Goal: Task Accomplishment & Management: Complete application form

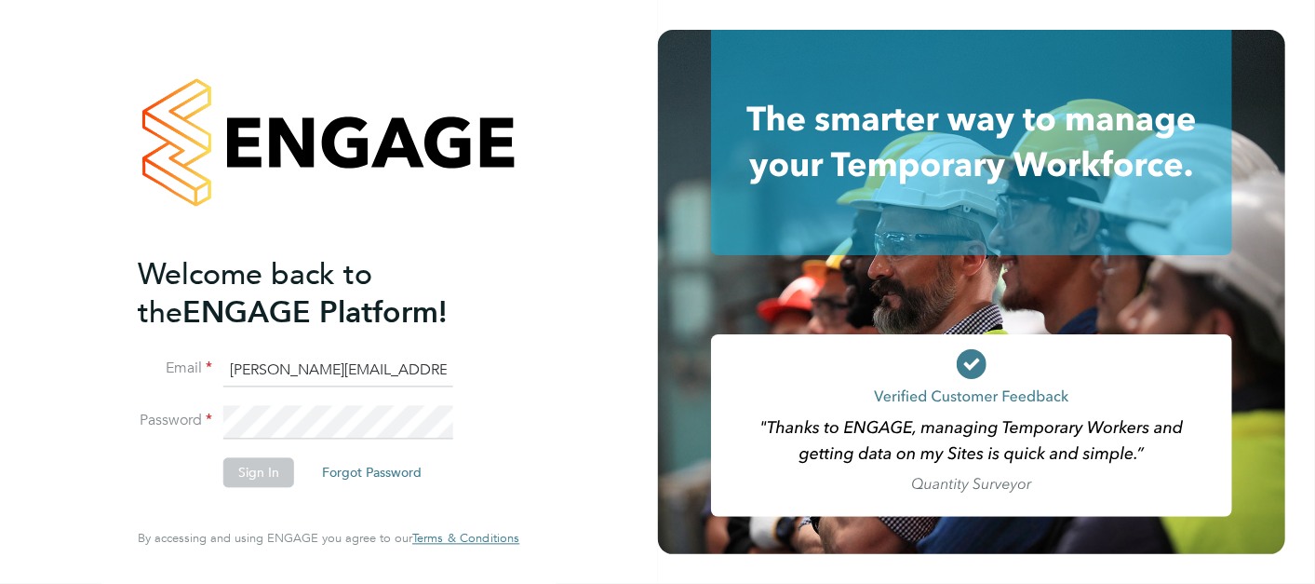
click at [264, 370] on input "sasha.baird@pretiumresourcing.co.uk" at bounding box center [338, 371] width 230 height 34
type input "bgis@pretiumresourcing.co.uk"
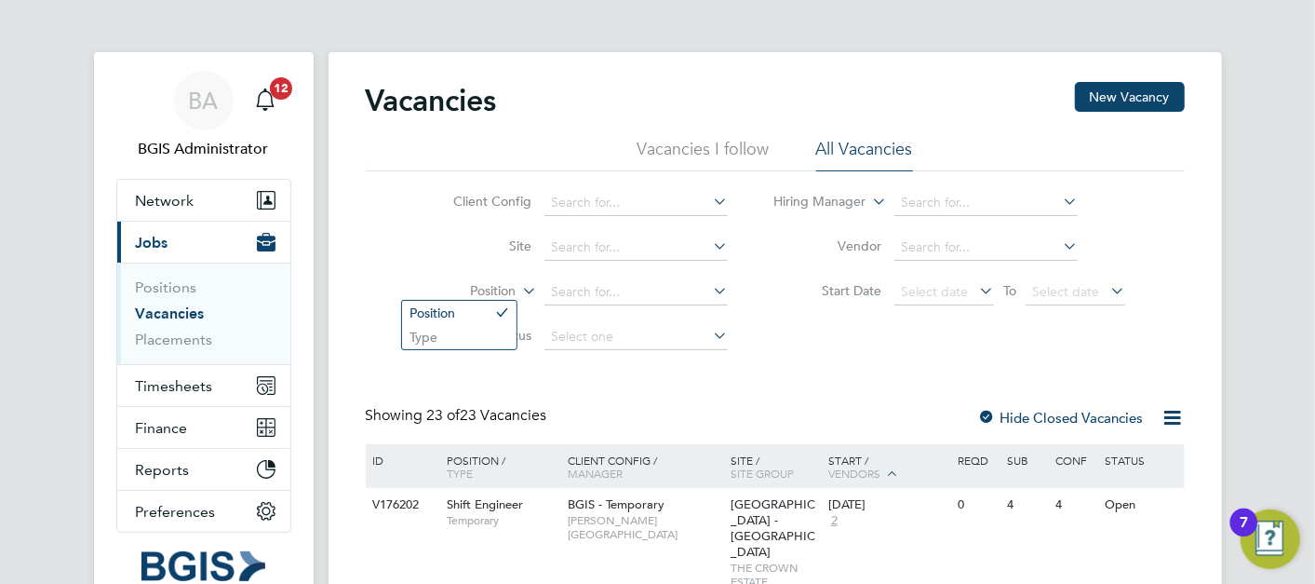
click at [500, 287] on label "Position" at bounding box center [462, 291] width 107 height 19
click at [451, 337] on li "Type" at bounding box center [459, 337] width 114 height 24
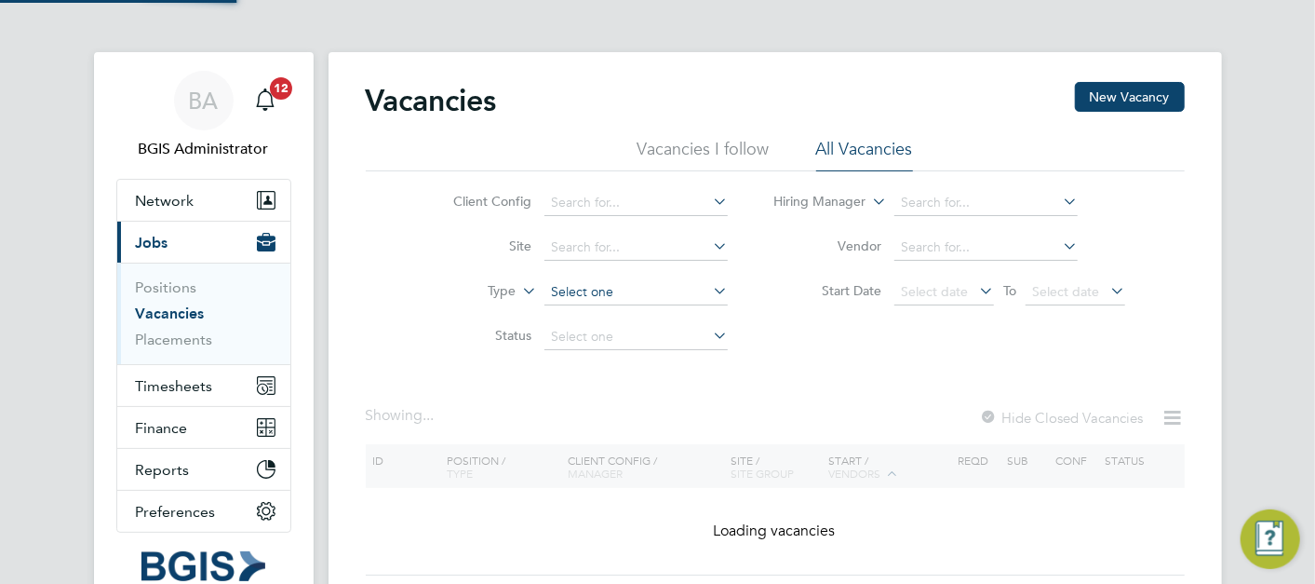
click at [603, 294] on input at bounding box center [635, 292] width 183 height 26
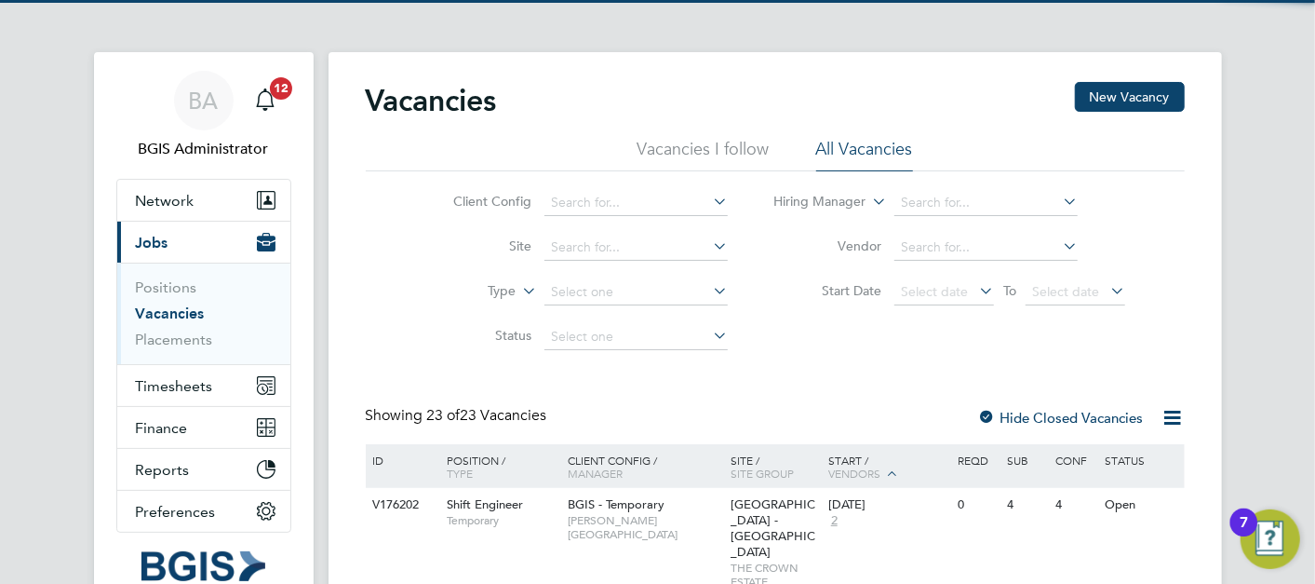
click at [602, 315] on li "Temporary" at bounding box center [636, 316] width 184 height 24
type input "Temporary"
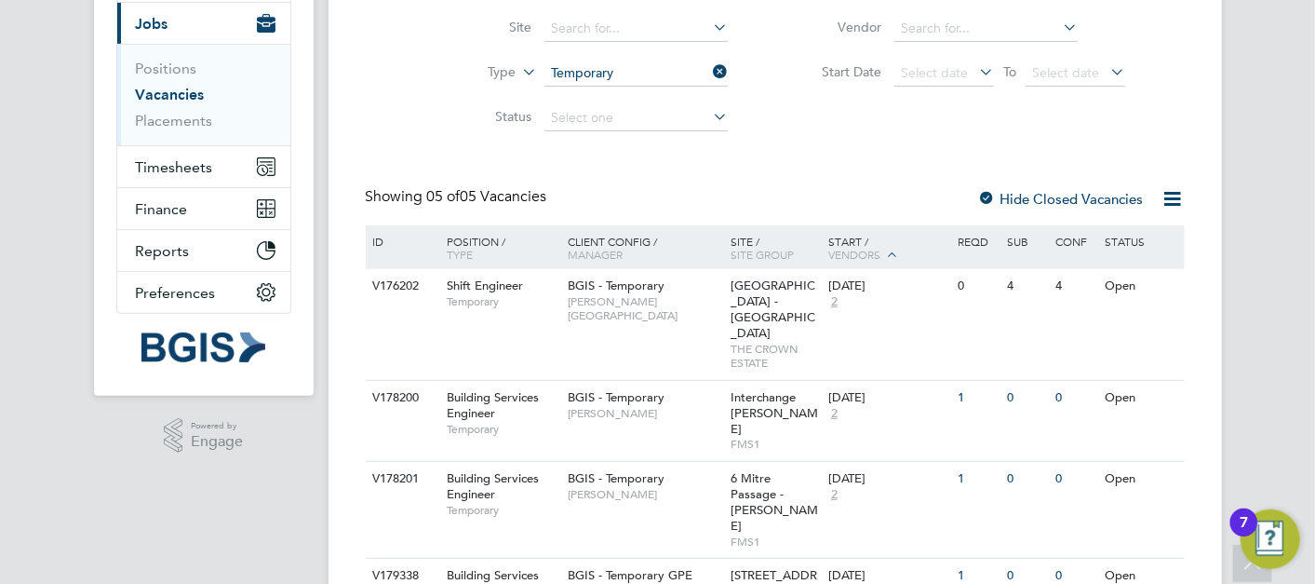
scroll to position [327, 0]
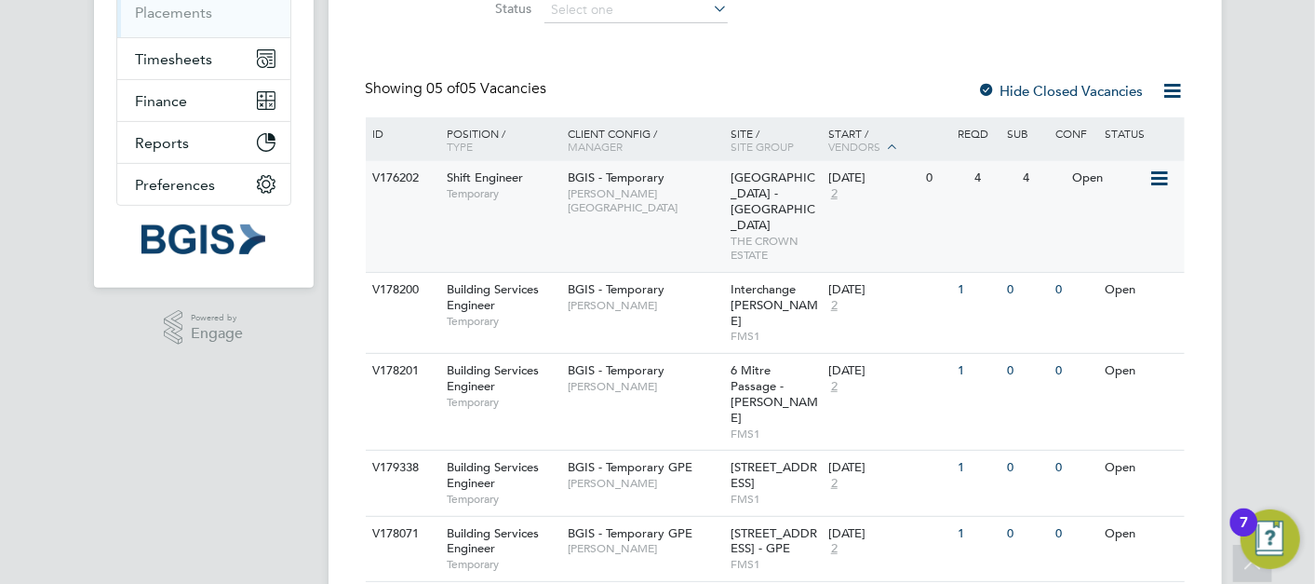
click at [769, 189] on span "Regent Street - Crown Estate" at bounding box center [773, 200] width 85 height 63
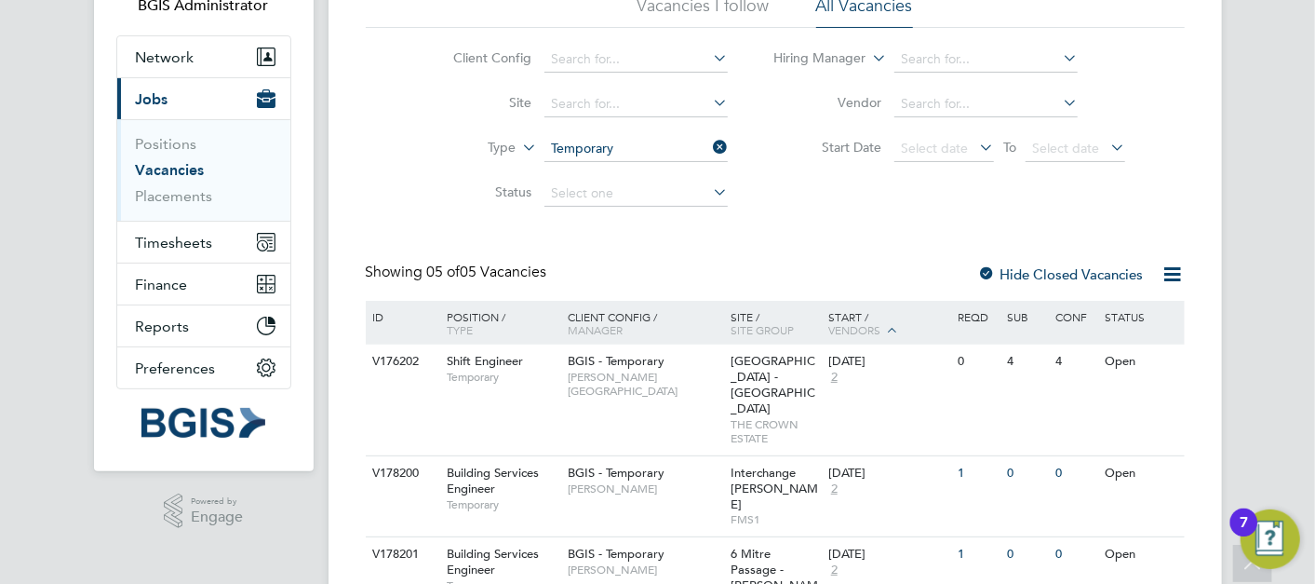
scroll to position [83, 0]
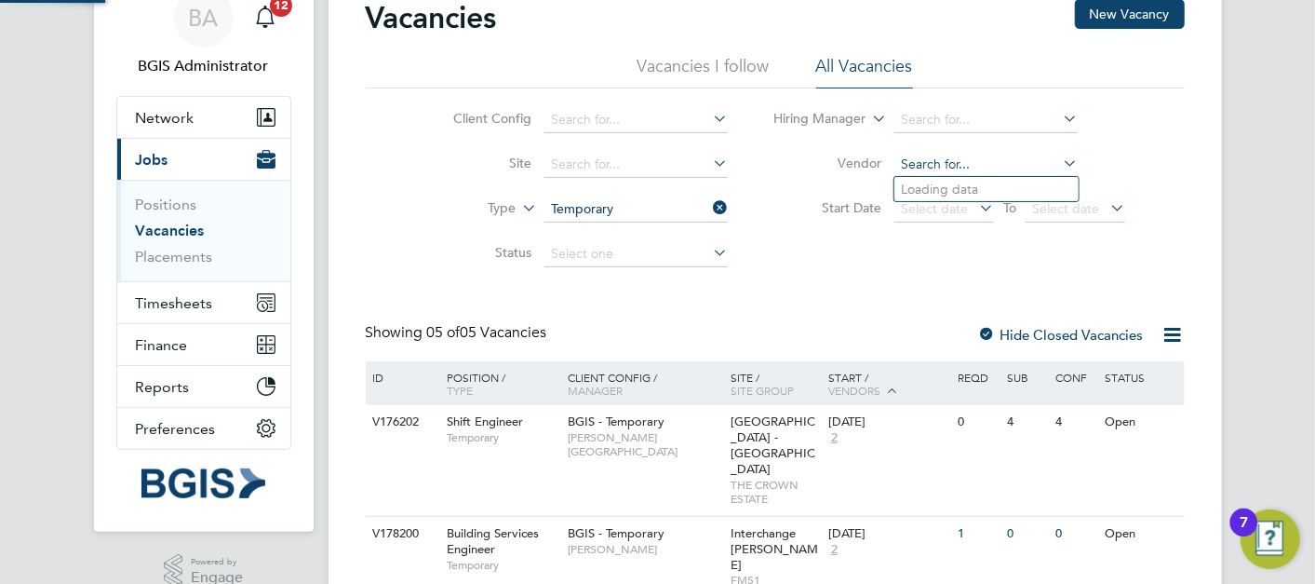
click at [931, 168] on input at bounding box center [985, 165] width 183 height 26
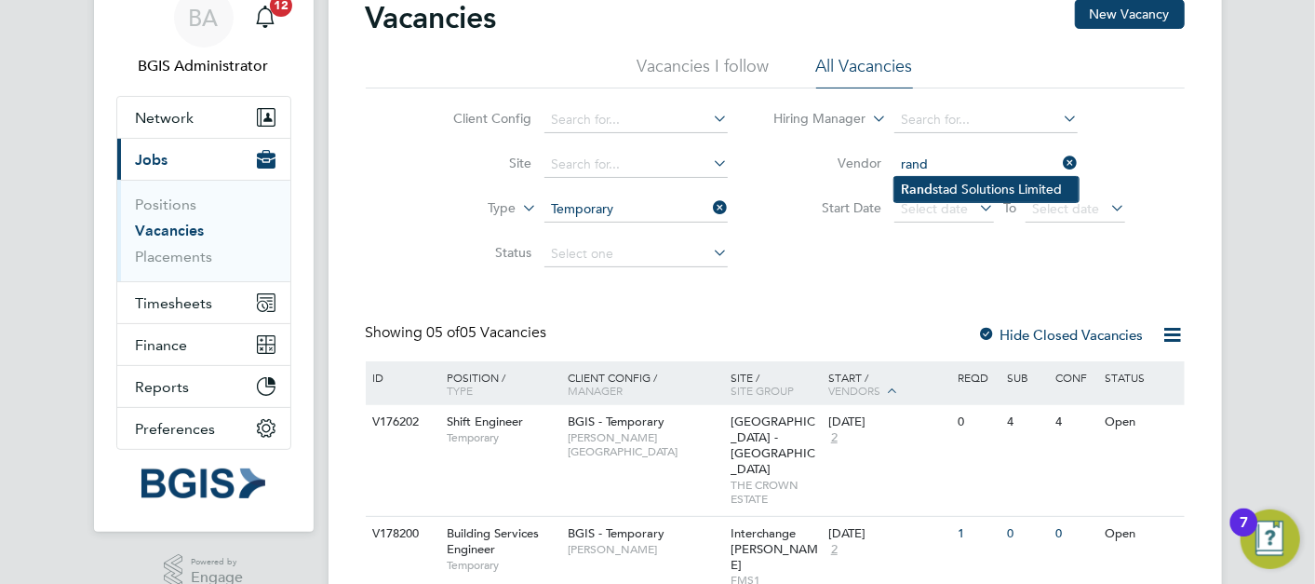
click at [937, 181] on li "Rand stad Solutions Limited" at bounding box center [986, 189] width 184 height 25
type input "Randstad Solutions Limited"
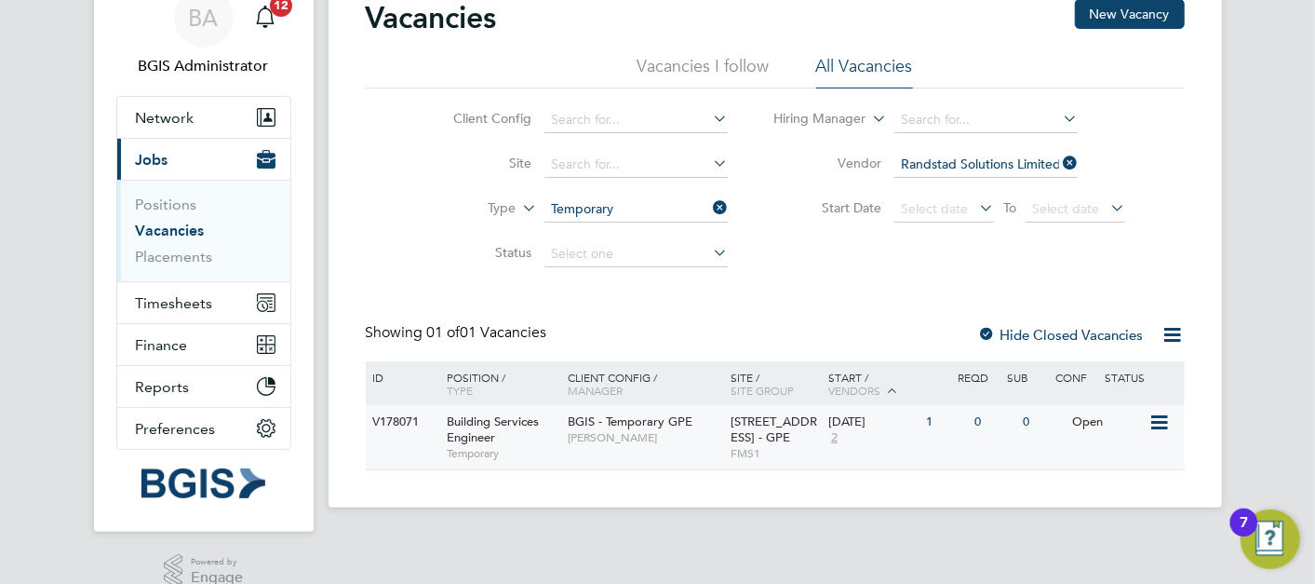
click at [619, 436] on span "Jasmin Padmore" at bounding box center [645, 437] width 154 height 15
click at [1059, 157] on icon at bounding box center [1059, 163] width 0 height 26
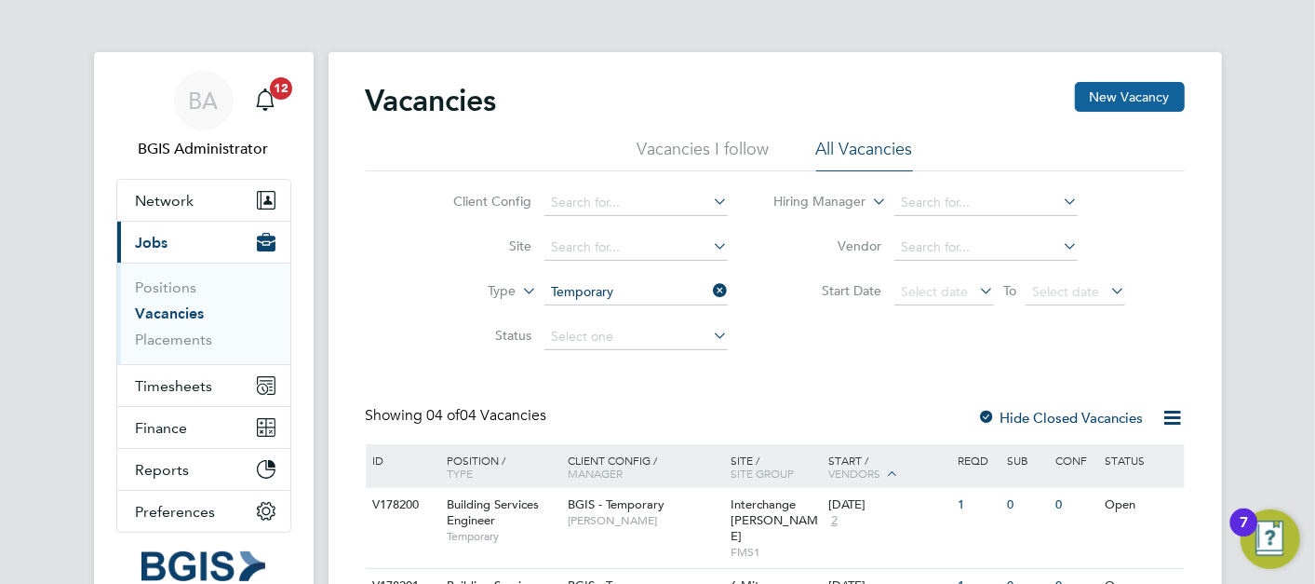
click at [1121, 101] on button "New Vacancy" at bounding box center [1130, 97] width 110 height 30
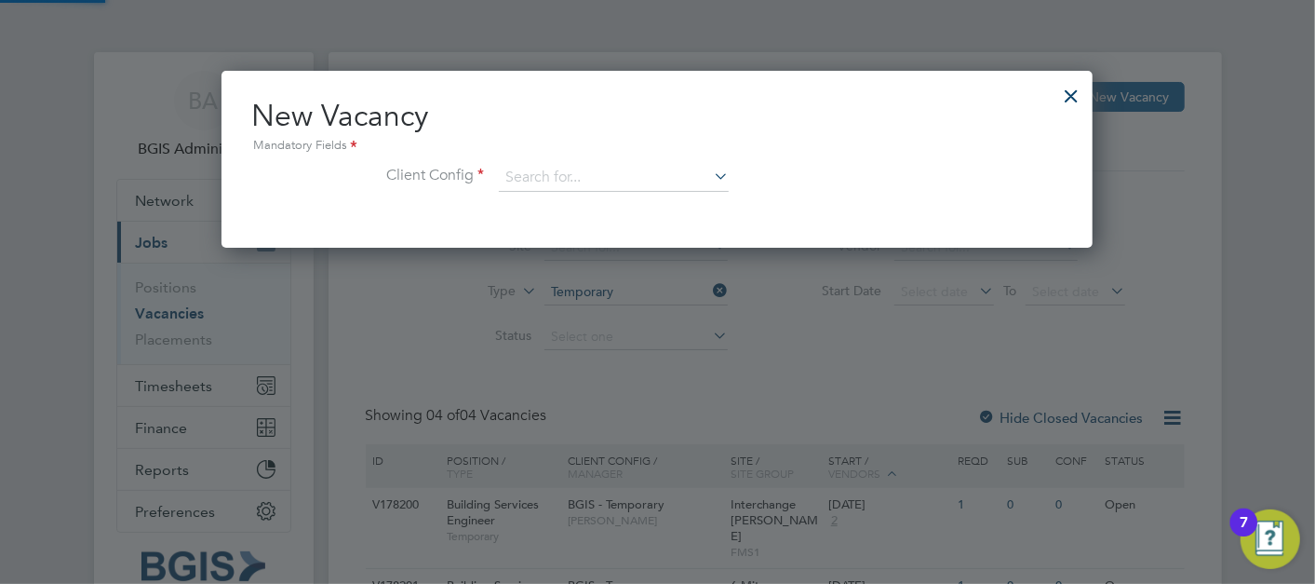
scroll to position [176, 872]
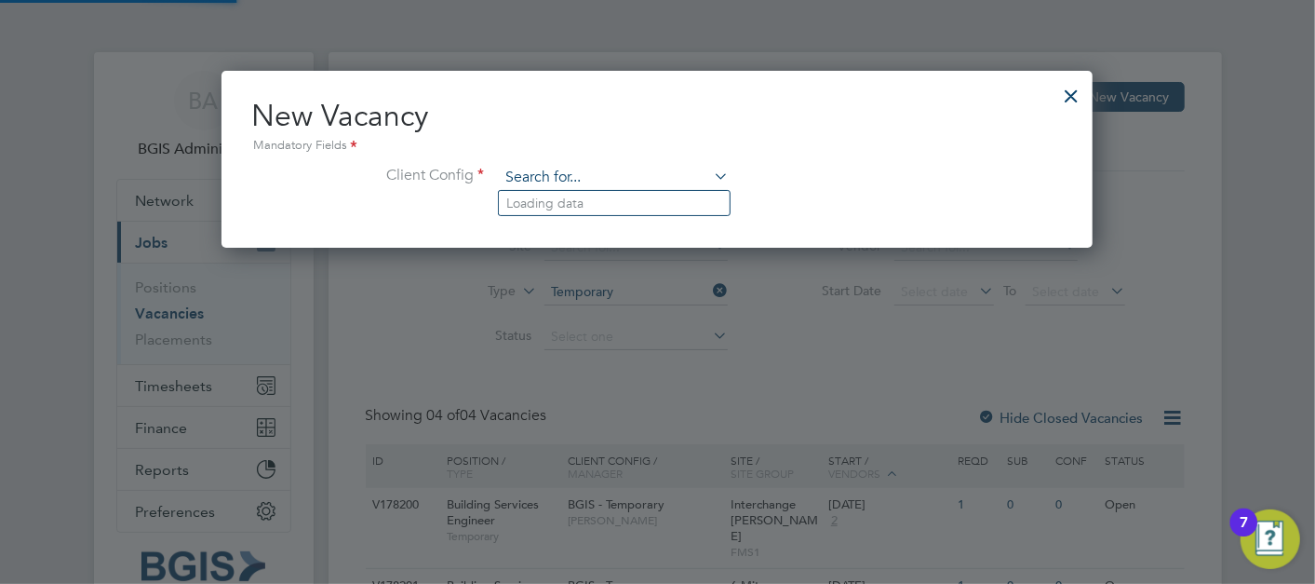
click at [588, 184] on input at bounding box center [614, 178] width 230 height 28
click at [568, 317] on li "BGIS - Temporary GPE" at bounding box center [614, 329] width 231 height 25
type input "BGIS - Temporary GPE"
click at [597, 181] on input at bounding box center [614, 178] width 230 height 28
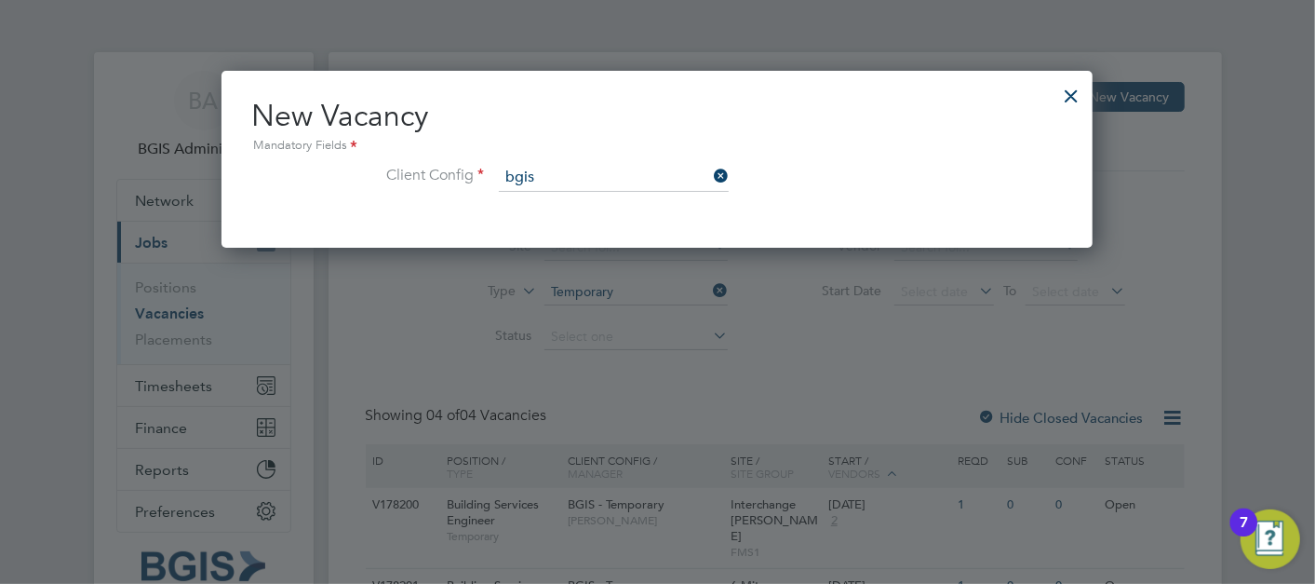
click at [576, 266] on li "BGIS - Temporary" at bounding box center [614, 278] width 231 height 25
type input "BGIS - Temporary"
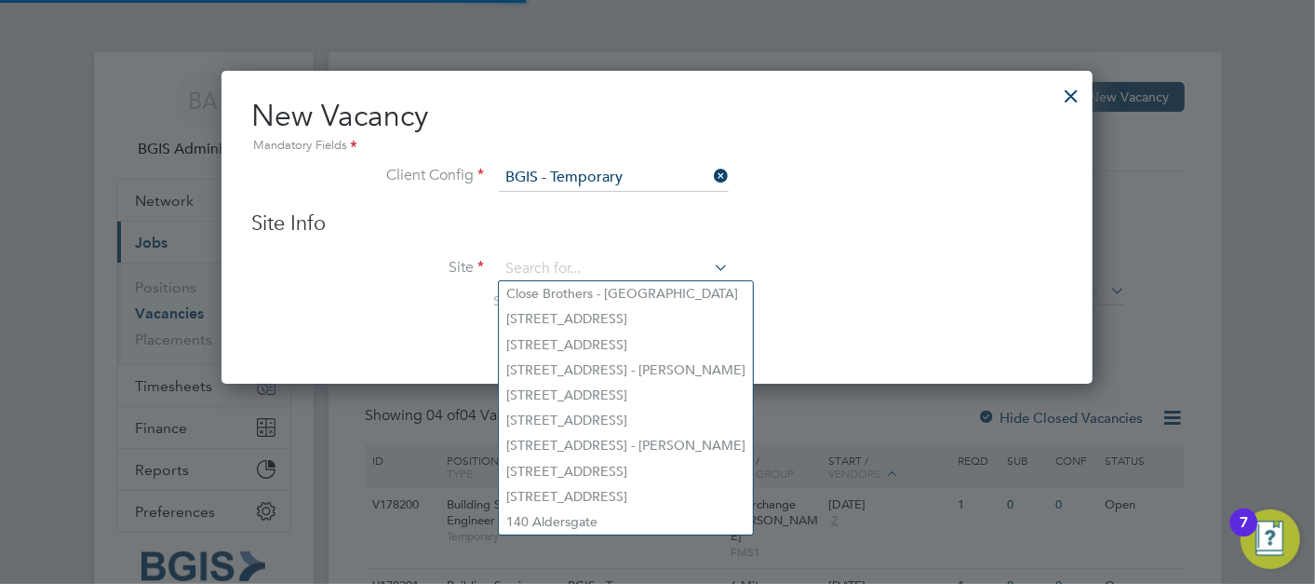
click at [576, 265] on input at bounding box center [614, 269] width 230 height 28
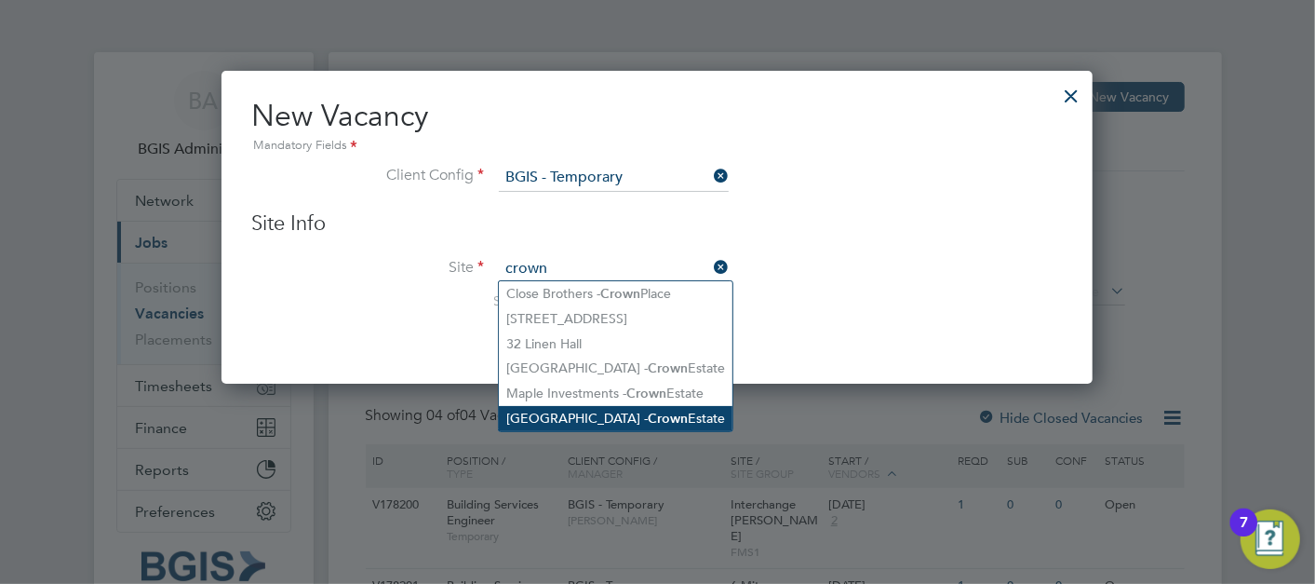
type input "crown"
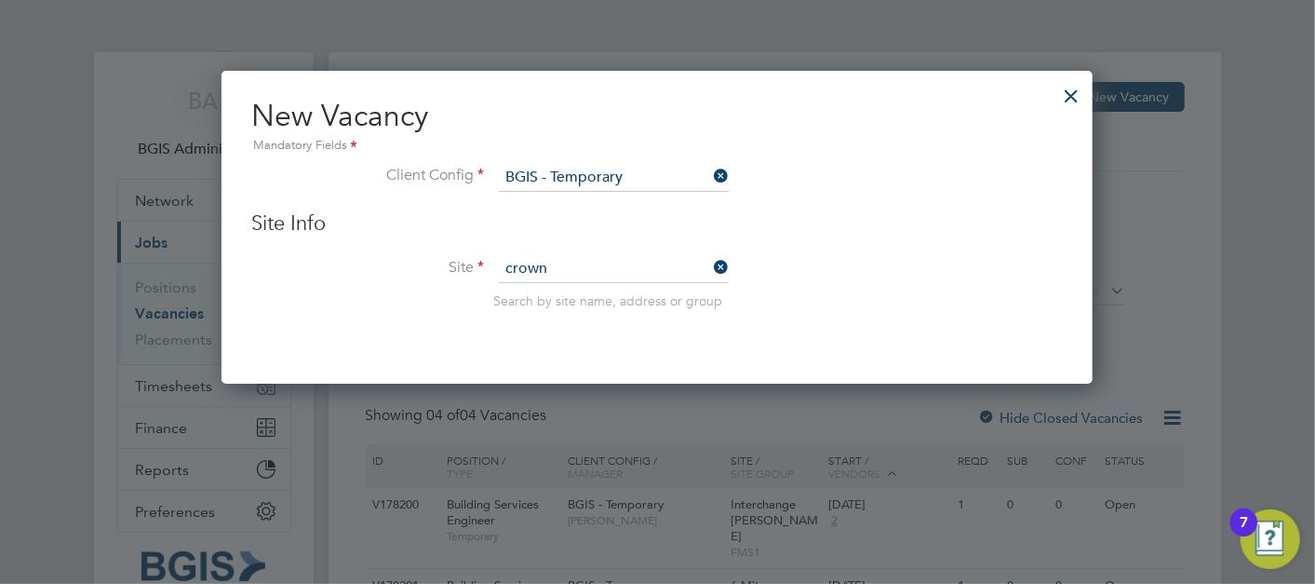
click at [606, 406] on li "Regent Street - Crown Estate" at bounding box center [616, 418] width 234 height 25
type input "Regent Street - Crown Estate"
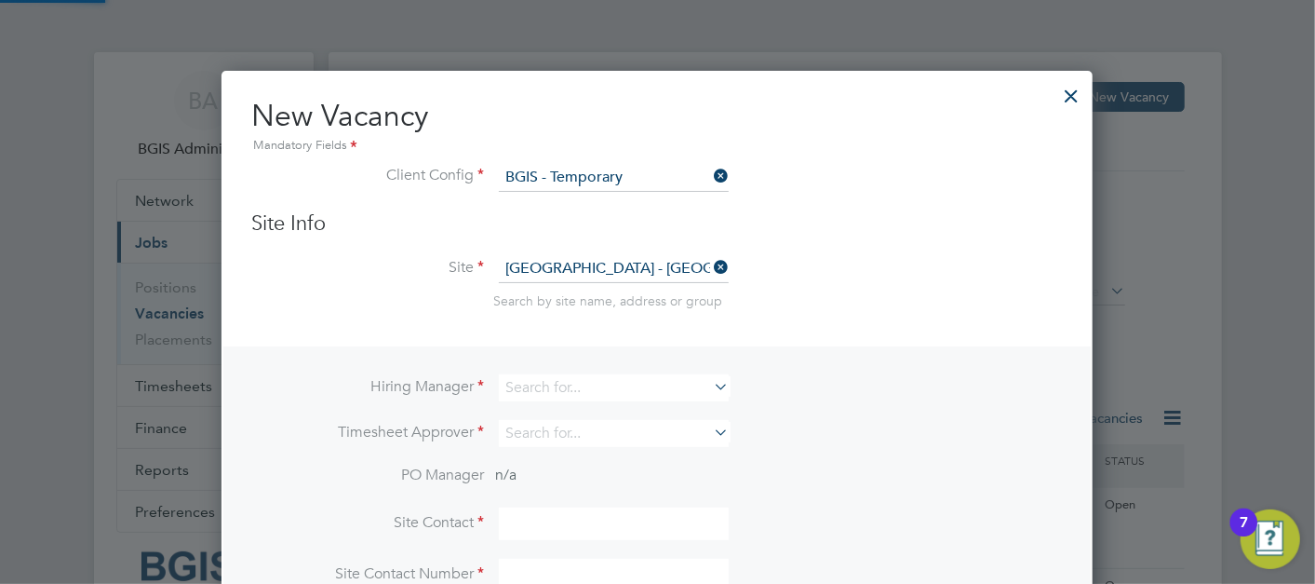
scroll to position [691, 872]
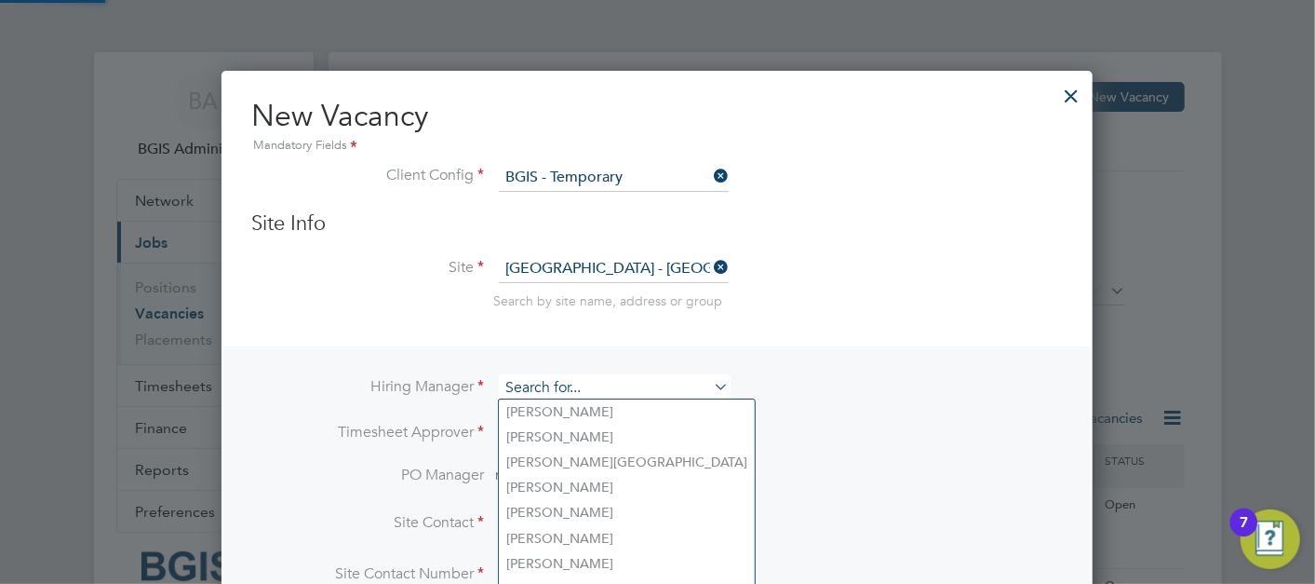
click at [582, 374] on input at bounding box center [614, 387] width 230 height 27
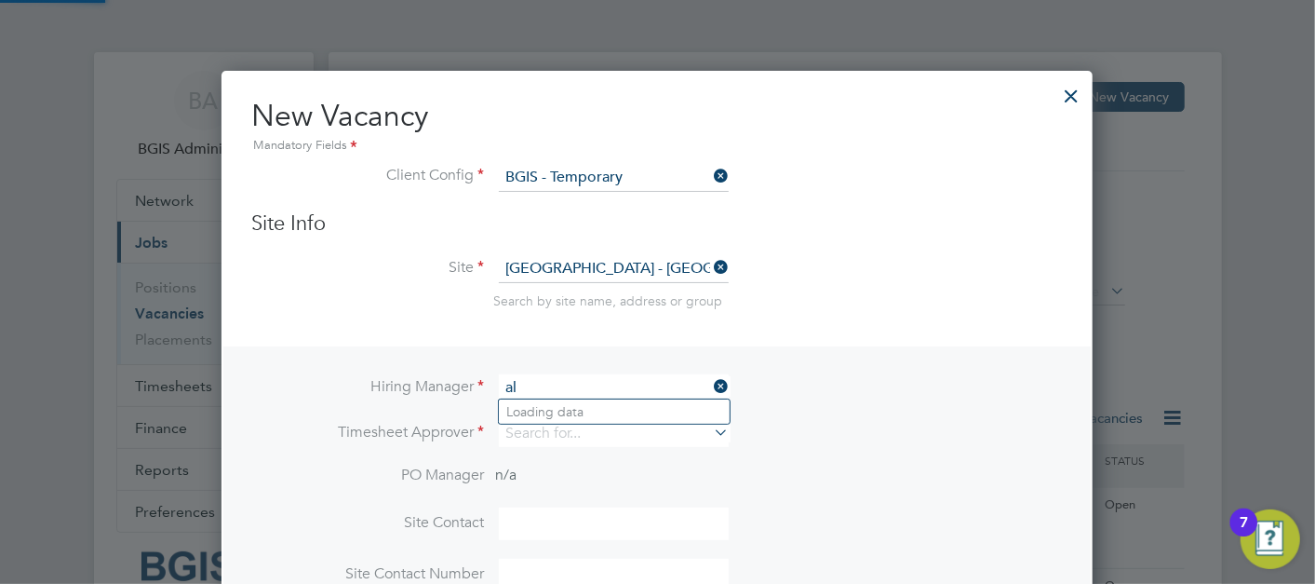
type input "a"
click at [591, 409] on li "Ada m Janes" at bounding box center [647, 411] width 296 height 25
type input "[PERSON_NAME]"
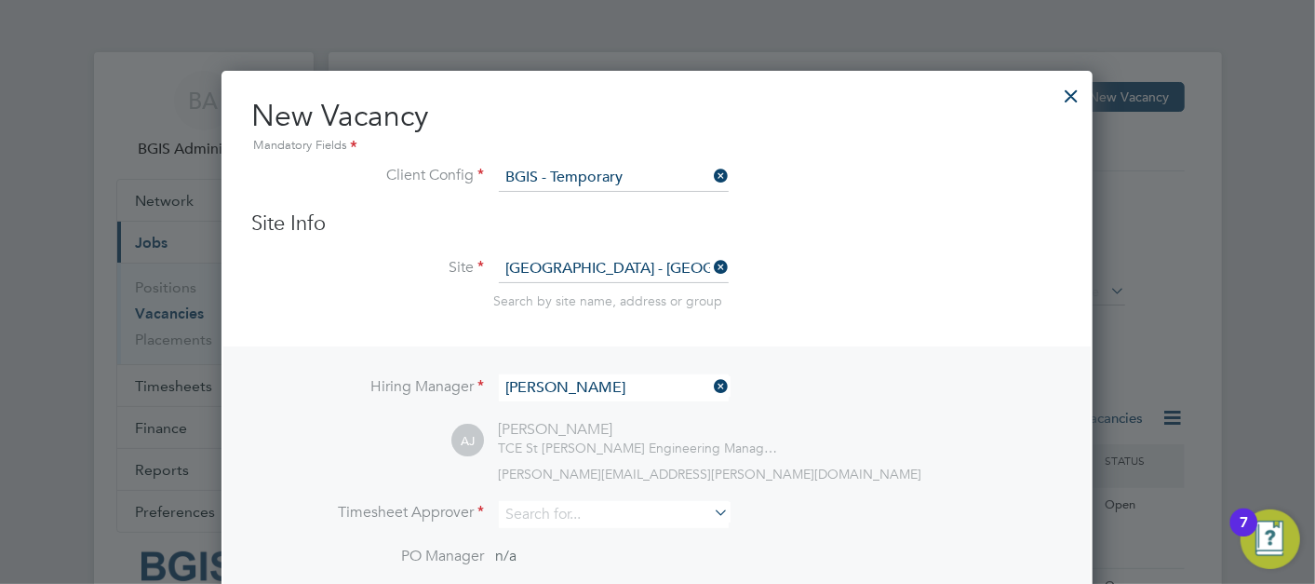
scroll to position [773, 872]
click at [542, 503] on input "a" at bounding box center [614, 514] width 230 height 27
click at [544, 542] on li "Adam Janes" at bounding box center [681, 537] width 364 height 25
type input "[PERSON_NAME]"
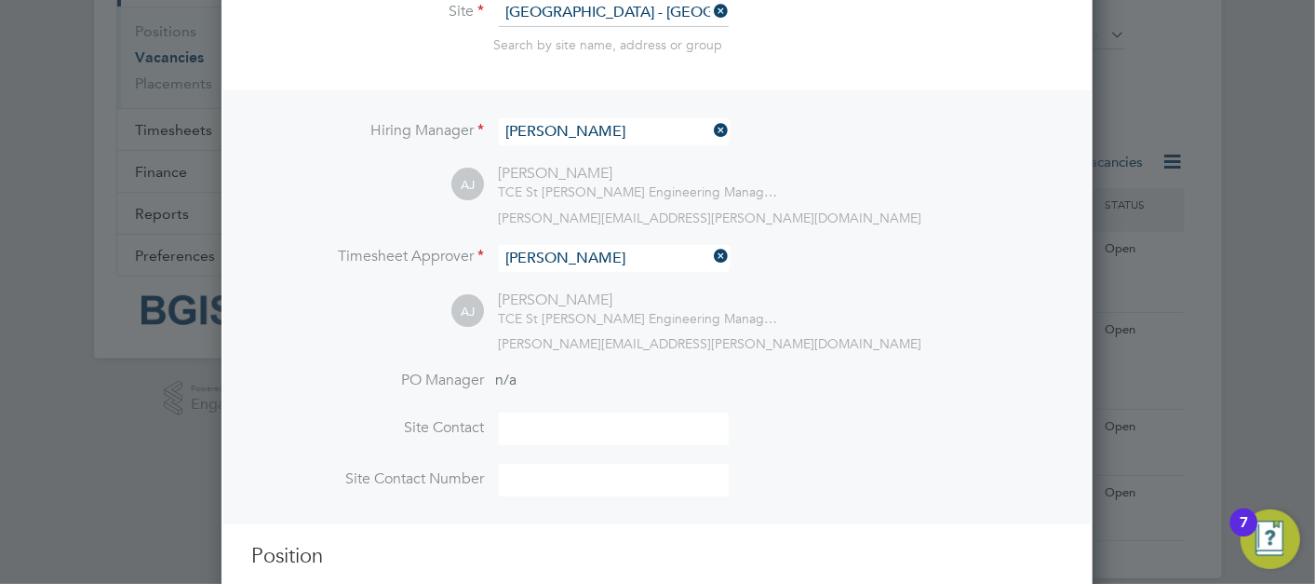
scroll to position [340, 0]
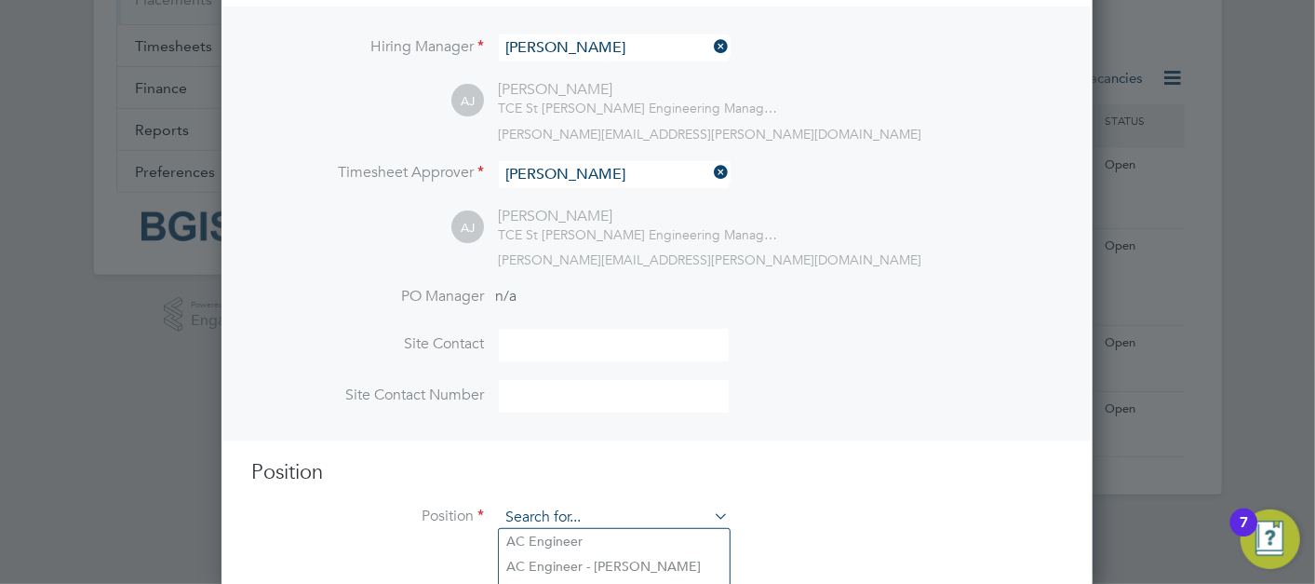
click at [556, 517] on input at bounding box center [614, 517] width 230 height 28
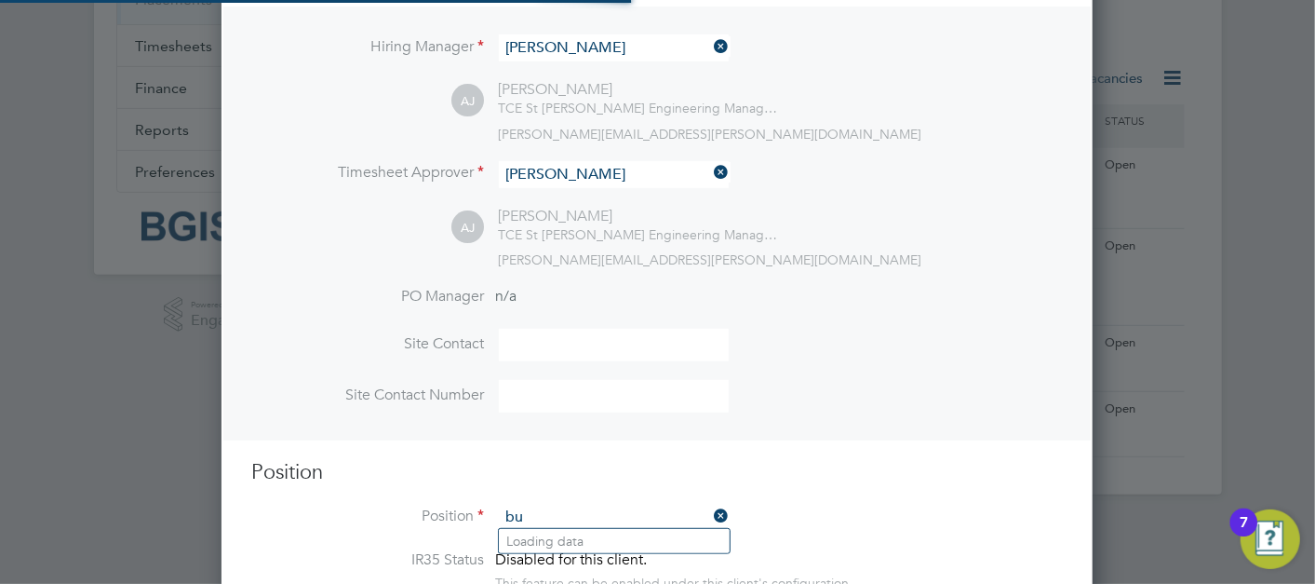
scroll to position [2871, 872]
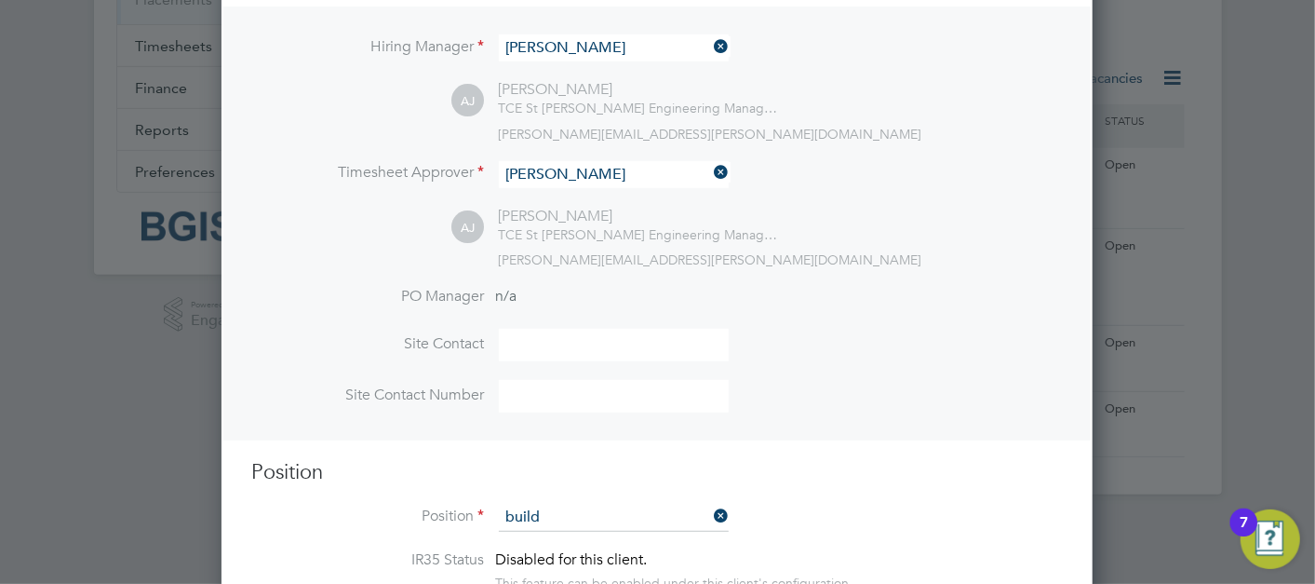
click at [568, 536] on li "Build ing Services Engineer" at bounding box center [614, 541] width 231 height 25
type input "Building Services Engineer"
type textarea "To ensure all environmental conditions are maintained at all times with regard …"
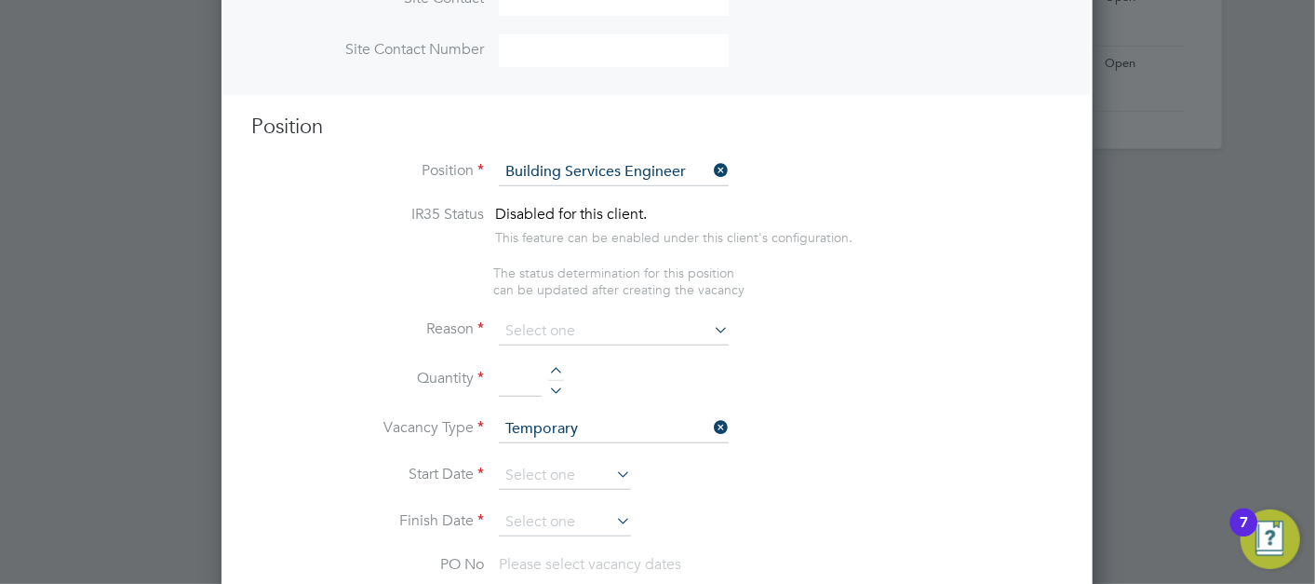
scroll to position [689, 0]
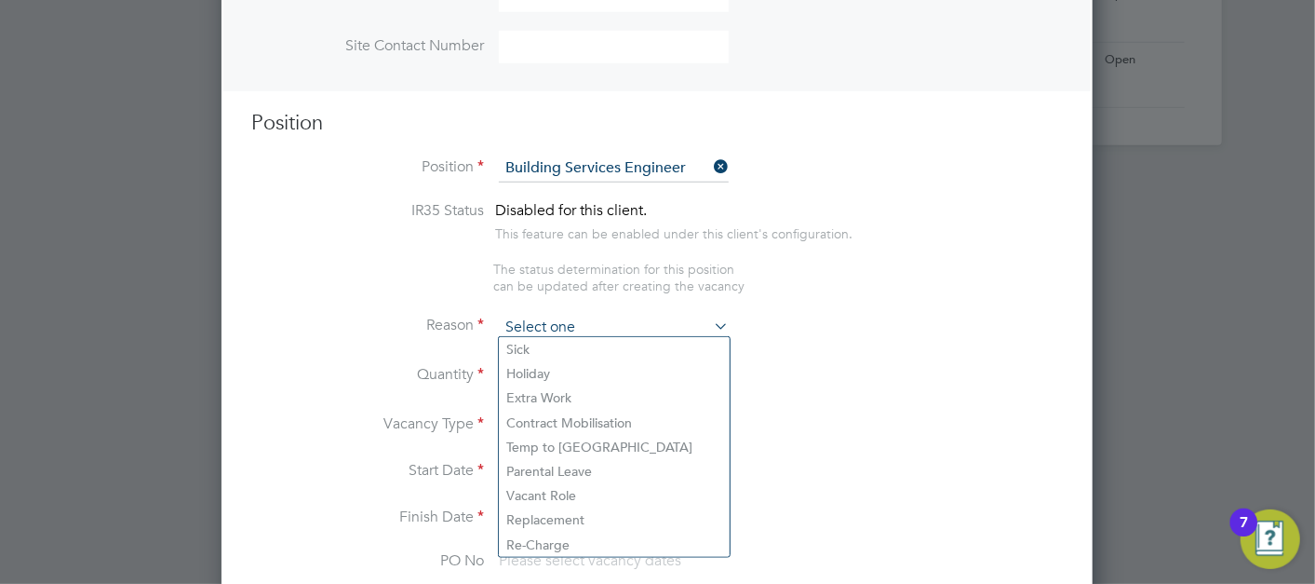
click at [650, 314] on input at bounding box center [614, 328] width 230 height 28
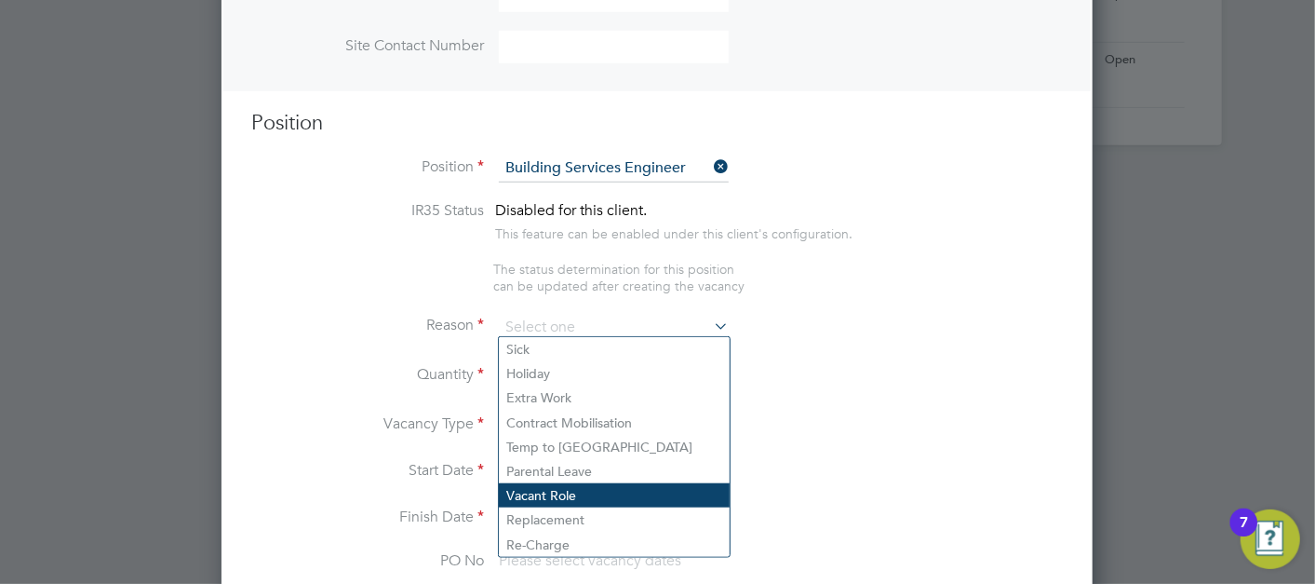
click at [558, 502] on li "Vacant Role" at bounding box center [614, 495] width 231 height 24
type input "Vacant Role"
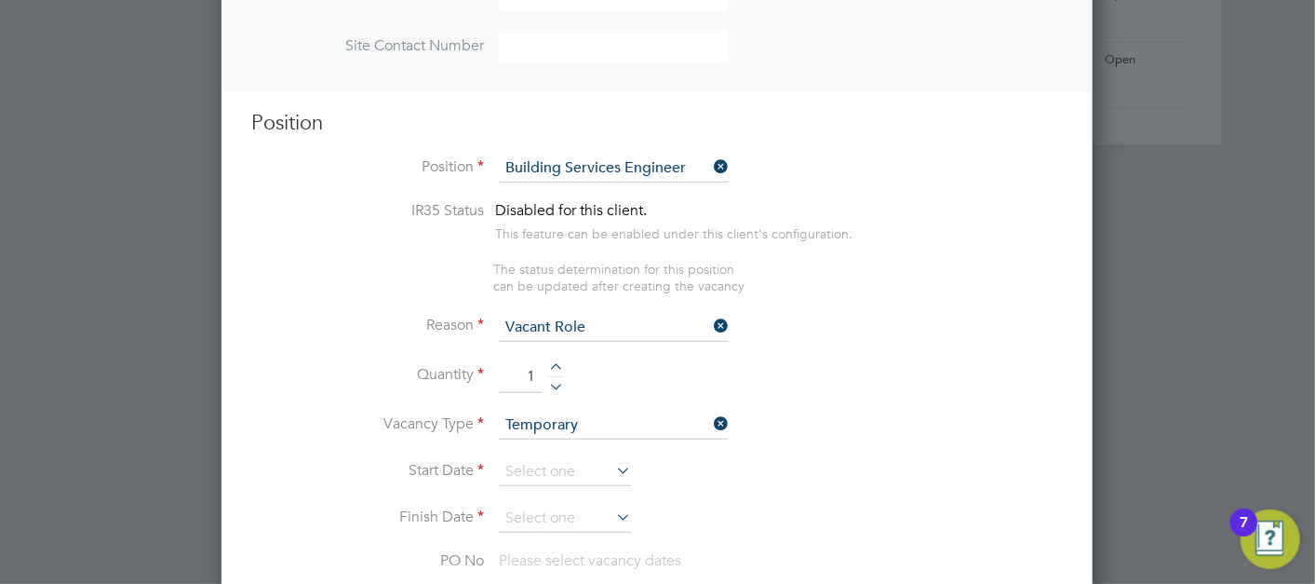
click at [517, 373] on input "1" at bounding box center [520, 377] width 43 height 34
type input "1"
click at [534, 458] on input at bounding box center [565, 472] width 132 height 28
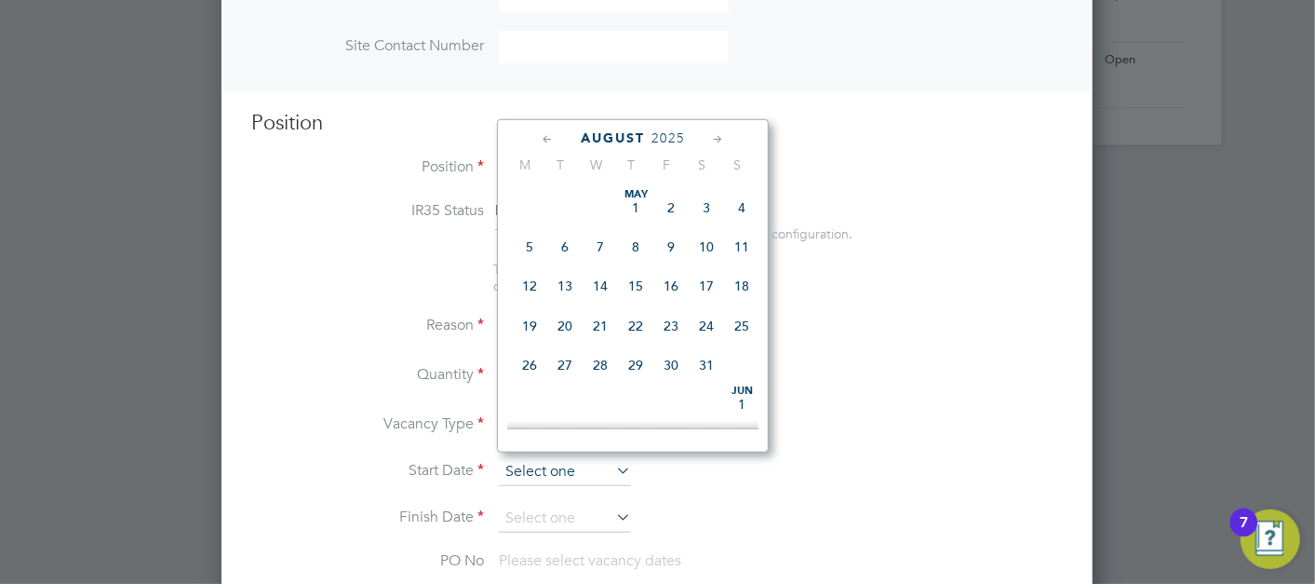
scroll to position [718, 0]
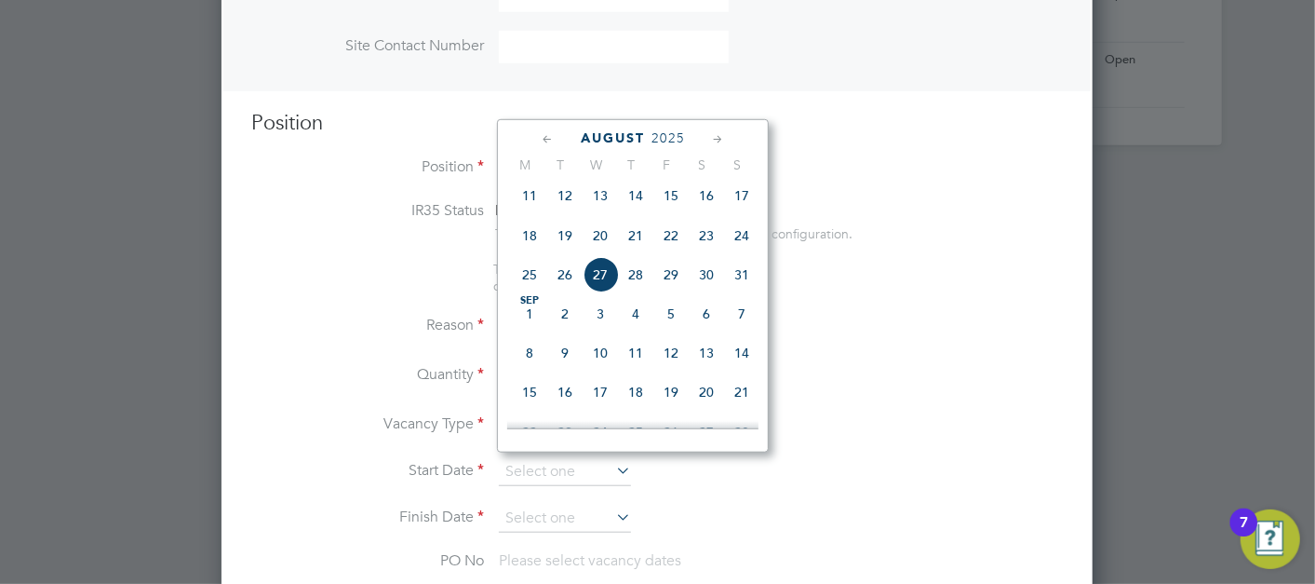
click at [603, 289] on span "27" at bounding box center [600, 274] width 35 height 35
click at [537, 460] on input "27 Aug 2025" at bounding box center [565, 472] width 132 height 28
click at [526, 305] on span "Sep" at bounding box center [529, 300] width 35 height 9
type input "01 Sep 2025"
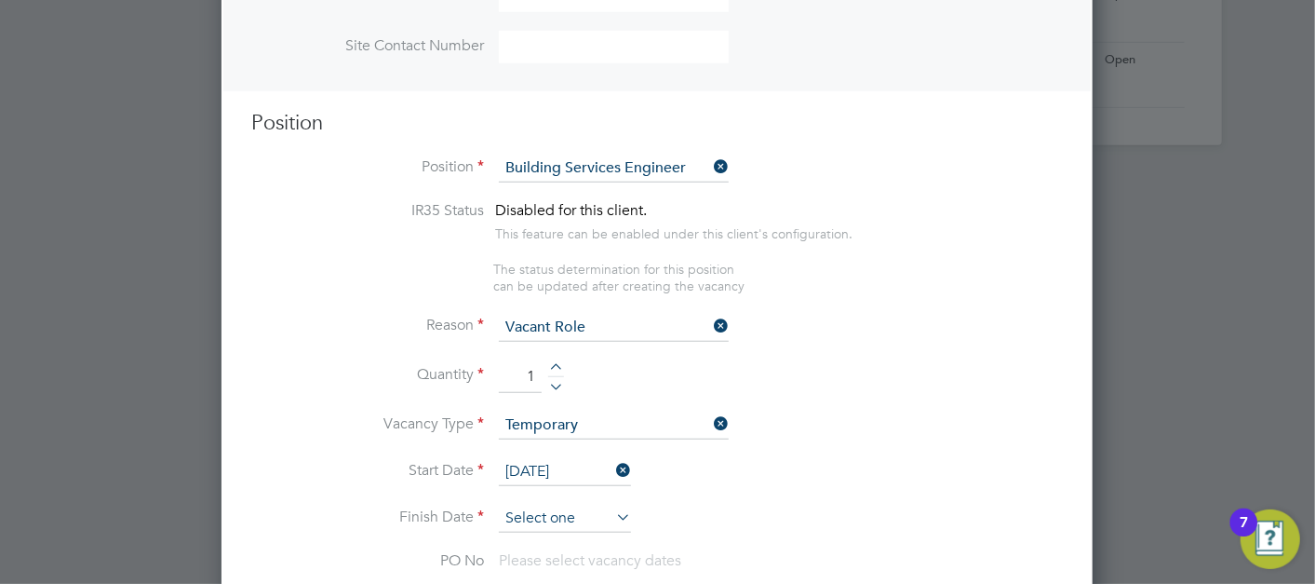
scroll to position [558, 0]
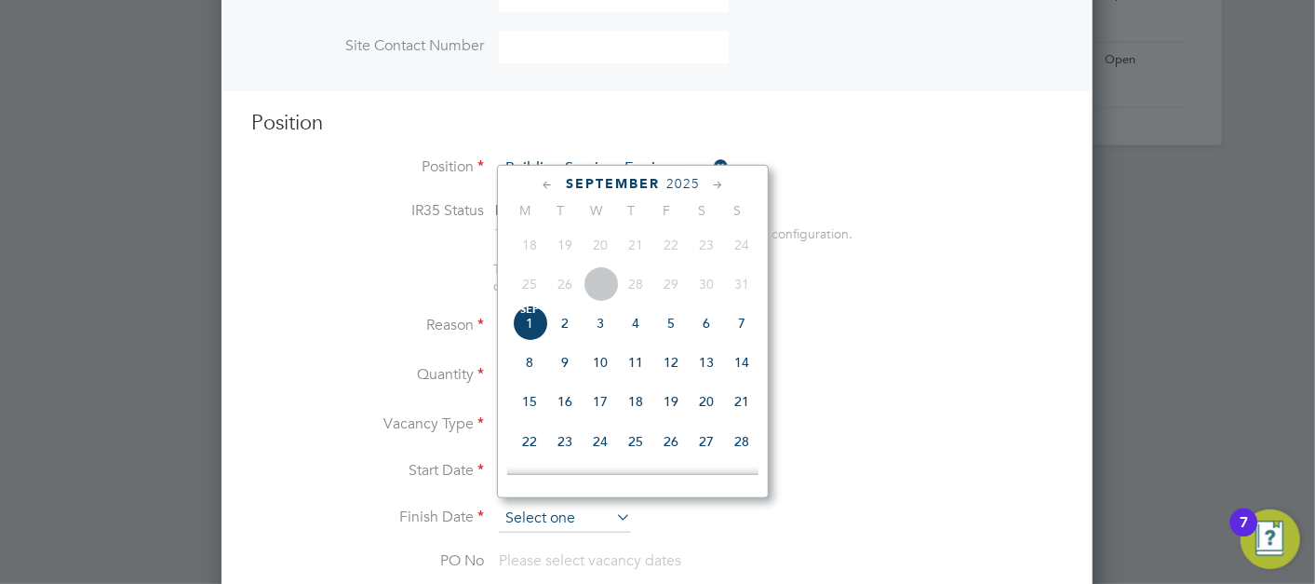
click at [529, 504] on input at bounding box center [565, 518] width 132 height 28
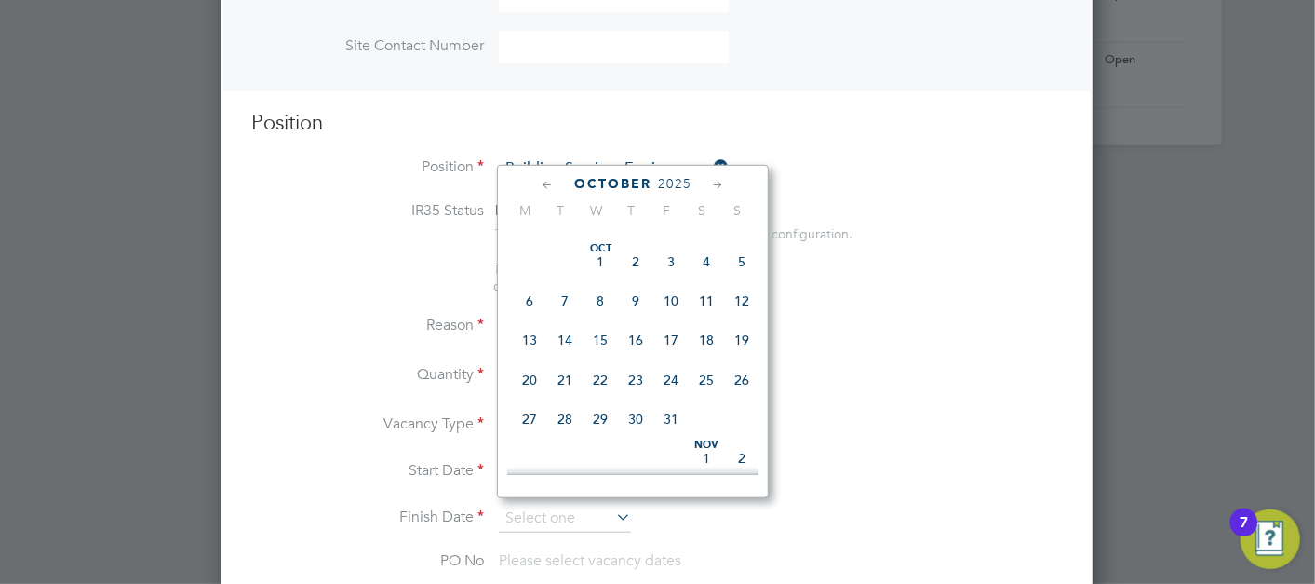
scroll to position [817, 0]
click at [664, 420] on span "31" at bounding box center [670, 417] width 35 height 35
type input "31 Oct 2025"
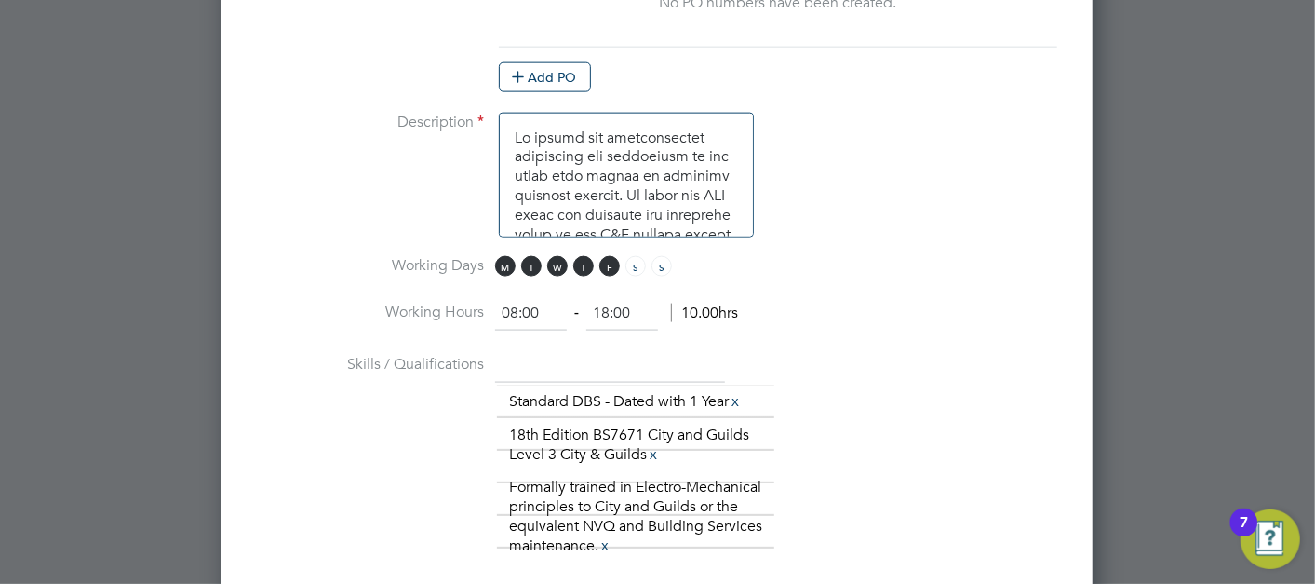
scroll to position [1329, 0]
click at [644, 307] on input "18:00" at bounding box center [622, 313] width 72 height 34
type input "17:00"
click at [980, 258] on li "Working Days M T W T F S S" at bounding box center [657, 276] width 812 height 42
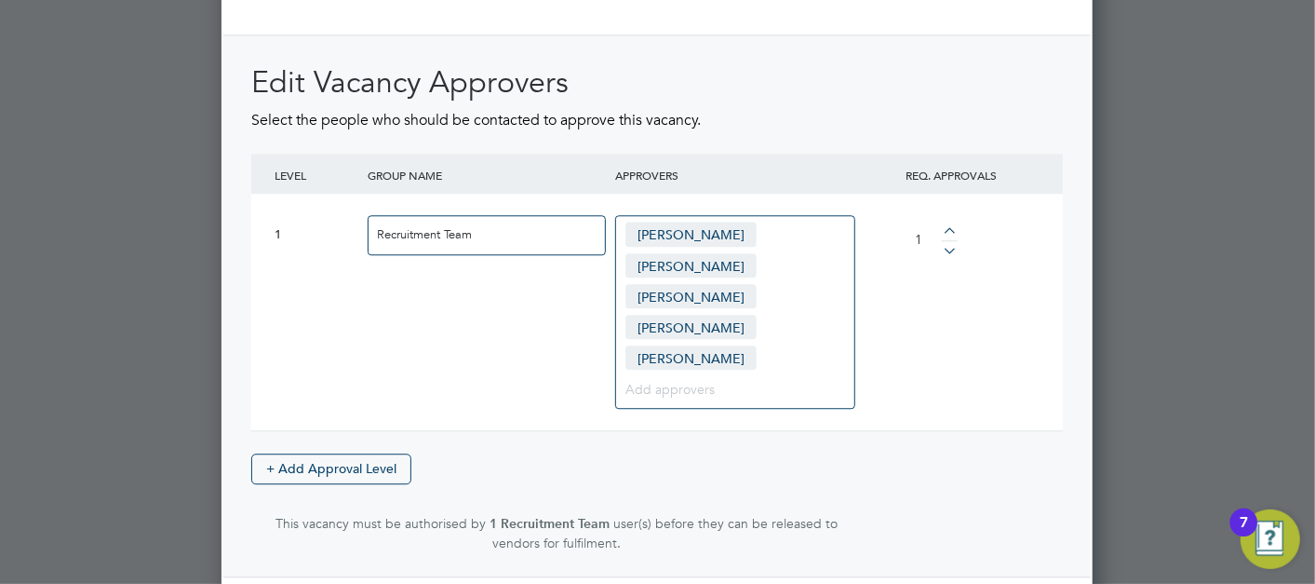
scroll to position [2622, 0]
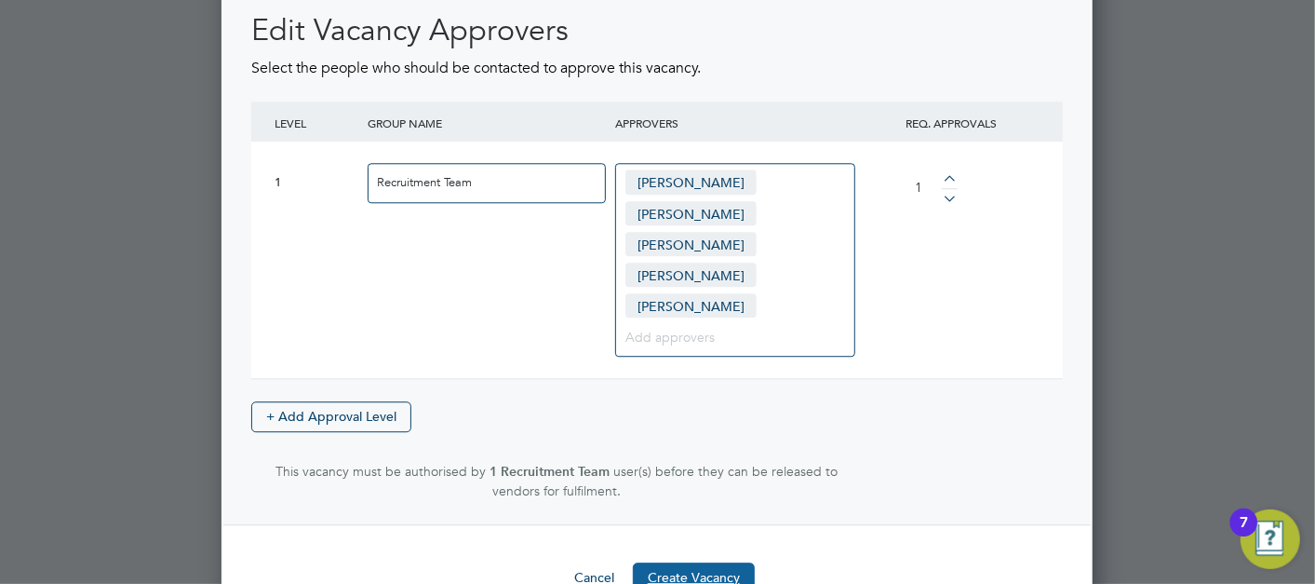
click at [707, 562] on button "Create Vacancy" at bounding box center [694, 577] width 122 height 30
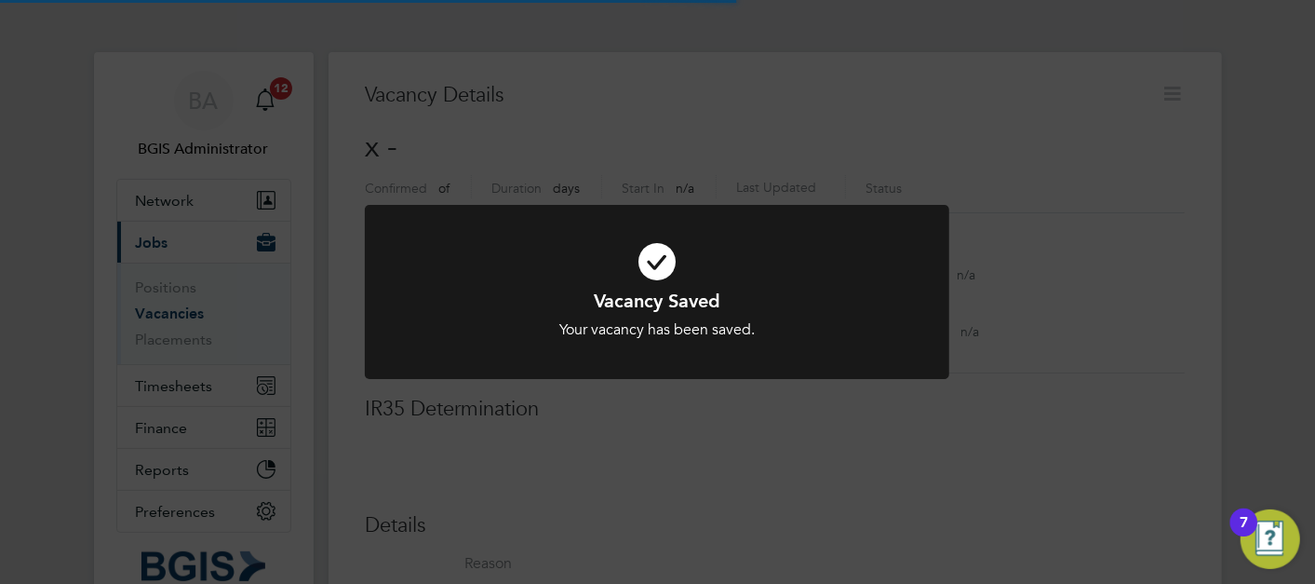
scroll to position [29, 401]
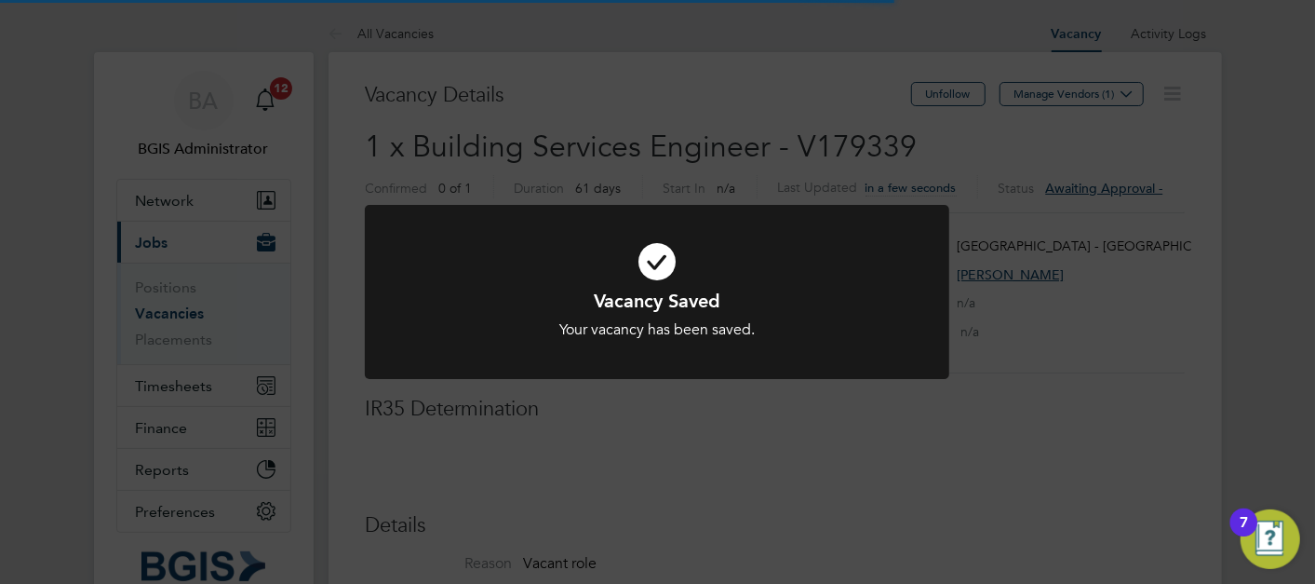
click at [1072, 139] on div "Vacancy Saved Your vacancy has been saved. Cancel Okay" at bounding box center [657, 292] width 1315 height 584
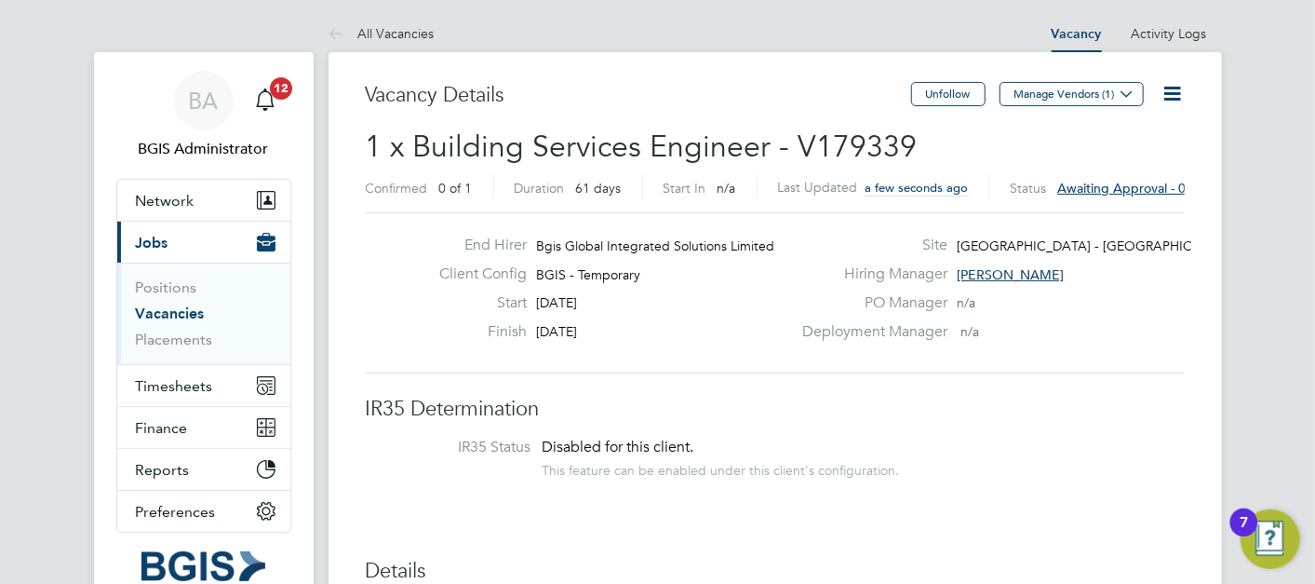
click at [1175, 101] on icon at bounding box center [1172, 93] width 23 height 23
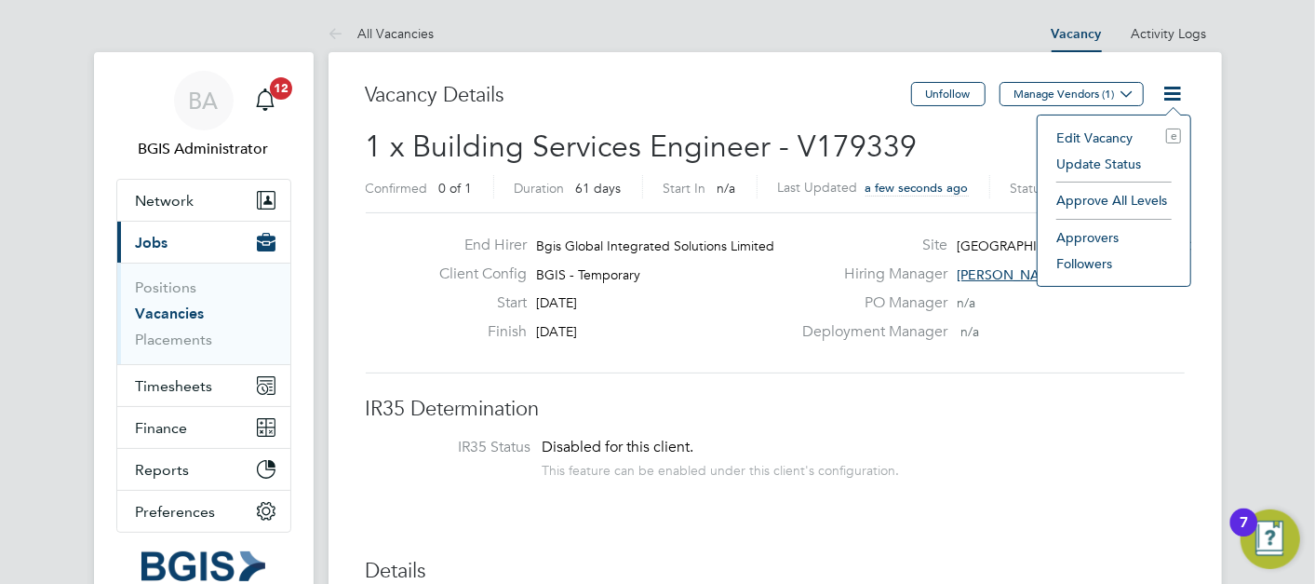
click at [1083, 207] on li "Approve All Levels" at bounding box center [1114, 200] width 134 height 26
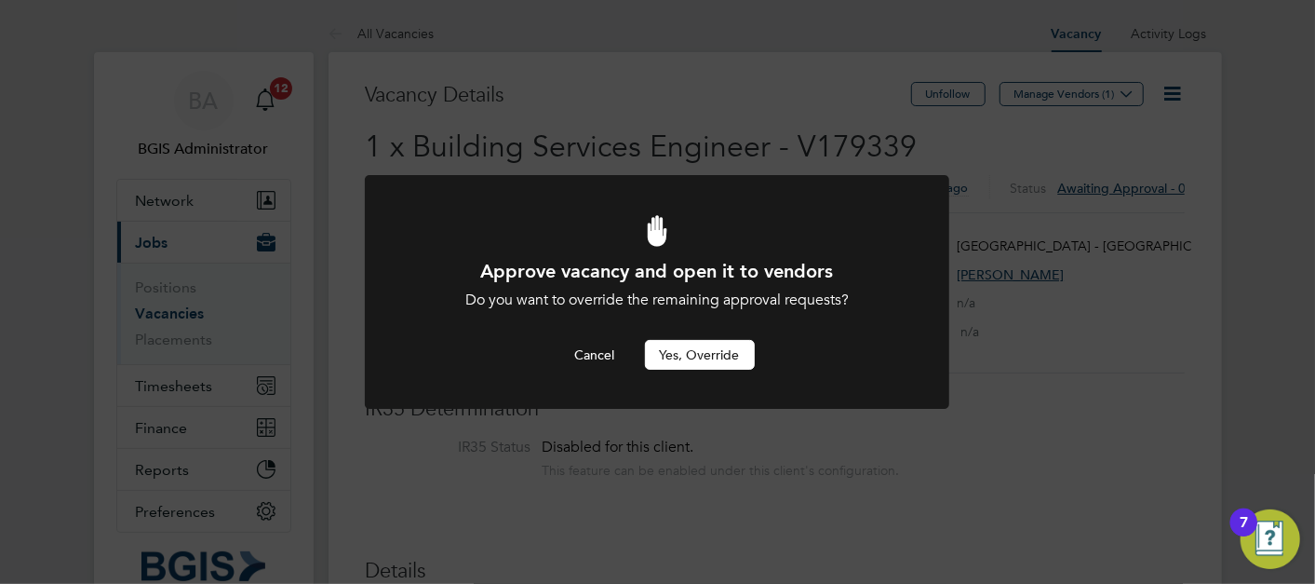
click at [712, 362] on button "Yes, Override" at bounding box center [700, 355] width 110 height 30
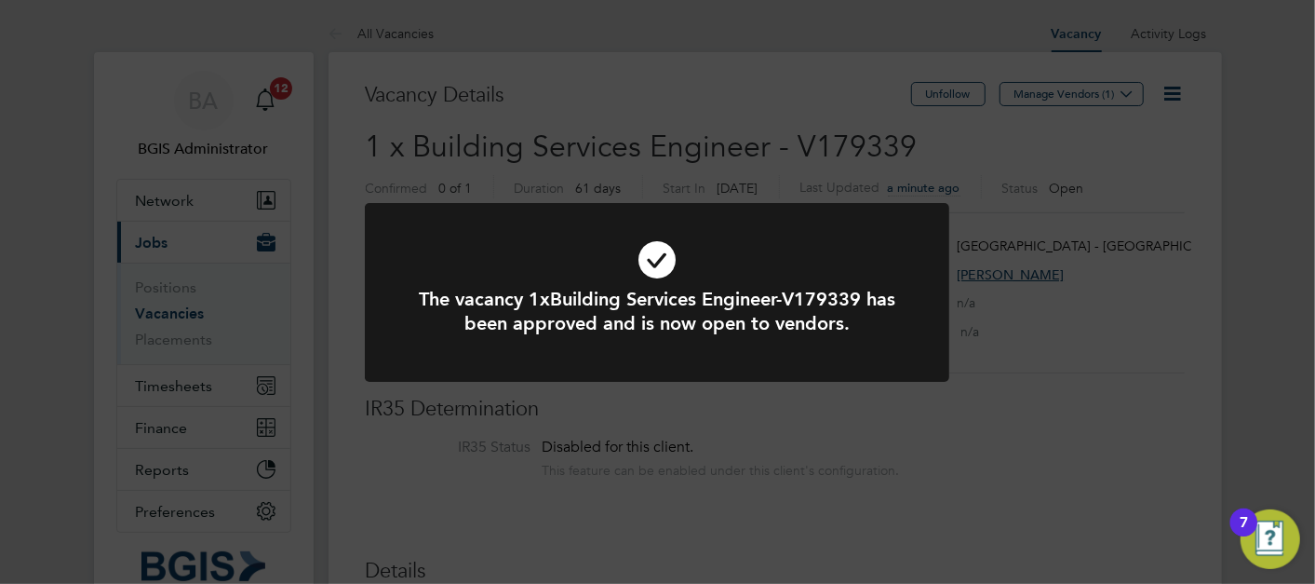
click at [533, 115] on div "The vacancy 1xBuilding Services Engineer-V179339 has been approved and is now o…" at bounding box center [657, 292] width 1315 height 584
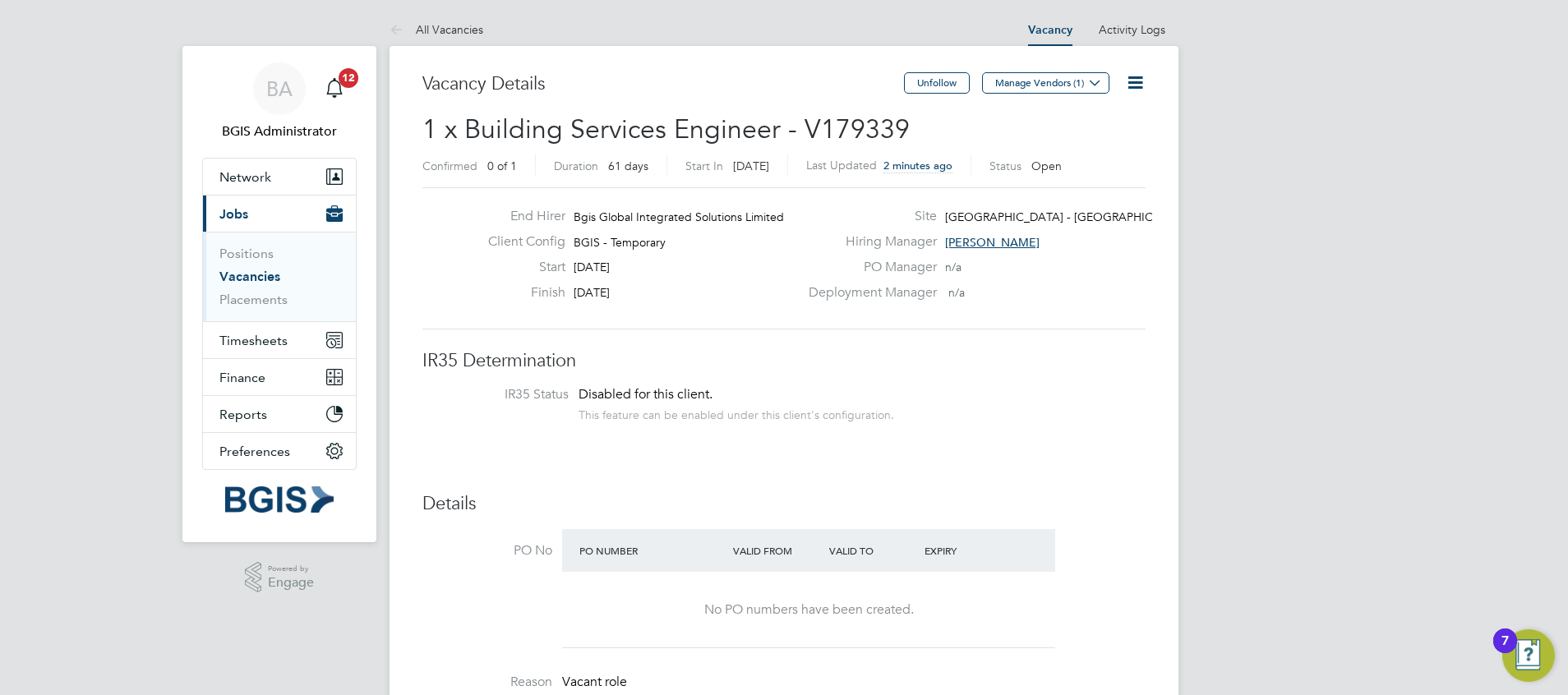
scroll to position [49, 115]
click at [1138, 74] on icon at bounding box center [1135, 82] width 20 height 20
click at [1085, 125] on li "Edit Vacancy e" at bounding box center [1096, 122] width 95 height 23
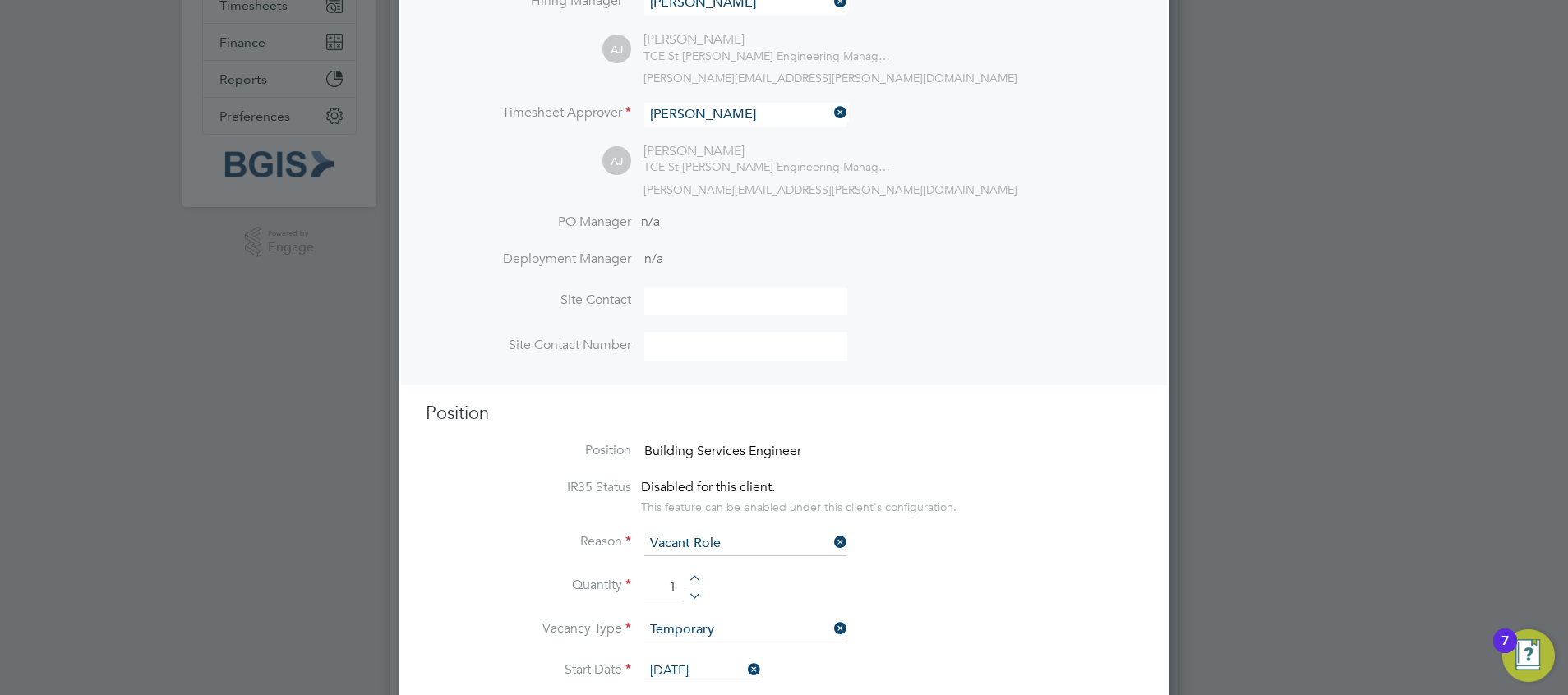
scroll to position [0, 0]
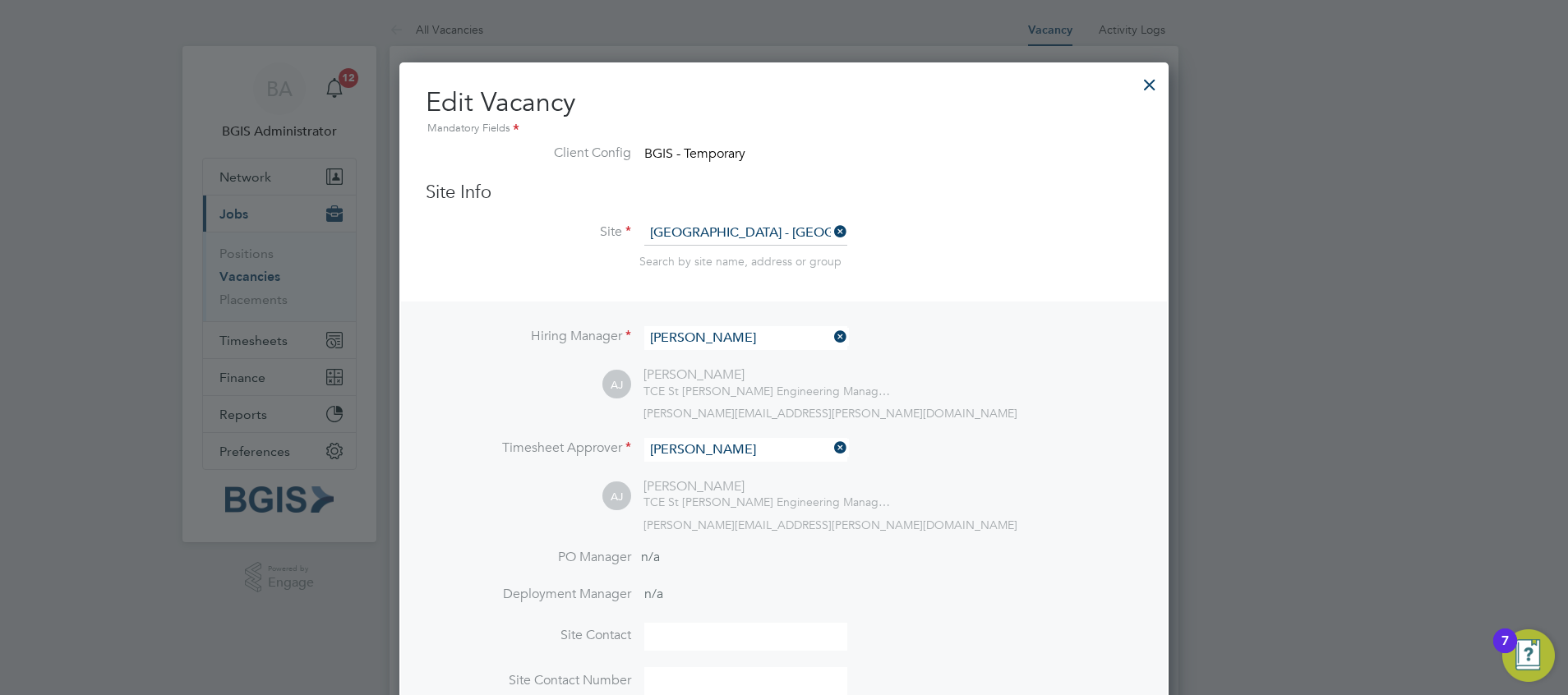
click at [1156, 84] on div at bounding box center [1150, 80] width 30 height 30
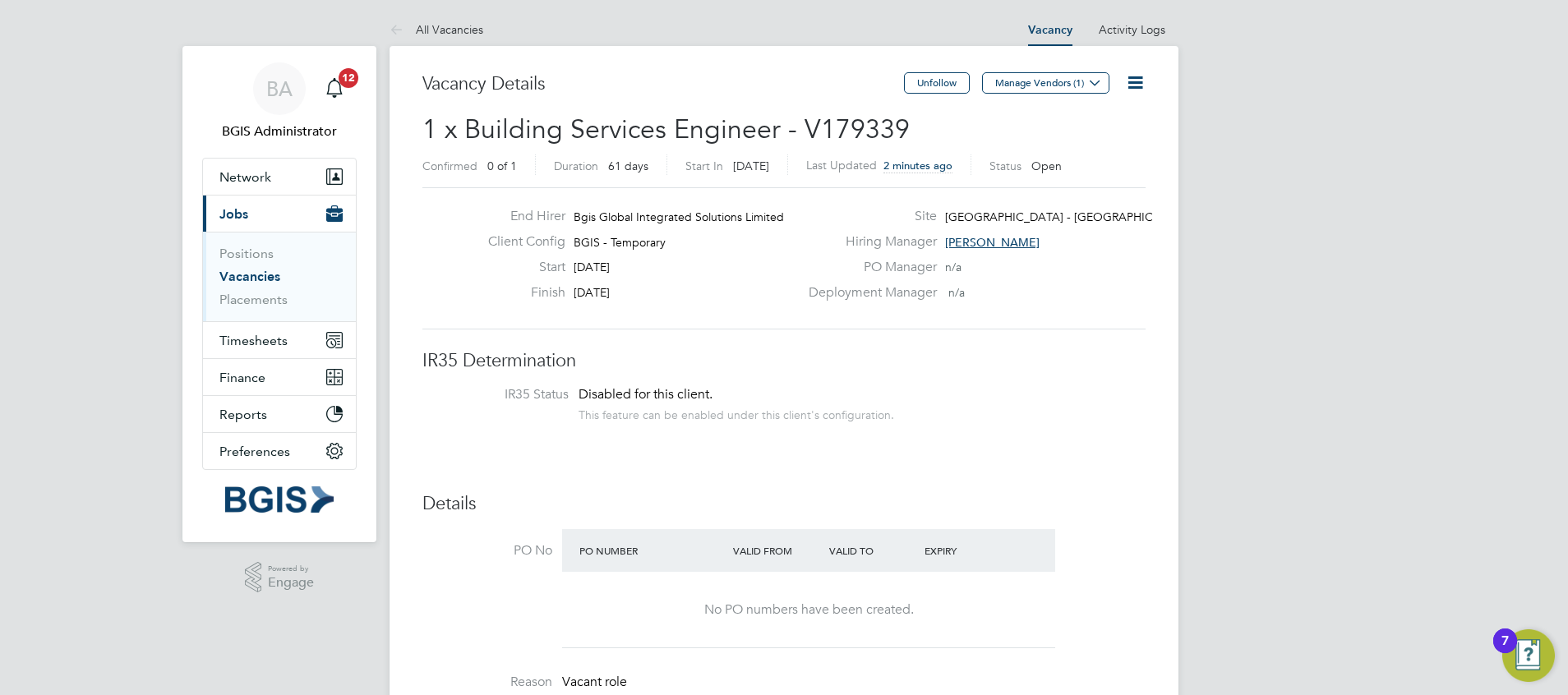
drag, startPoint x: 1156, startPoint y: 84, endPoint x: 1147, endPoint y: 84, distance: 9.0
click at [1145, 84] on icon at bounding box center [1135, 82] width 20 height 20
click at [1092, 144] on li "Update Status" at bounding box center [1096, 145] width 95 height 23
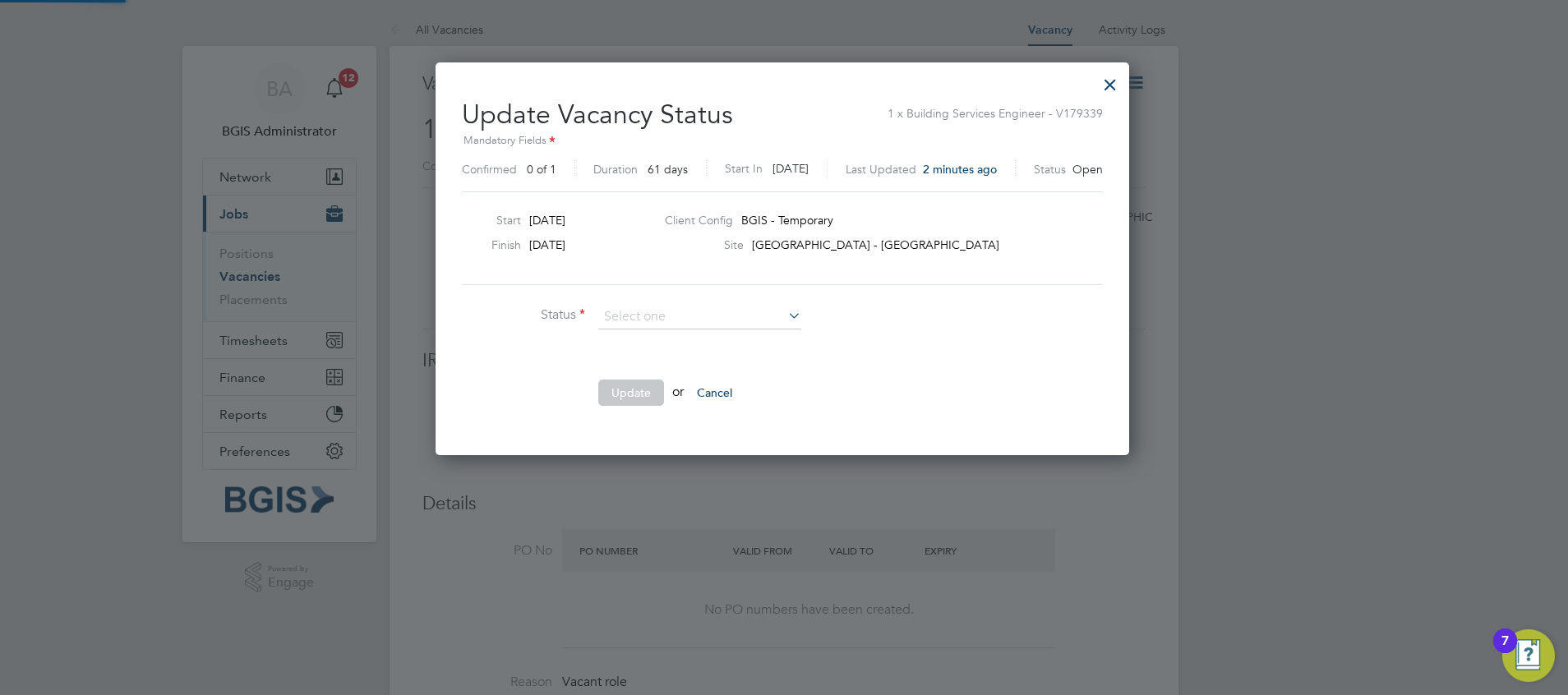
scroll to position [392, 697]
click at [652, 369] on li "Closed" at bounding box center [700, 360] width 205 height 21
type input "Closed"
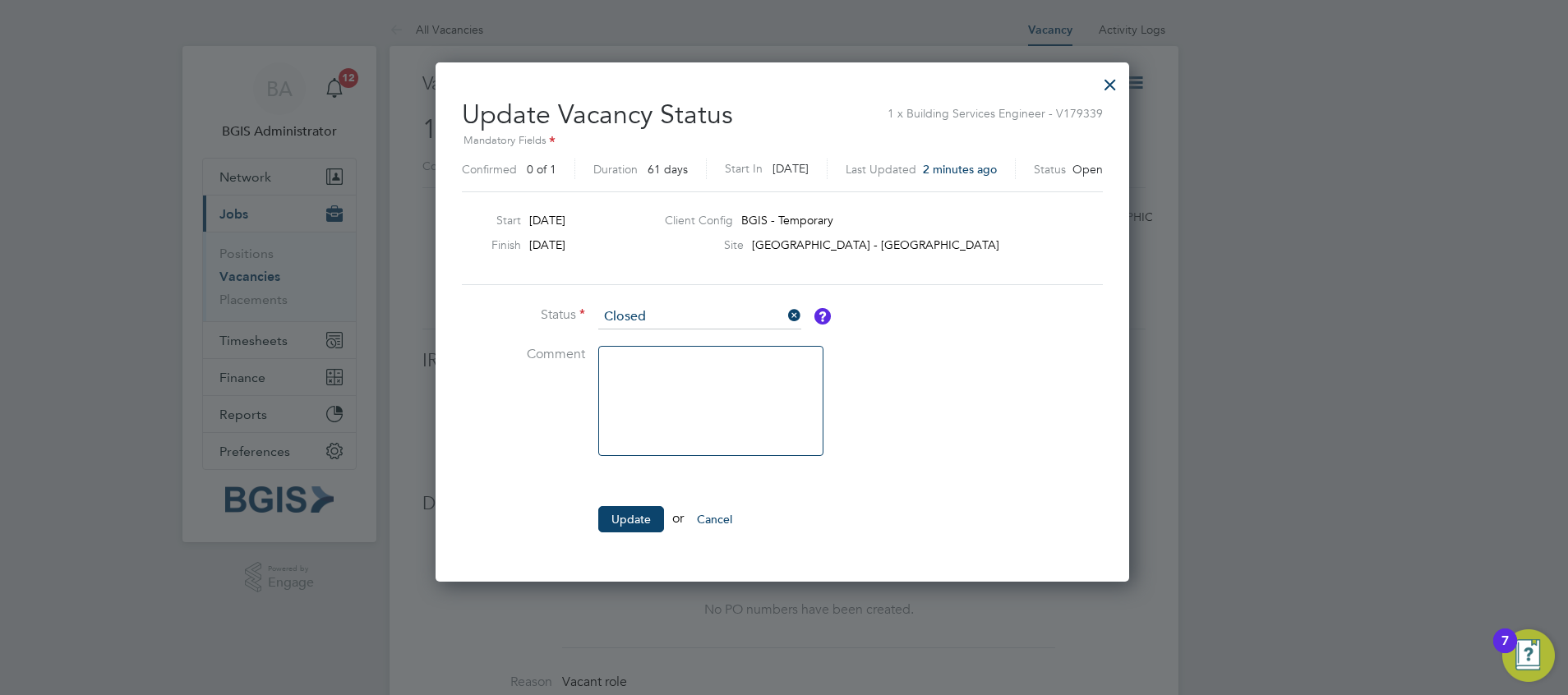
scroll to position [518, 697]
click at [629, 409] on textarea at bounding box center [711, 401] width 225 height 110
type textarea "w"
type textarea "Wrong job title"
click at [614, 515] on button "Update" at bounding box center [631, 519] width 65 height 26
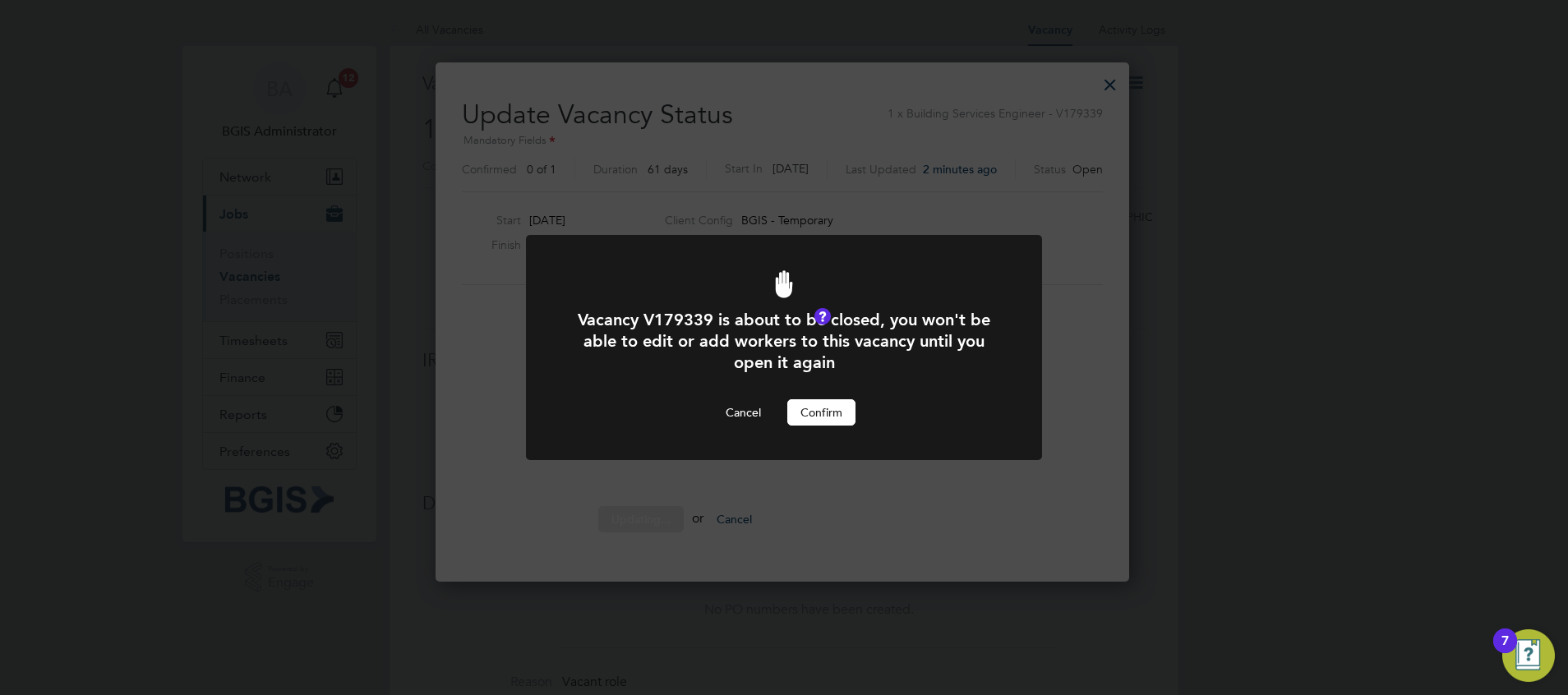
click at [820, 397] on div "Vacancy V179339 is about to be closed, you won't be able to edit or add workers…" at bounding box center [784, 367] width 427 height 117
click at [820, 400] on button "Confirm" at bounding box center [821, 412] width 68 height 26
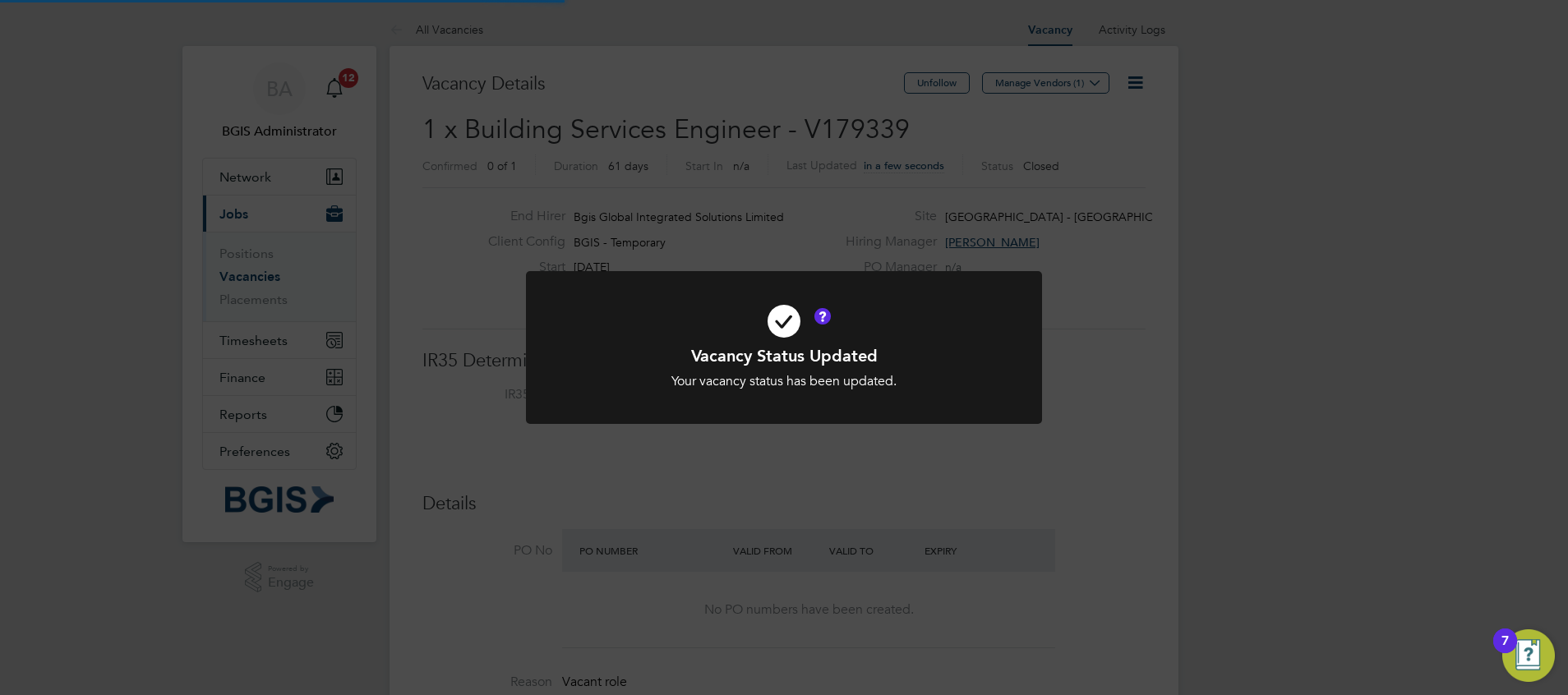
scroll to position [49, 115]
click at [464, 17] on div "Vacancy Status Updated Your vacancy status has been updated. Cancel Okay" at bounding box center [784, 347] width 1568 height 695
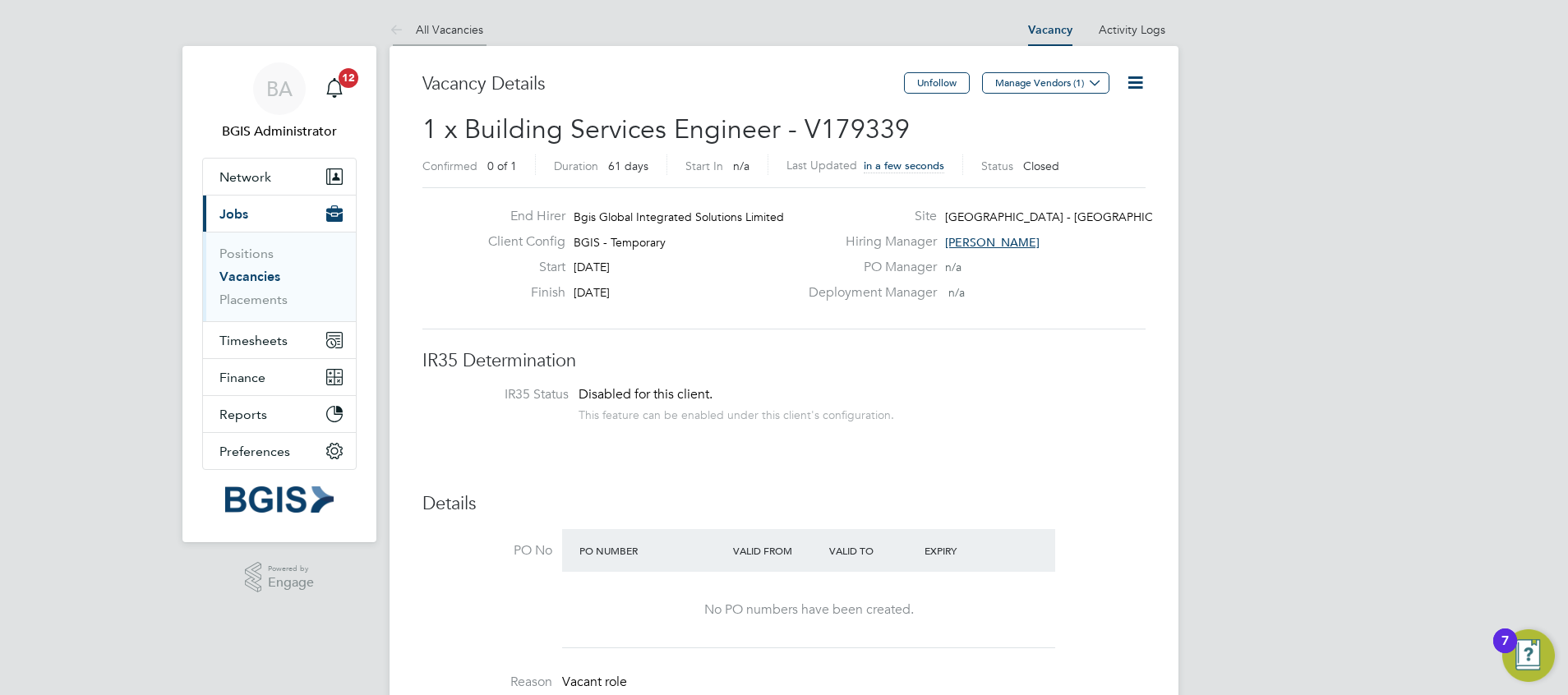
click at [433, 18] on li "All Vacancies" at bounding box center [436, 29] width 94 height 33
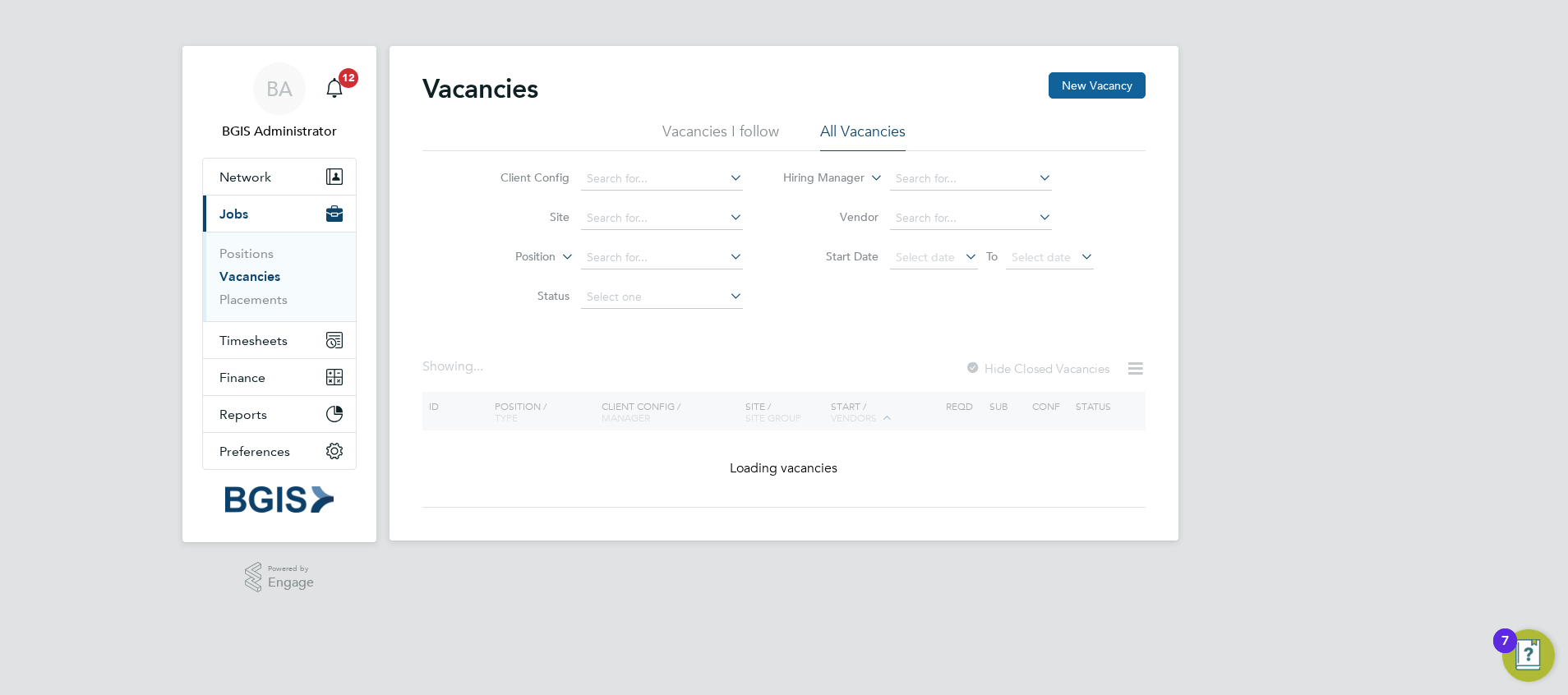
click at [1087, 85] on button "New Vacancy" at bounding box center [1097, 86] width 97 height 26
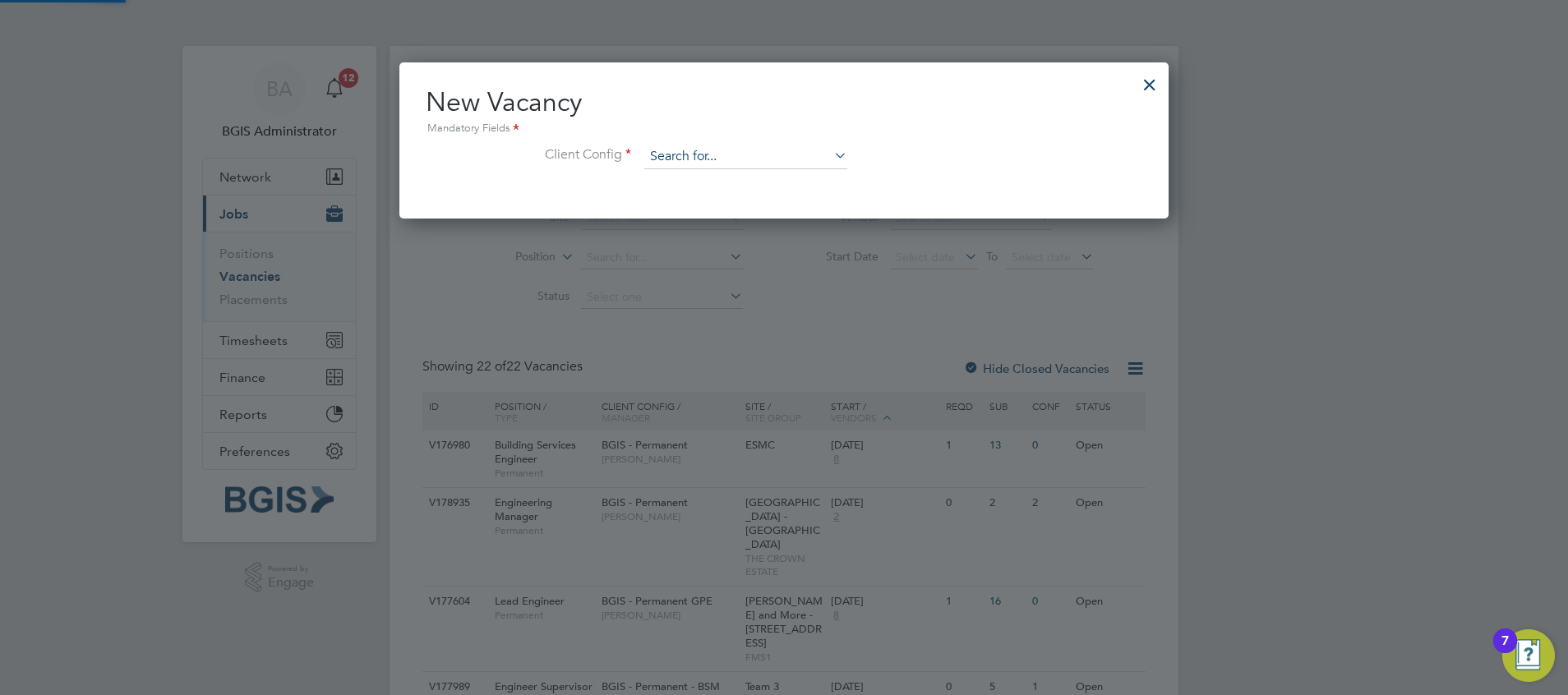
scroll to position [156, 770]
click at [778, 162] on input at bounding box center [746, 157] width 203 height 25
click at [753, 237] on li "BGIS - Temporary" at bounding box center [746, 246] width 205 height 22
type input "BGIS - Temporary"
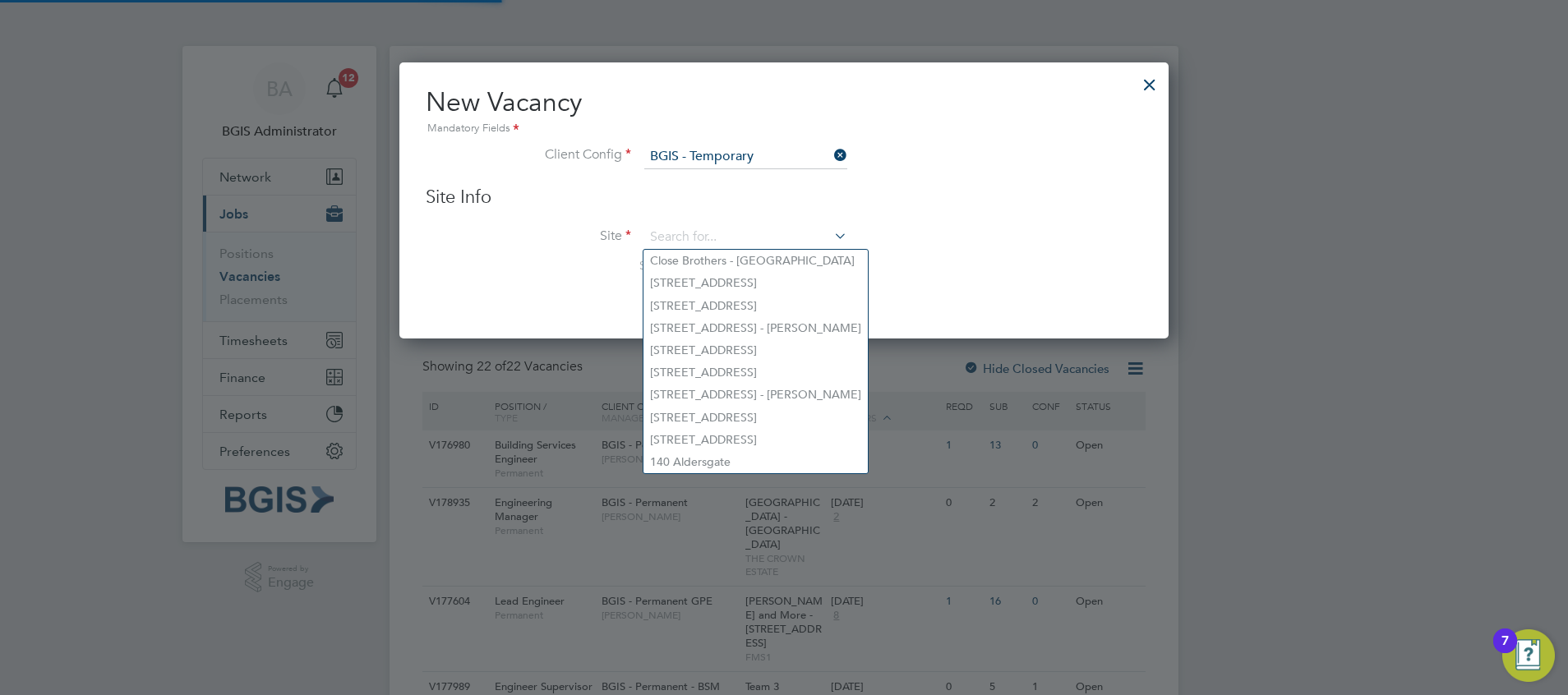
click at [753, 237] on input at bounding box center [746, 238] width 203 height 25
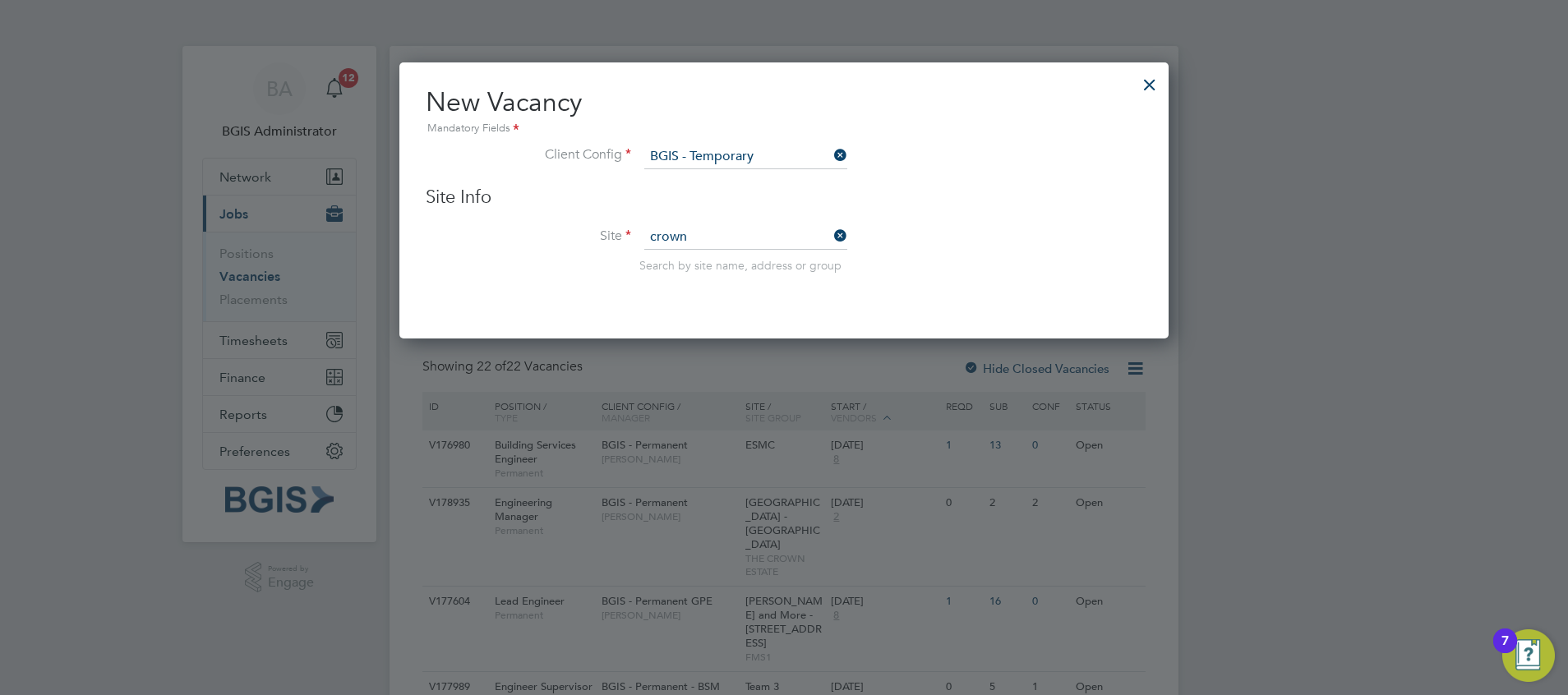
click at [705, 362] on li "Regent Street - Crown Estate" at bounding box center [747, 371] width 207 height 22
type input "Regent Street - Crown Estate"
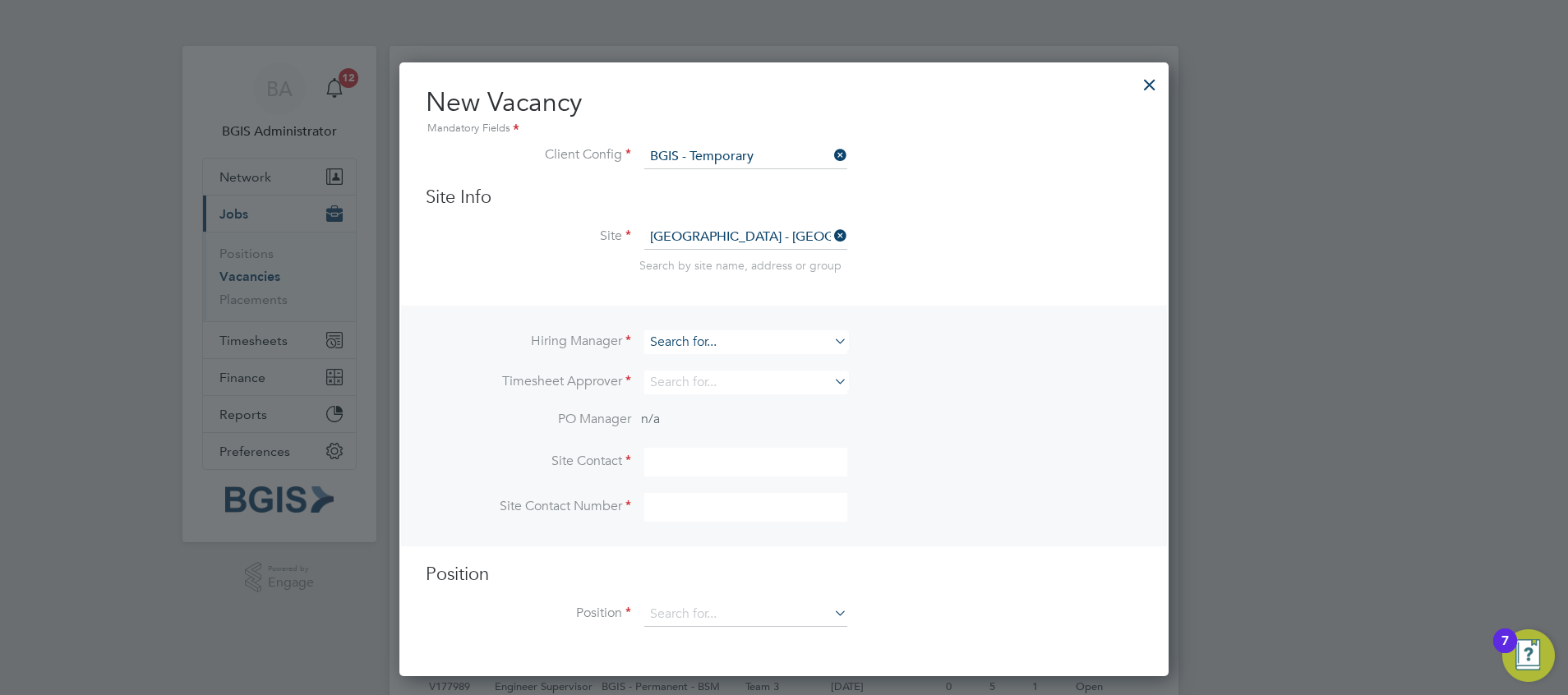
drag, startPoint x: 697, startPoint y: 329, endPoint x: 690, endPoint y: 339, distance: 12.2
click at [690, 339] on div "Hiring Manager Timesheet Approver PO Manager n/a Site Contact Site Contact Numb…" at bounding box center [783, 426] width 765 height 240
click at [690, 339] on input at bounding box center [746, 342] width 203 height 24
click at [694, 363] on li "Adam Janes" at bounding box center [804, 365] width 321 height 22
type input "[PERSON_NAME]"
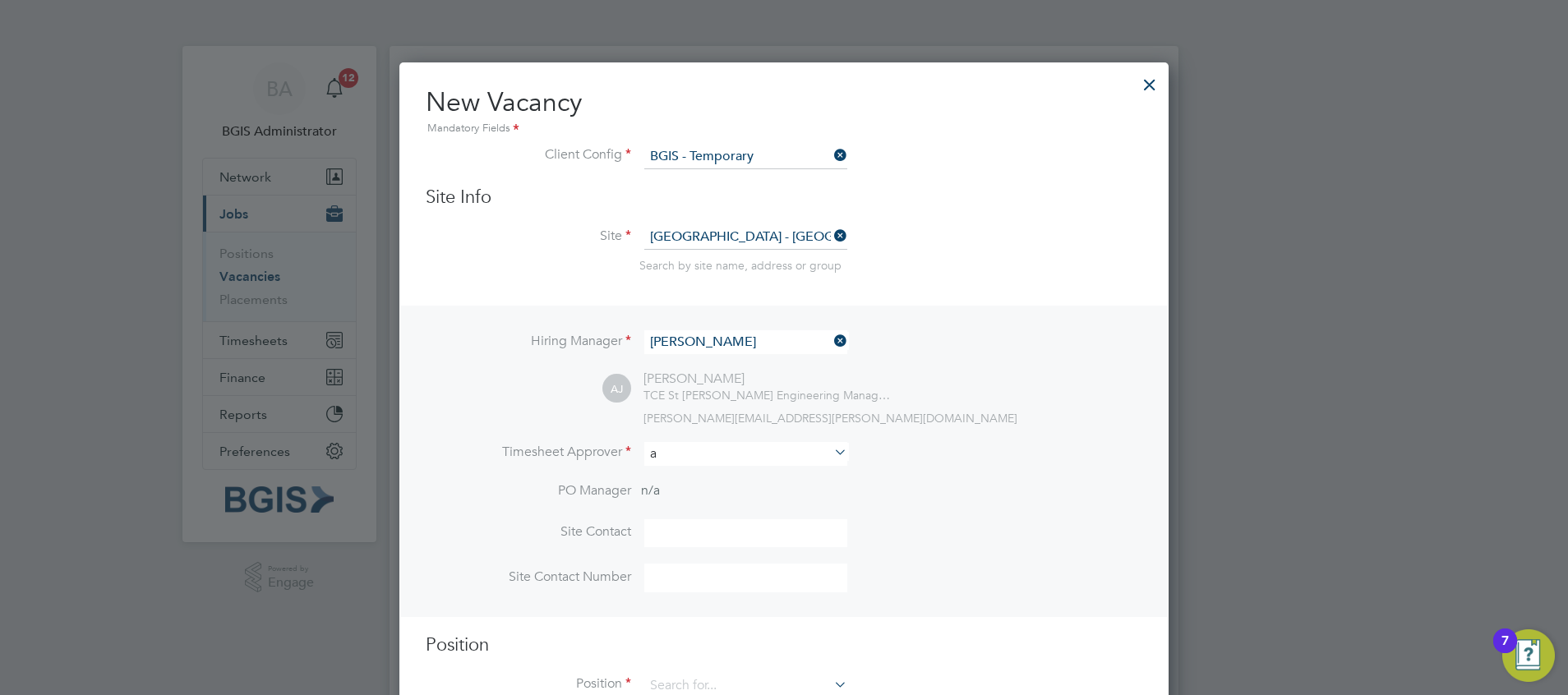
click at [669, 450] on input "a" at bounding box center [746, 454] width 203 height 24
click at [699, 480] on li "Adam Janes" at bounding box center [804, 478] width 321 height 22
type input "[PERSON_NAME]"
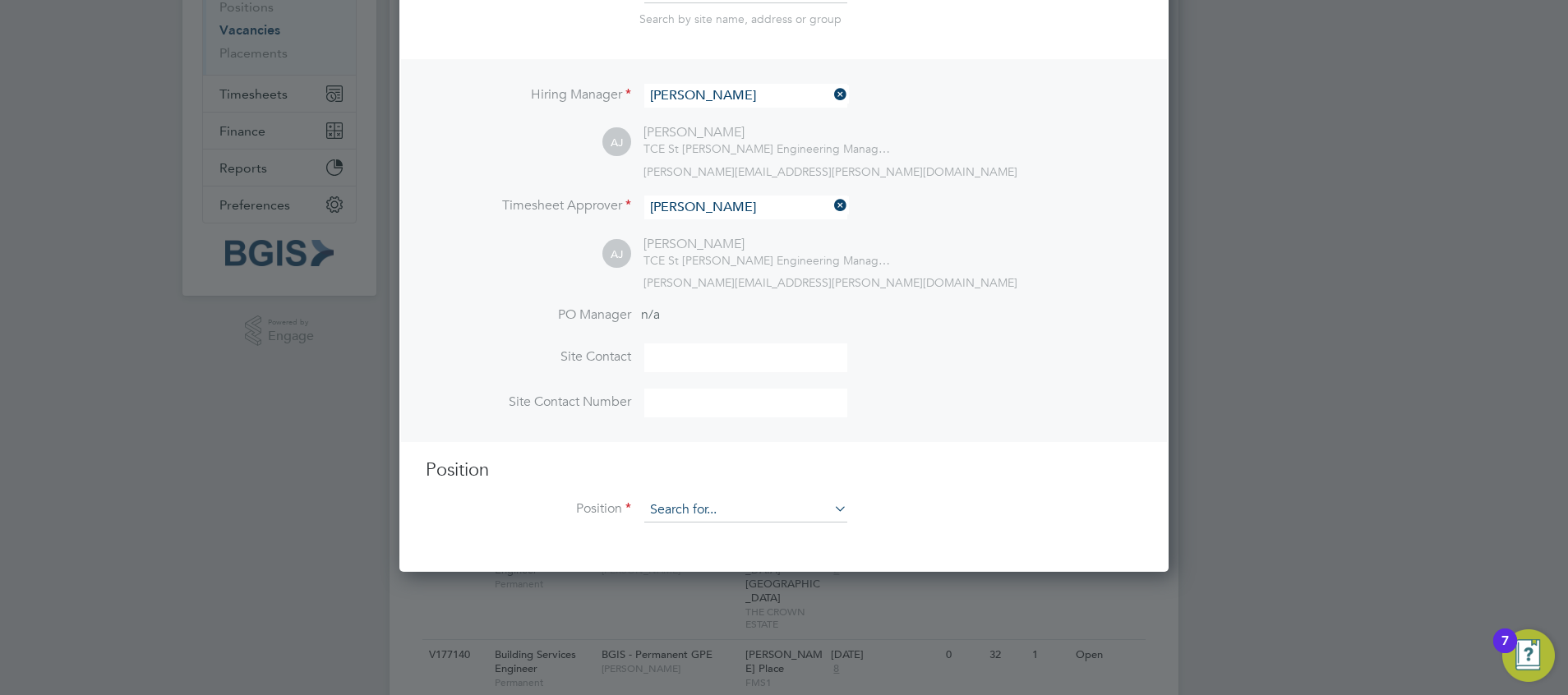
drag, startPoint x: 682, startPoint y: 499, endPoint x: 678, endPoint y: 510, distance: 11.7
click at [678, 510] on div "Position Position" at bounding box center [784, 499] width 717 height 81
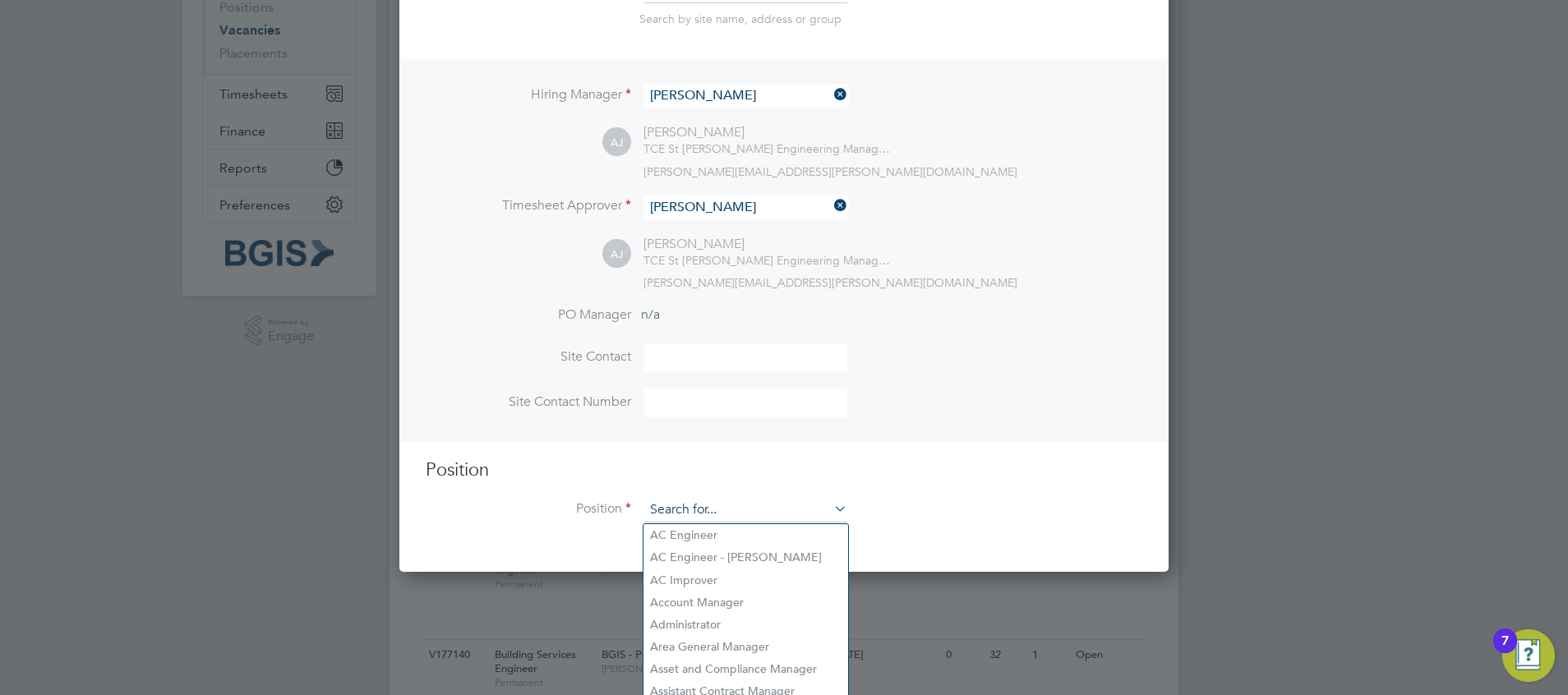
click at [678, 510] on input at bounding box center [746, 510] width 203 height 25
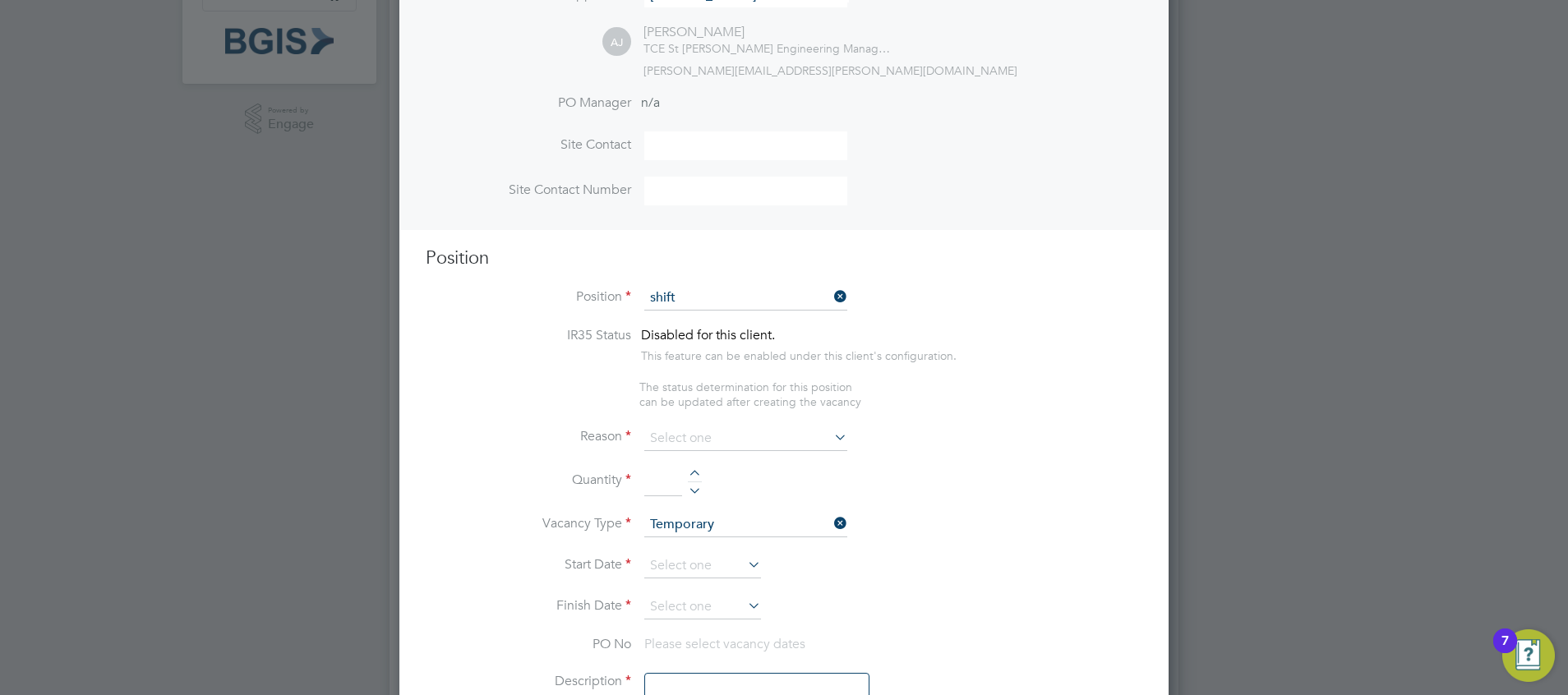
click at [728, 434] on li "Shift Engineer" at bounding box center [746, 434] width 205 height 22
type input "Shift Engineer"
type textarea "To ensure all environmental conditions are maintained at all times with regard …"
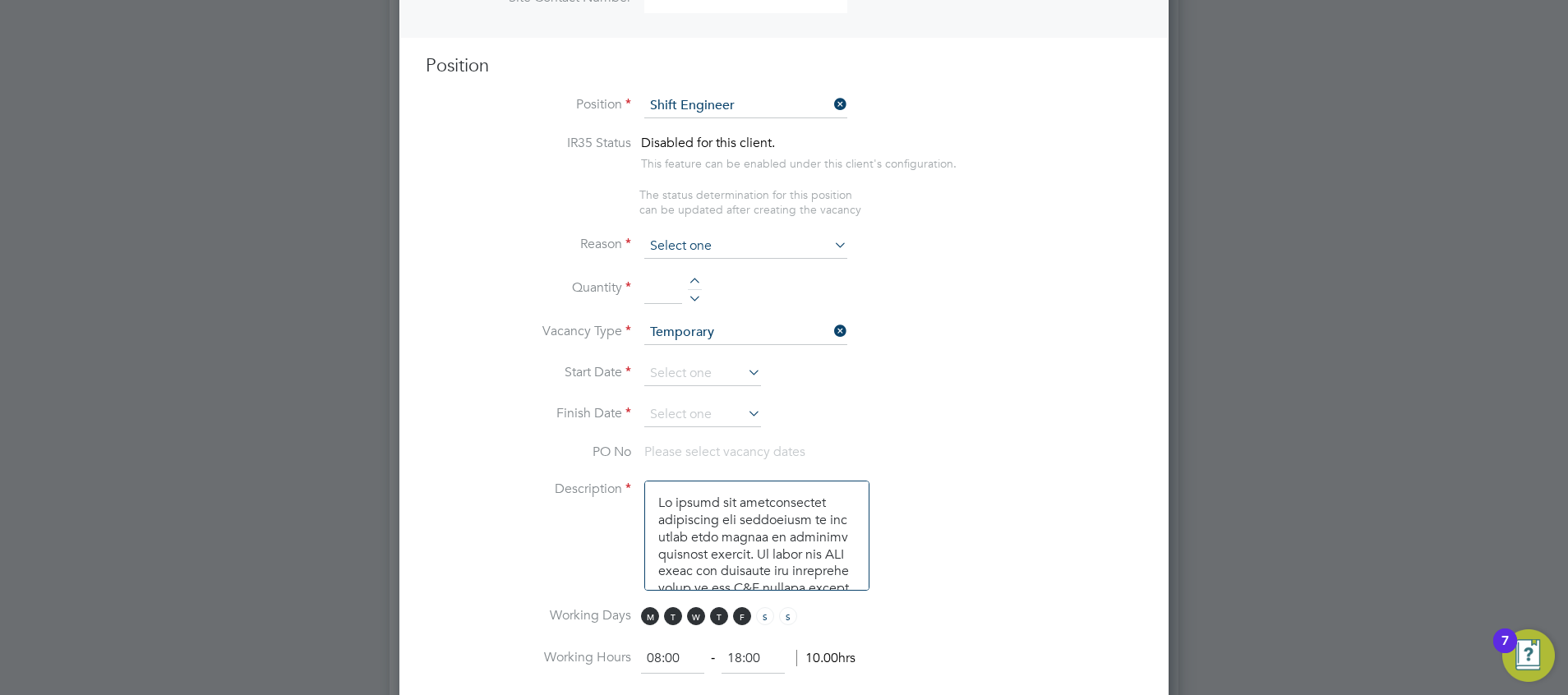
click at [729, 245] on input at bounding box center [746, 246] width 203 height 25
click at [702, 397] on li "Vacant Role" at bounding box center [746, 400] width 205 height 21
type input "Vacant Role"
click at [659, 277] on input "1" at bounding box center [663, 291] width 38 height 30
type input "1"
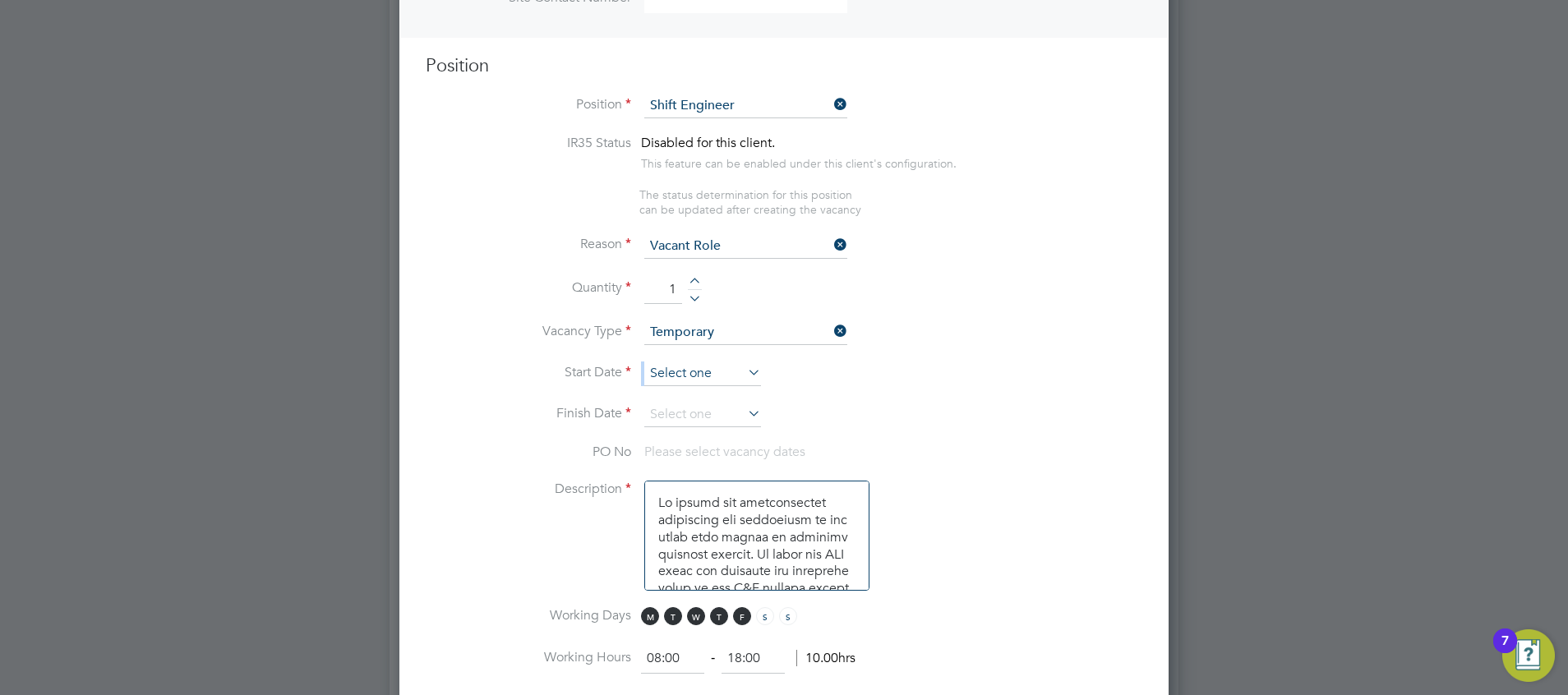
drag, startPoint x: 669, startPoint y: 360, endPoint x: 682, endPoint y: 377, distance: 21.4
click at [682, 377] on input at bounding box center [703, 374] width 117 height 25
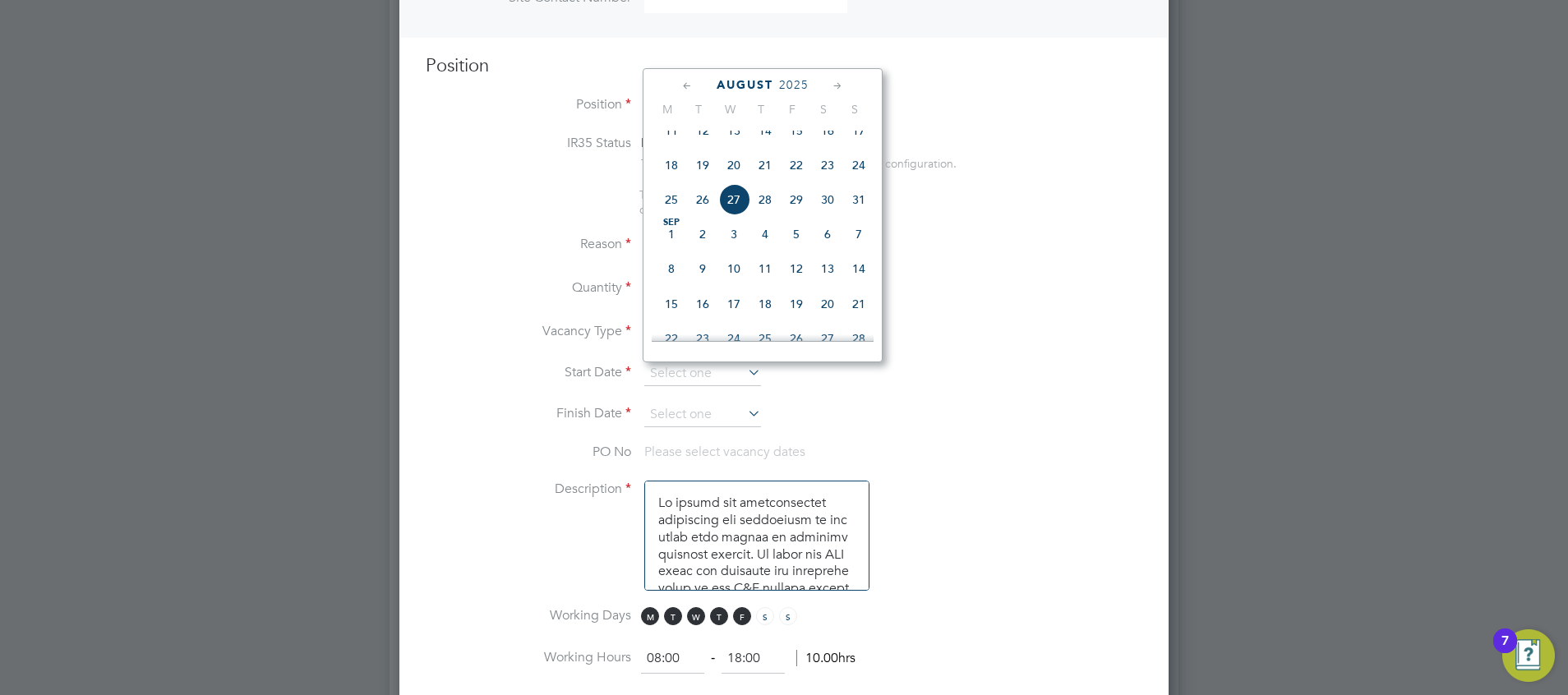
click at [762, 212] on span "28" at bounding box center [765, 199] width 31 height 31
type input "28 Aug 2025"
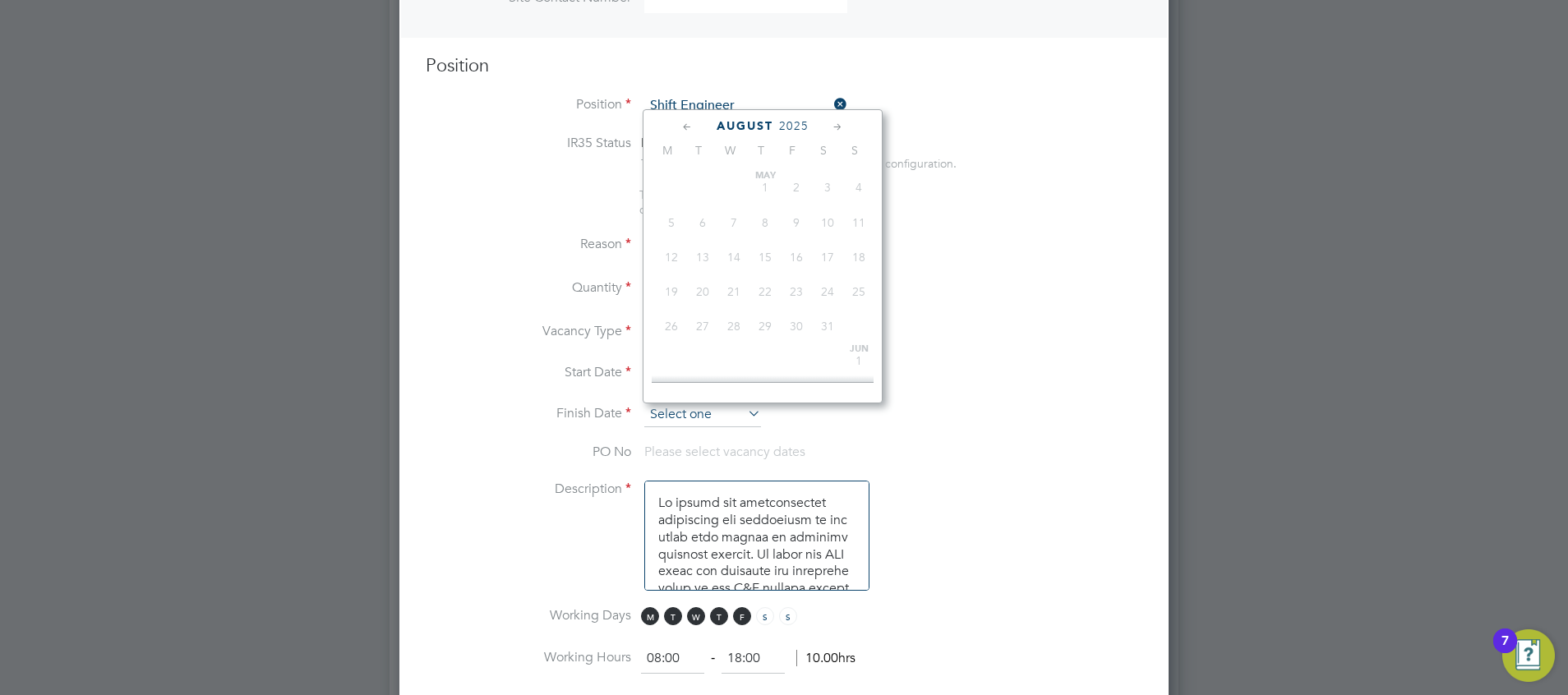
click at [677, 404] on input at bounding box center [703, 415] width 117 height 25
click at [794, 298] on span "31" at bounding box center [795, 282] width 31 height 31
type input "31 Oct 2025"
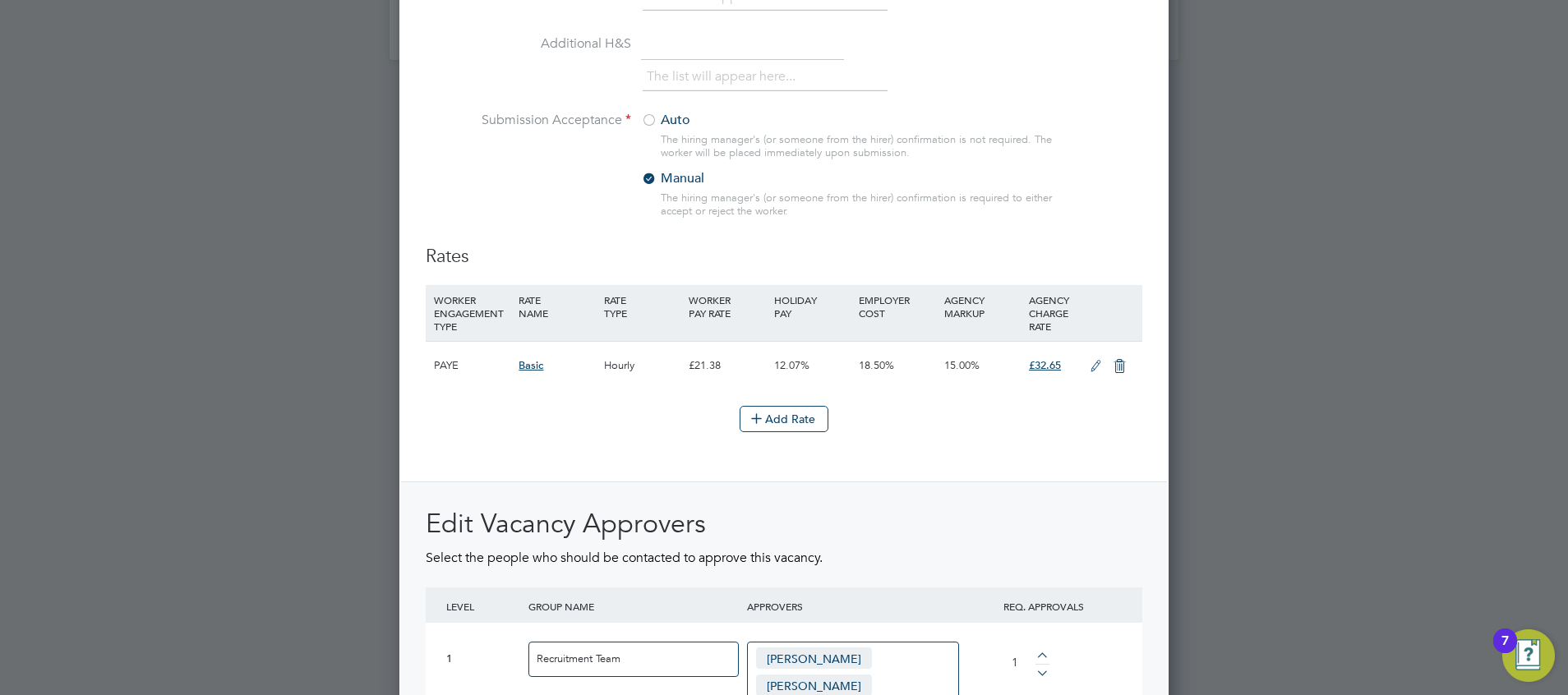
scroll to position [1871, 0]
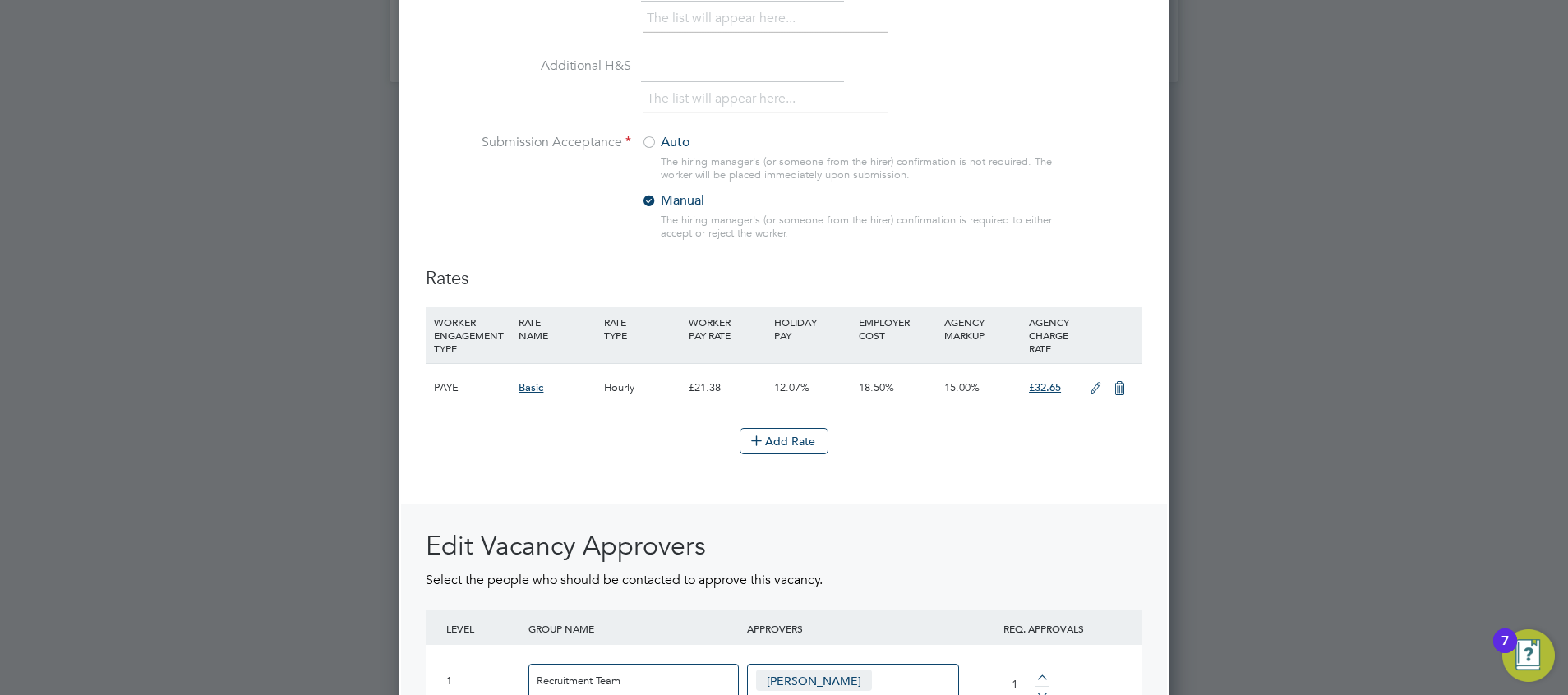
click at [1089, 385] on icon at bounding box center [1095, 389] width 20 height 13
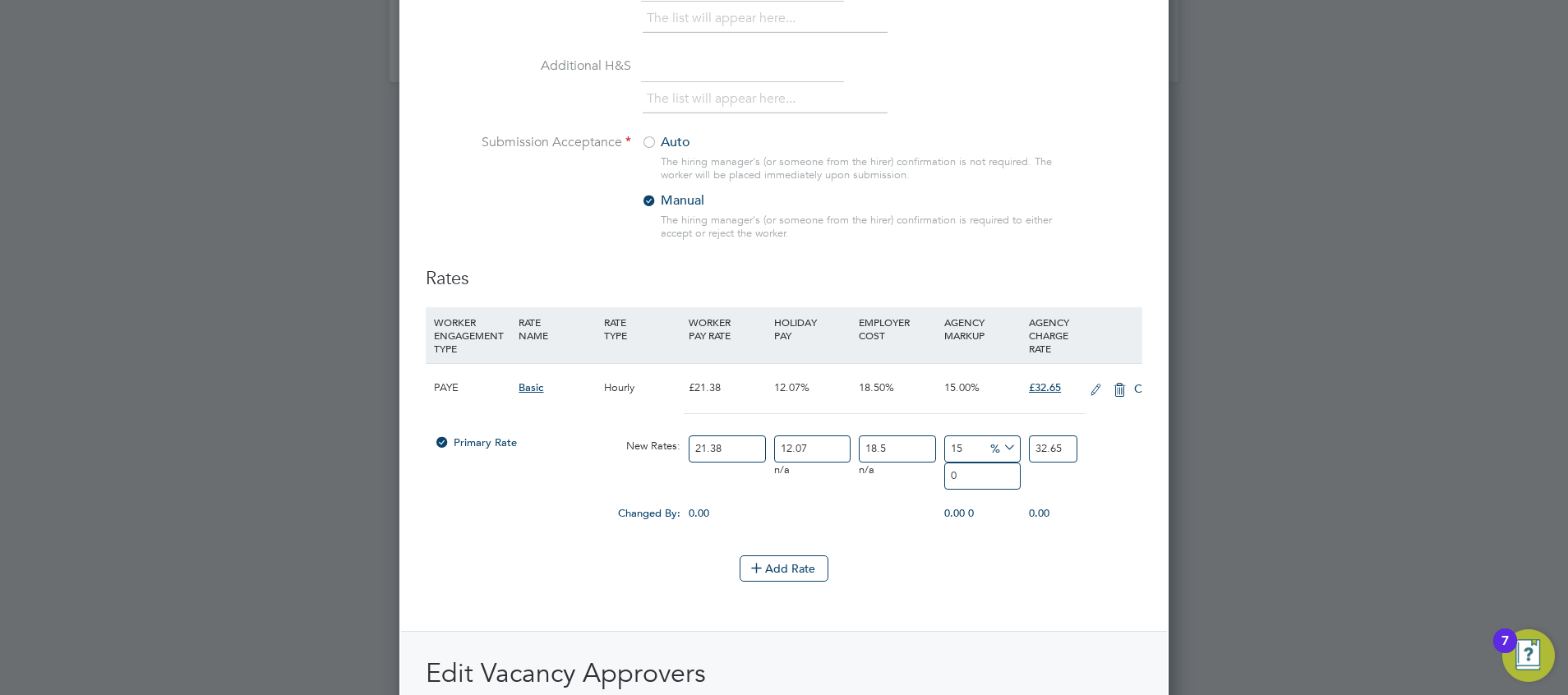
scroll to position [2958, 770]
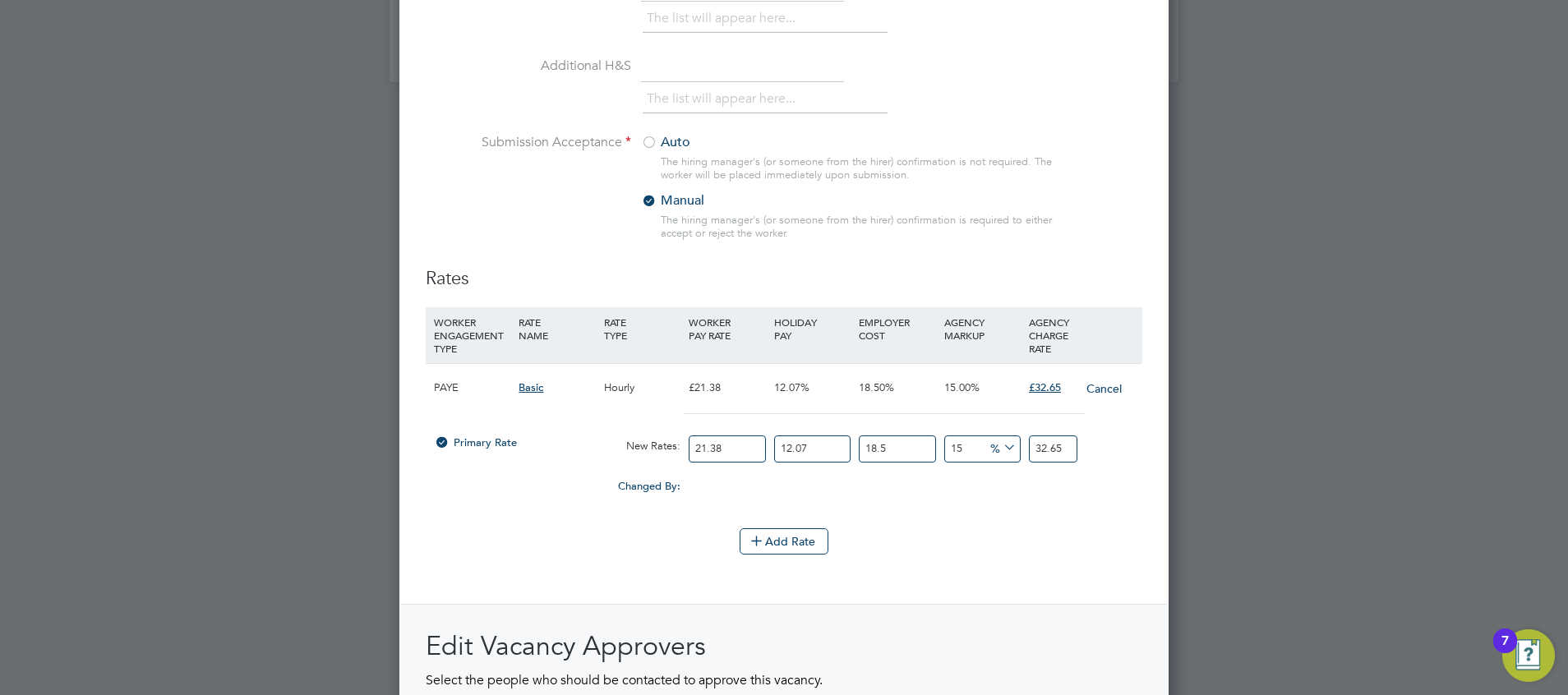
click at [734, 460] on input "21.38" at bounding box center [727, 449] width 77 height 27
type input "21.3"
type input "32.5300826025"
type input "21"
type input "32.071912425"
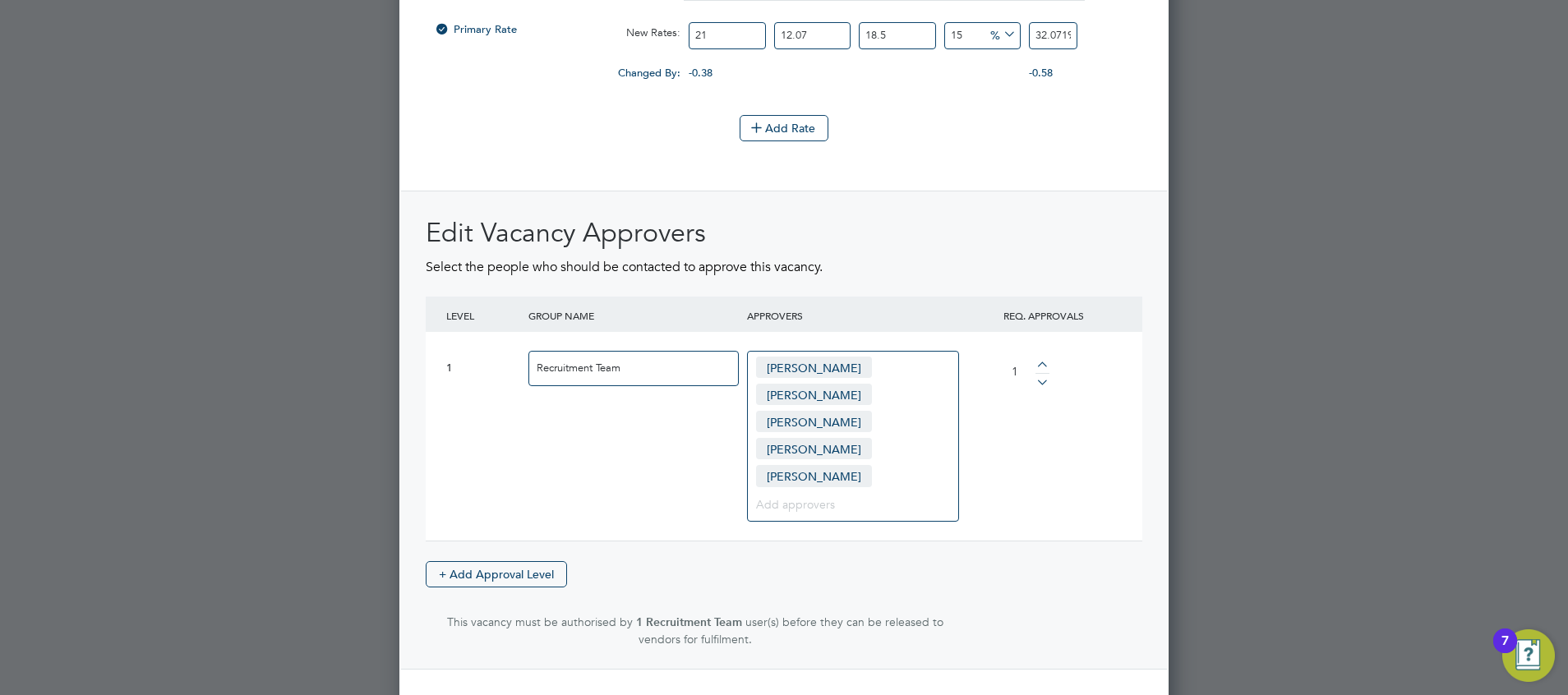
scroll to position [2324, 0]
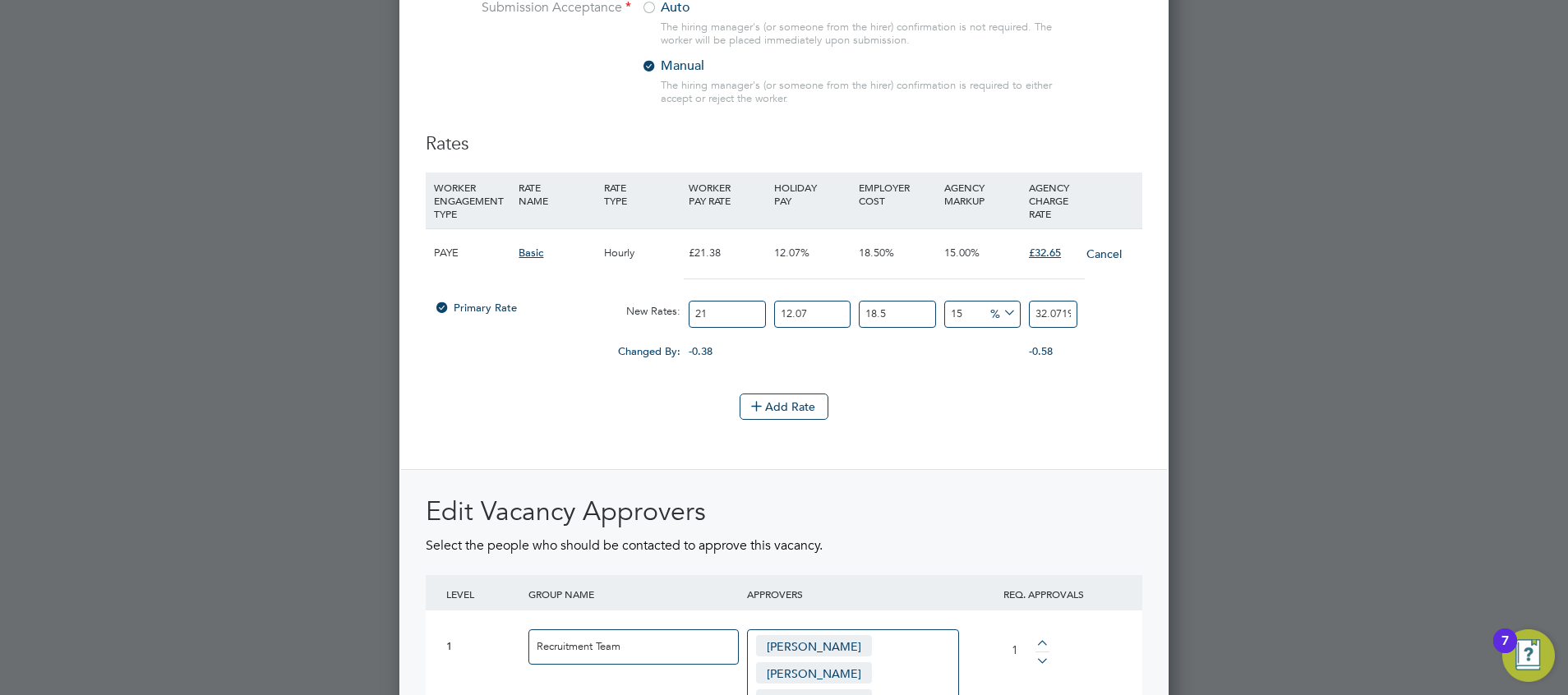
type input "21"
click at [676, 5] on label "Auto" at bounding box center [743, 8] width 206 height 18
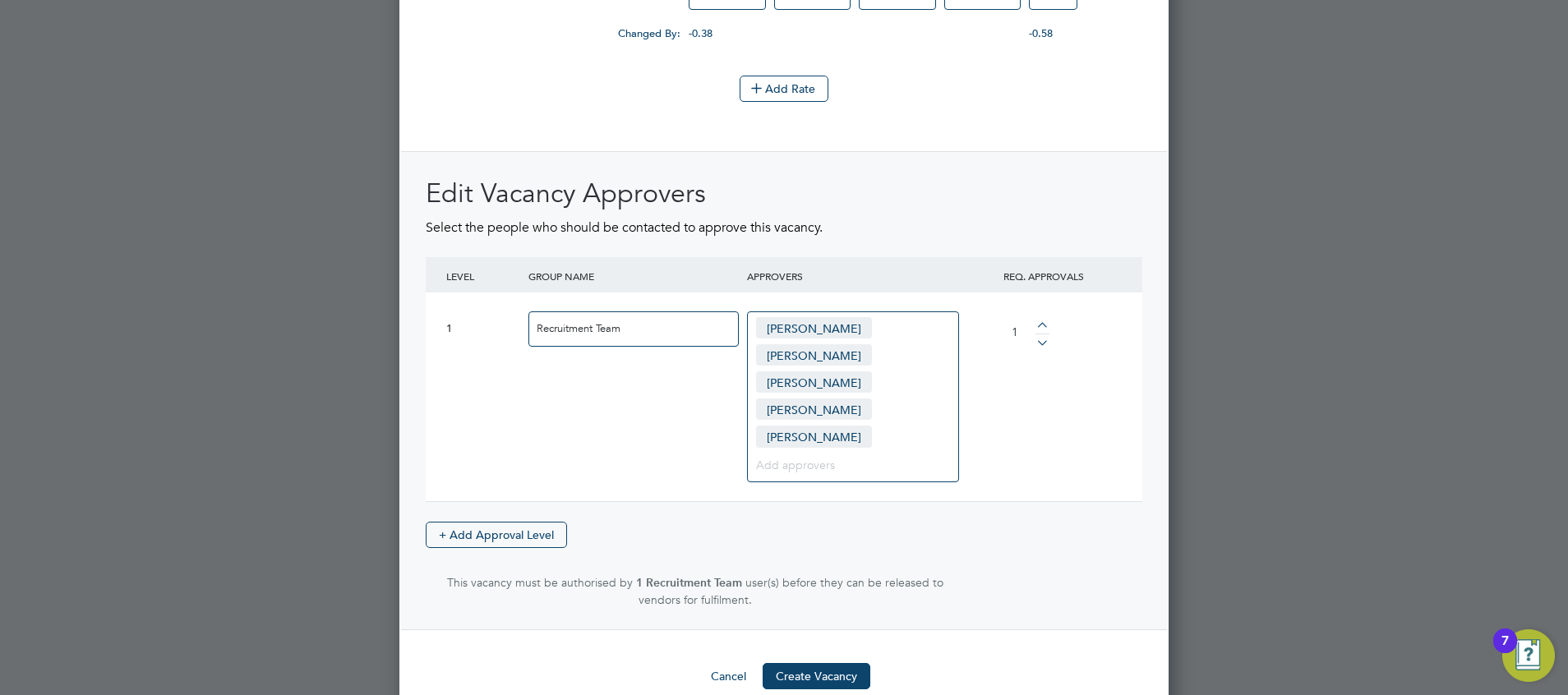
click at [828, 515] on button "Create Vacancy" at bounding box center [817, 676] width 108 height 26
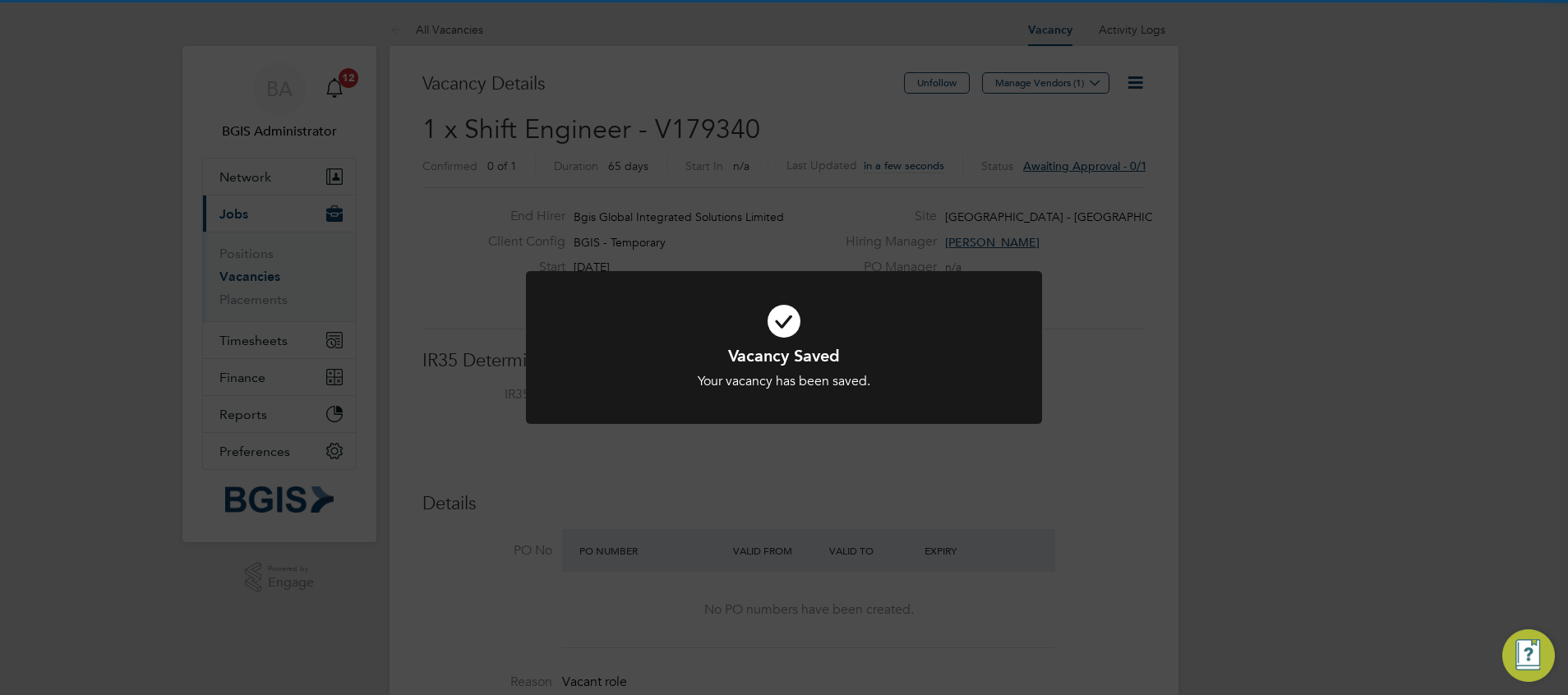
scroll to position [8, 8]
click at [1148, 199] on div "Vacancy Saved Your vacancy has been saved. Cancel Okay" at bounding box center [784, 347] width 1568 height 695
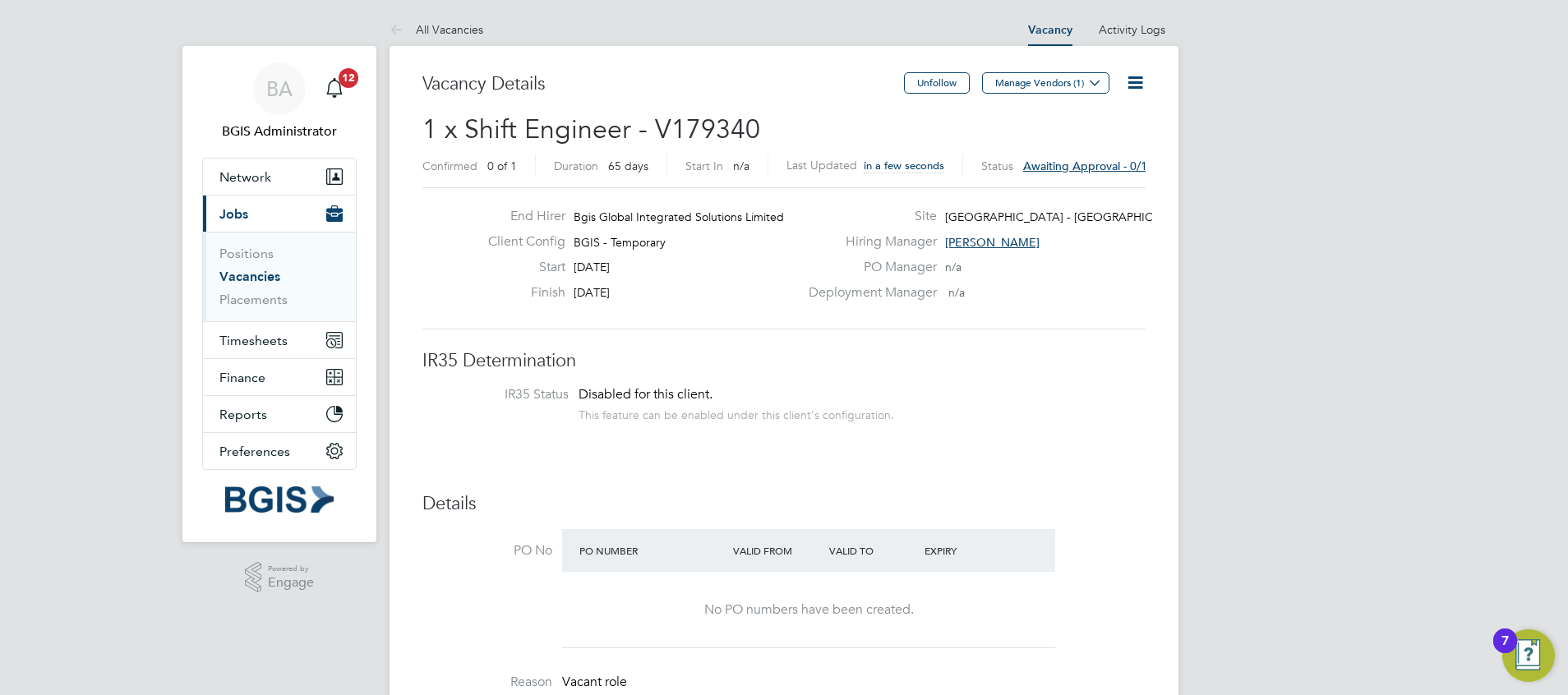
click at [1139, 72] on icon at bounding box center [1135, 82] width 20 height 20
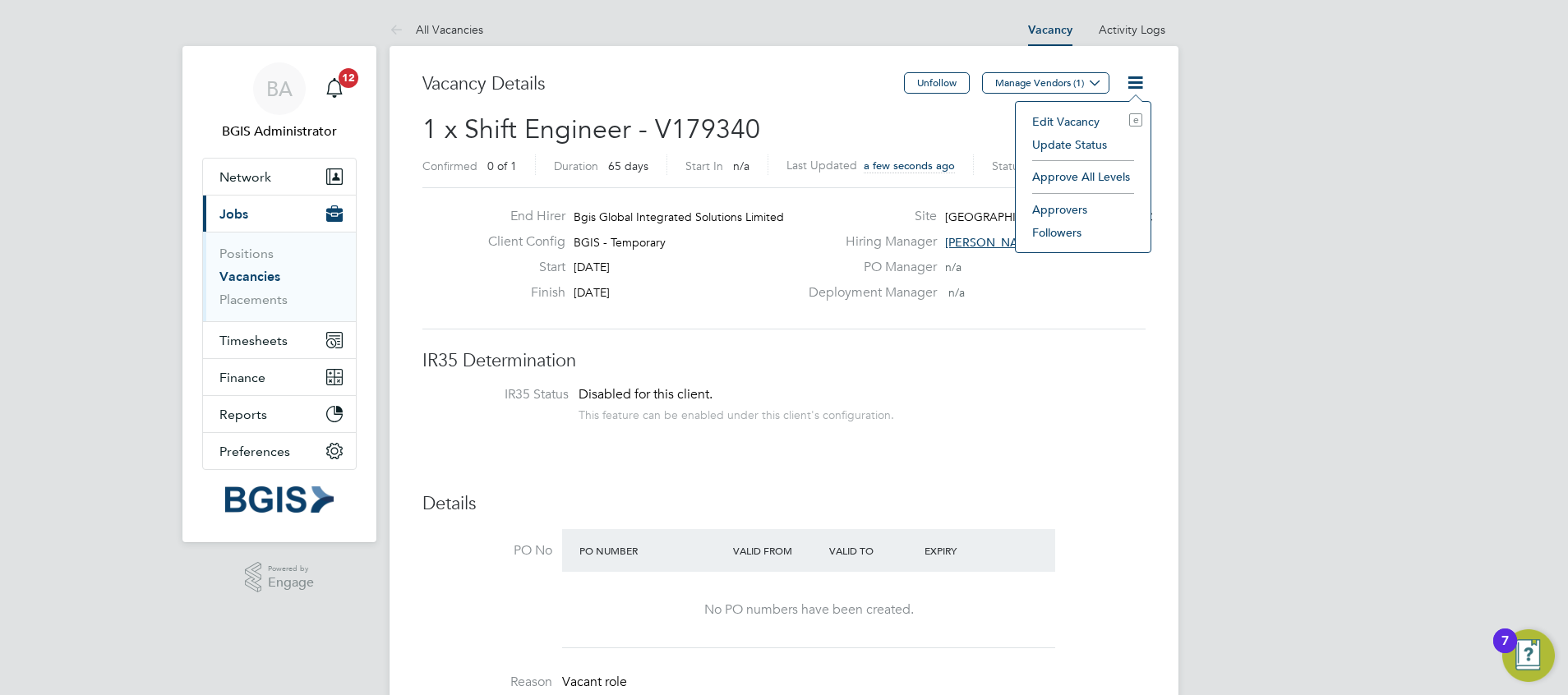
click at [1070, 171] on li "Approve All Levels" at bounding box center [1083, 177] width 118 height 23
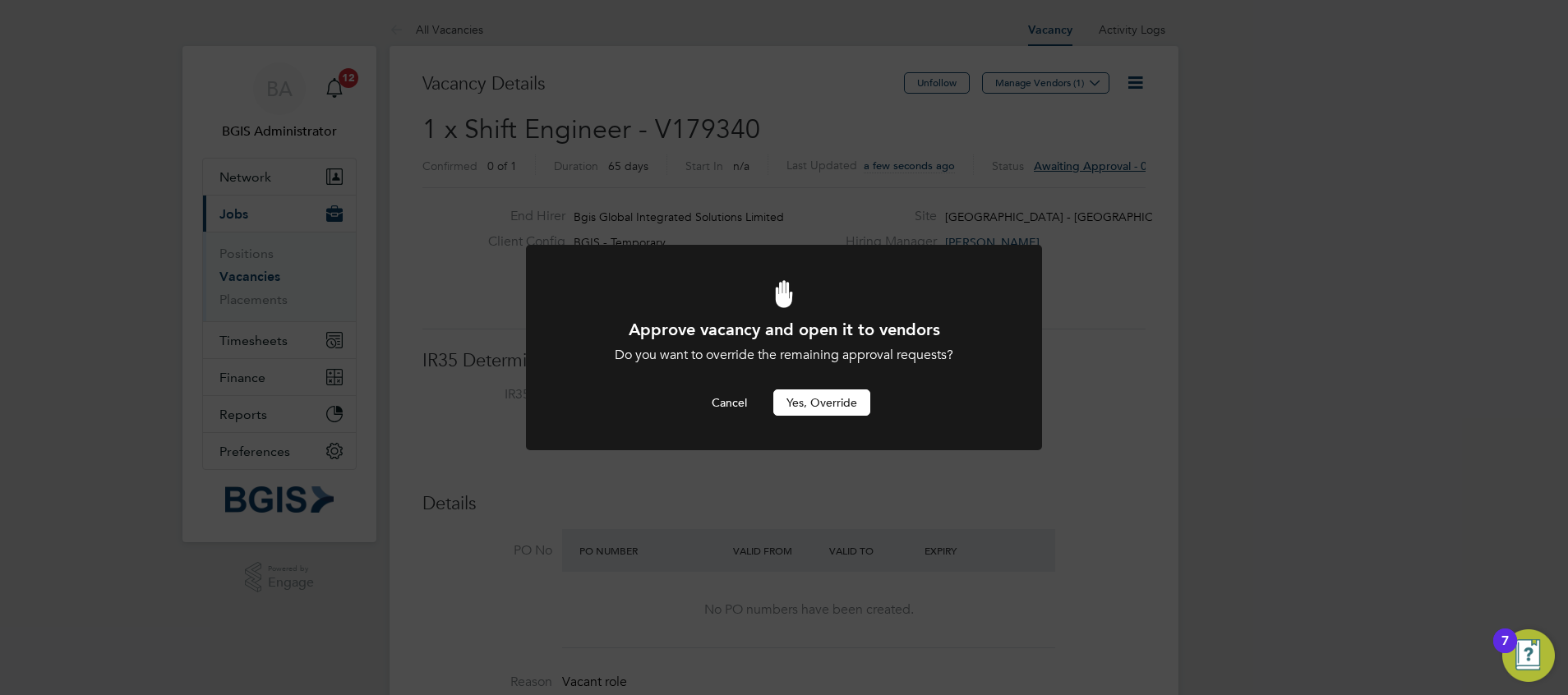
click at [818, 398] on button "Yes, Override" at bounding box center [822, 403] width 97 height 26
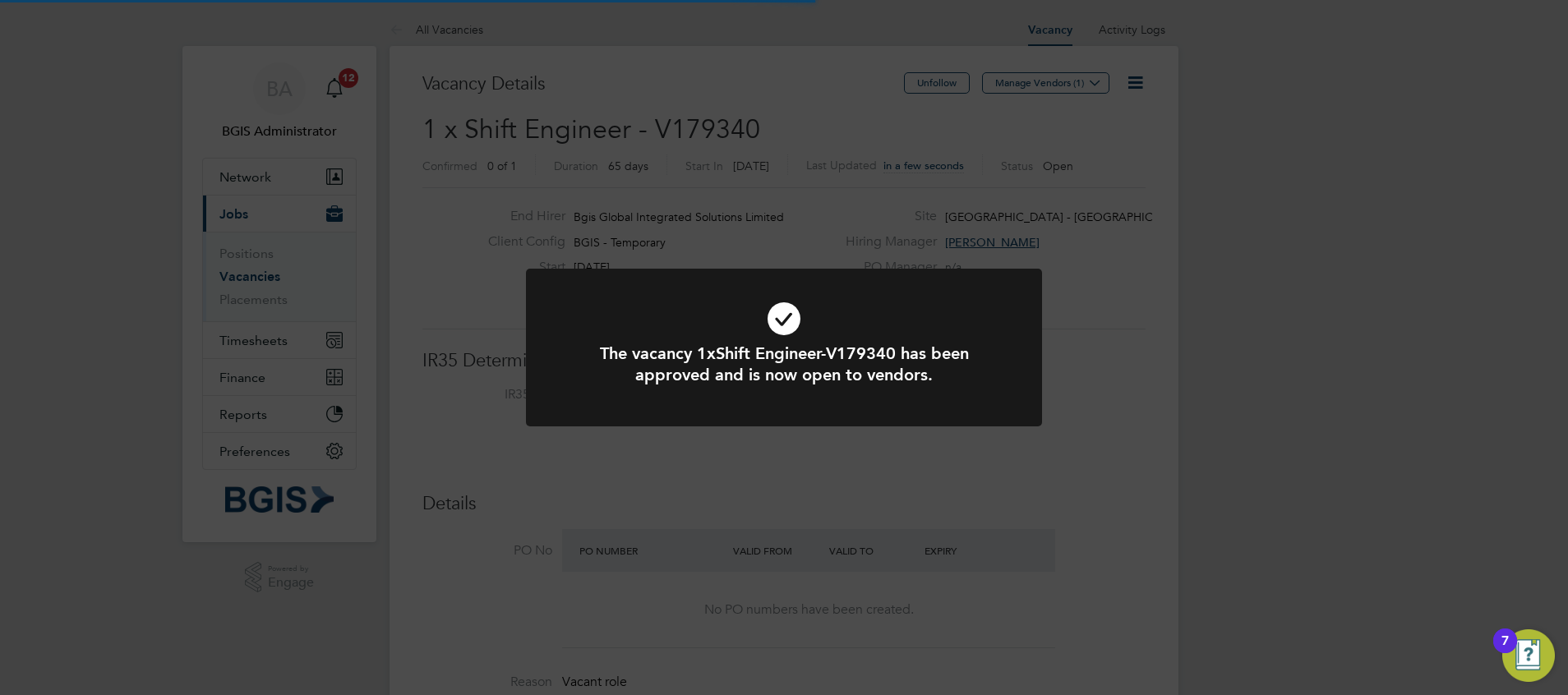
click at [1059, 345] on div "The vacancy 1xShift Engineer-V179340 has been approved and is now open to vendo…" at bounding box center [784, 347] width 1568 height 695
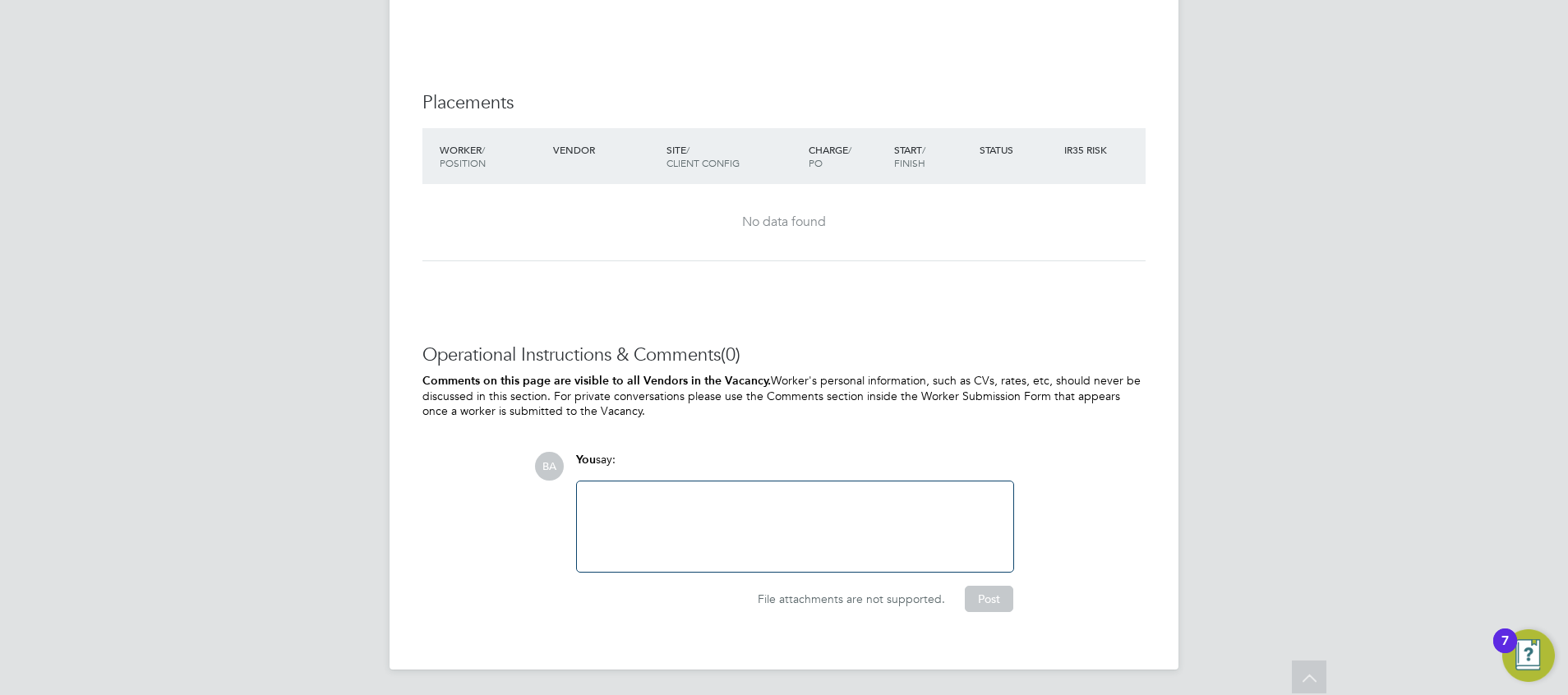
click at [888, 515] on div at bounding box center [795, 527] width 417 height 71
click at [973, 515] on button "Post" at bounding box center [989, 600] width 49 height 26
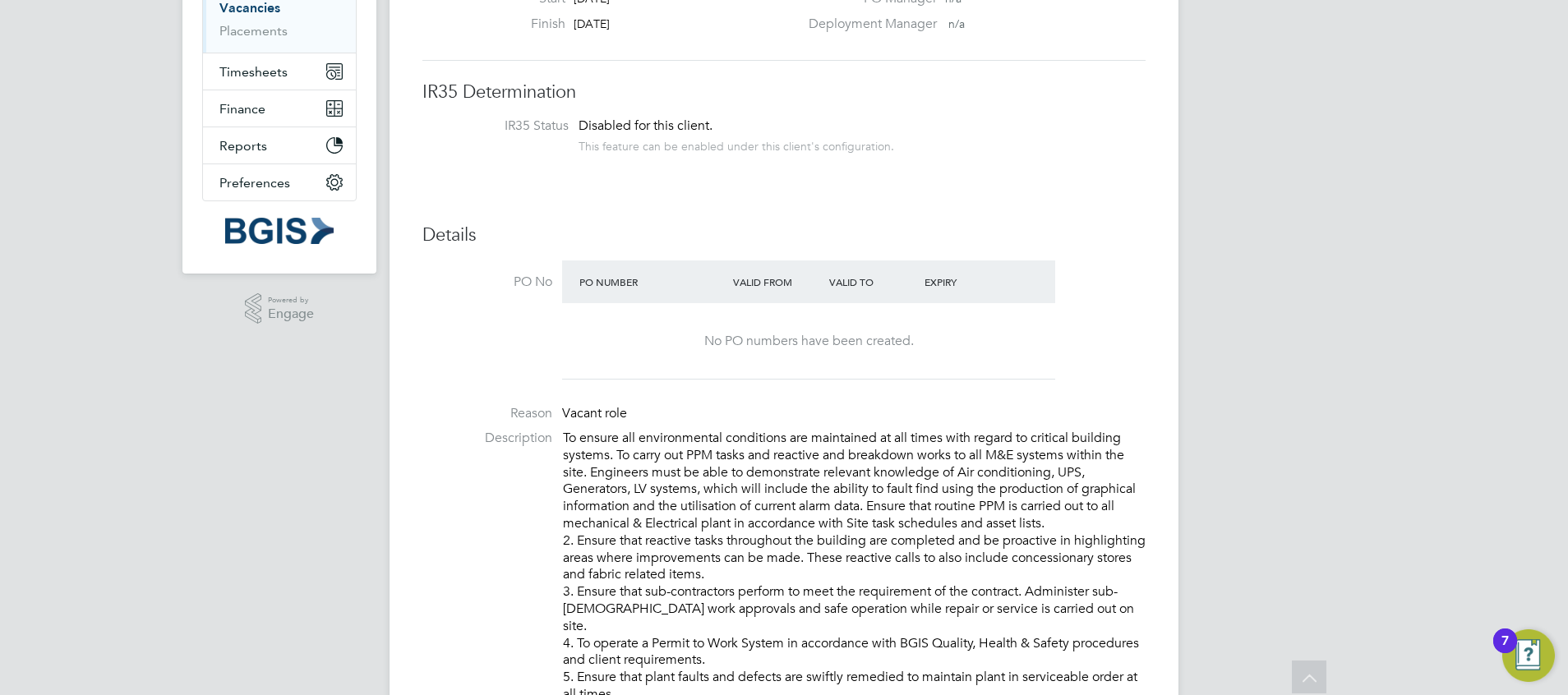
scroll to position [0, 0]
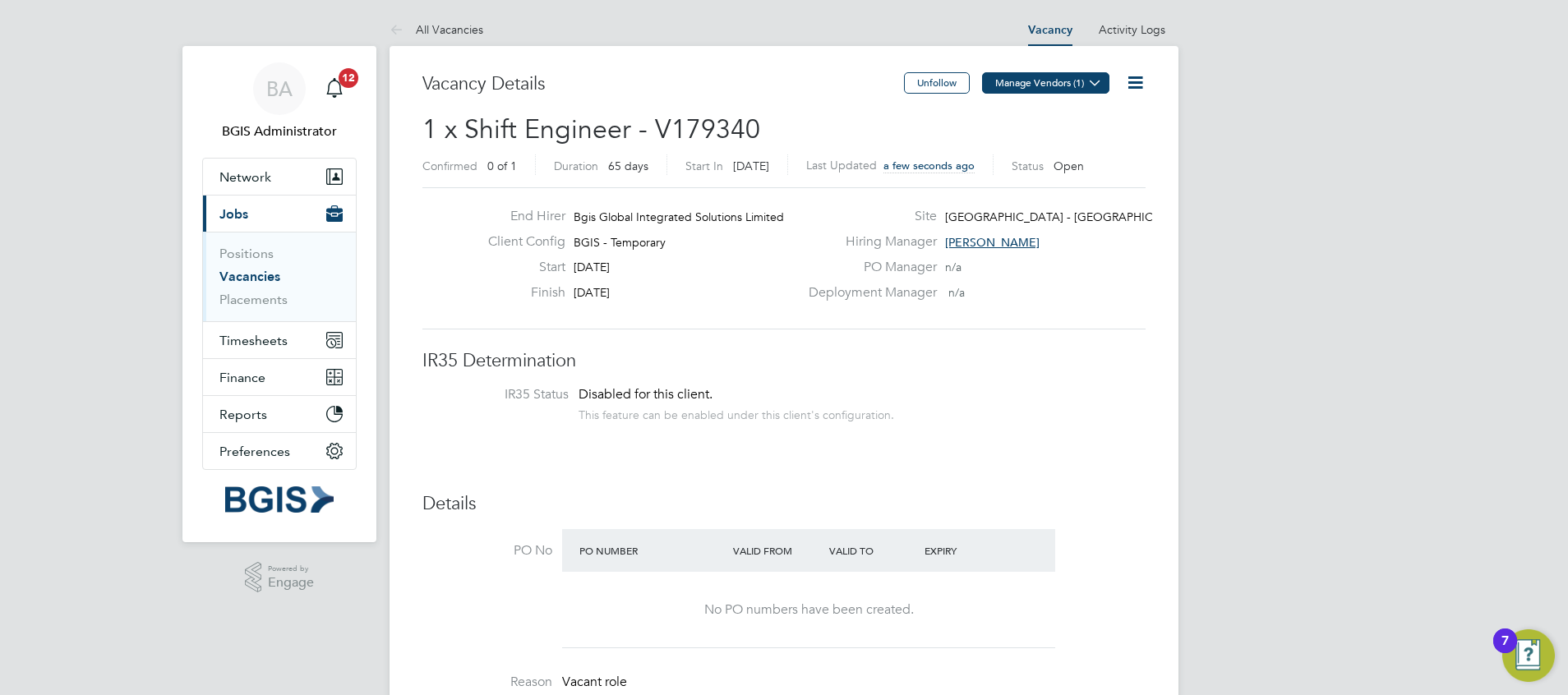
click at [1037, 90] on button "Manage Vendors (1)" at bounding box center [1045, 83] width 127 height 21
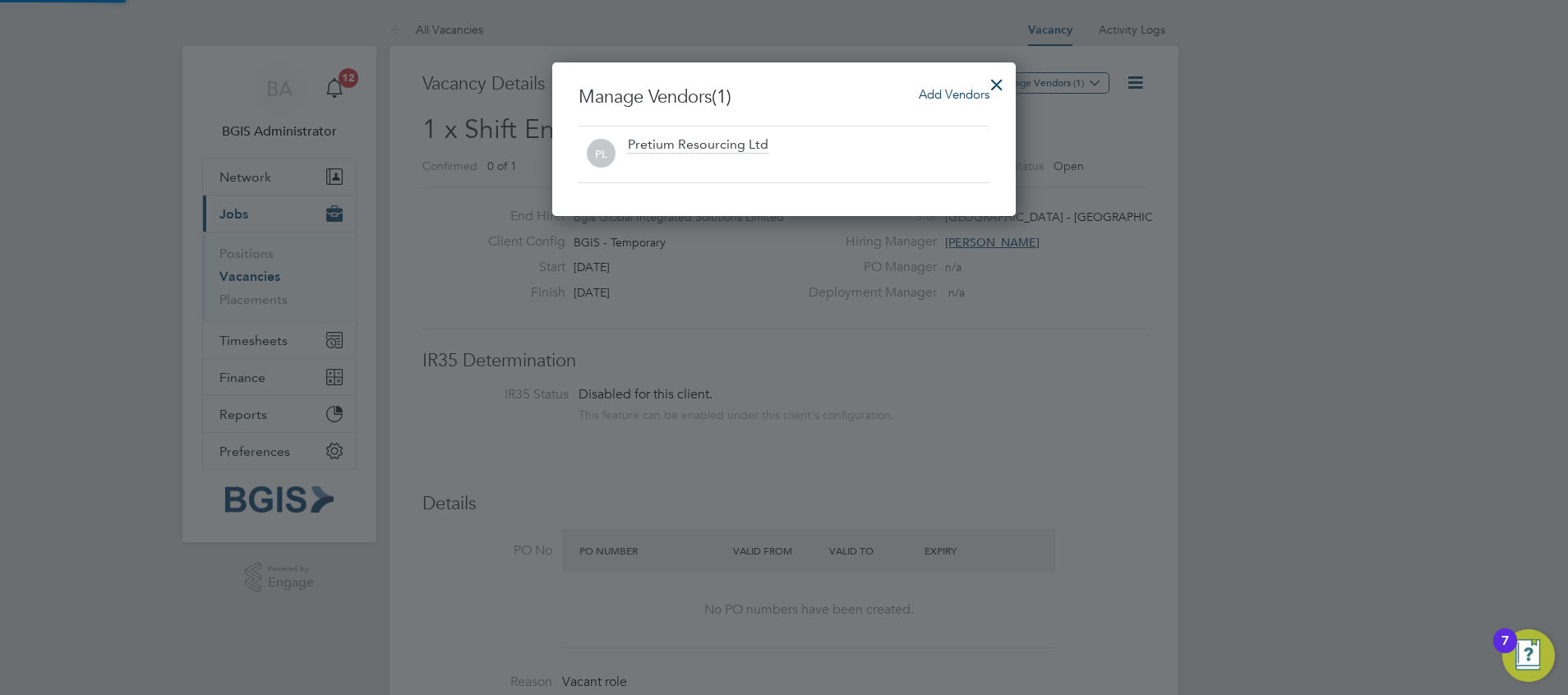
scroll to position [154, 464]
click at [930, 100] on span "Add Vendors" at bounding box center [954, 94] width 71 height 16
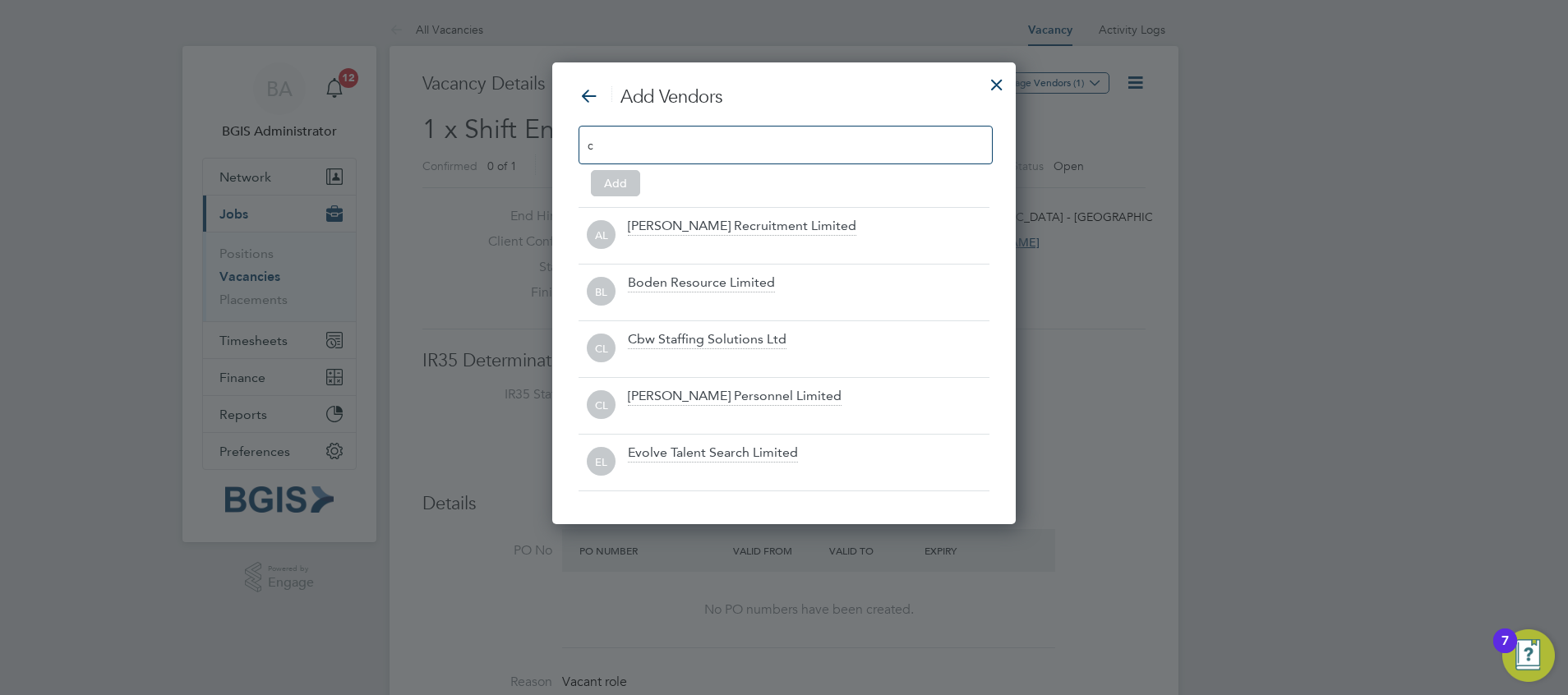
click at [757, 148] on div "c" at bounding box center [785, 145] width 414 height 39
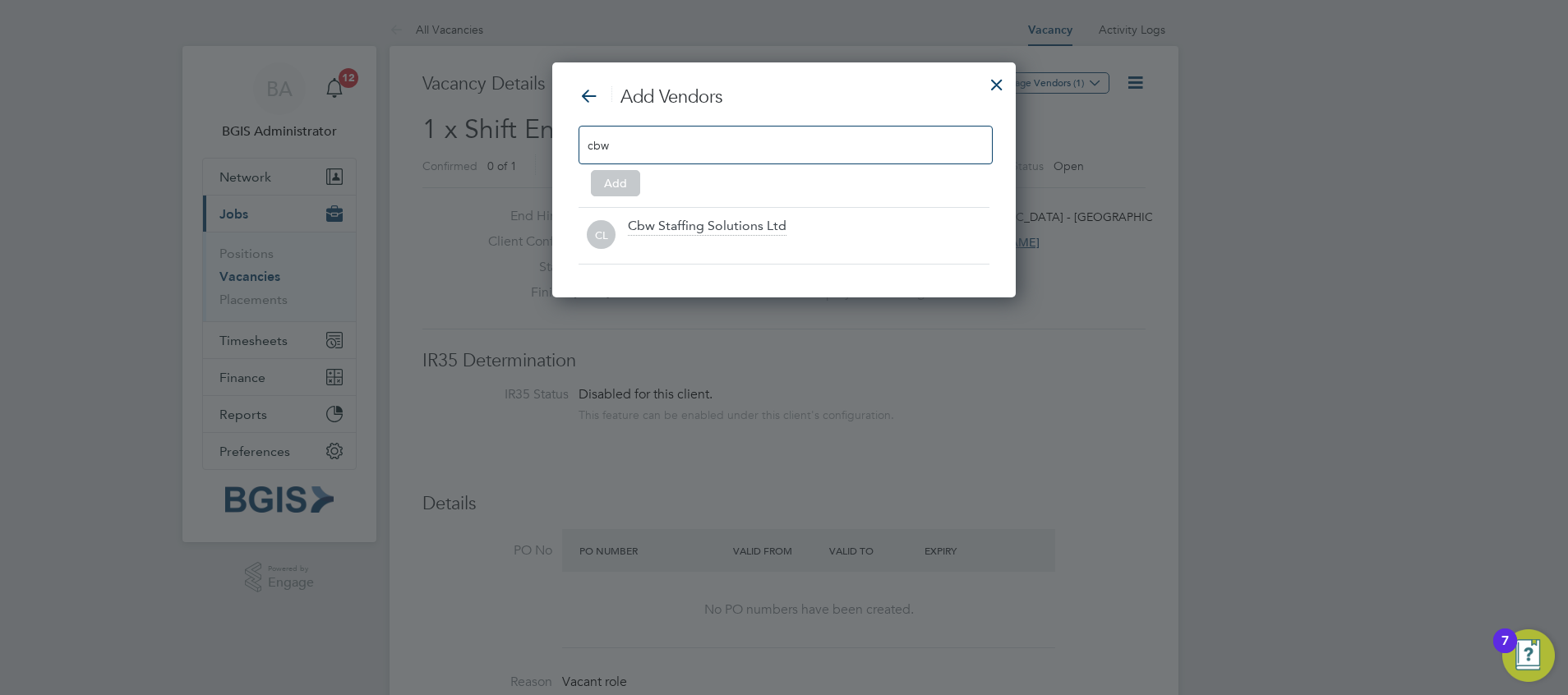
scroll to position [236, 464]
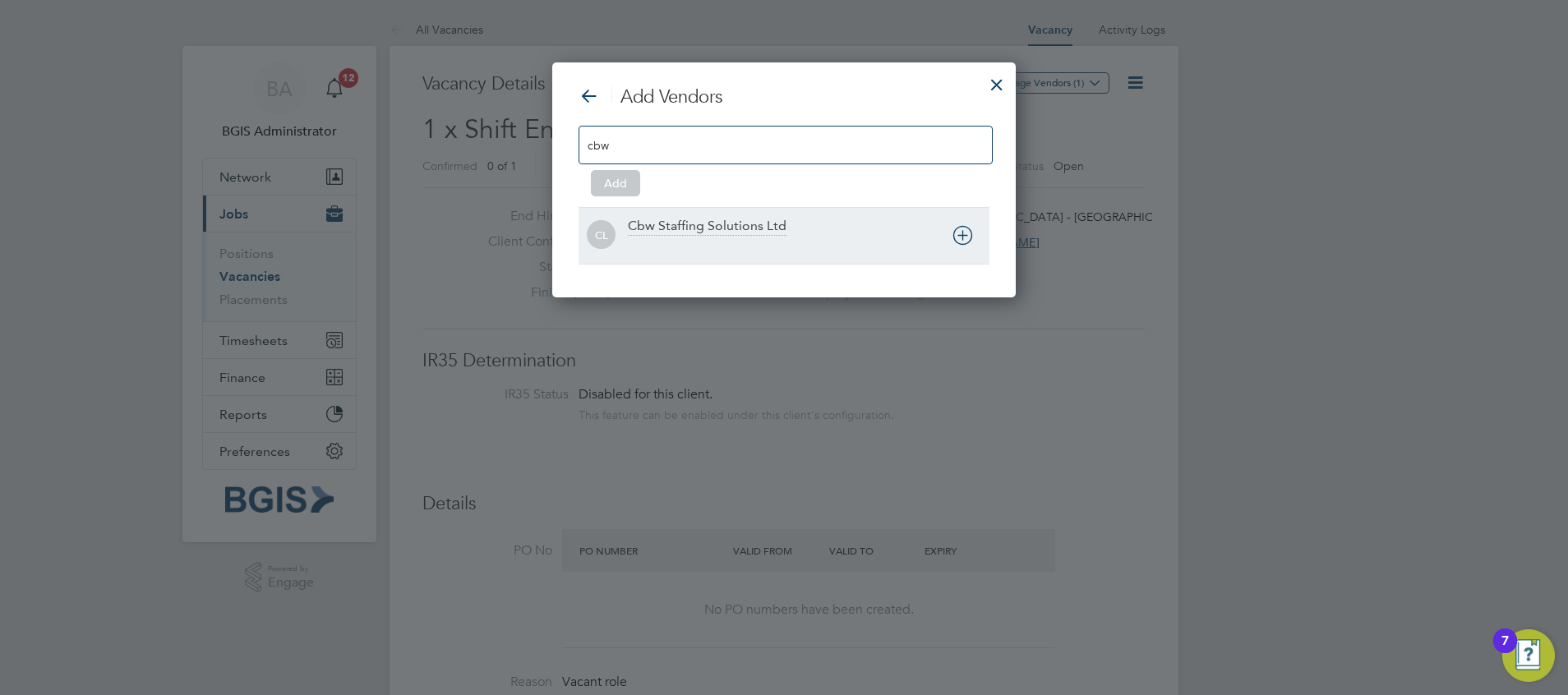
type input "cbw"
click at [646, 219] on div "Cbw Staffing Solutions Ltd" at bounding box center [707, 227] width 159 height 18
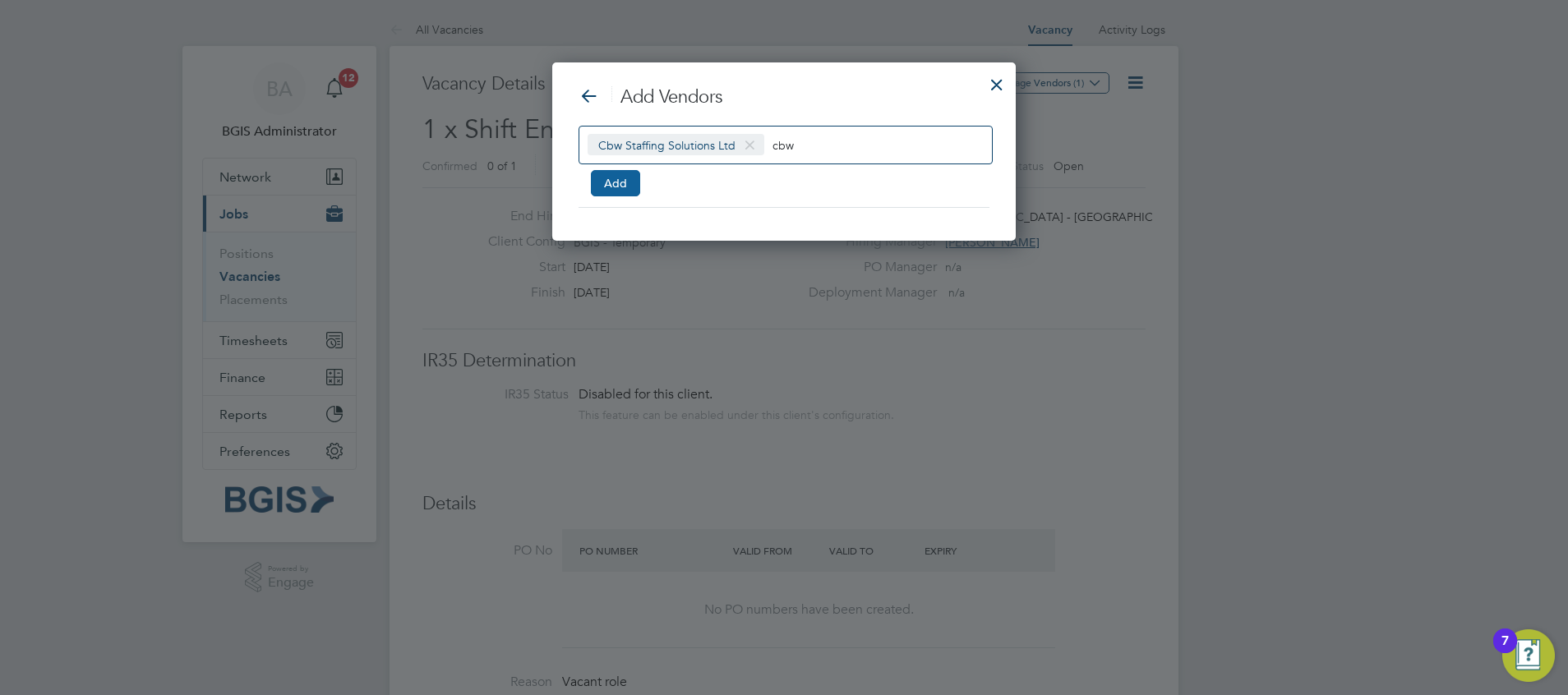
click at [616, 178] on button "Add" at bounding box center [615, 184] width 49 height 26
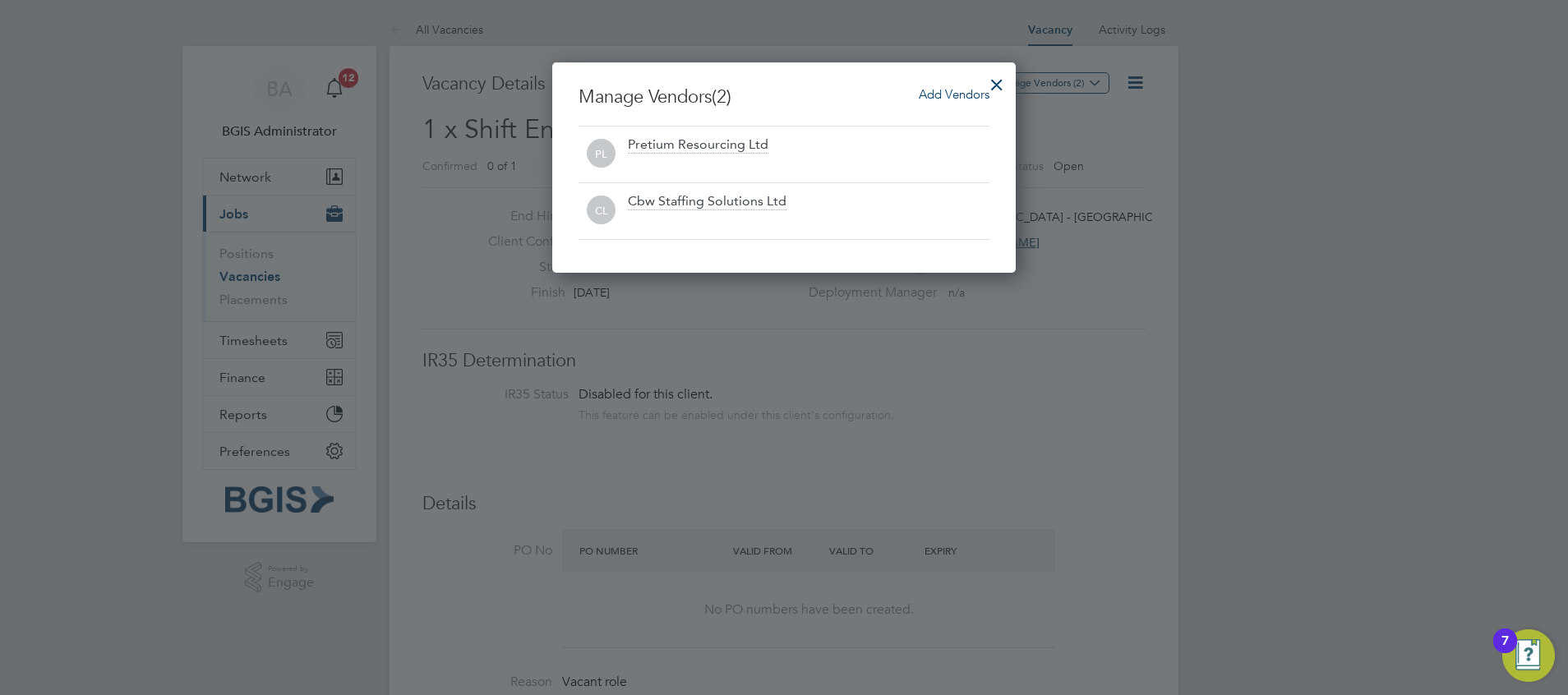
click at [1005, 89] on div at bounding box center [997, 80] width 30 height 30
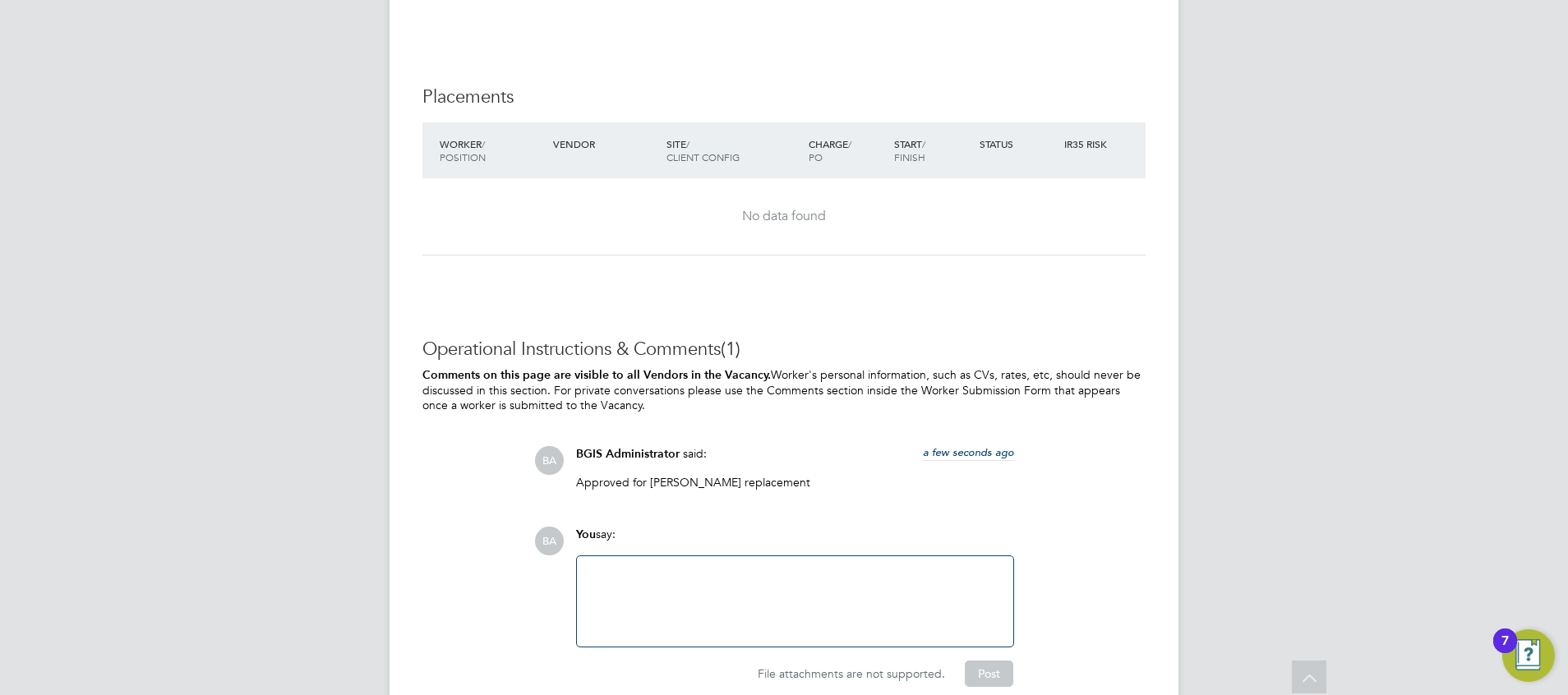
scroll to position [2412, 0]
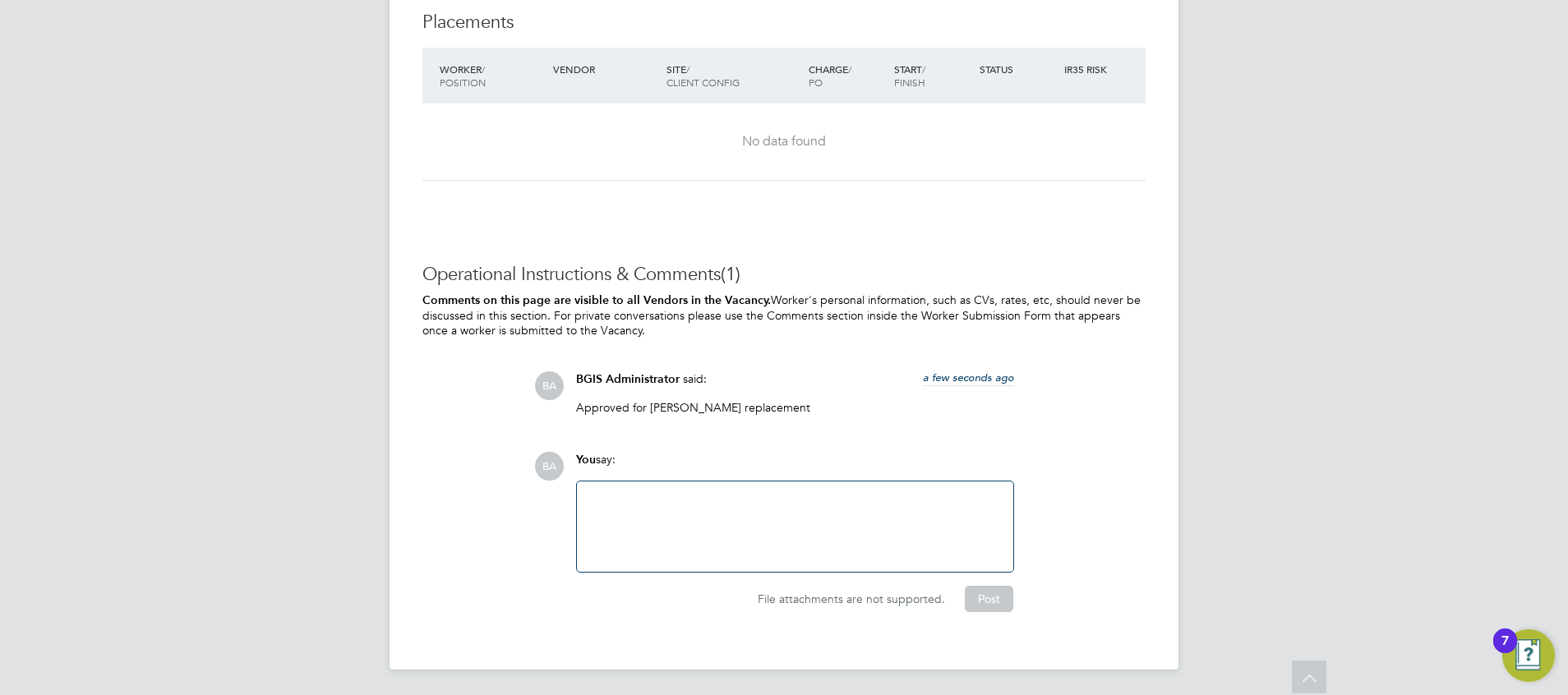
click at [734, 515] on div at bounding box center [795, 527] width 417 height 71
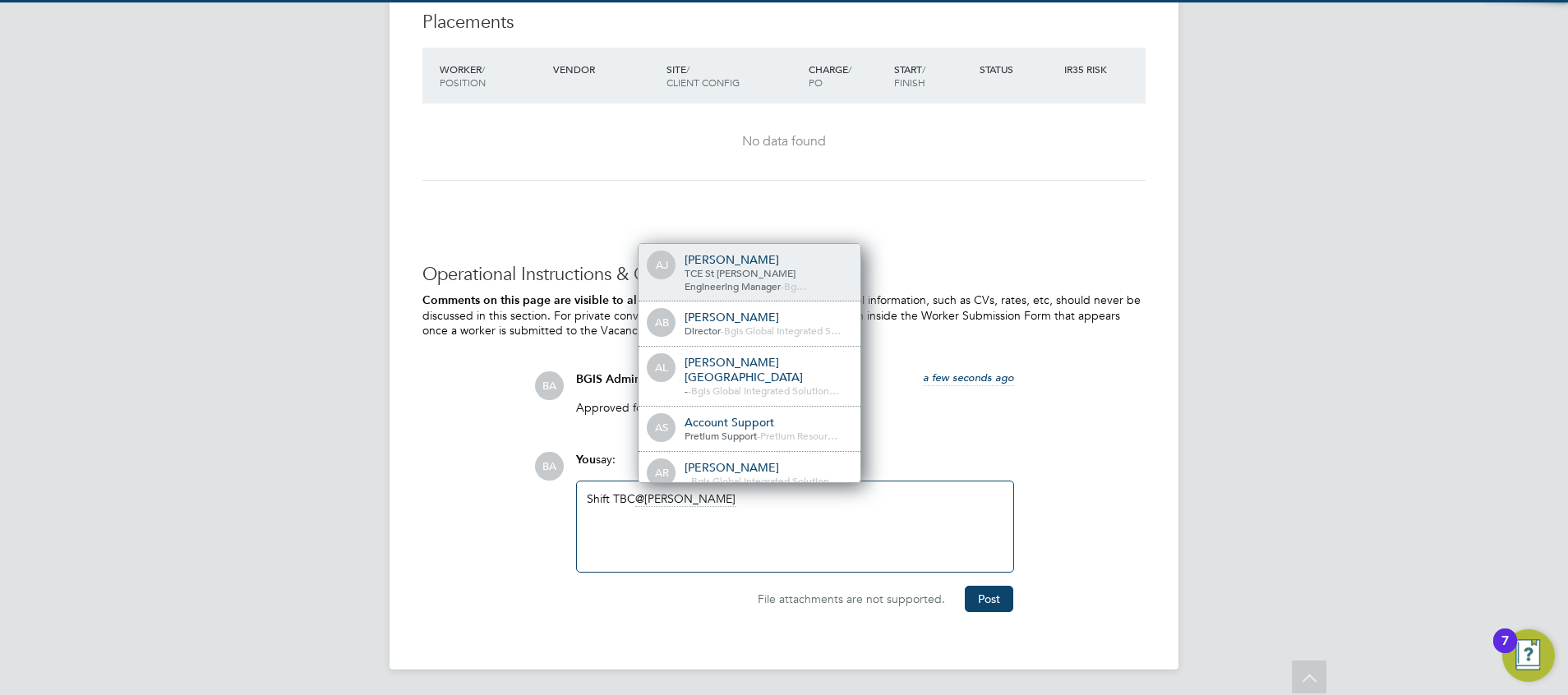
scroll to position [8, 8]
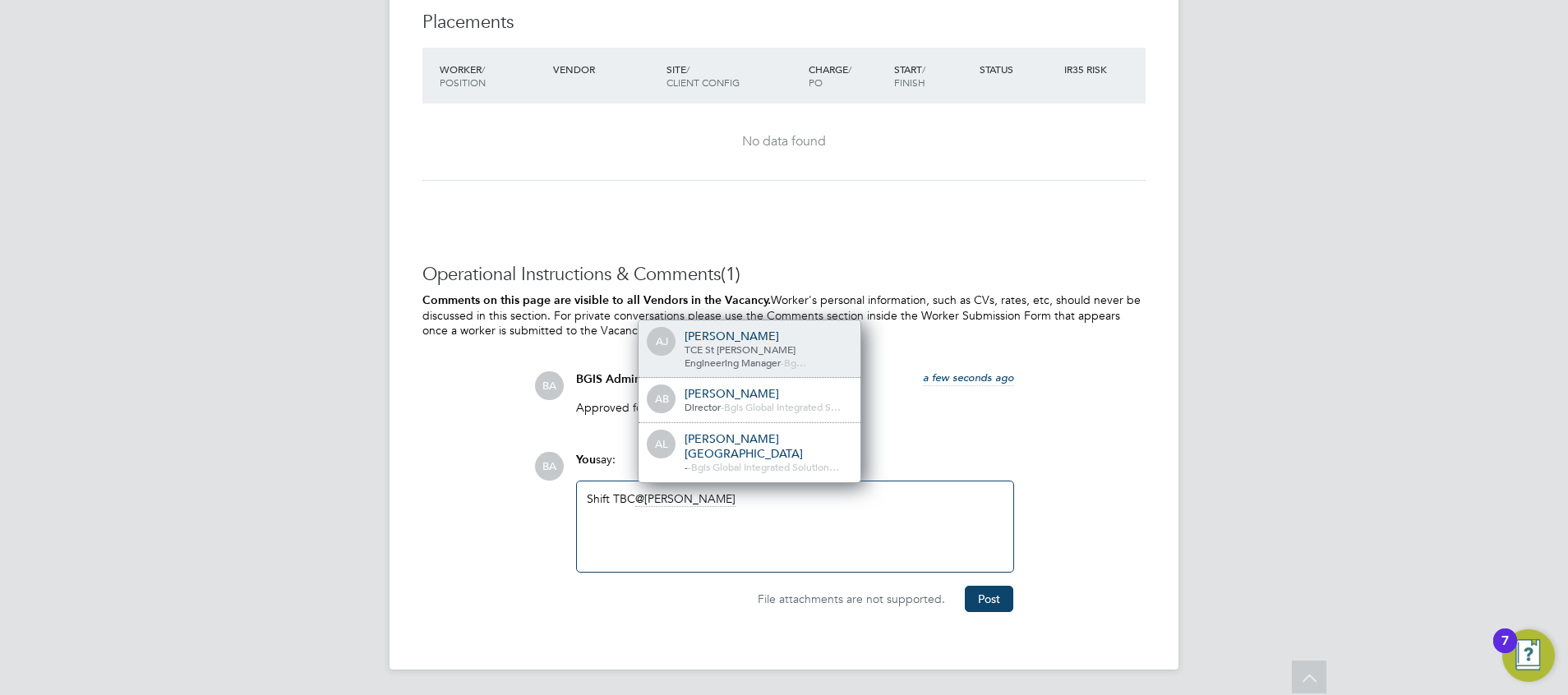
click at [744, 351] on span "TCE St James Engineering Manager" at bounding box center [740, 356] width 111 height 26
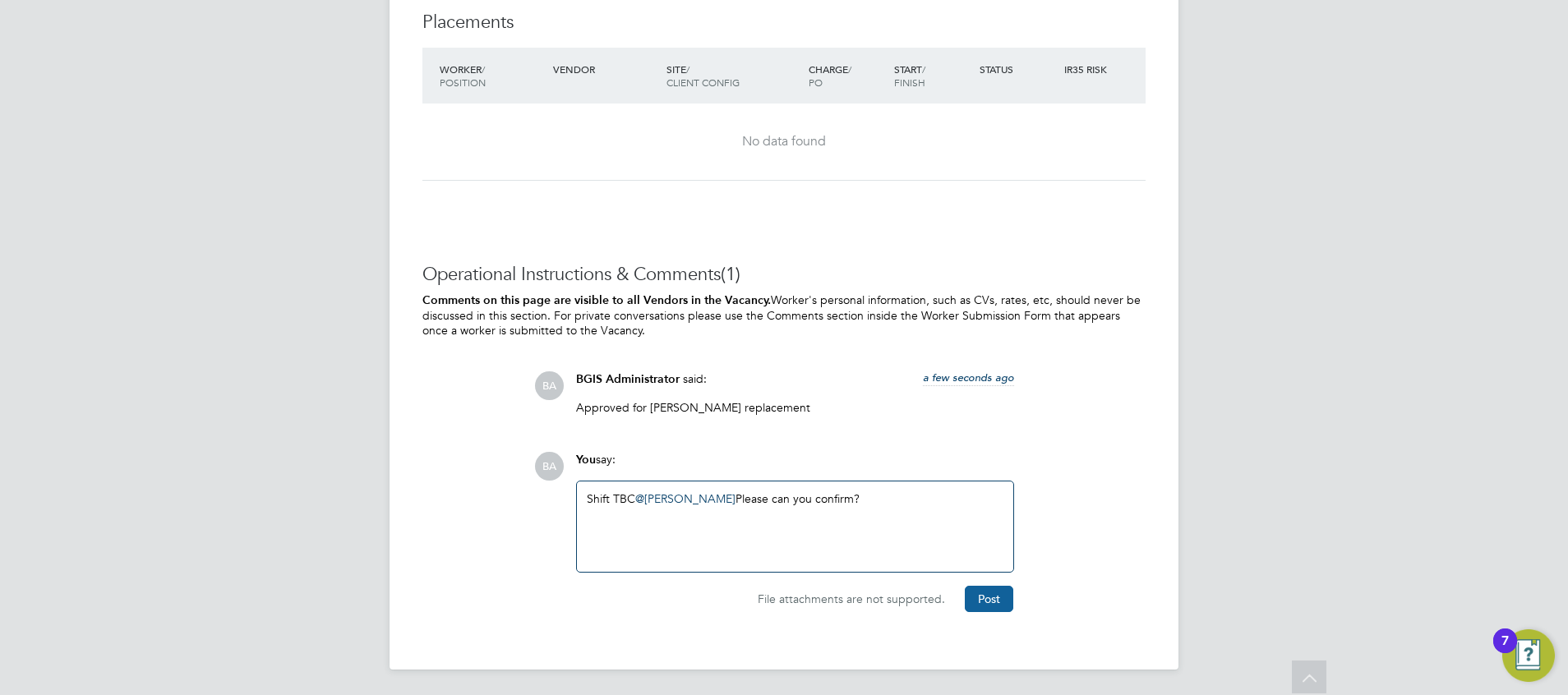
click at [981, 515] on button "Post" at bounding box center [989, 600] width 49 height 26
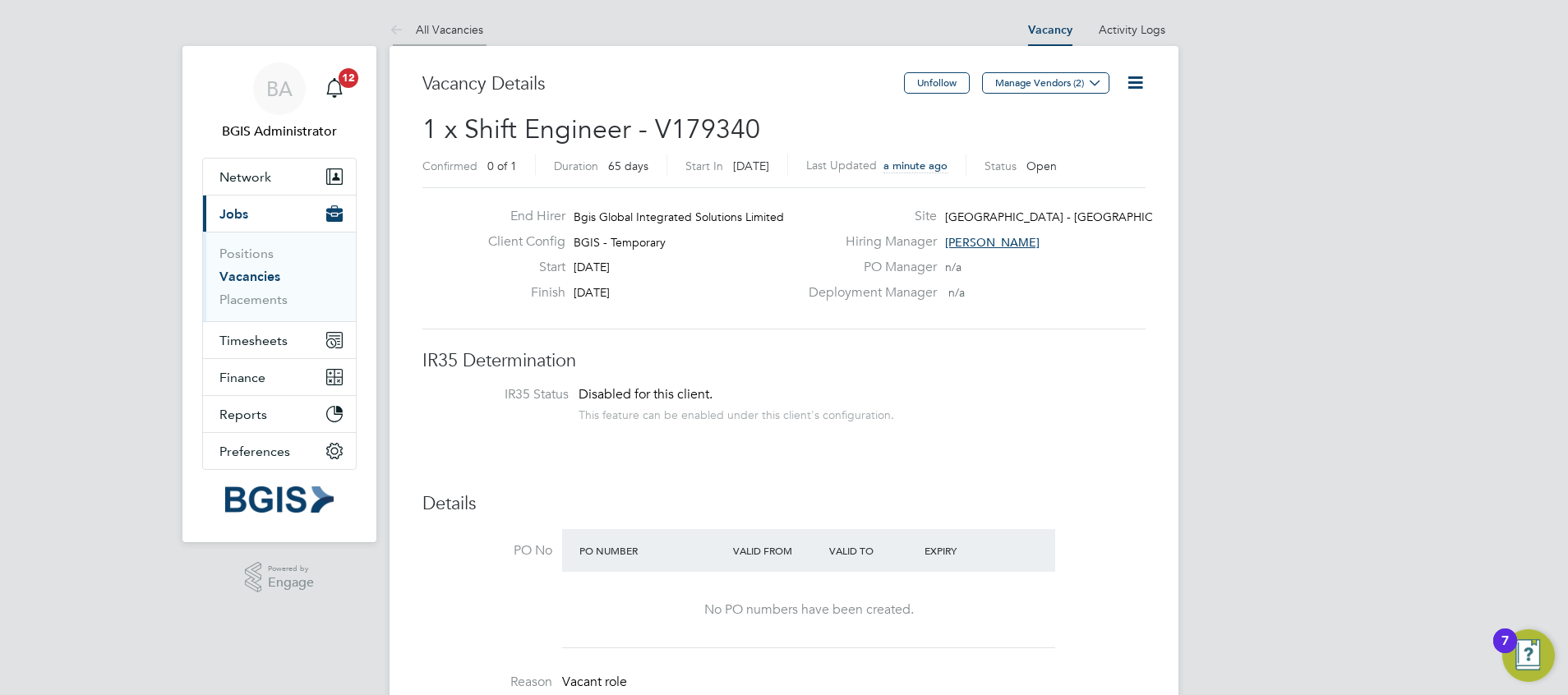
click at [467, 42] on li "All Vacancies" at bounding box center [436, 29] width 94 height 33
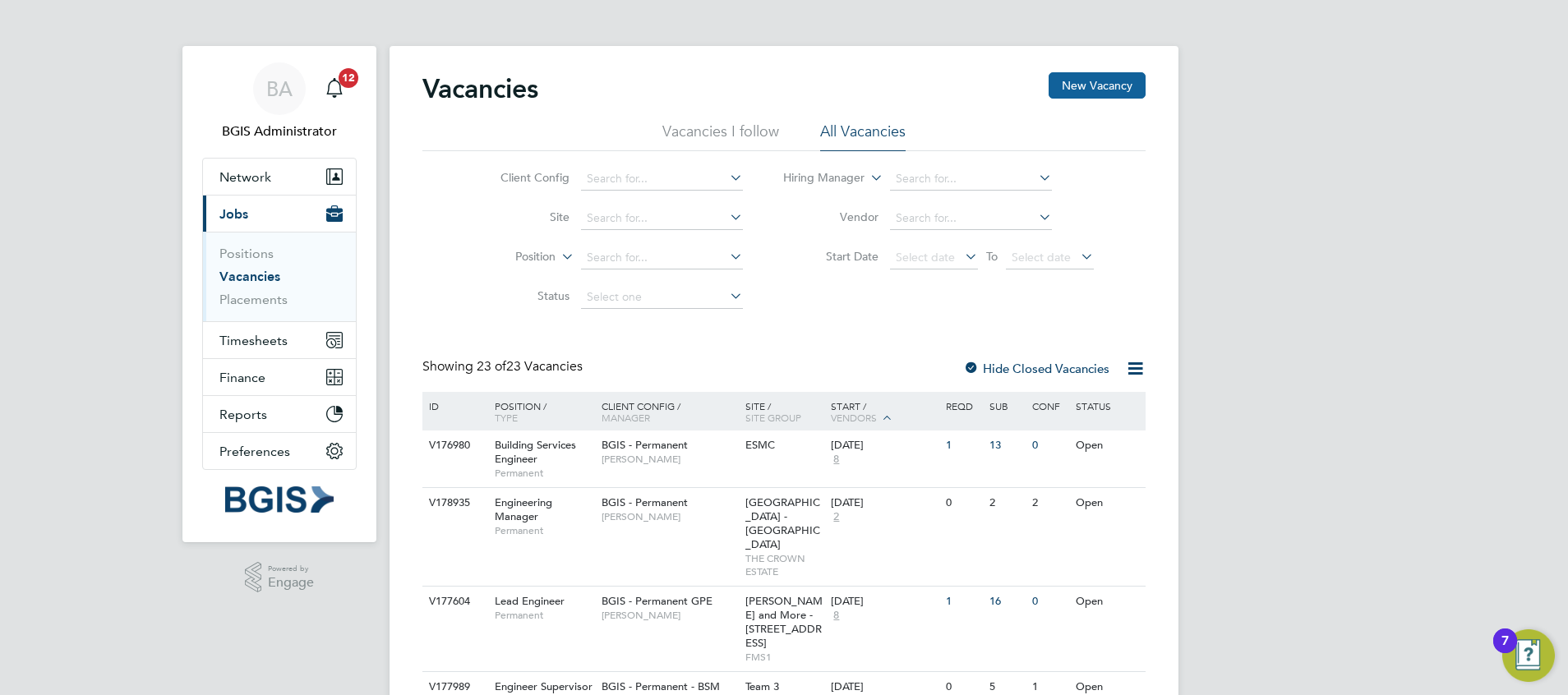
click at [1098, 90] on button "New Vacancy" at bounding box center [1097, 86] width 97 height 26
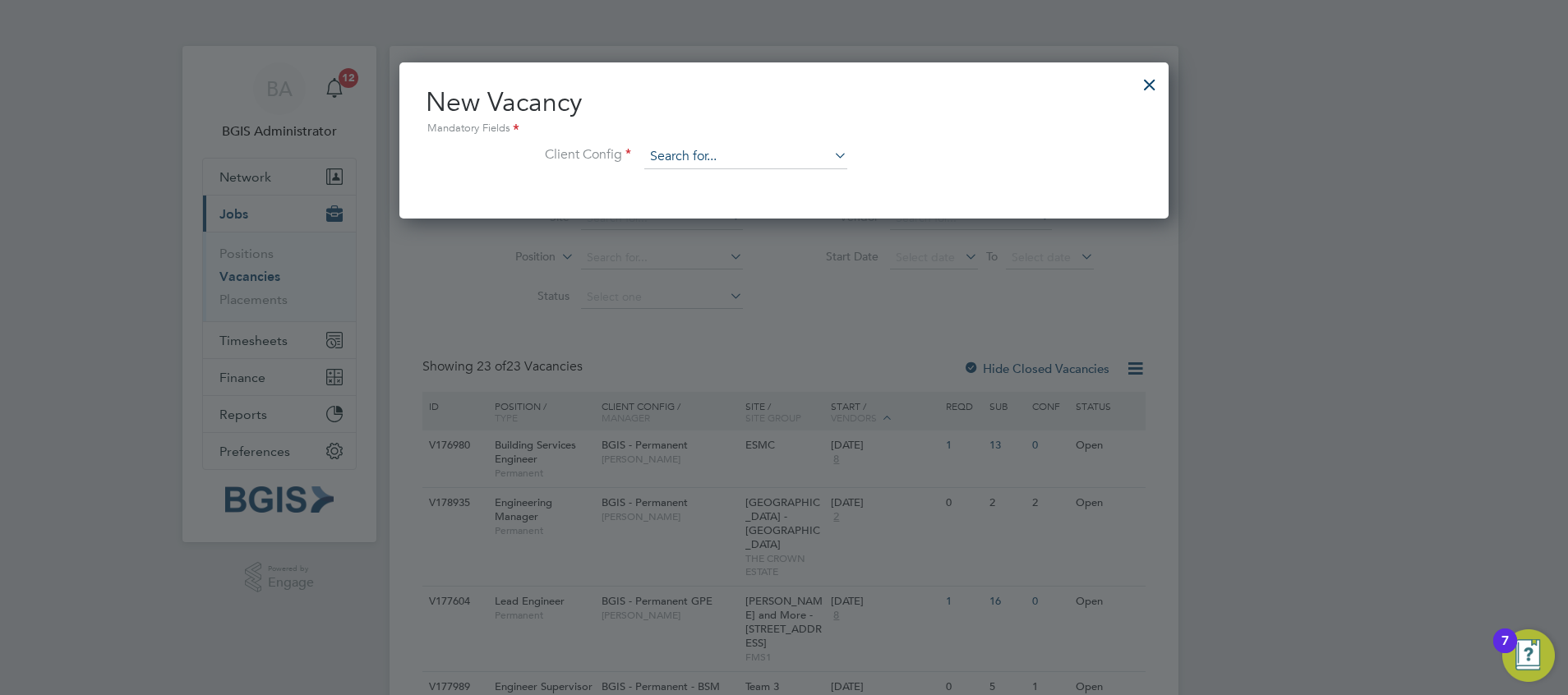
click at [740, 162] on input at bounding box center [746, 157] width 203 height 25
click at [749, 252] on li "BGIS - Temporary" at bounding box center [746, 246] width 205 height 22
type input "BGIS - Temporary"
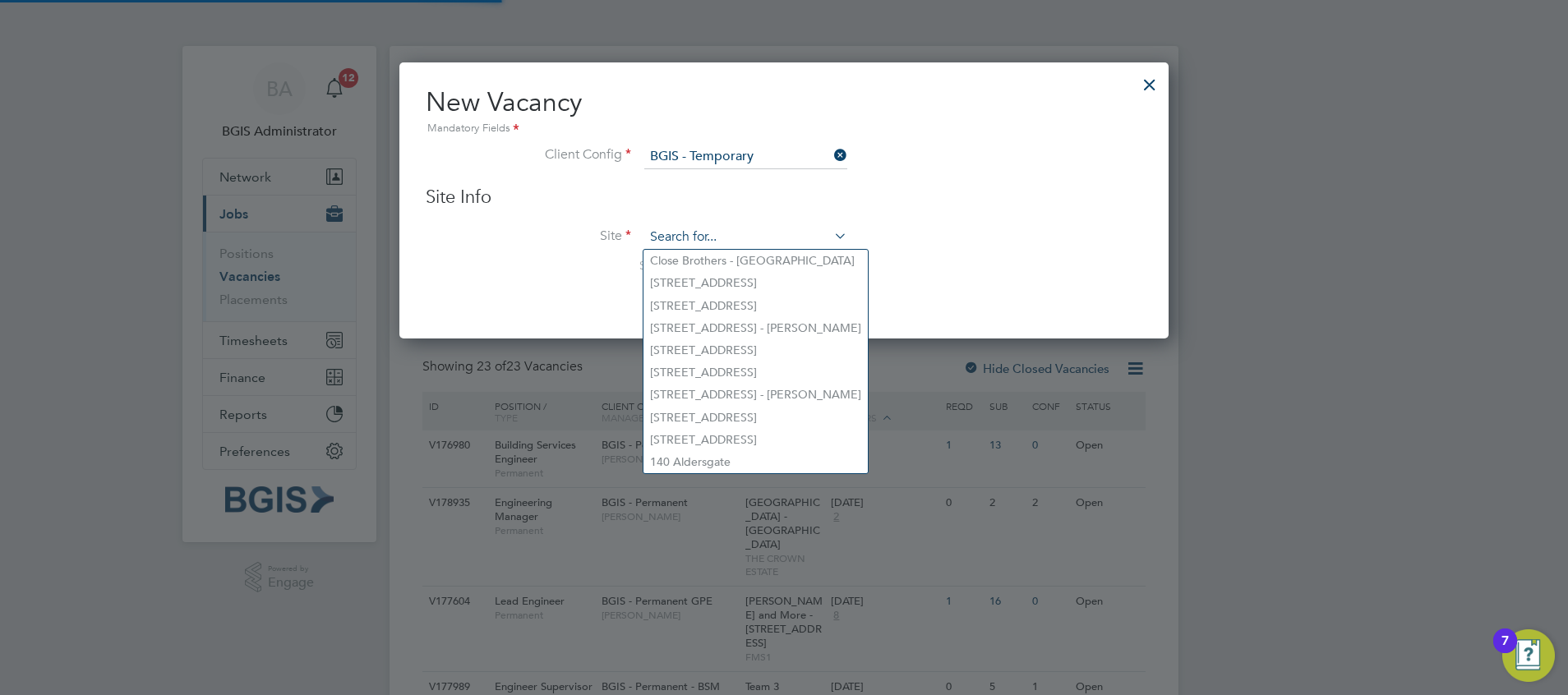
click at [711, 228] on input at bounding box center [746, 238] width 203 height 25
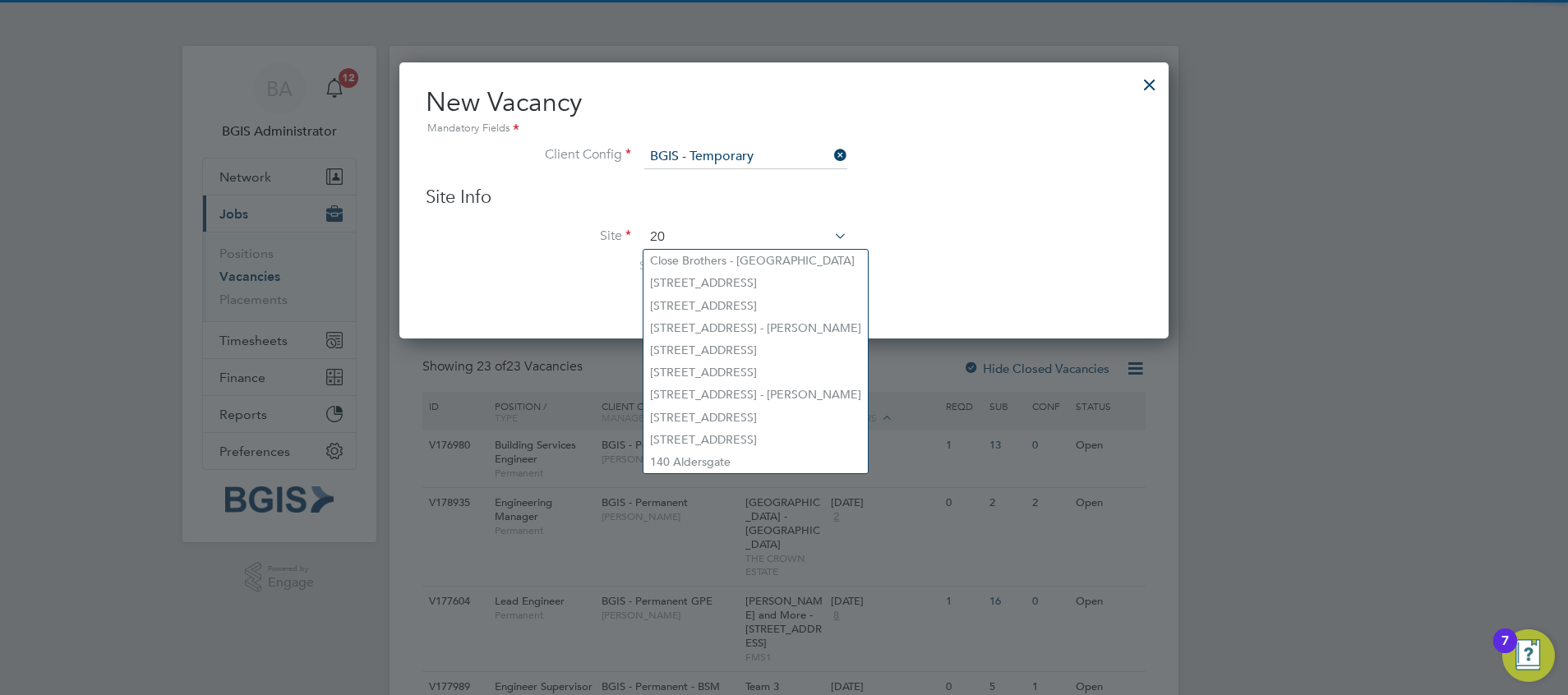
type input "200"
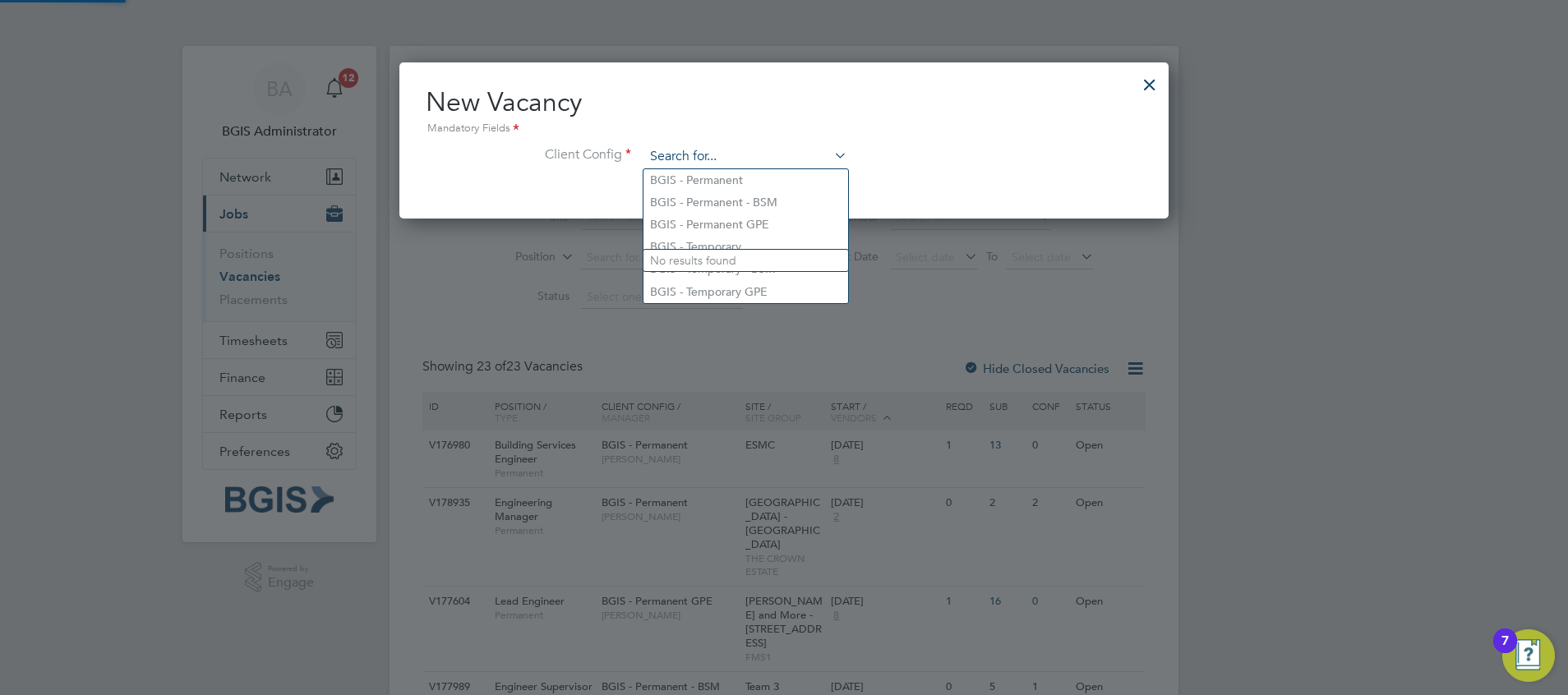
click at [743, 161] on input at bounding box center [746, 157] width 203 height 25
type input "b"
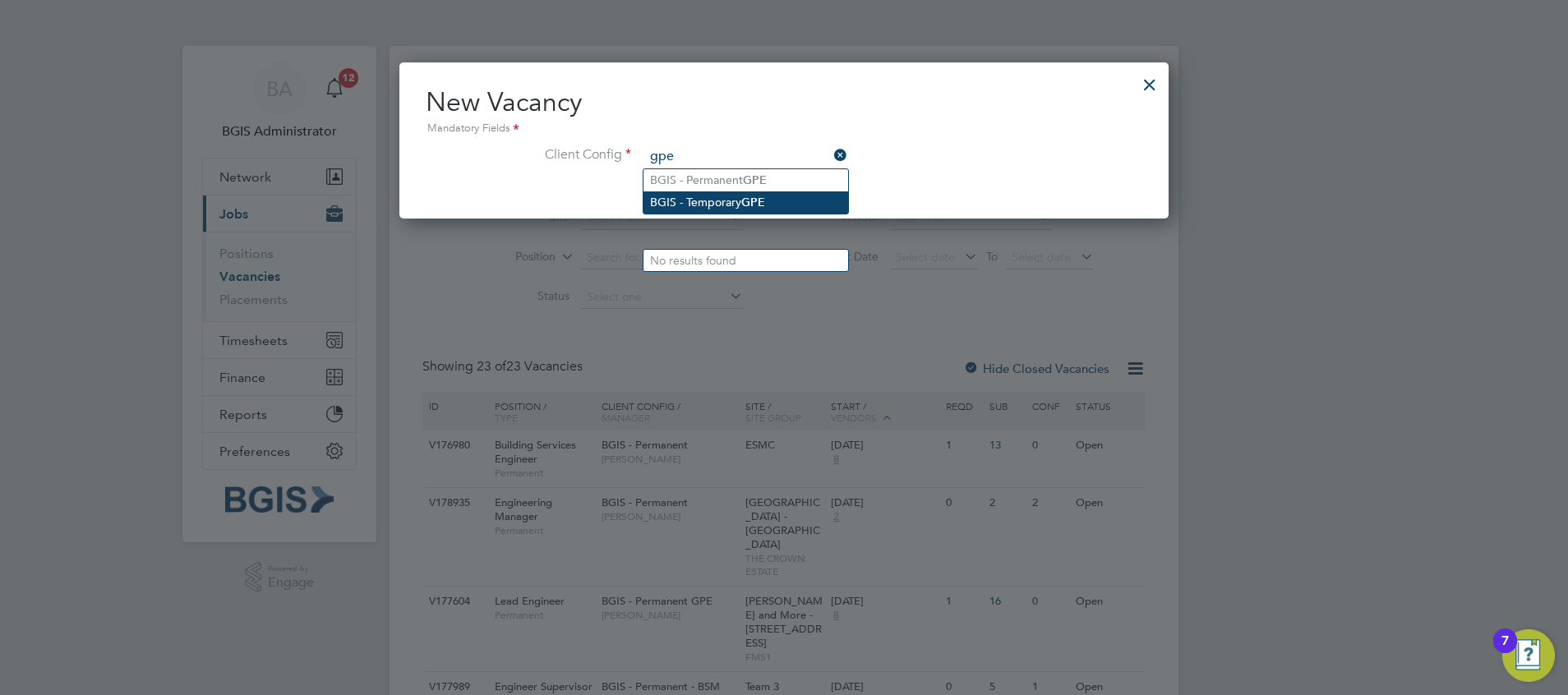
click at [743, 200] on li "BGIS - Temporary GPE" at bounding box center [746, 202] width 205 height 22
type input "BGIS - Temporary GPE"
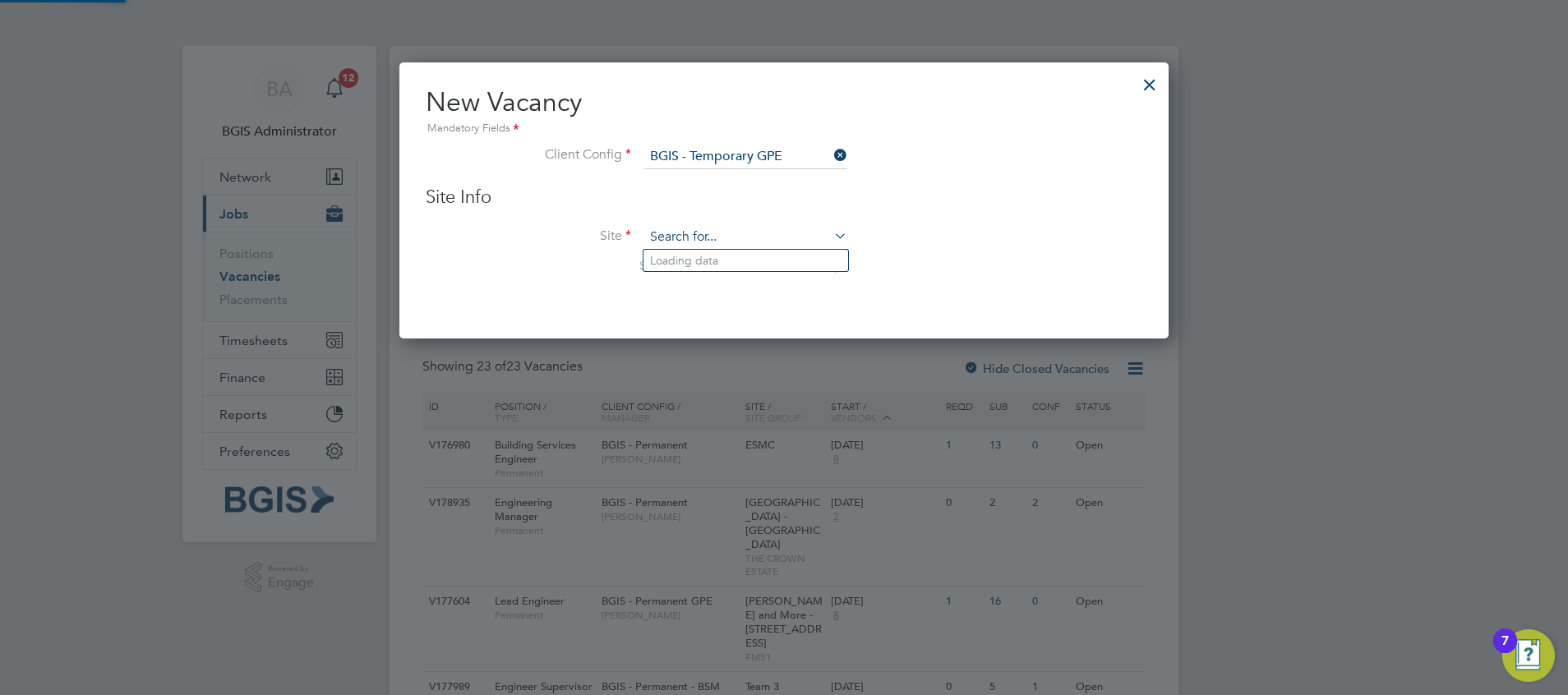
click at [705, 243] on input at bounding box center [746, 238] width 203 height 25
click at [718, 261] on li "200 /214 Grays Inn Road - GPE" at bounding box center [746, 261] width 205 height 22
type input "200/214 Grays Inn Road - GPE"
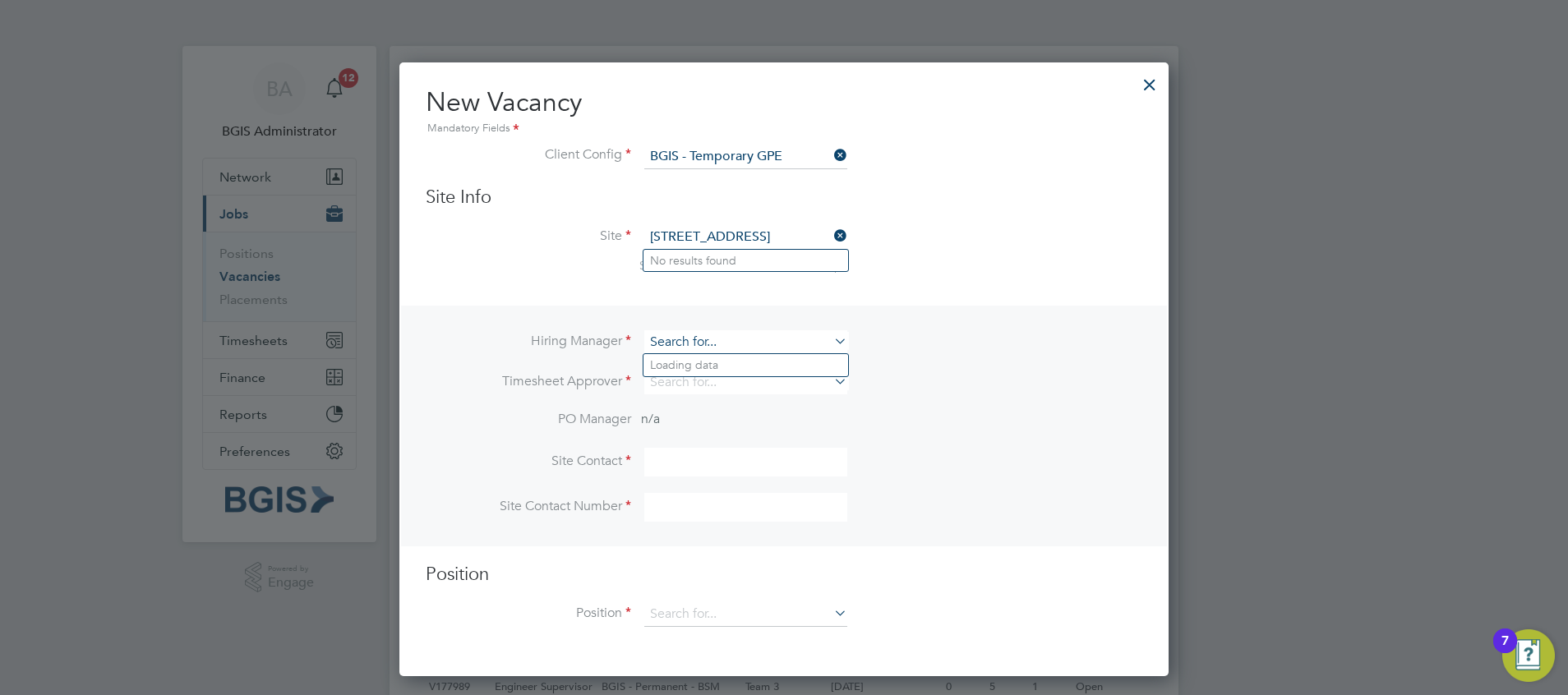
click at [675, 342] on input at bounding box center [746, 342] width 203 height 24
click at [697, 365] on li "Nigel Heron" at bounding box center [746, 365] width 205 height 22
type input "Nigel Heron"
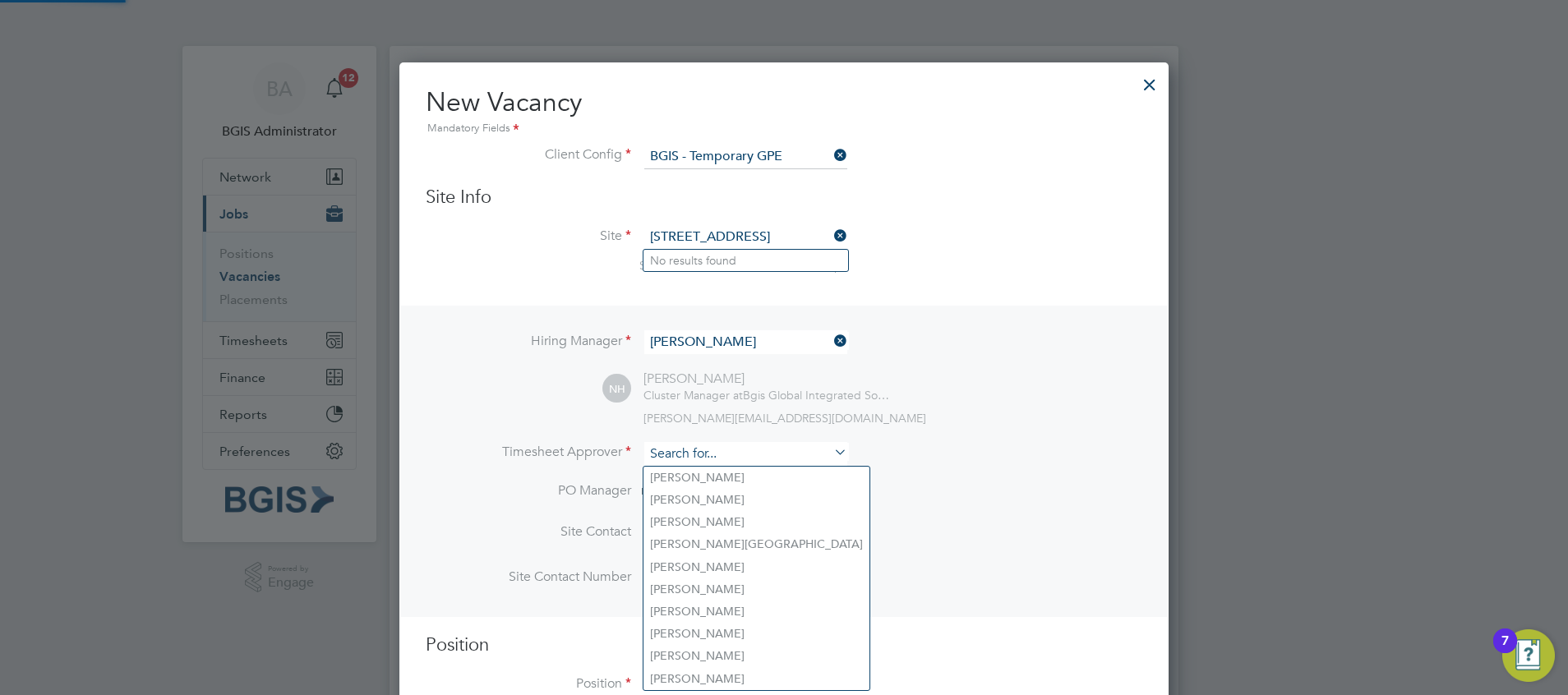
click at [675, 457] on input at bounding box center [746, 454] width 203 height 24
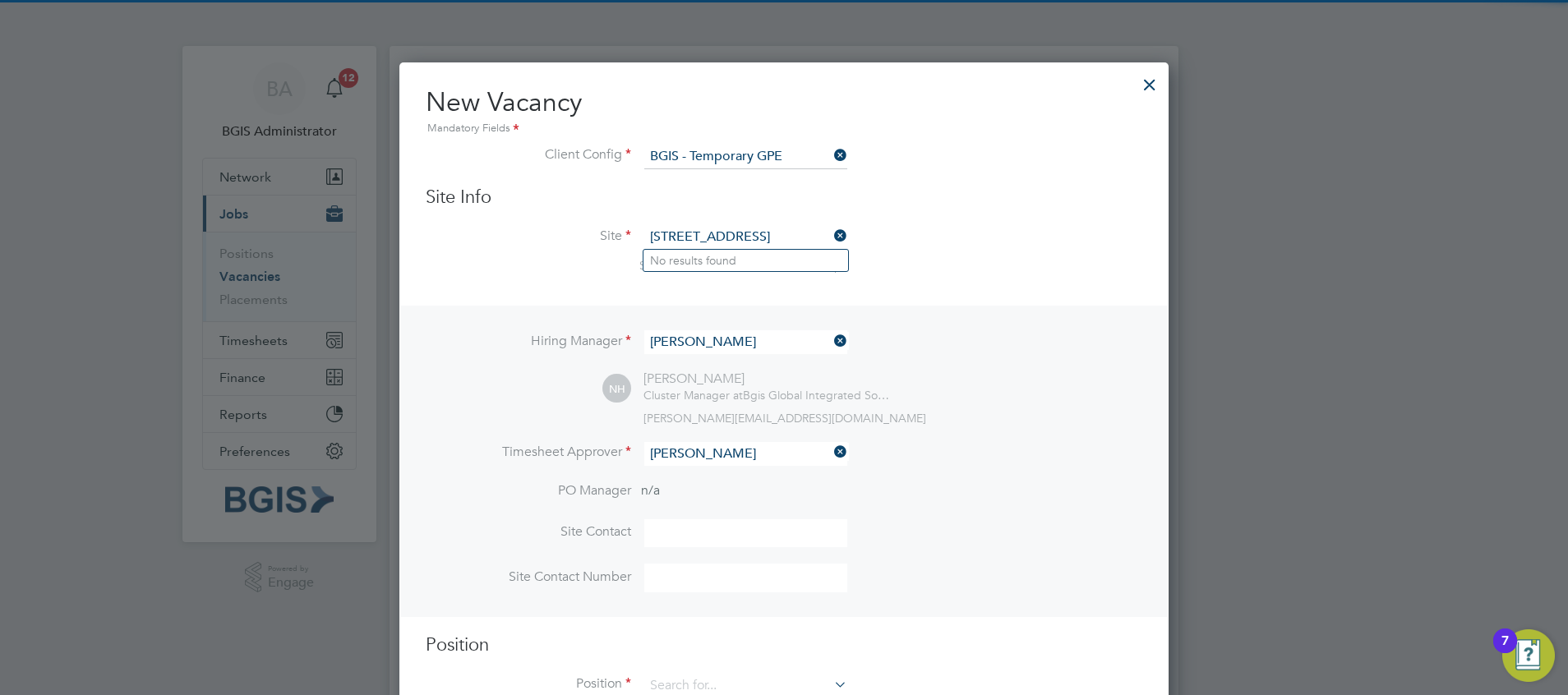
click at [694, 473] on li "Nigel Heron" at bounding box center [746, 478] width 205 height 22
type input "Nigel Heron"
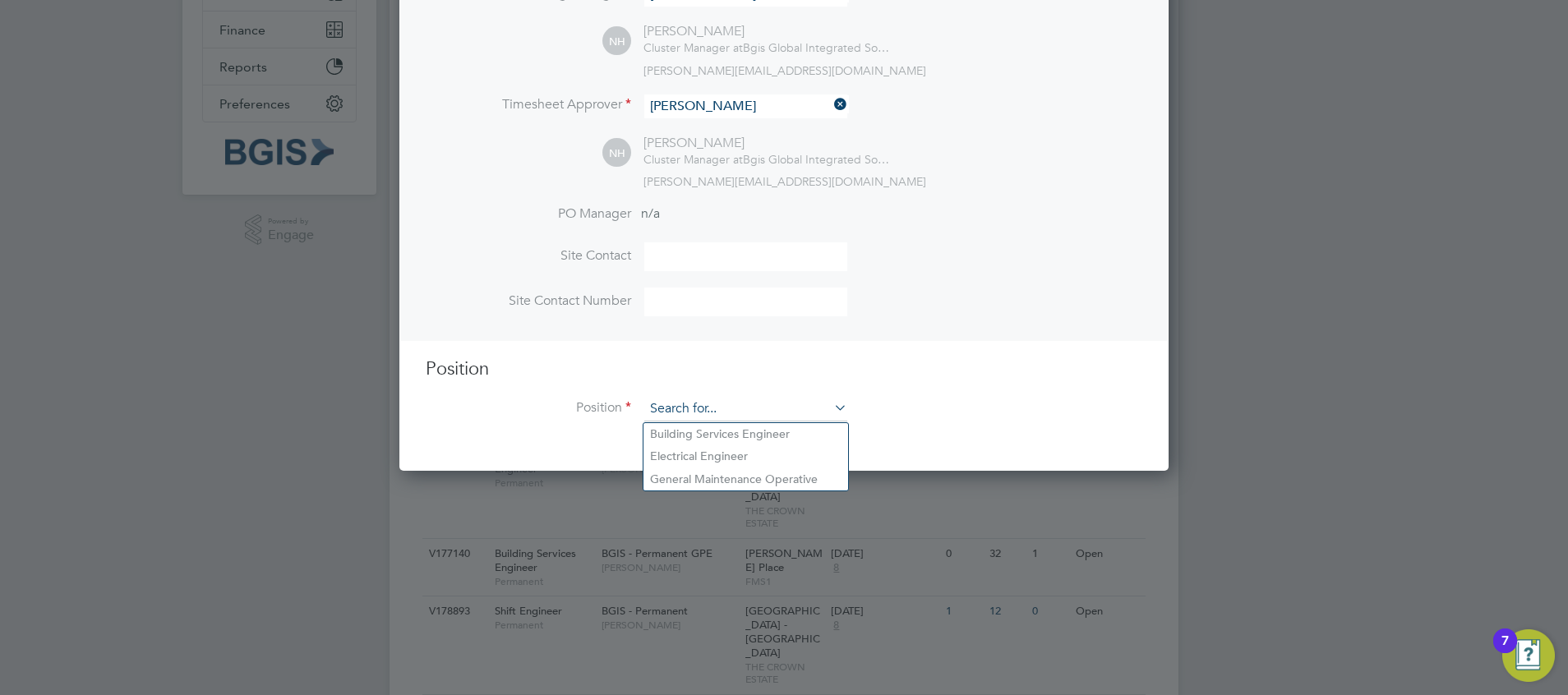
click at [678, 415] on input at bounding box center [746, 410] width 203 height 25
click at [701, 437] on li "Building Services Engineer" at bounding box center [746, 434] width 205 height 22
type input "Building Services Engineer"
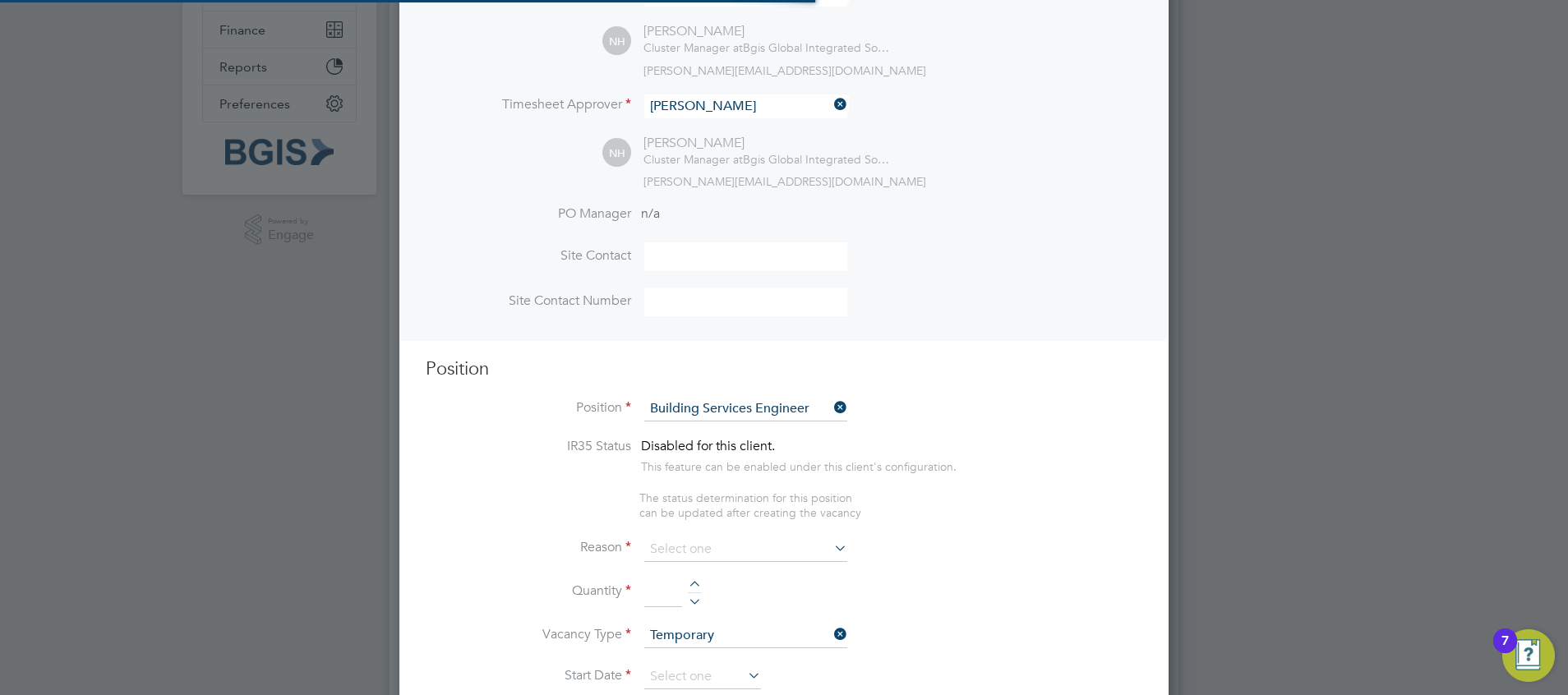
type textarea "To ensure all environmental conditions are maintained at all times with regard …"
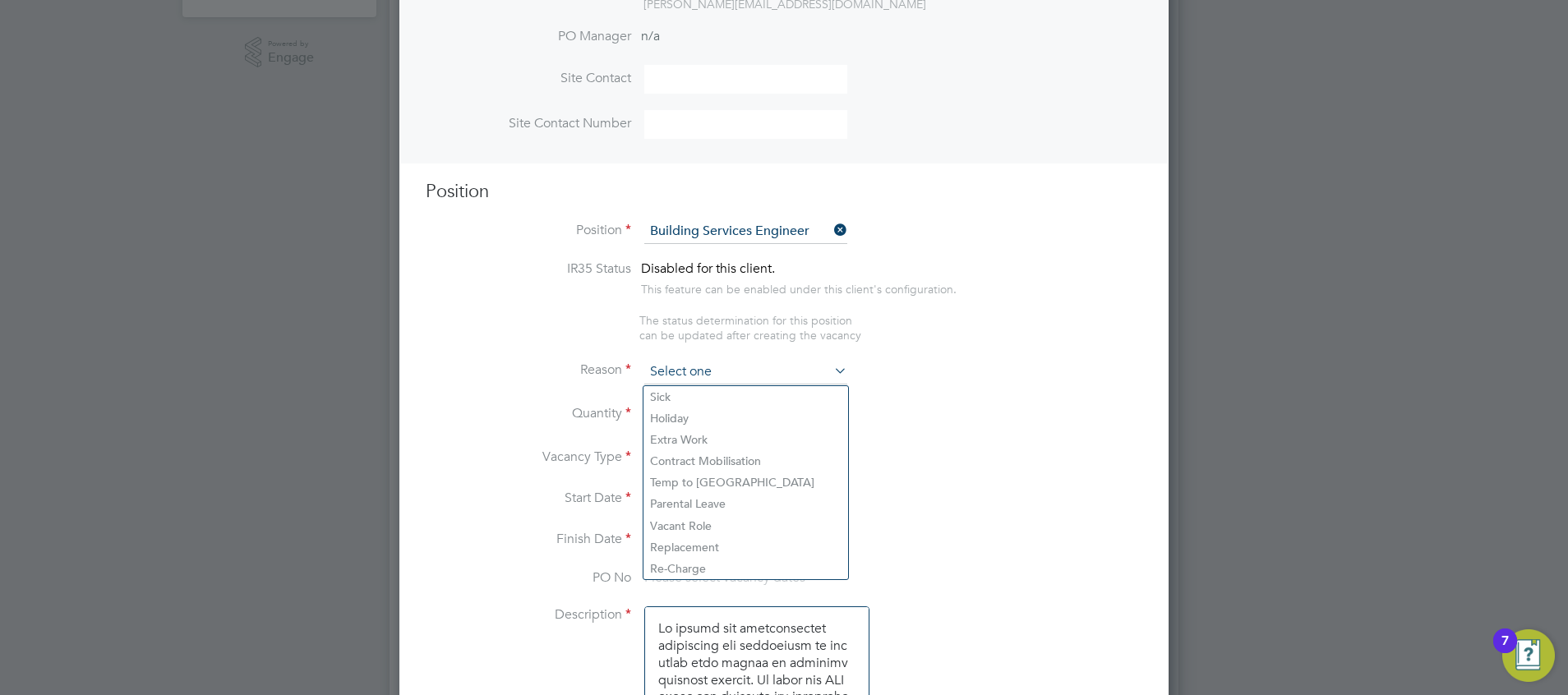
click at [700, 374] on input at bounding box center [746, 373] width 203 height 25
click at [685, 416] on li "Holiday" at bounding box center [746, 419] width 205 height 21
type input "Holiday"
click at [658, 416] on input "1" at bounding box center [663, 416] width 38 height 30
type input "1"
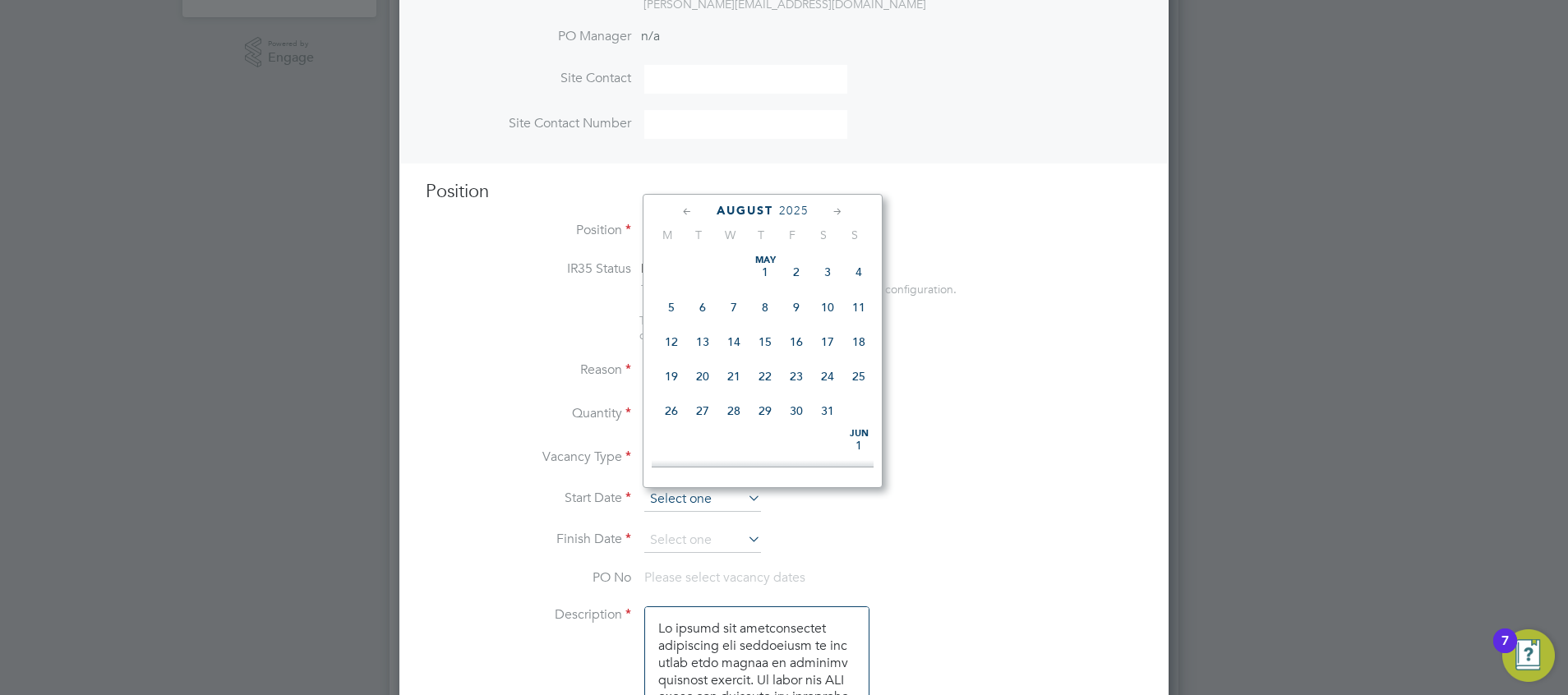
scroll to position [640, 0]
click at [674, 497] on input at bounding box center [703, 500] width 117 height 25
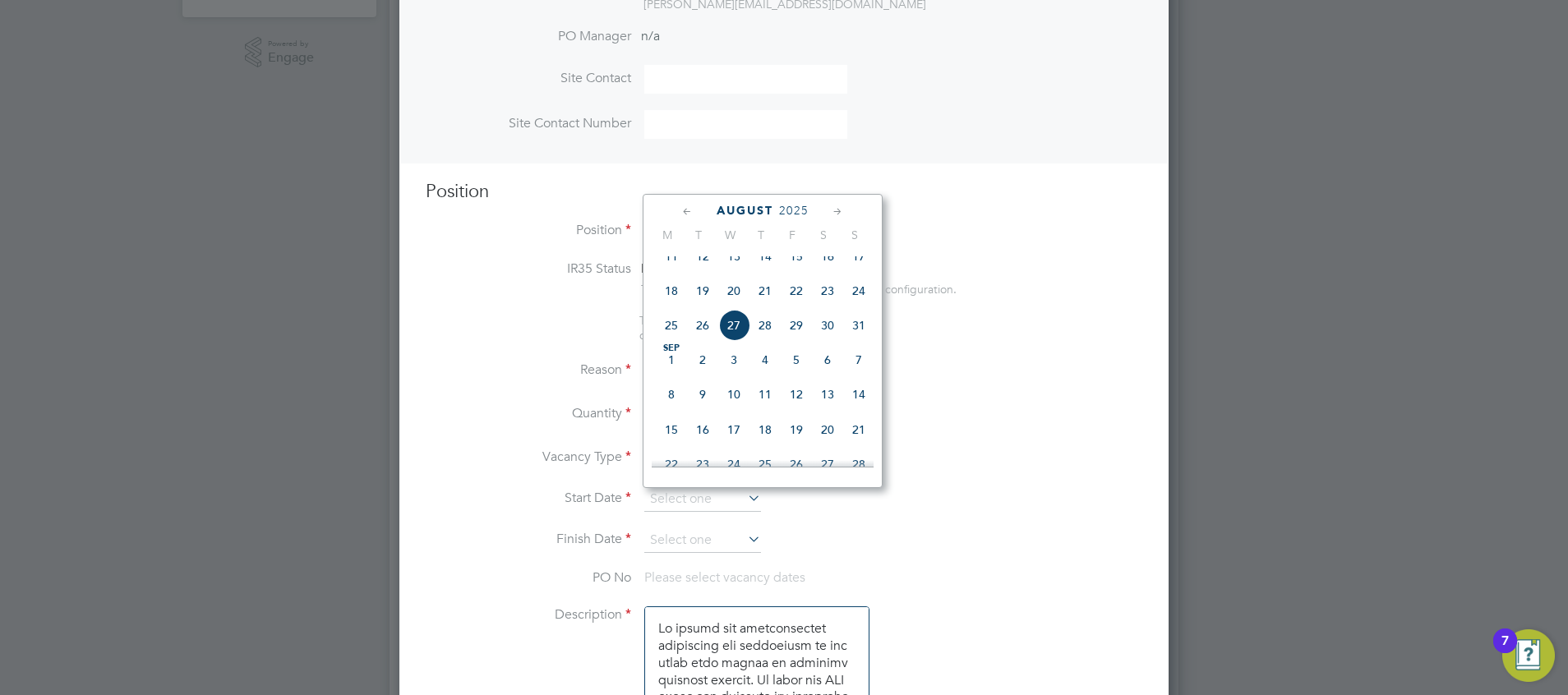
click at [795, 372] on span "5" at bounding box center [795, 359] width 31 height 31
type input "05 Sep 2025"
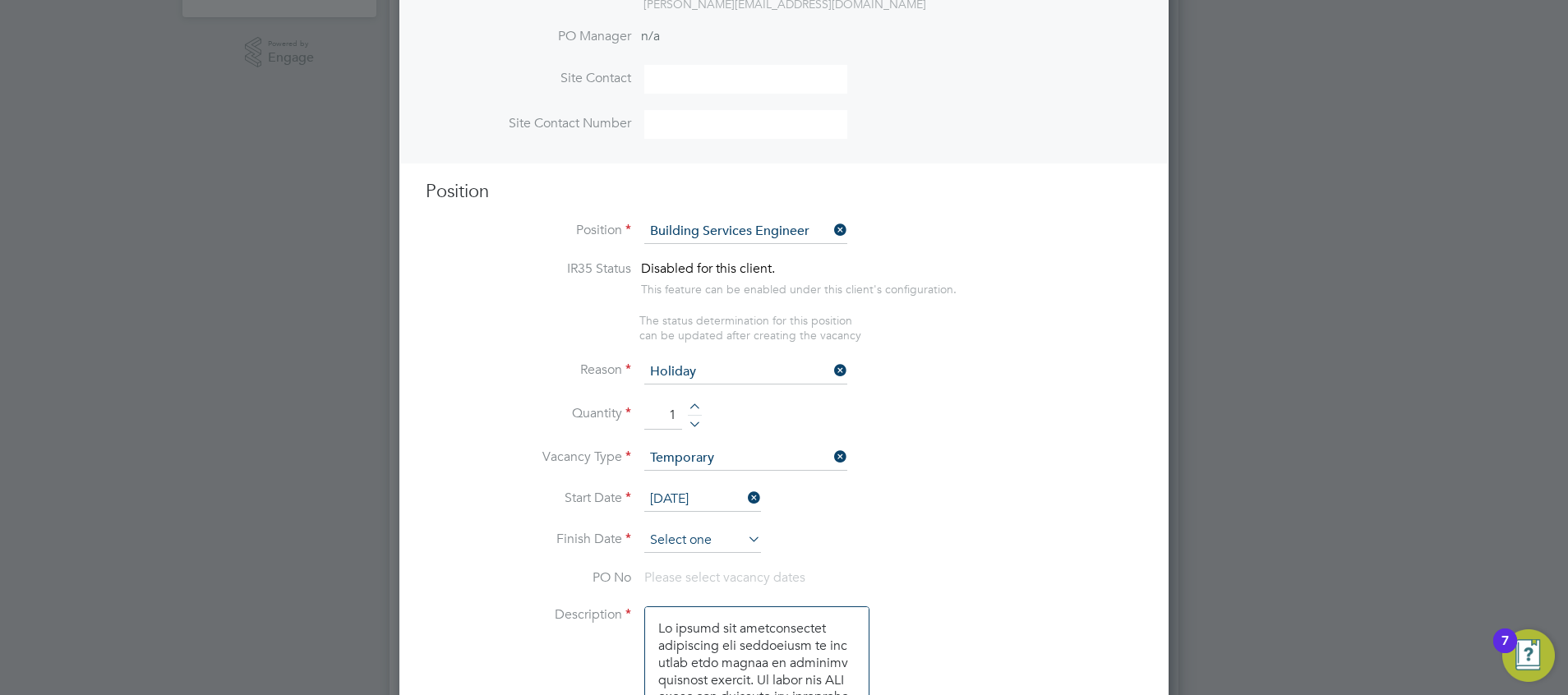
scroll to position [498, 0]
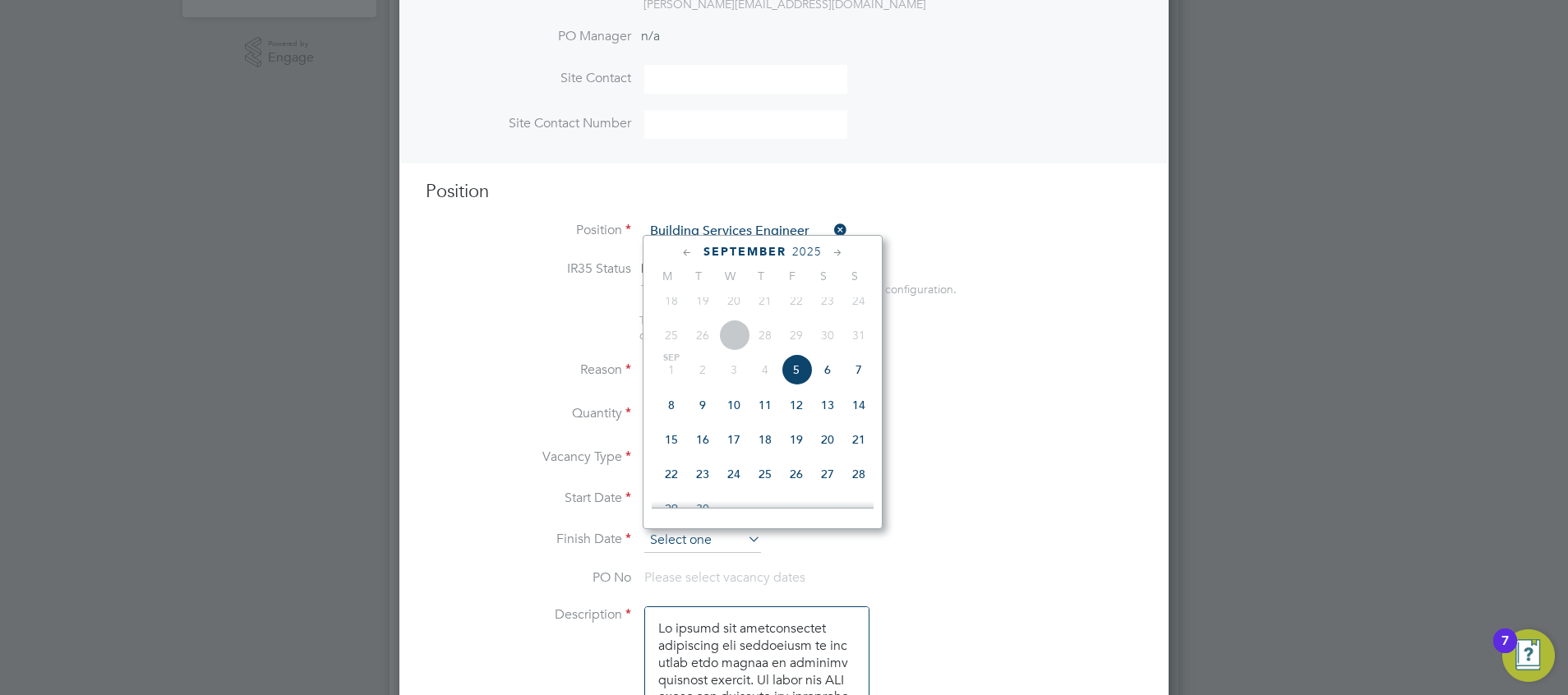
click at [689, 515] on input at bounding box center [703, 540] width 117 height 25
click at [867, 381] on span "7" at bounding box center [858, 369] width 31 height 31
type input "07 Sep 2025"
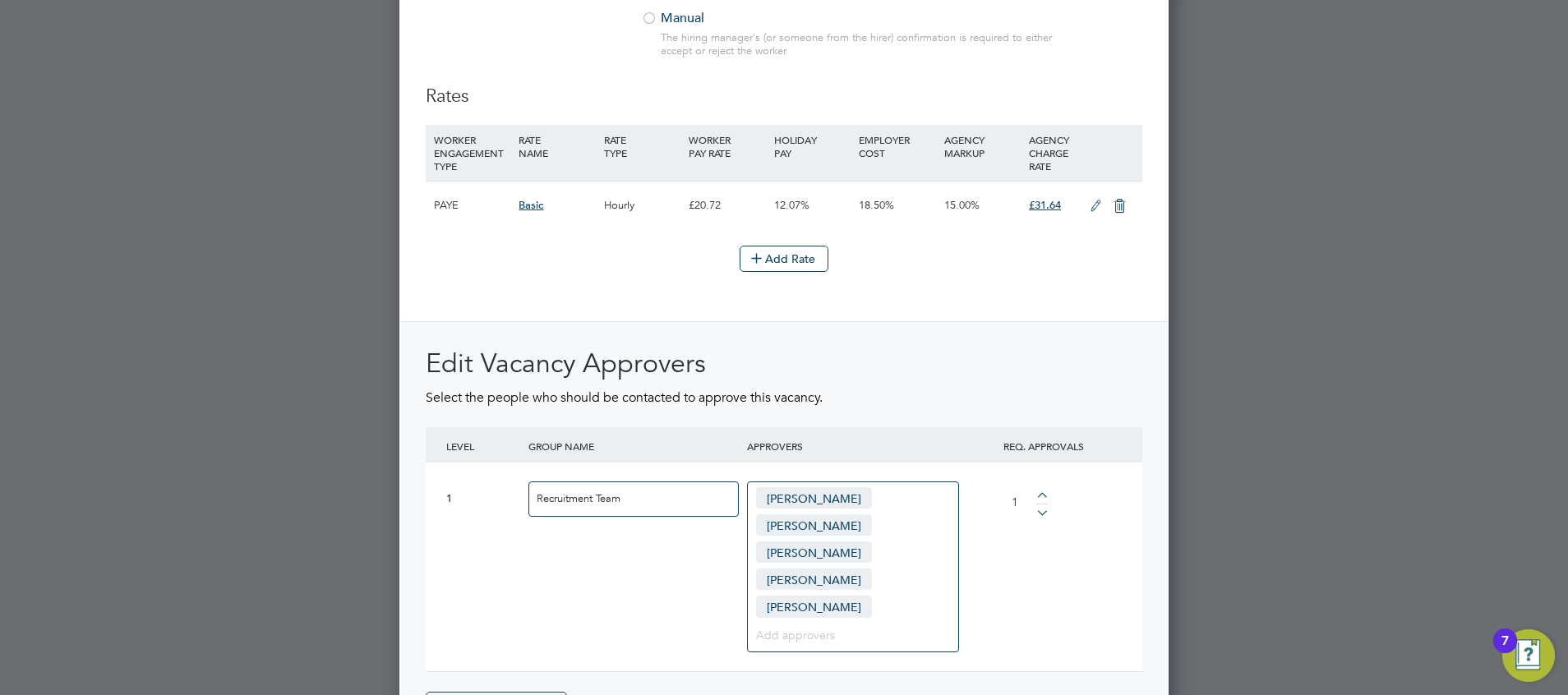
scroll to position [2224, 0]
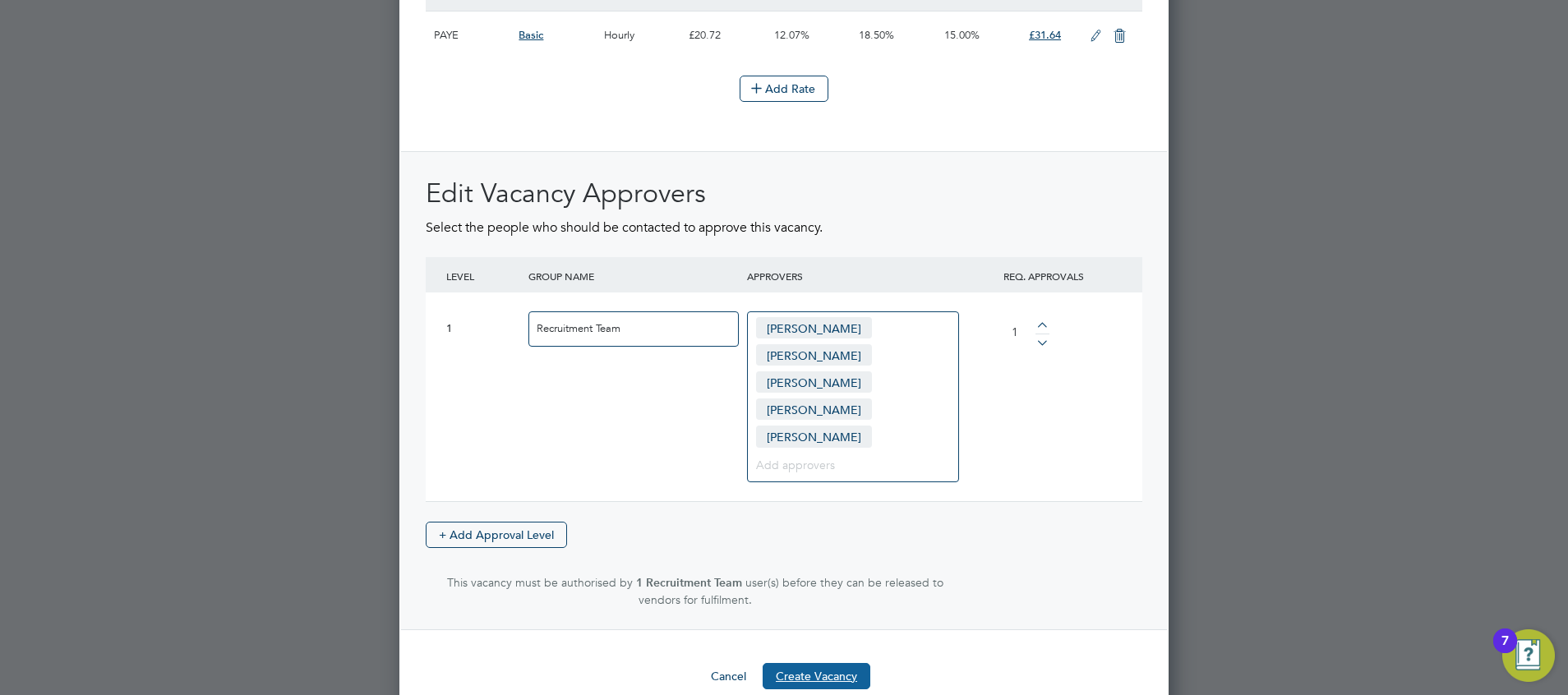
click at [828, 515] on button "Create Vacancy" at bounding box center [817, 676] width 108 height 26
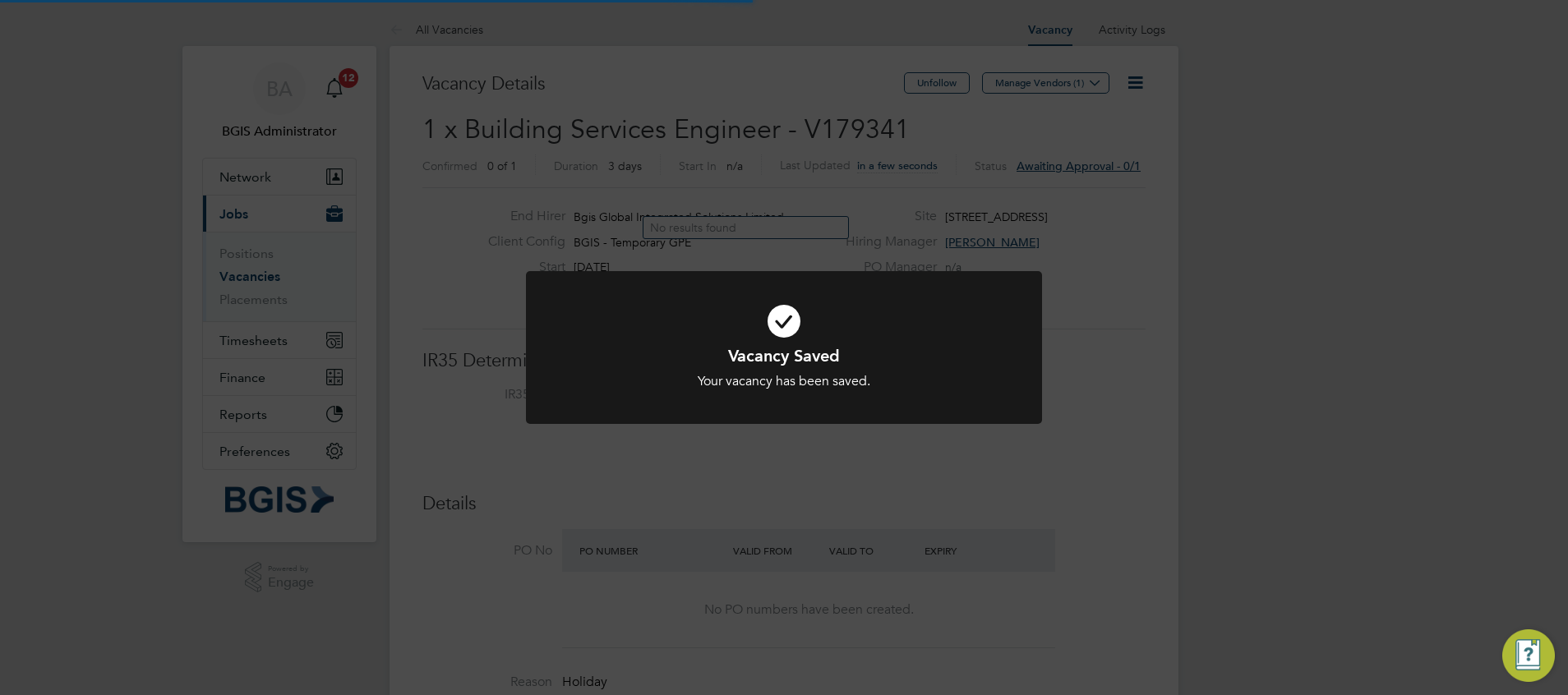
scroll to position [49, 115]
click at [1052, 195] on div "Vacancy Saved Your vacancy has been saved. Cancel Okay" at bounding box center [784, 347] width 1568 height 695
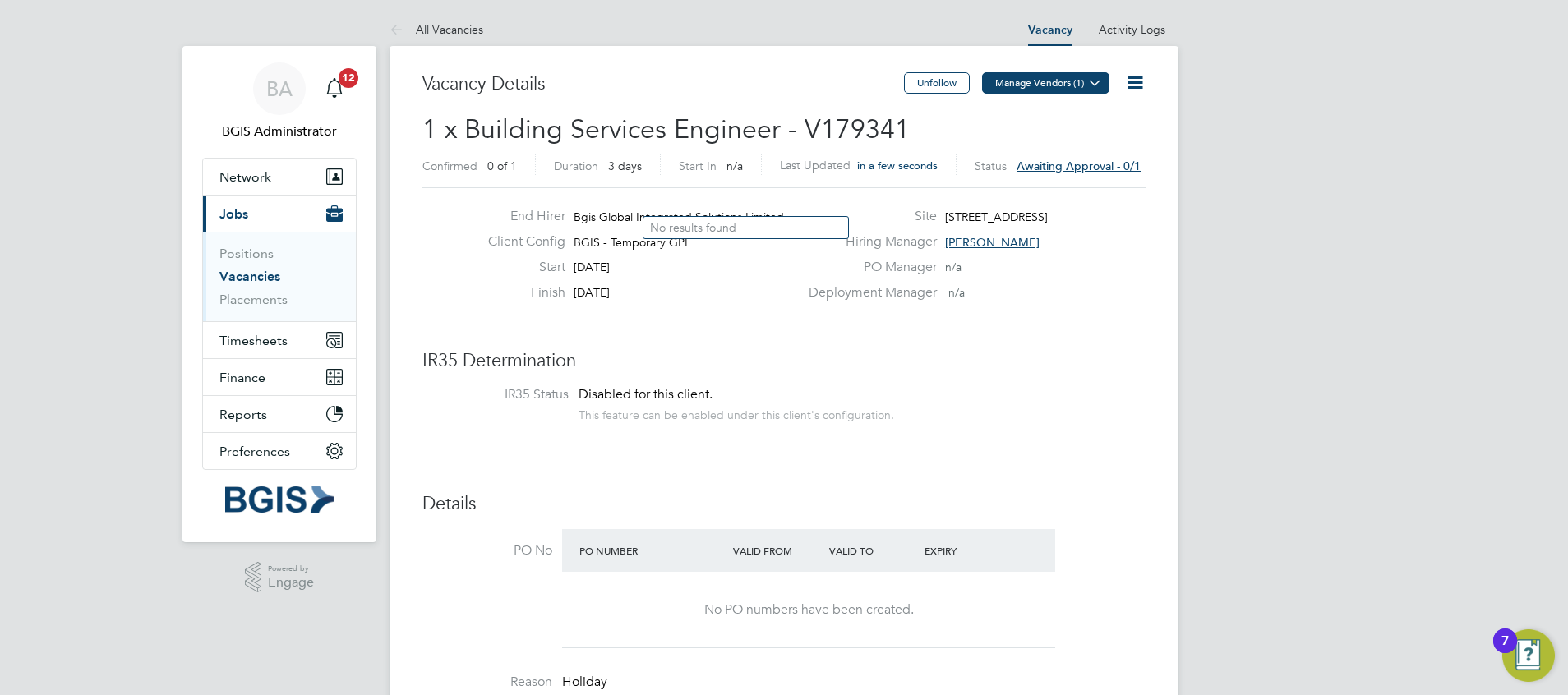
click at [1035, 90] on button "Manage Vendors (1)" at bounding box center [1045, 83] width 127 height 21
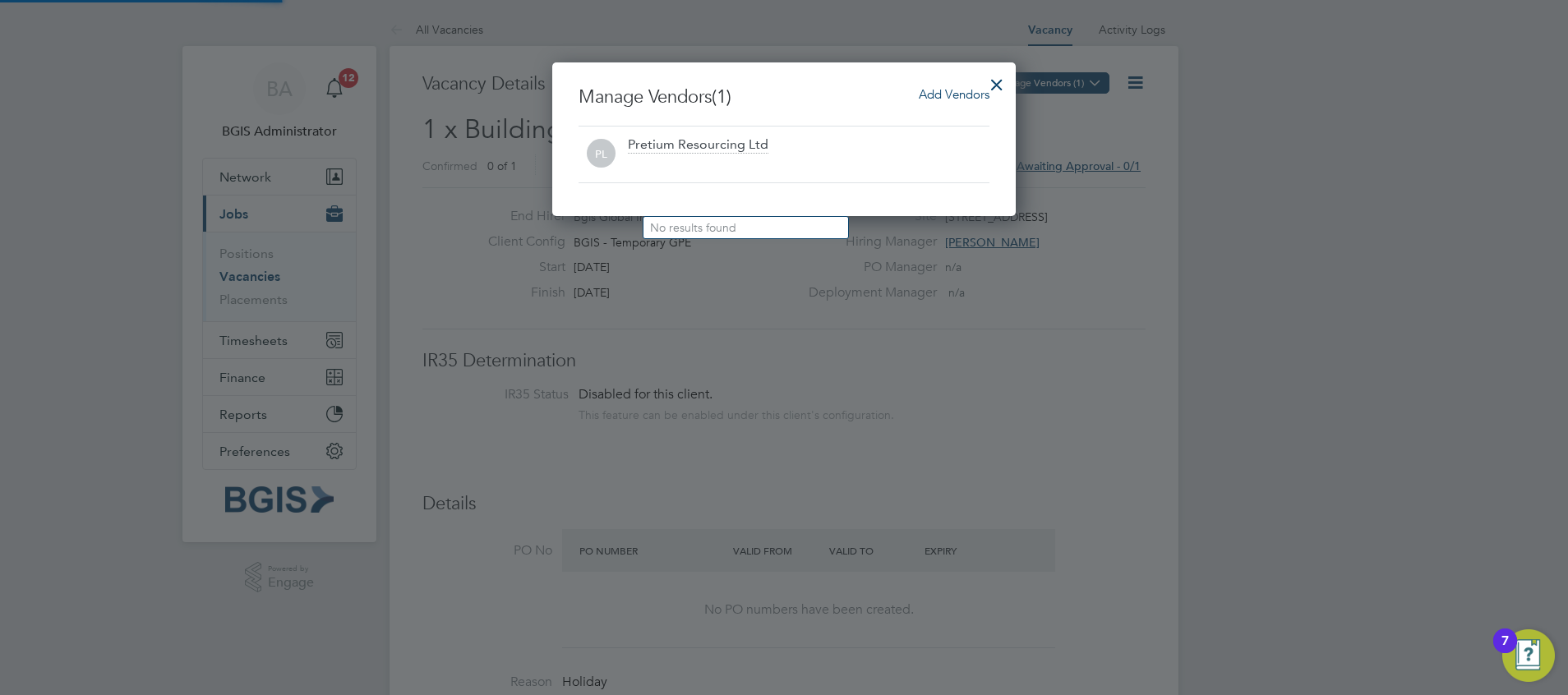
scroll to position [154, 464]
click at [925, 92] on span "Add Vendors" at bounding box center [954, 94] width 71 height 16
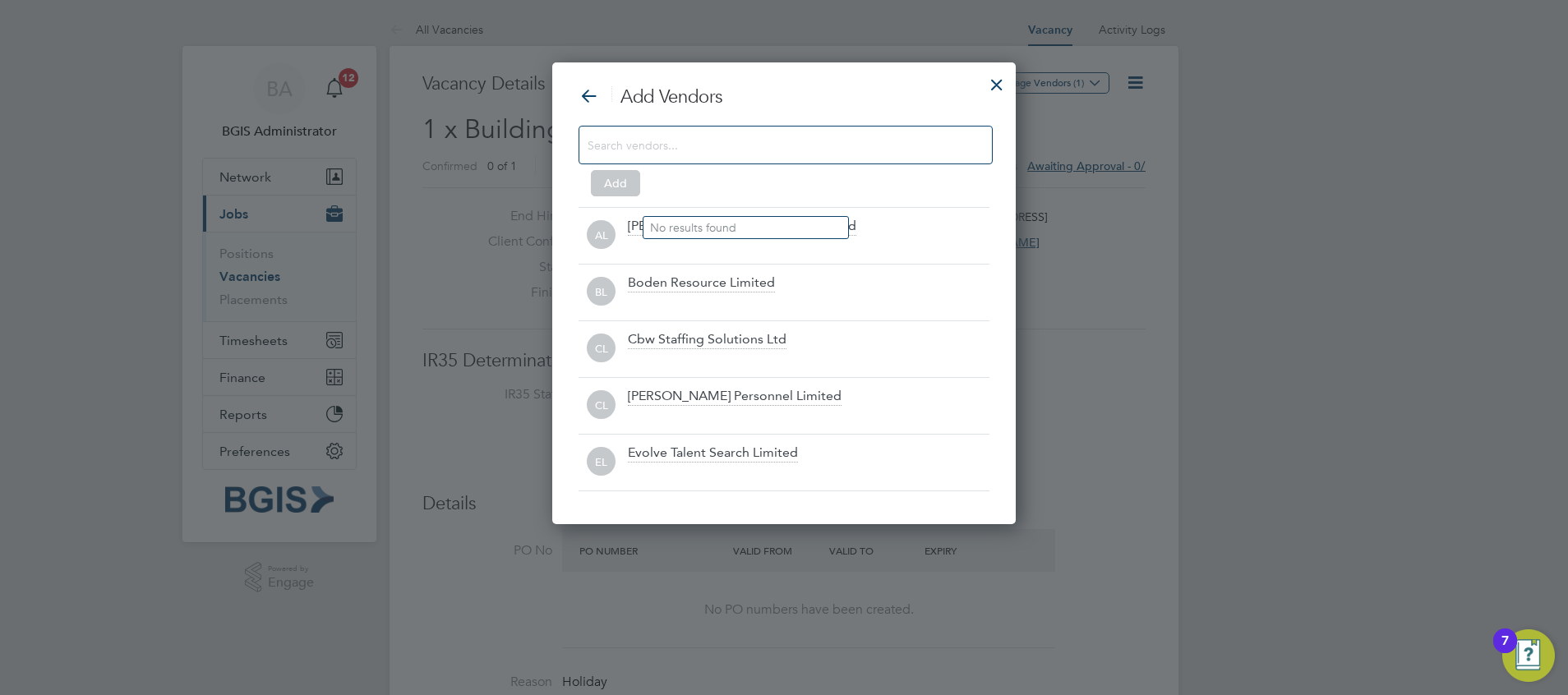
scroll to position [463, 464]
click at [776, 137] on input "c" at bounding box center [772, 145] width 370 height 21
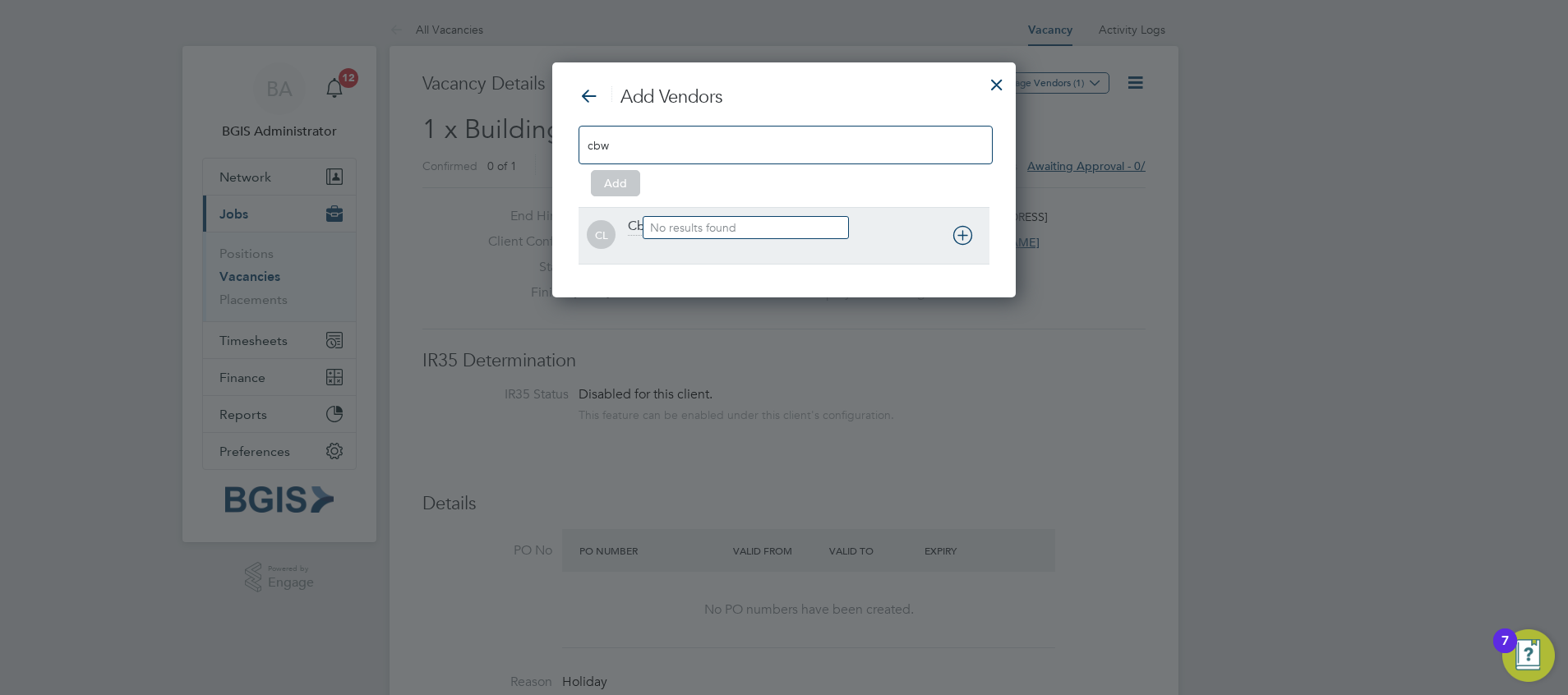
type input "cbw"
click at [863, 251] on div at bounding box center [808, 246] width 361 height 17
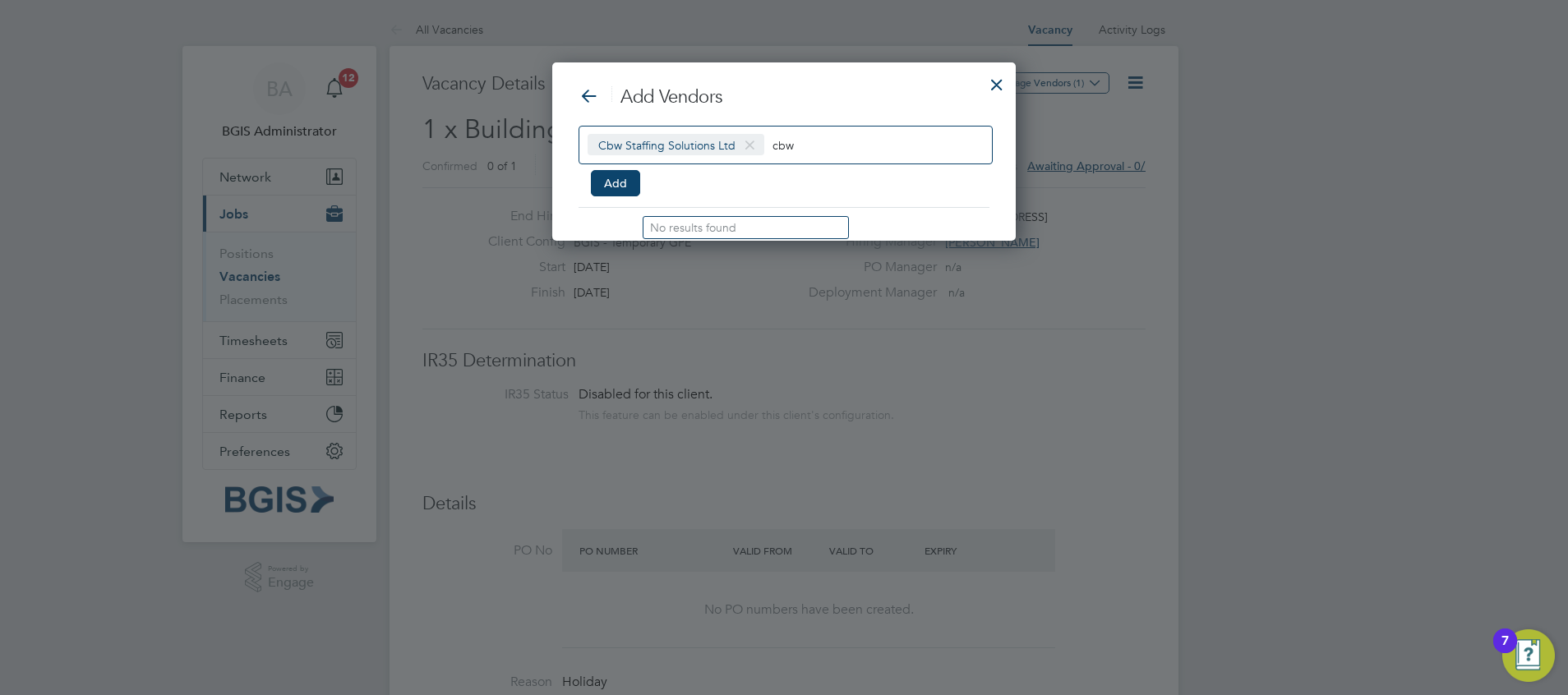
scroll to position [179, 464]
click at [616, 179] on button "Add" at bounding box center [615, 184] width 49 height 26
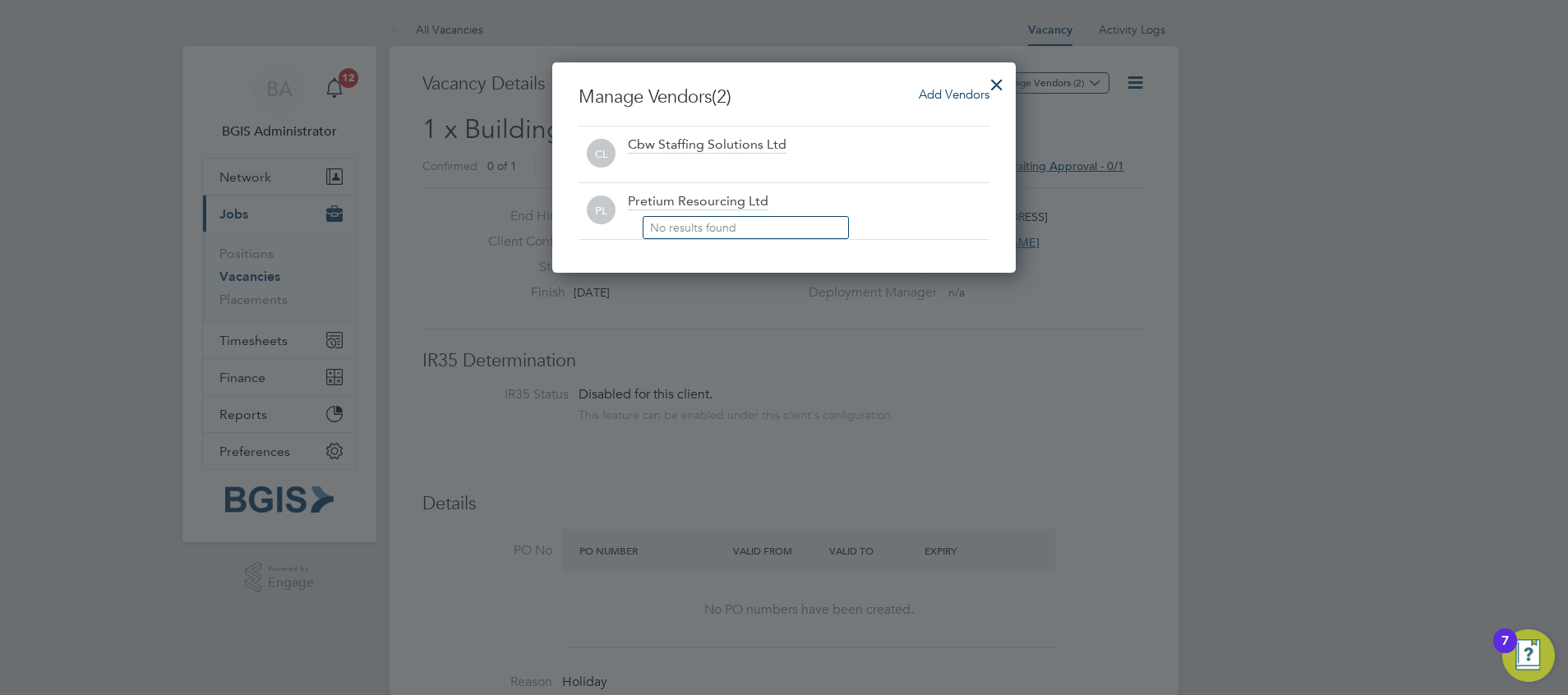
click at [990, 89] on div at bounding box center [997, 80] width 30 height 30
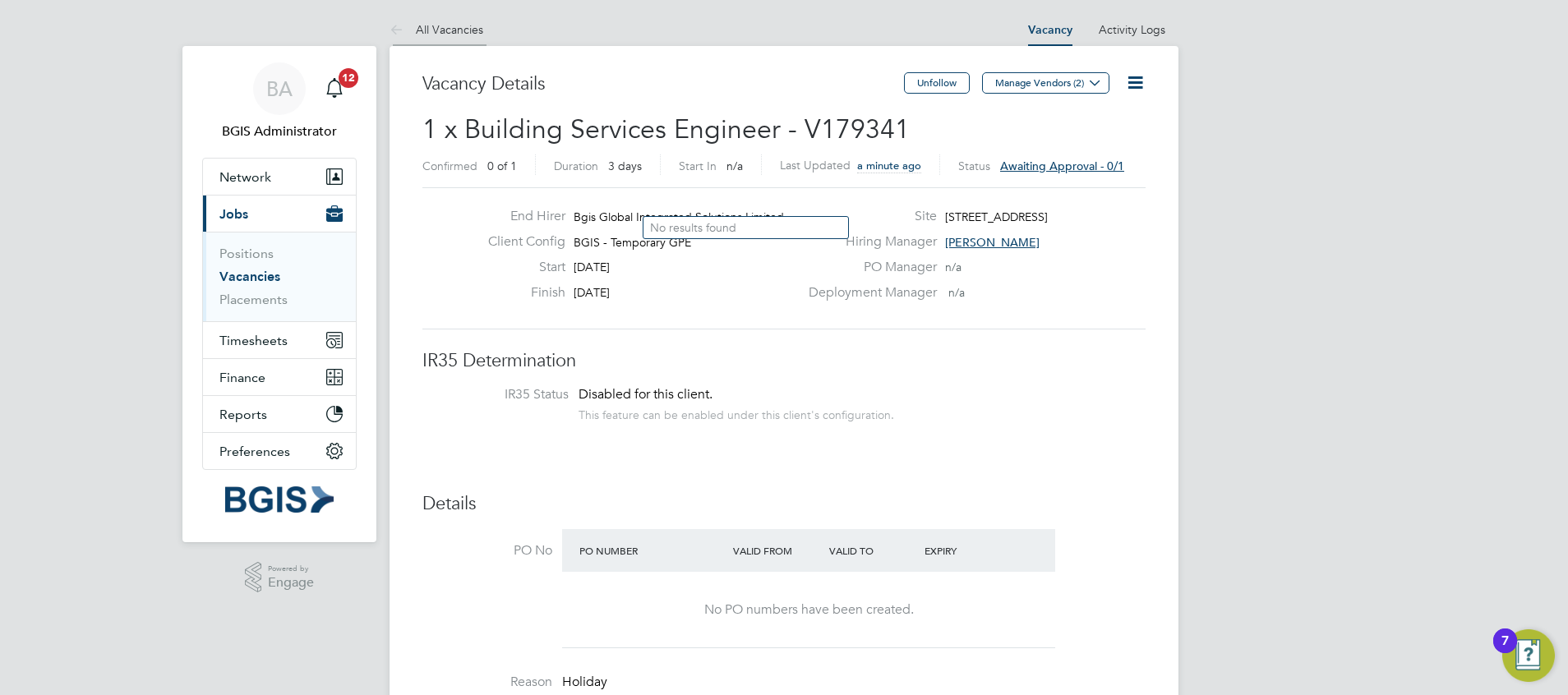
click at [454, 30] on link "All Vacancies" at bounding box center [436, 29] width 94 height 15
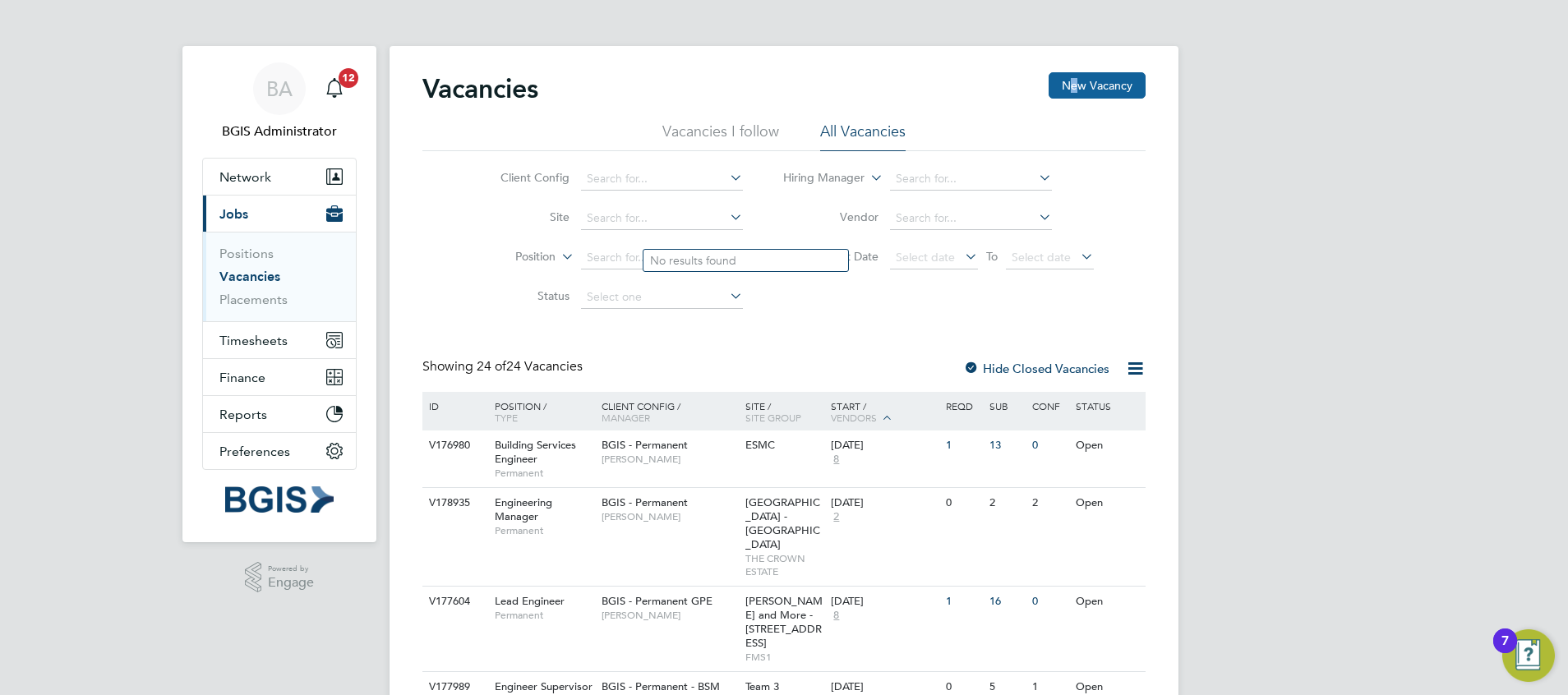
drag, startPoint x: 1082, startPoint y: 105, endPoint x: 1073, endPoint y: 79, distance: 27.5
click at [1073, 79] on div "Vacancies New Vacancy" at bounding box center [783, 97] width 723 height 49
click at [1073, 79] on button "New Vacancy" at bounding box center [1097, 86] width 97 height 26
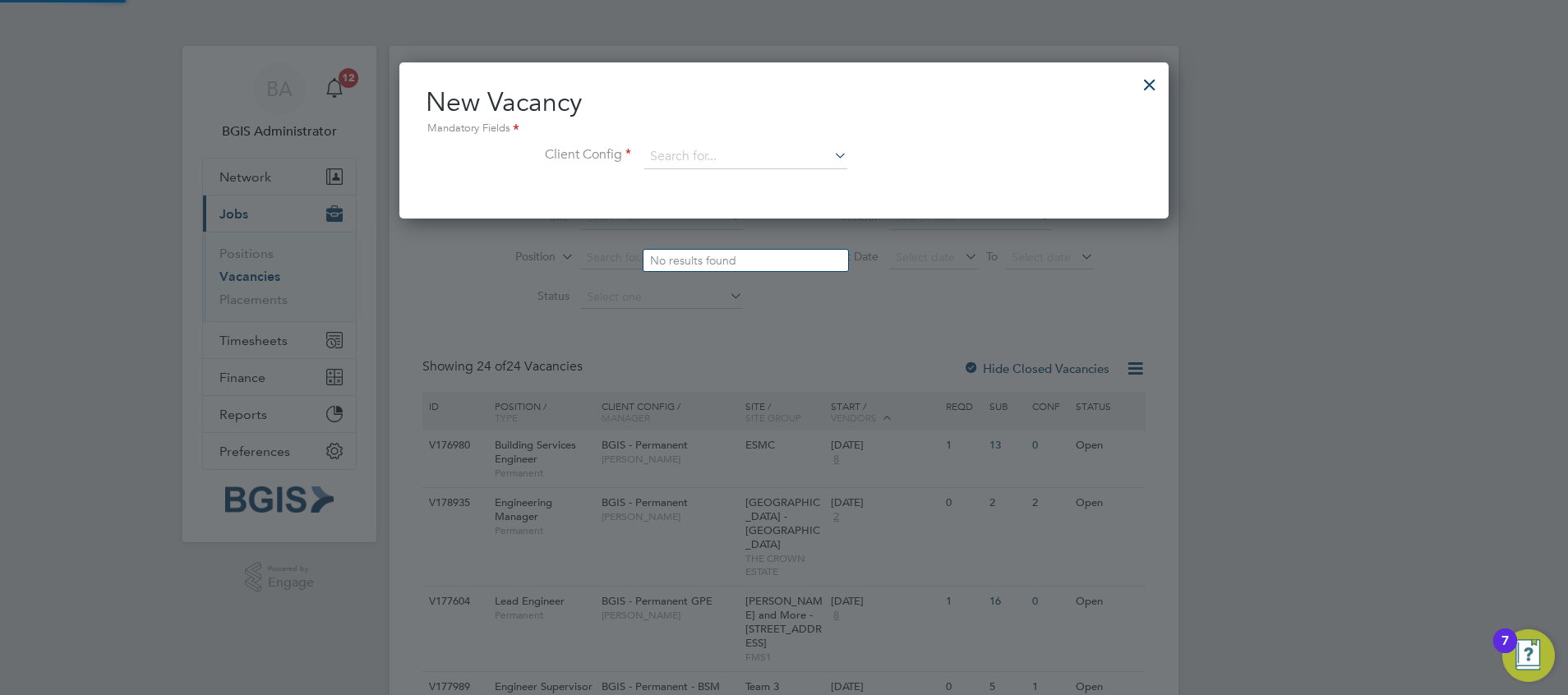
scroll to position [156, 770]
click at [666, 155] on input at bounding box center [746, 157] width 203 height 25
click at [720, 281] on li "BGIS - Temporary GPE" at bounding box center [746, 291] width 205 height 22
type input "BGIS - Temporary GPE"
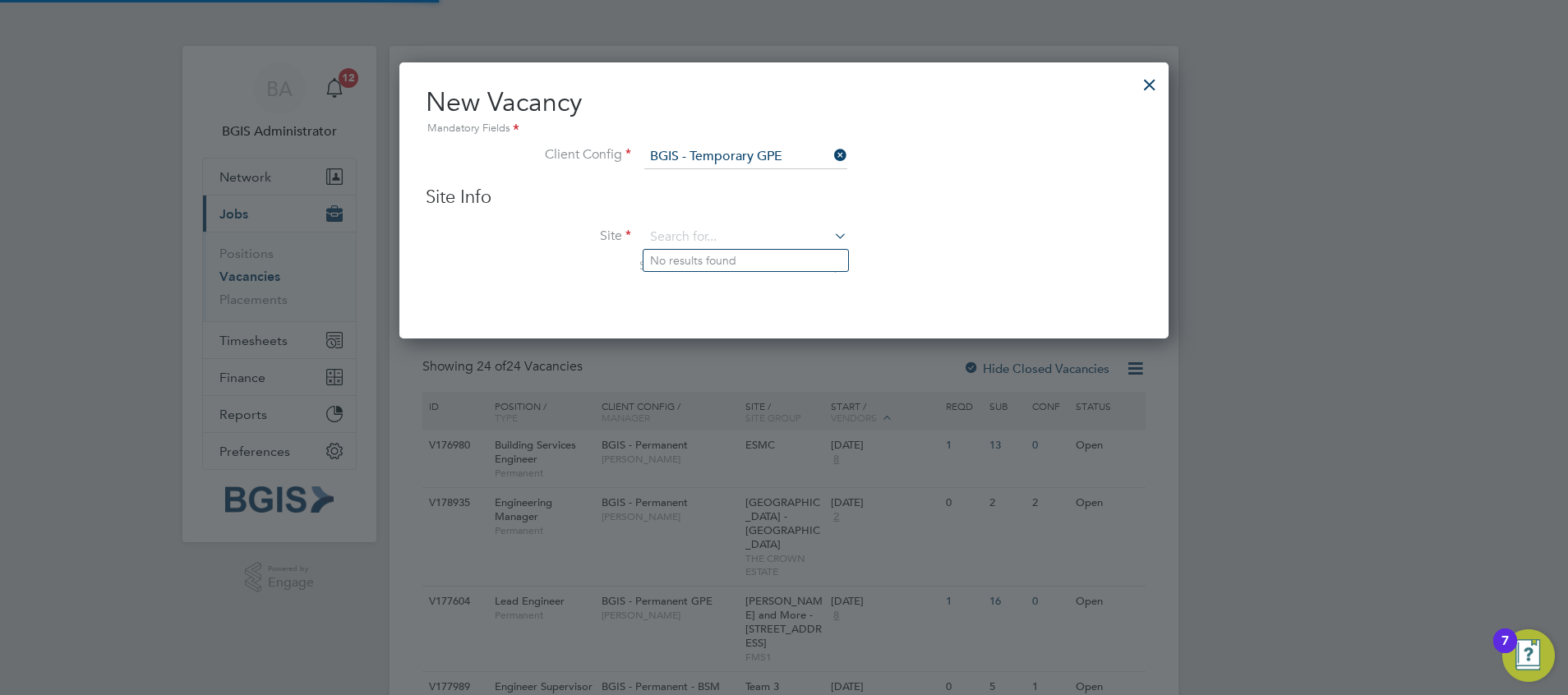
scroll to position [278, 770]
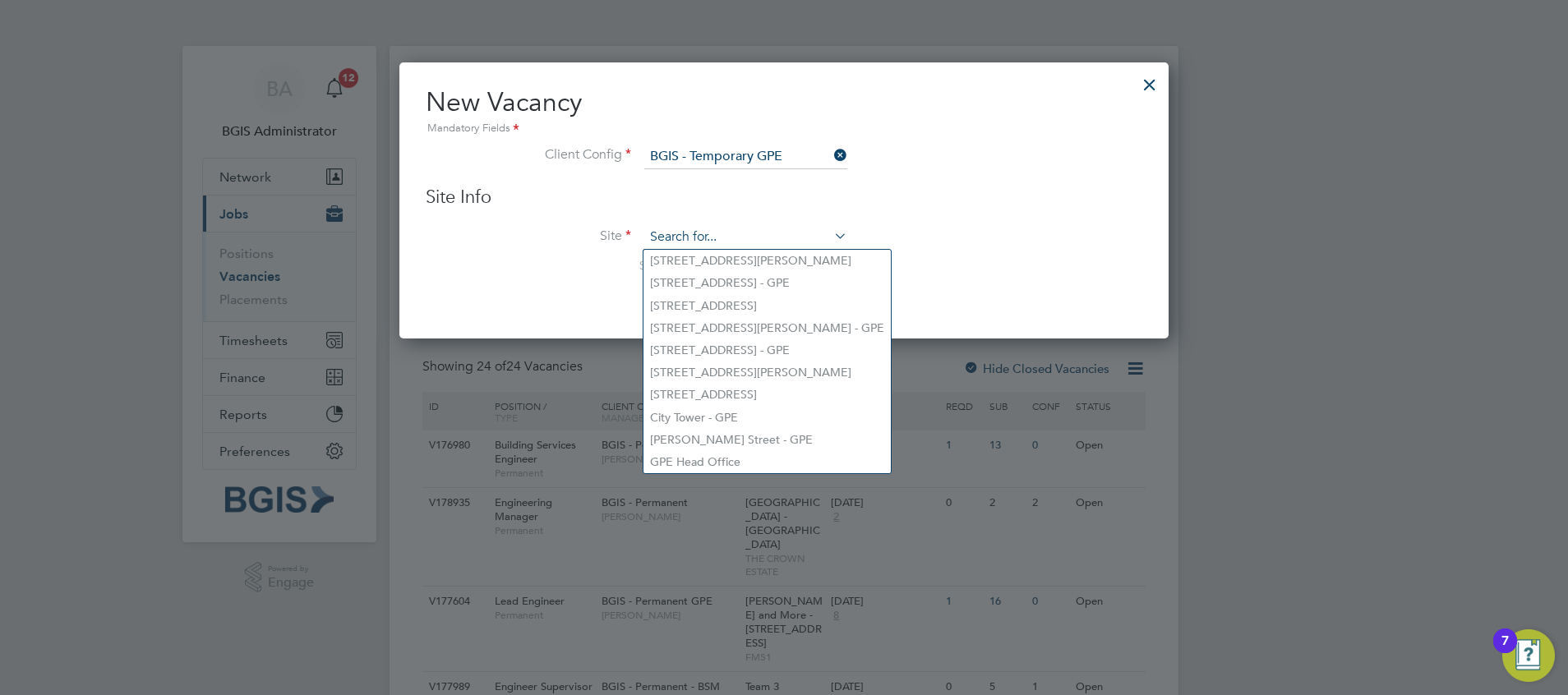
click at [697, 247] on input at bounding box center [746, 238] width 203 height 25
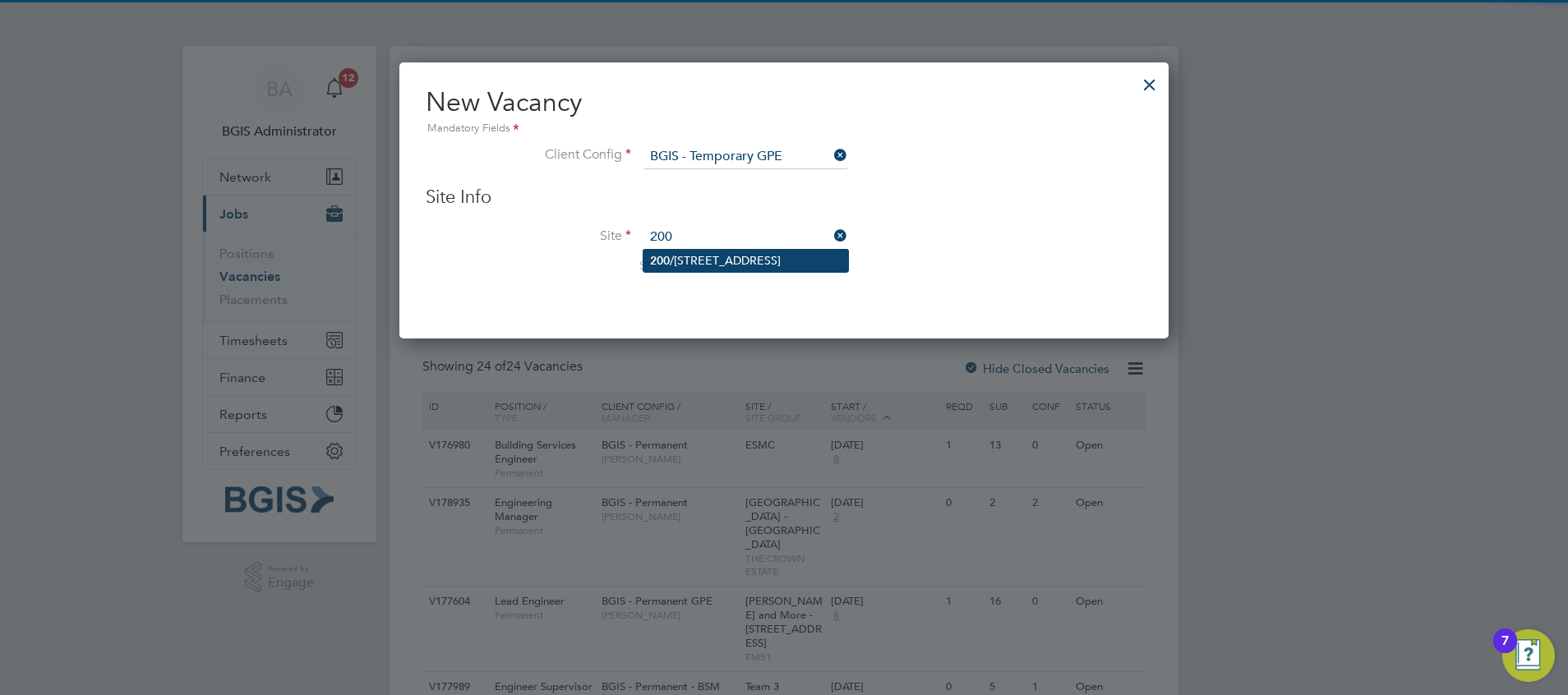
click at [717, 267] on li "200 /214 Grays Inn Road - GPE" at bounding box center [746, 261] width 205 height 22
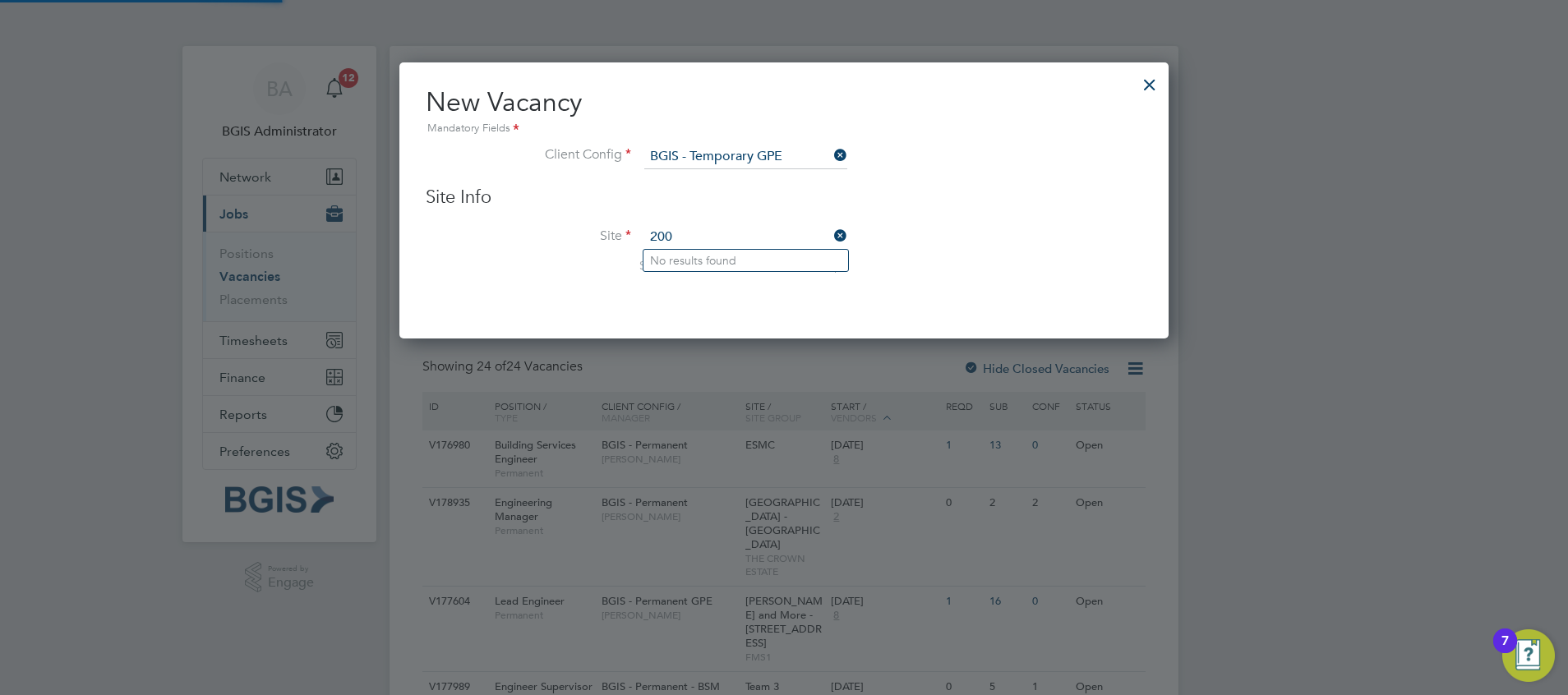
type input "200/214 Grays Inn Road - GPE"
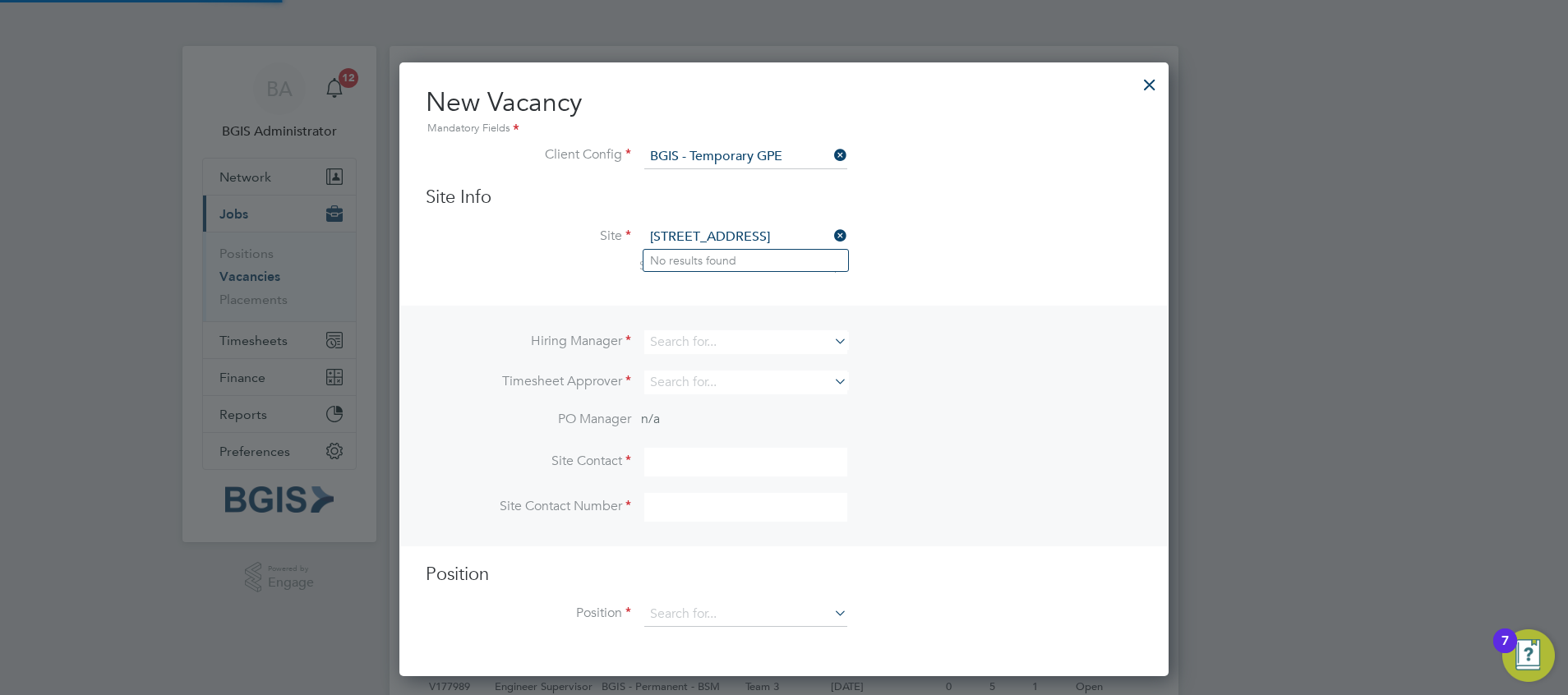
scroll to position [616, 770]
drag, startPoint x: 678, startPoint y: 357, endPoint x: 675, endPoint y: 348, distance: 9.5
click at [675, 348] on li "Hiring Manager" at bounding box center [784, 351] width 717 height 41
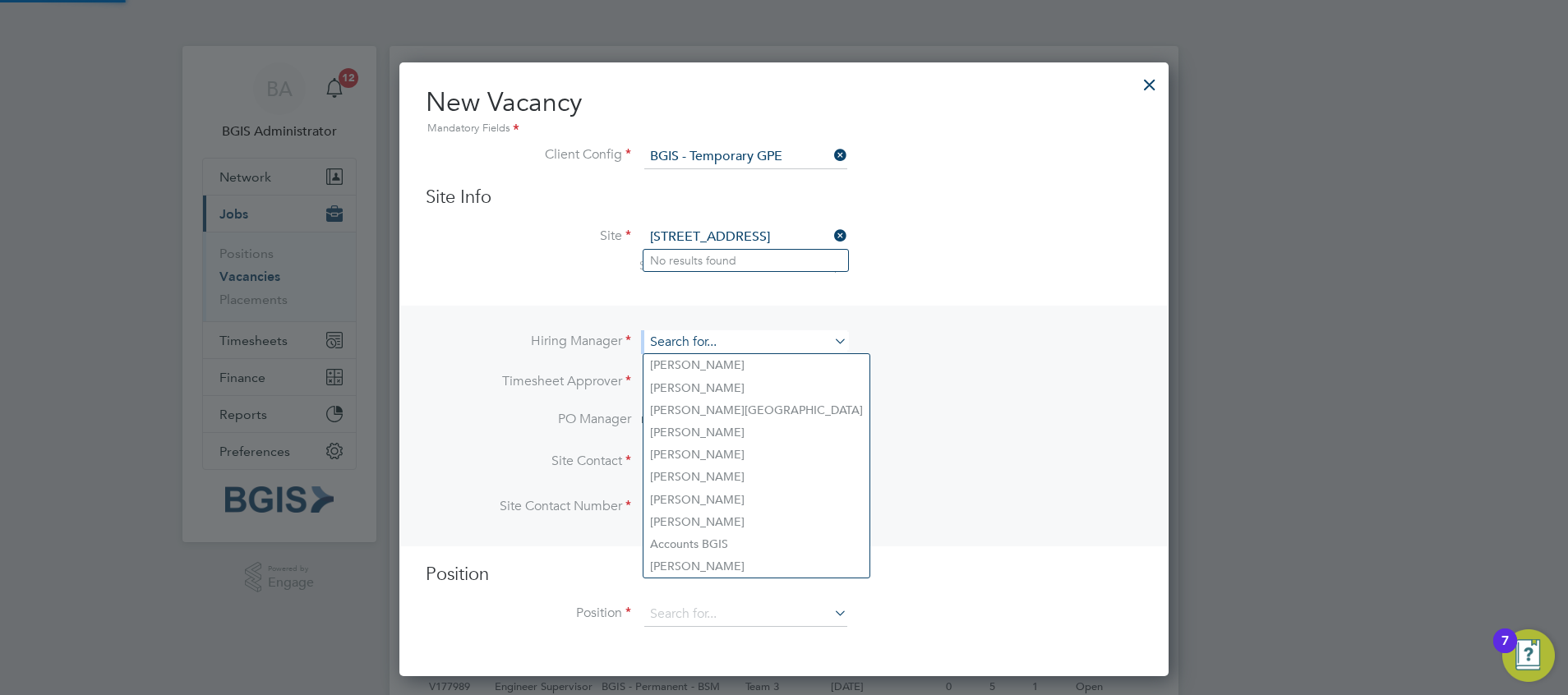
click at [675, 348] on input at bounding box center [746, 342] width 203 height 24
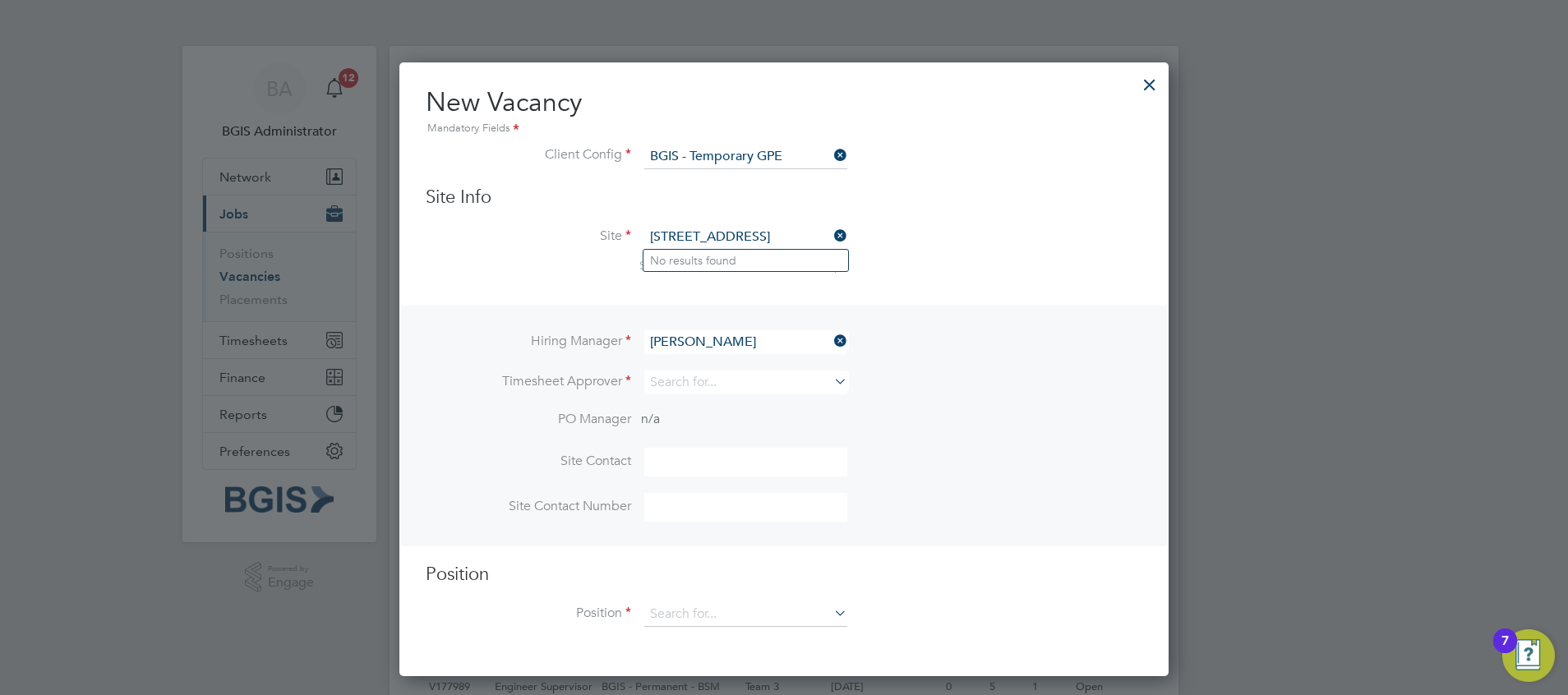
click at [698, 389] on li "Nigel Stamp" at bounding box center [746, 388] width 205 height 22
type input "Nigel Stamp"
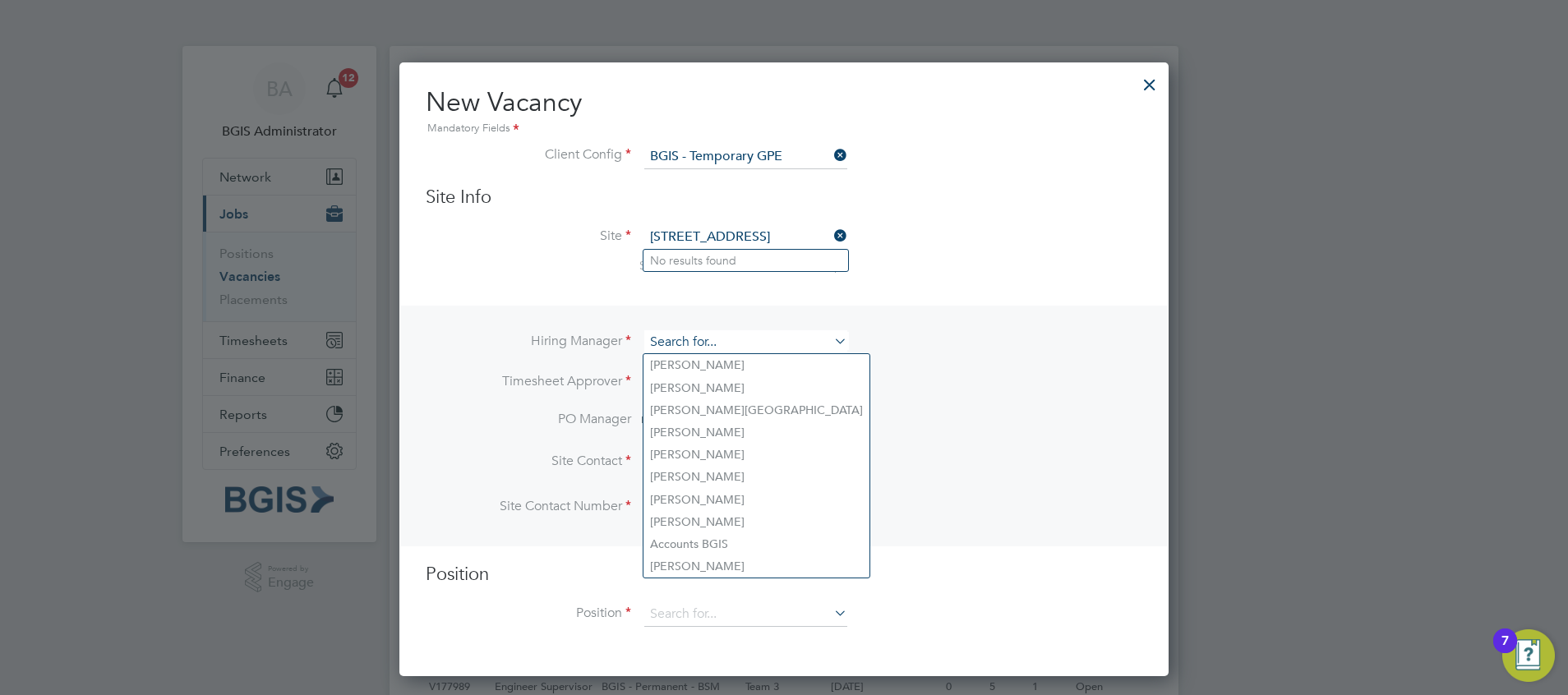
click at [695, 350] on input at bounding box center [746, 342] width 203 height 24
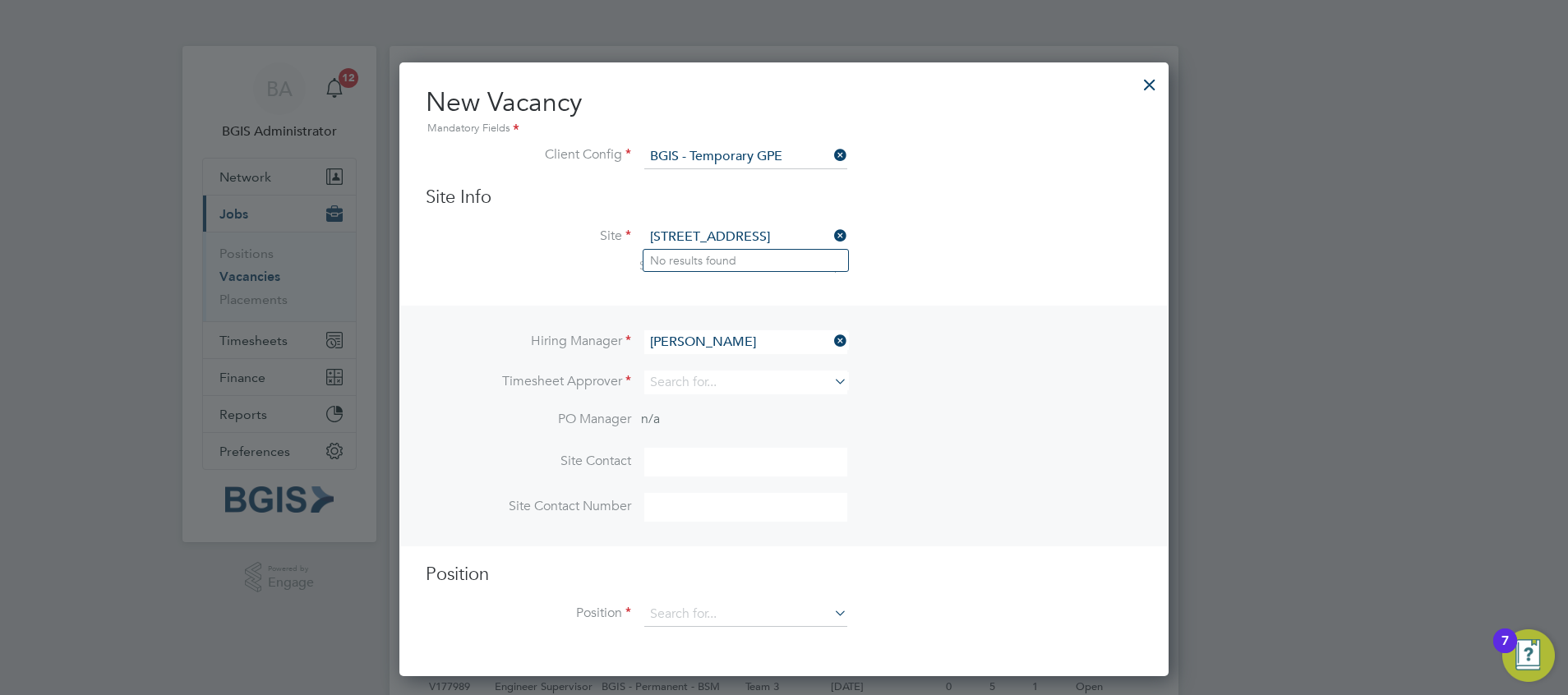
click at [712, 368] on li "Nigel Heron" at bounding box center [746, 365] width 205 height 22
type input "Nigel Heron"
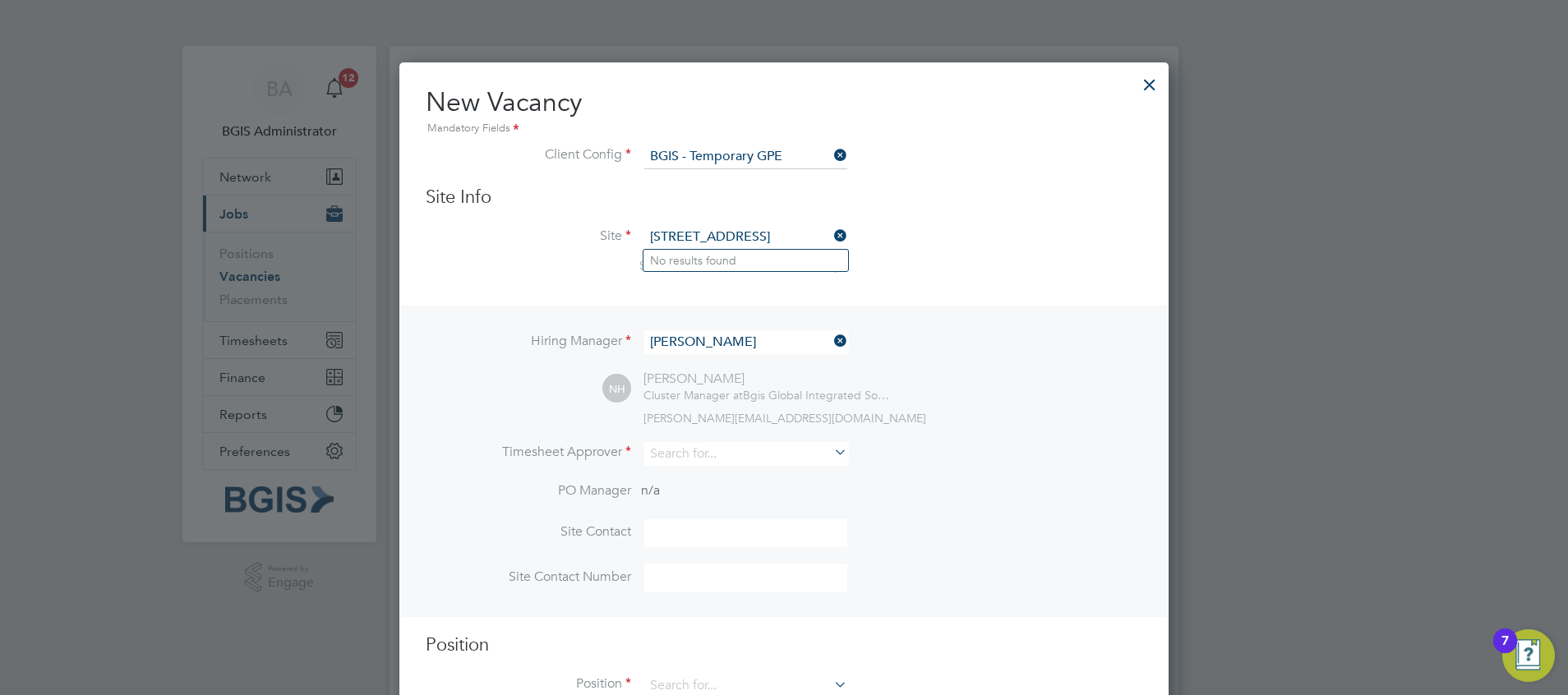
scroll to position [687, 770]
click at [683, 456] on input at bounding box center [746, 454] width 203 height 24
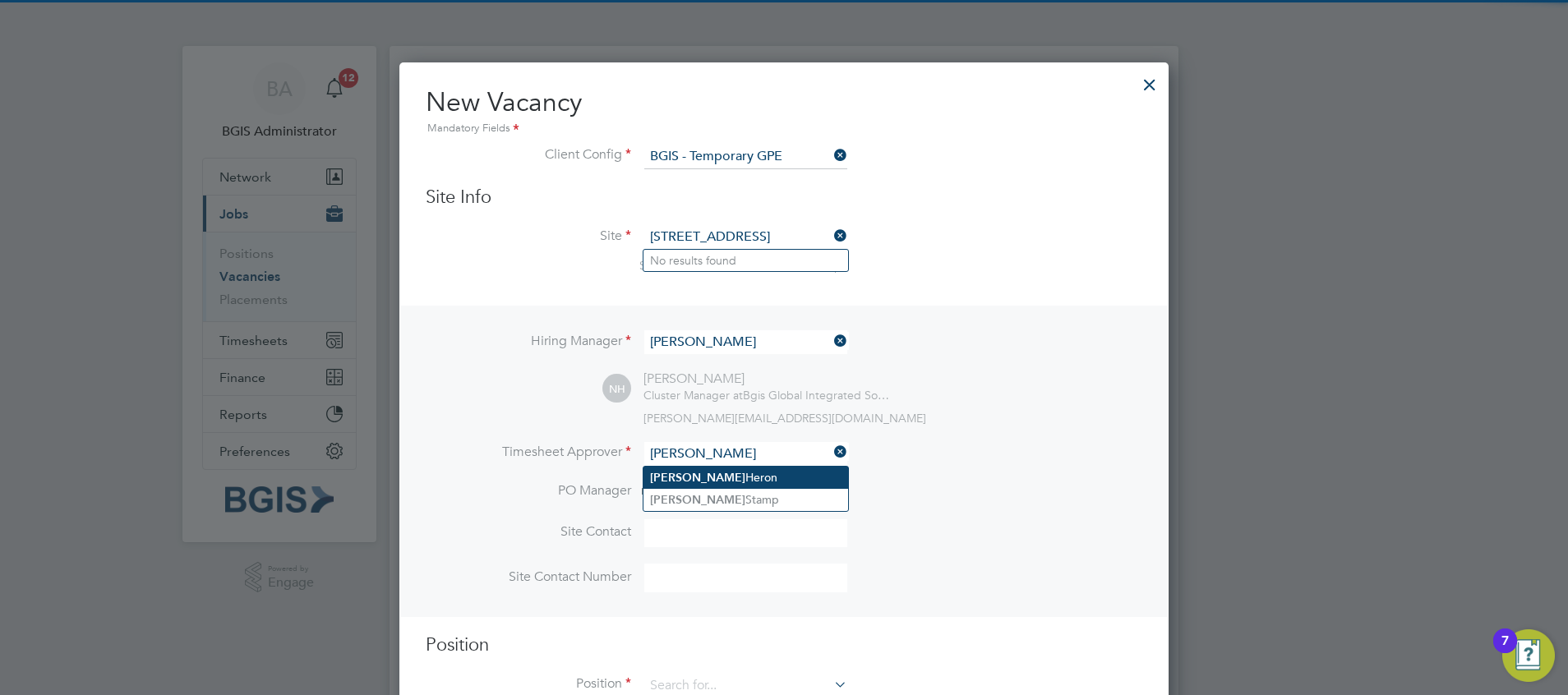
click at [694, 473] on li "Nigel Heron" at bounding box center [746, 478] width 205 height 22
type input "Nigel Heron"
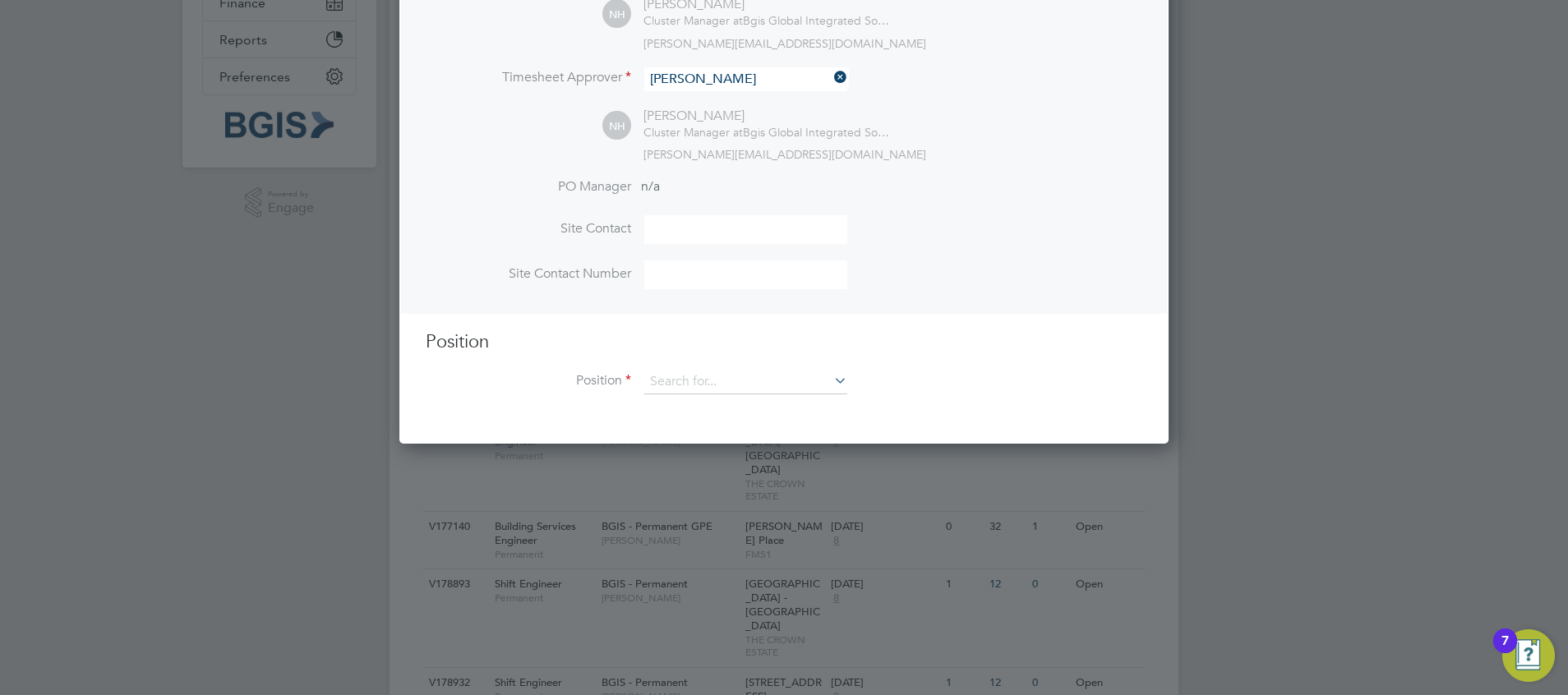
scroll to position [491, 0]
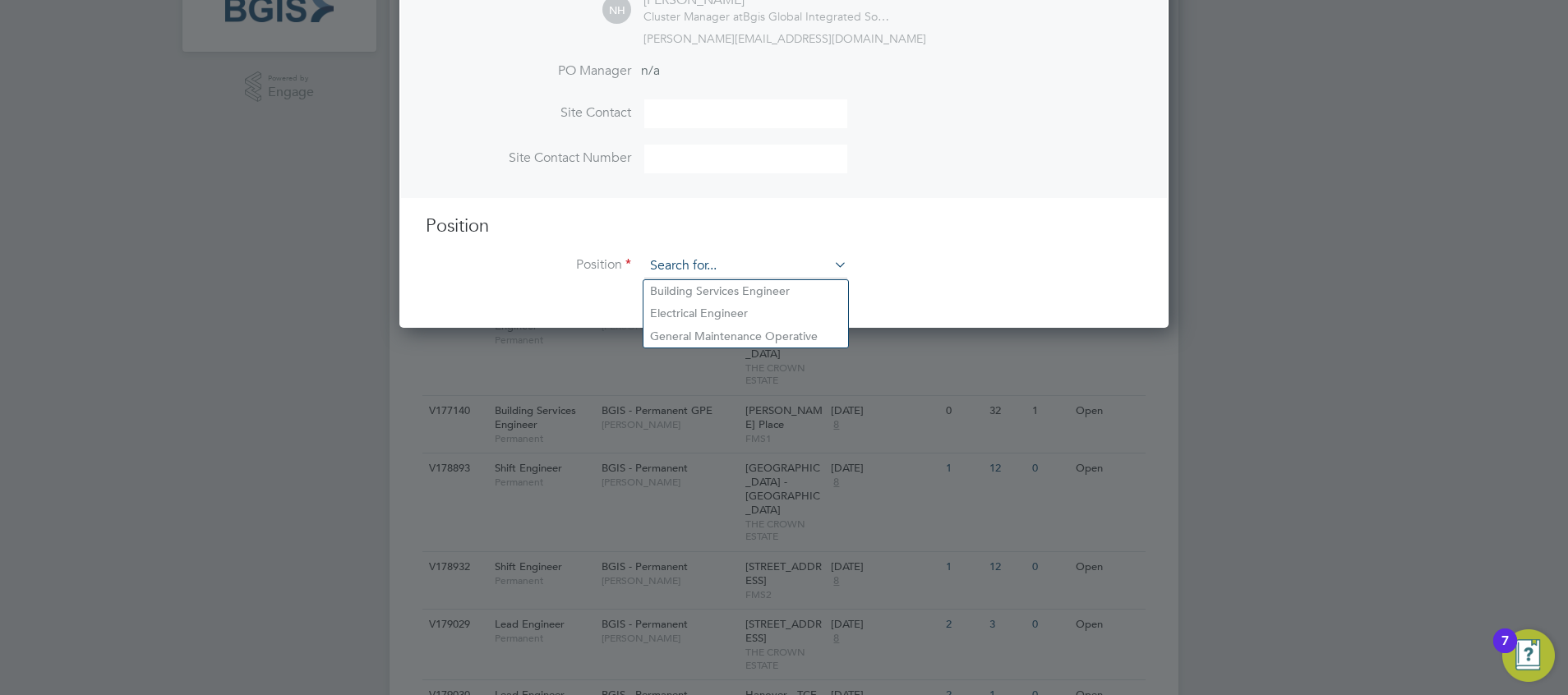
click at [795, 265] on input at bounding box center [746, 267] width 203 height 25
click at [761, 283] on li "Building Services Engineer" at bounding box center [746, 291] width 205 height 22
type input "Building Services Engineer"
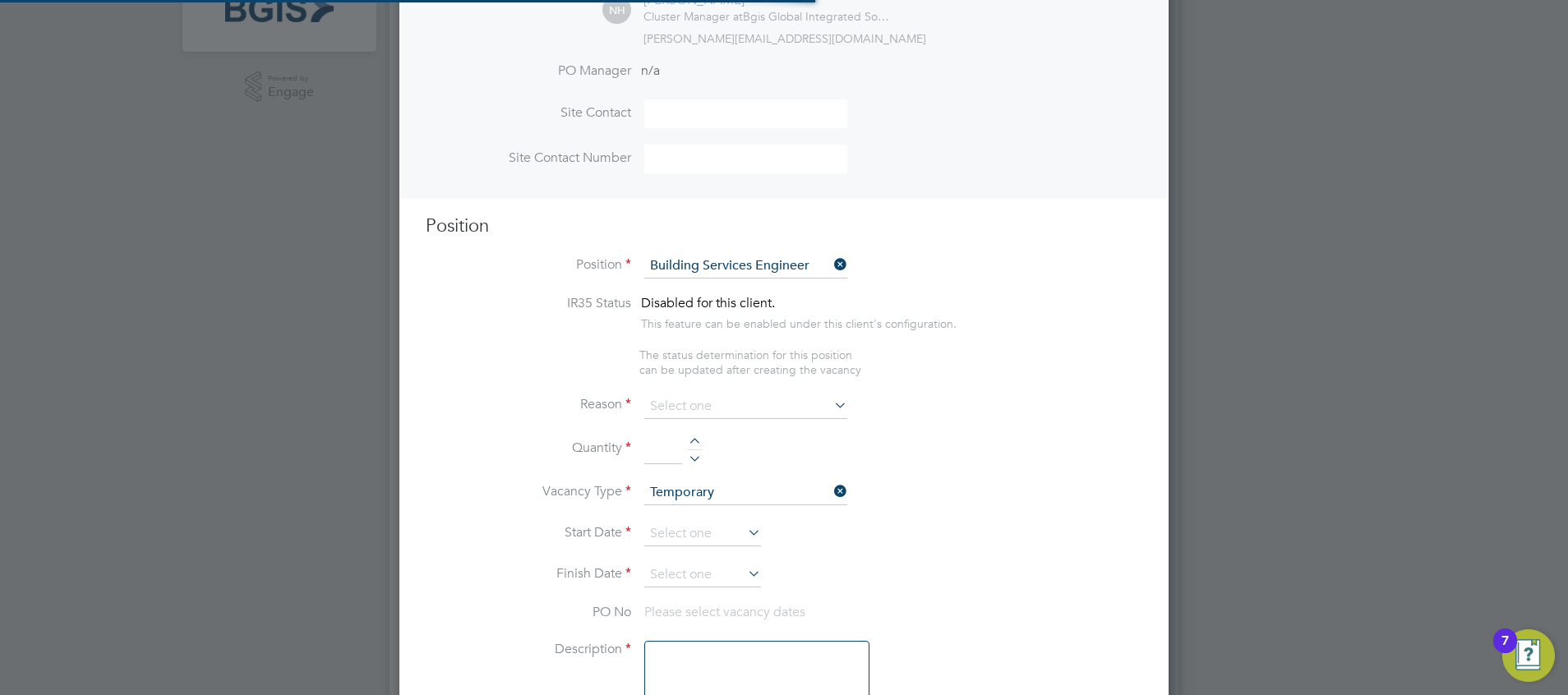
type textarea "To ensure all environmental conditions are maintained at all times with regard …"
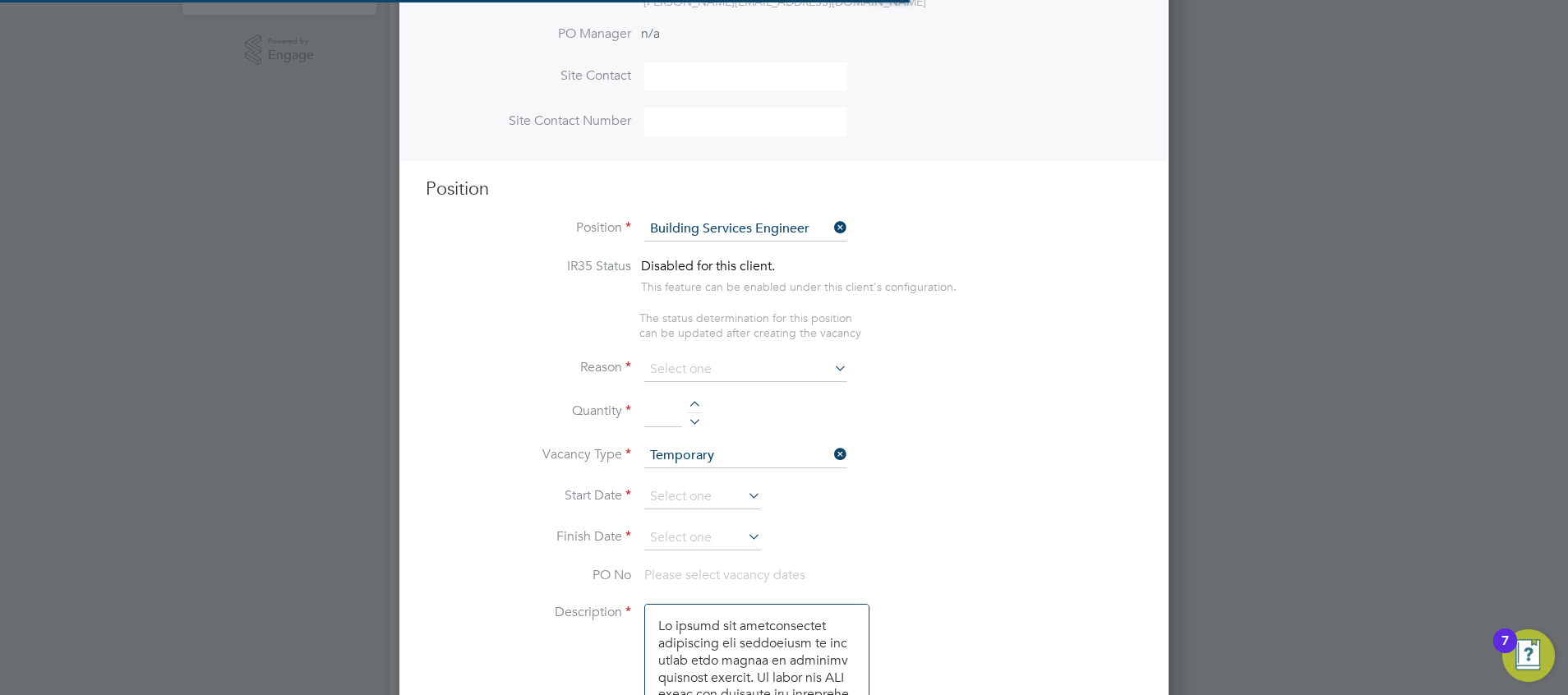
scroll to position [49, 87]
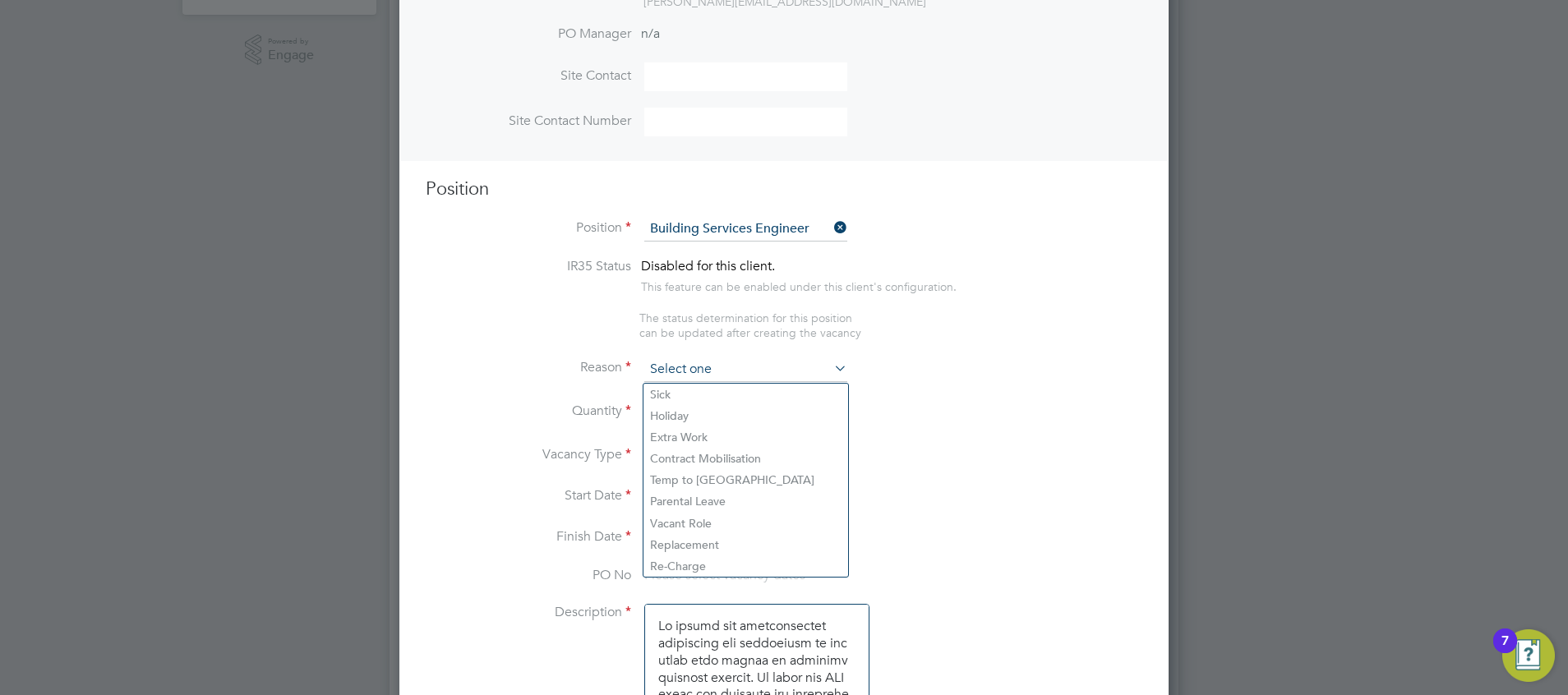
click at [711, 374] on input at bounding box center [746, 370] width 203 height 25
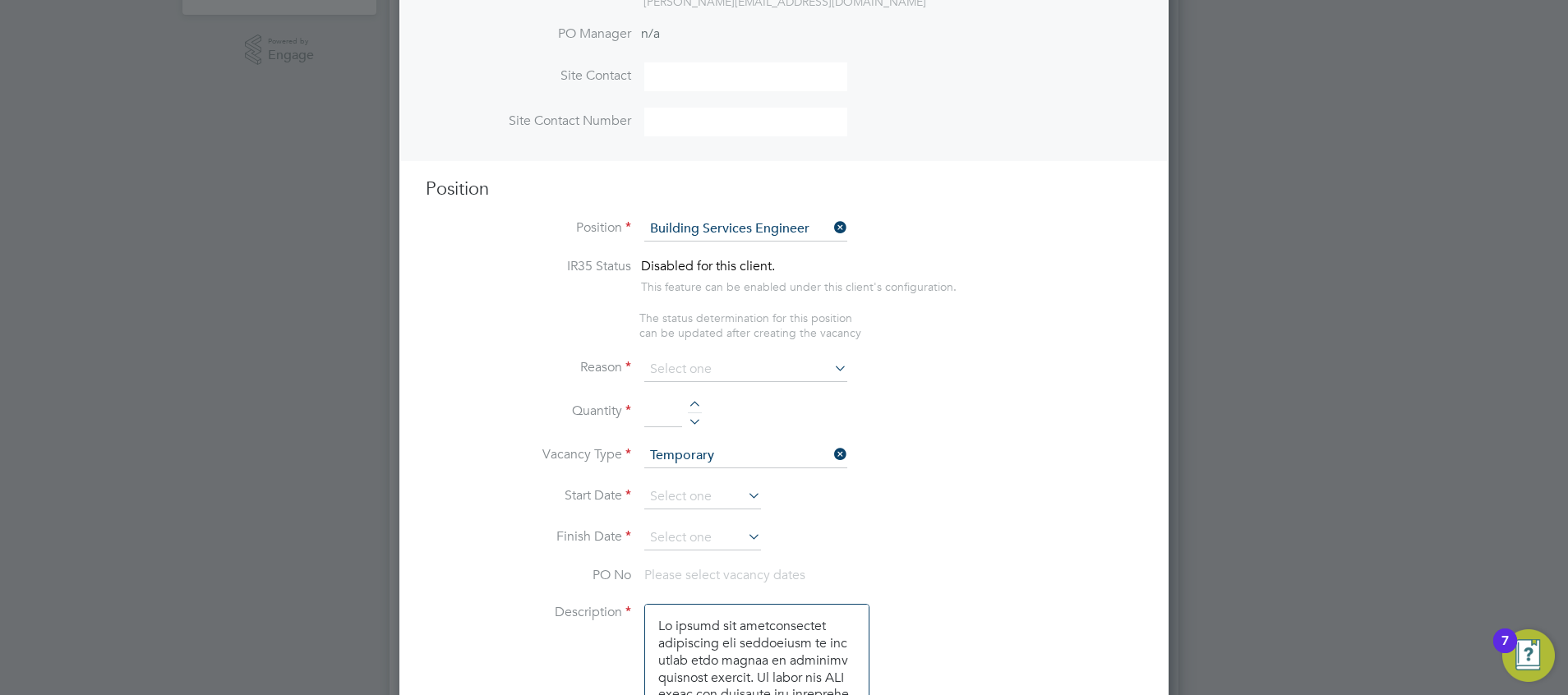
click at [699, 415] on li "Holiday" at bounding box center [746, 416] width 205 height 21
type input "Holiday"
click at [660, 412] on input "1" at bounding box center [663, 413] width 38 height 30
type input "1"
click at [685, 485] on li "Vacancy Type Temporary" at bounding box center [784, 465] width 717 height 42
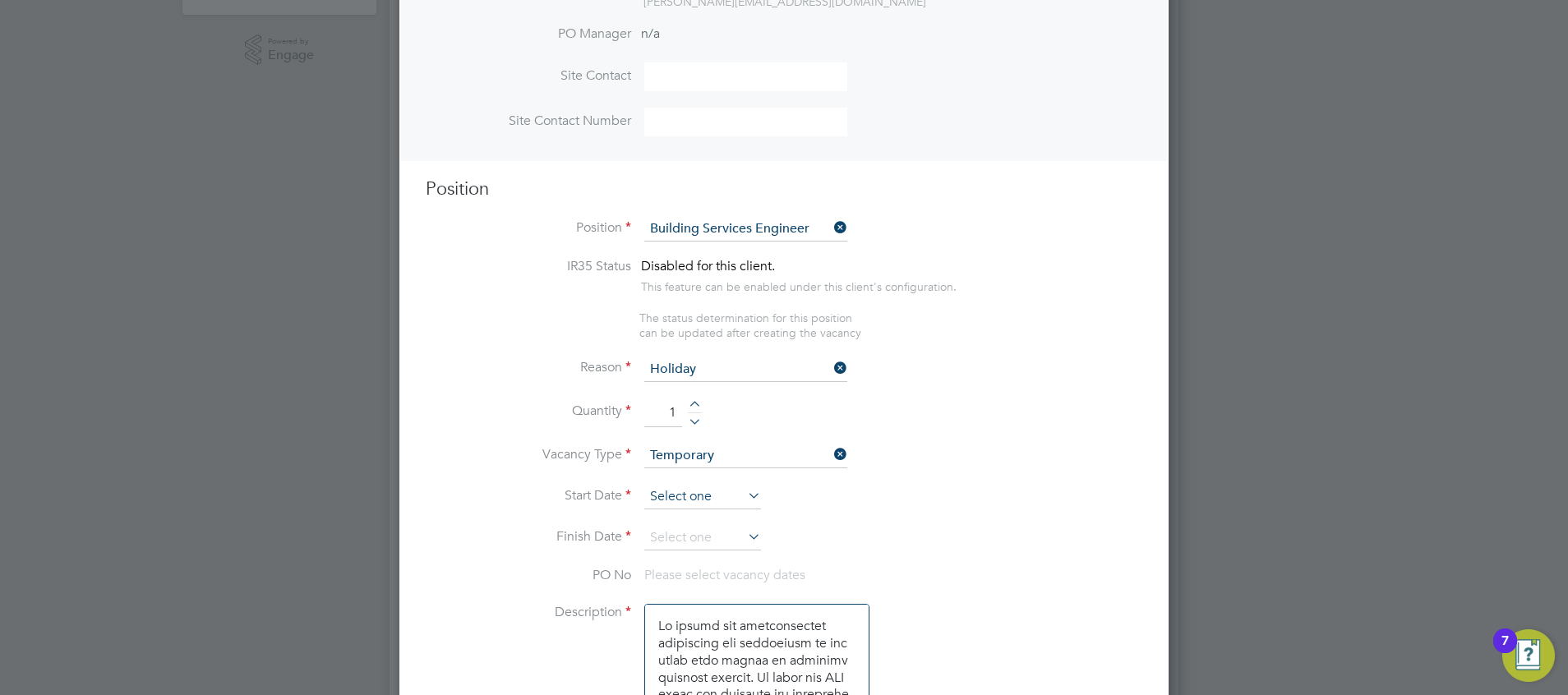
scroll to position [640, 0]
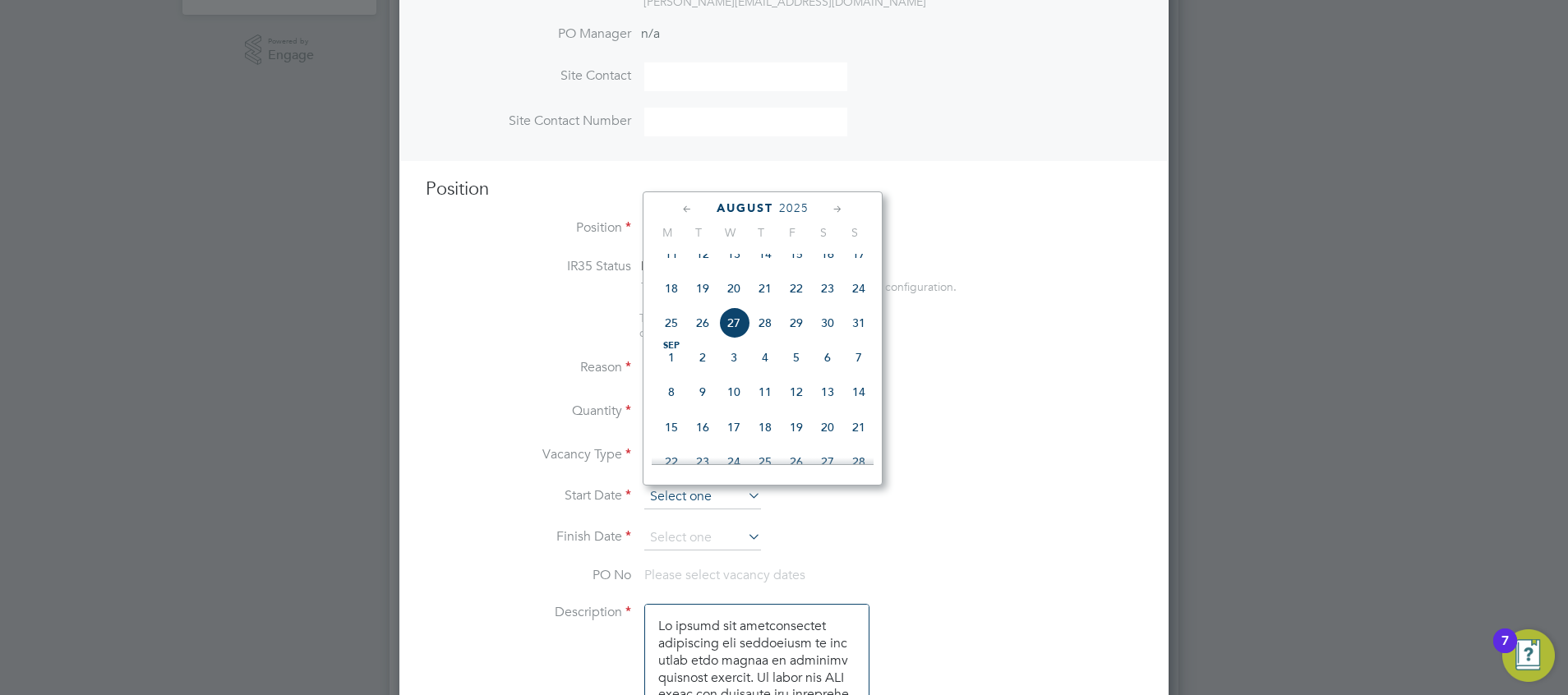
click at [686, 493] on input at bounding box center [703, 497] width 117 height 25
click at [698, 408] on span "9" at bounding box center [702, 391] width 31 height 31
type input "09 Sep 2025"
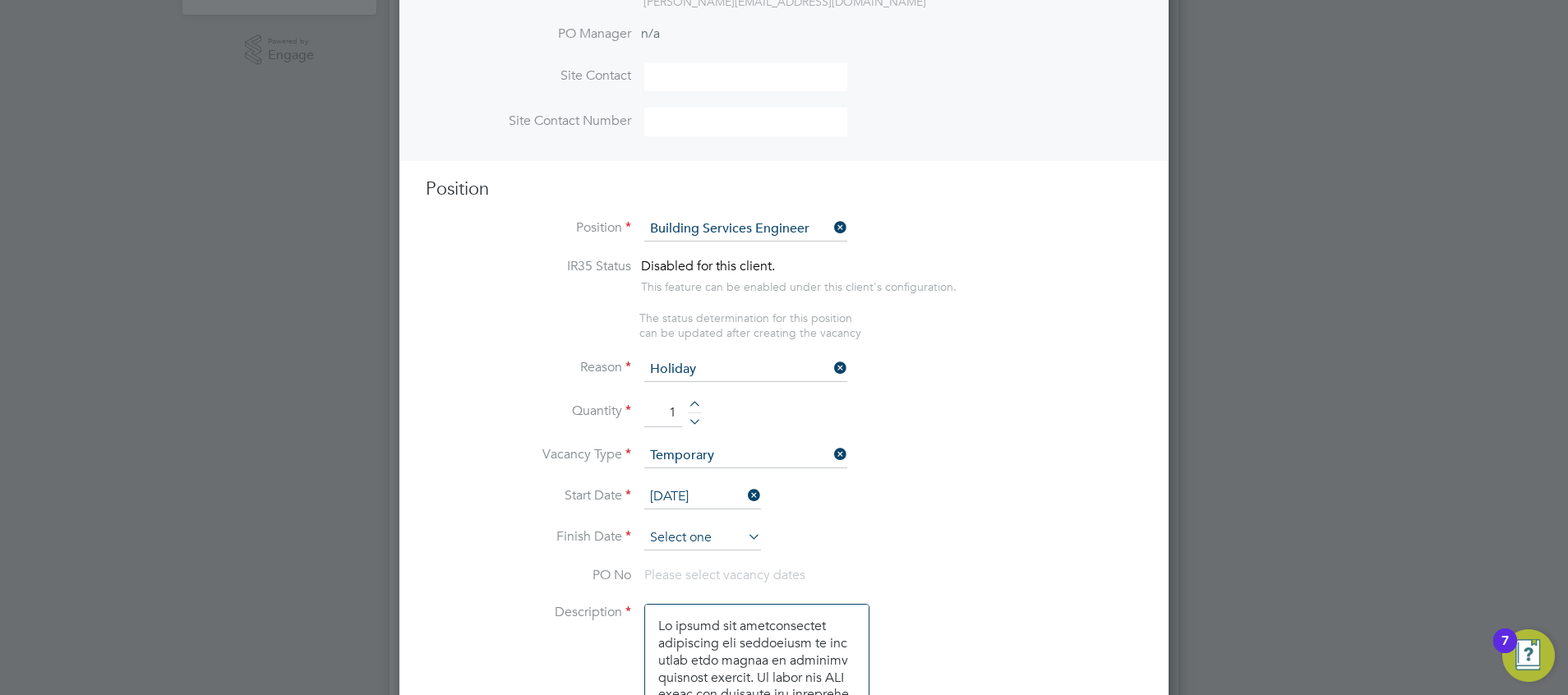
click at [681, 515] on input at bounding box center [703, 539] width 117 height 25
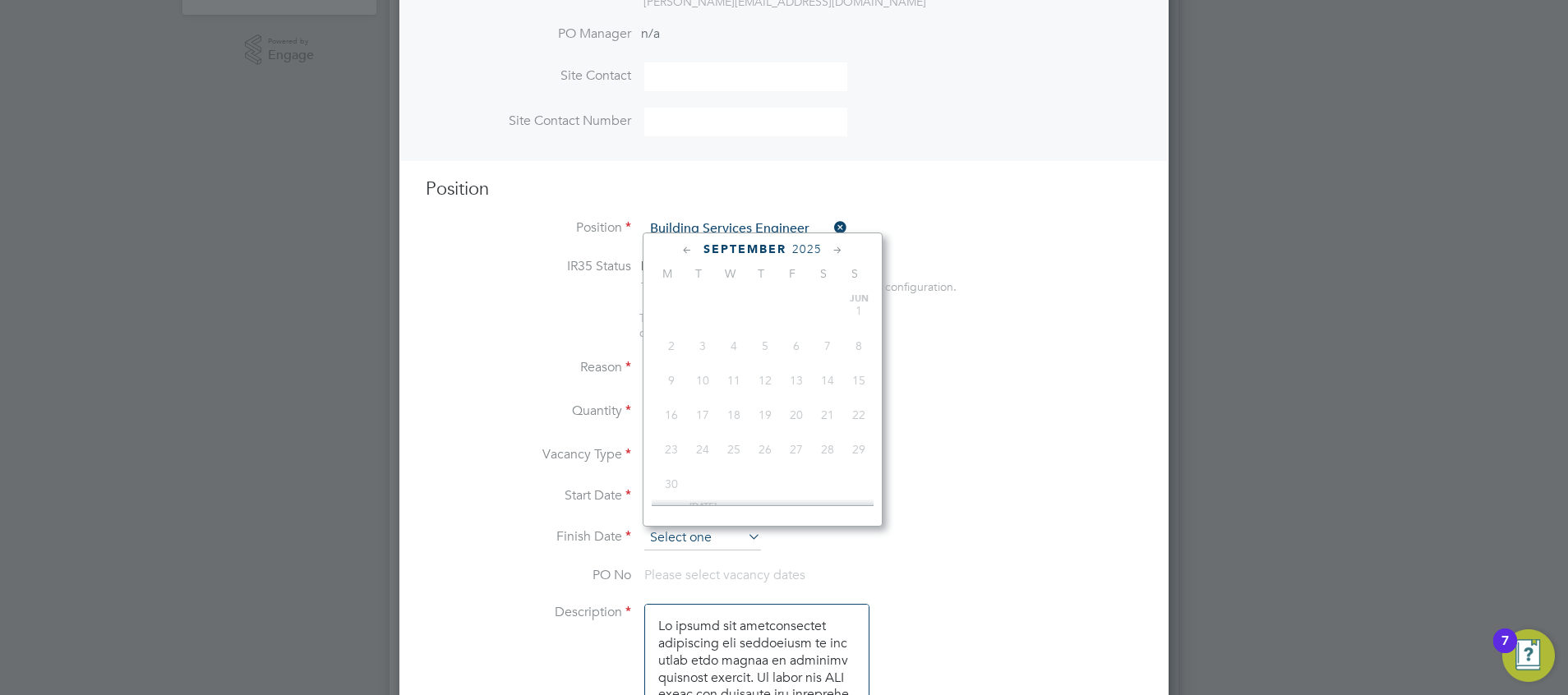
scroll to position [533, 0]
click at [682, 418] on span "15" at bounding box center [671, 401] width 31 height 31
type input "15 Sep 2025"
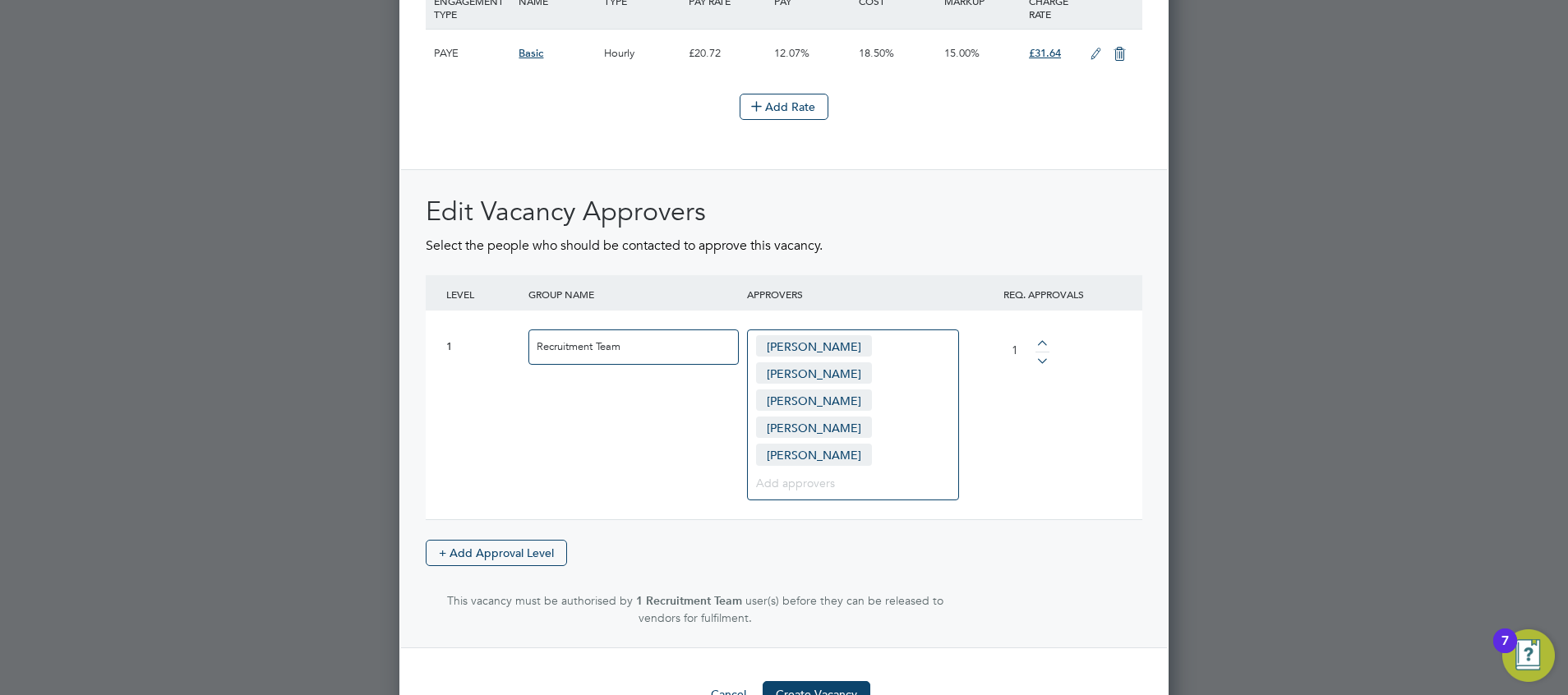
scroll to position [2213, 0]
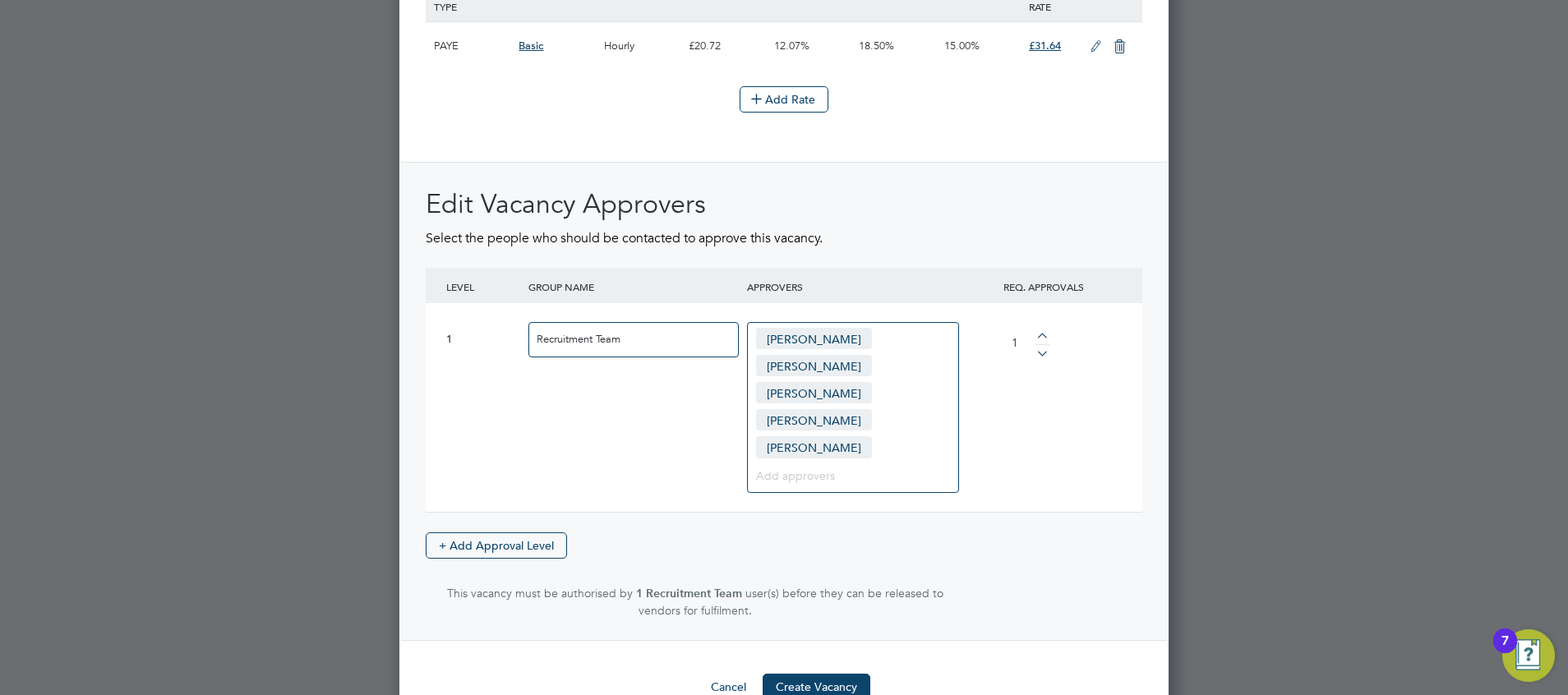
click at [1090, 50] on icon at bounding box center [1095, 47] width 20 height 13
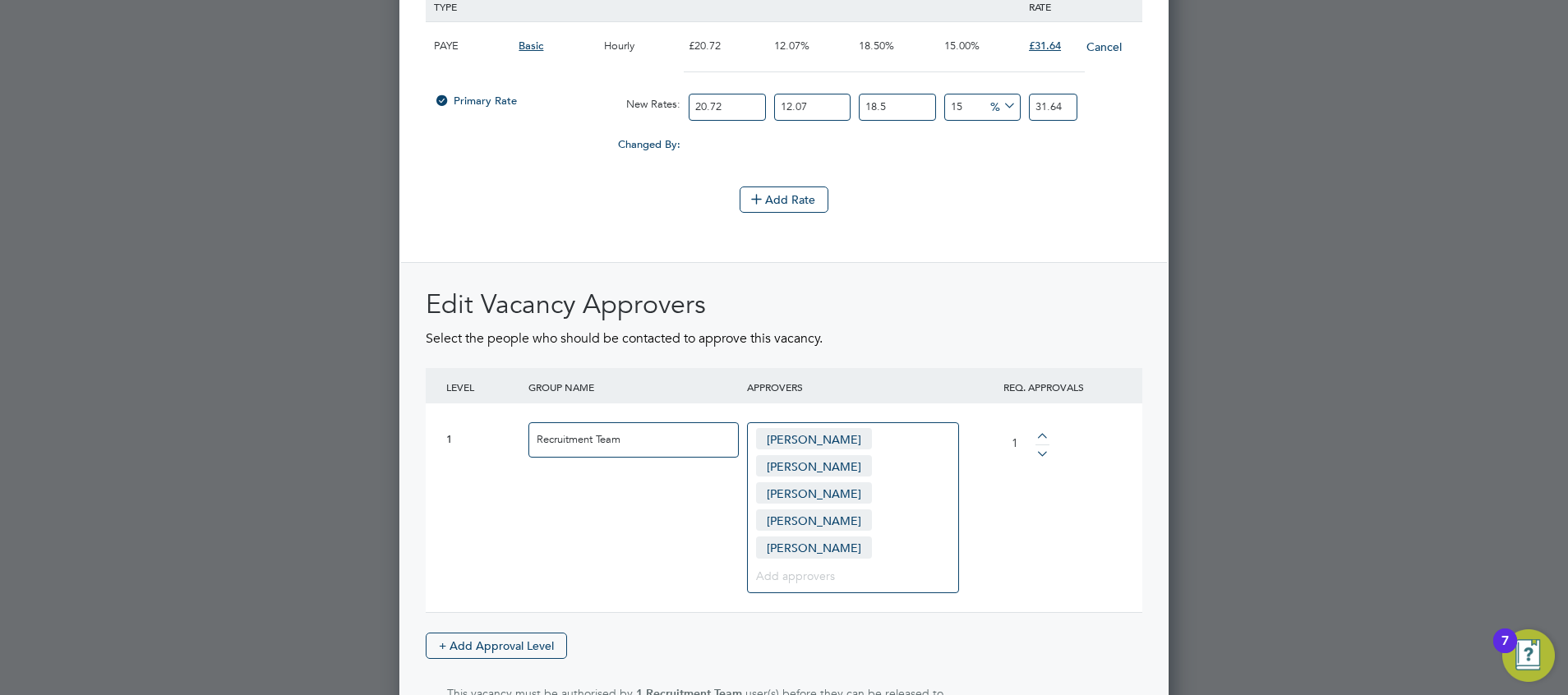
scroll to position [2958, 770]
click at [738, 112] on input "20.72" at bounding box center [727, 107] width 77 height 27
type input "20.7"
type input "31.6137422475"
type input "20"
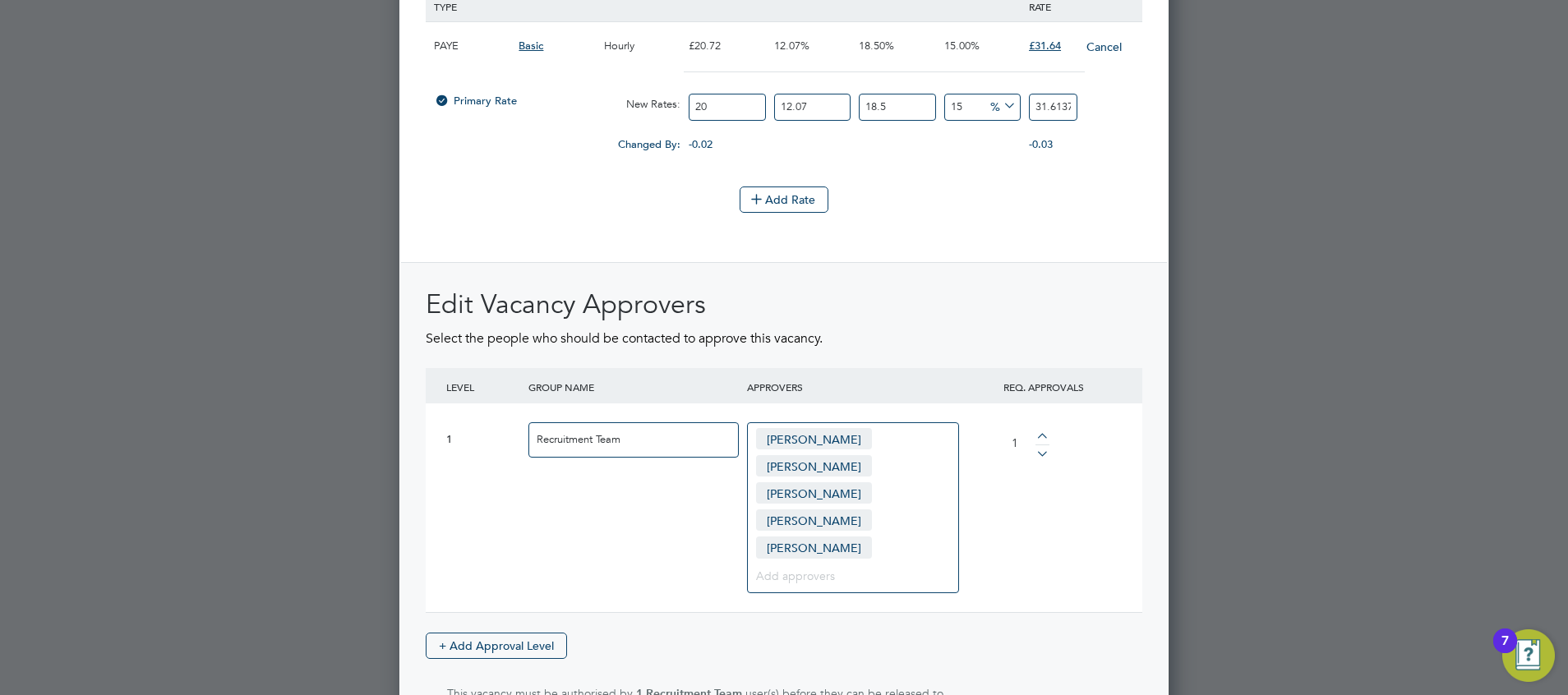
type input "30.5446785"
type input "2"
type input "3.05446785"
type input "21"
type input "32.071912425"
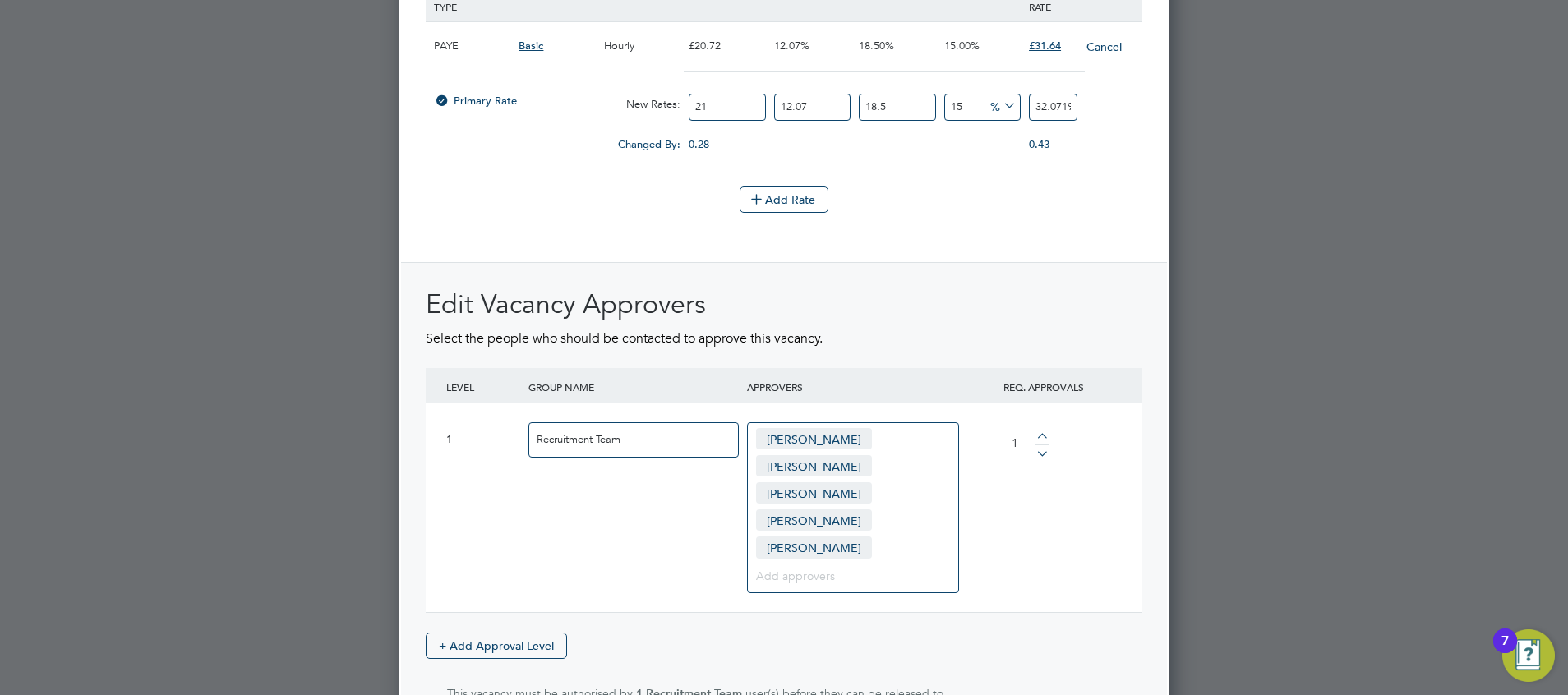
scroll to position [2324, 0]
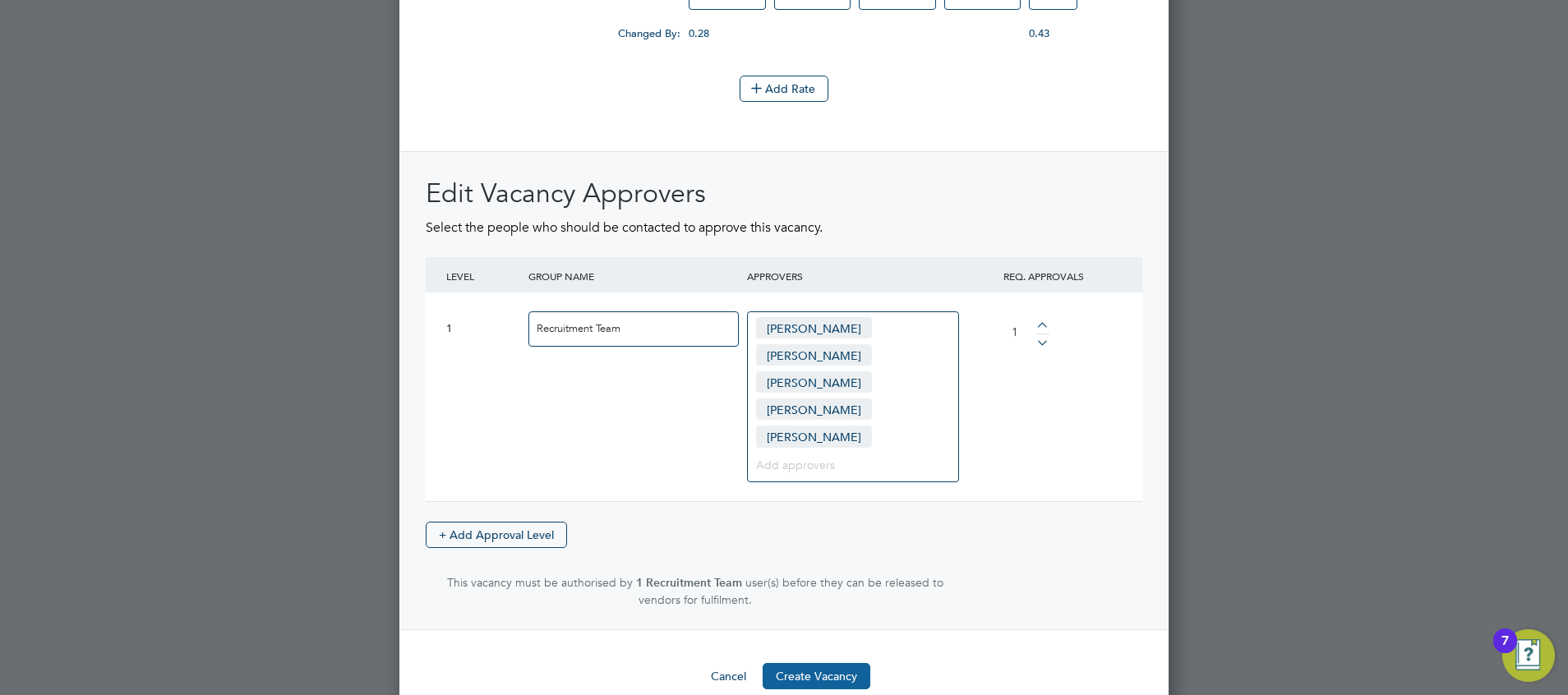
type input "21"
click at [835, 515] on button "Create Vacancy" at bounding box center [817, 676] width 108 height 26
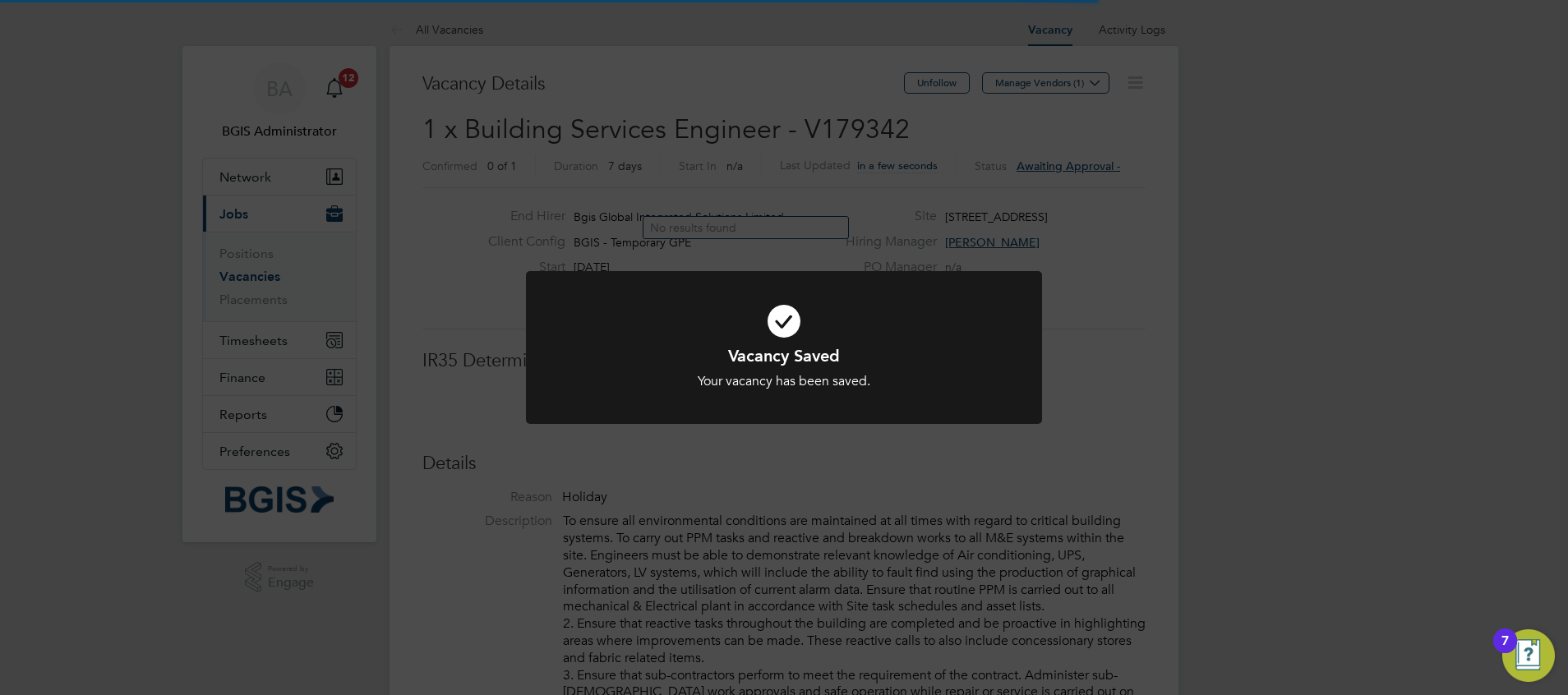
scroll to position [8, 8]
click at [1157, 257] on div "Vacancy Saved Your vacancy has been saved. Cancel Okay" at bounding box center [784, 347] width 1568 height 695
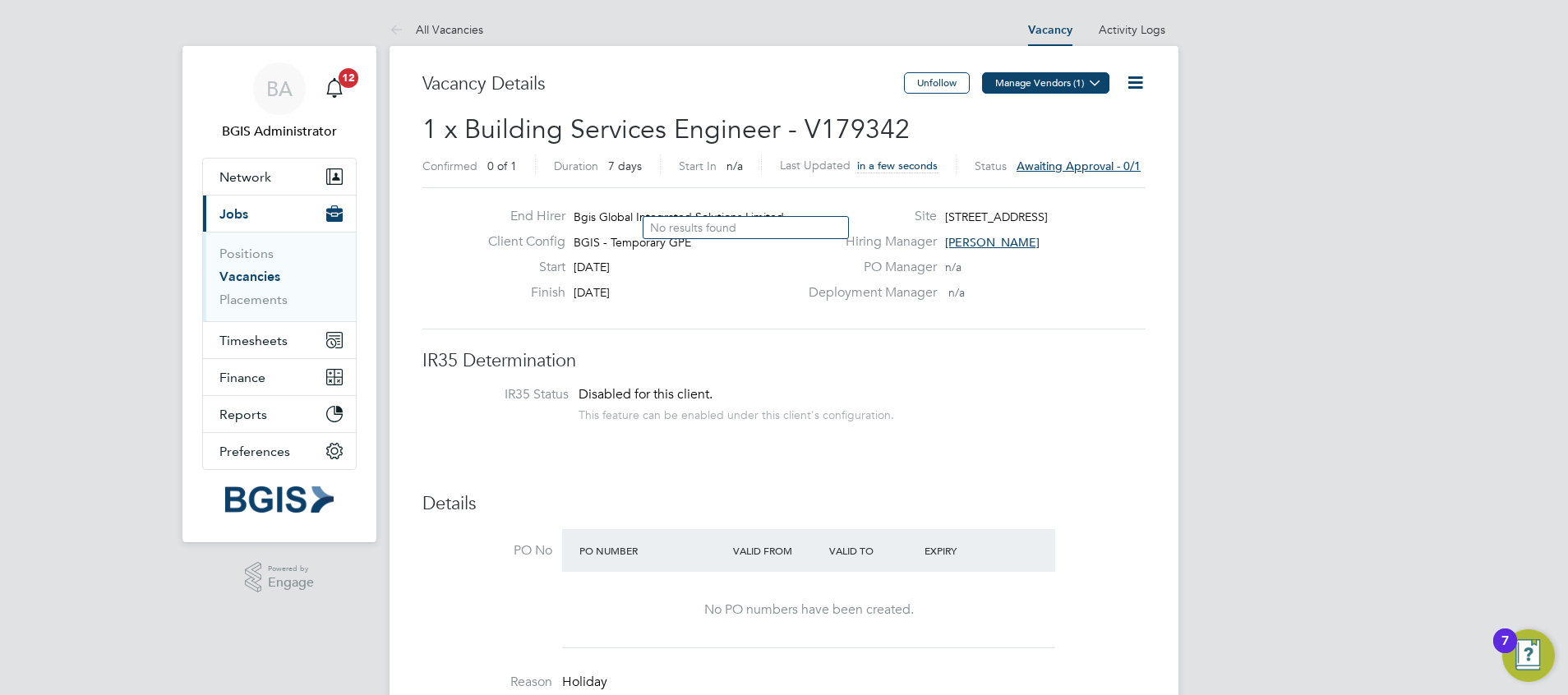
click at [1048, 80] on button "Manage Vendors (1)" at bounding box center [1045, 83] width 127 height 21
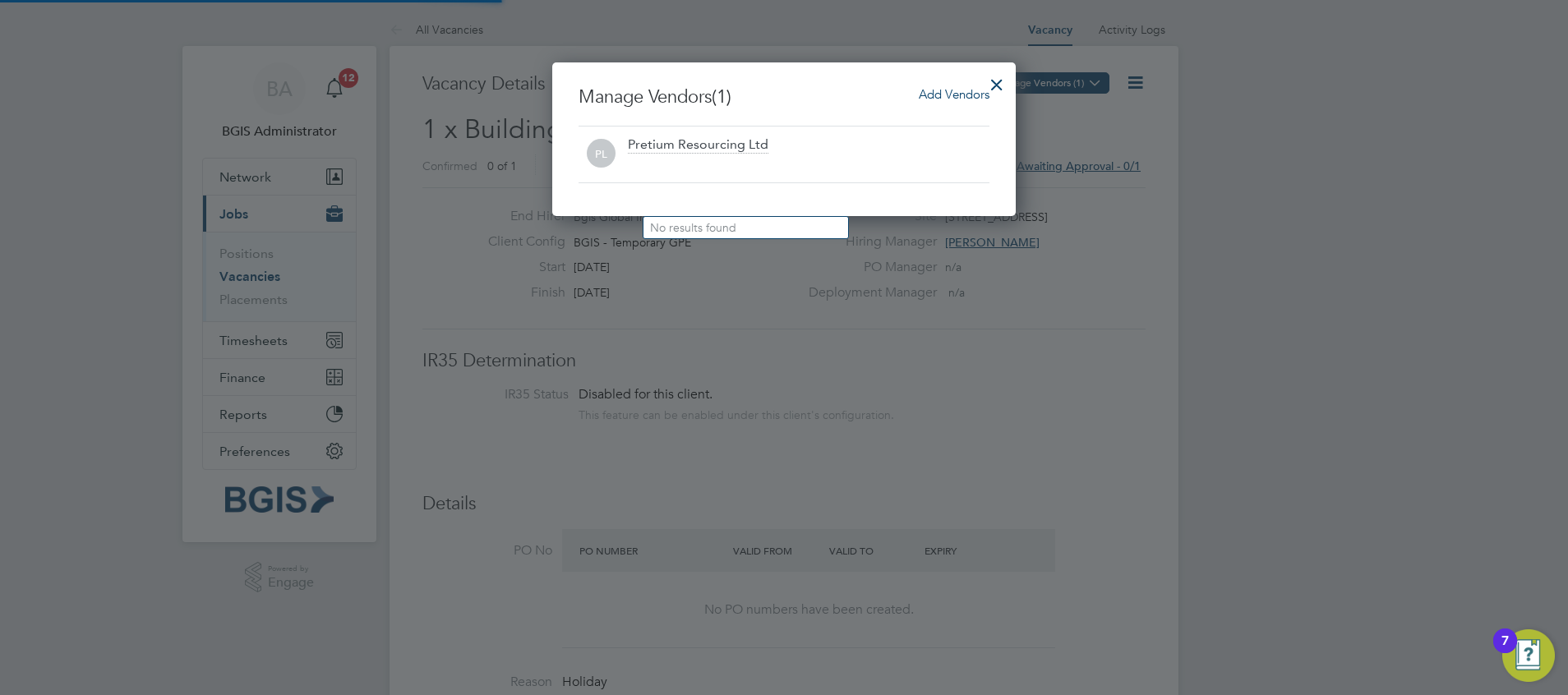
click at [1048, 80] on div at bounding box center [784, 347] width 1568 height 695
click at [947, 88] on span "Add Vendors" at bounding box center [954, 94] width 71 height 16
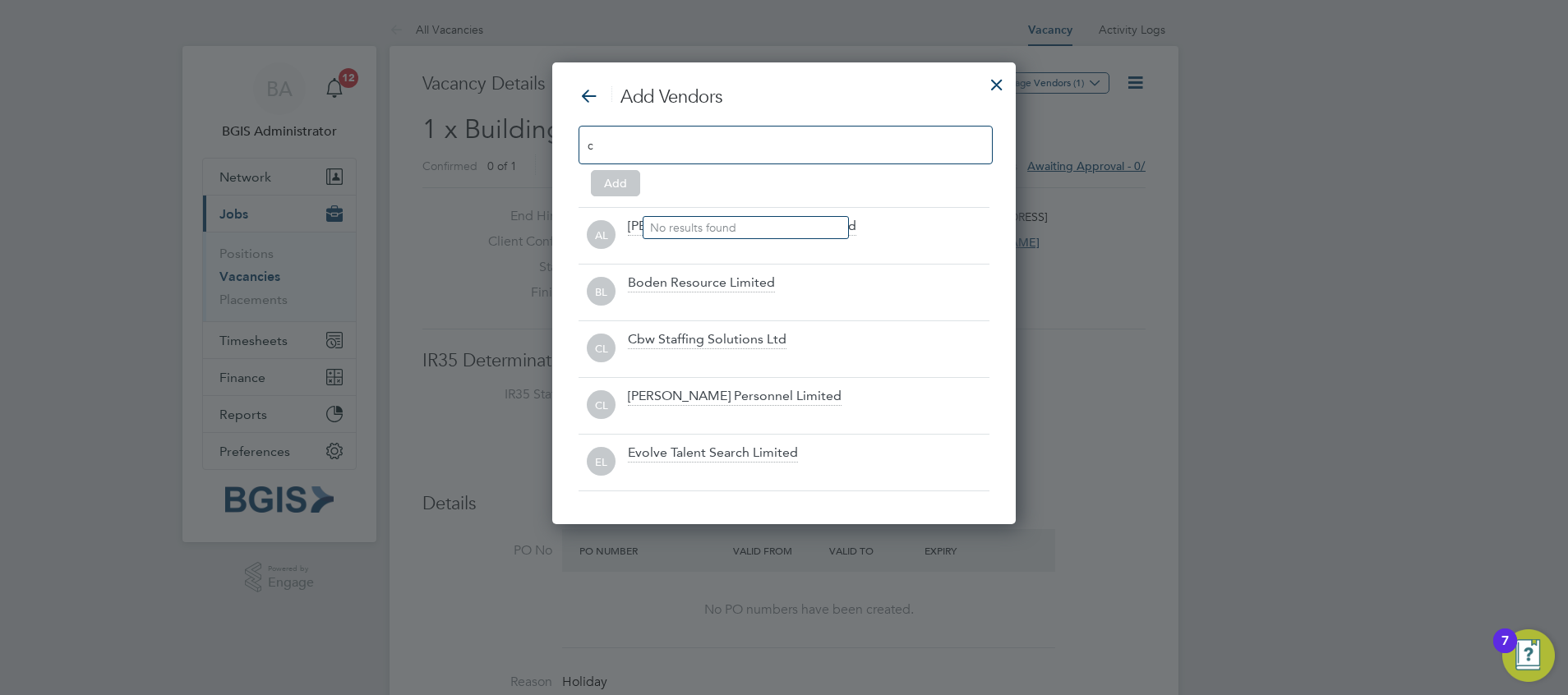
click at [806, 154] on input "c" at bounding box center [772, 145] width 370 height 21
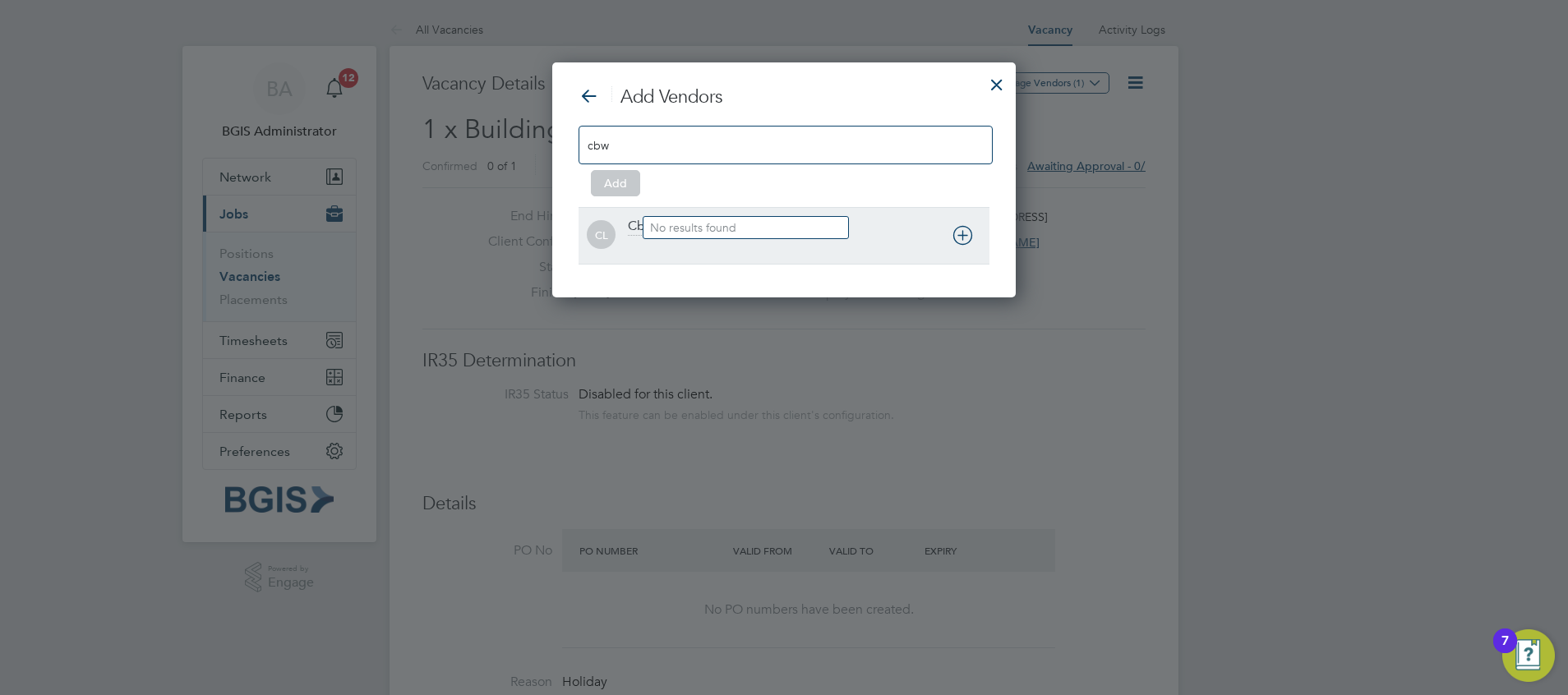
type input "cbw"
click at [964, 262] on div "CL Cbw Staffing Solutions Ltd" at bounding box center [783, 236] width 411 height 57
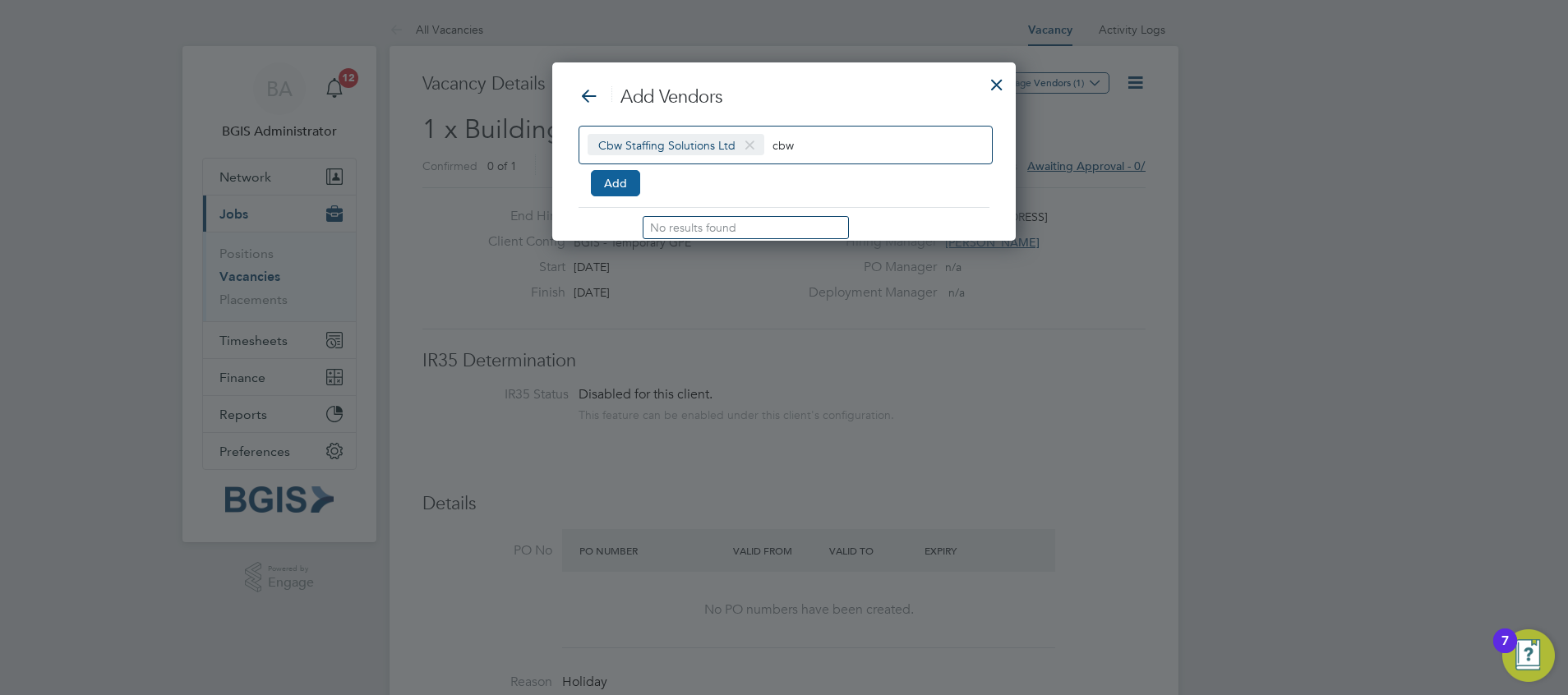
click at [614, 174] on button "Add" at bounding box center [615, 184] width 49 height 26
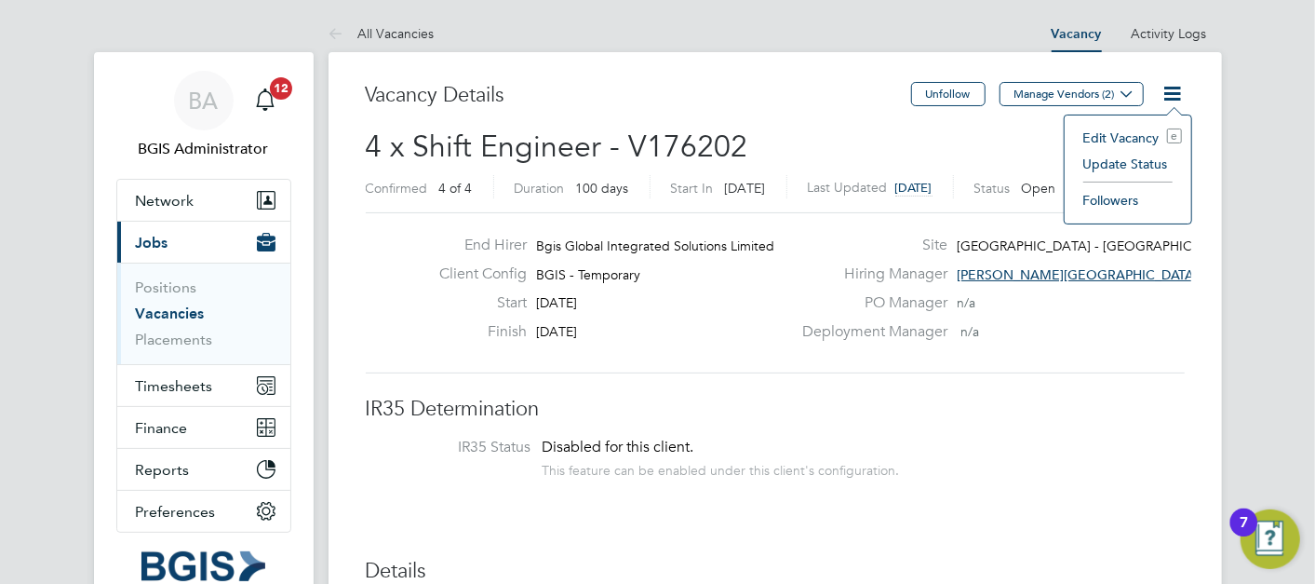
click at [1103, 164] on li "Update Status" at bounding box center [1128, 164] width 108 height 26
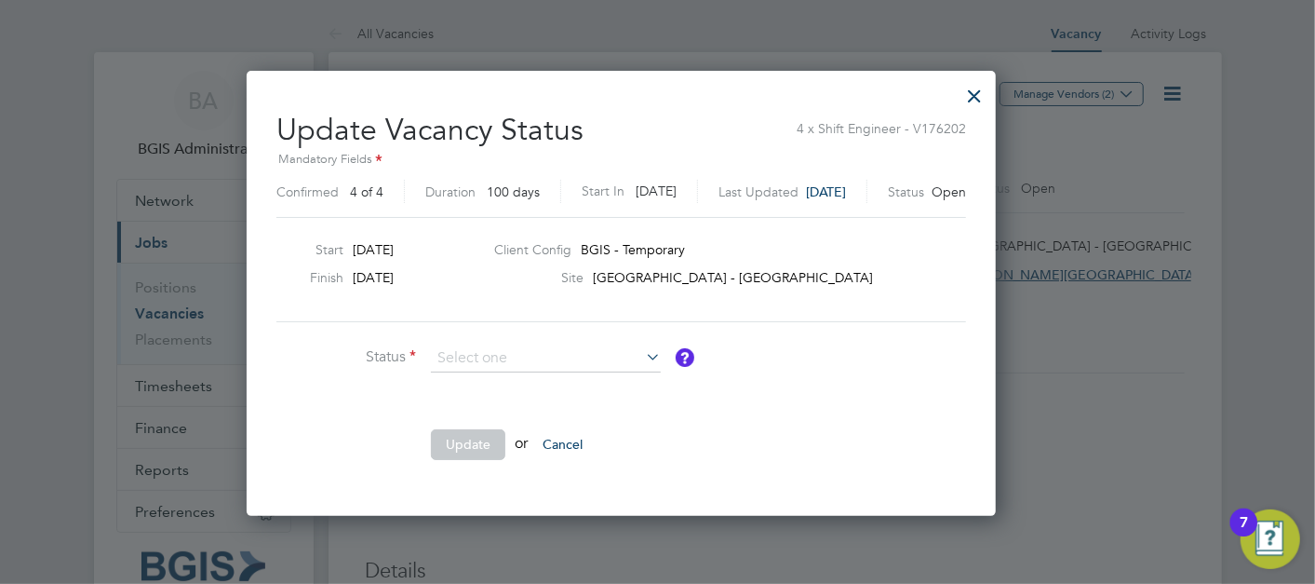
click at [547, 371] on li "Completed" at bounding box center [546, 382] width 231 height 24
type input "Completed"
click at [462, 445] on button "Update" at bounding box center [468, 444] width 74 height 30
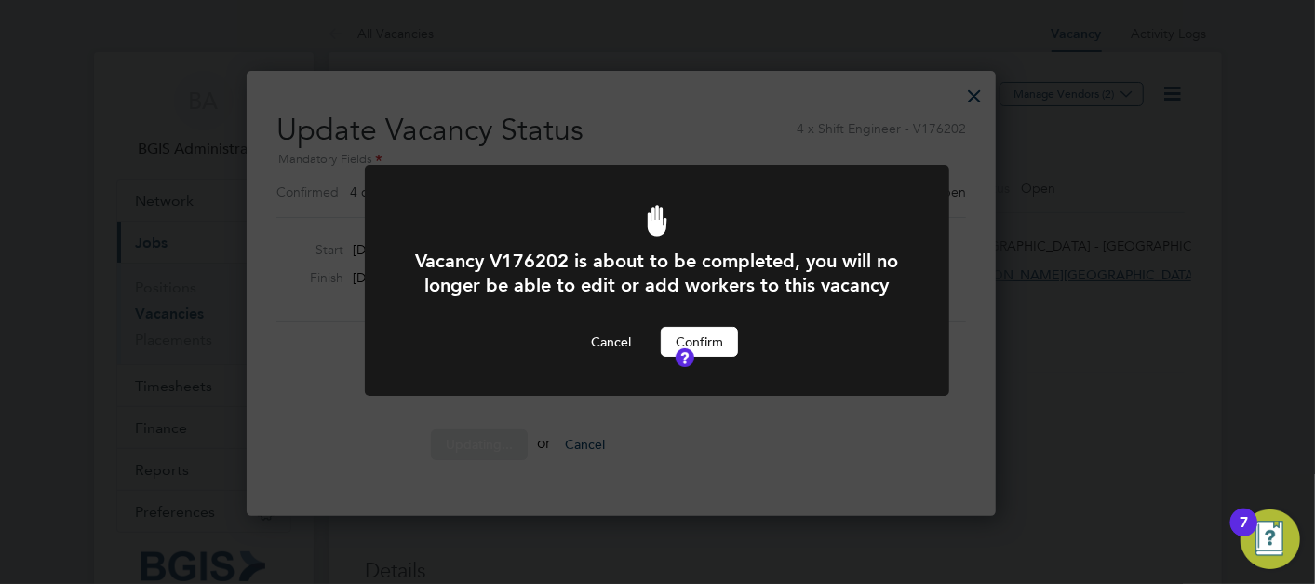
click at [727, 348] on div "Vacancy V176202 is about to be completed, you will no longer be able to edit or…" at bounding box center [657, 302] width 484 height 108
click at [716, 356] on button "Confirm" at bounding box center [699, 342] width 77 height 30
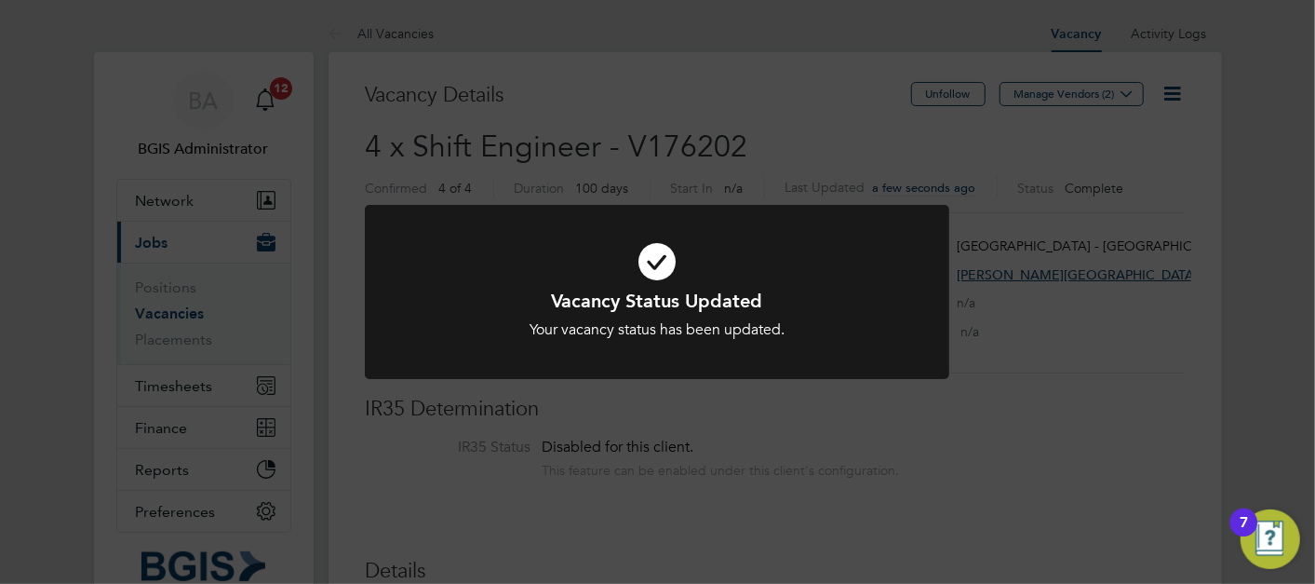
click at [716, 358] on div at bounding box center [657, 292] width 584 height 174
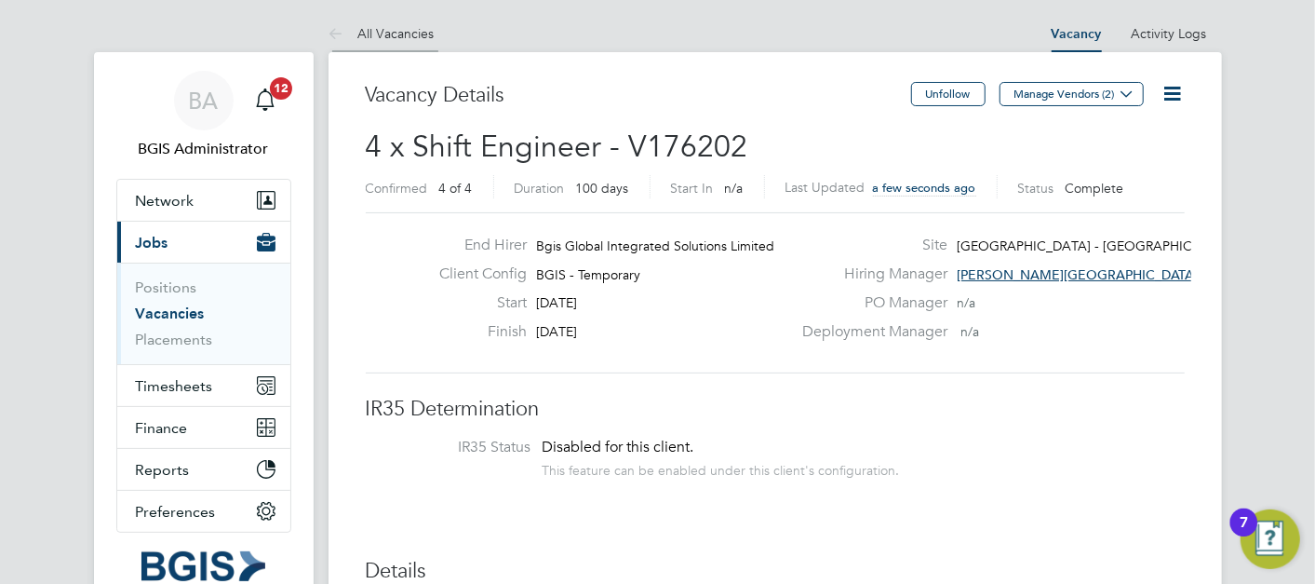
click at [372, 32] on link "All Vacancies" at bounding box center [382, 33] width 106 height 17
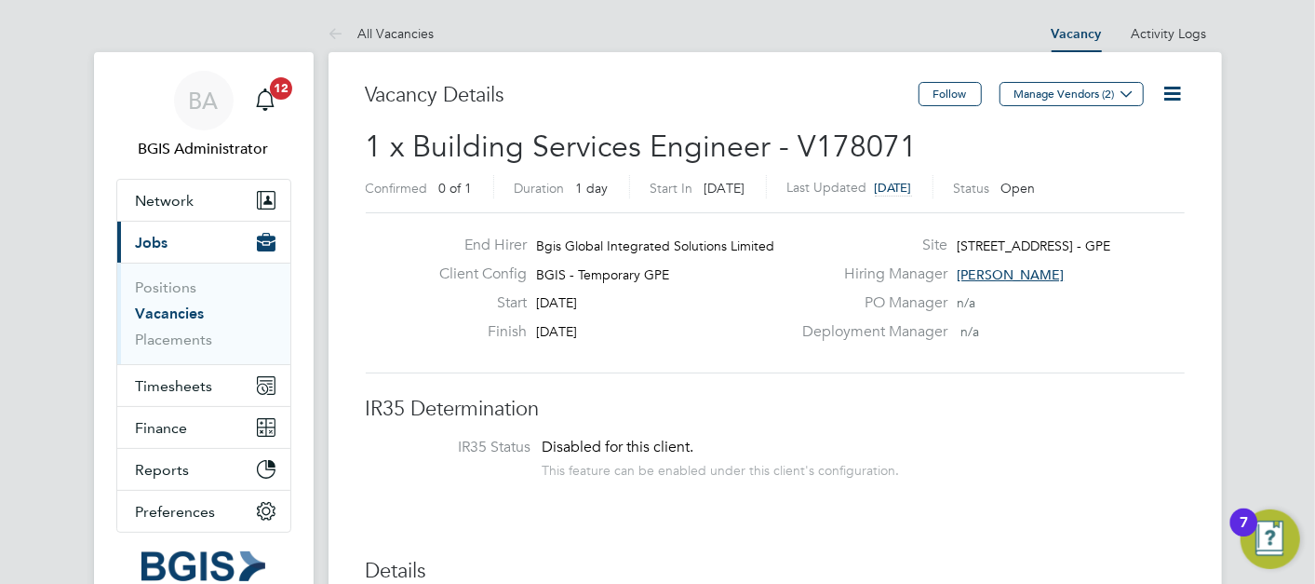
click at [842, 130] on span "1 x Building Services Engineer - V178071" at bounding box center [642, 146] width 552 height 36
copy span "V178071"
click at [364, 42] on li "All Vacancies" at bounding box center [382, 33] width 106 height 37
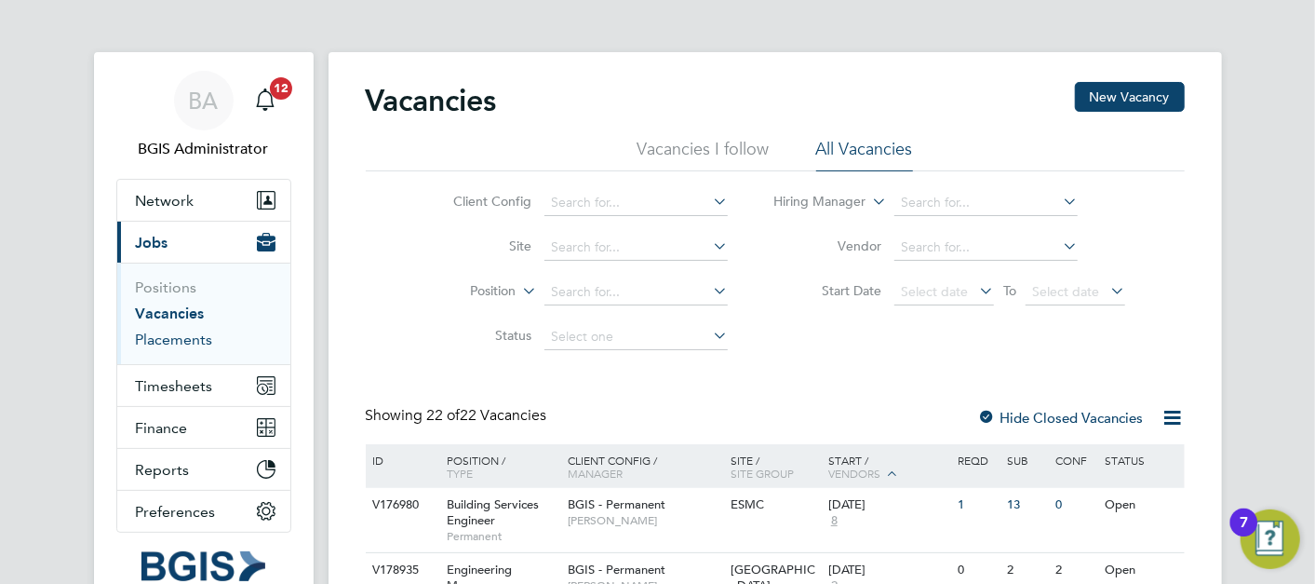
click at [195, 345] on link "Placements" at bounding box center [174, 339] width 77 height 18
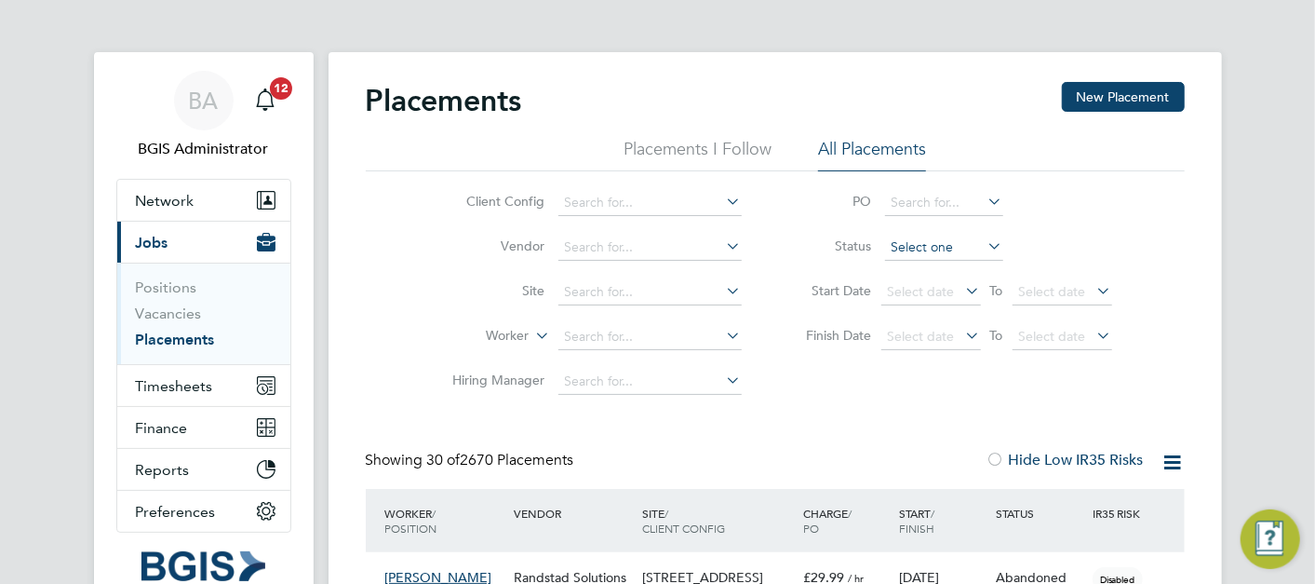
click at [970, 242] on input at bounding box center [944, 248] width 118 height 26
click at [912, 271] on li "Active" at bounding box center [943, 272] width 119 height 24
type input "Active"
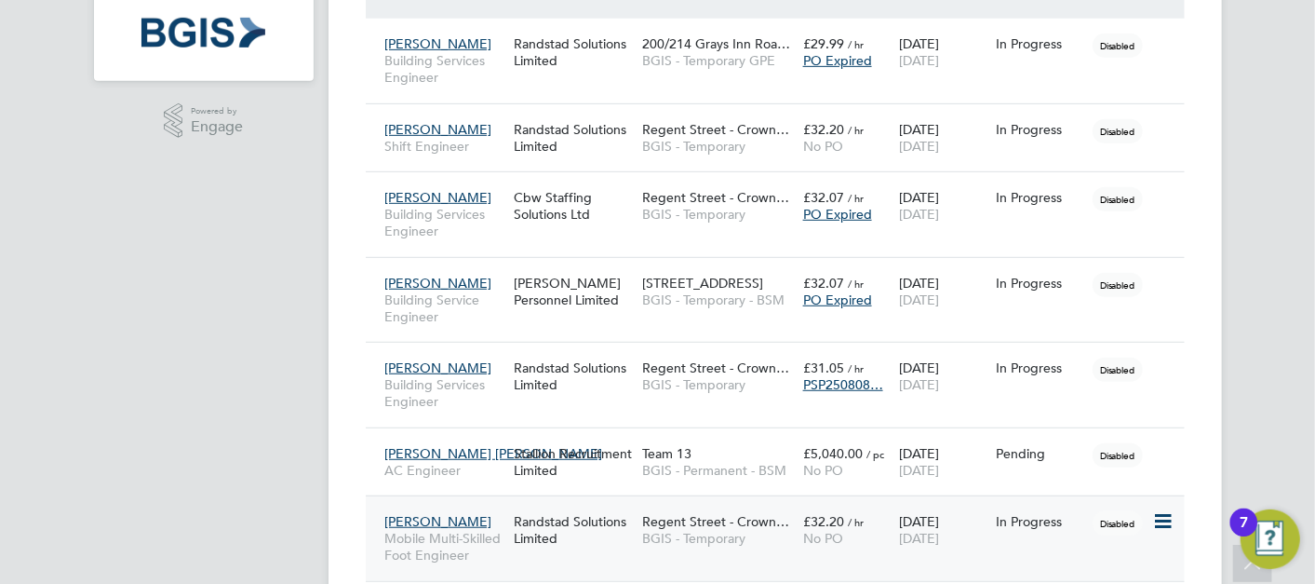
click at [699, 531] on span "BGIS - Temporary" at bounding box center [718, 538] width 152 height 17
click at [535, 144] on div "Randstad Solutions Limited" at bounding box center [573, 138] width 128 height 52
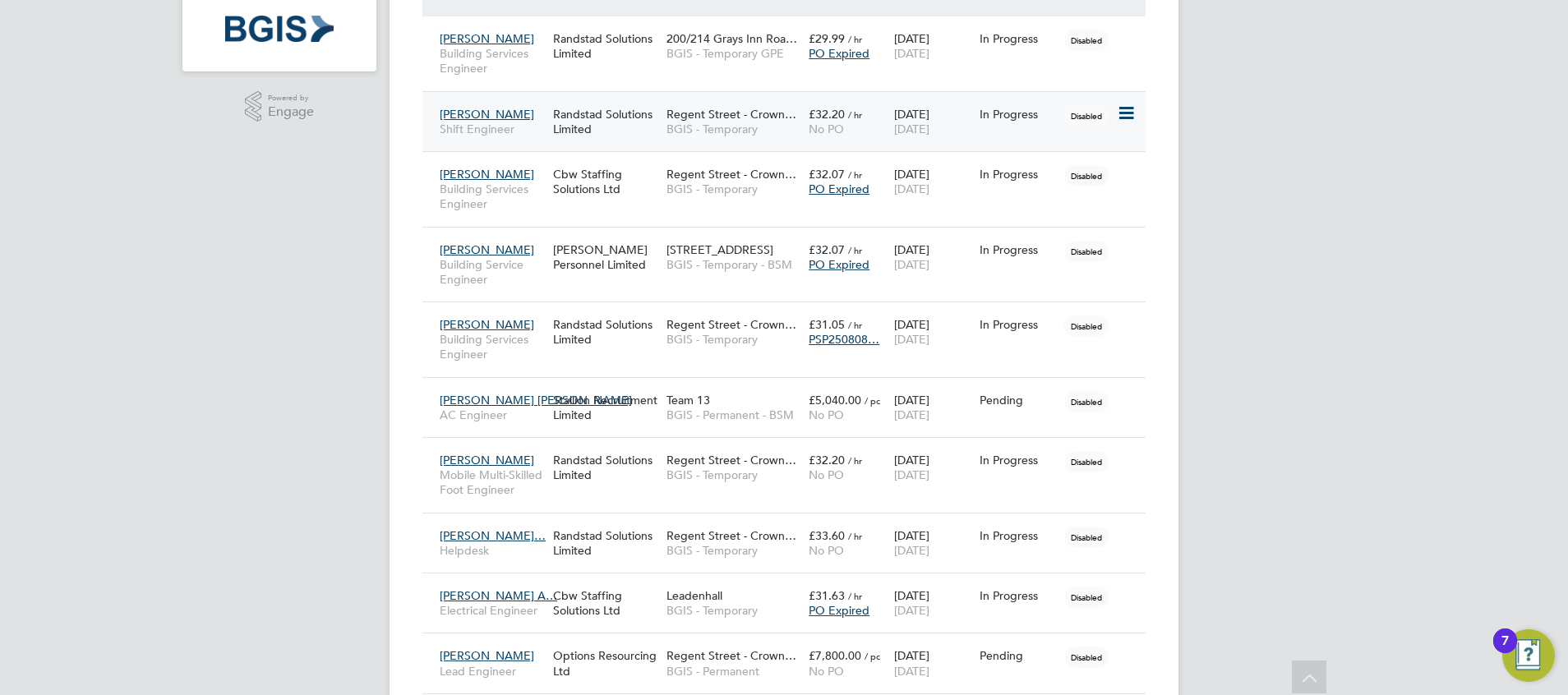
scroll to position [48, 143]
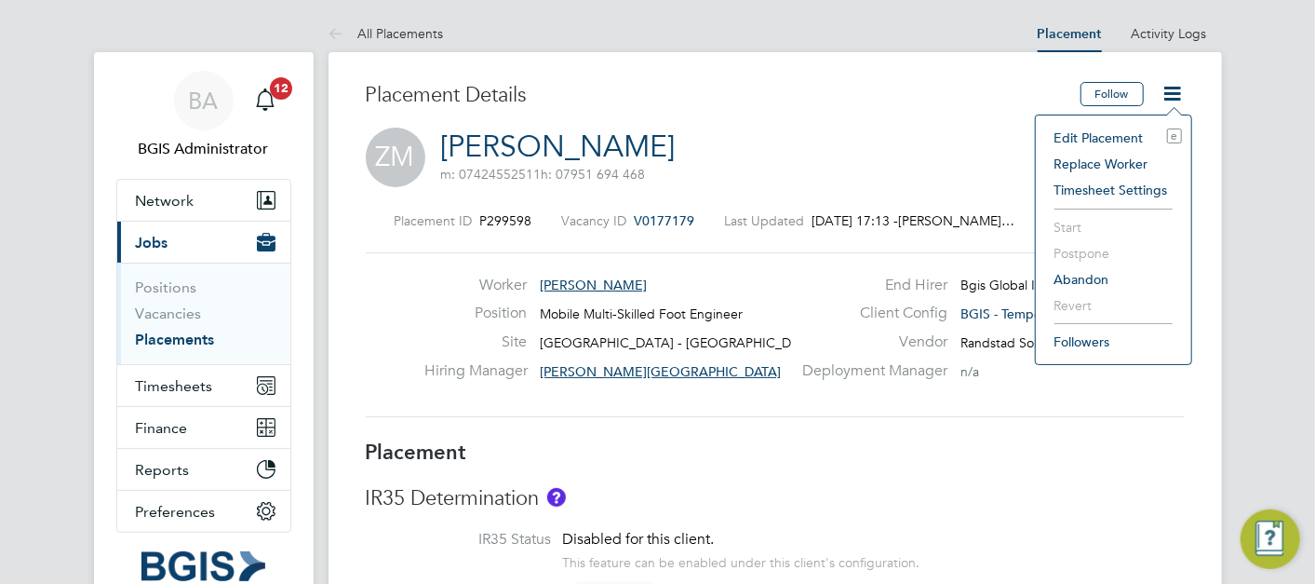
click at [1121, 130] on li "Edit Placement e" at bounding box center [1113, 138] width 137 height 26
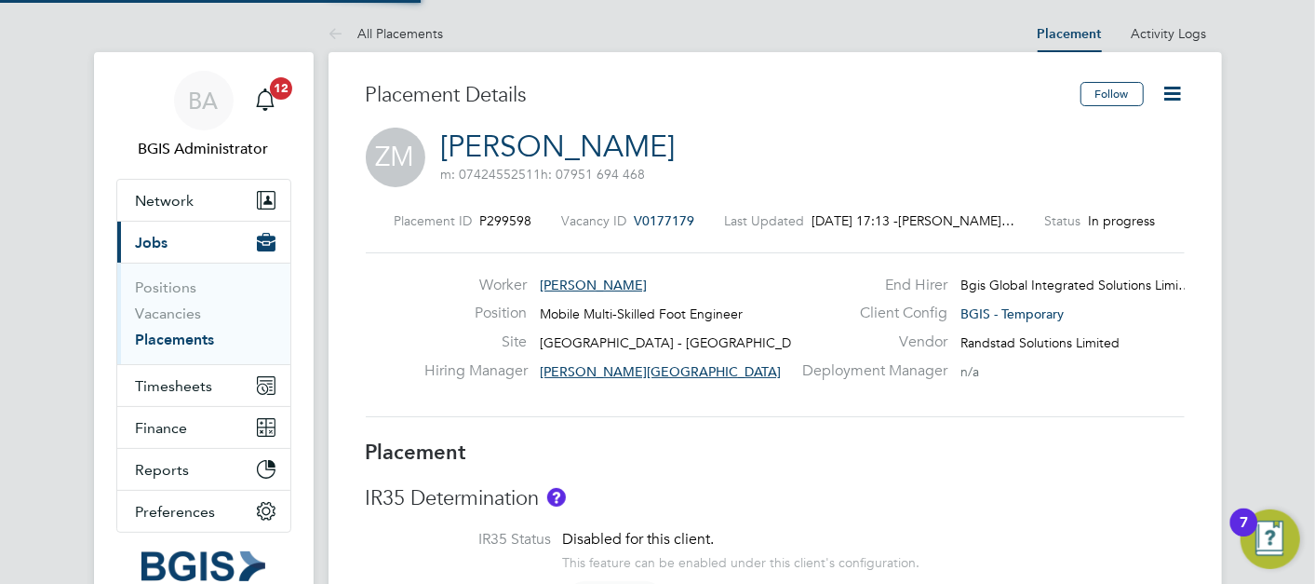
type input "[PERSON_NAME][GEOGRAPHIC_DATA]"
type input "[PERSON_NAME]"
type input "29 Jul 2025"
type input "[DATE]"
type input "08:00"
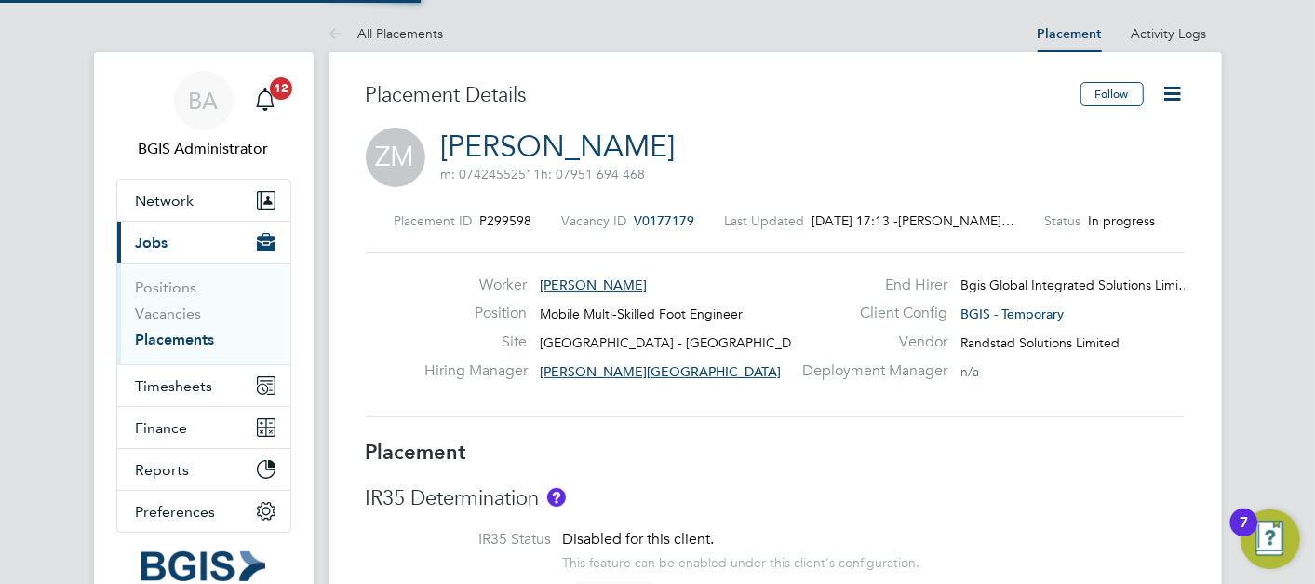
type input "18:00"
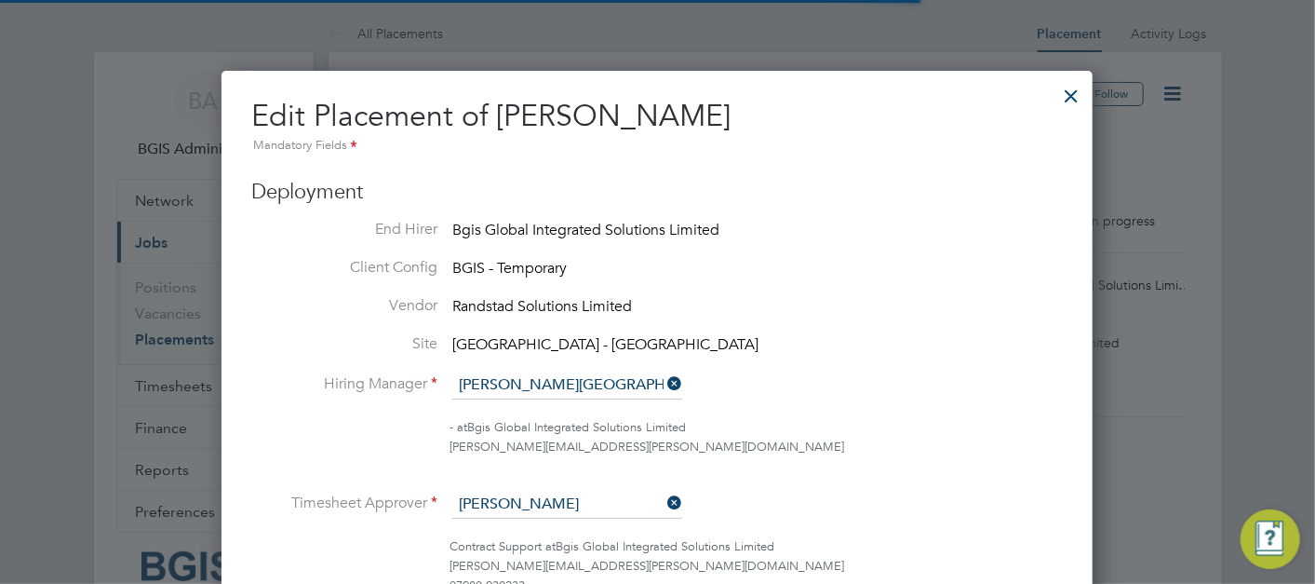
scroll to position [9, 8]
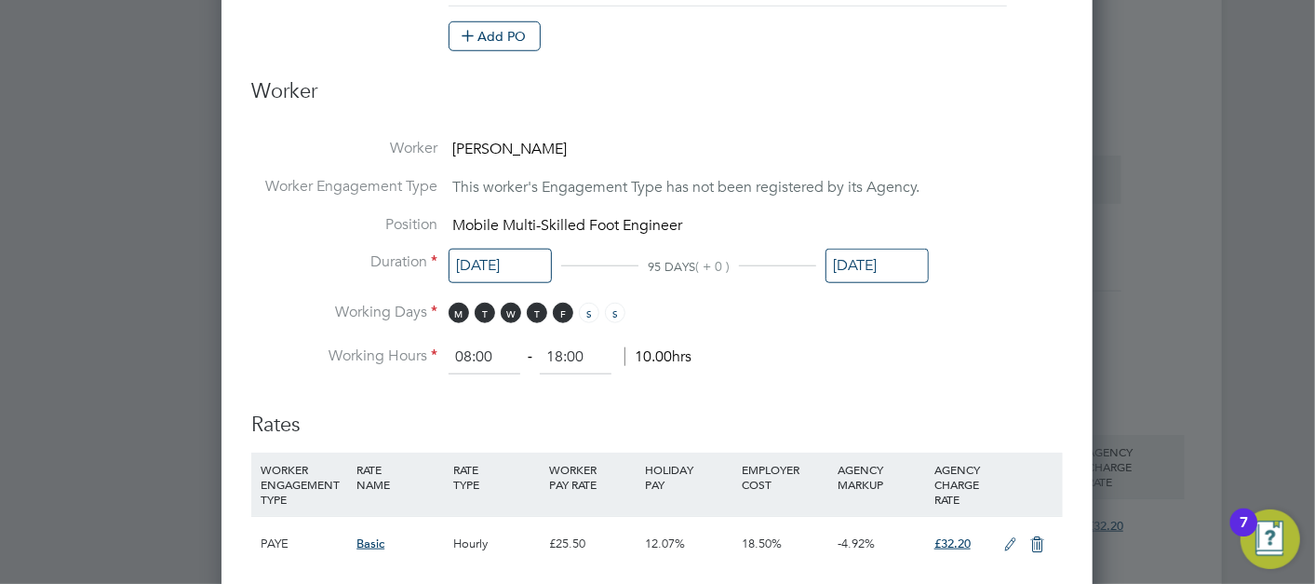
click at [891, 262] on input "[DATE]" at bounding box center [876, 265] width 103 height 34
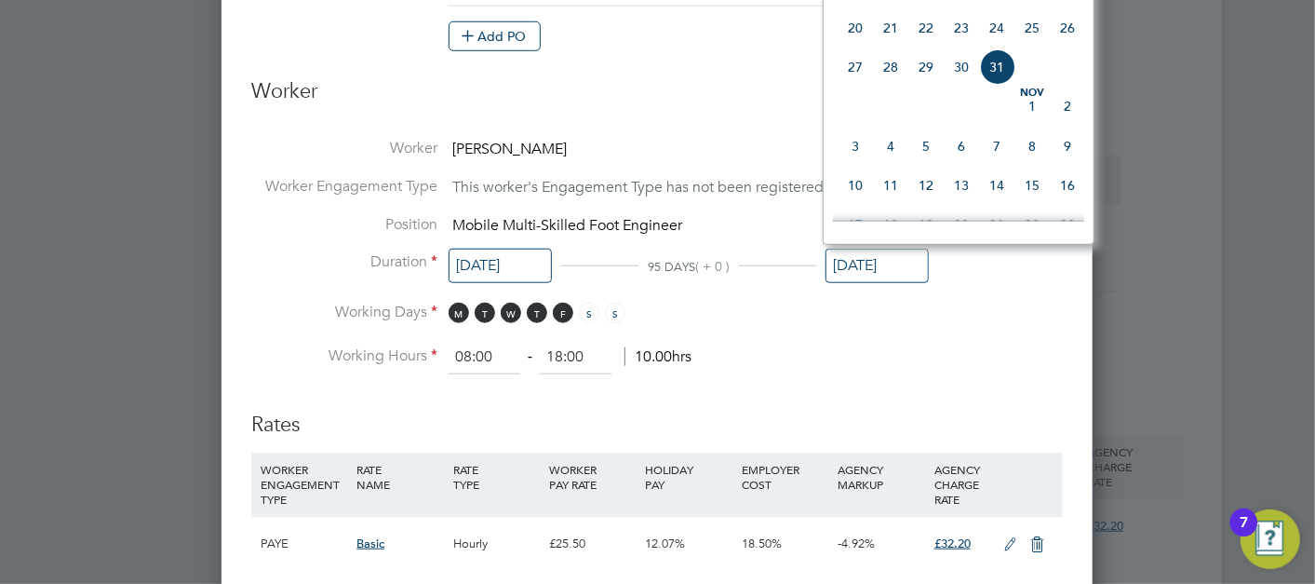
click at [944, 151] on span "6" at bounding box center [961, 145] width 35 height 35
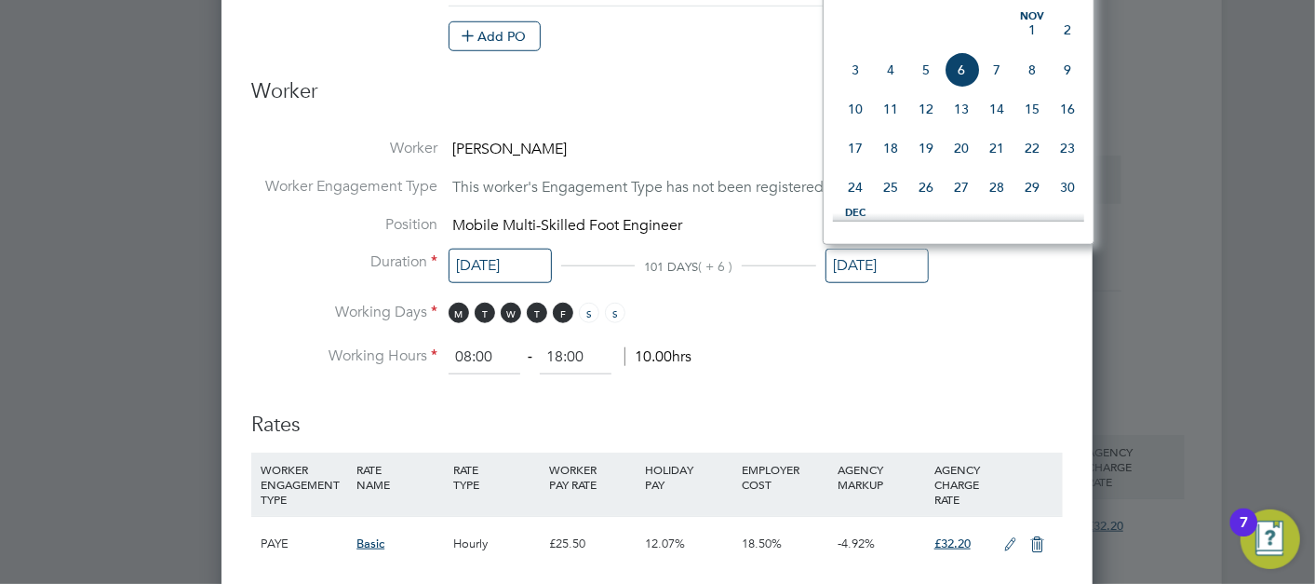
click at [880, 266] on input "06 Nov 2025" at bounding box center [876, 265] width 103 height 34
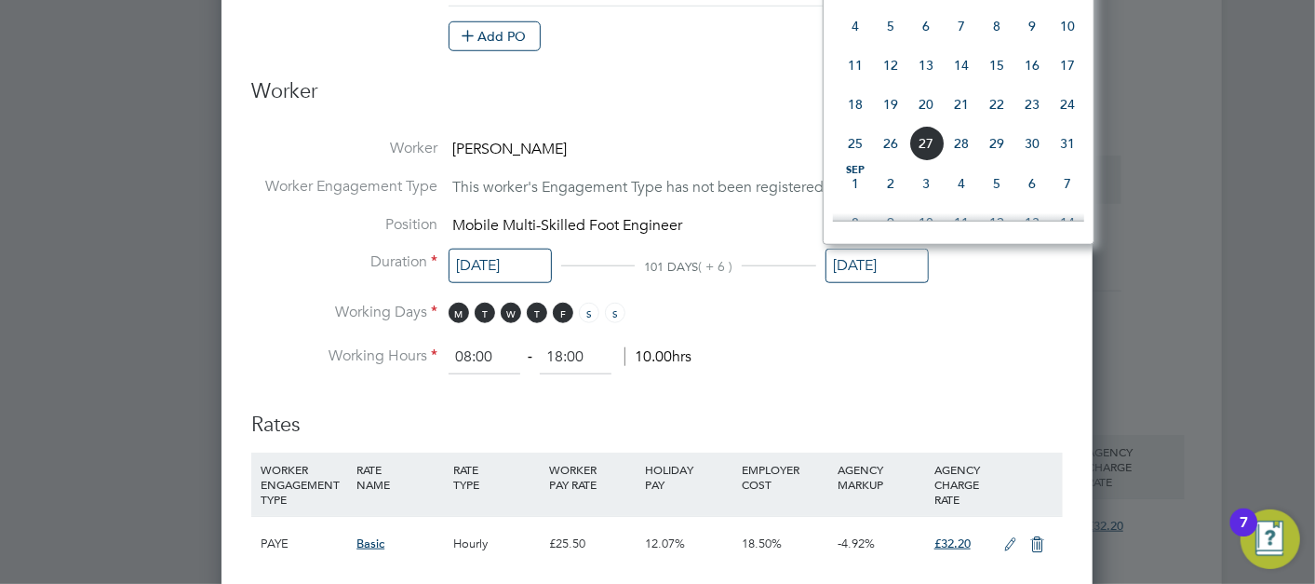
click at [926, 135] on span "27" at bounding box center [925, 143] width 35 height 35
type input "[DATE]"
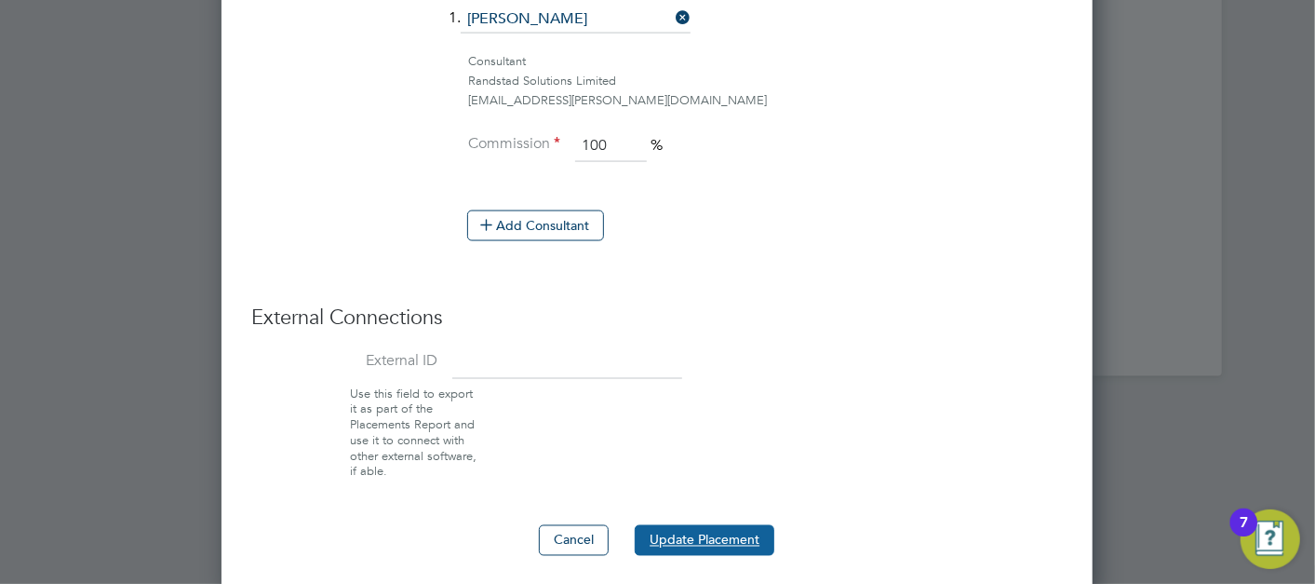
click at [678, 538] on button "Update Placement" at bounding box center [705, 540] width 140 height 30
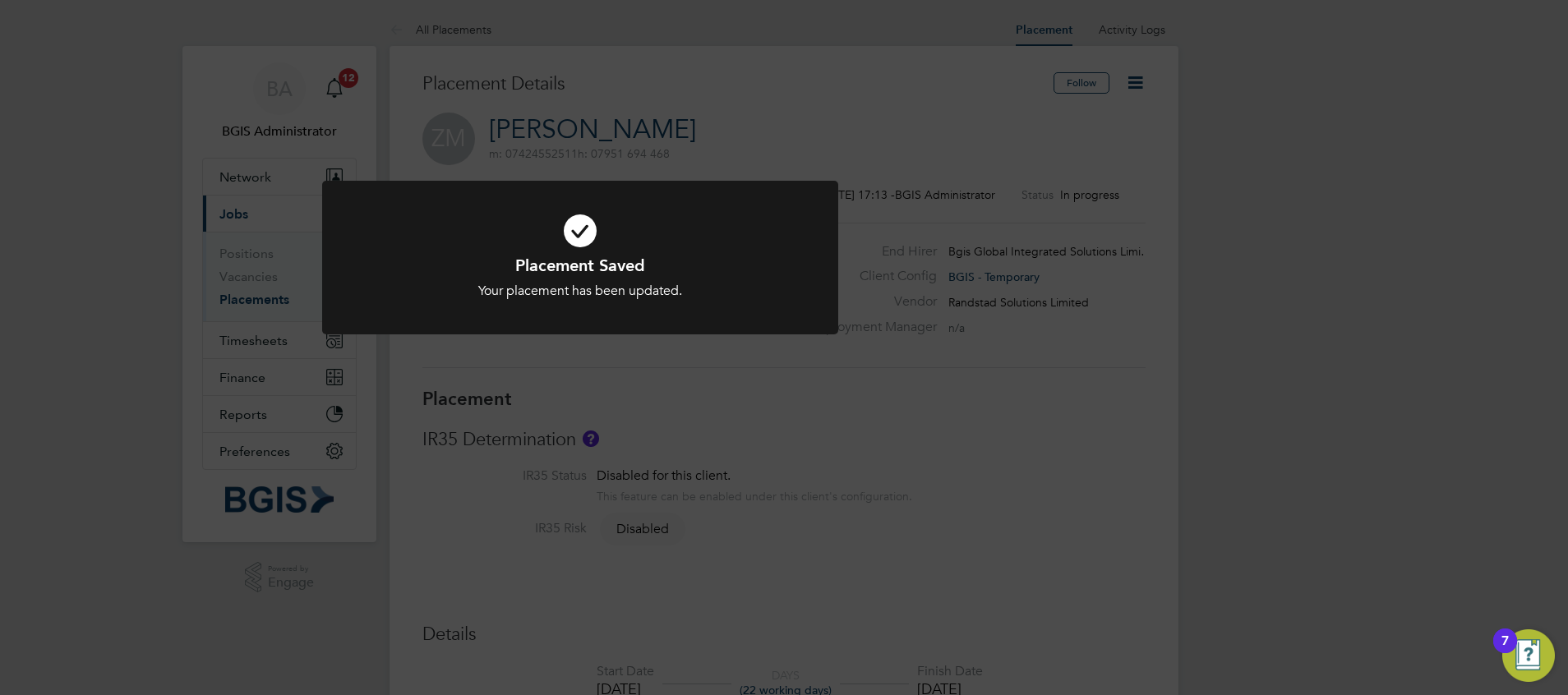
scroll to position [16, 96]
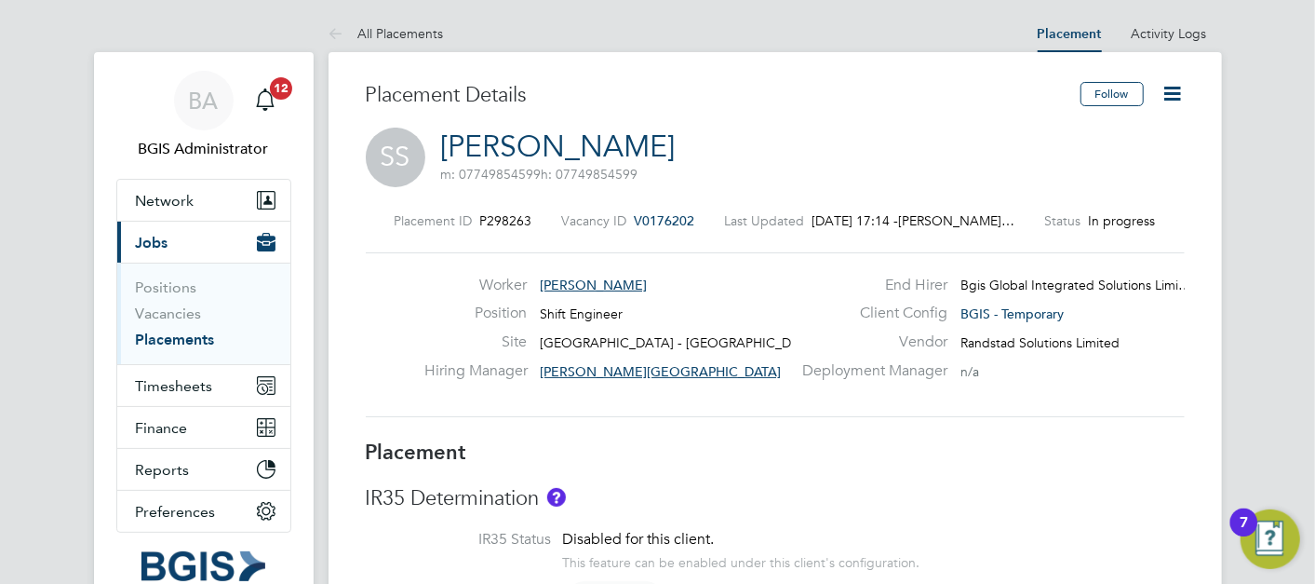
click at [1168, 100] on icon at bounding box center [1172, 93] width 23 height 23
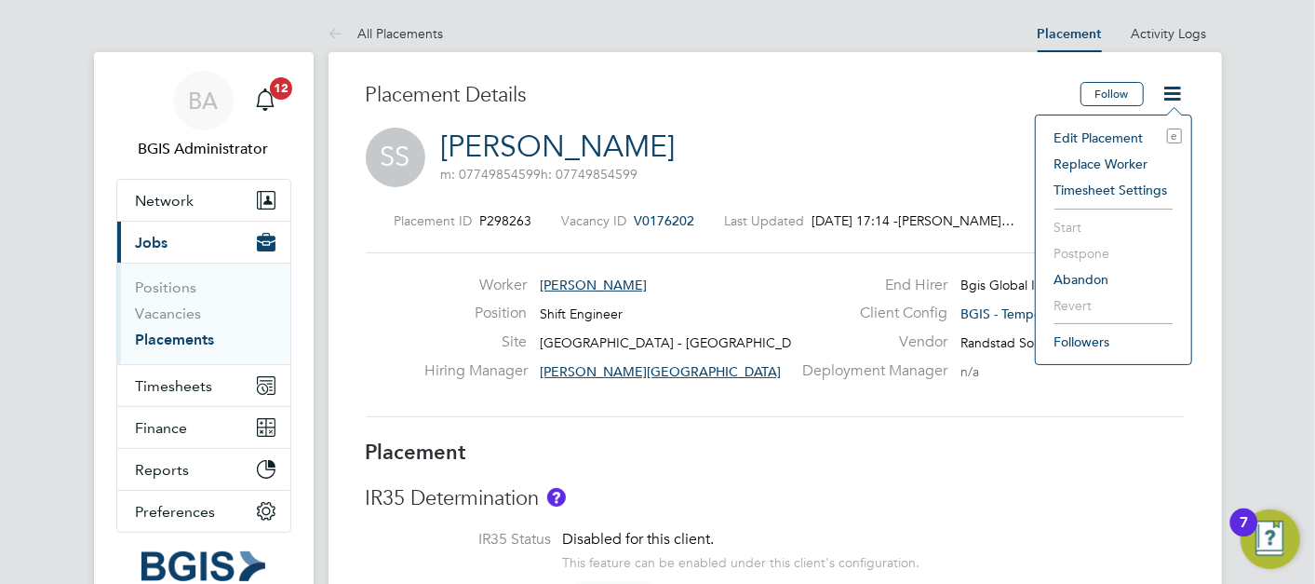
click at [1120, 135] on li "Edit Placement e" at bounding box center [1113, 138] width 137 height 26
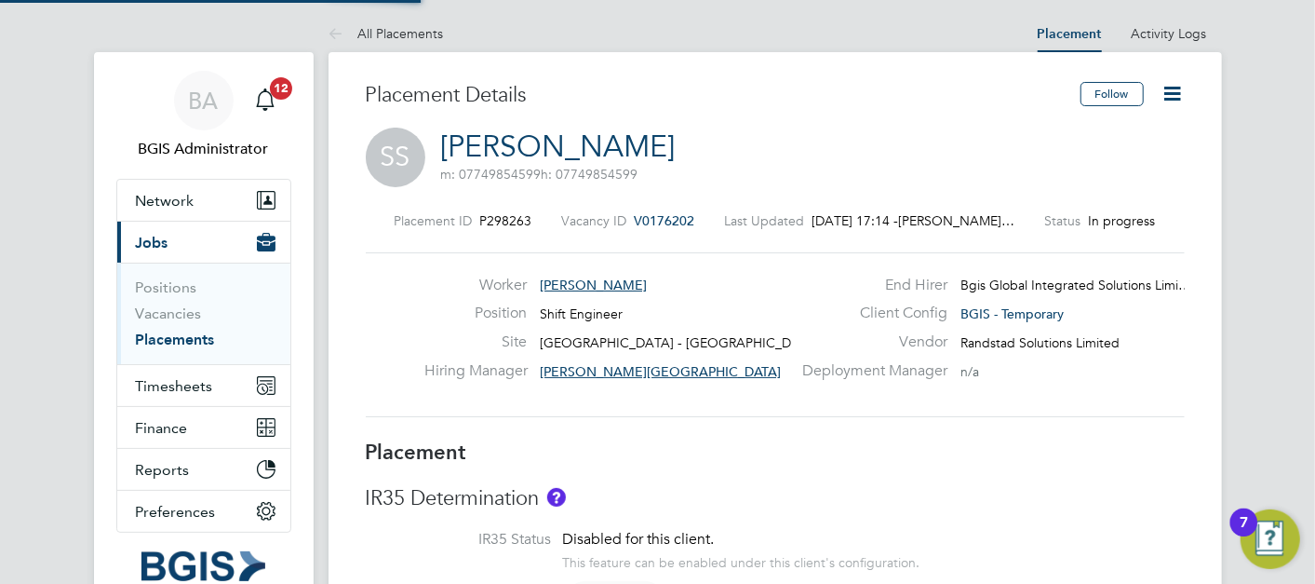
type input "Adam Lyle-Stirling"
type input "Jessica Macgregor"
type input "14 Jul 2025"
type input "17 Oct 2025"
type input "08:00"
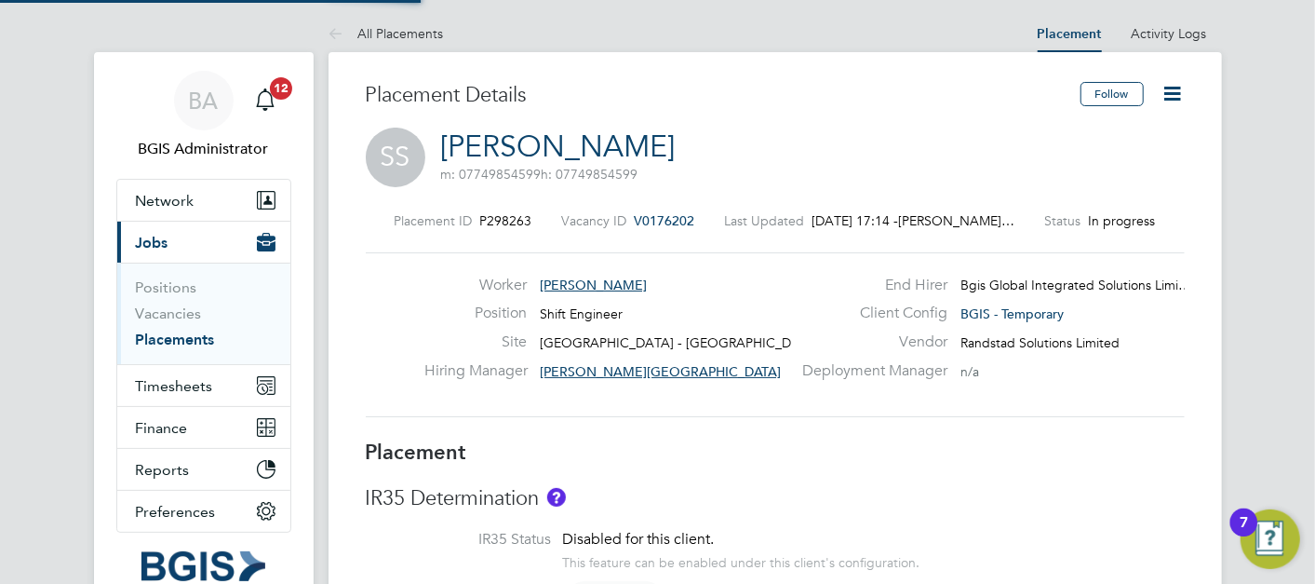
type input "18:00"
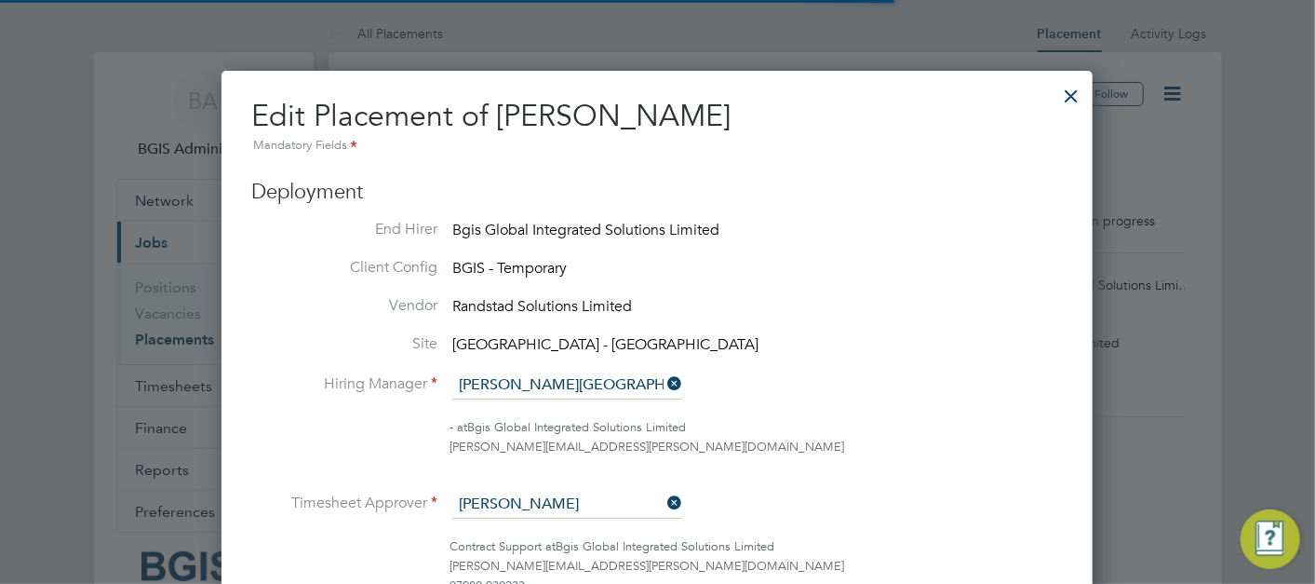
scroll to position [9, 8]
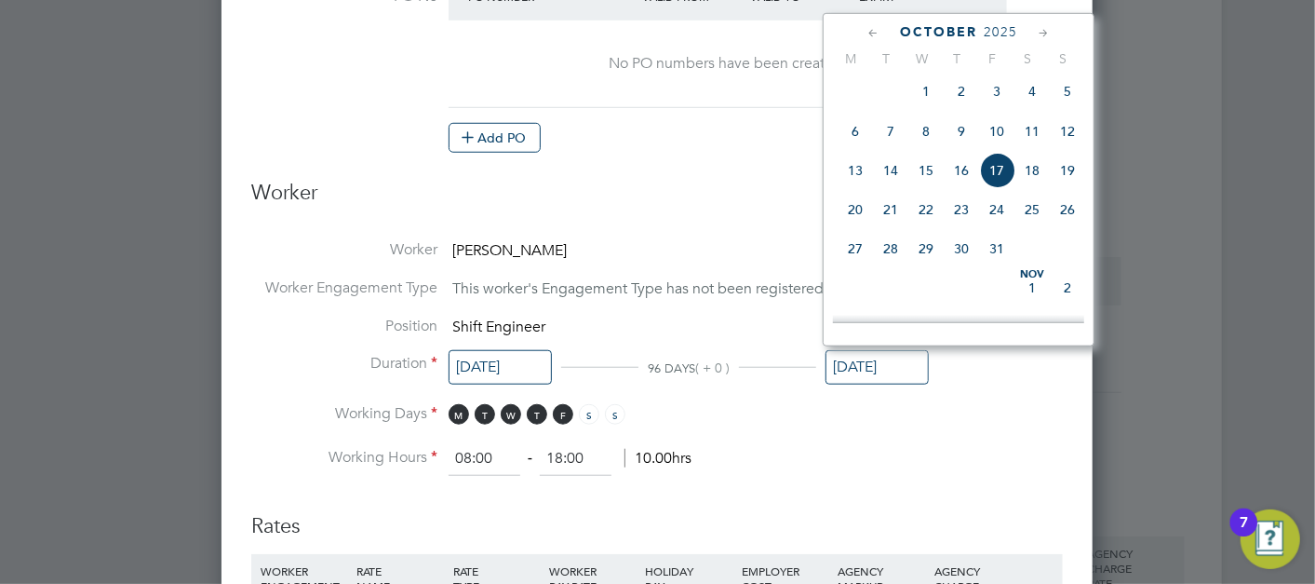
click at [872, 361] on input "17 Oct 2025" at bounding box center [876, 367] width 103 height 34
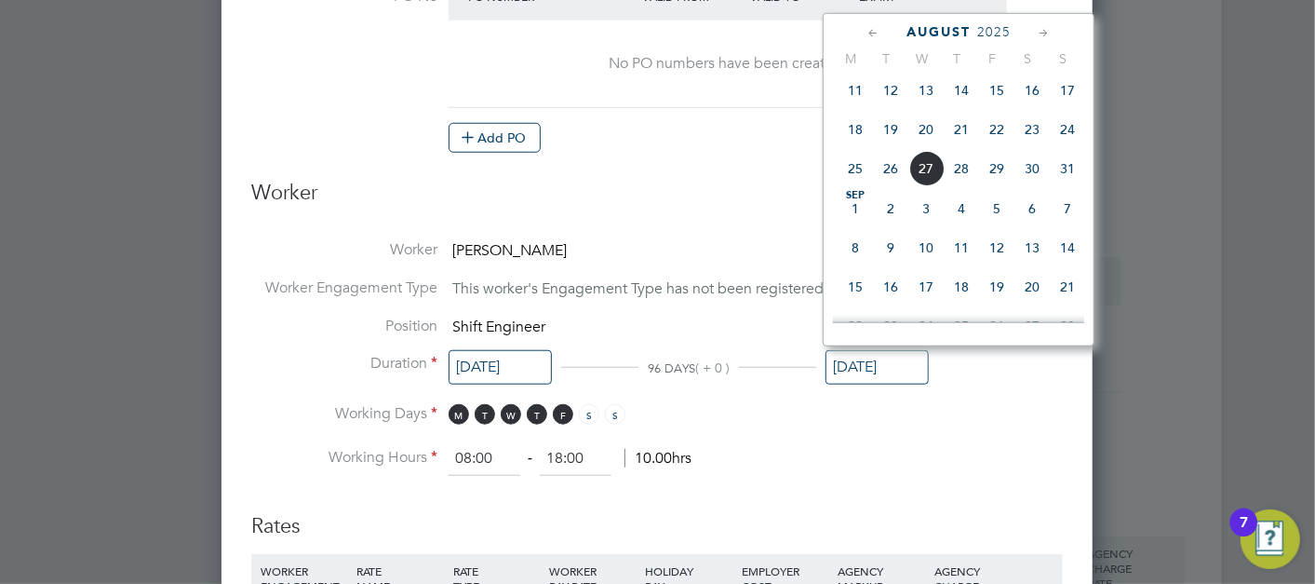
click at [919, 165] on span "27" at bounding box center [925, 168] width 35 height 35
type input "27 Aug 2025"
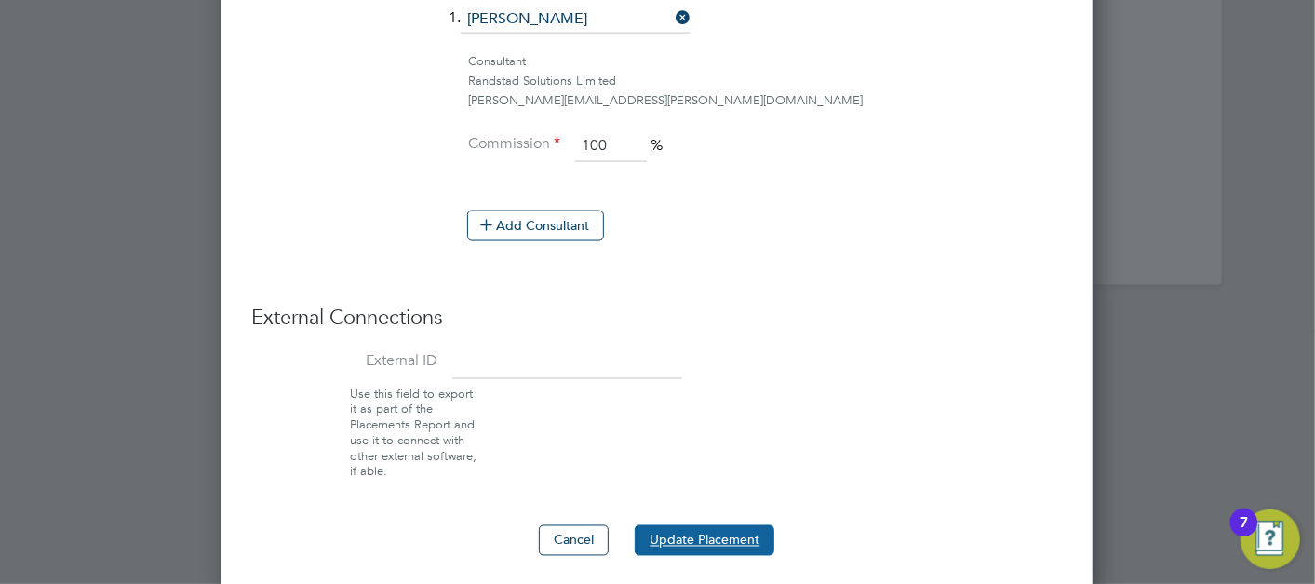
click at [678, 526] on button "Update Placement" at bounding box center [705, 540] width 140 height 30
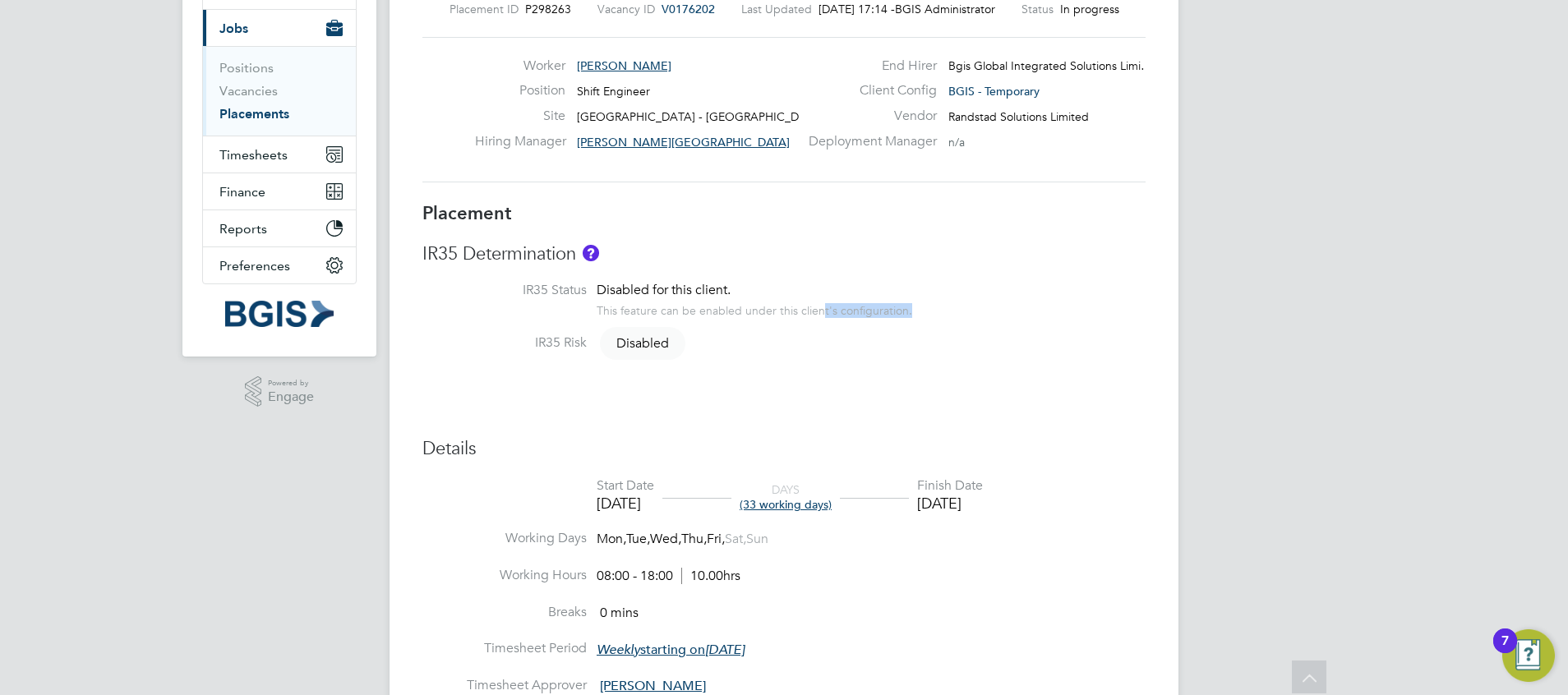
drag, startPoint x: 896, startPoint y: 4, endPoint x: 823, endPoint y: 320, distance: 324.3
click at [823, 320] on li "IR35 Status Disabled for this client. This feature can be enabled under this cl…" at bounding box center [783, 308] width 723 height 53
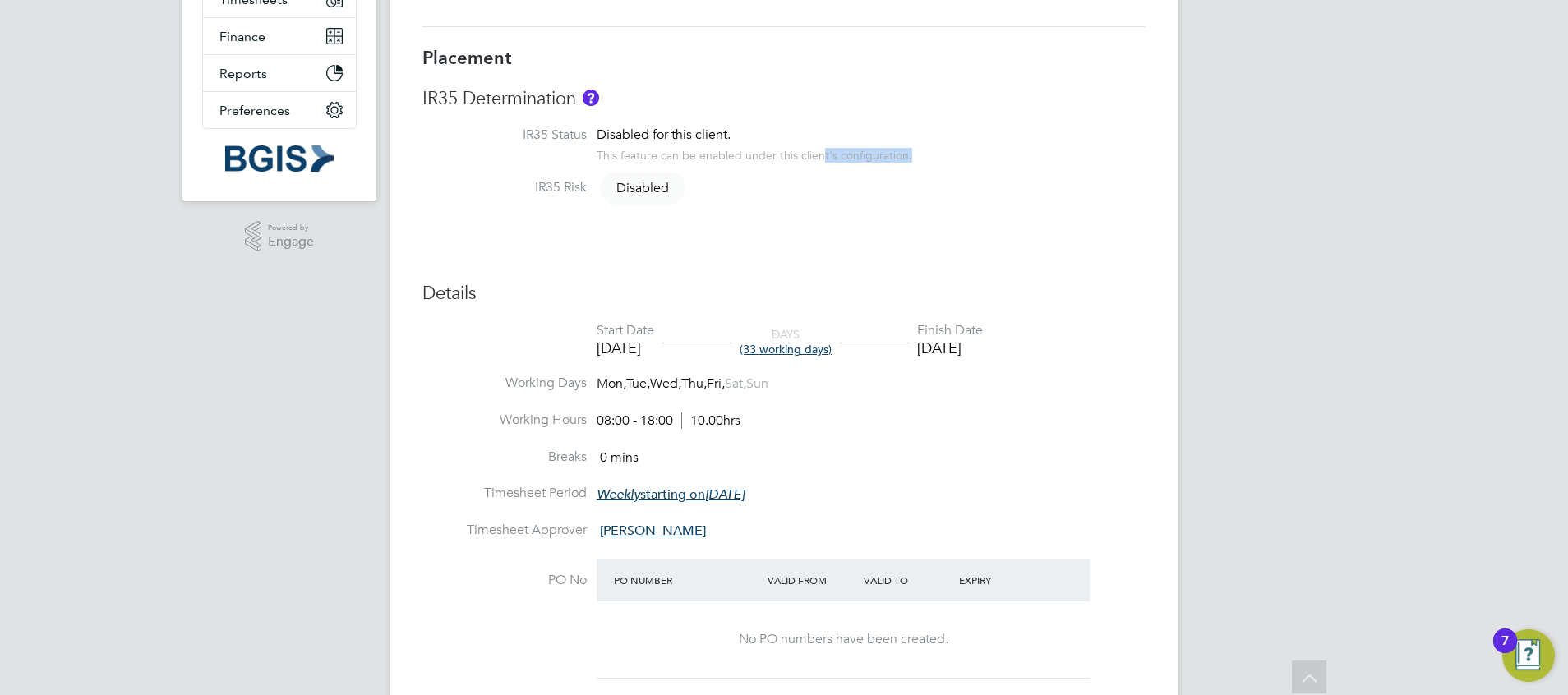
scroll to position [0, 0]
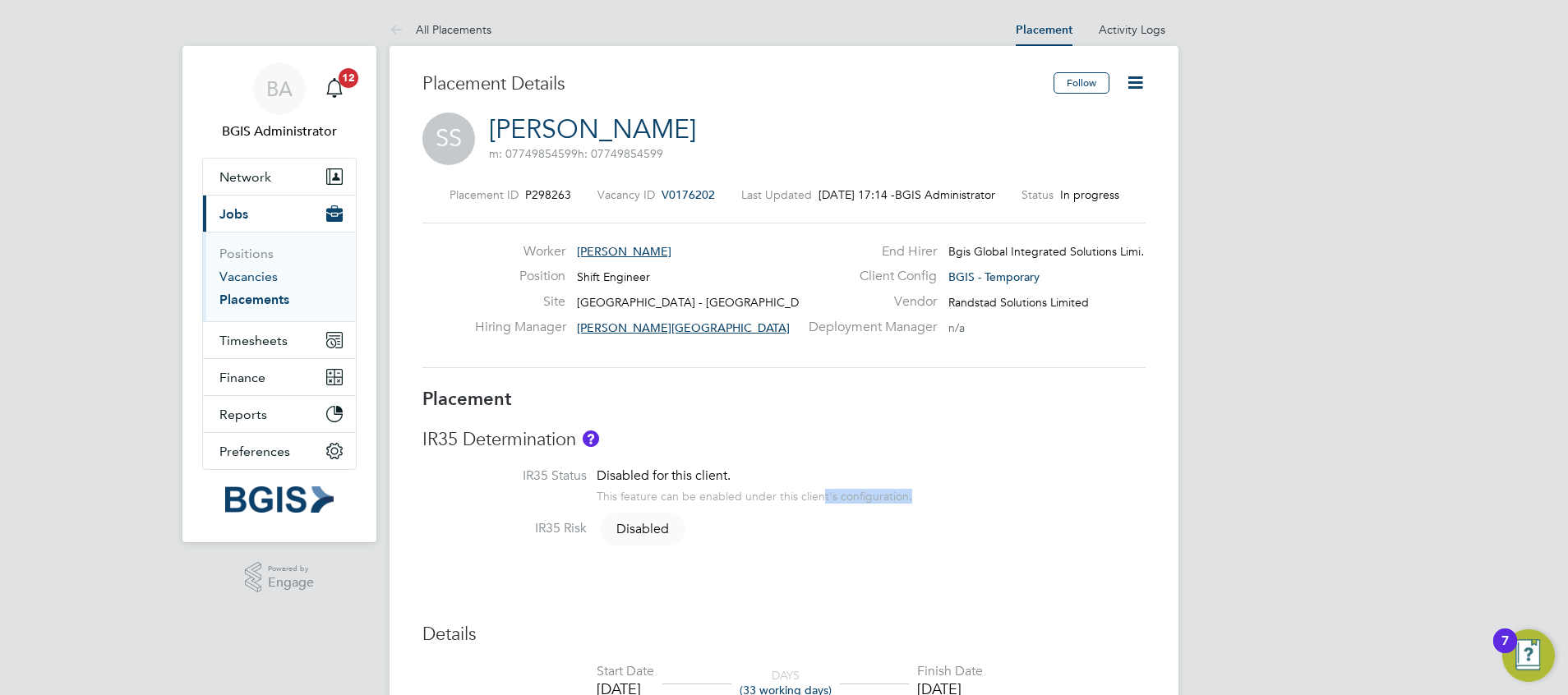
click at [254, 274] on link "Vacancies" at bounding box center [248, 276] width 58 height 16
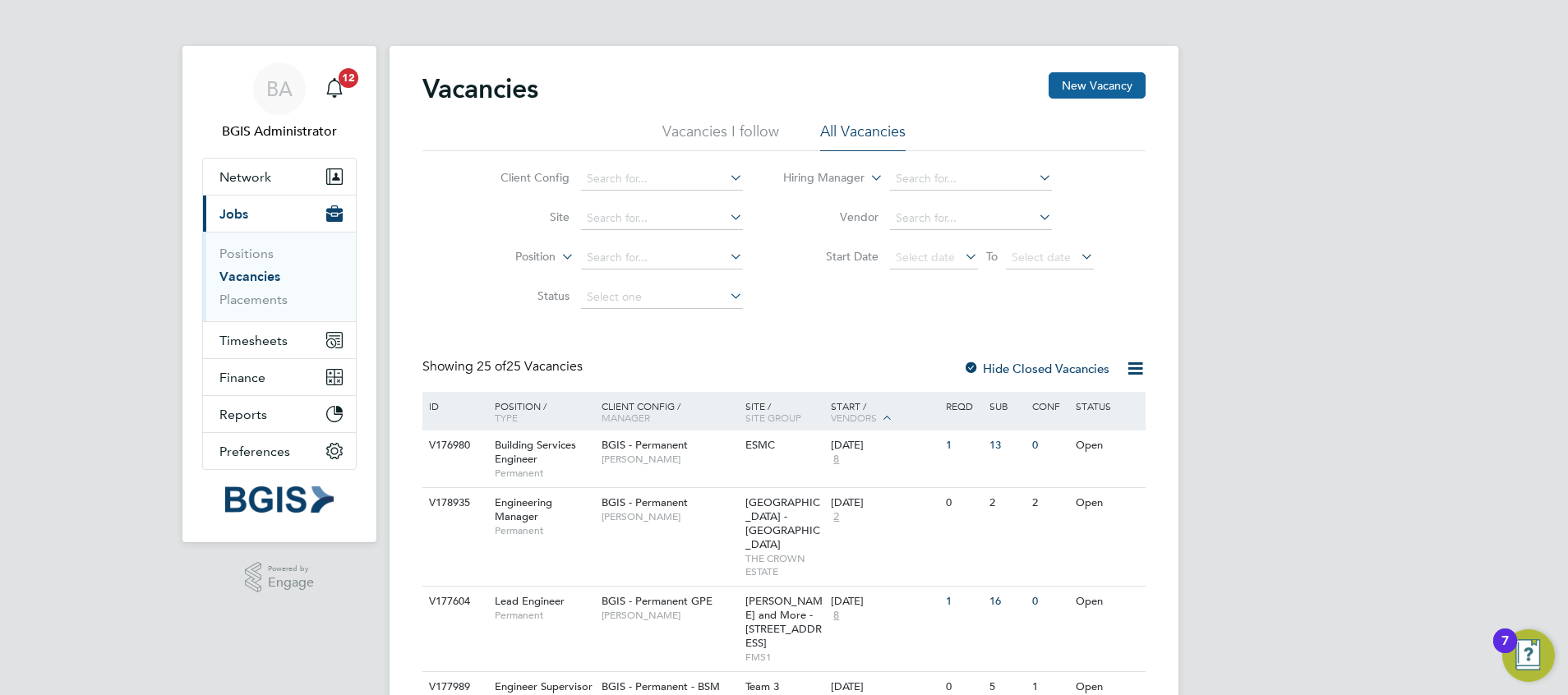
click at [1082, 88] on button "New Vacancy" at bounding box center [1097, 86] width 97 height 26
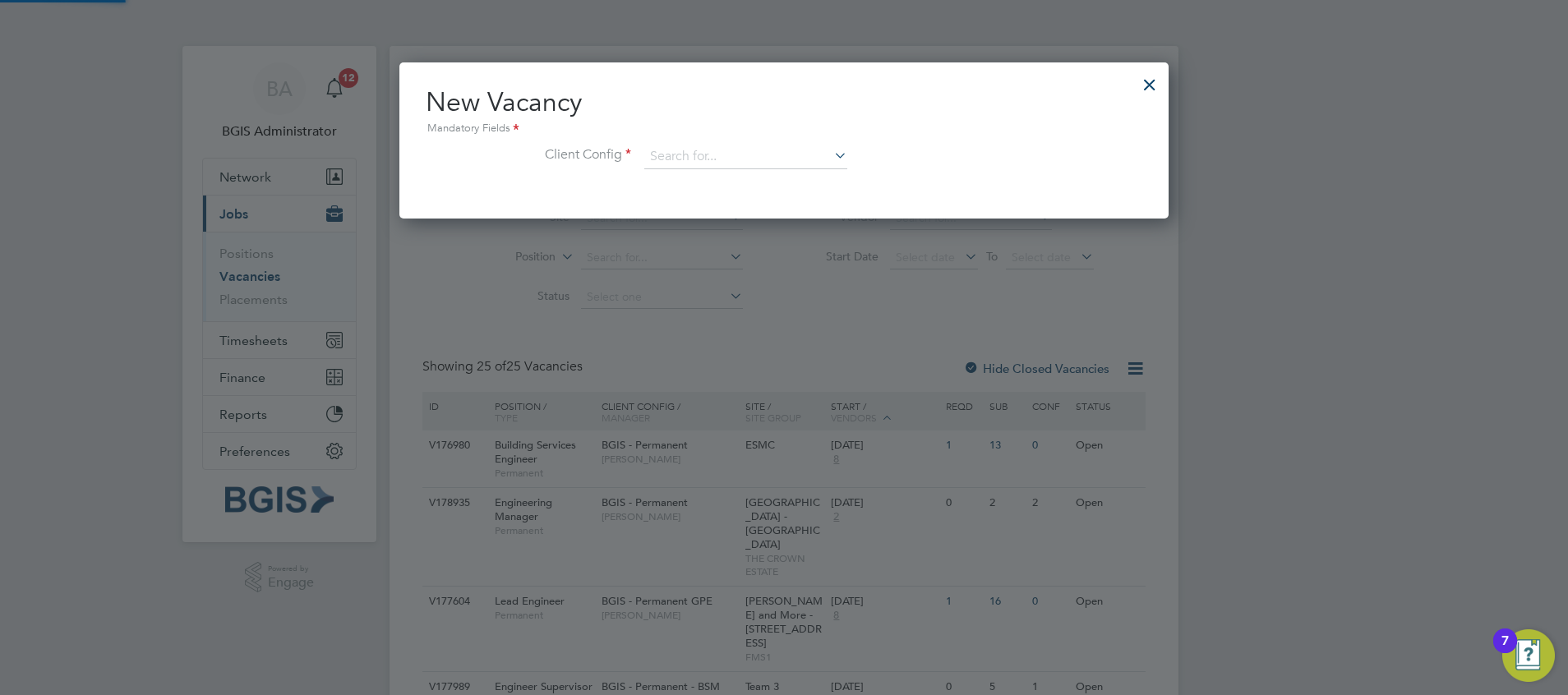
scroll to position [156, 770]
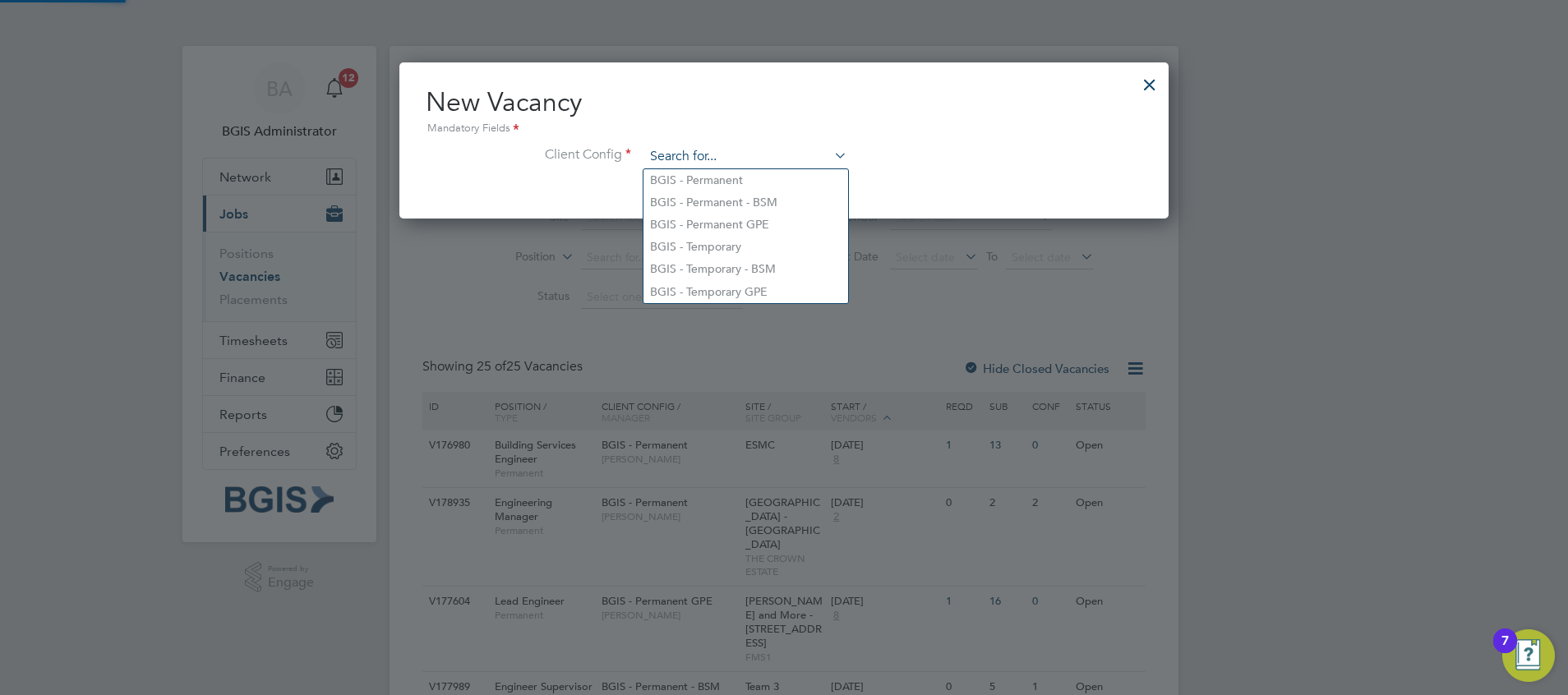
click at [731, 165] on input at bounding box center [746, 157] width 203 height 25
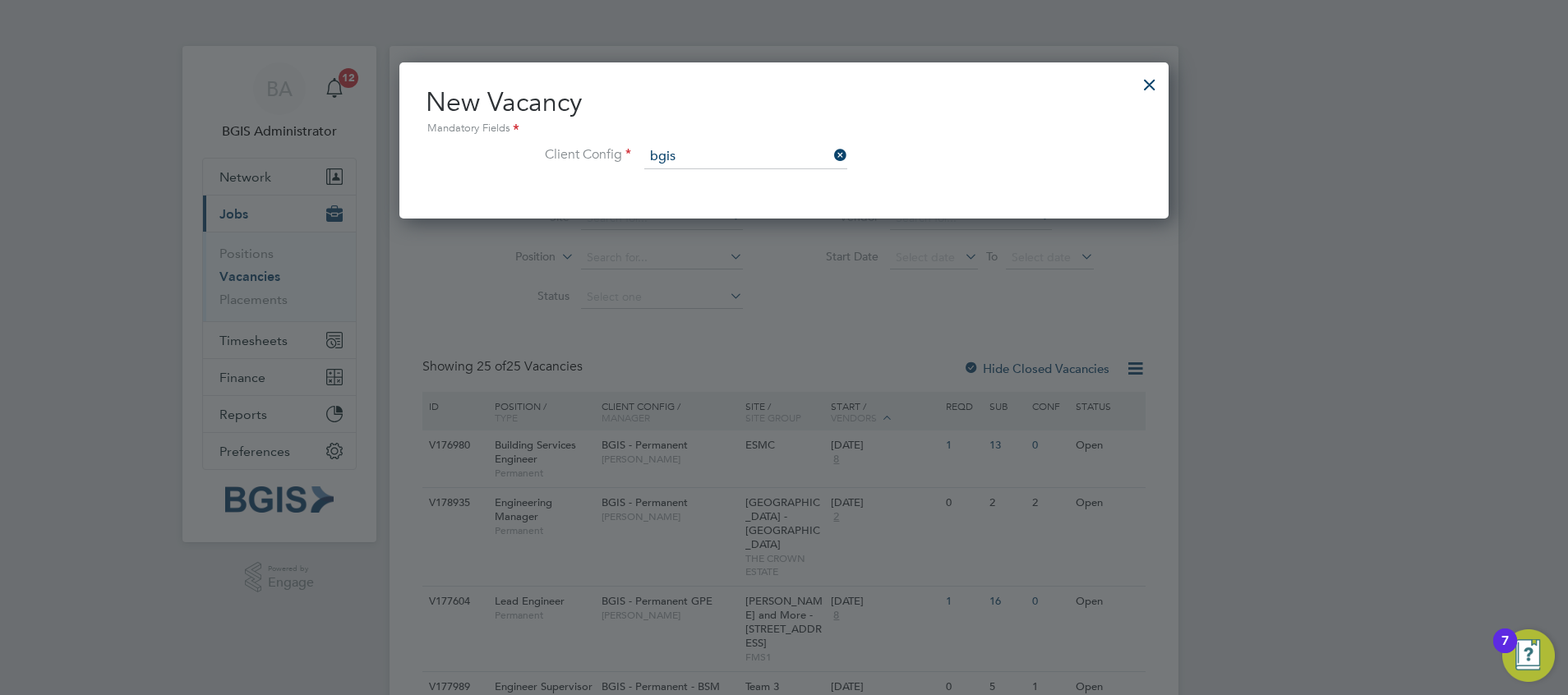
click at [735, 240] on li "BGIS - Temporary" at bounding box center [746, 246] width 205 height 22
type input "BGIS - Temporary"
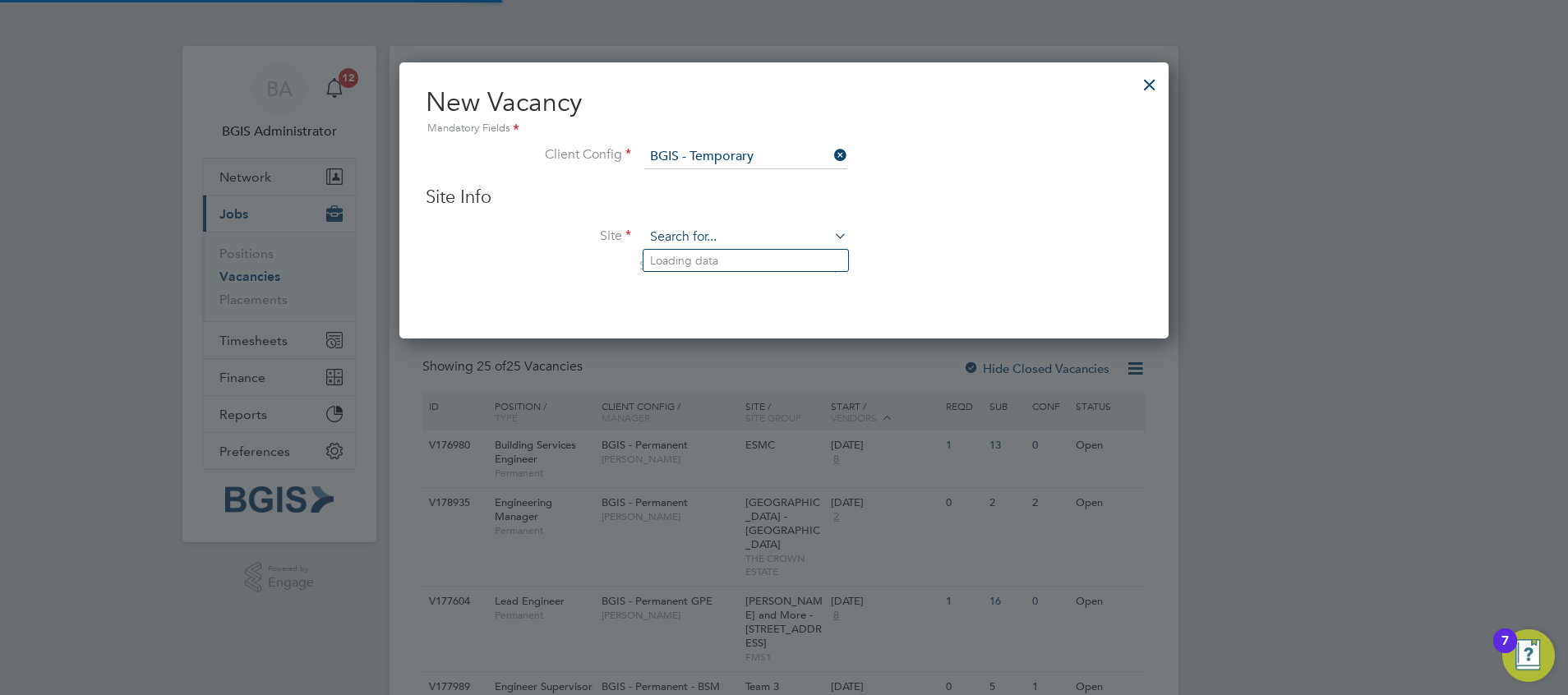
click at [717, 240] on input at bounding box center [746, 238] width 203 height 25
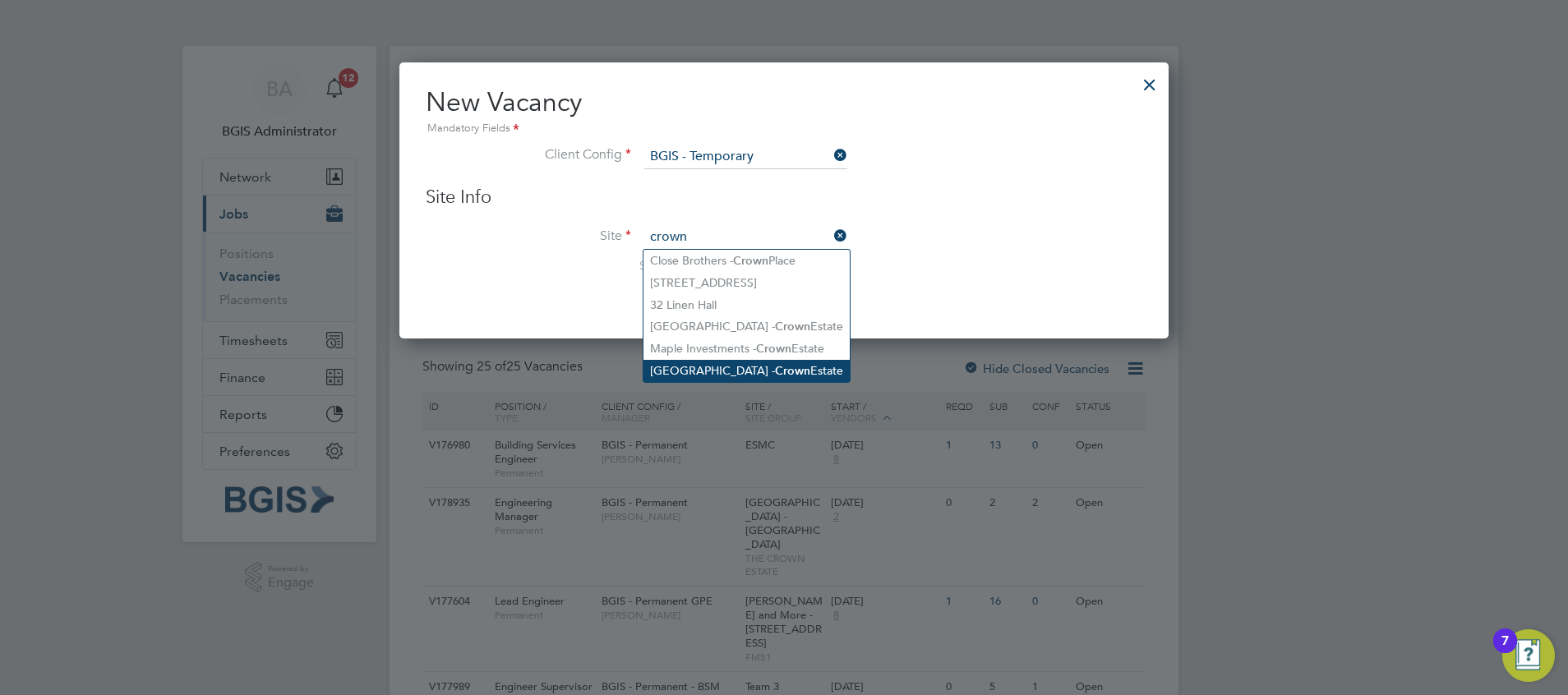
type input "crown"
click at [724, 370] on li "Regent Street - Crown Estate" at bounding box center [747, 371] width 207 height 22
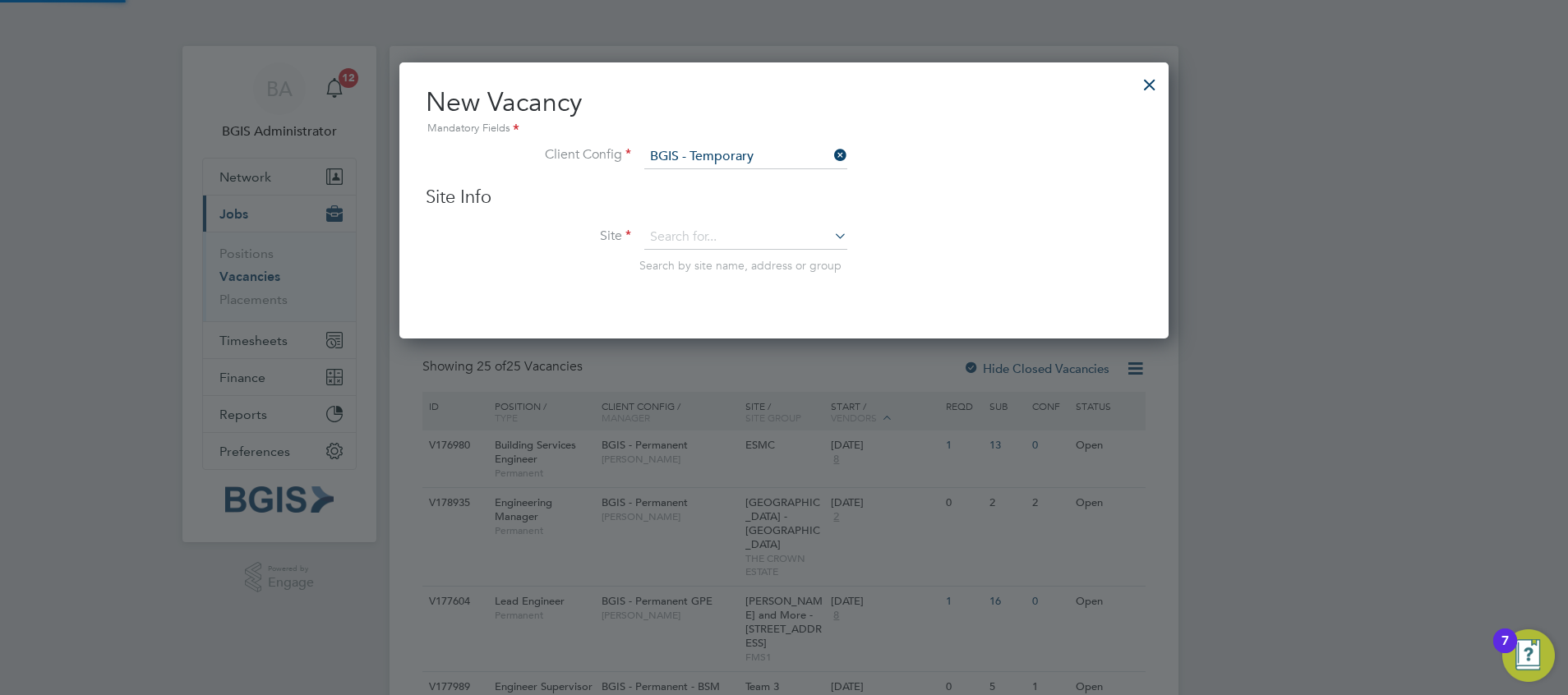
type input "[GEOGRAPHIC_DATA] - [GEOGRAPHIC_DATA]"
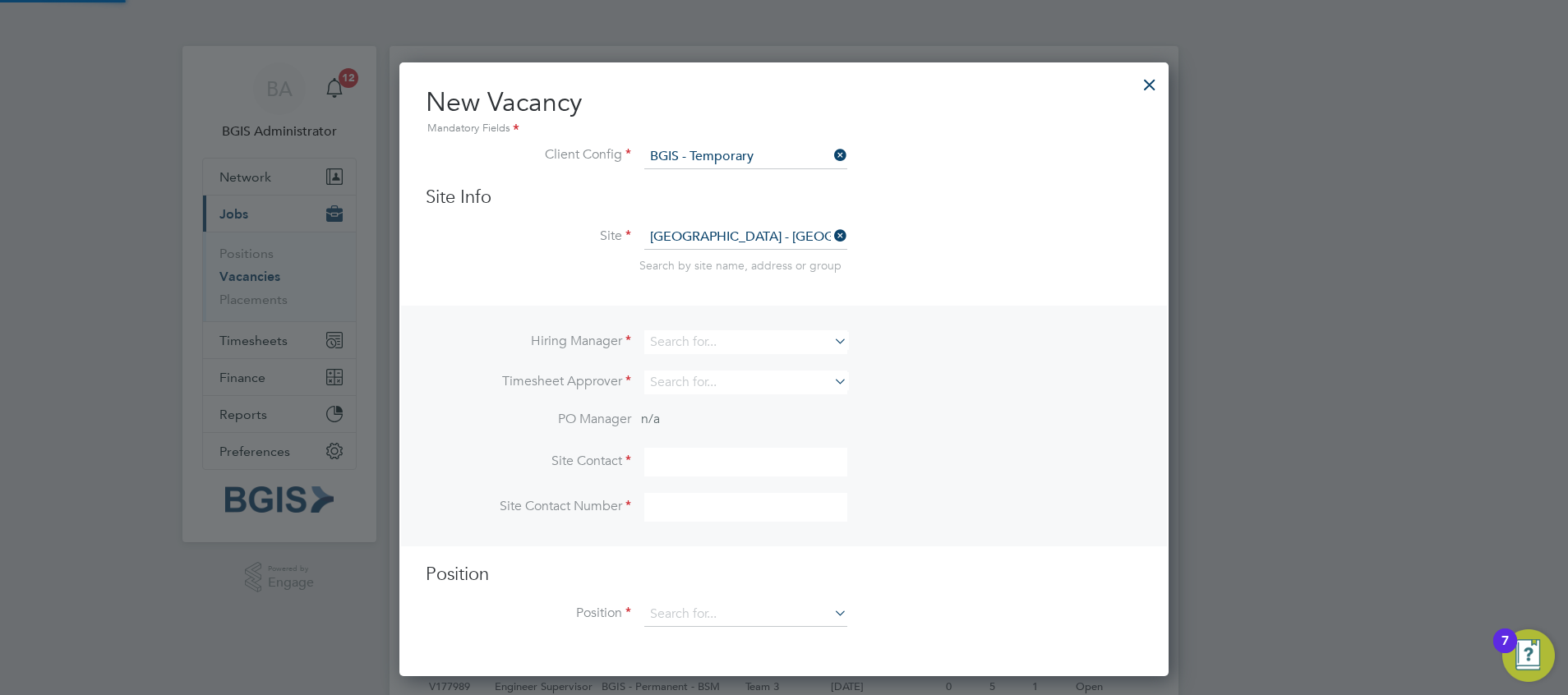
scroll to position [616, 770]
click at [692, 337] on input "a" at bounding box center [746, 342] width 203 height 24
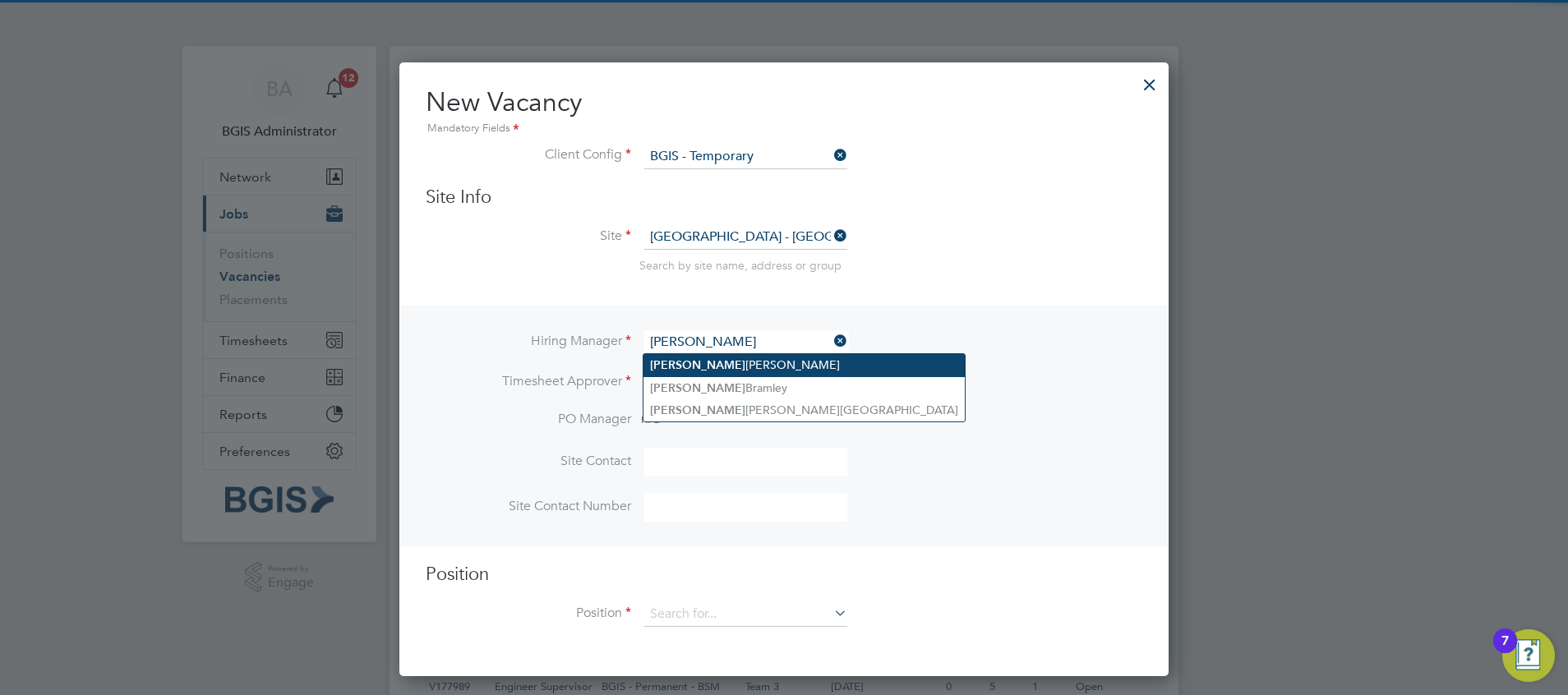
type input "adam"
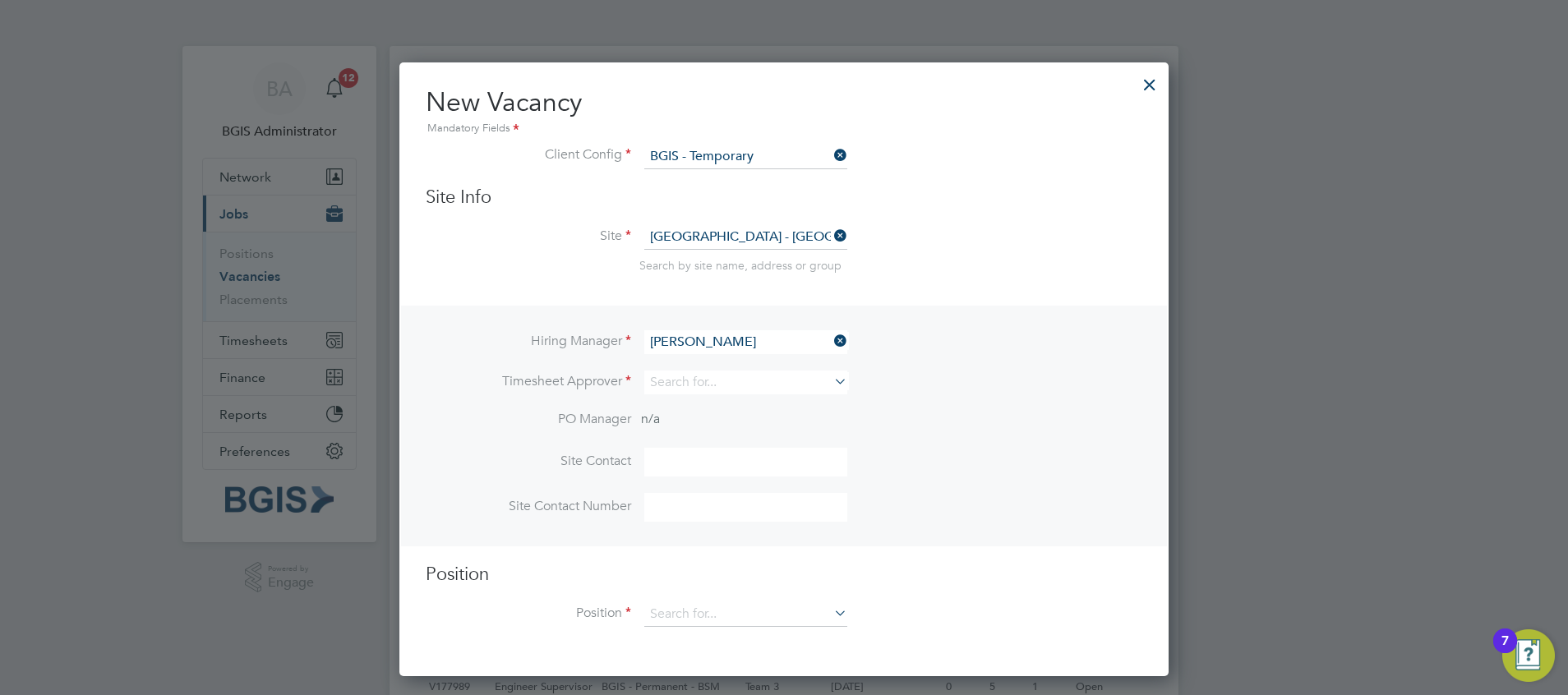
click at [697, 341] on input at bounding box center [746, 342] width 203 height 24
click at [706, 361] on li "Adam Janes" at bounding box center [804, 365] width 321 height 22
type input "[PERSON_NAME]"
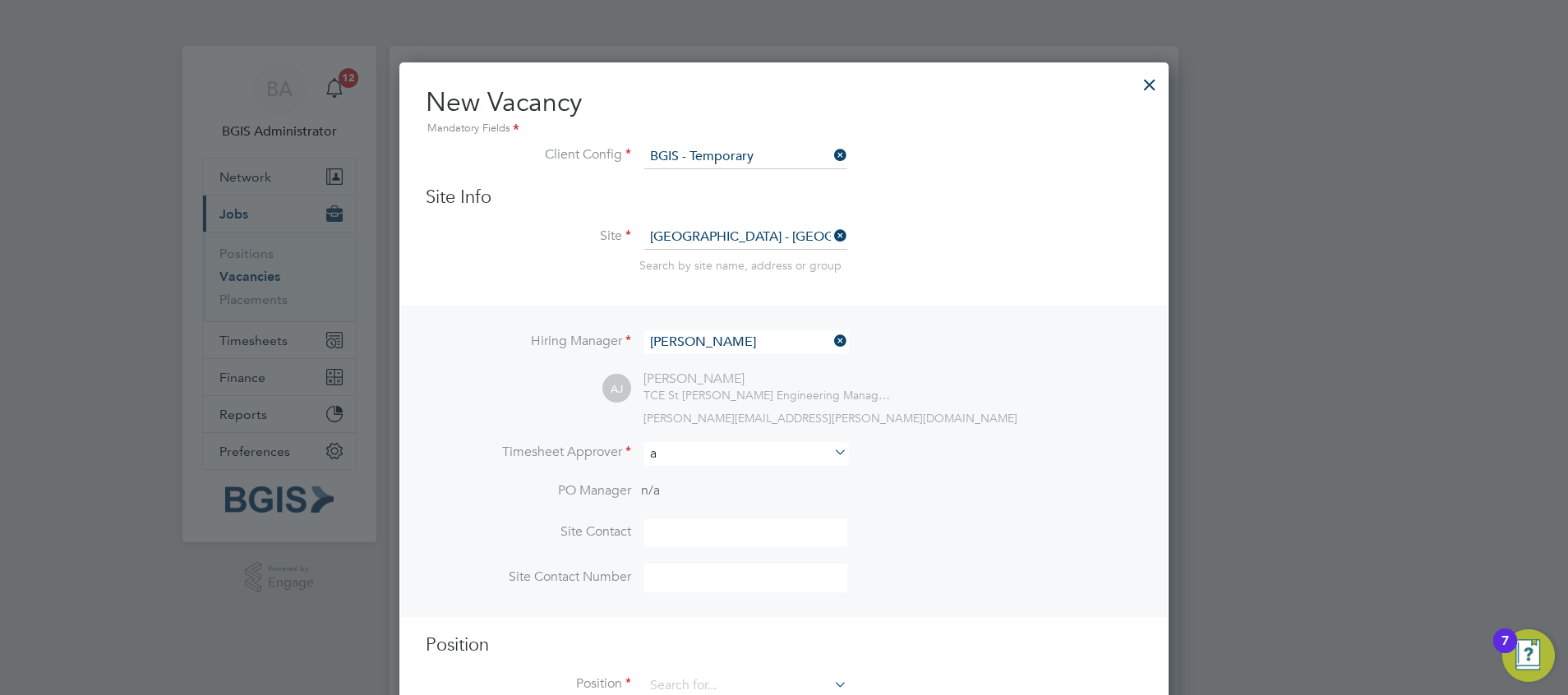
click at [680, 457] on input "a" at bounding box center [746, 454] width 203 height 24
click at [705, 478] on li "Adam Janes" at bounding box center [804, 478] width 321 height 22
type input "Adam Janes"
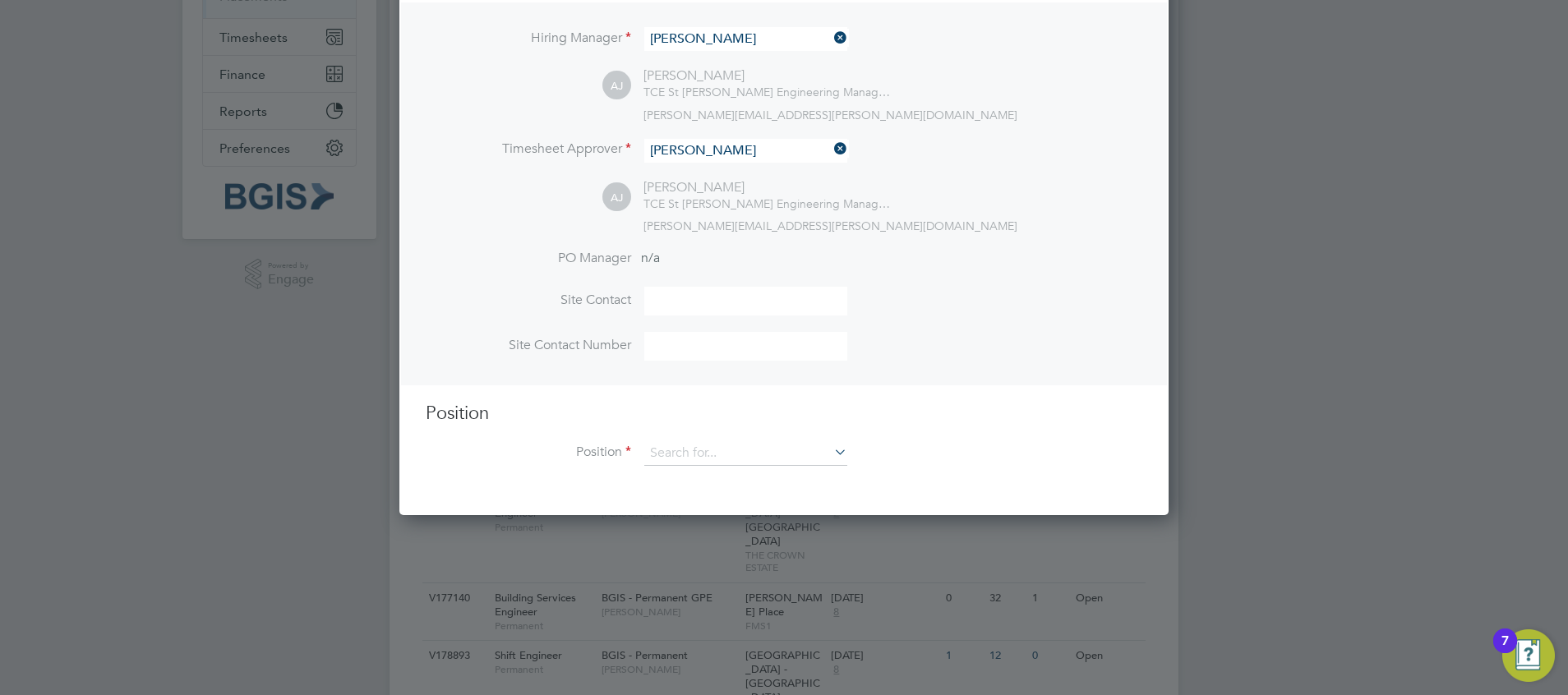
scroll to position [311, 0]
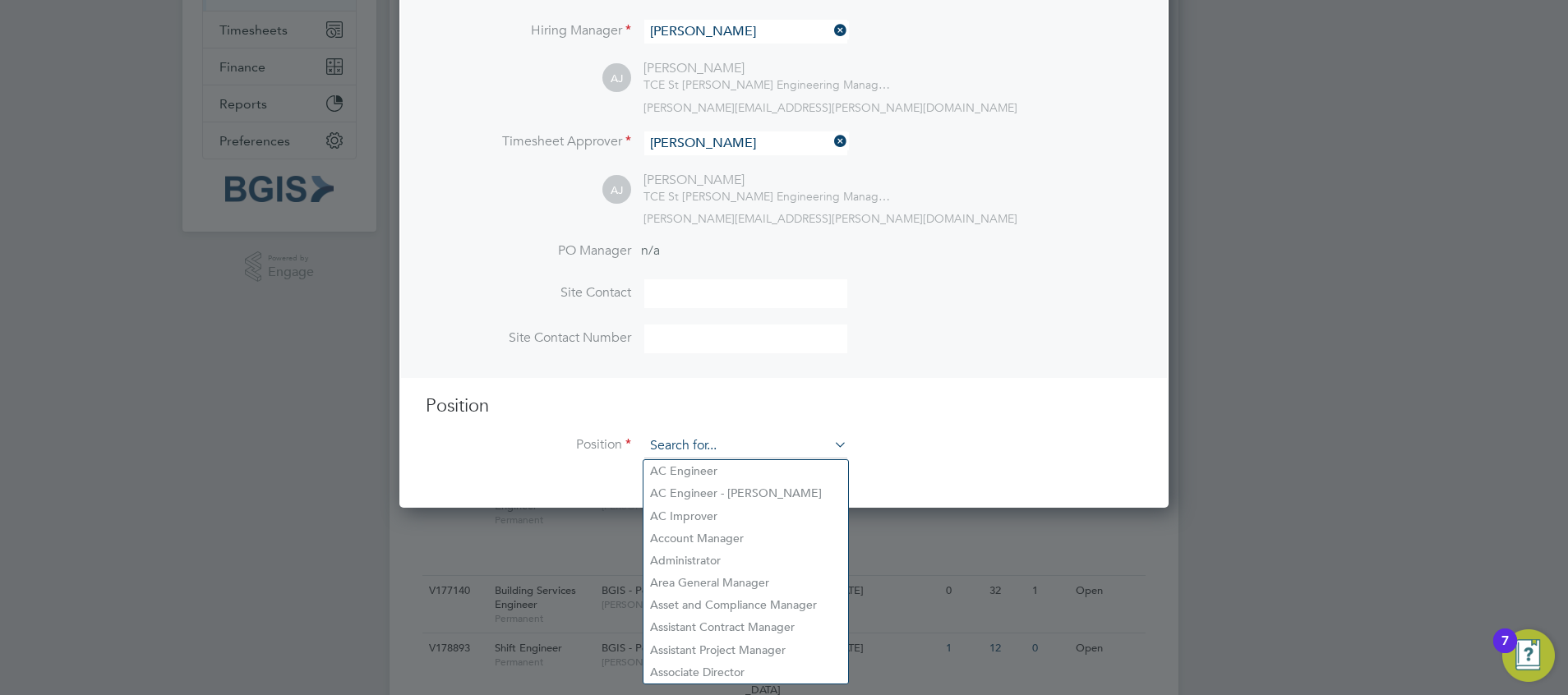
click at [714, 454] on input at bounding box center [746, 446] width 203 height 25
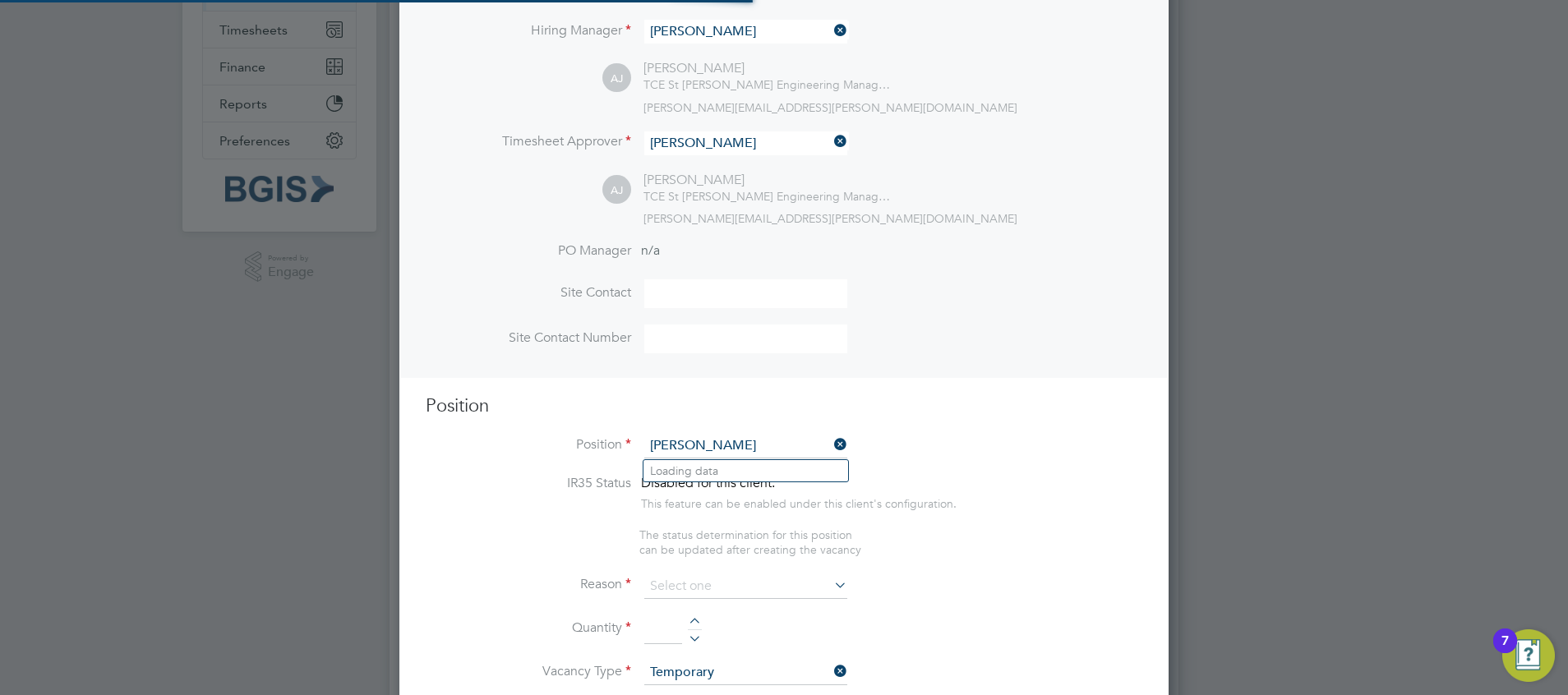
scroll to position [2547, 770]
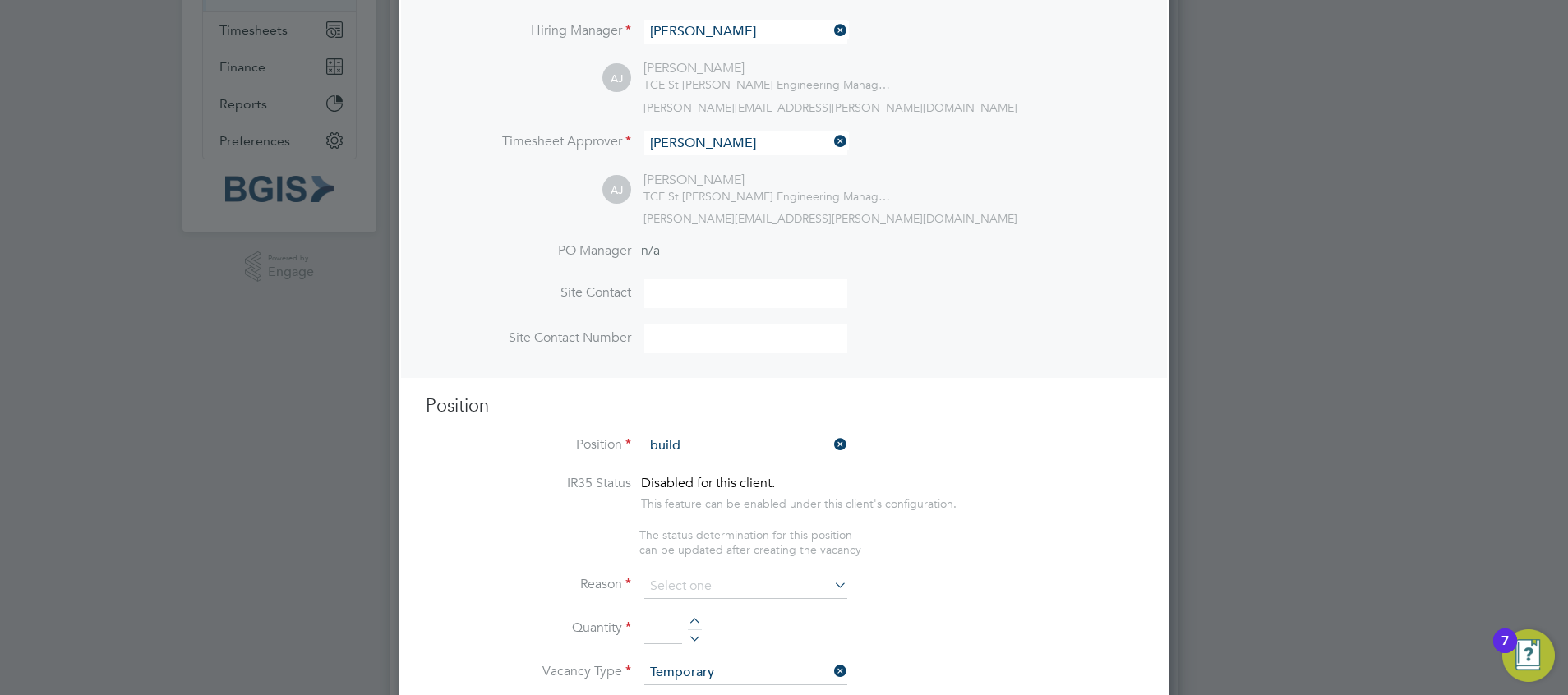
click at [717, 470] on li "Build ing Services Engineer" at bounding box center [746, 471] width 205 height 22
type input "Building Services Engineer"
type textarea "To ensure all environmental conditions are maintained at all times with regard …"
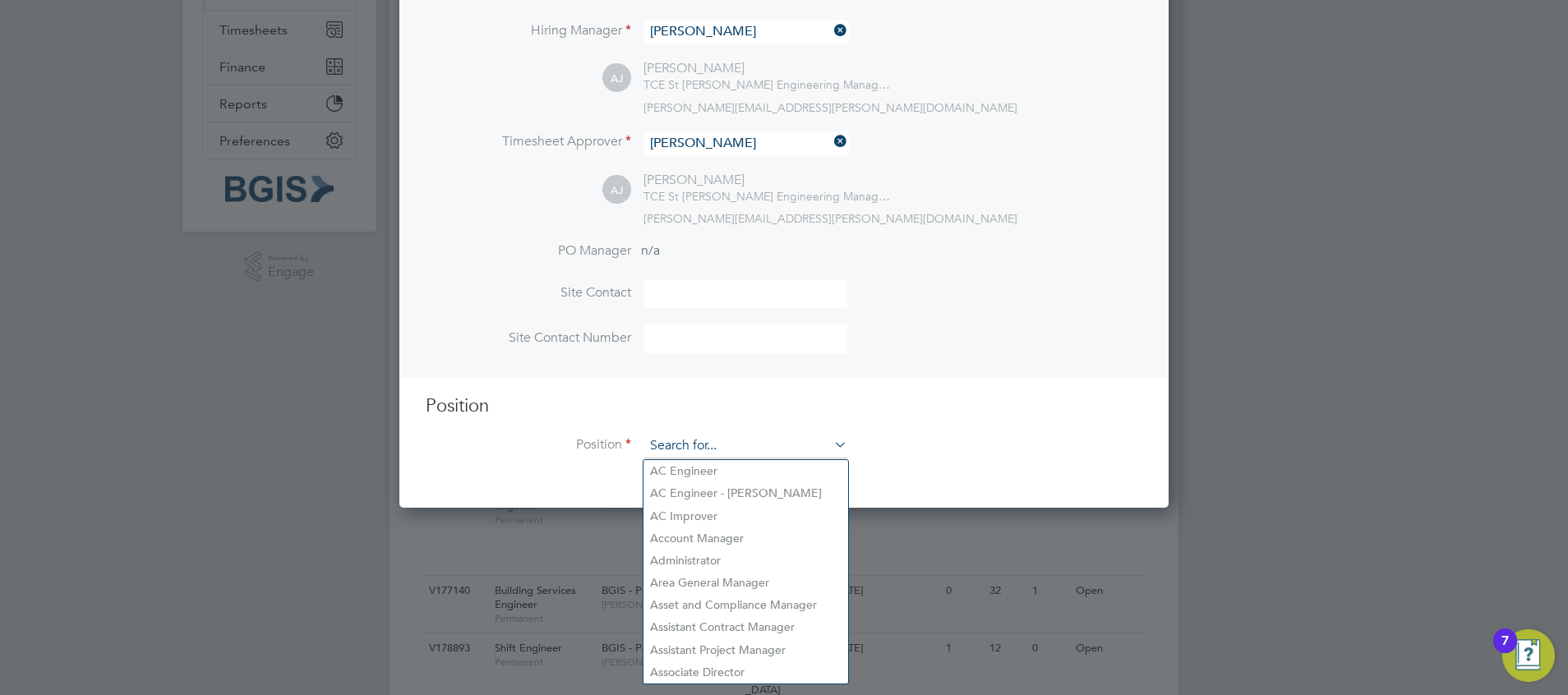
scroll to position [759, 770]
click at [743, 454] on input at bounding box center [746, 446] width 203 height 25
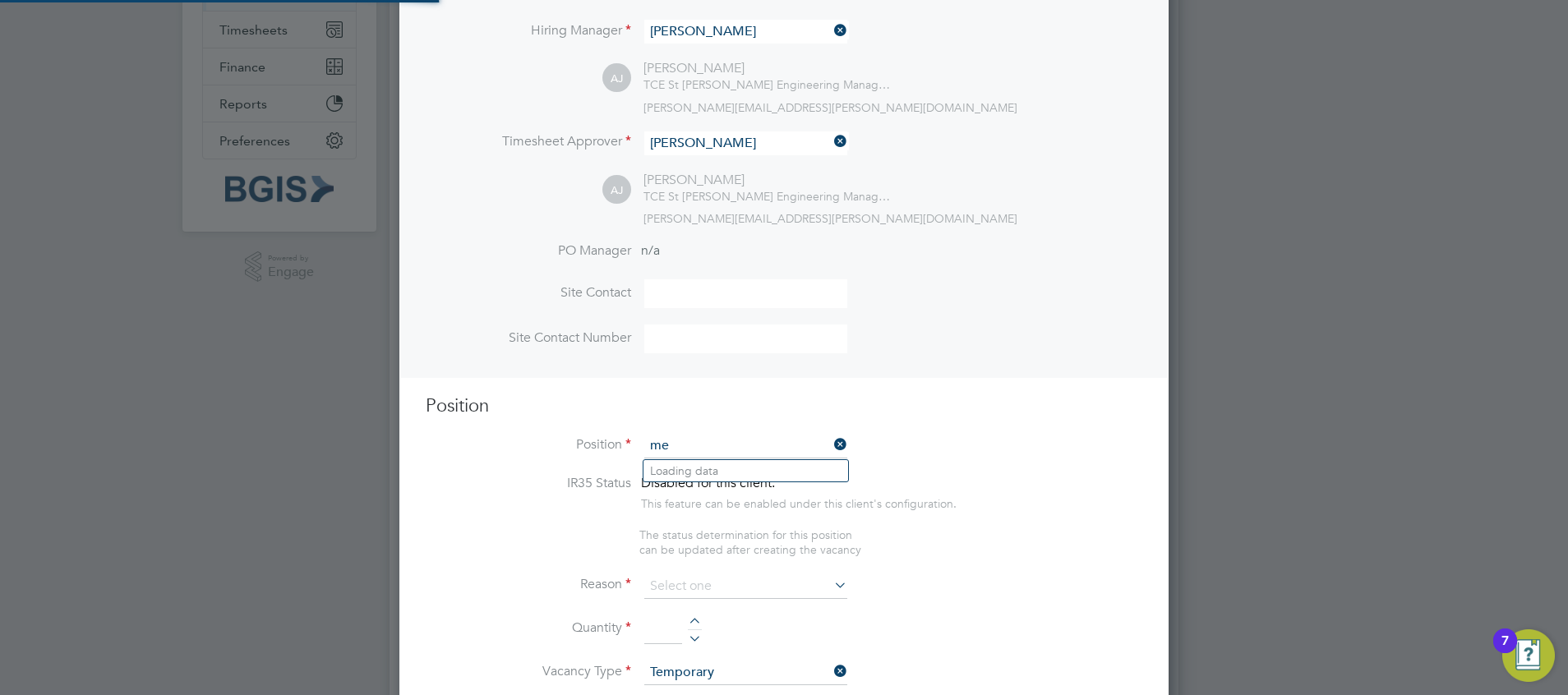
scroll to position [49, 87]
click at [754, 470] on li "Mech anical Technician" at bounding box center [746, 471] width 205 height 22
type input "Mechanical Technician"
type textarea "To ensure all environmental conditions are maintained at all times with regard …"
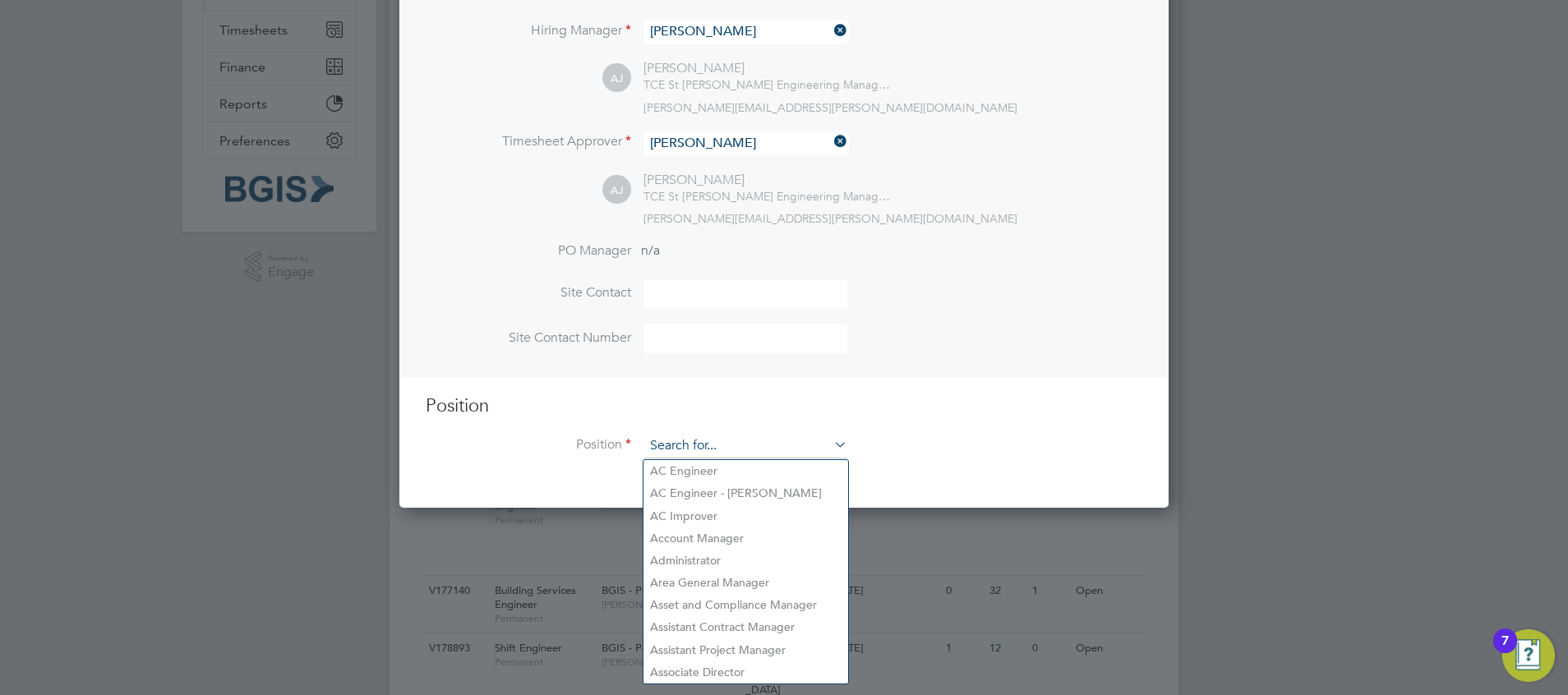
scroll to position [759, 770]
click at [746, 450] on input at bounding box center [746, 446] width 203 height 25
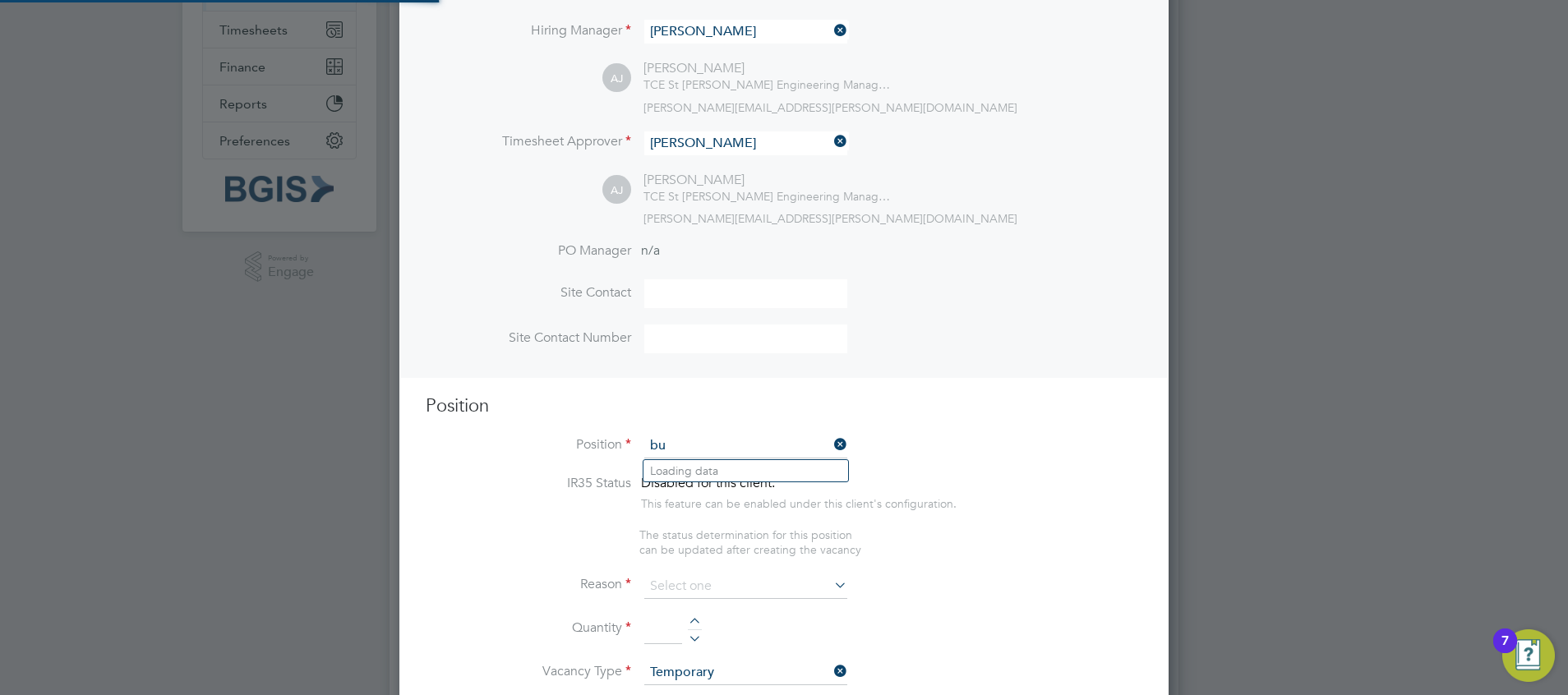
scroll to position [8, 8]
click at [750, 477] on li "Build ing Services Engineer" at bounding box center [746, 471] width 205 height 22
type input "Building Services Engineer"
type textarea "To ensure all environmental conditions are maintained at all times with regard …"
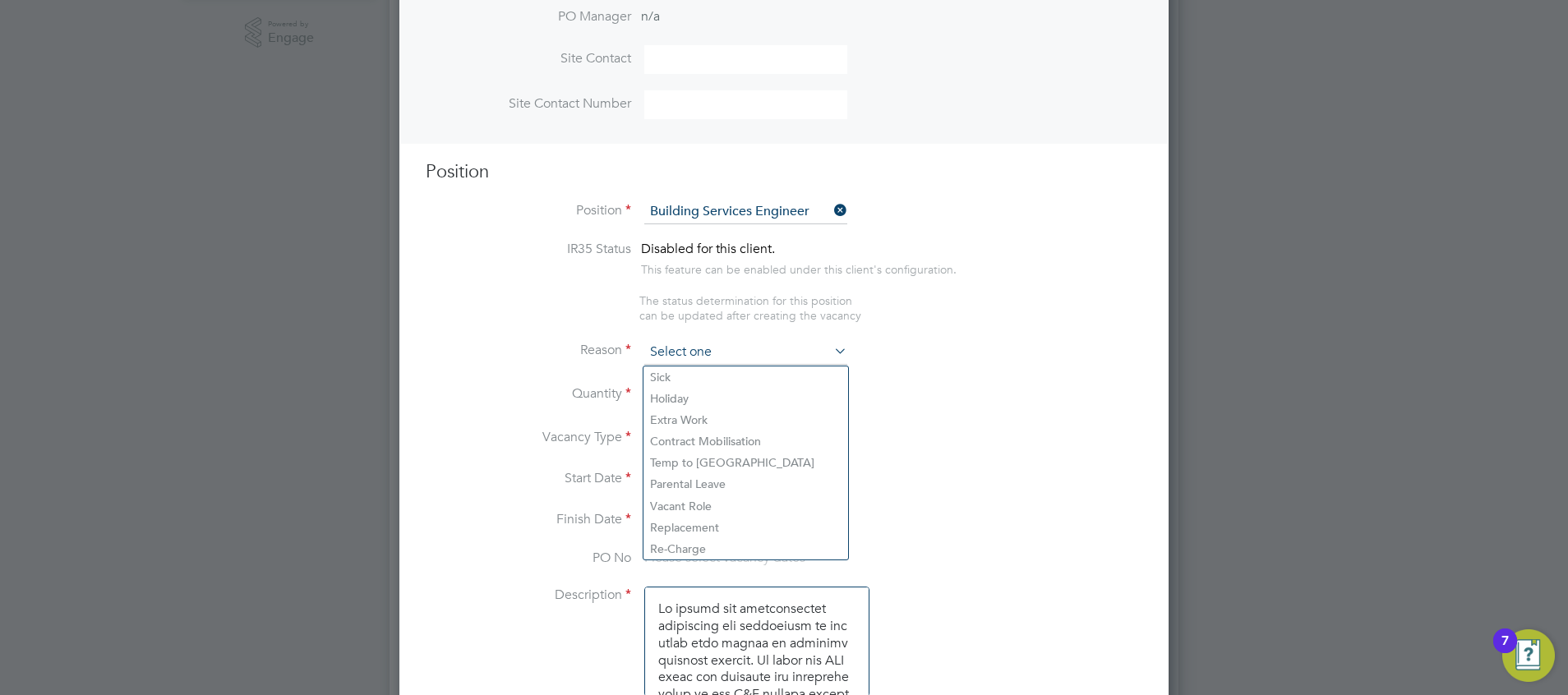
click at [728, 348] on input at bounding box center [746, 352] width 203 height 25
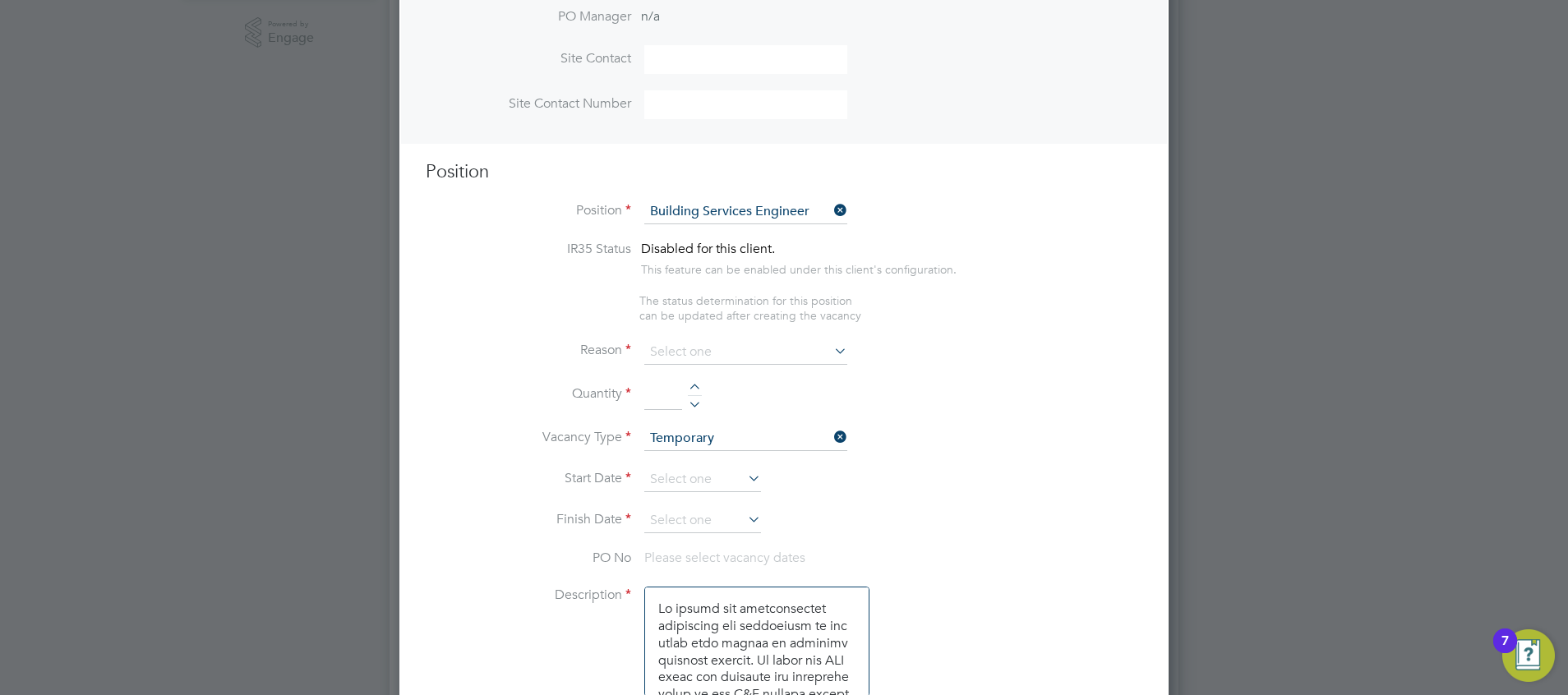
click at [687, 400] on li "Holiday" at bounding box center [746, 398] width 205 height 21
type input "Holiday"
click at [674, 400] on input "2" at bounding box center [663, 397] width 38 height 30
type input "2"
click at [674, 465] on li "Vacancy Type Temporary" at bounding box center [784, 447] width 717 height 42
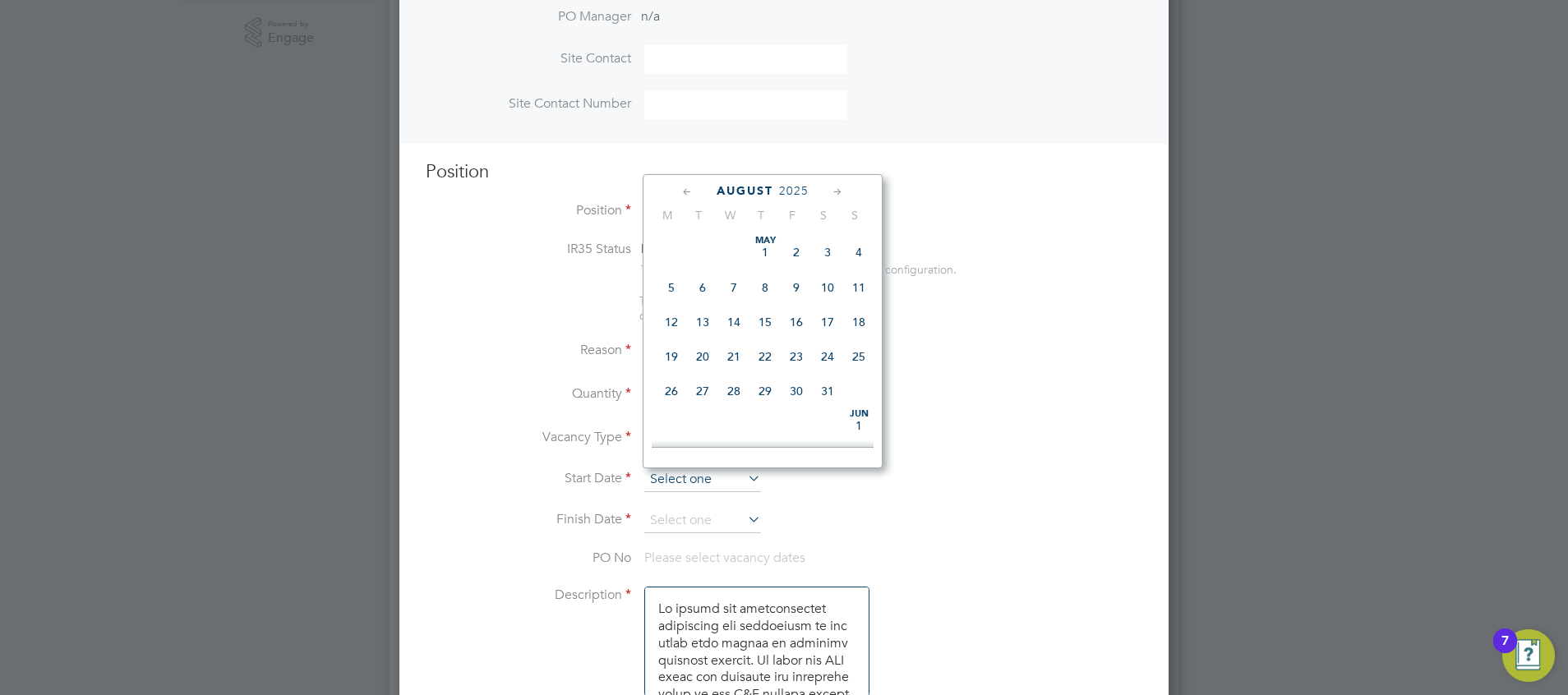
click at [682, 479] on input at bounding box center [703, 480] width 117 height 25
click at [795, 281] on span "22" at bounding box center [795, 270] width 31 height 31
type input "22 Aug 2025"
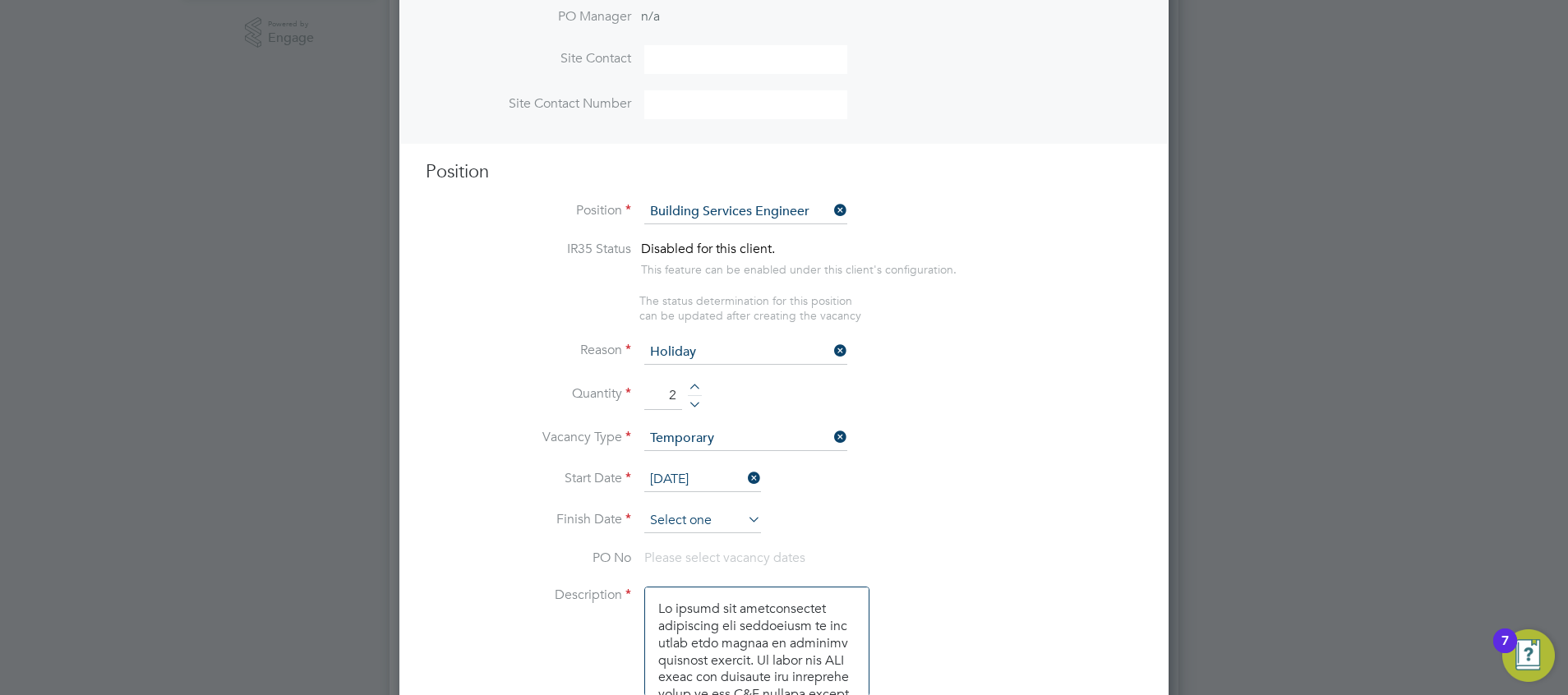
click at [690, 515] on input at bounding box center [703, 521] width 117 height 25
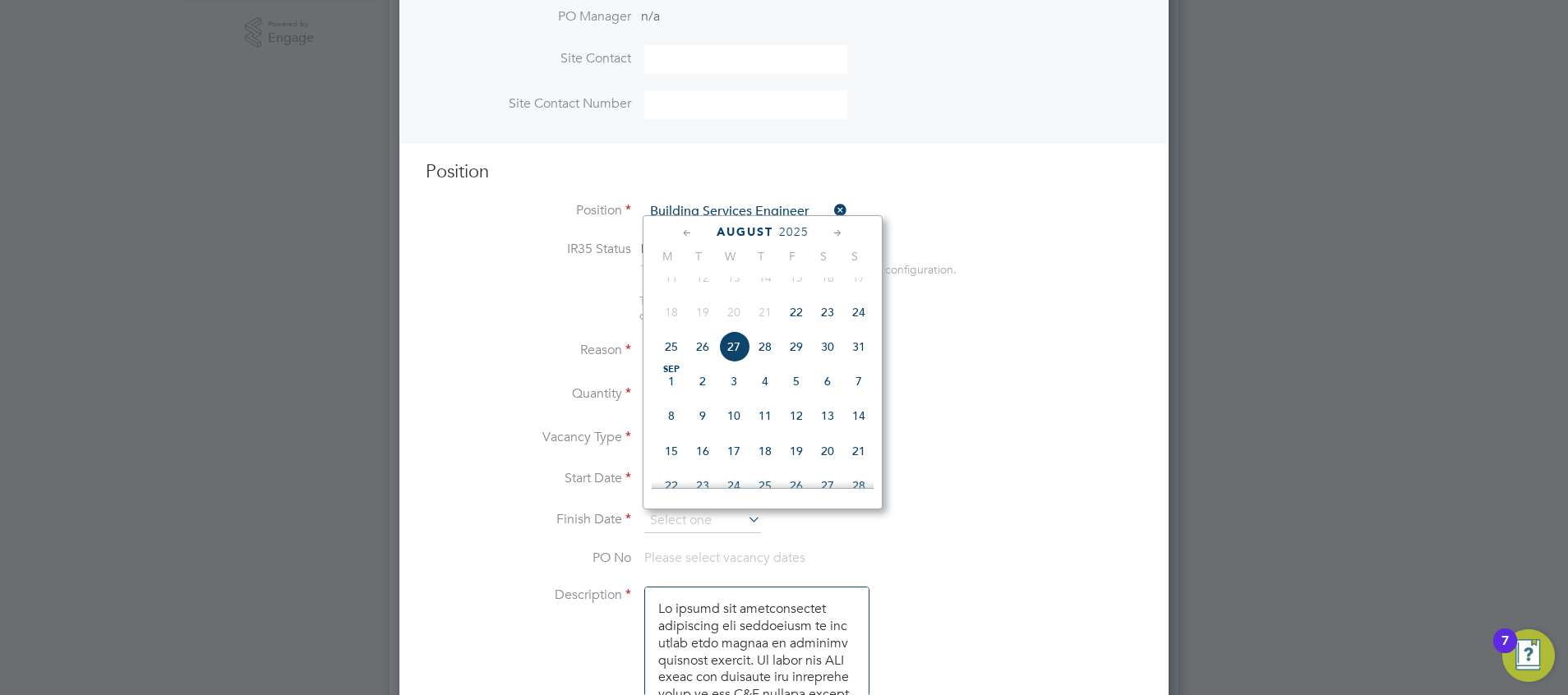
click at [798, 328] on span "22" at bounding box center [795, 312] width 31 height 31
type input "22 Aug 2025"
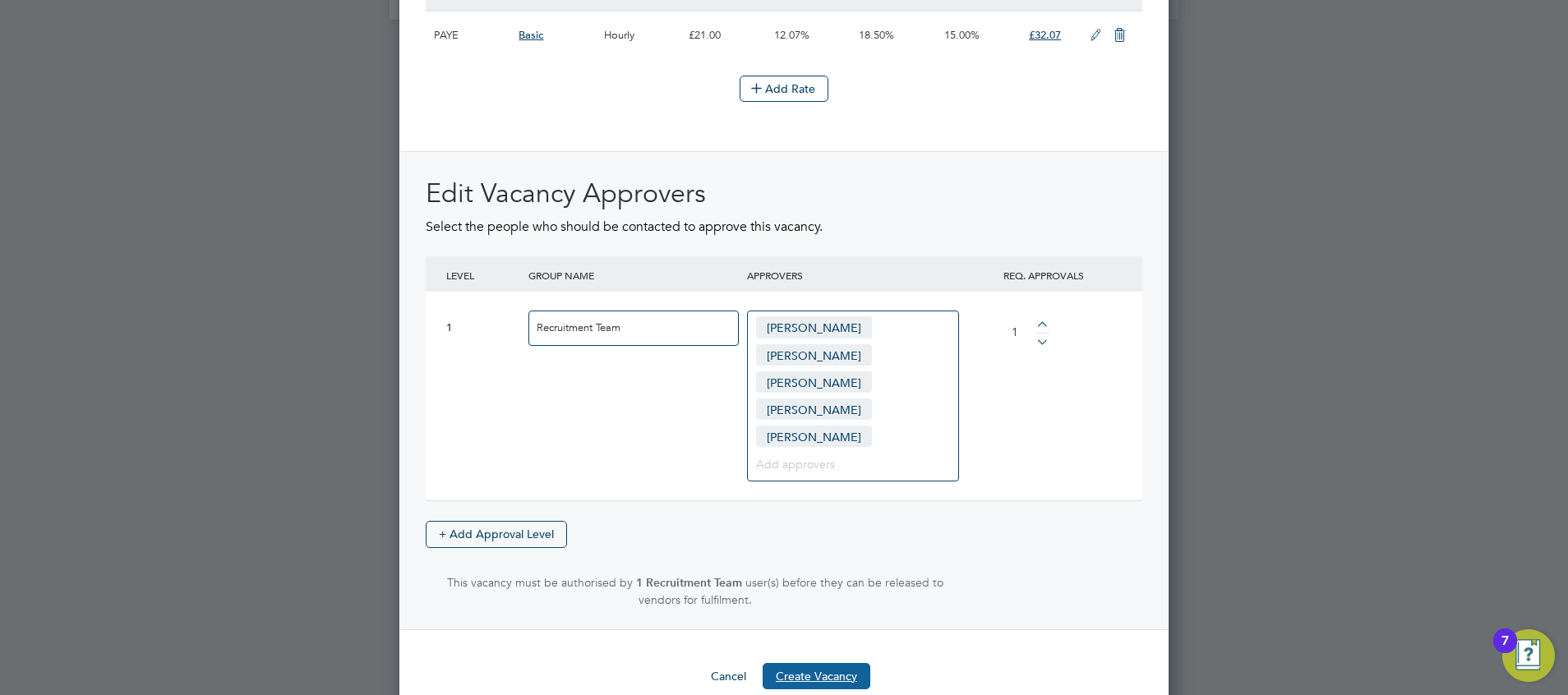
click at [829, 515] on button "Create Vacancy" at bounding box center [817, 676] width 108 height 26
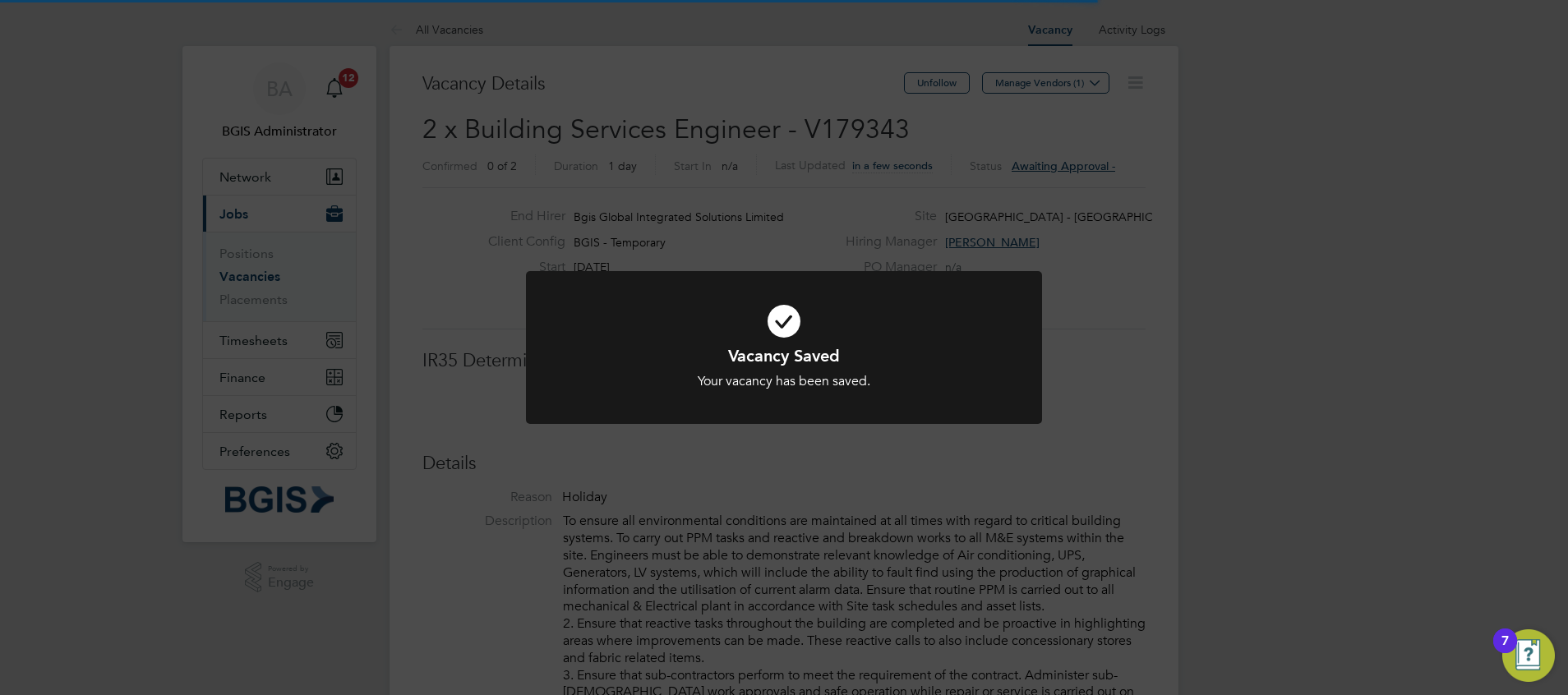
click at [1085, 303] on div "Vacancy Saved Your vacancy has been saved. Cancel Okay" at bounding box center [784, 347] width 1568 height 695
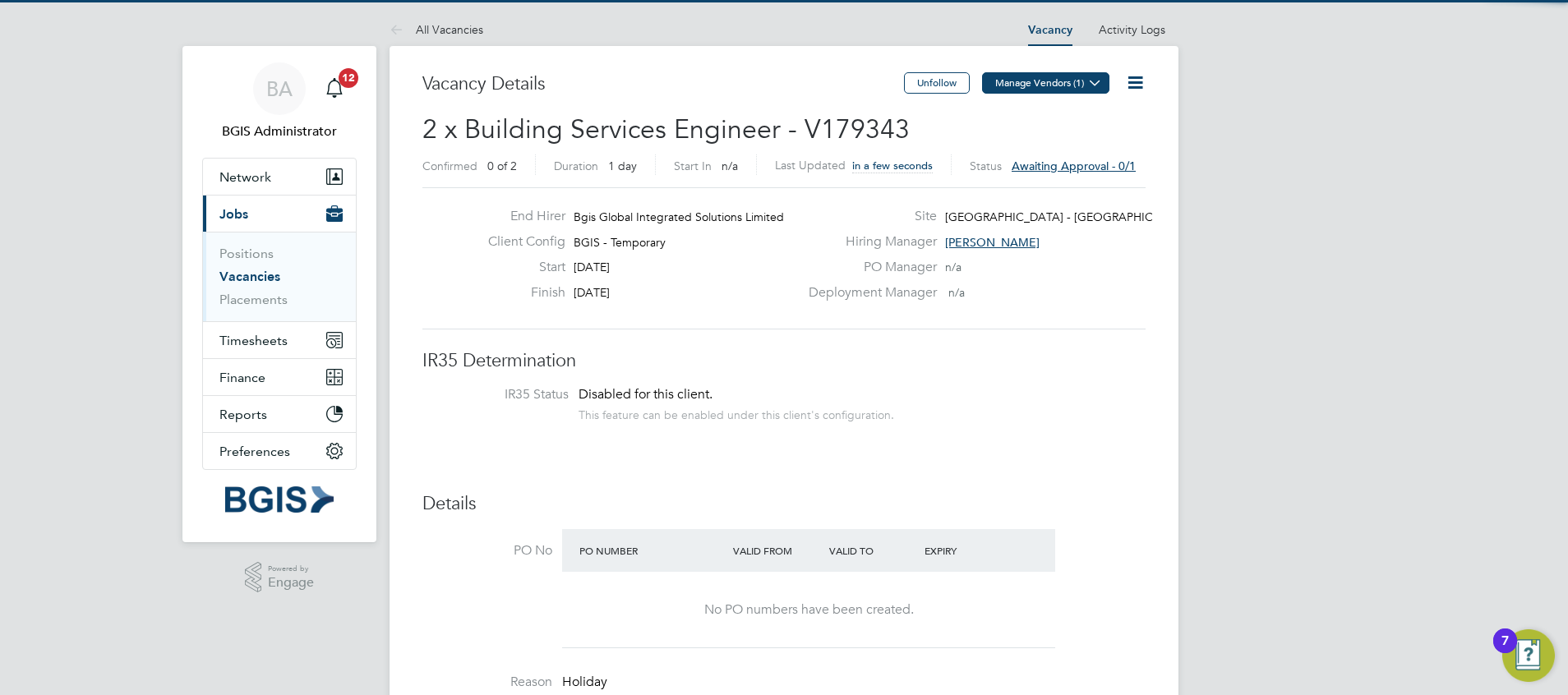
click at [1089, 77] on icon at bounding box center [1095, 83] width 12 height 12
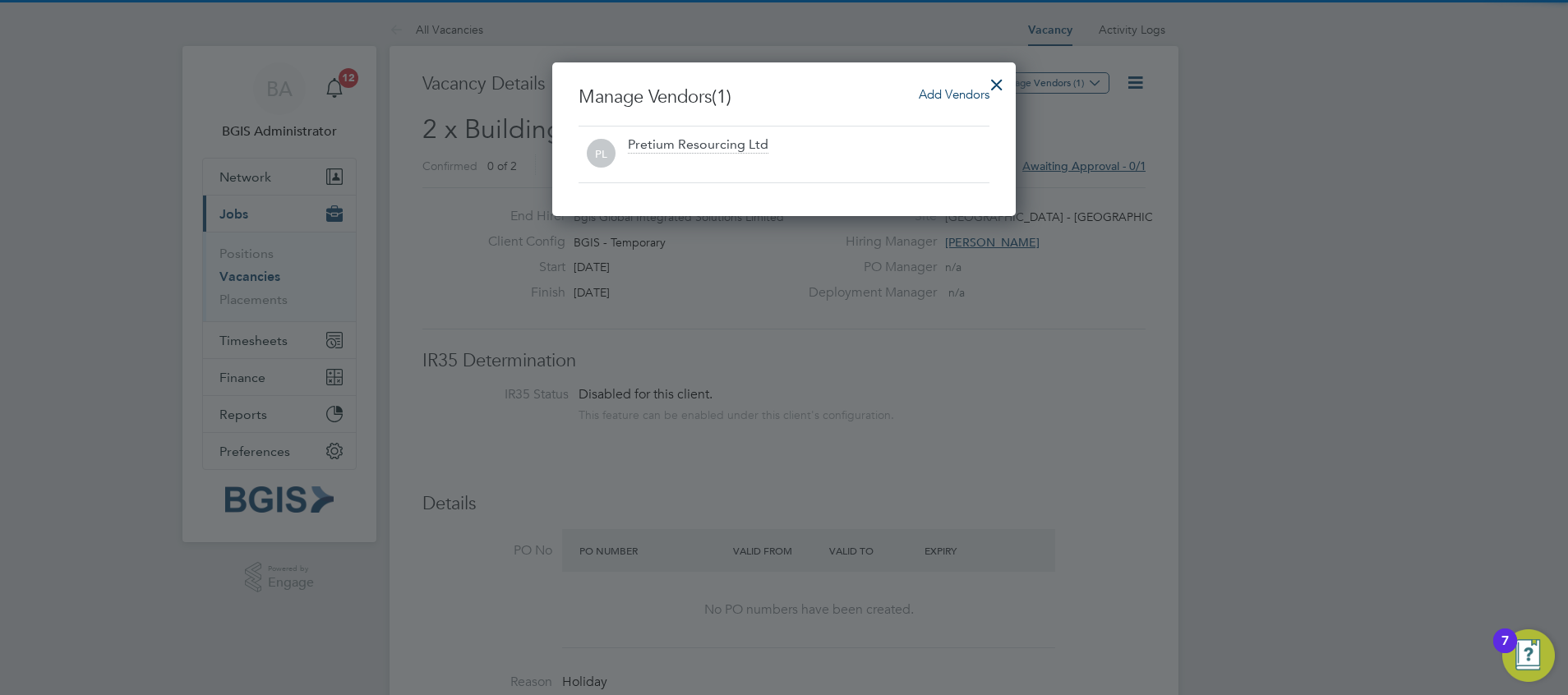
click at [951, 99] on span "Add Vendors" at bounding box center [954, 94] width 71 height 16
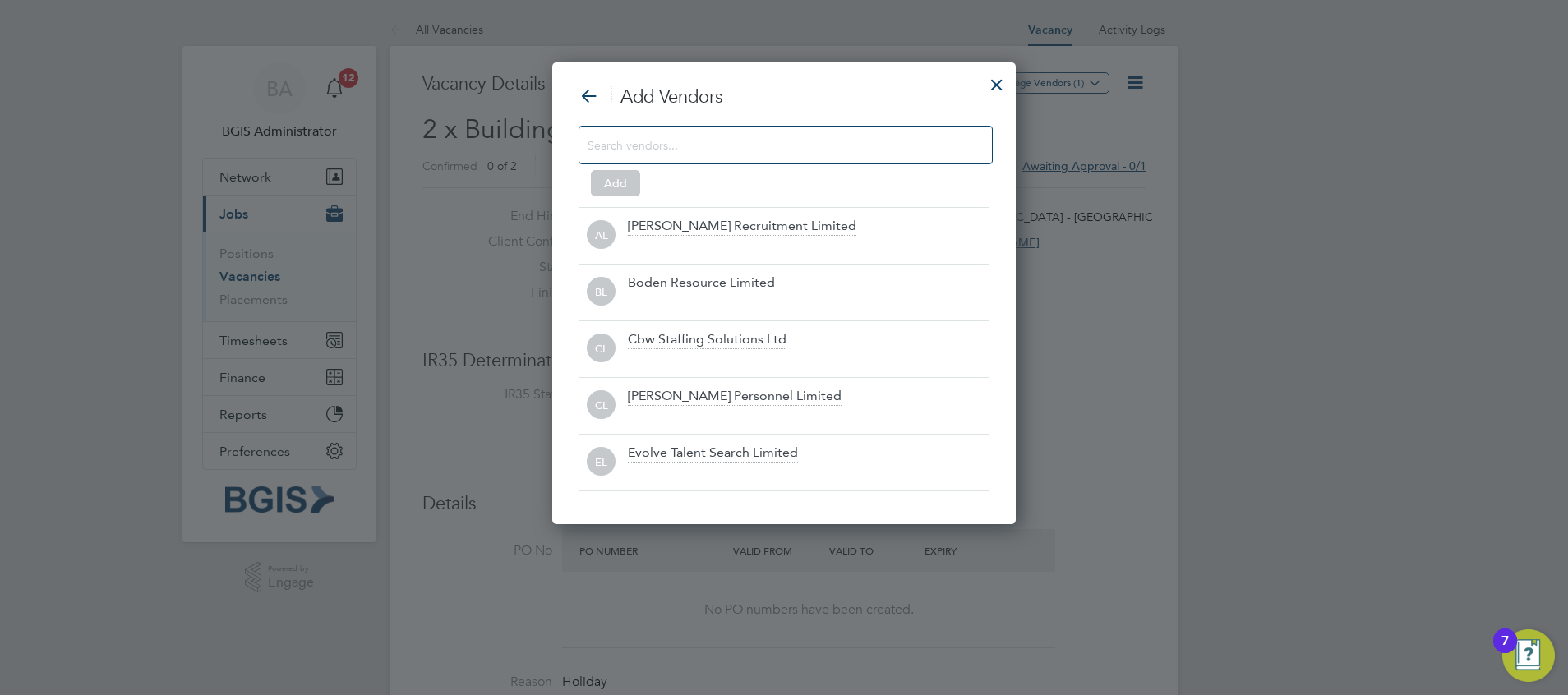
click at [756, 136] on input at bounding box center [772, 145] width 370 height 21
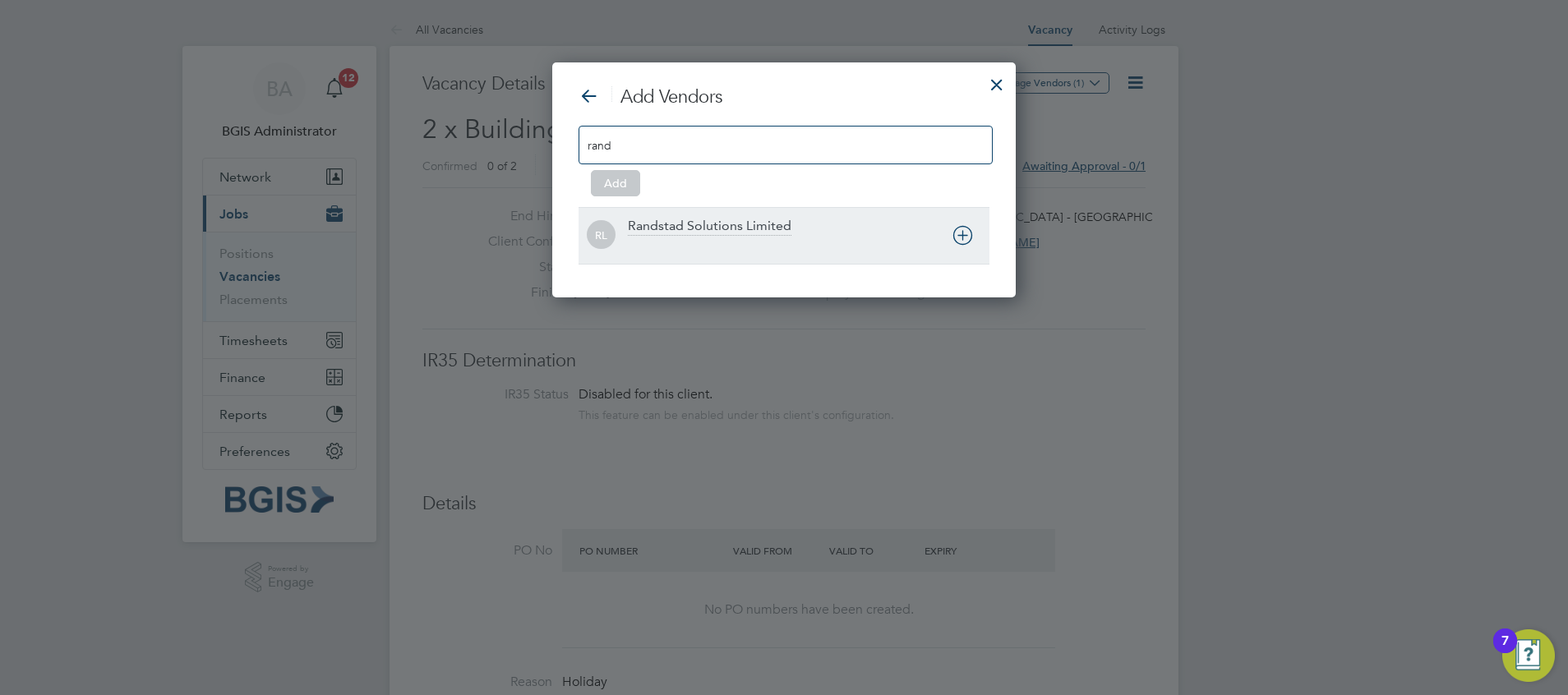
type input "rand"
click at [752, 228] on div "Randstad Solutions Limited" at bounding box center [709, 227] width 163 height 18
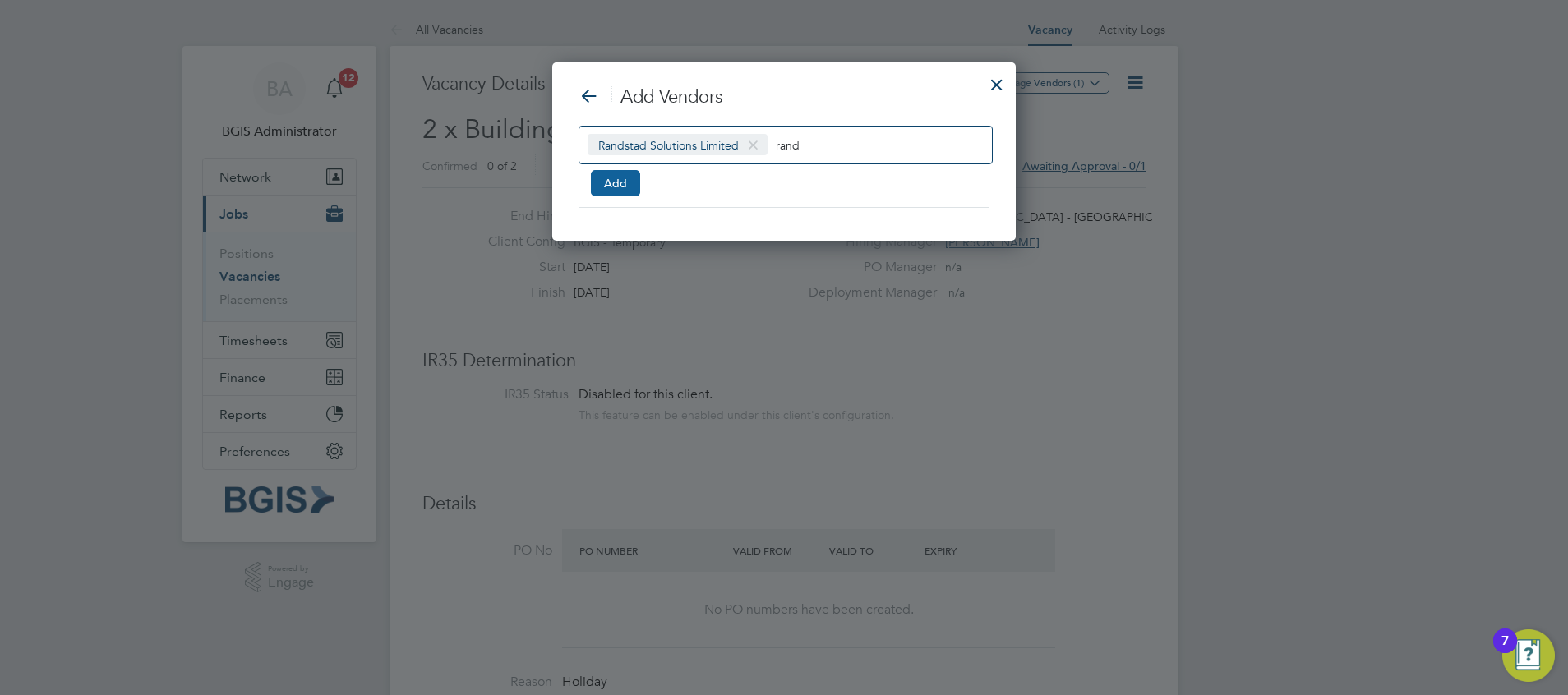
click at [629, 179] on button "Add" at bounding box center [615, 184] width 49 height 26
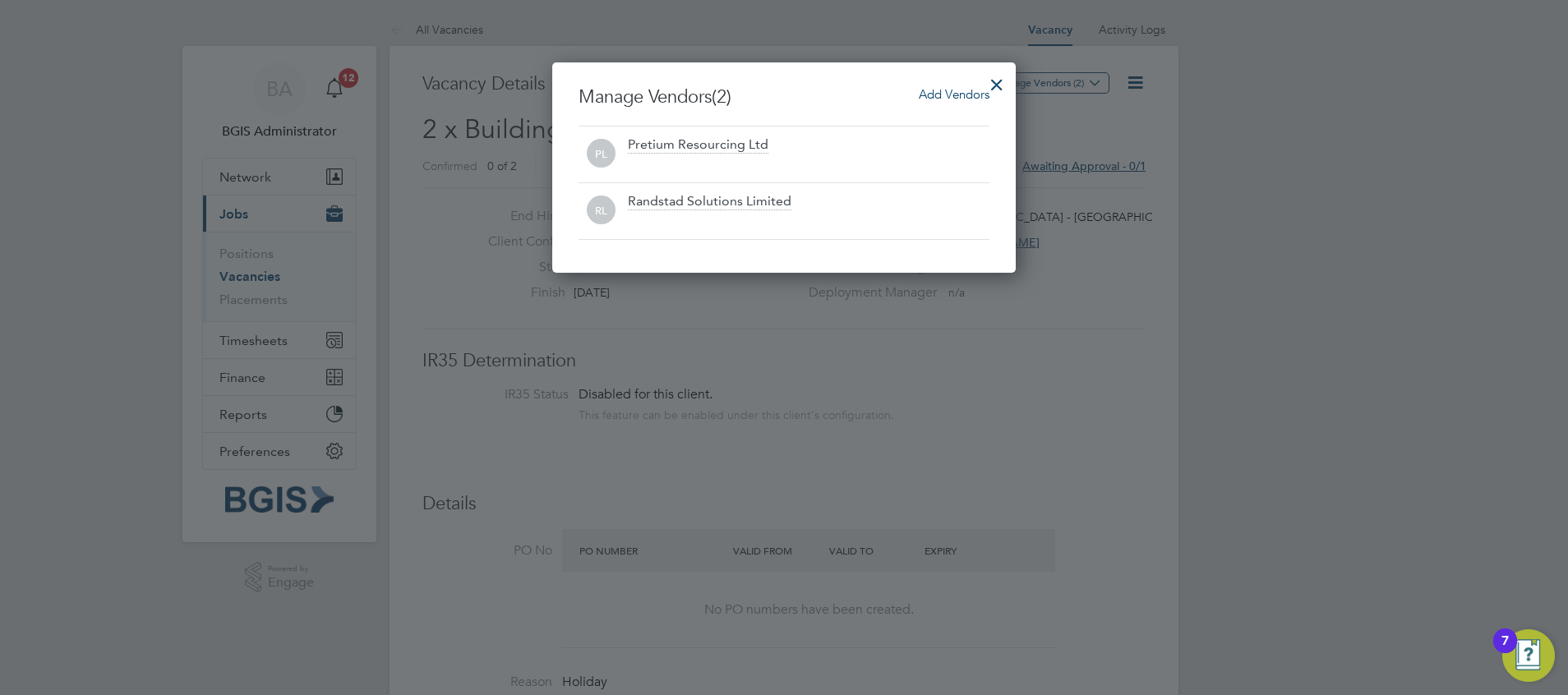
click at [999, 83] on div at bounding box center [997, 80] width 30 height 30
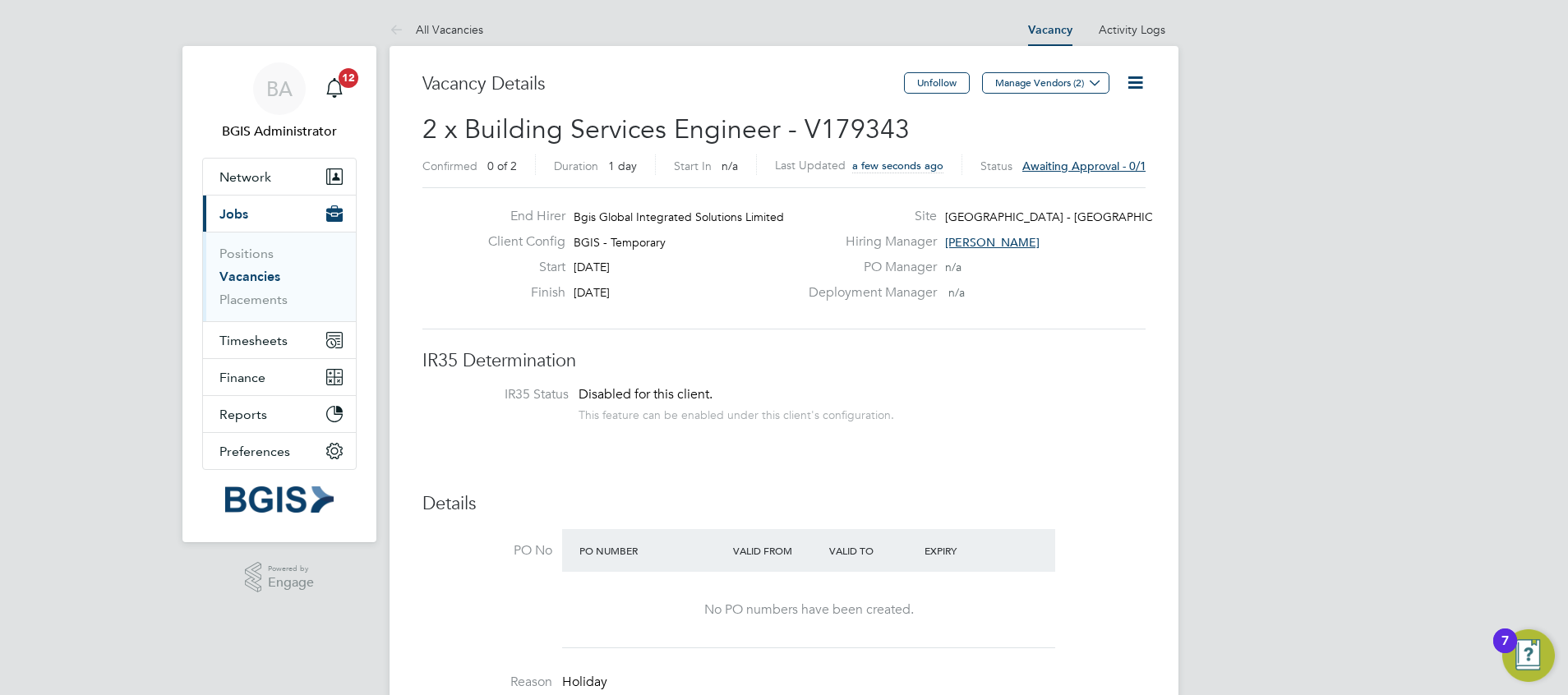
click at [1142, 93] on icon at bounding box center [1135, 82] width 20 height 20
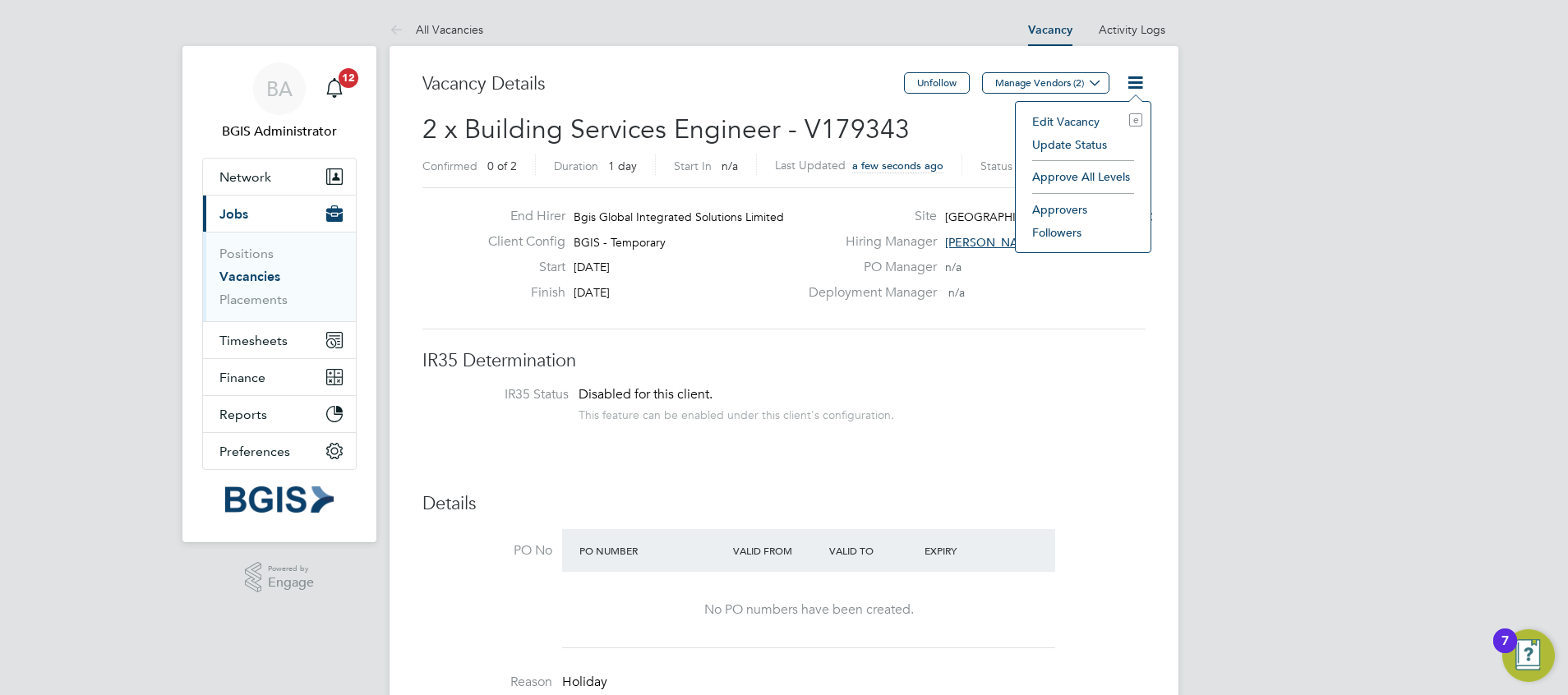
click at [1102, 172] on li "Approve All Levels" at bounding box center [1083, 177] width 118 height 23
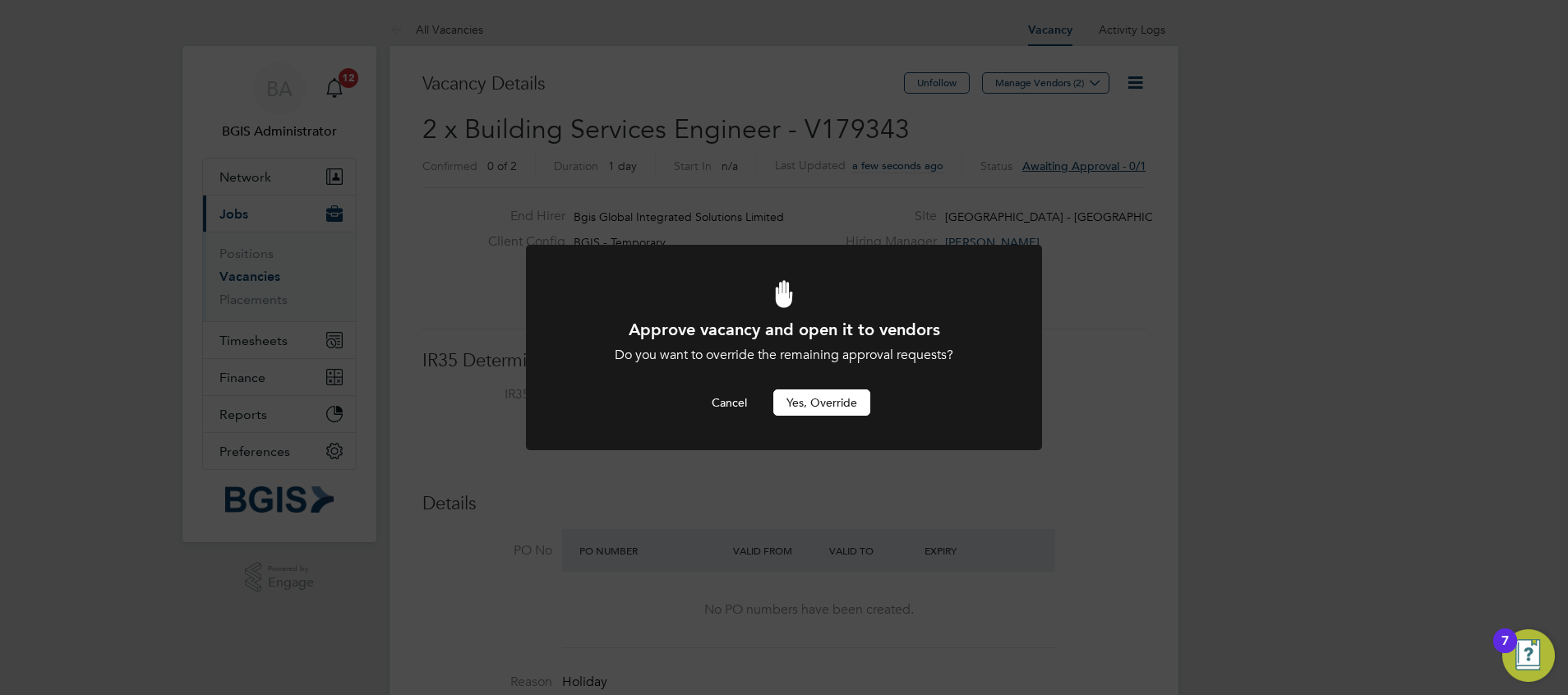
click at [838, 402] on button "Yes, Override" at bounding box center [822, 403] width 97 height 26
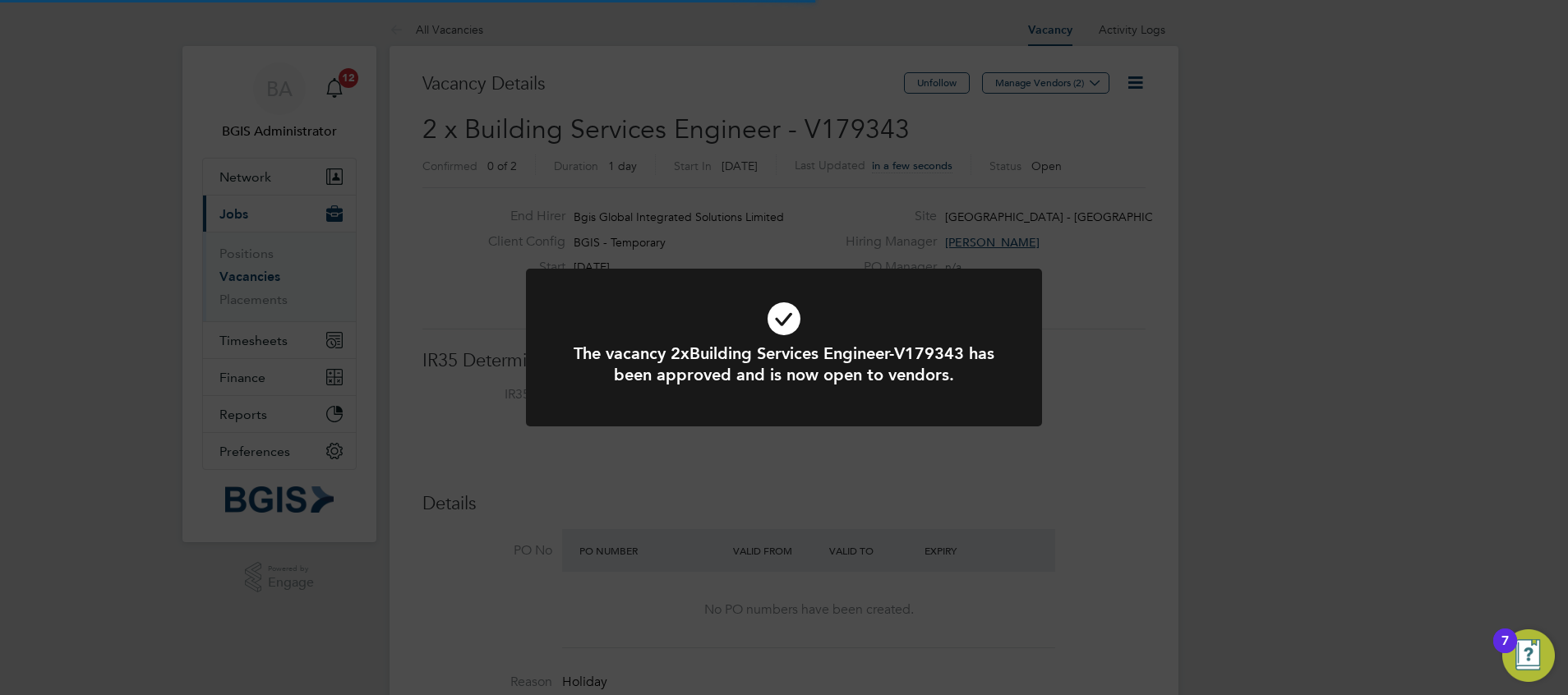
click at [780, 98] on div "The vacancy 2xBuilding Services Engineer-V179343 has been approved and is now o…" at bounding box center [784, 347] width 1568 height 695
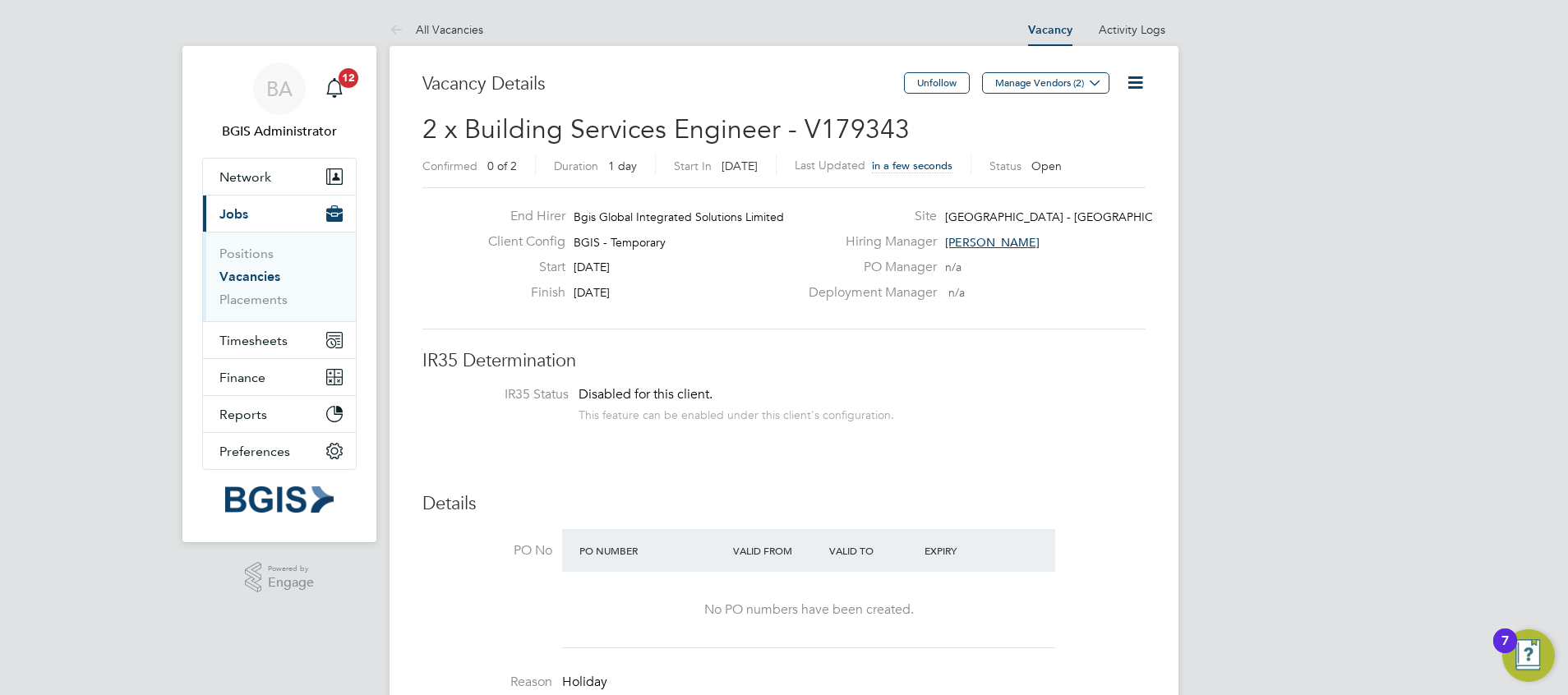
click at [829, 124] on span "2 x Building Services Engineer - V179343" at bounding box center [666, 129] width 487 height 32
copy span "V179343"
click at [1126, 80] on icon at bounding box center [1135, 82] width 20 height 20
click at [1086, 149] on li "Update Status" at bounding box center [1096, 145] width 95 height 23
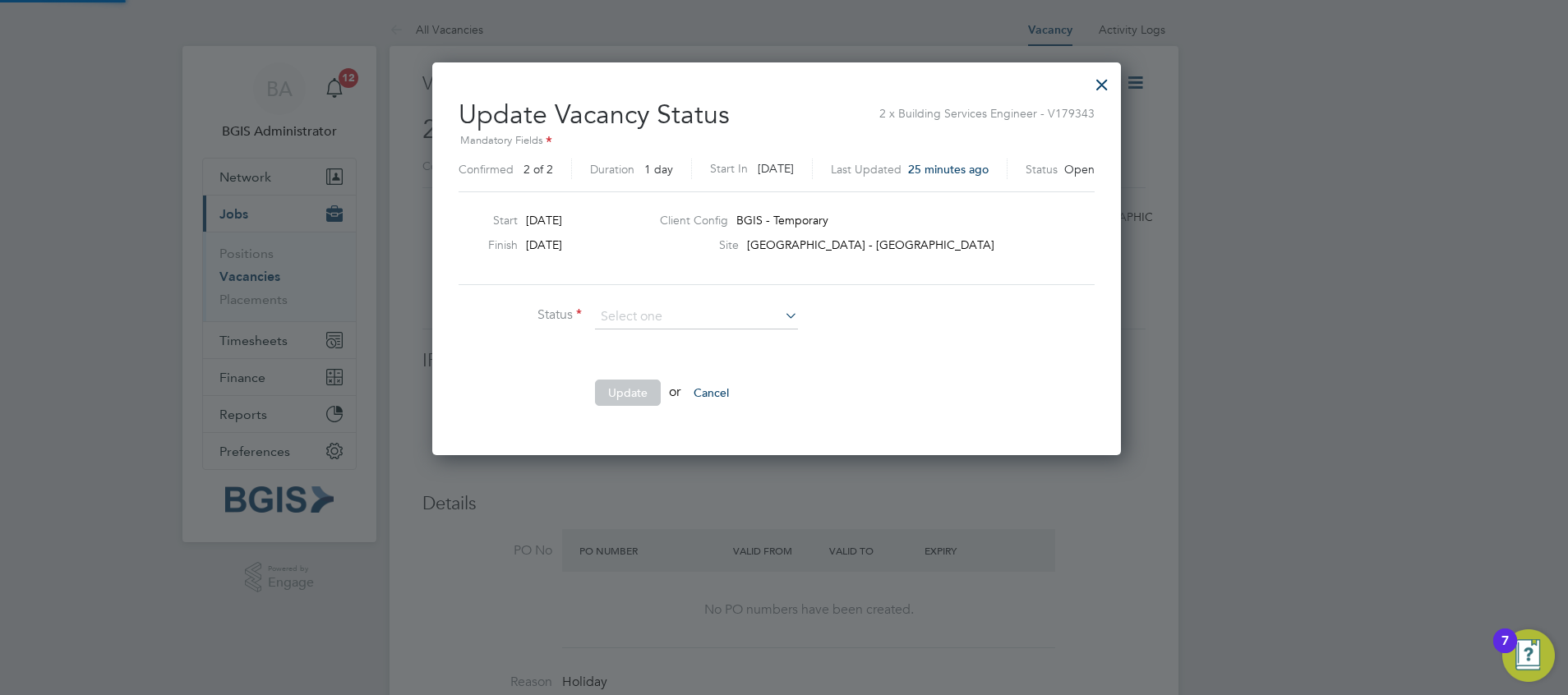
scroll to position [8, 8]
click at [644, 329] on li "Completed" at bounding box center [697, 339] width 205 height 21
type input "Completed"
click at [629, 392] on button "Update" at bounding box center [628, 393] width 65 height 26
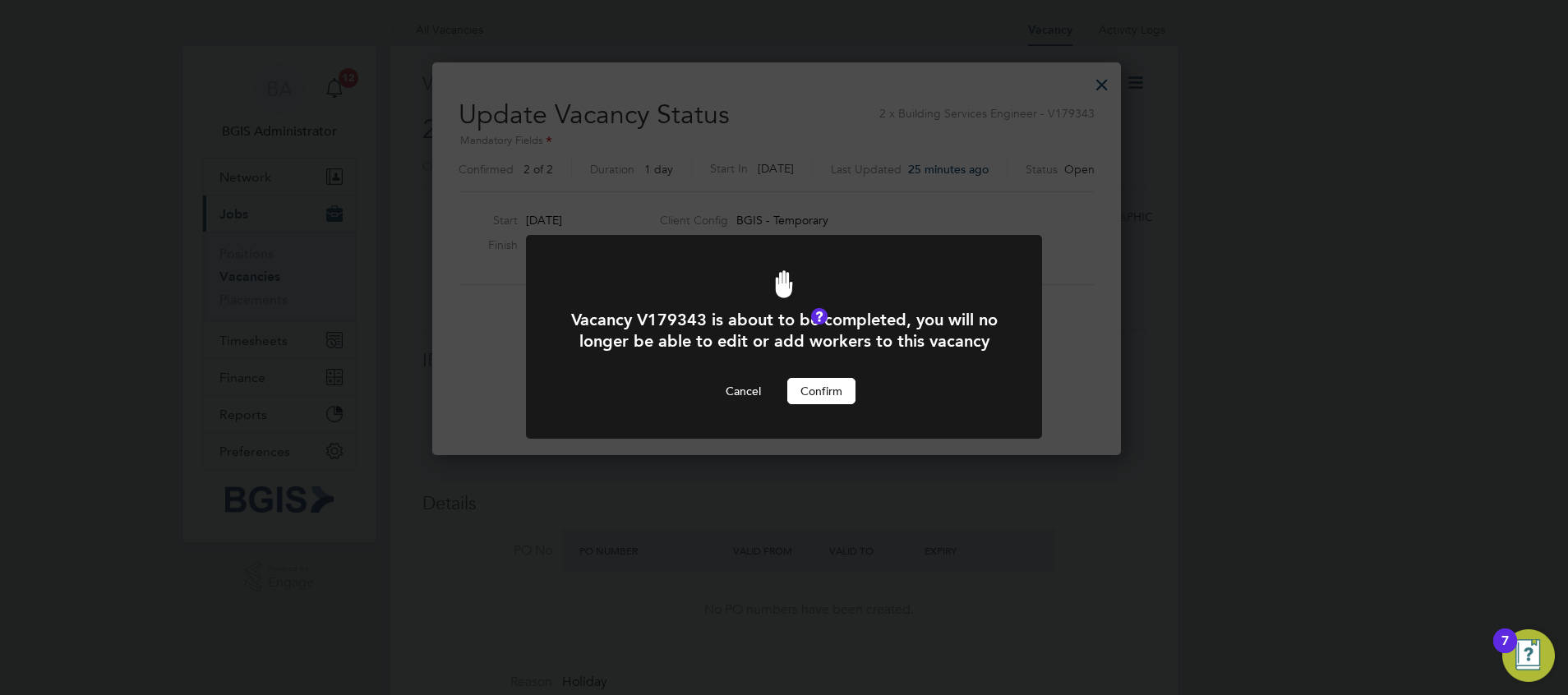
click at [834, 404] on button "Confirm" at bounding box center [821, 391] width 68 height 26
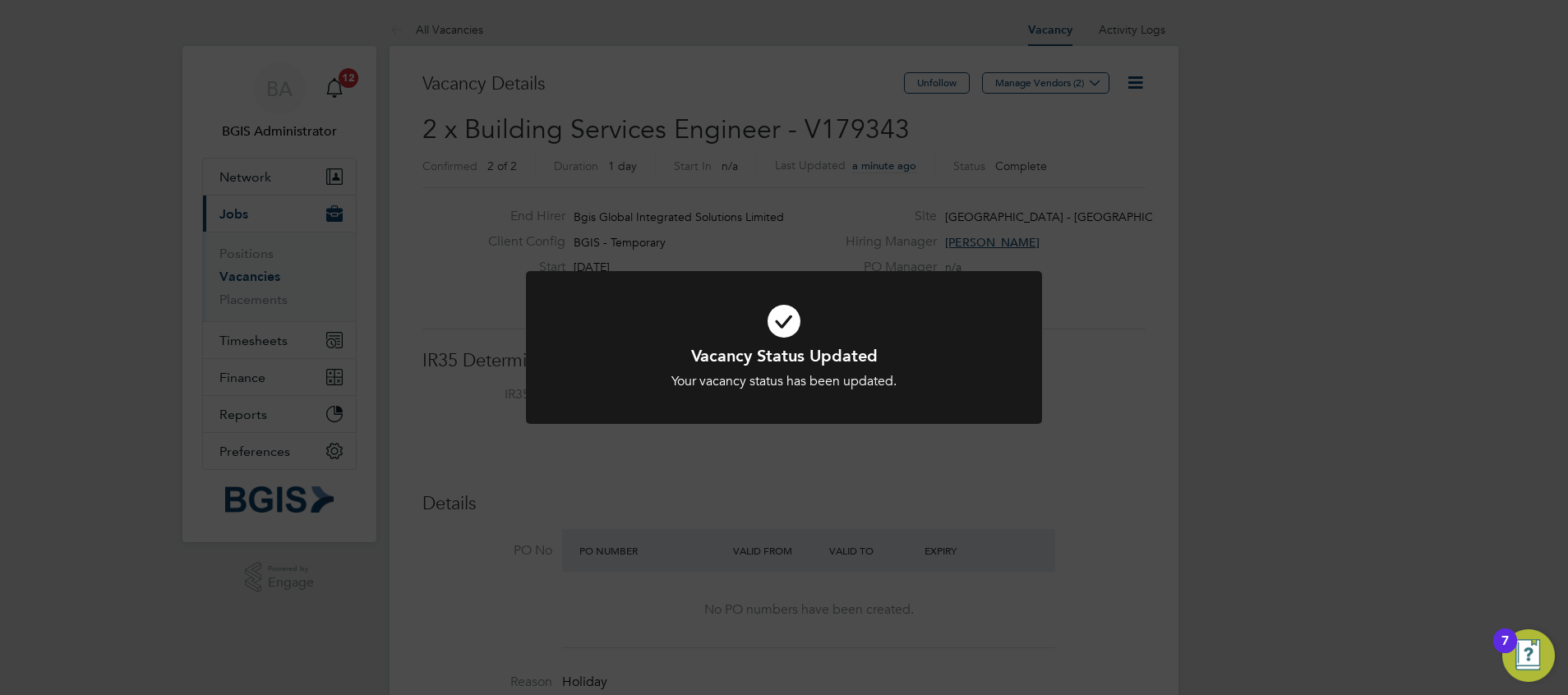
click at [554, 160] on div "Vacancy Status Updated Your vacancy status has been updated. Cancel Okay" at bounding box center [784, 347] width 1568 height 695
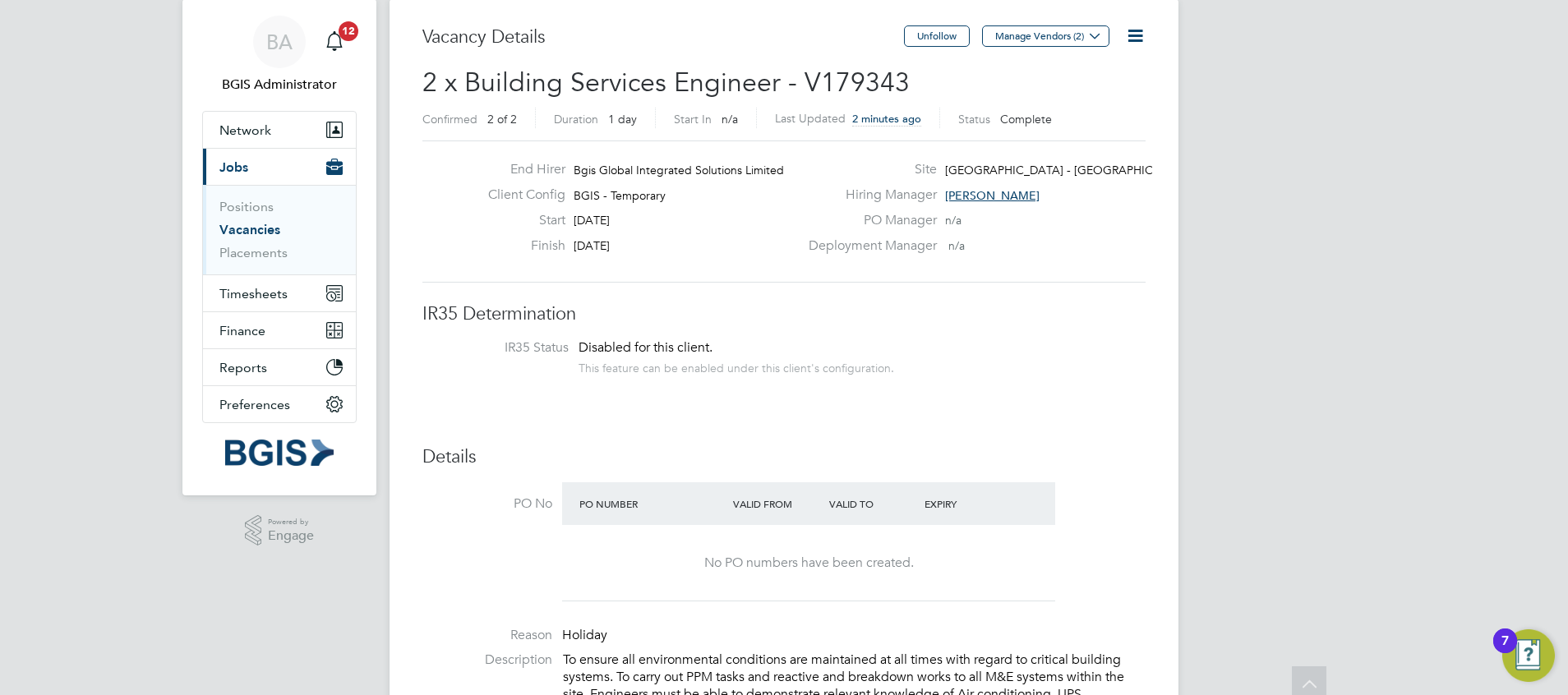
scroll to position [0, 0]
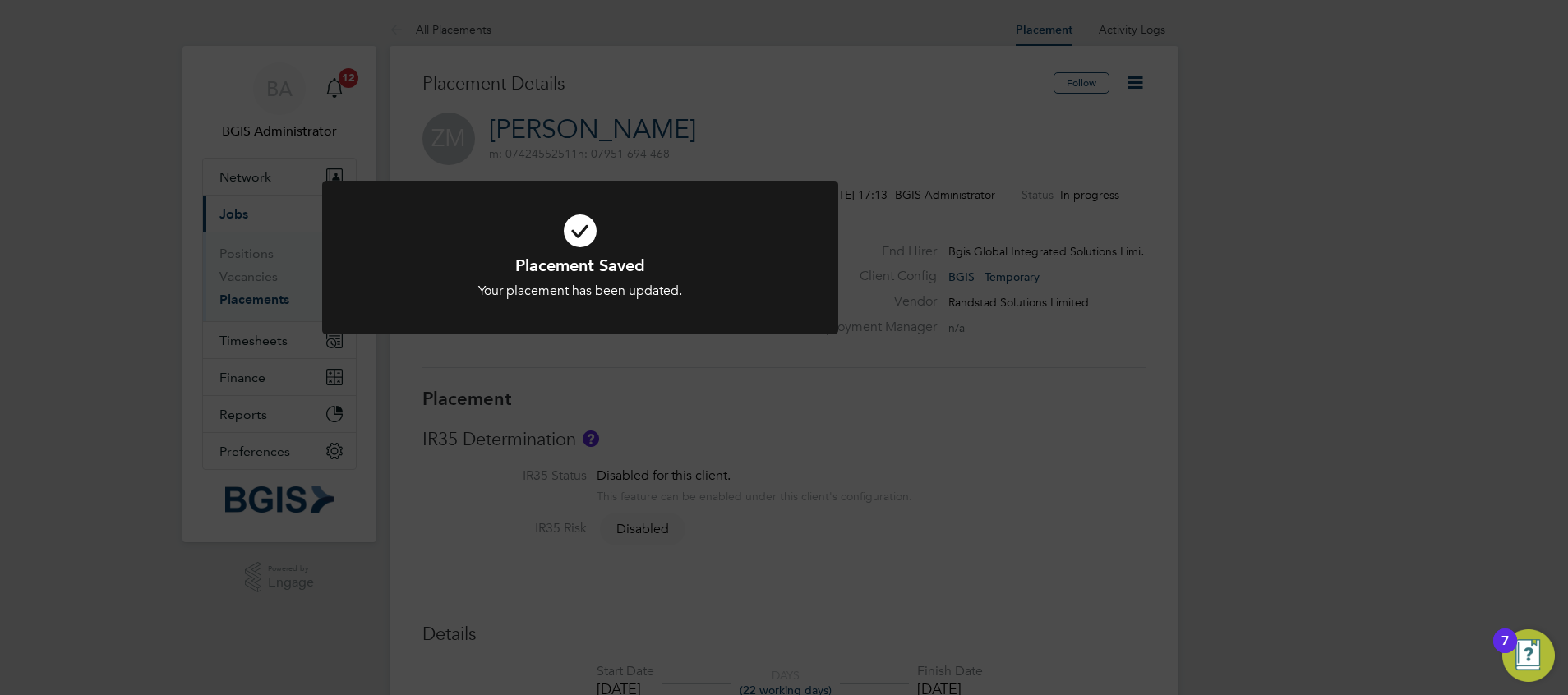
click at [430, 61] on div "Placement Saved Your placement has been updated. Cancel Okay" at bounding box center [784, 347] width 1568 height 695
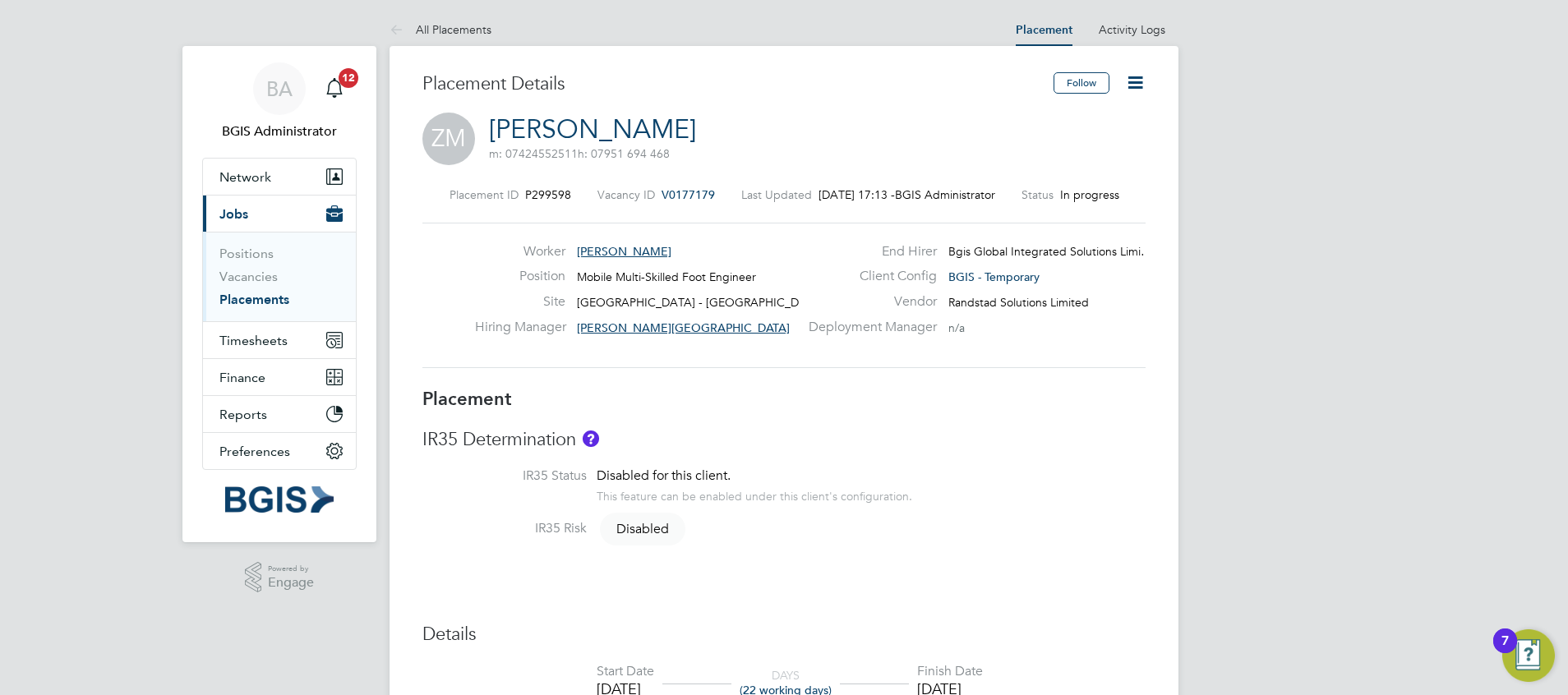
click at [255, 175] on span "Network" at bounding box center [245, 178] width 52 height 16
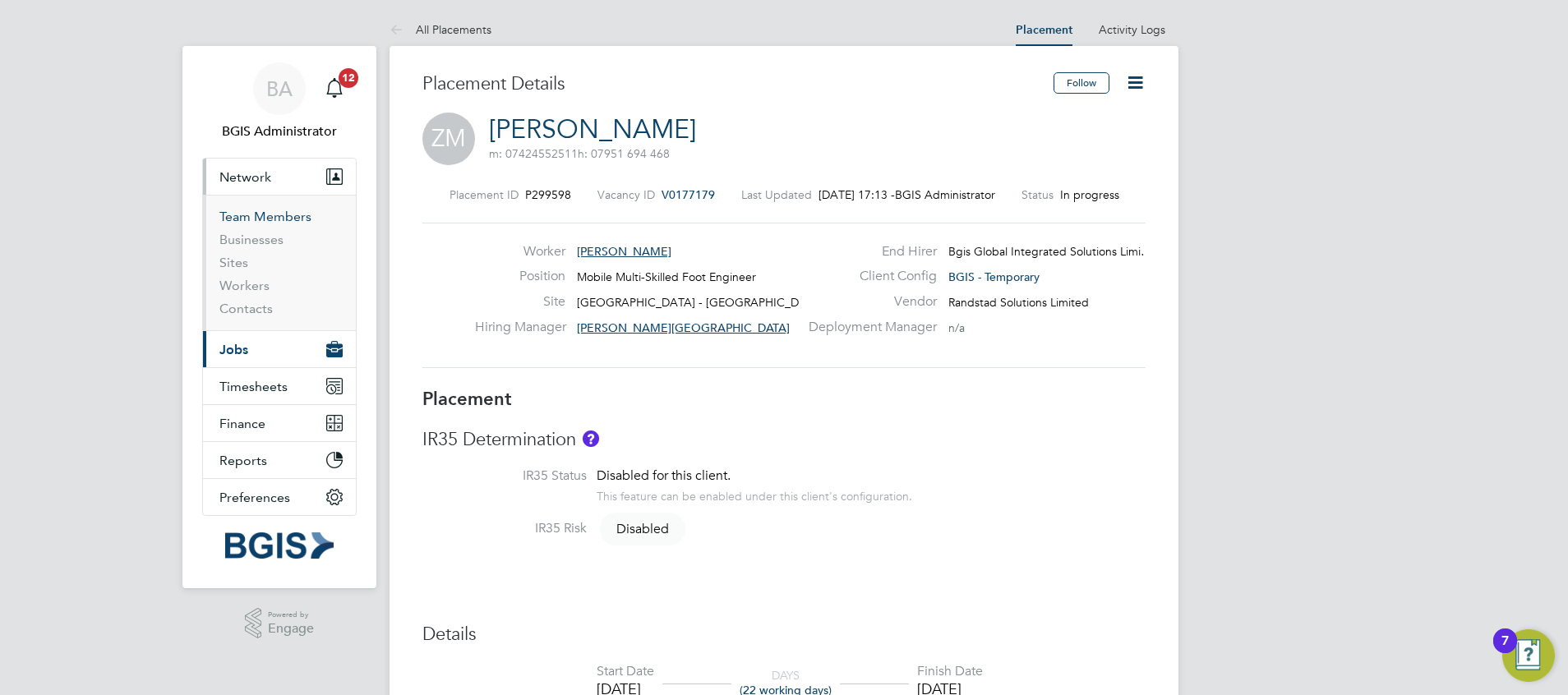
click at [277, 219] on link "Team Members" at bounding box center [265, 216] width 92 height 16
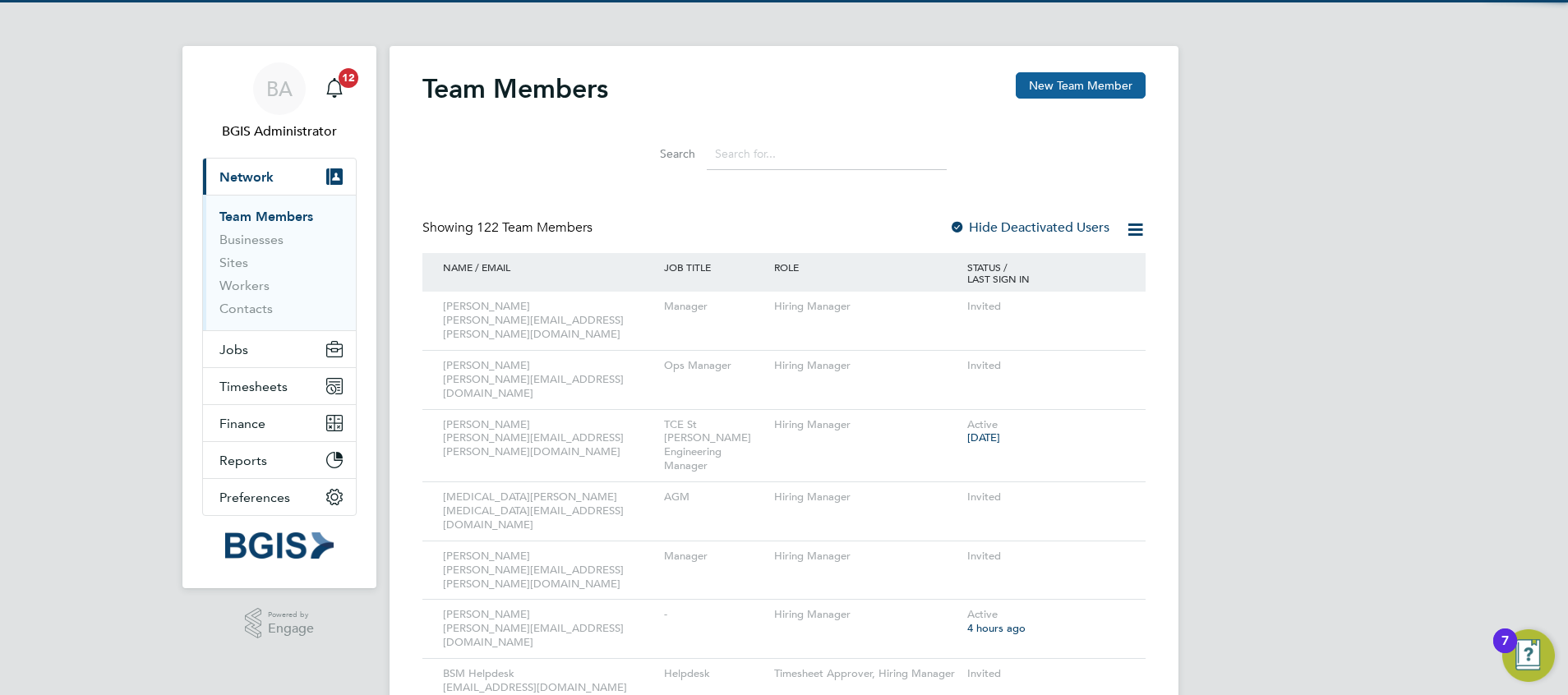
click at [1045, 92] on button "New Team Member" at bounding box center [1080, 86] width 130 height 26
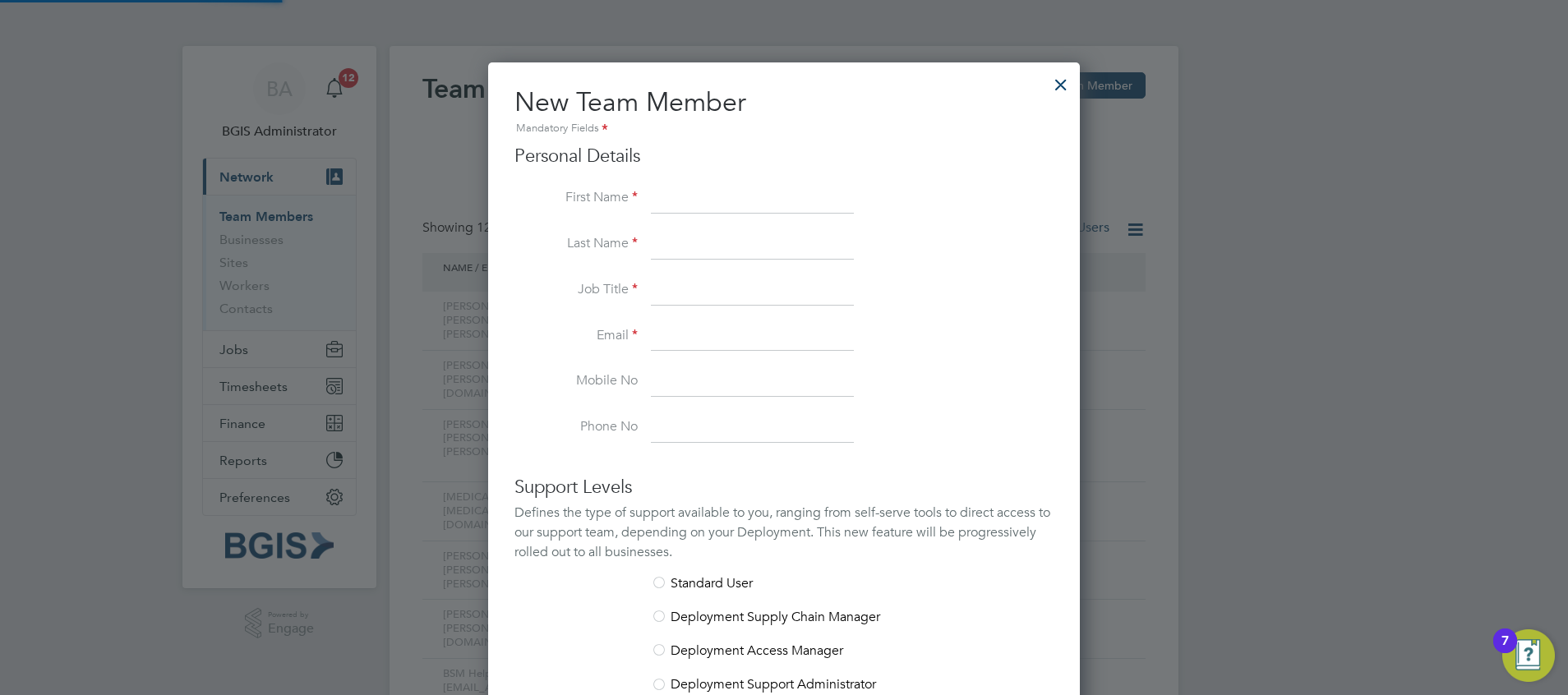
scroll to position [984, 592]
click at [682, 349] on input at bounding box center [752, 337] width 203 height 30
paste input "Kyriacos.Savva@bgis.com"
type input "Kyriacos.Savva@bgis.com"
click at [686, 207] on input at bounding box center [752, 199] width 203 height 30
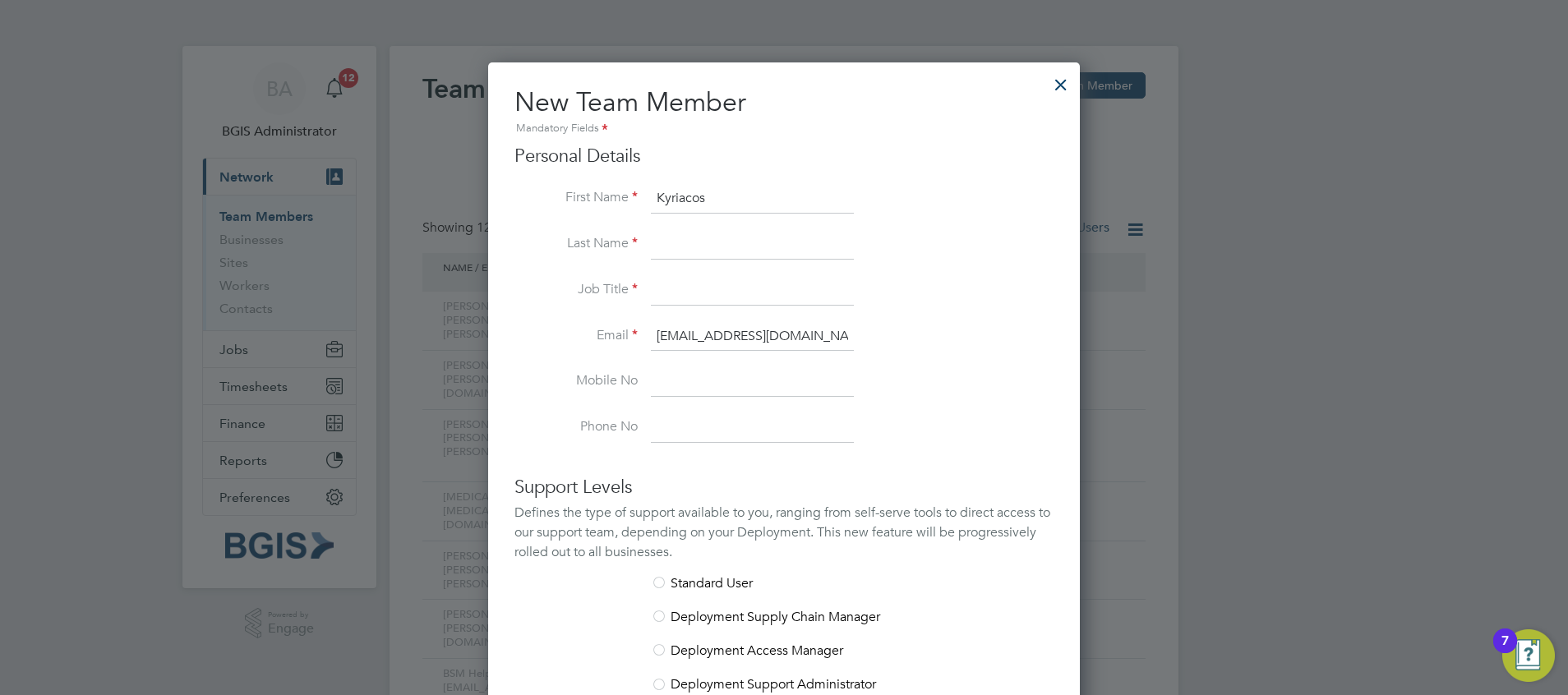
type input "Kyriacos"
type input "Savva"
type input "0"
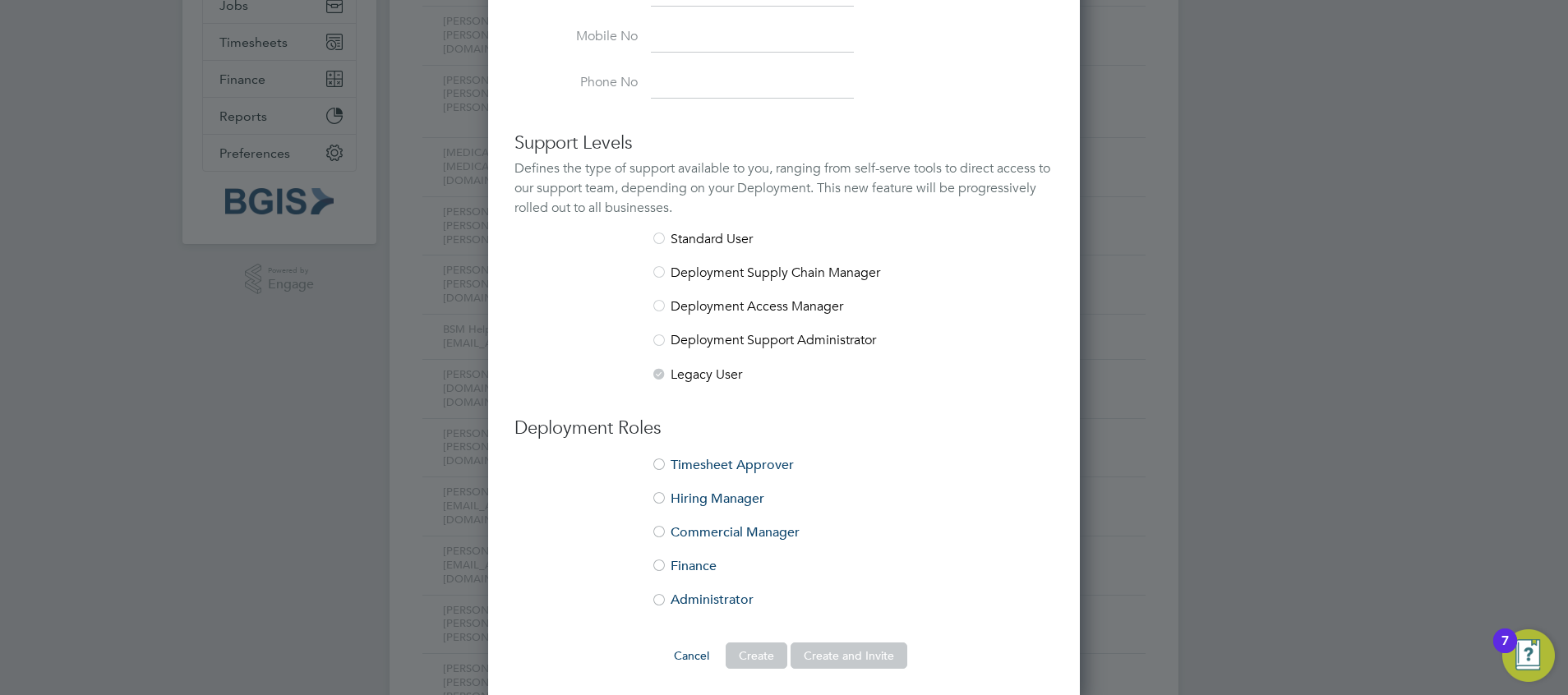
scroll to position [345, 0]
type input "-"
click at [737, 504] on li "Hiring Manager" at bounding box center [784, 507] width 539 height 34
click at [819, 646] on button "Create and Invite" at bounding box center [848, 655] width 117 height 26
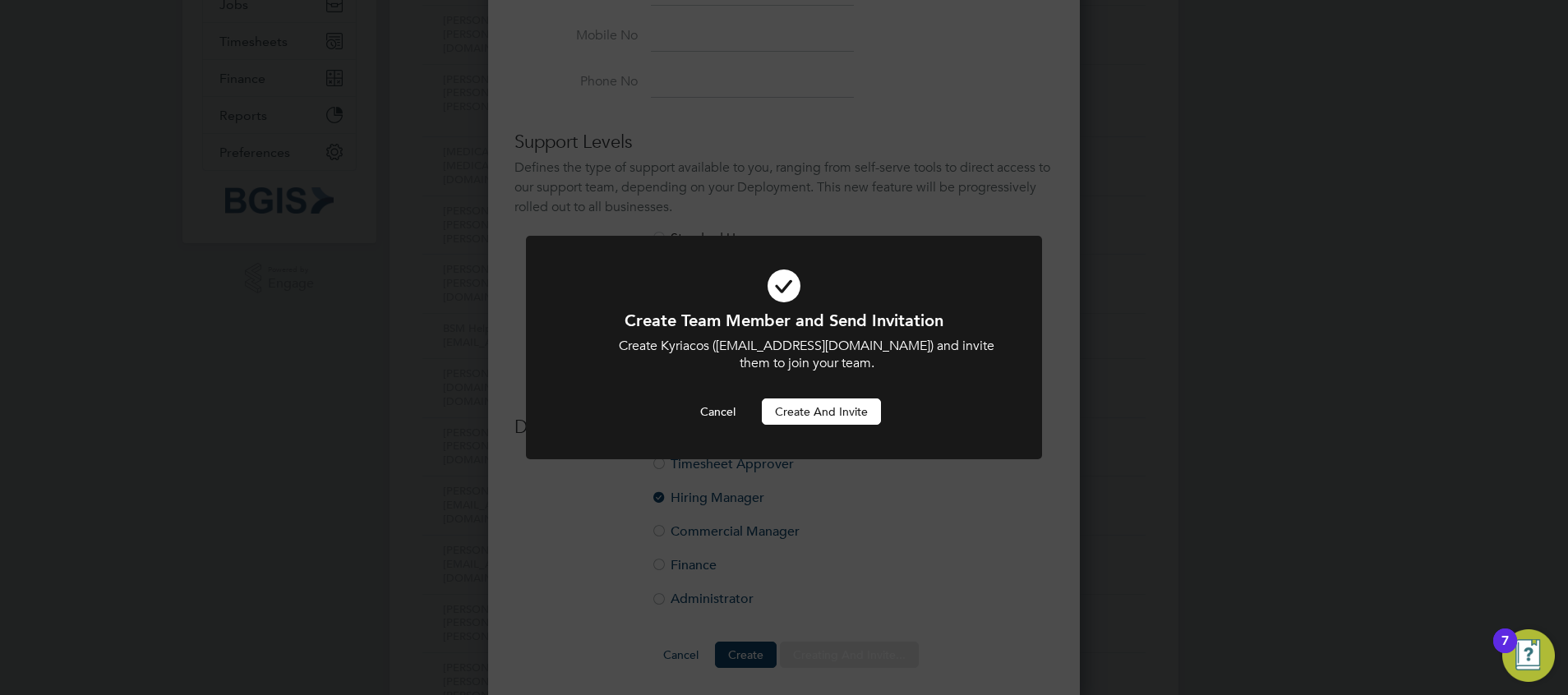
click at [860, 409] on button "Create and invite" at bounding box center [821, 412] width 119 height 26
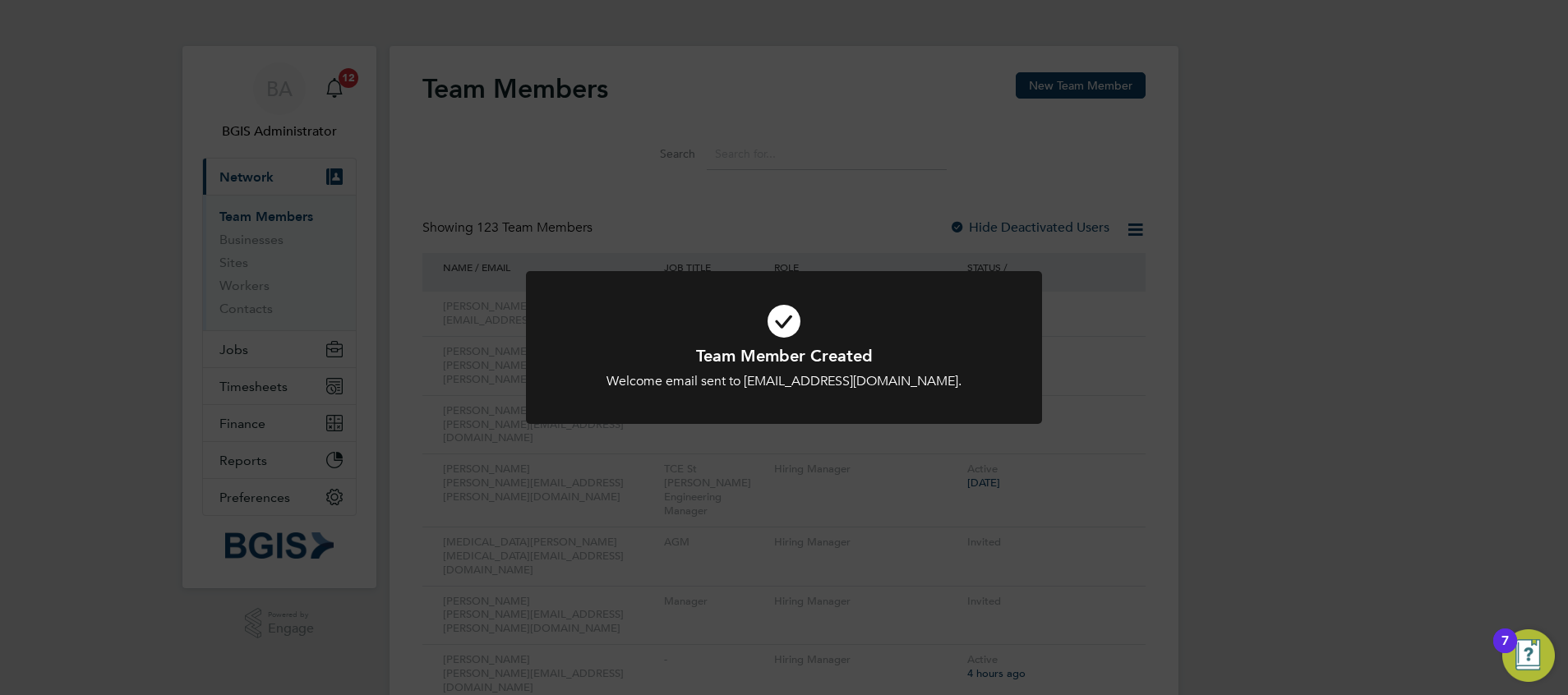
click at [403, 244] on div "Team Member Created Welcome email sent to Kyriacos.Savva@bgis.com. Cancel Okay" at bounding box center [784, 347] width 1568 height 695
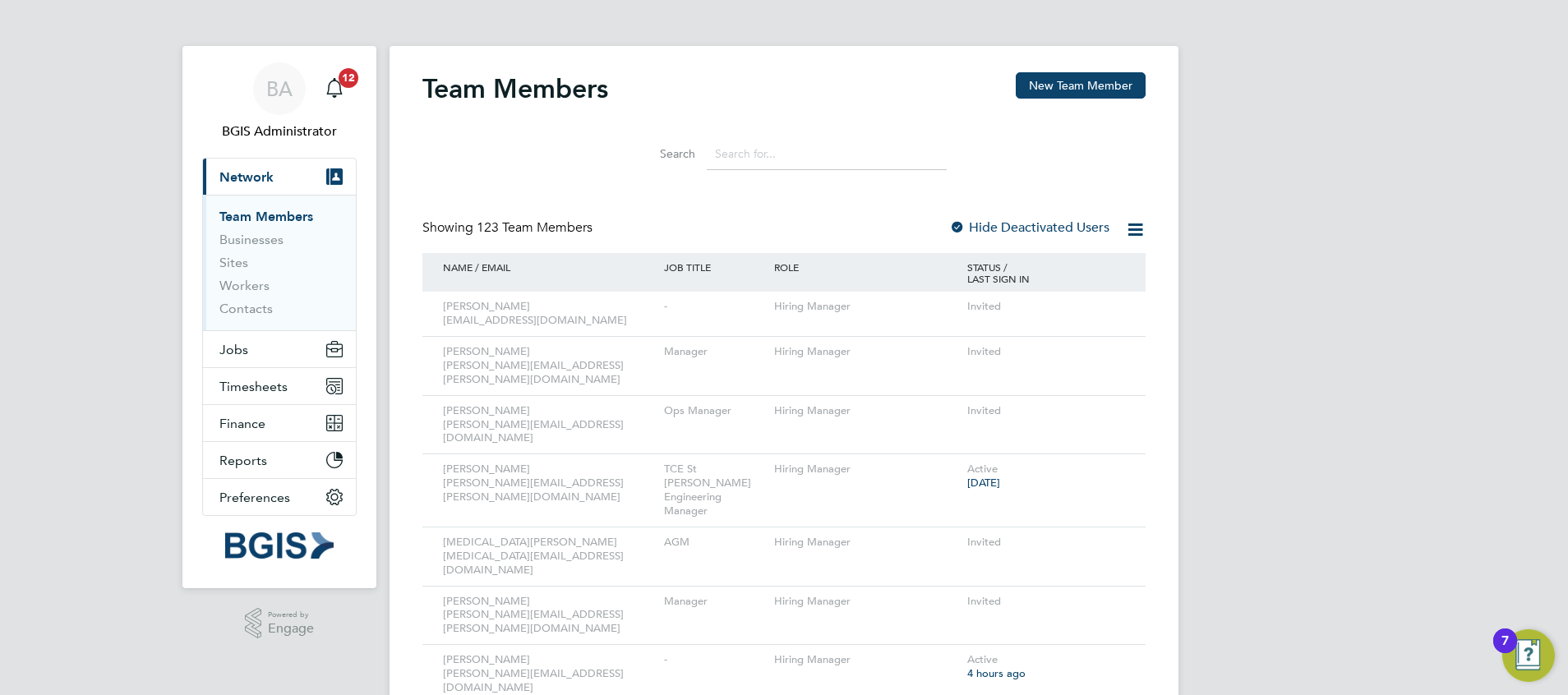
click at [240, 334] on button "Jobs" at bounding box center [279, 349] width 153 height 36
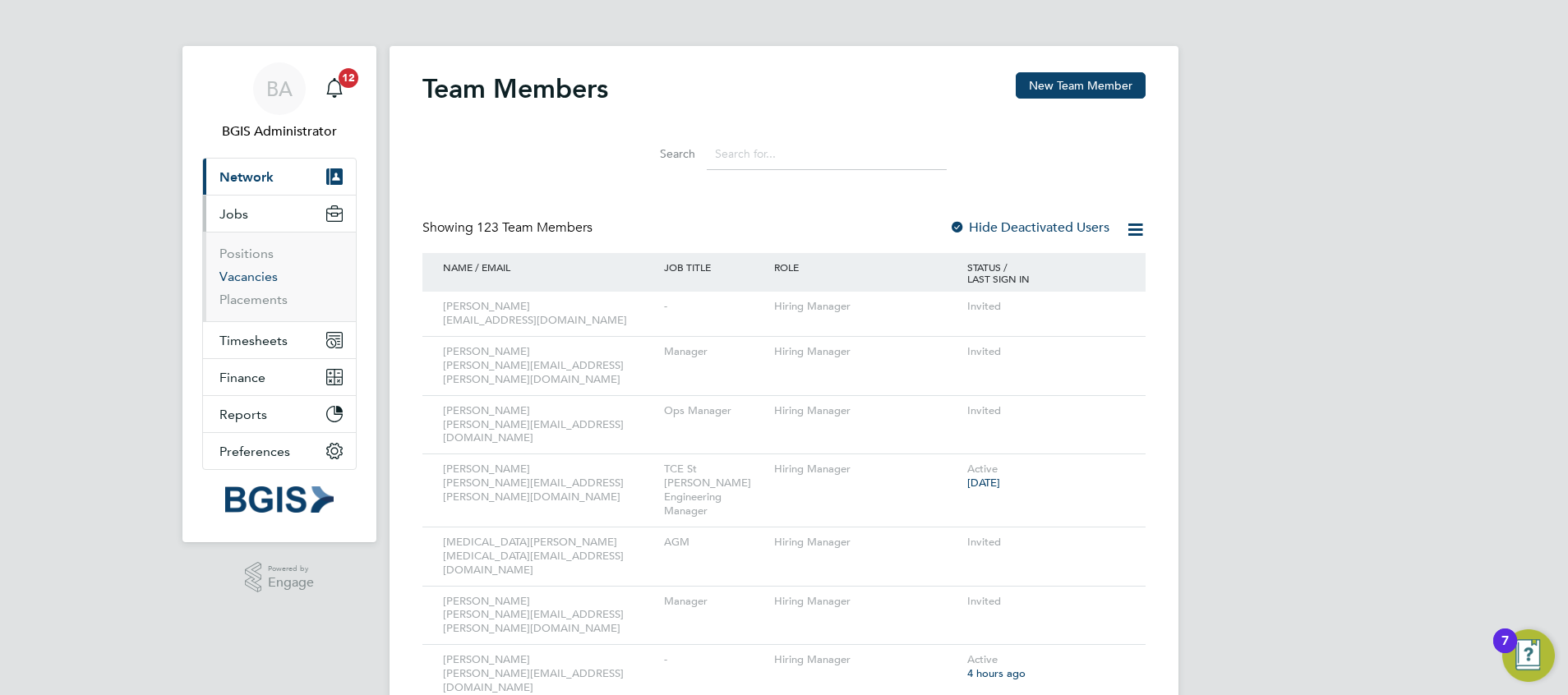
click at [225, 269] on link "Vacancies" at bounding box center [248, 276] width 58 height 16
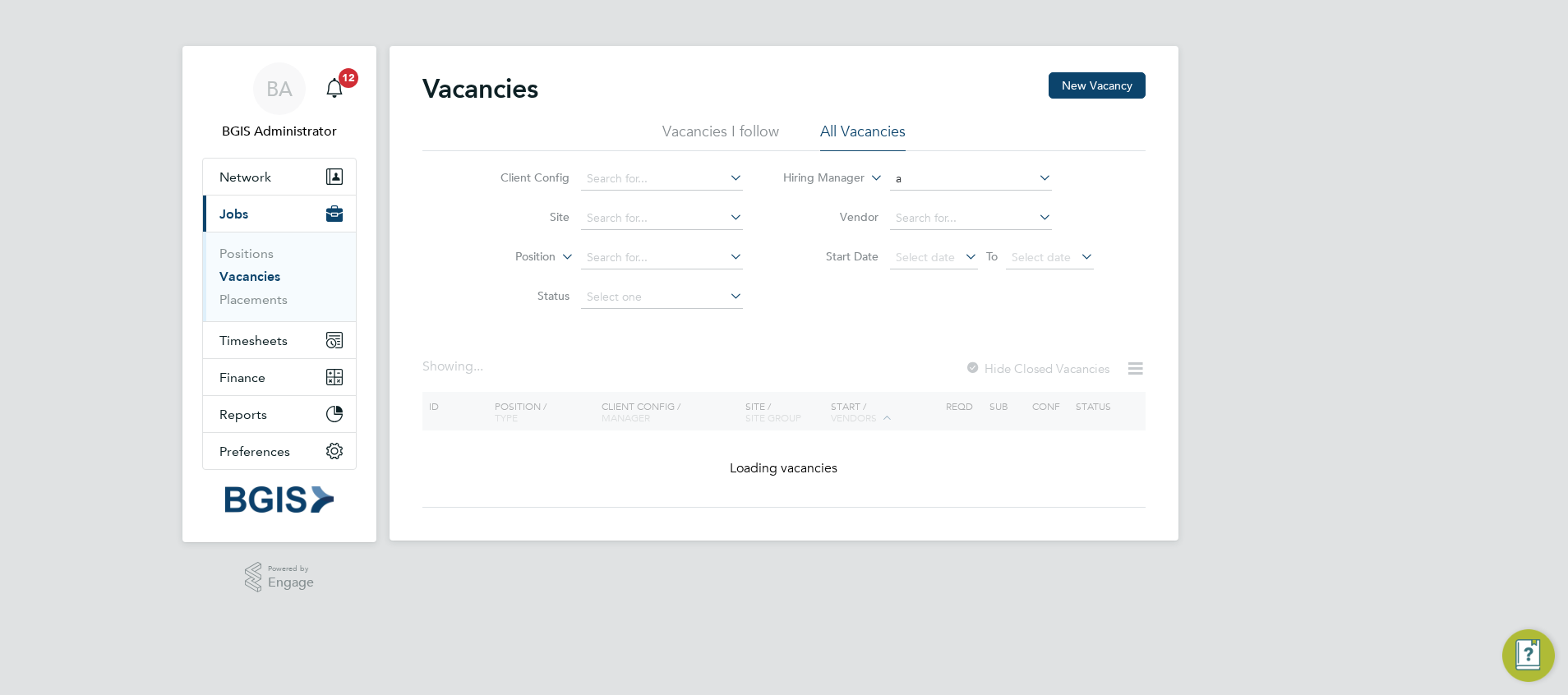
click at [936, 183] on input "a" at bounding box center [970, 179] width 162 height 23
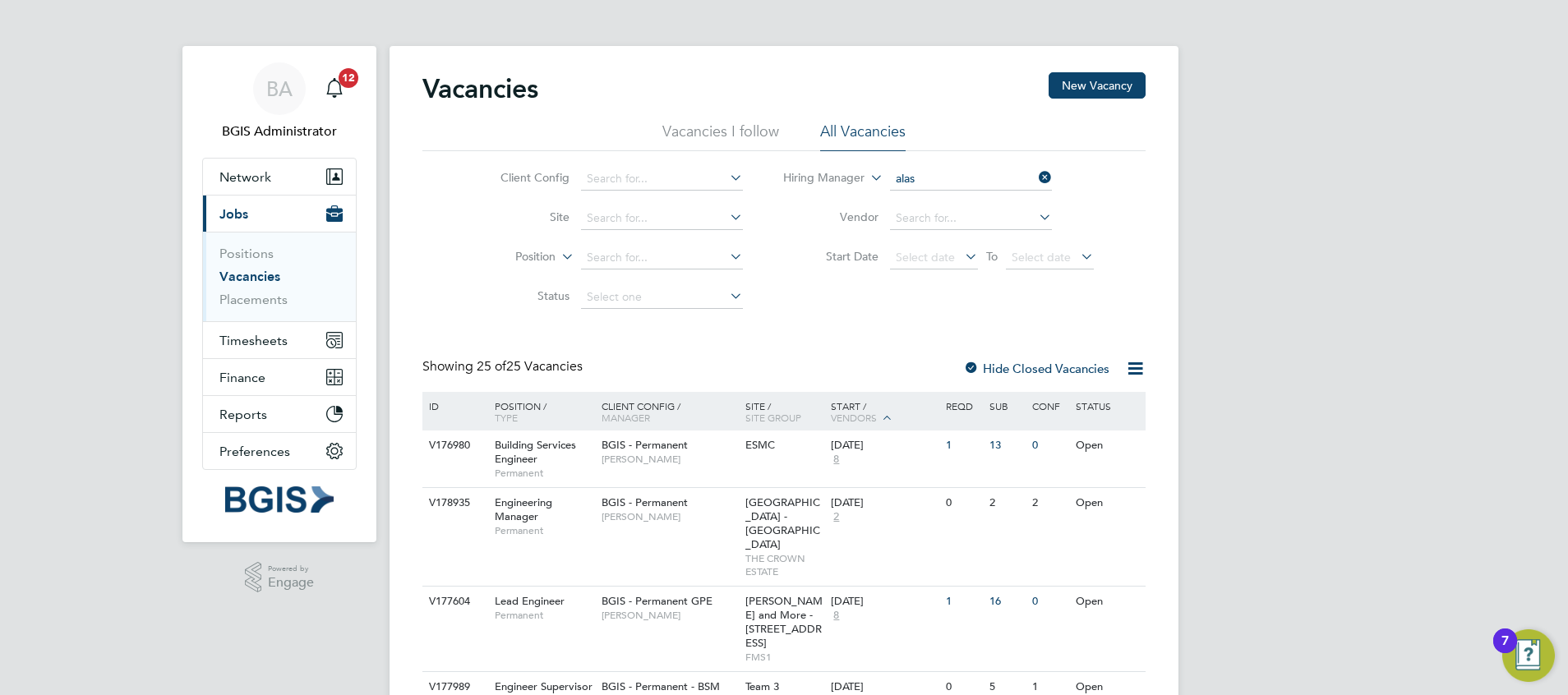
click at [936, 191] on li "Alas tair Rutherford" at bounding box center [969, 201] width 163 height 22
type input "[PERSON_NAME]"
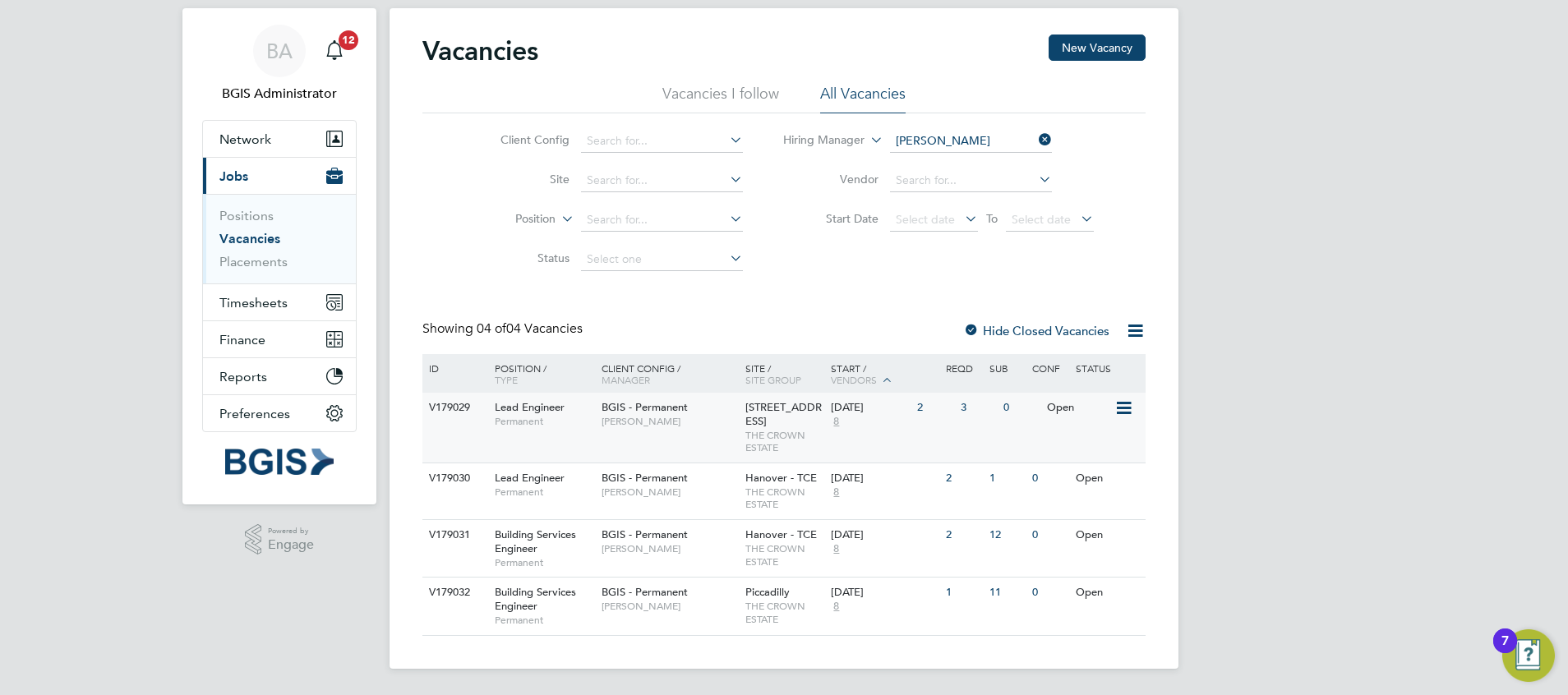
drag, startPoint x: 728, startPoint y: 360, endPoint x: 712, endPoint y: 409, distance: 51.5
click at [712, 409] on div "ID Position / Type Client Config / Manager Site / Site Group Start / Vendors Re…" at bounding box center [783, 495] width 723 height 282
click at [712, 415] on span "[PERSON_NAME]" at bounding box center [669, 421] width 136 height 13
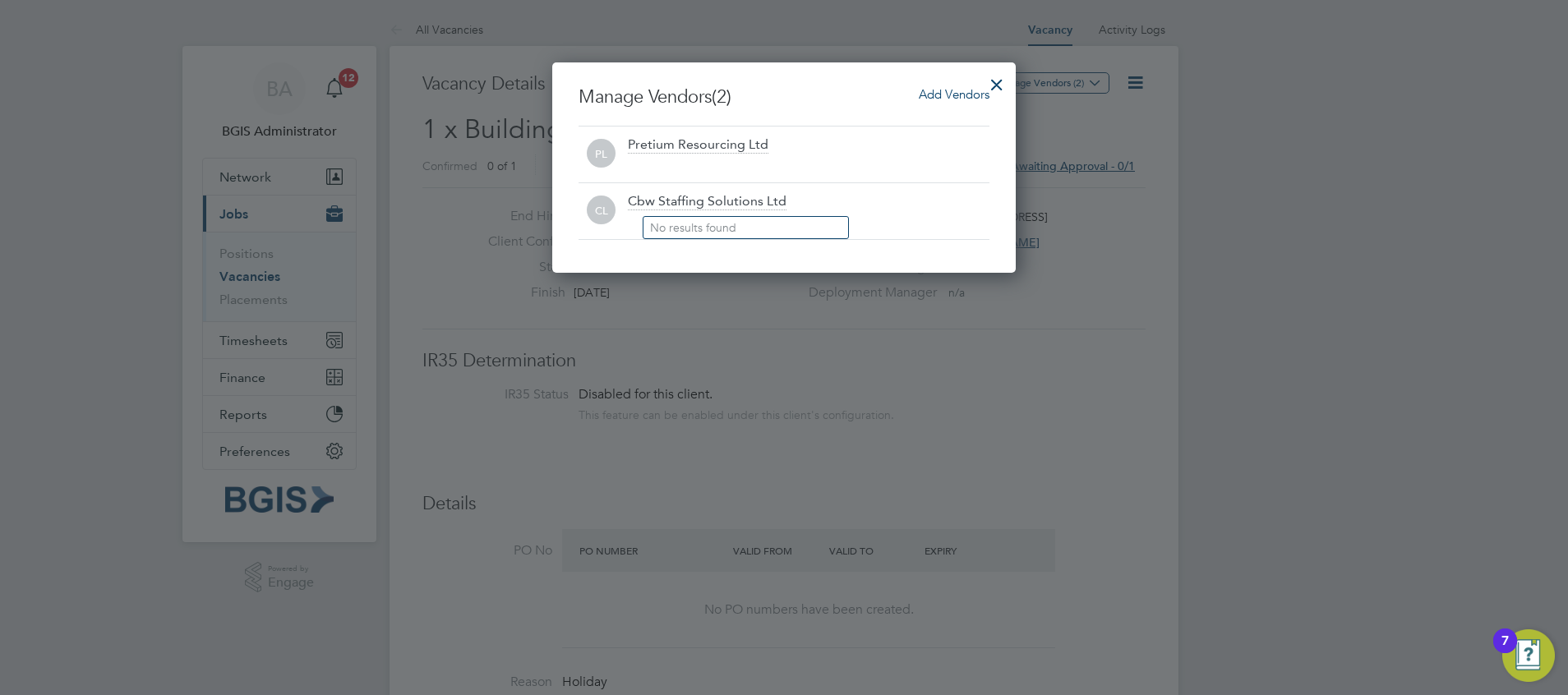
click at [994, 72] on div at bounding box center [997, 80] width 30 height 30
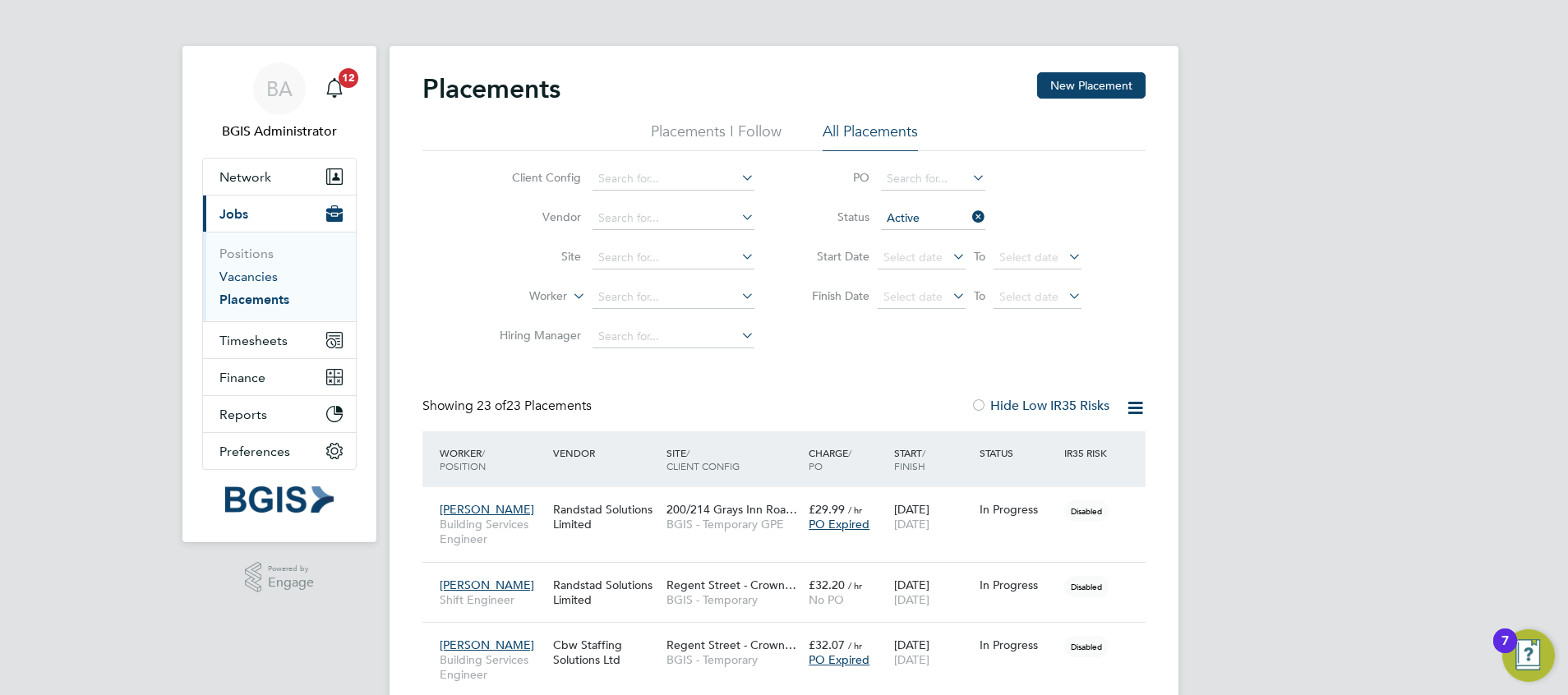
click at [262, 275] on link "Vacancies" at bounding box center [248, 276] width 58 height 16
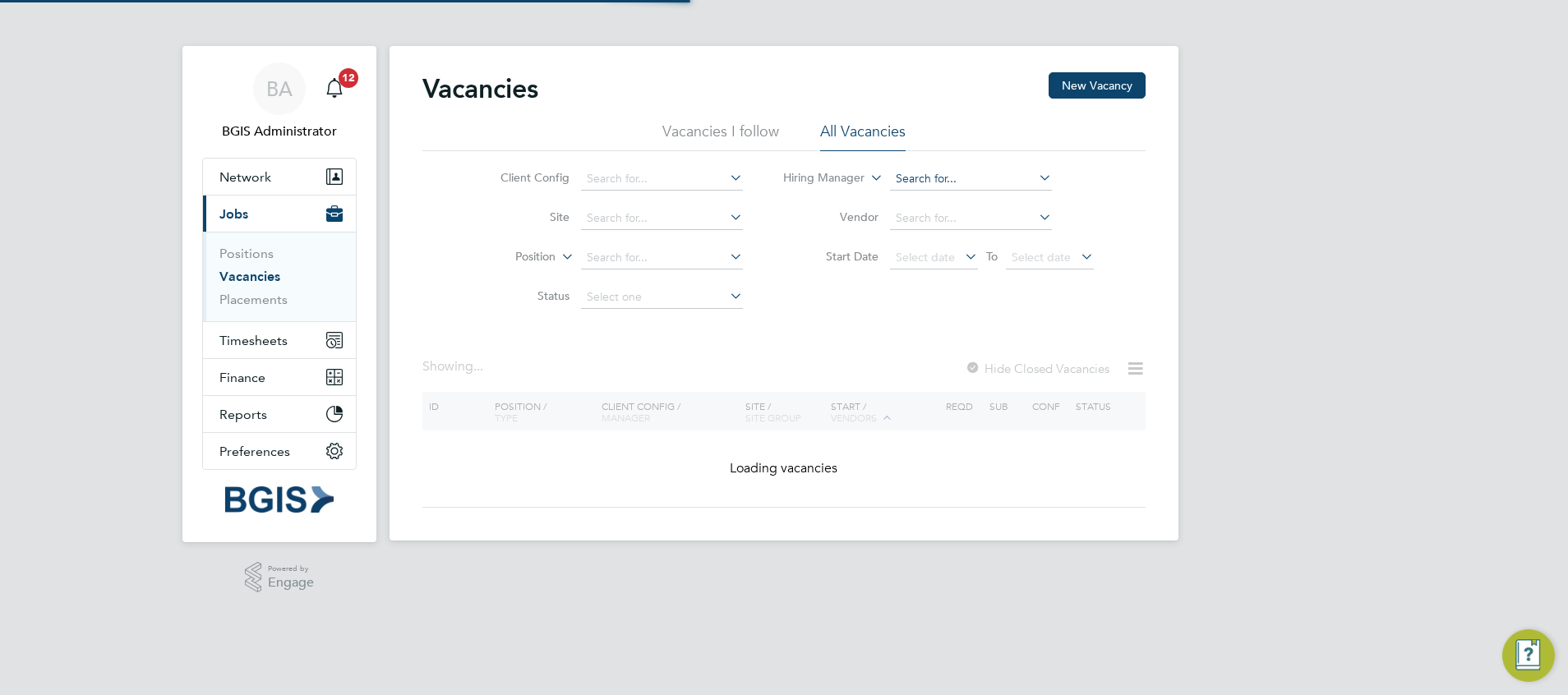
click at [942, 172] on input at bounding box center [970, 179] width 162 height 23
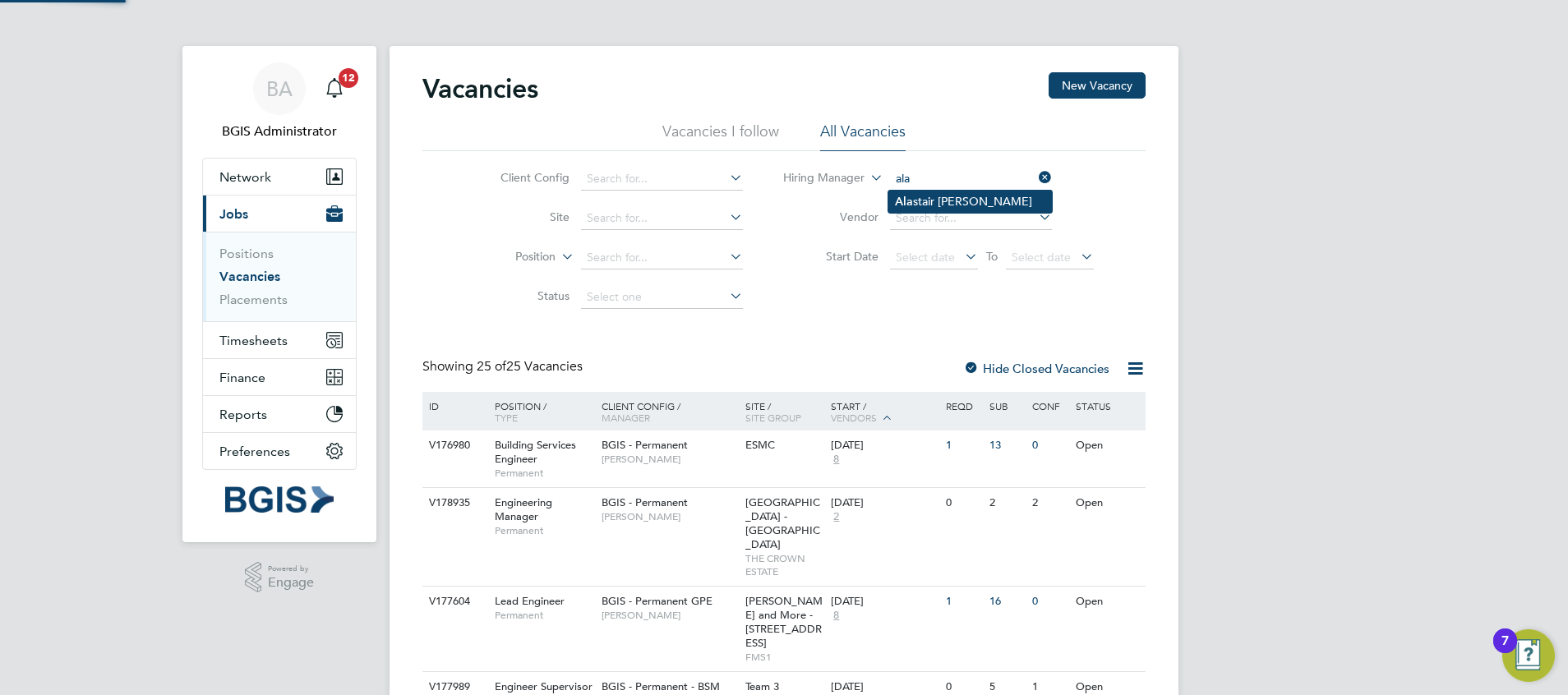
click at [960, 208] on li "Ala stair Rutherford" at bounding box center [969, 201] width 163 height 22
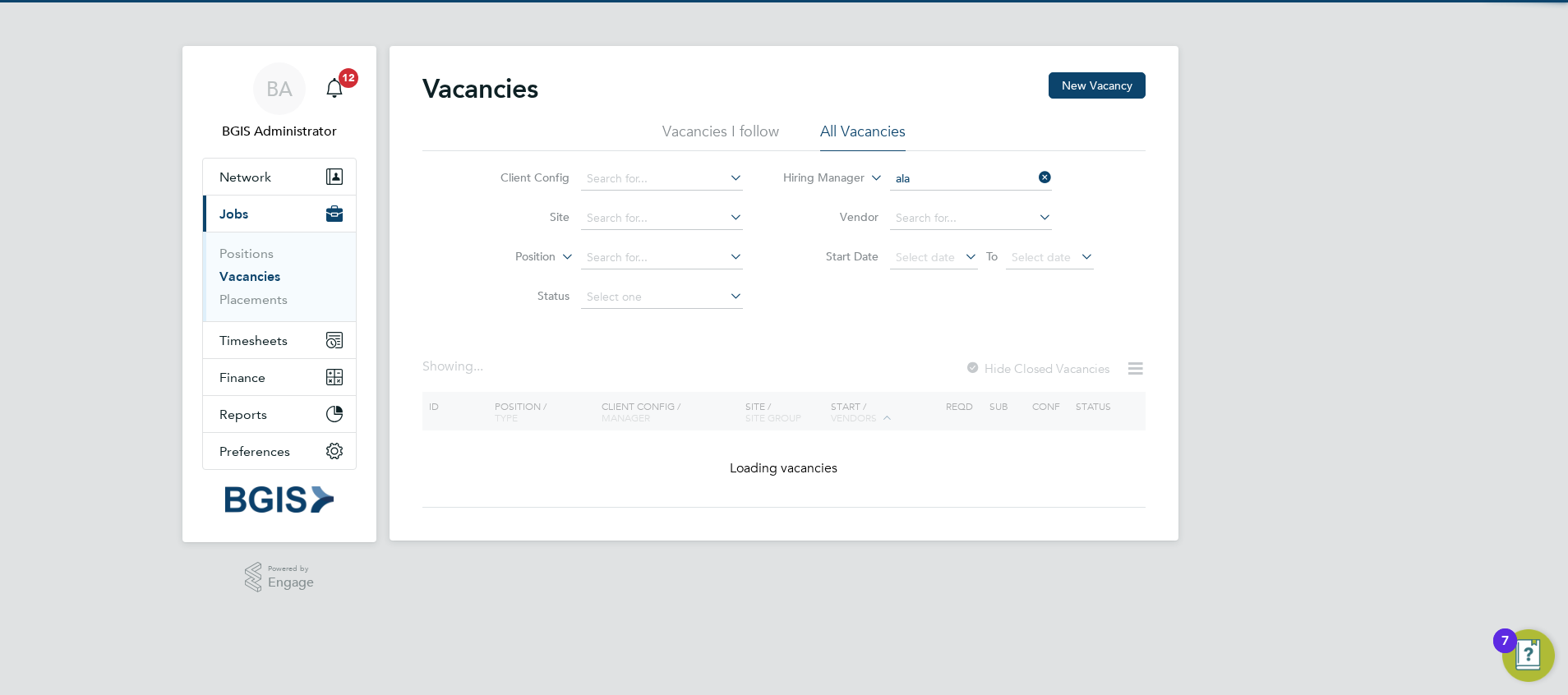
type input "[PERSON_NAME]"
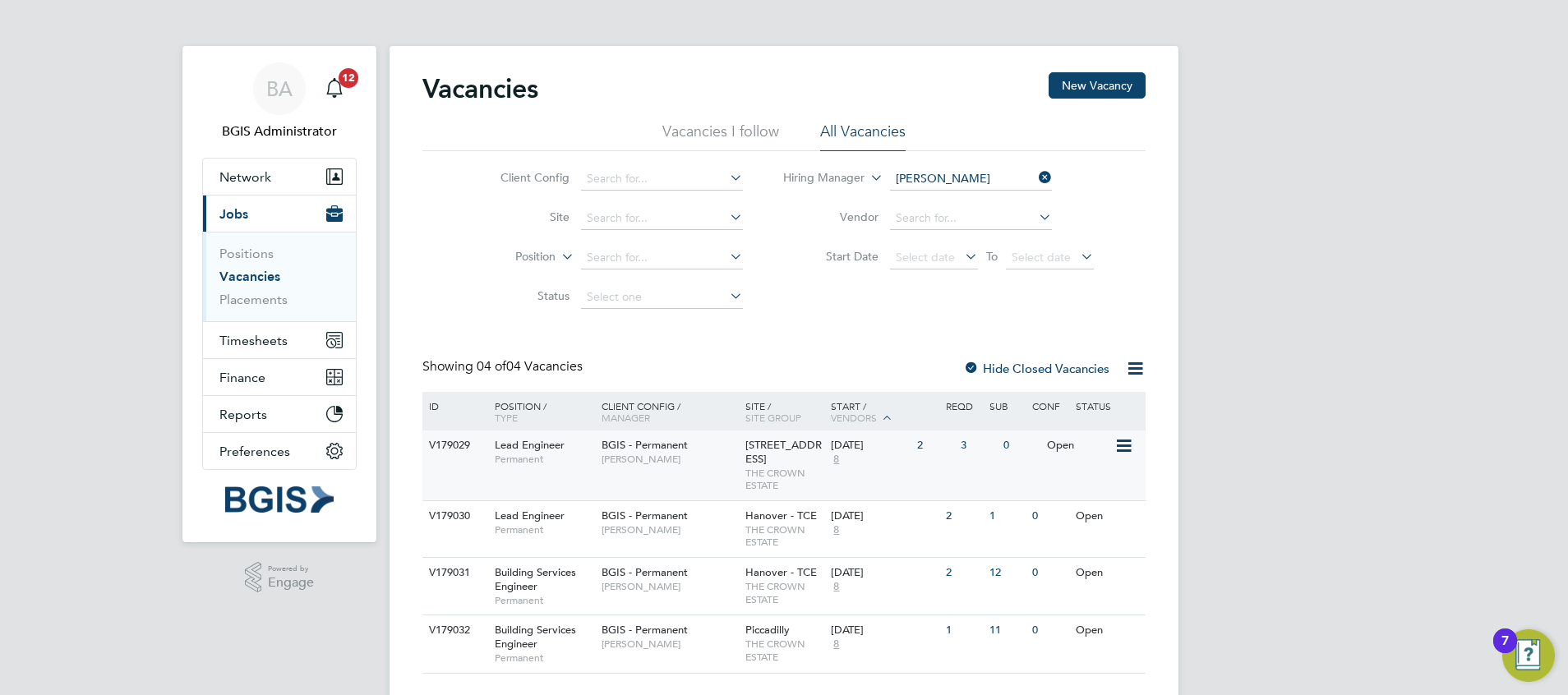
click at [688, 479] on div "V179029 Lead Engineer Permanent BGIS - Permanent Alastair Rutherford 10 New Bur…" at bounding box center [783, 465] width 723 height 70
click at [650, 537] on span "[PERSON_NAME]" at bounding box center [669, 530] width 136 height 13
click at [676, 579] on span "BGIS - Permanent" at bounding box center [645, 572] width 87 height 14
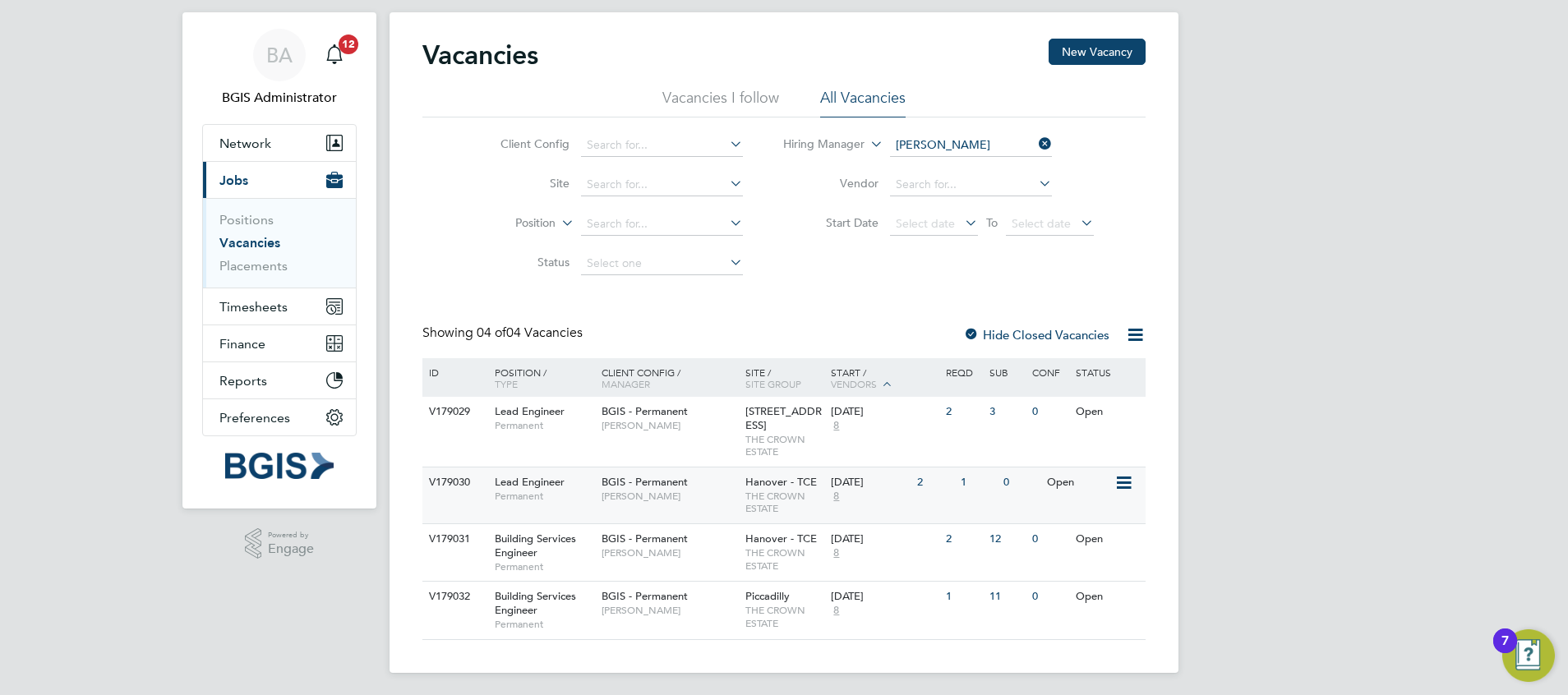
scroll to position [52, 0]
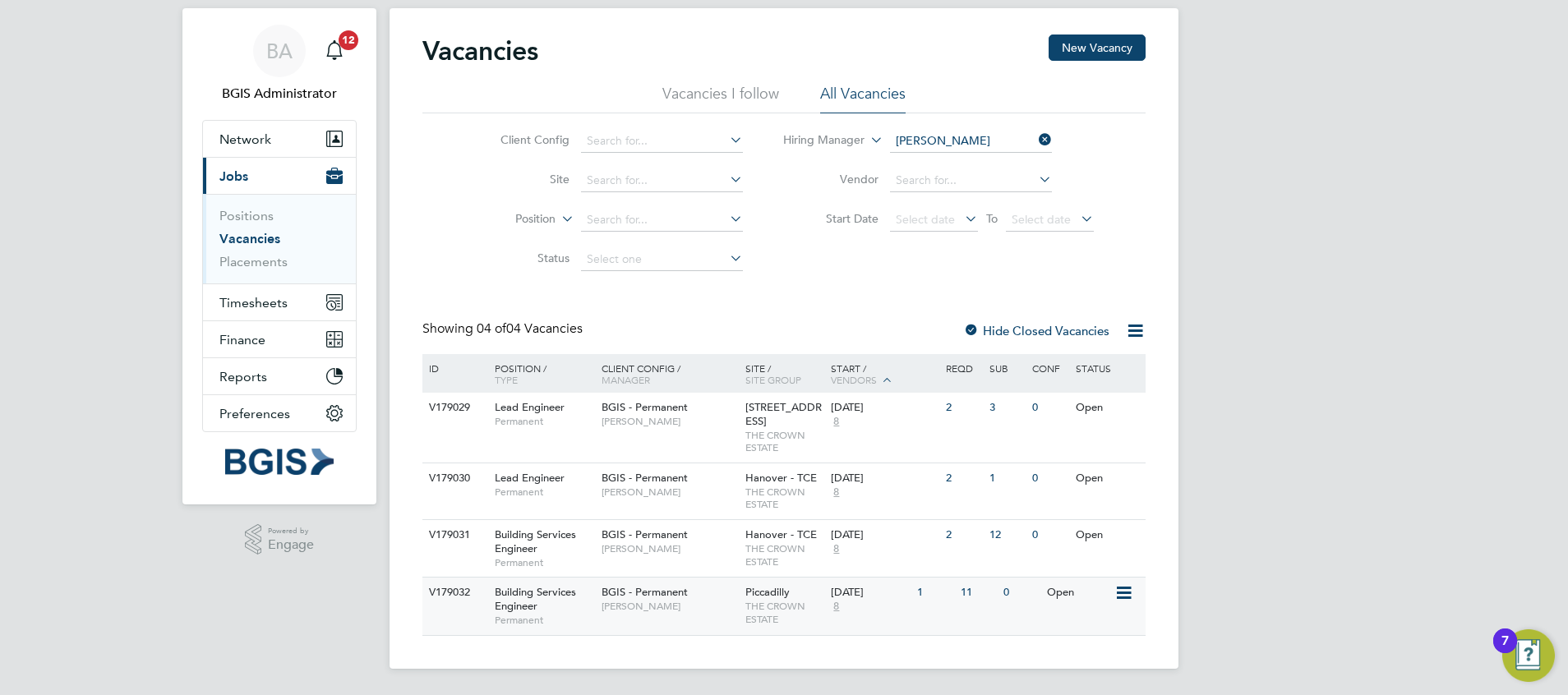
click at [755, 623] on span "THE CROWN ESTATE" at bounding box center [784, 612] width 78 height 26
click at [717, 84] on li "Vacancies I follow" at bounding box center [720, 99] width 117 height 30
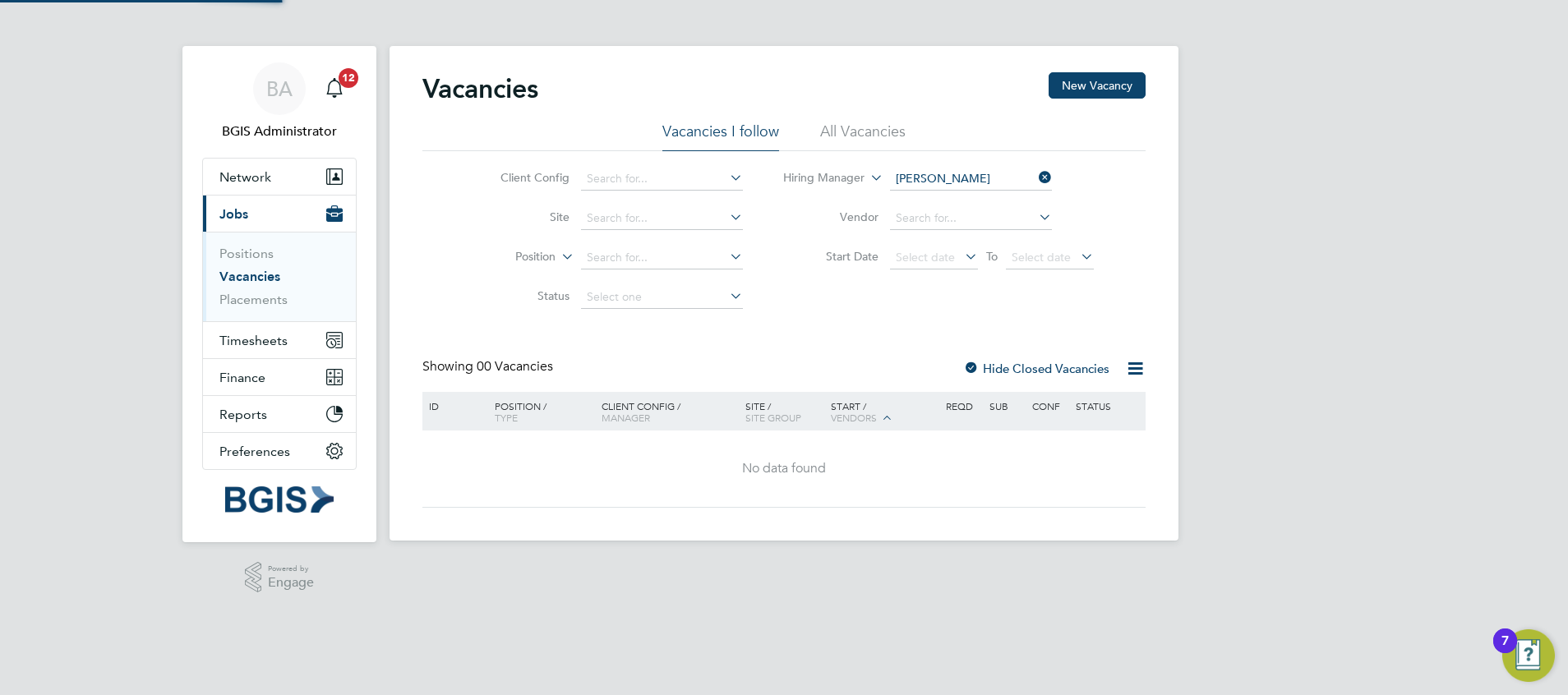
scroll to position [0, 0]
click at [870, 78] on div "Vacancies New Vacancy" at bounding box center [783, 97] width 723 height 49
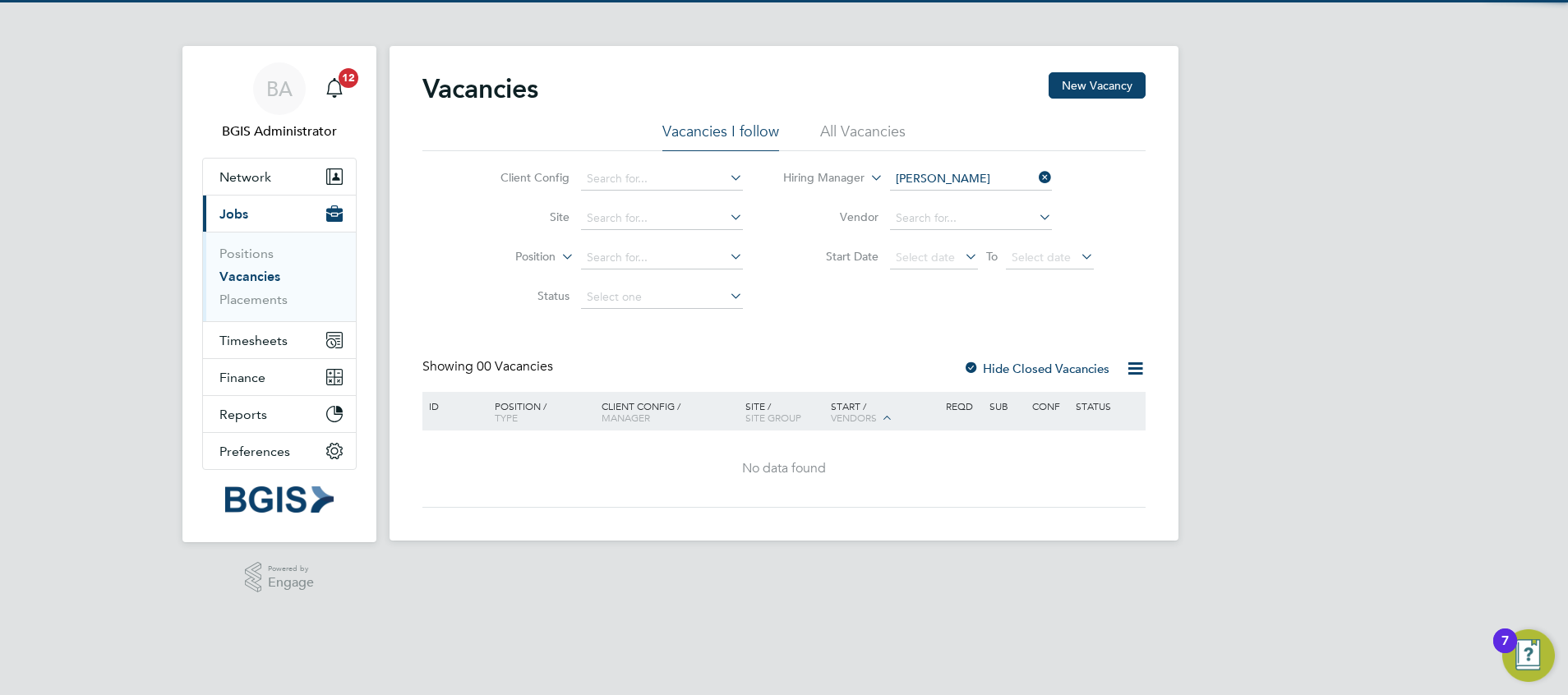
click at [841, 144] on li "All Vacancies" at bounding box center [863, 137] width 86 height 30
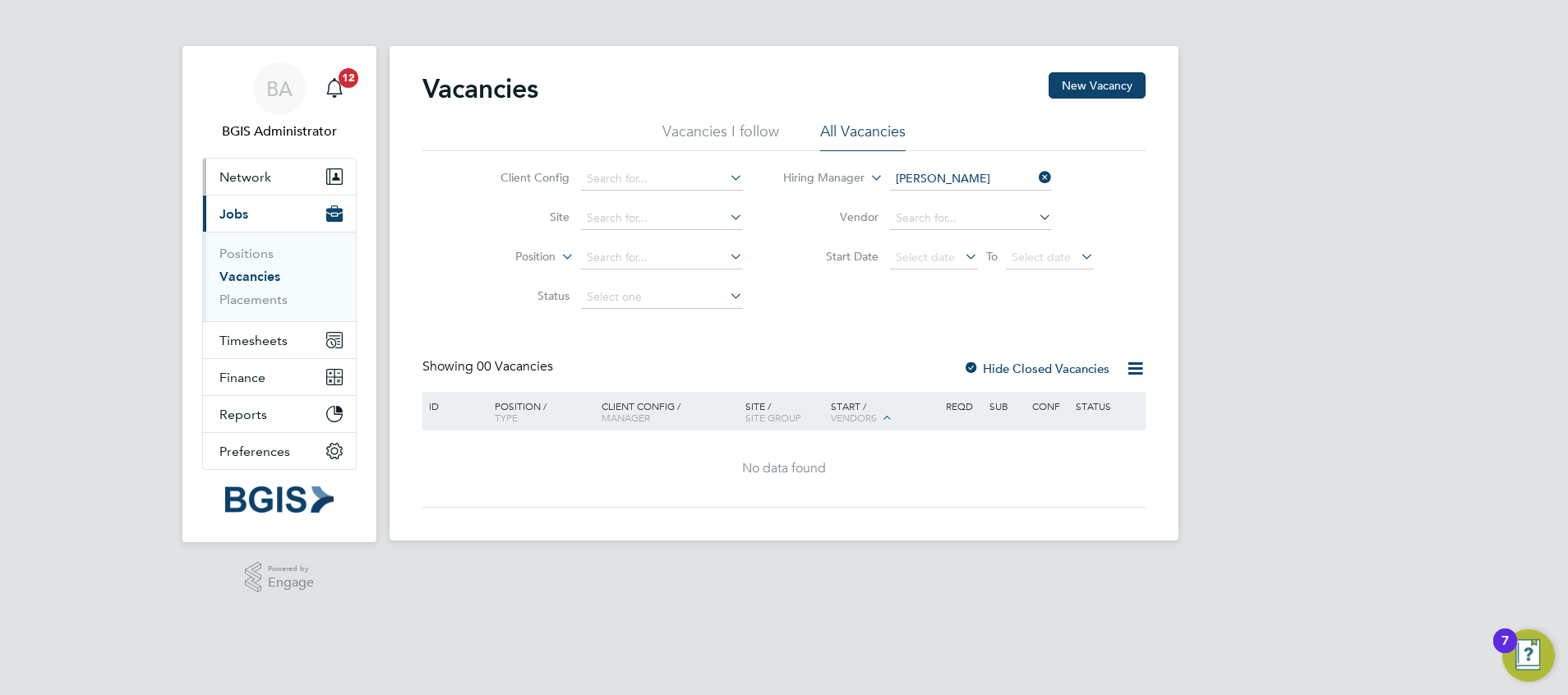
click at [277, 190] on button "Network" at bounding box center [279, 177] width 153 height 36
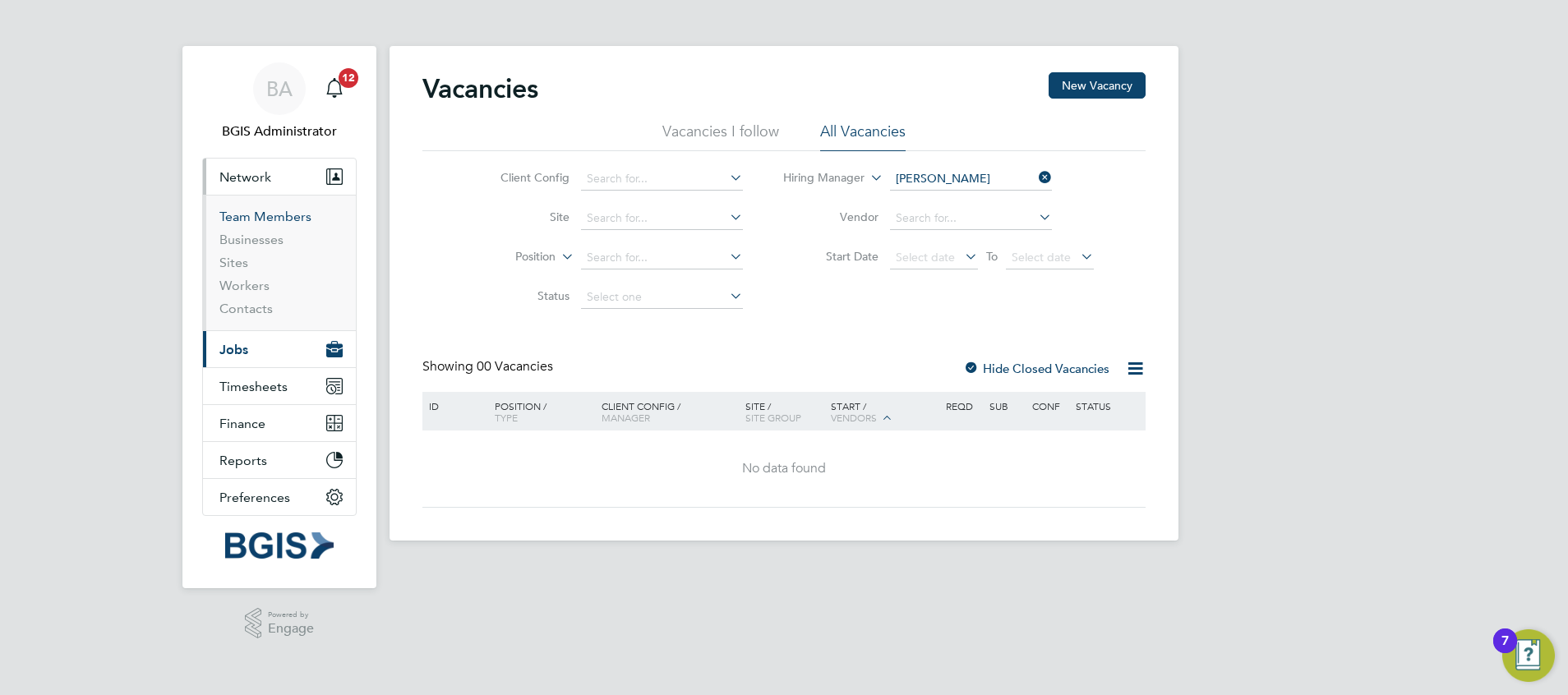
click at [266, 210] on link "Team Members" at bounding box center [265, 216] width 92 height 16
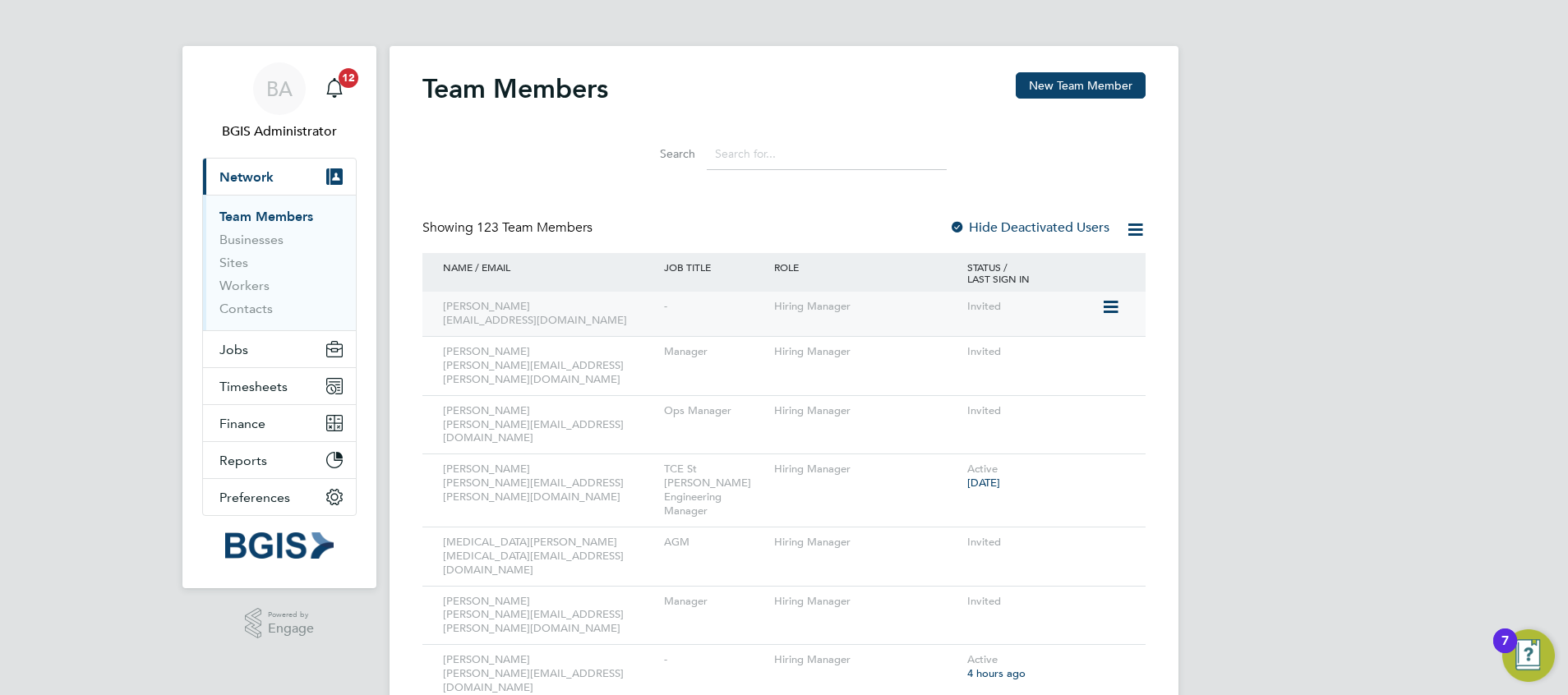
click at [1118, 309] on icon at bounding box center [1109, 307] width 17 height 19
click at [955, 345] on li "Edit User" at bounding box center [1018, 345] width 198 height 23
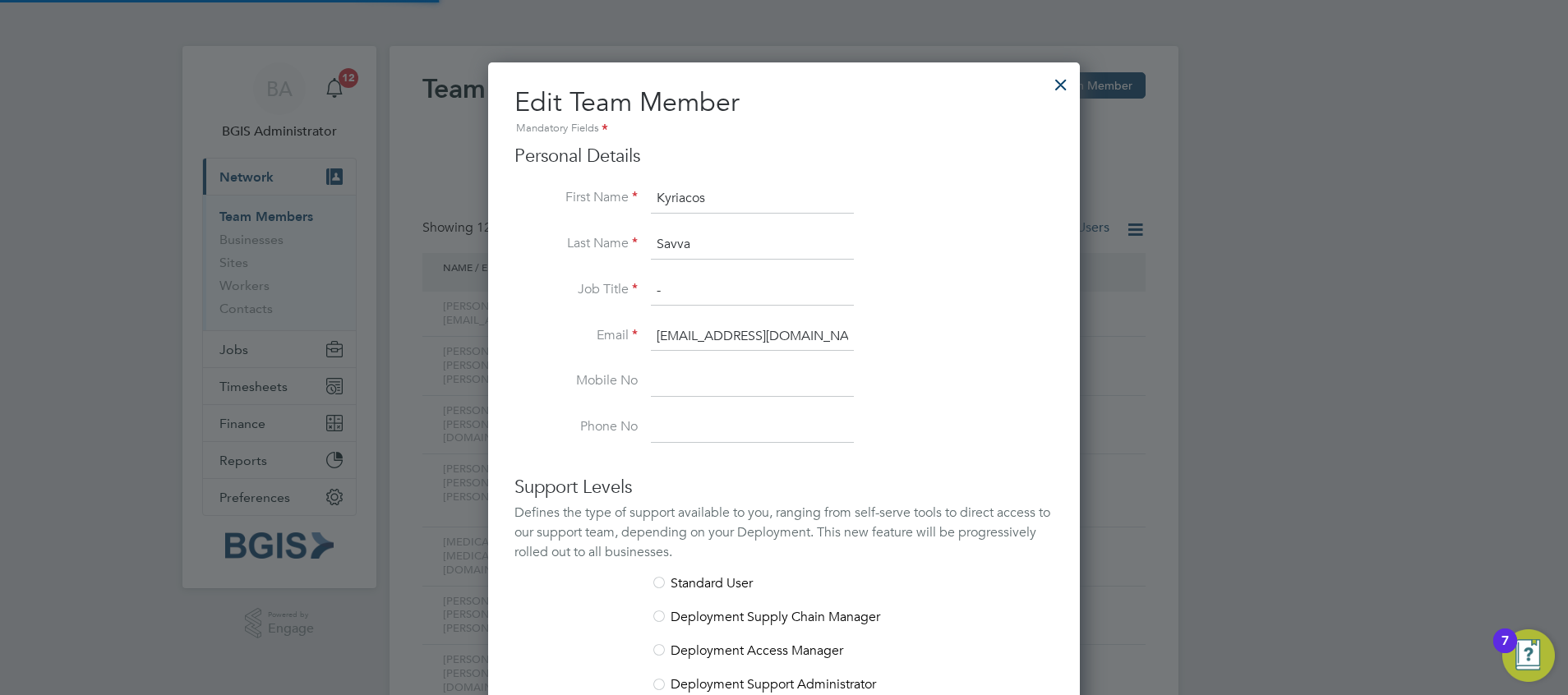
scroll to position [984, 592]
drag, startPoint x: 814, startPoint y: 338, endPoint x: 405, endPoint y: 321, distance: 409.4
click at [1055, 87] on div at bounding box center [1061, 80] width 30 height 30
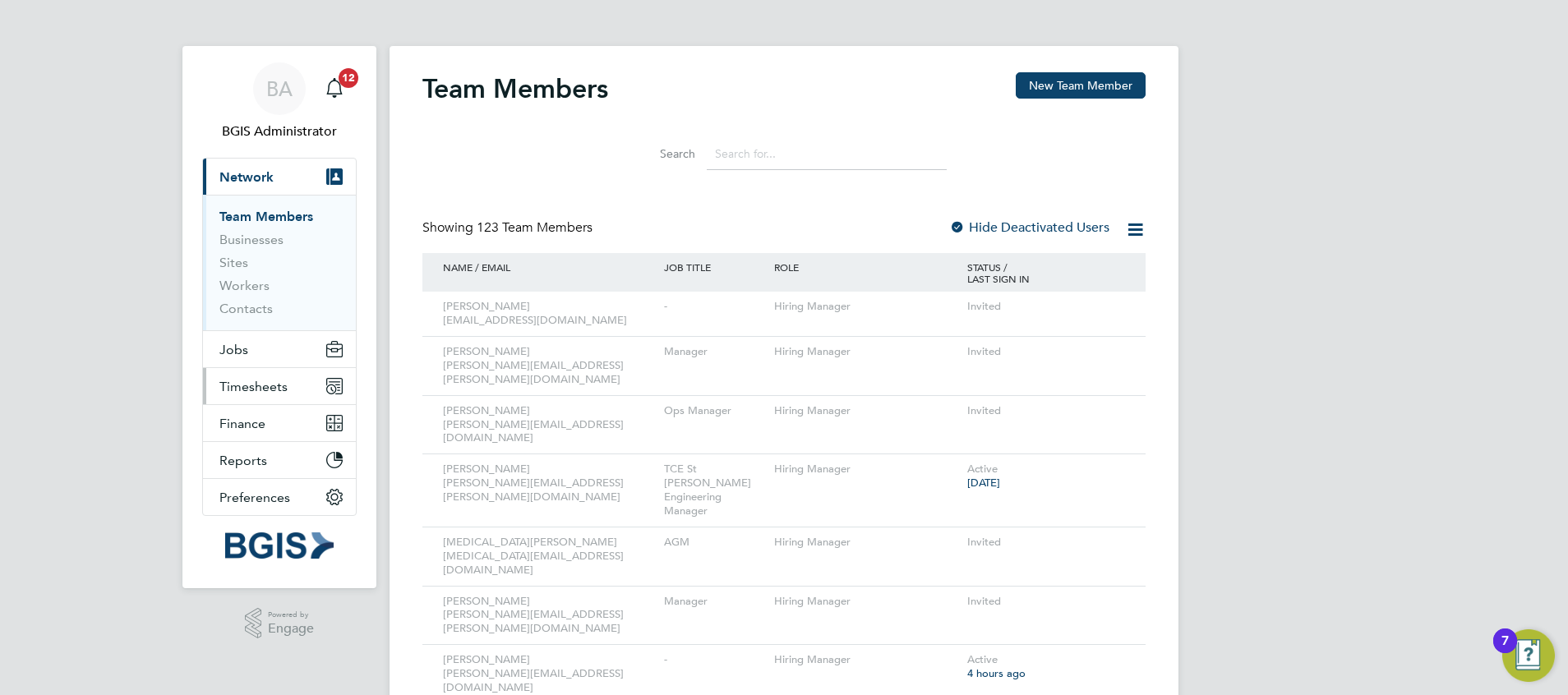
click at [264, 388] on span "Timesheets" at bounding box center [253, 387] width 68 height 16
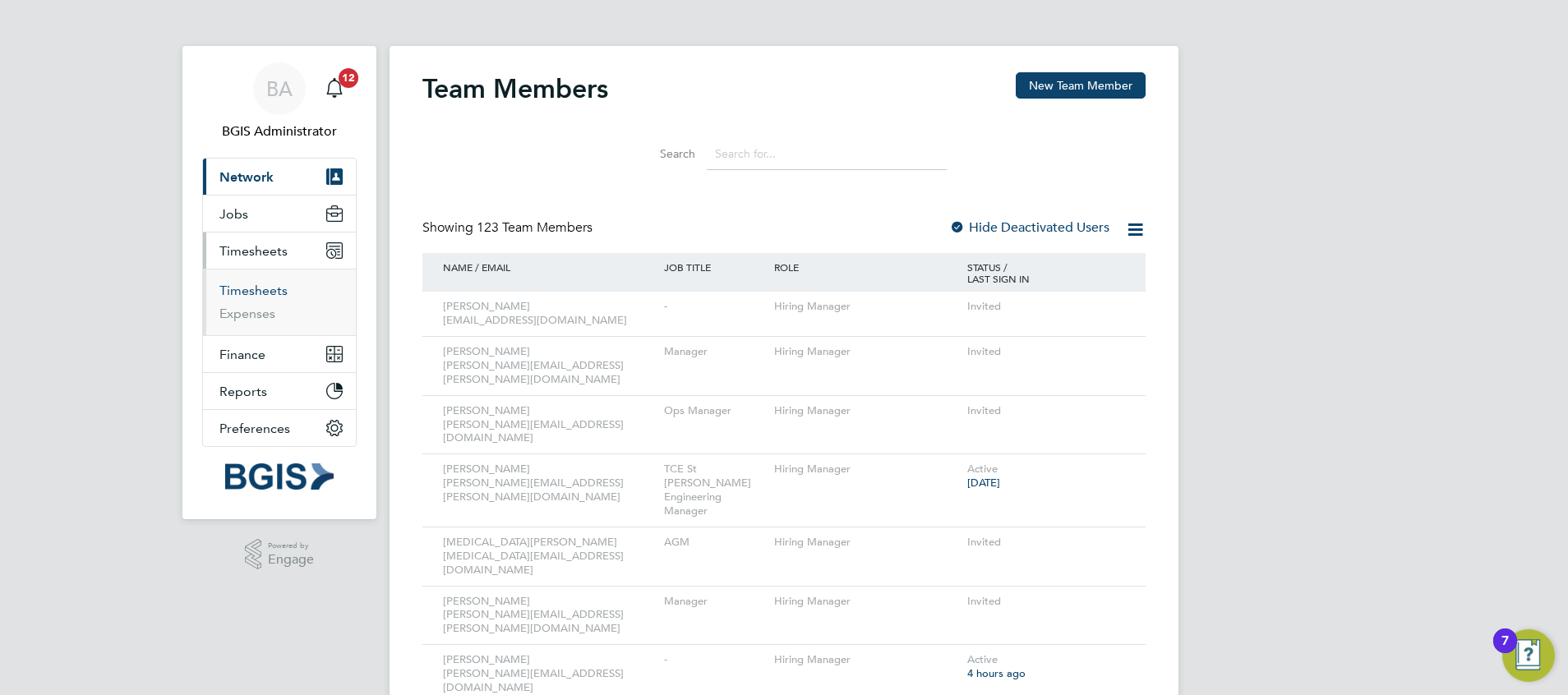
click at [247, 286] on link "Timesheets" at bounding box center [253, 291] width 68 height 16
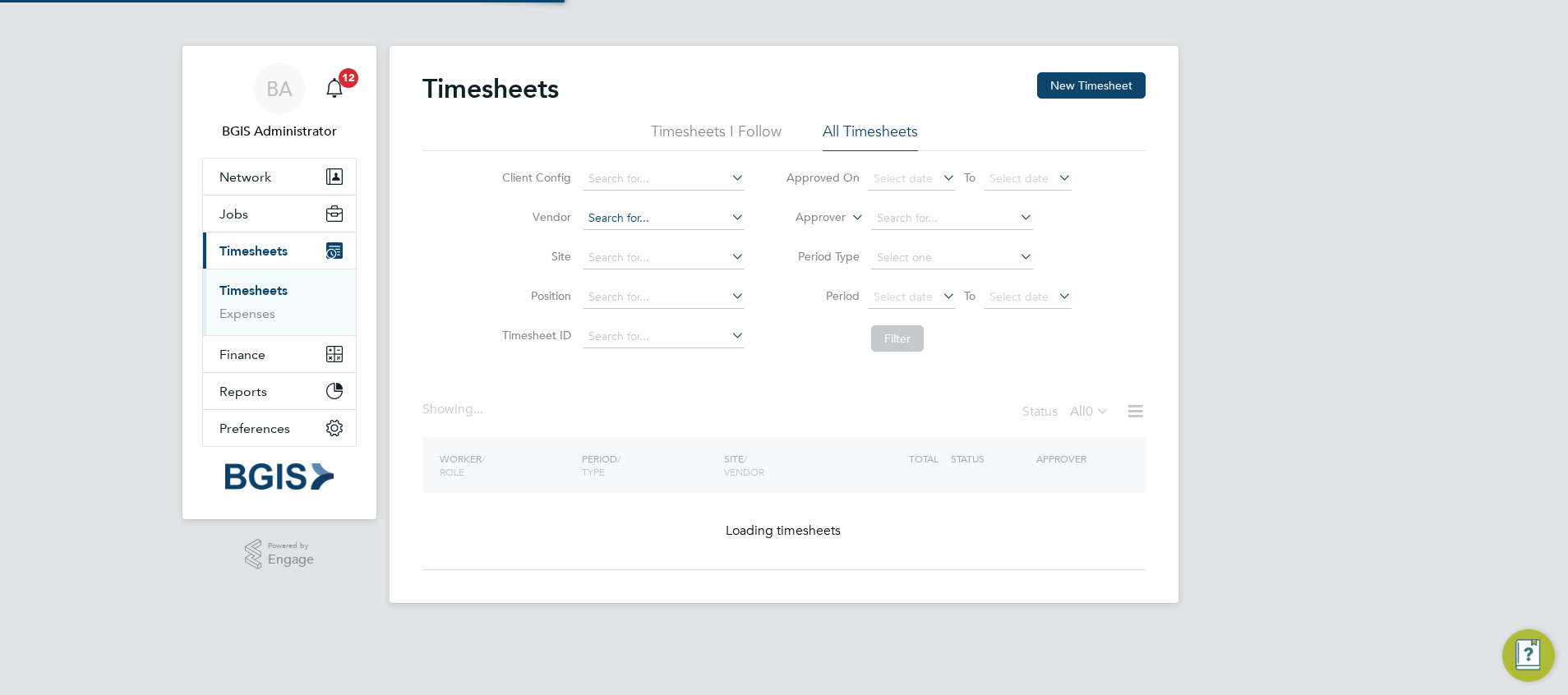
click at [612, 221] on input at bounding box center [663, 219] width 162 height 23
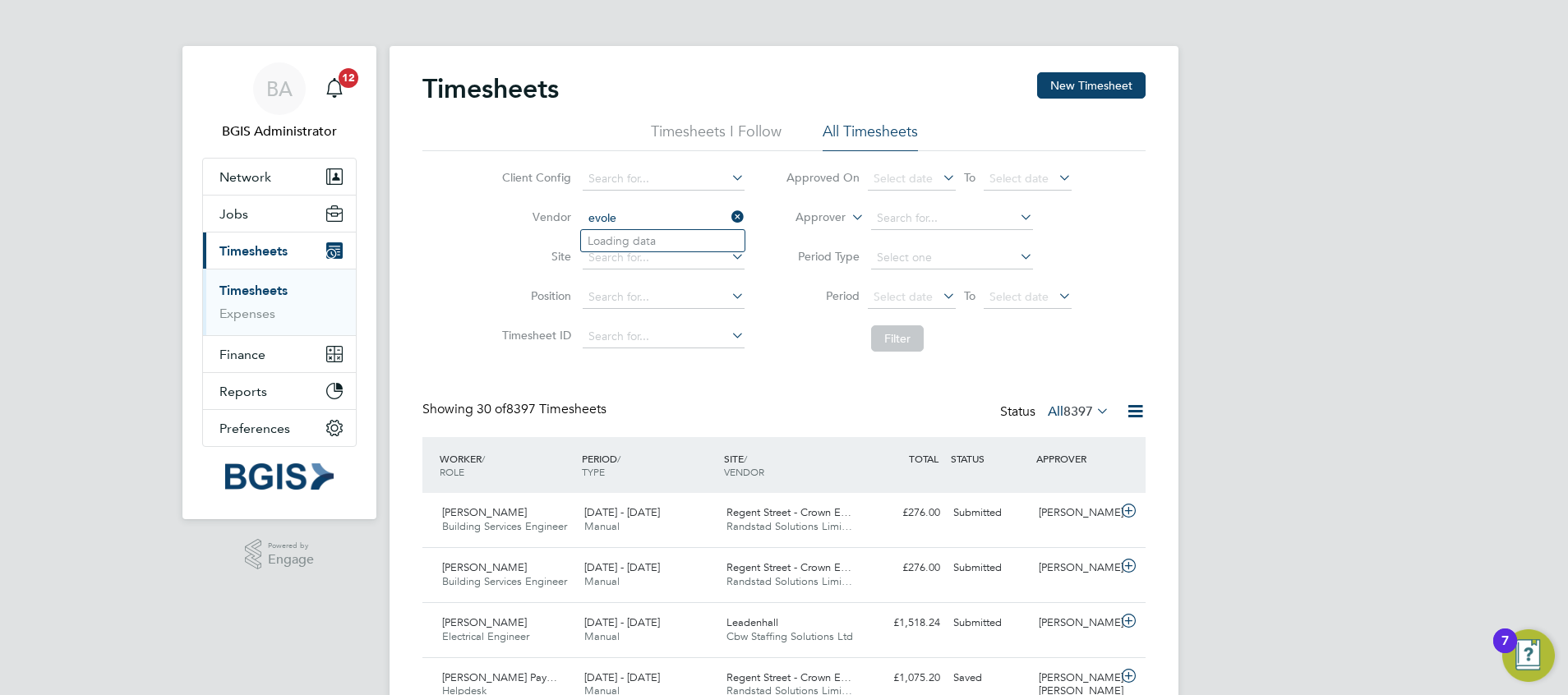
scroll to position [42, 143]
type input "evol"
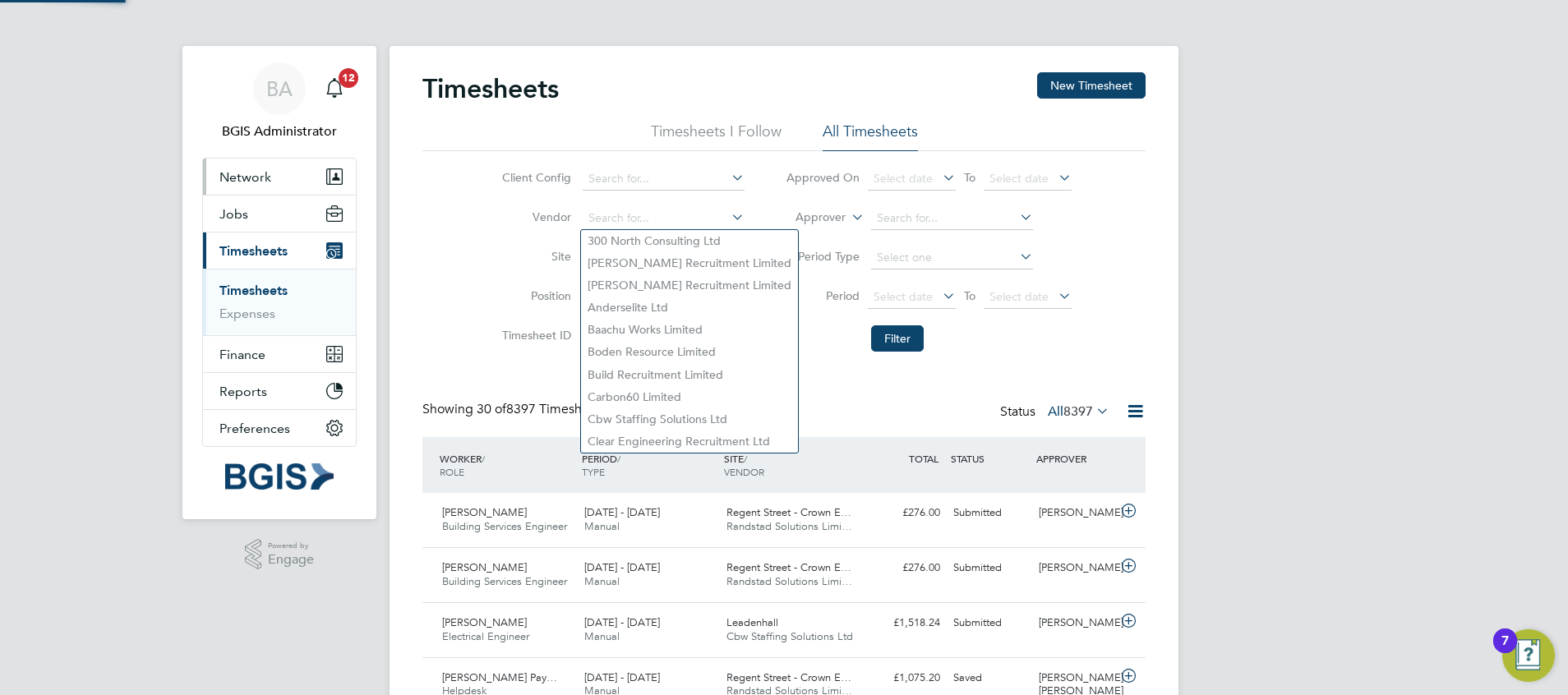
click at [300, 134] on span "BGIS Administrator" at bounding box center [279, 132] width 155 height 19
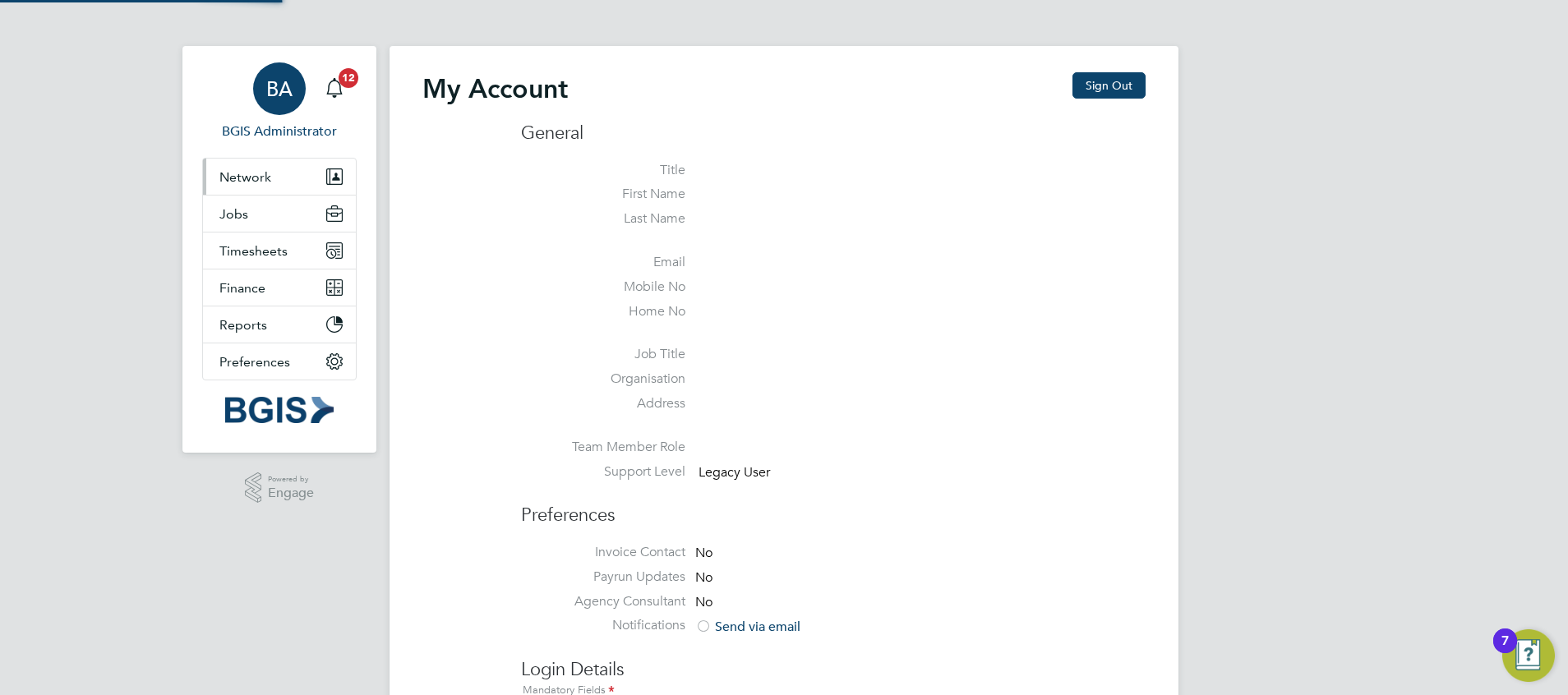
click at [301, 173] on button "Network" at bounding box center [279, 177] width 153 height 36
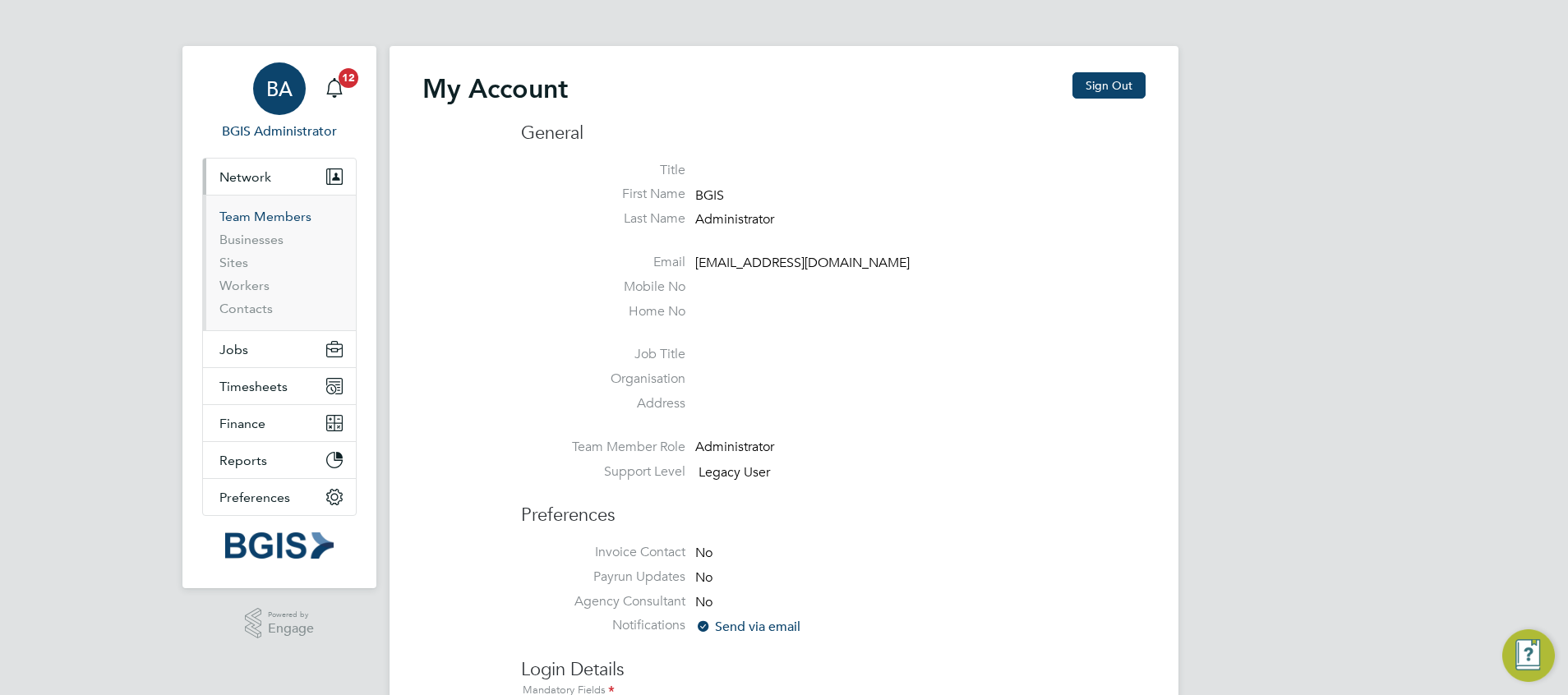
type input "sasha.baird@pretiumresourcing.co.uk"
click at [263, 219] on link "Team Members" at bounding box center [265, 216] width 92 height 16
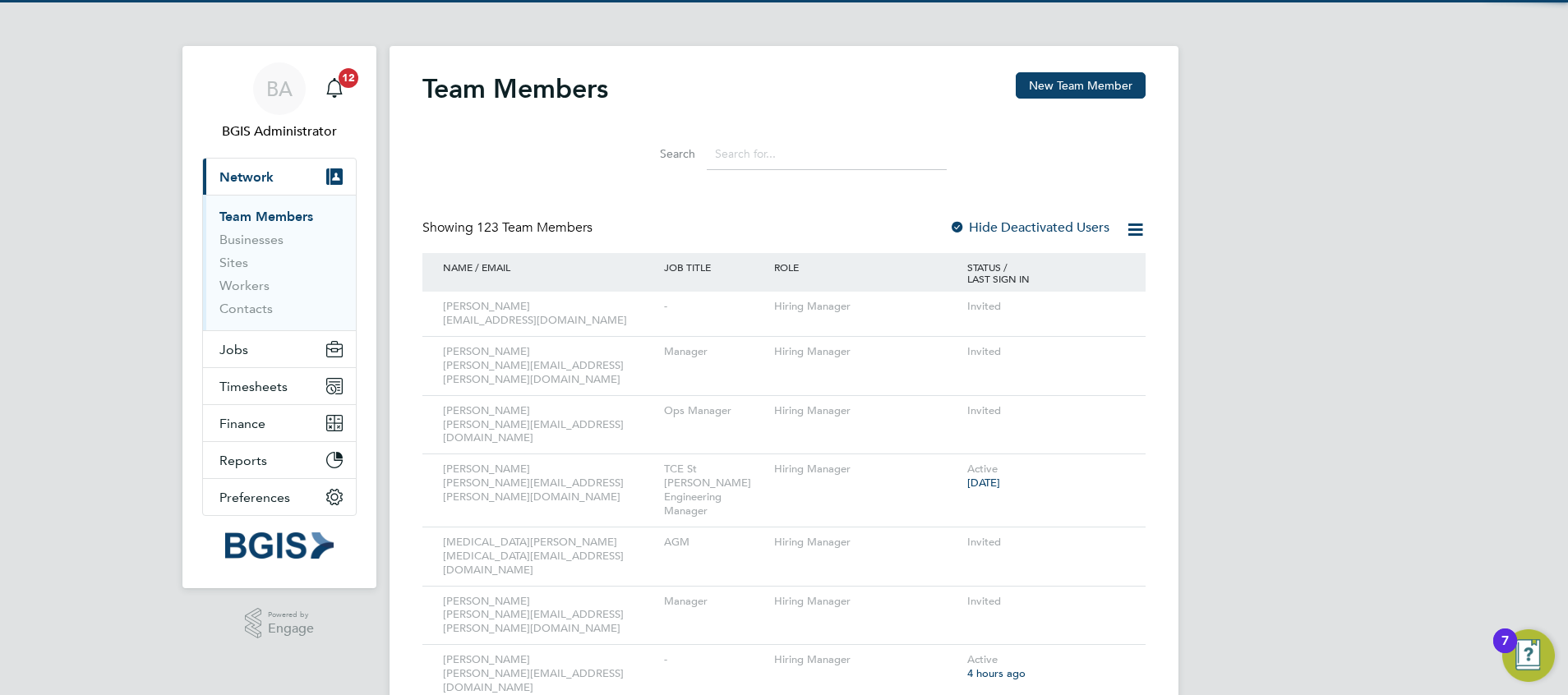
click at [1142, 231] on icon at bounding box center [1135, 229] width 20 height 20
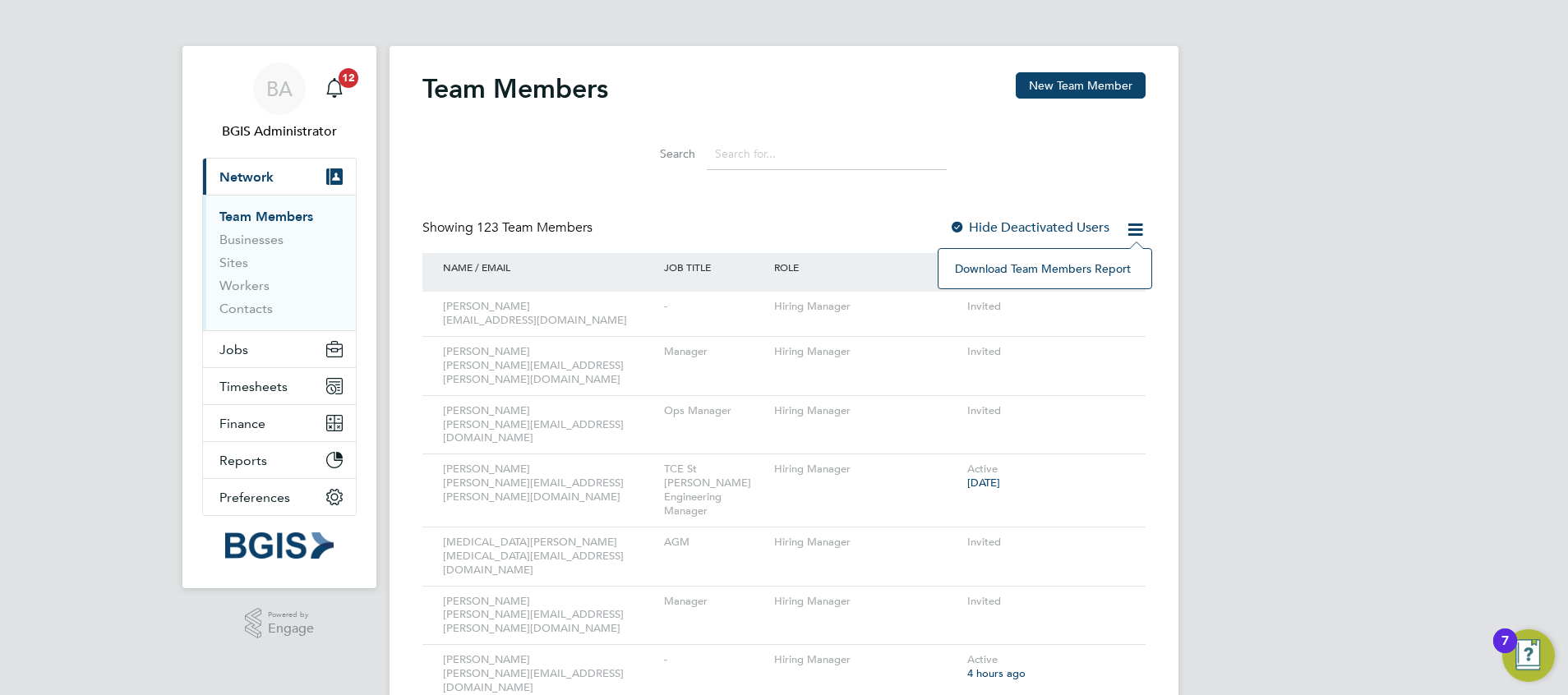
click at [1080, 275] on li "Download Team Members Report" at bounding box center [1044, 268] width 196 height 23
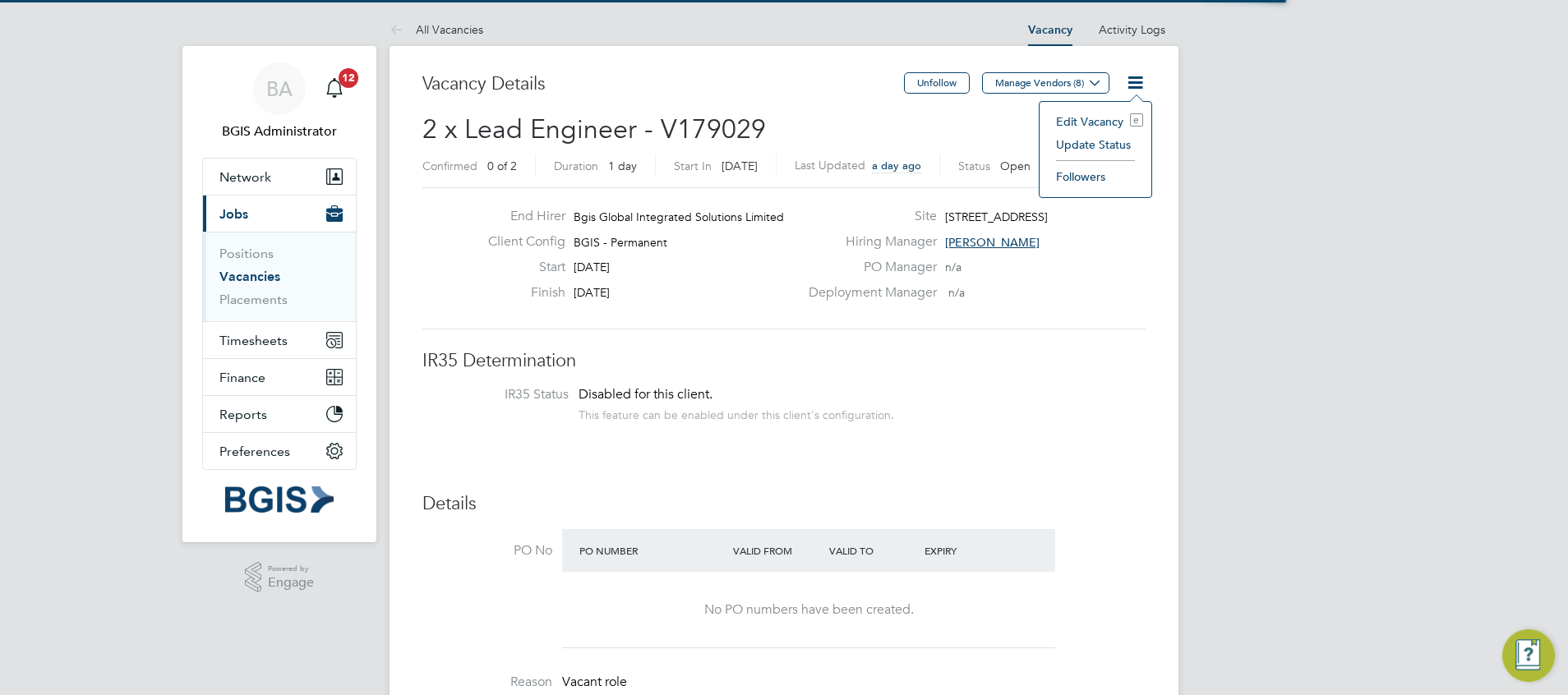
click at [1093, 125] on li "Edit Vacancy e" at bounding box center [1096, 122] width 95 height 23
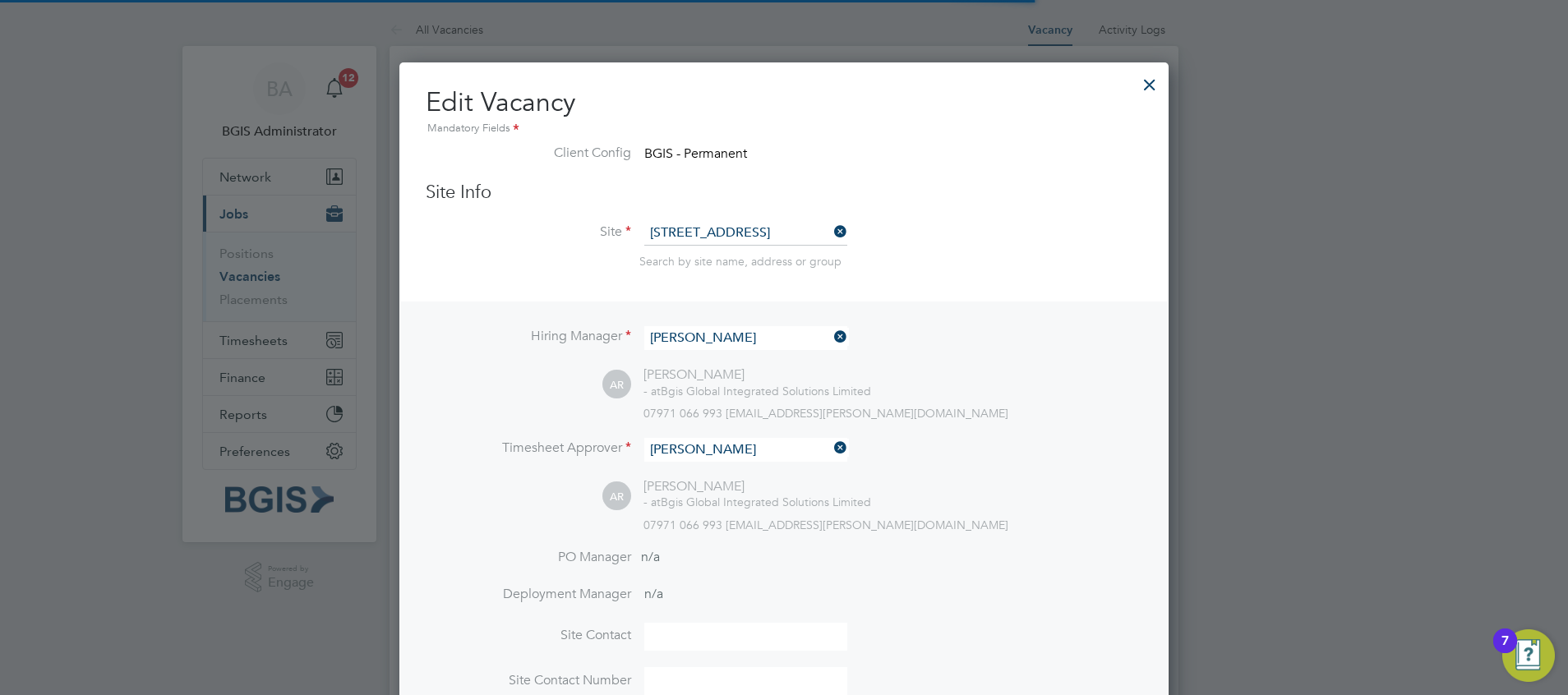
click at [735, 343] on input "[PERSON_NAME]" at bounding box center [746, 337] width 203 height 24
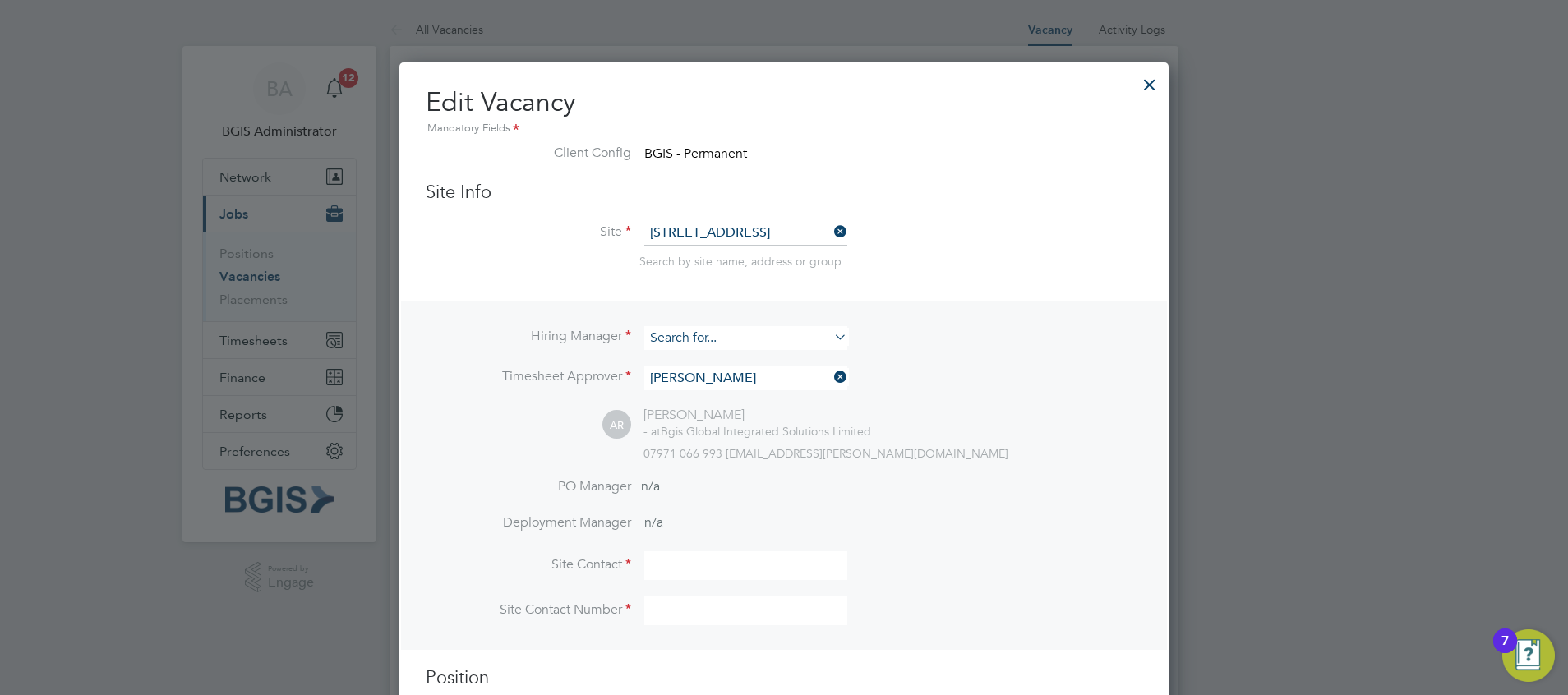
scroll to position [2051, 770]
drag, startPoint x: 750, startPoint y: 352, endPoint x: 751, endPoint y: 366, distance: 14.0
click at [751, 353] on li "Ky riacos Savva" at bounding box center [746, 360] width 205 height 22
type input "[PERSON_NAME]"
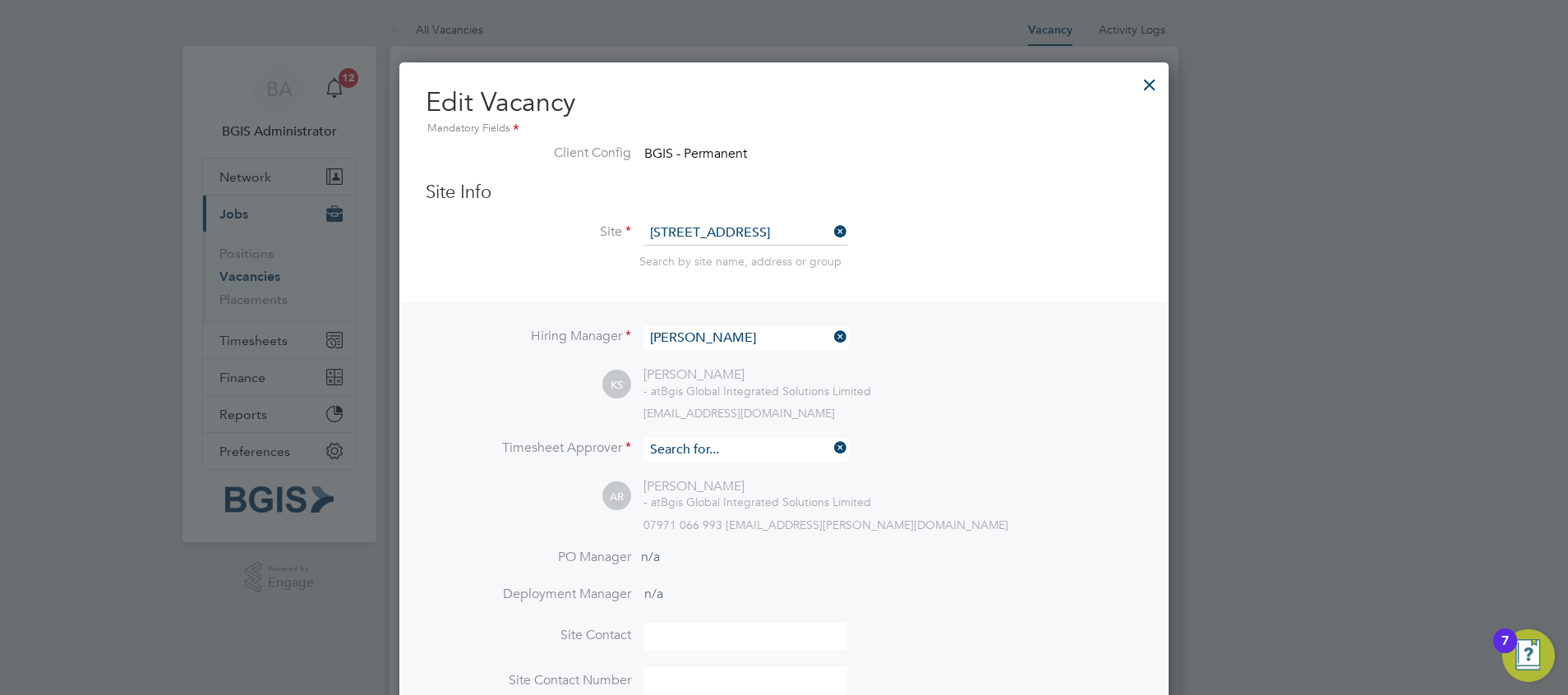
click at [707, 453] on input at bounding box center [746, 449] width 203 height 24
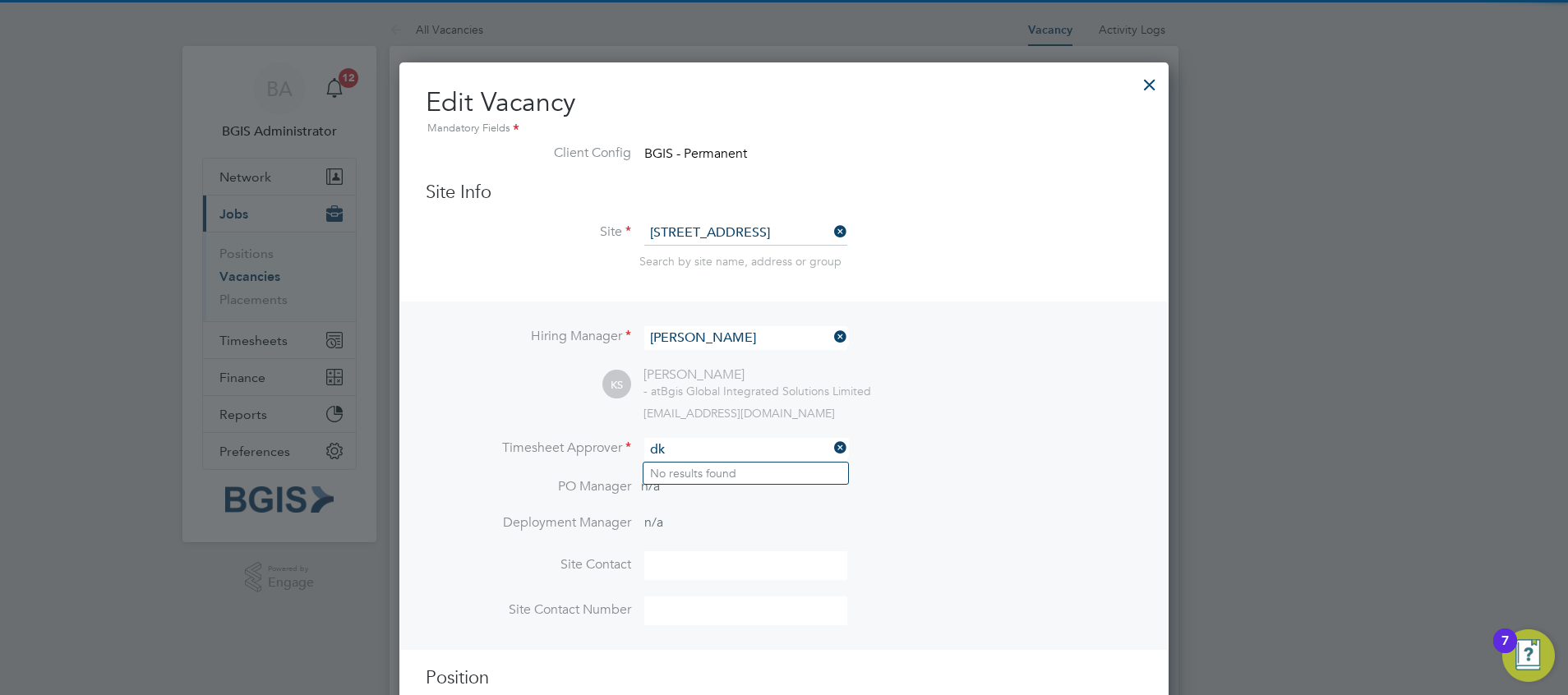
type input "d"
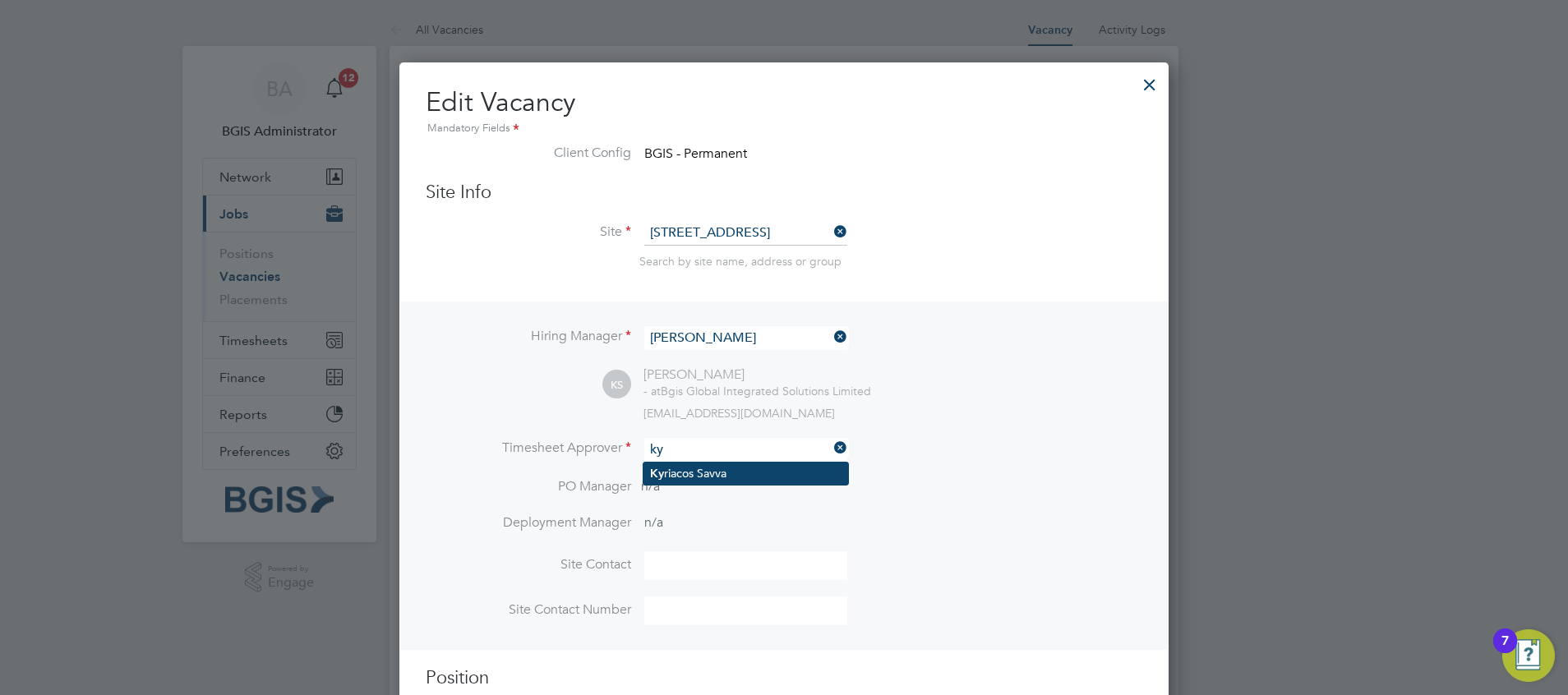
click at [718, 474] on li "Ky riacos Savva" at bounding box center [746, 473] width 205 height 22
type input "[PERSON_NAME]"
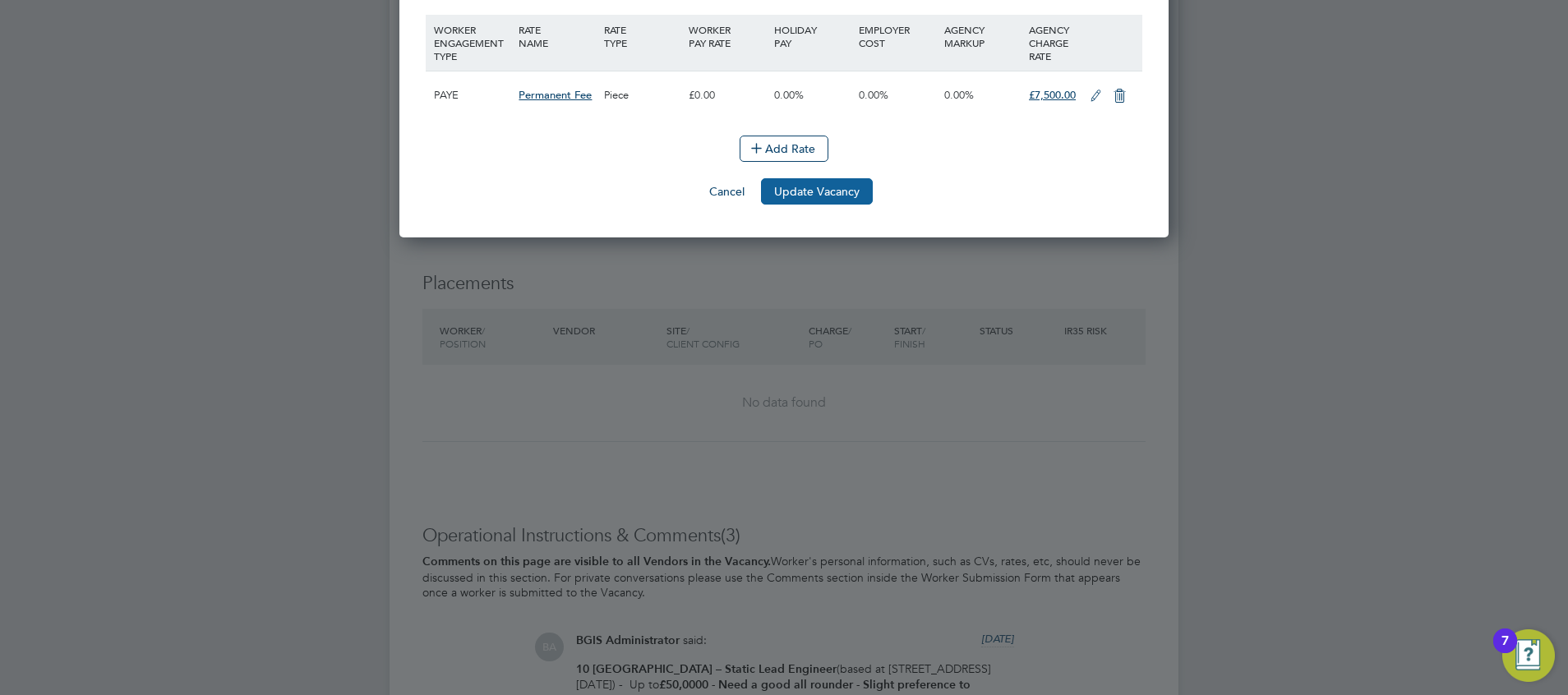
click at [823, 189] on button "Update Vacancy" at bounding box center [817, 192] width 112 height 26
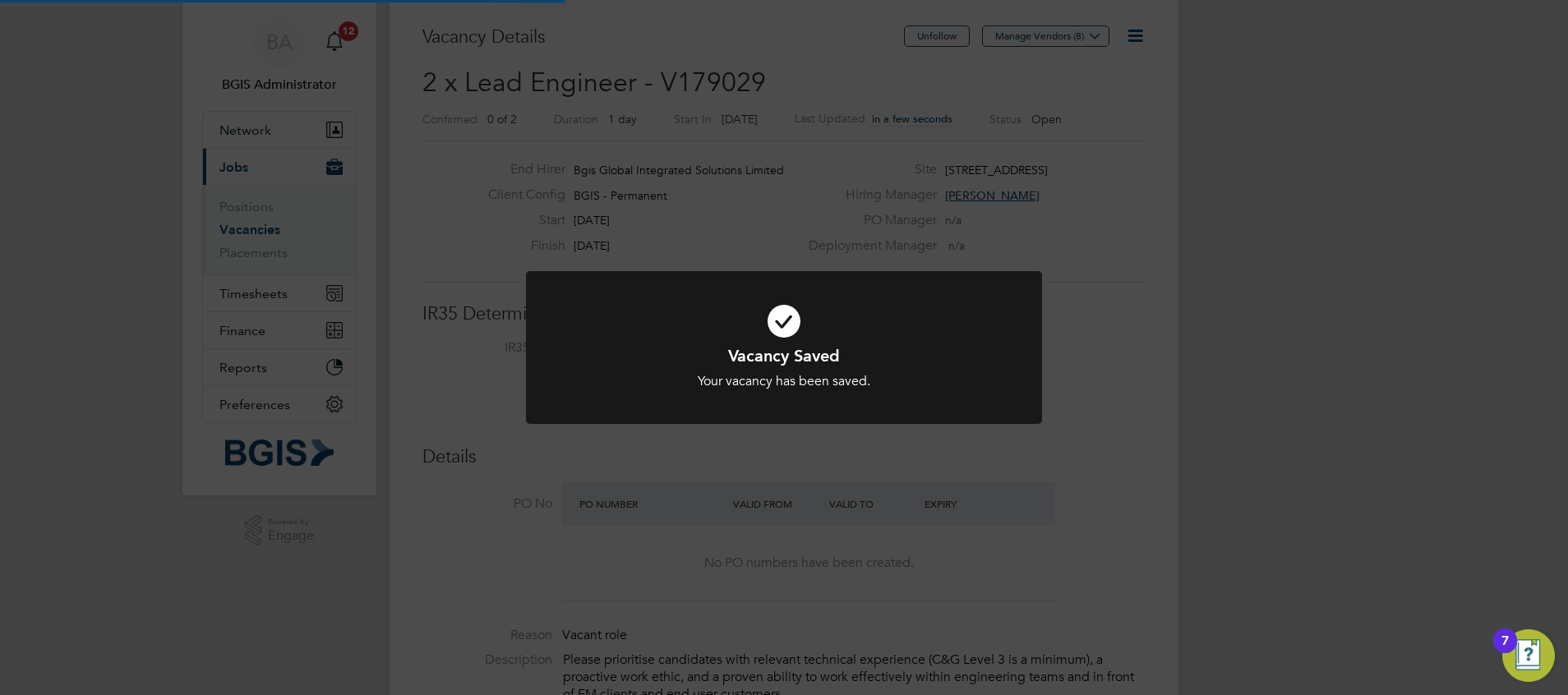
click at [1165, 373] on div "Vacancy Saved Your vacancy has been saved. Cancel Okay" at bounding box center [784, 347] width 1568 height 695
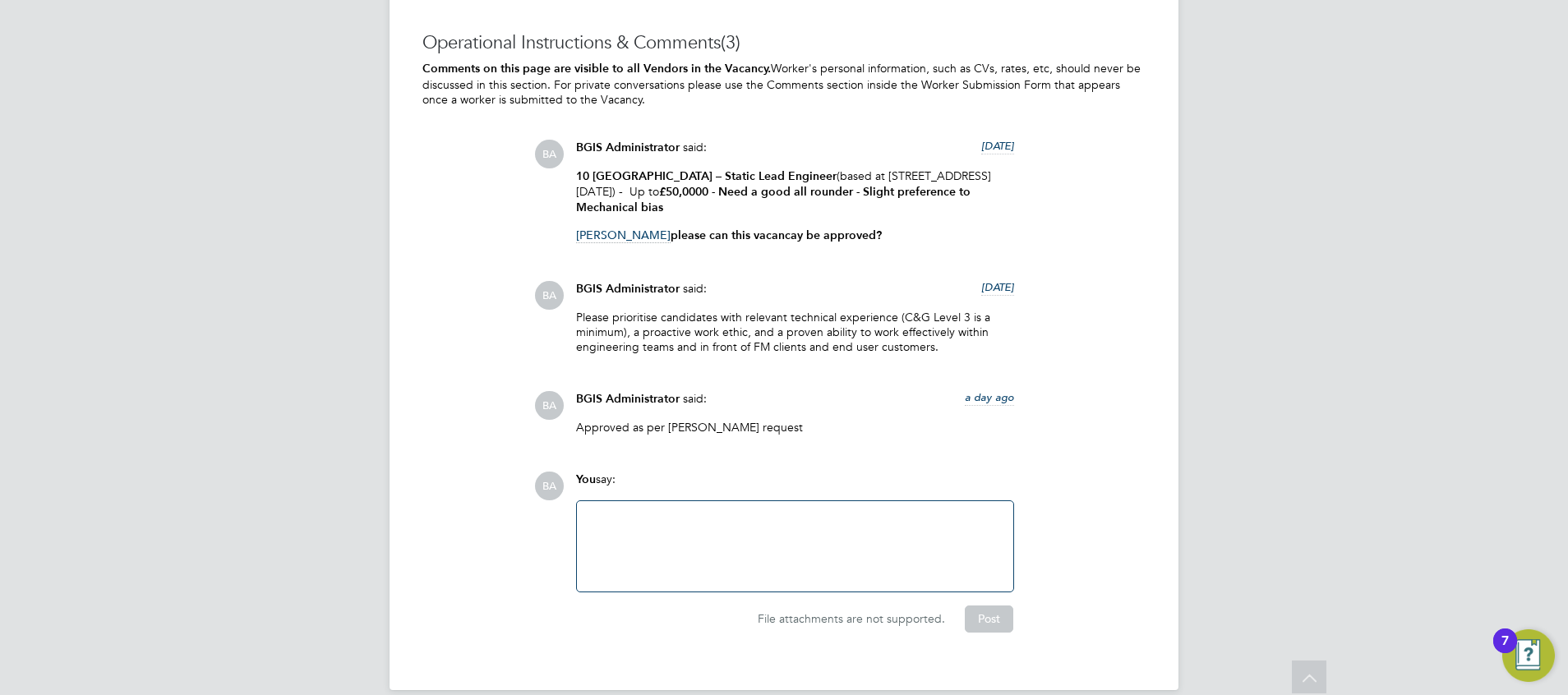
click at [679, 540] on div at bounding box center [795, 547] width 417 height 71
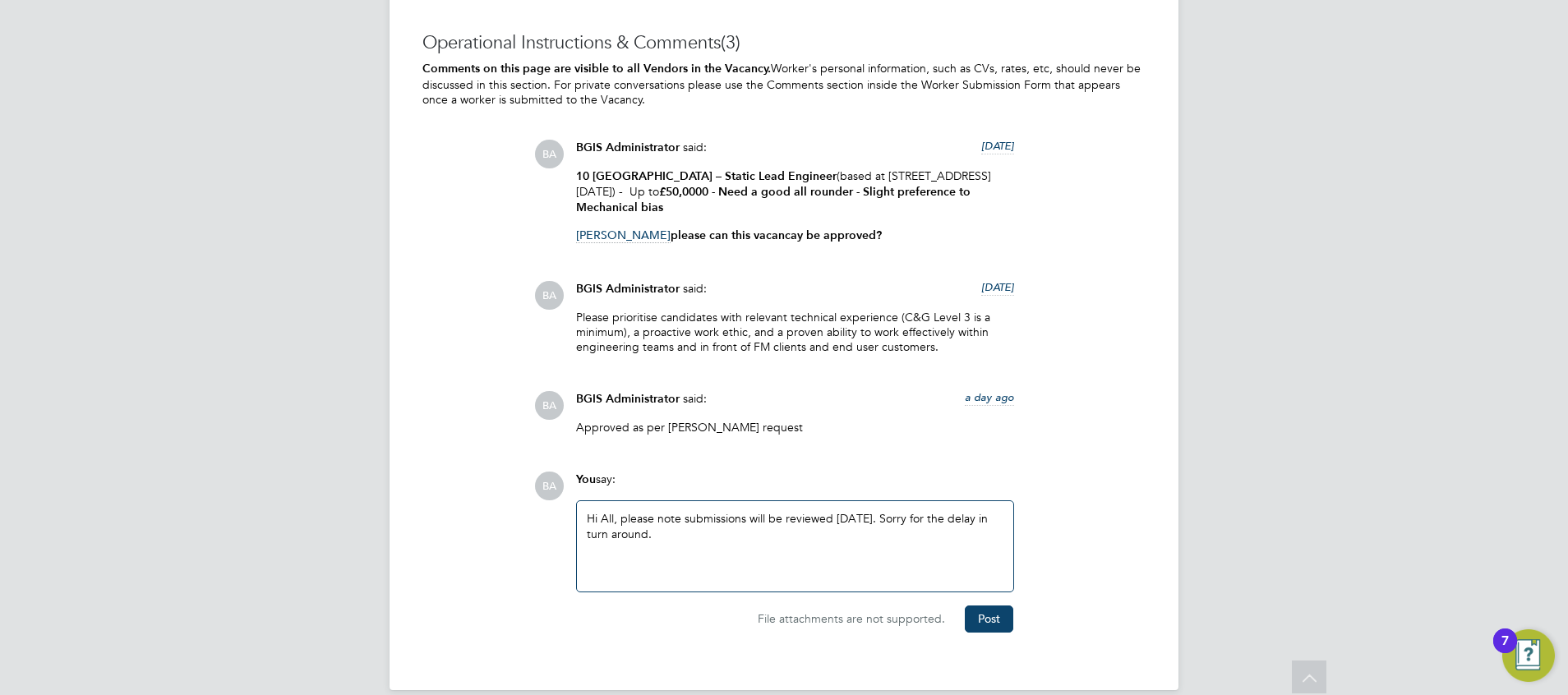
drag, startPoint x: 676, startPoint y: 525, endPoint x: 464, endPoint y: 466, distance: 220.1
click at [464, 466] on div "Operational Instructions & Comments (3) Comments on this page are visible to al…" at bounding box center [783, 331] width 723 height 601
copy div "Hi All, please note submissions will be reviewed [DATE]. Sorry for the delay in…"
click at [1001, 606] on button "Post" at bounding box center [989, 619] width 49 height 26
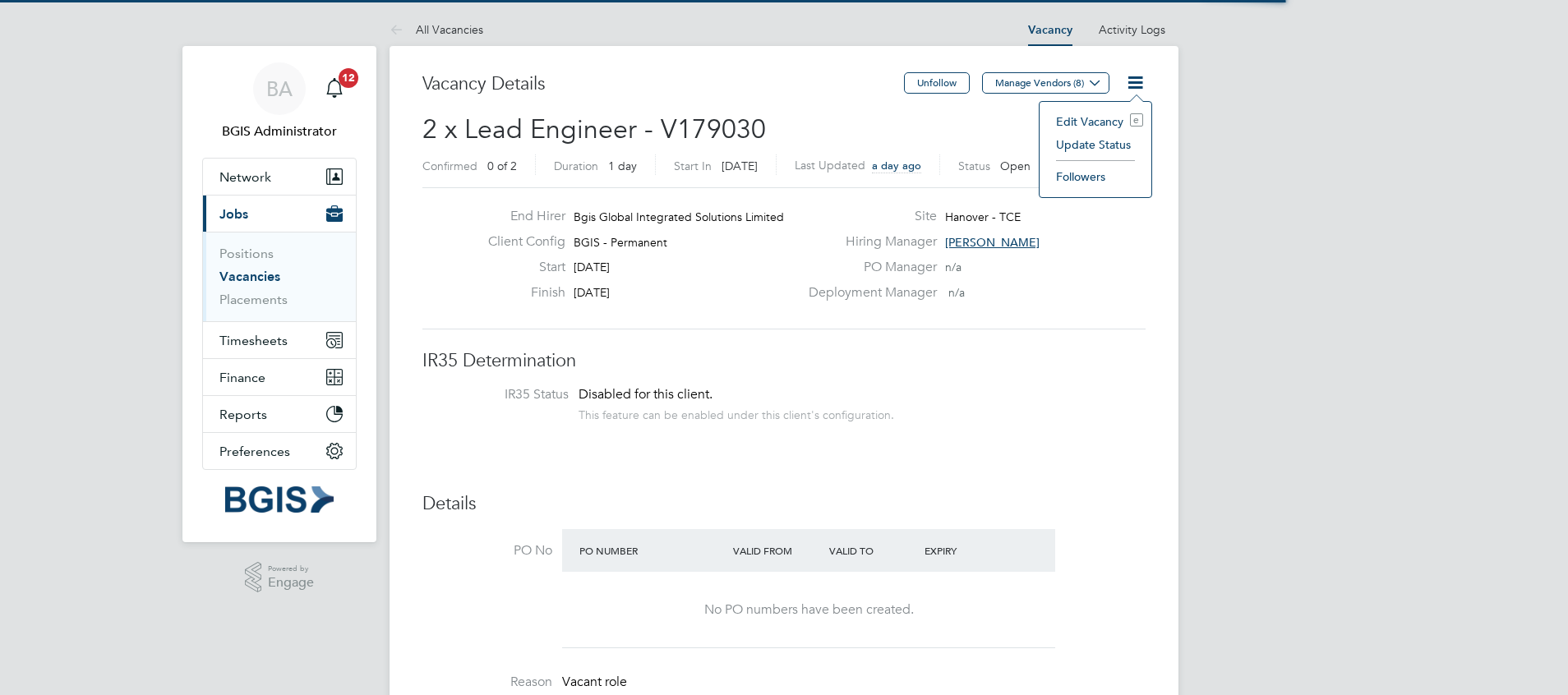
click at [1097, 112] on li "Edit Vacancy e" at bounding box center [1096, 122] width 95 height 23
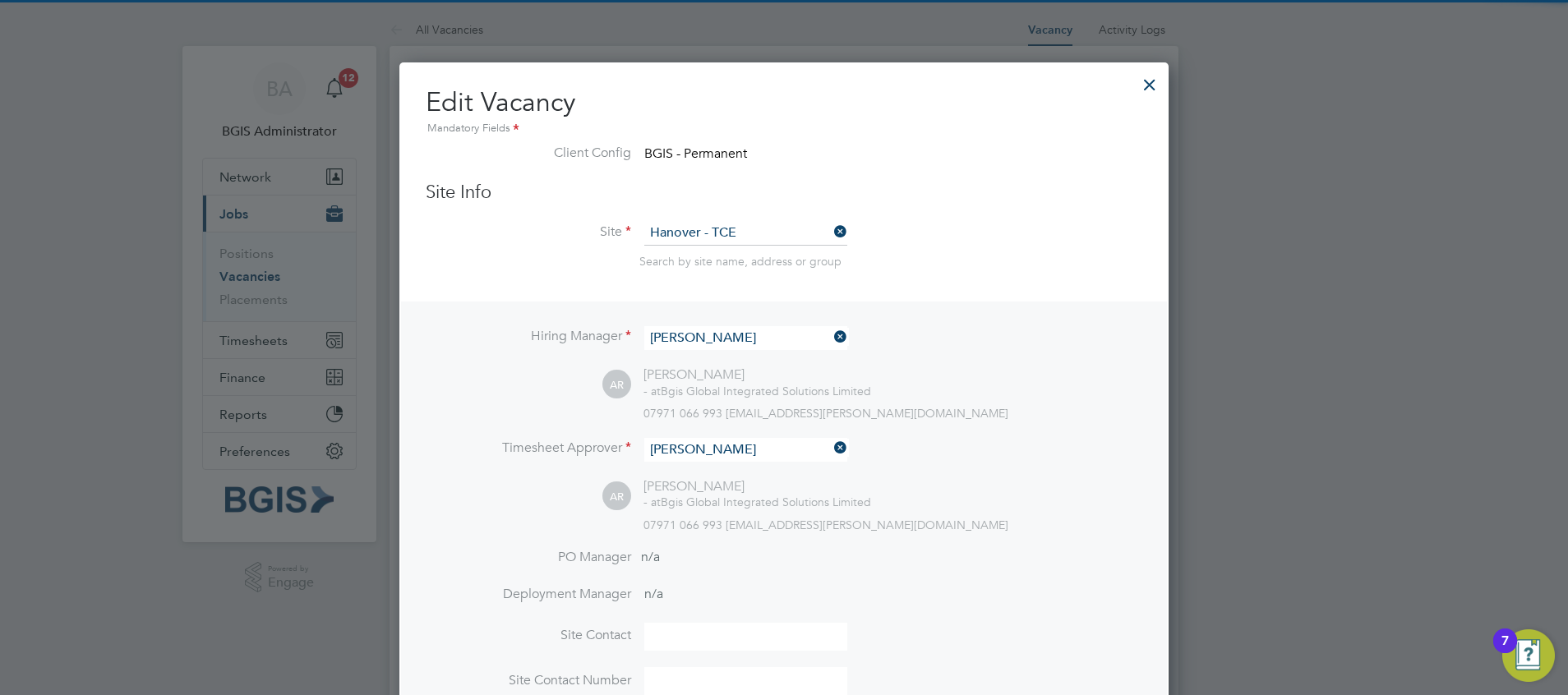
click at [704, 350] on input "[PERSON_NAME]" at bounding box center [746, 337] width 203 height 24
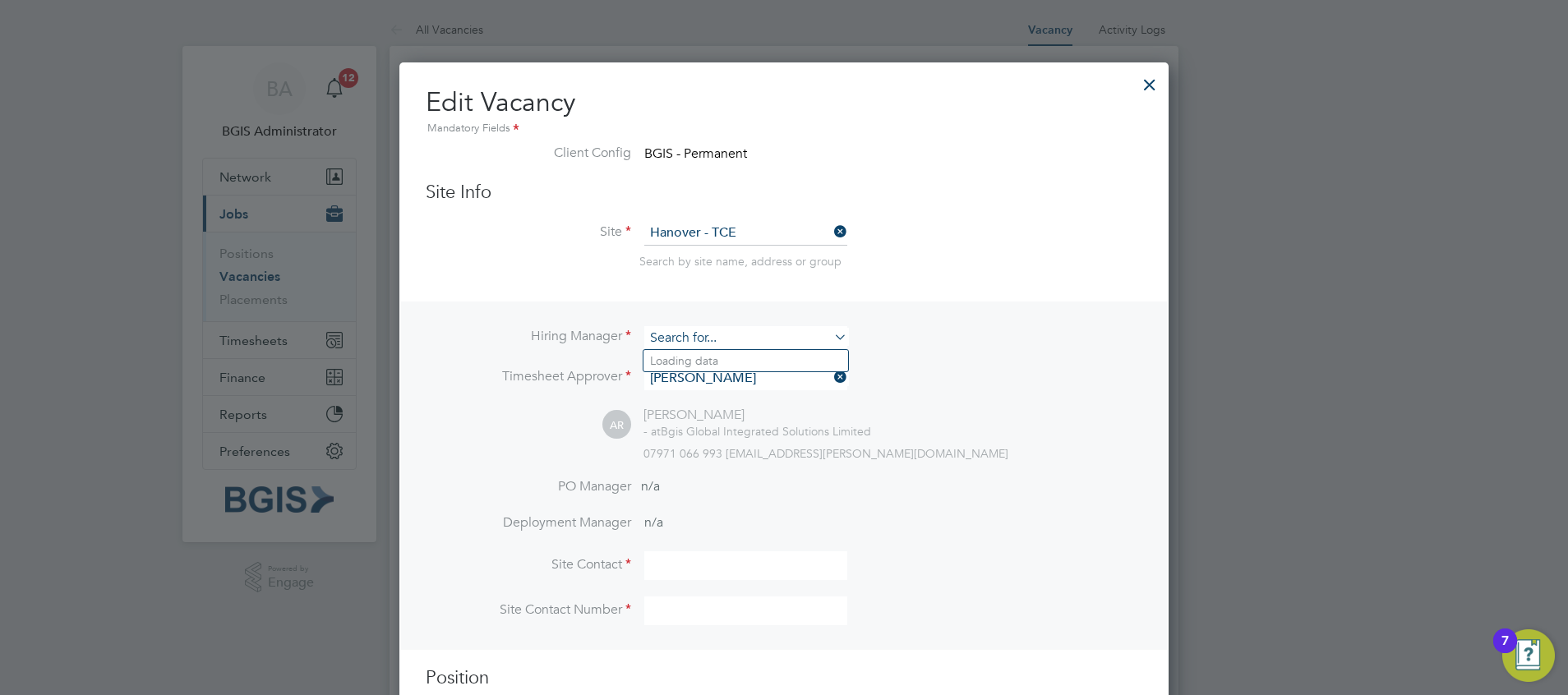
scroll to position [2051, 770]
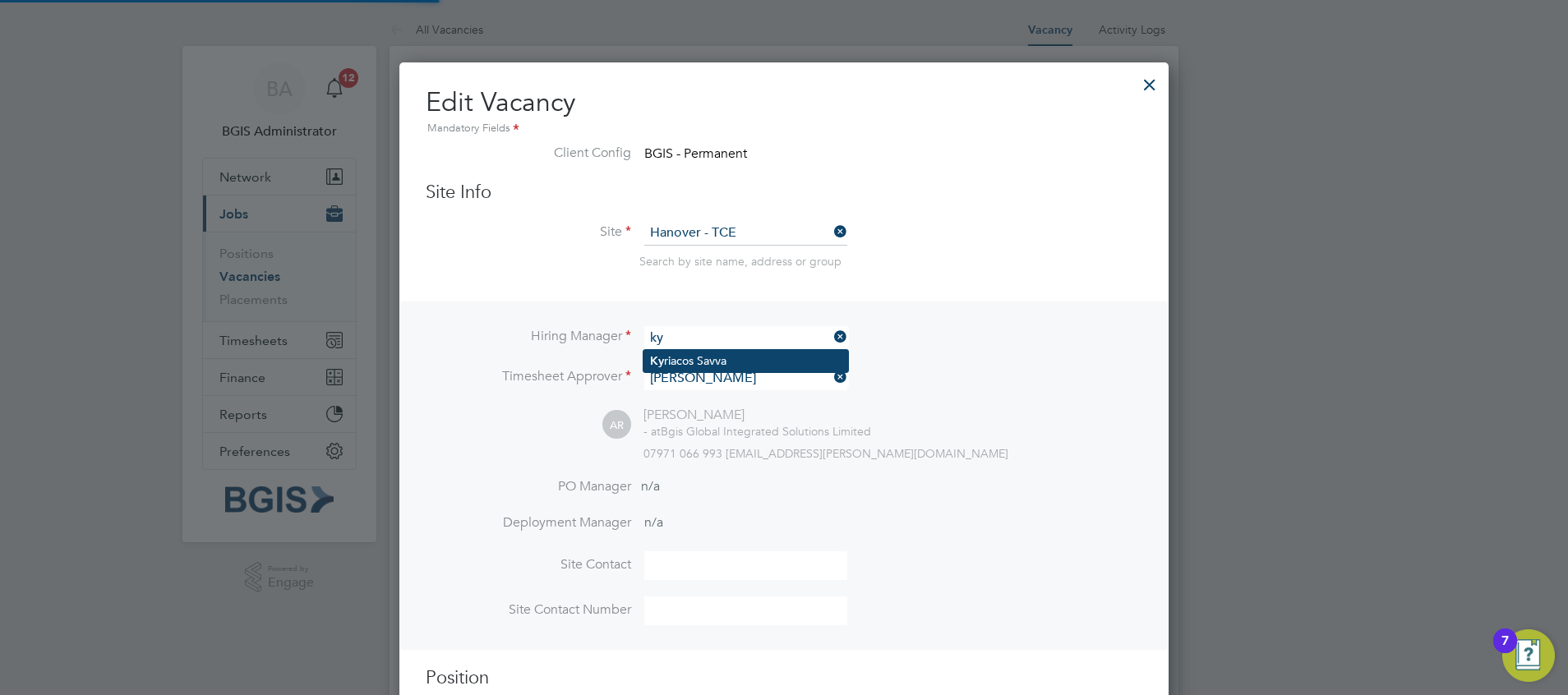
click at [693, 365] on li "Ky riacos Savva" at bounding box center [746, 360] width 205 height 22
type input "[PERSON_NAME]"
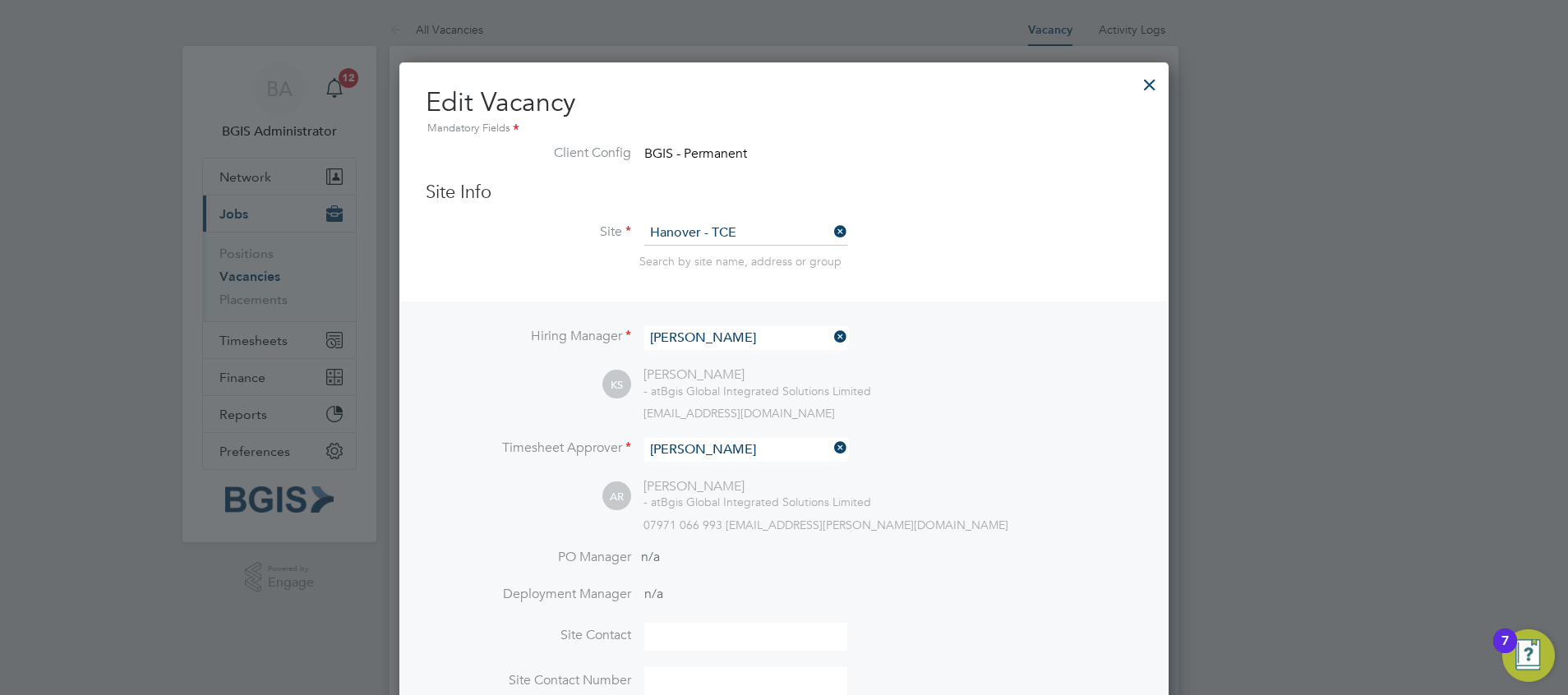
click at [690, 445] on input "[PERSON_NAME]" at bounding box center [746, 449] width 203 height 24
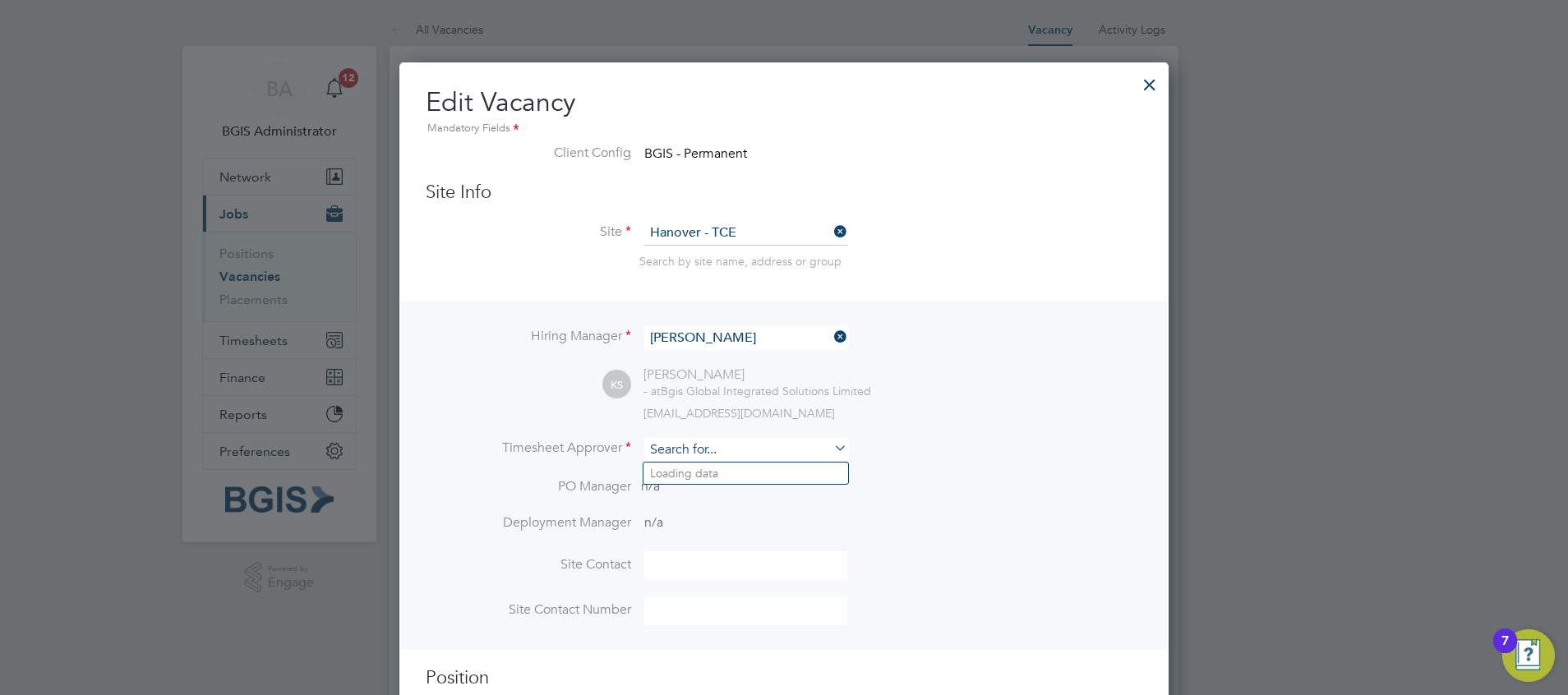
scroll to position [2051, 770]
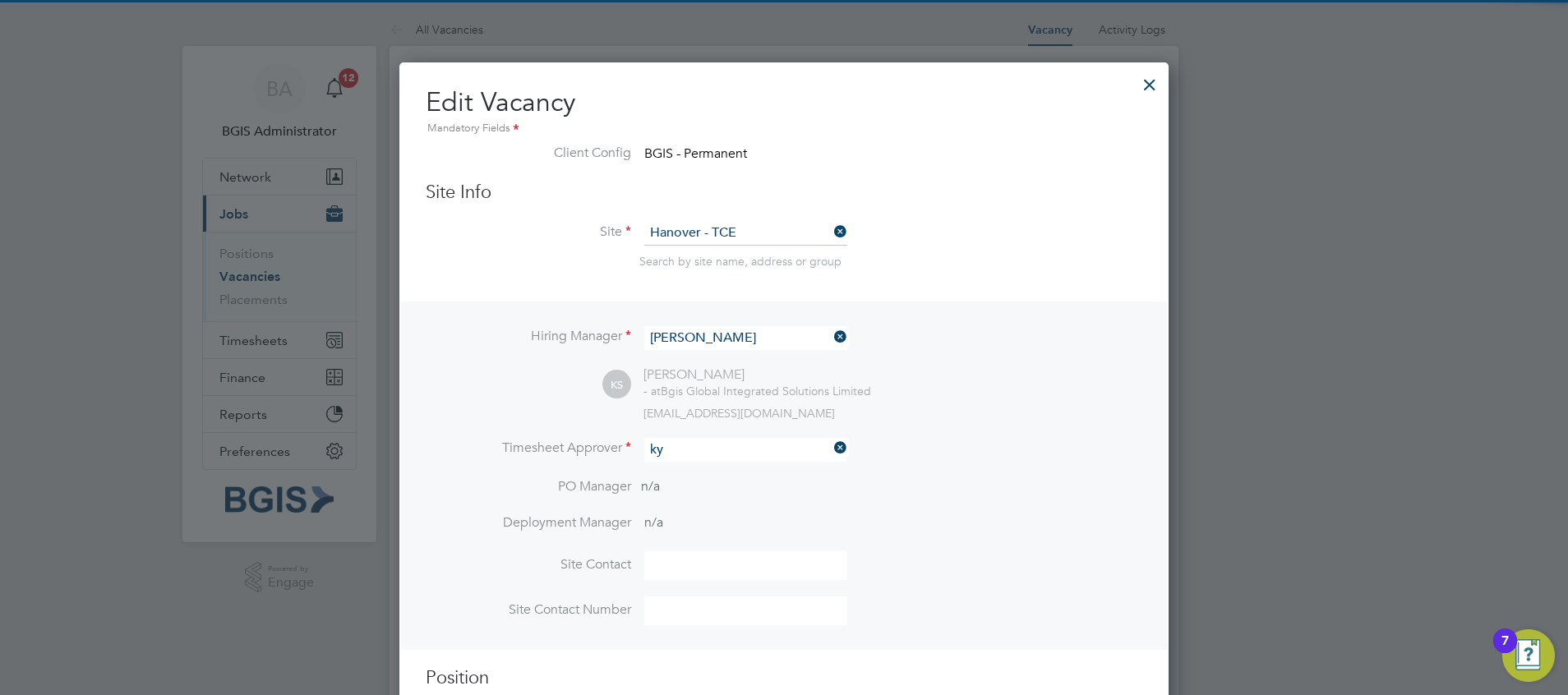
click at [735, 466] on li "Ky riacos Savva" at bounding box center [746, 473] width 205 height 22
type input "[PERSON_NAME]"
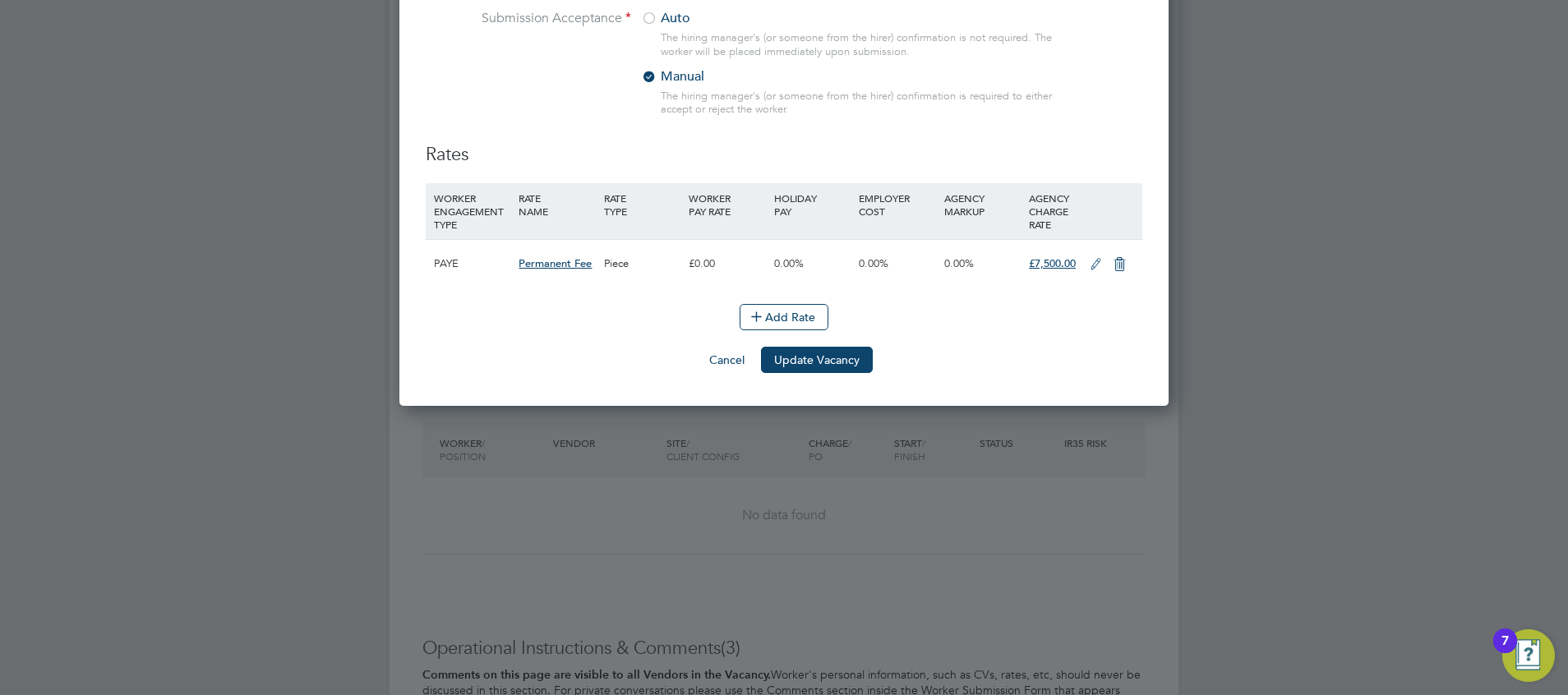
scroll to position [1770, 0]
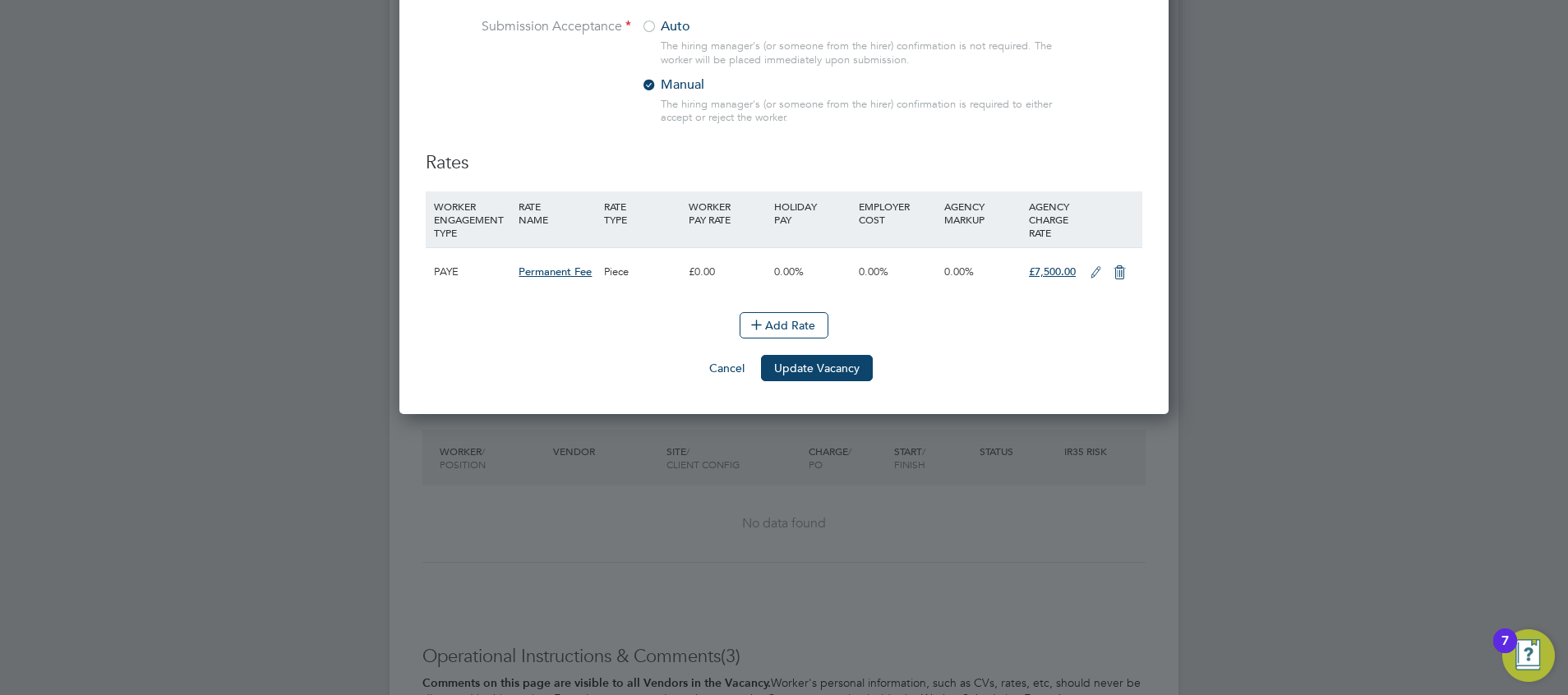
click at [850, 355] on li "Add Rate" at bounding box center [784, 334] width 717 height 42
click at [854, 365] on button "Update Vacancy" at bounding box center [817, 368] width 112 height 26
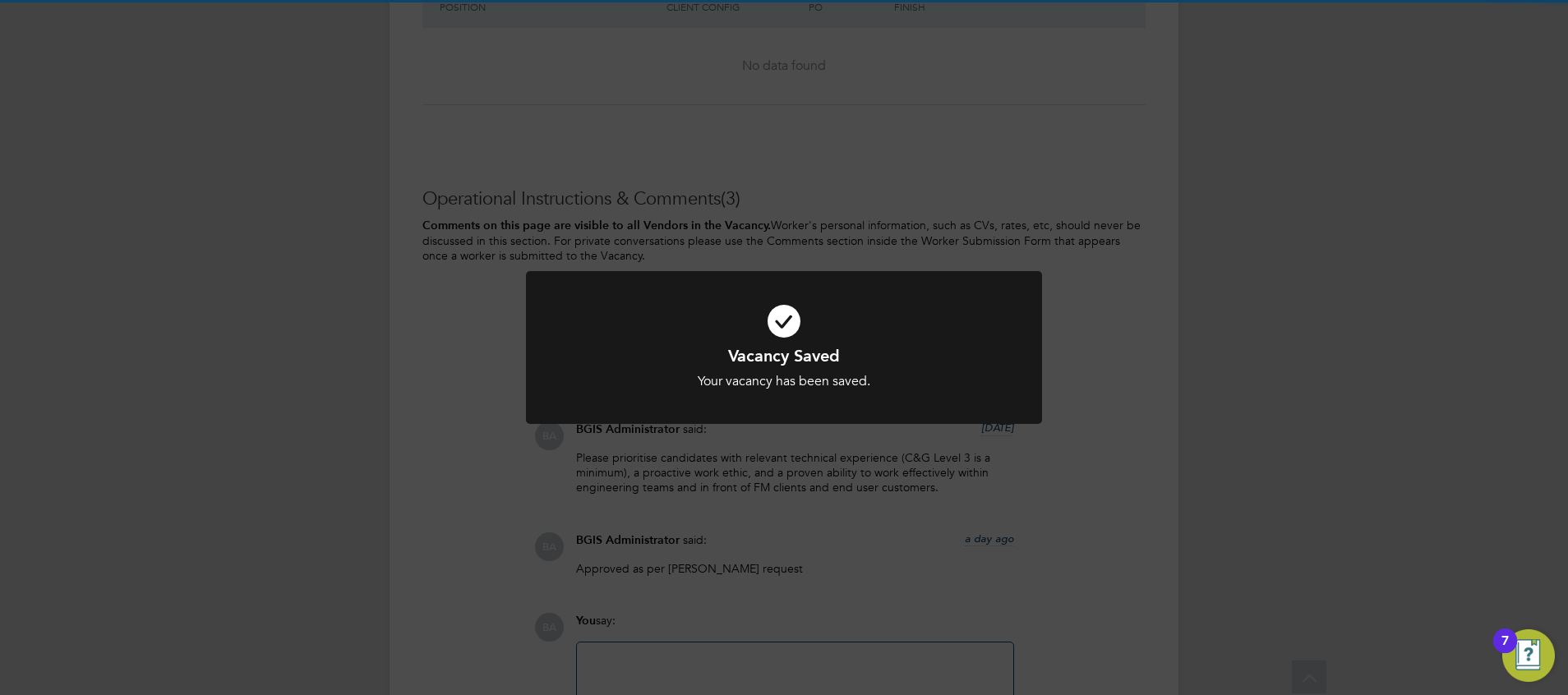
scroll to position [2386, 0]
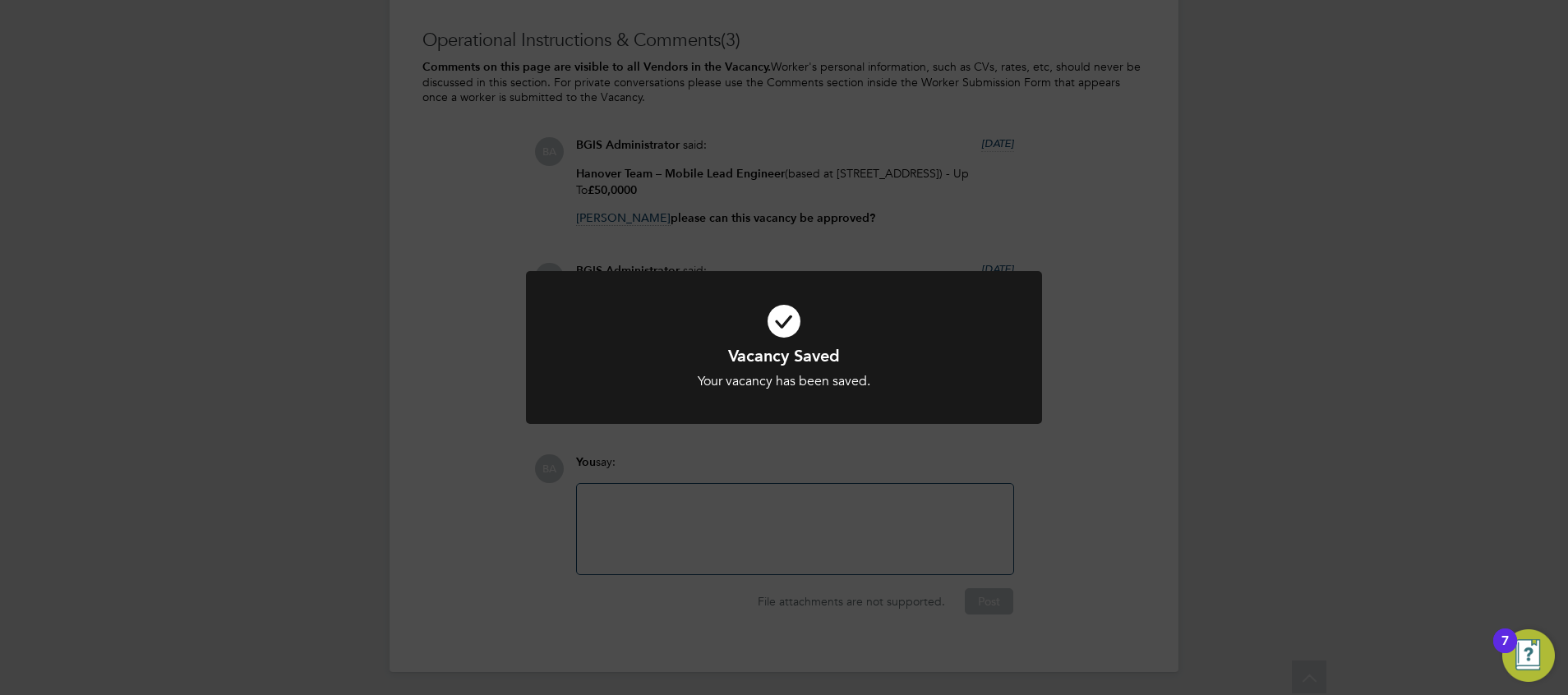
click at [954, 487] on div "Vacancy Saved Your vacancy has been saved. Cancel Okay" at bounding box center [784, 347] width 1568 height 695
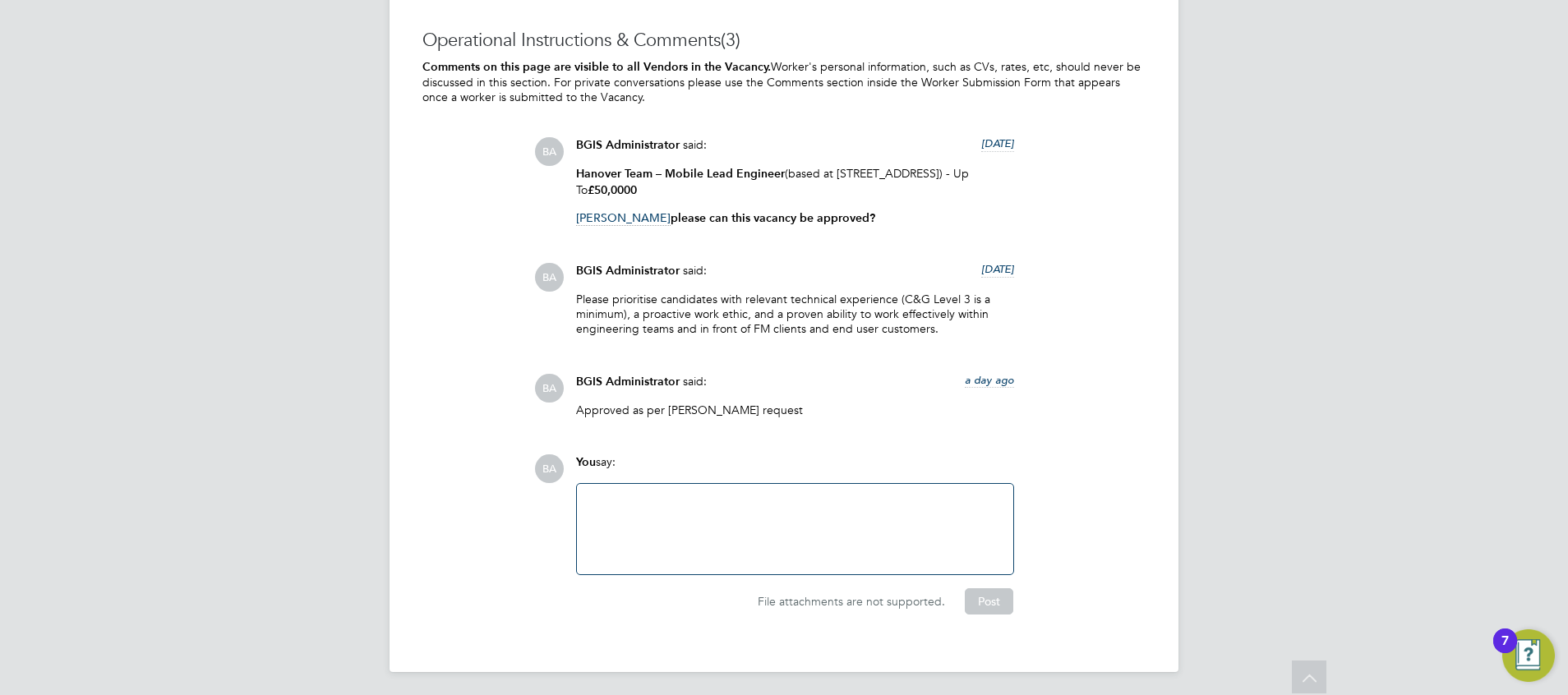
click at [729, 542] on div at bounding box center [795, 529] width 417 height 71
paste div
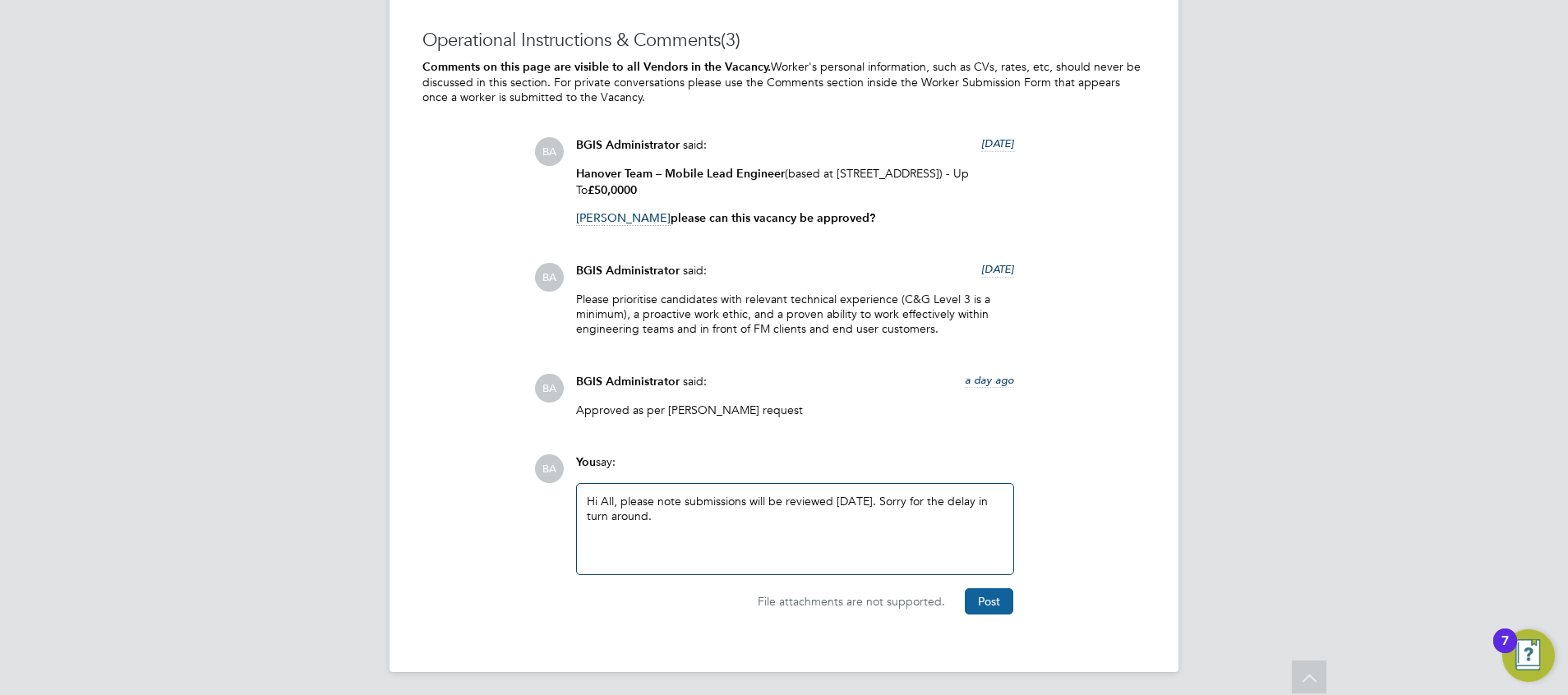
click at [978, 597] on button "Post" at bounding box center [989, 601] width 49 height 26
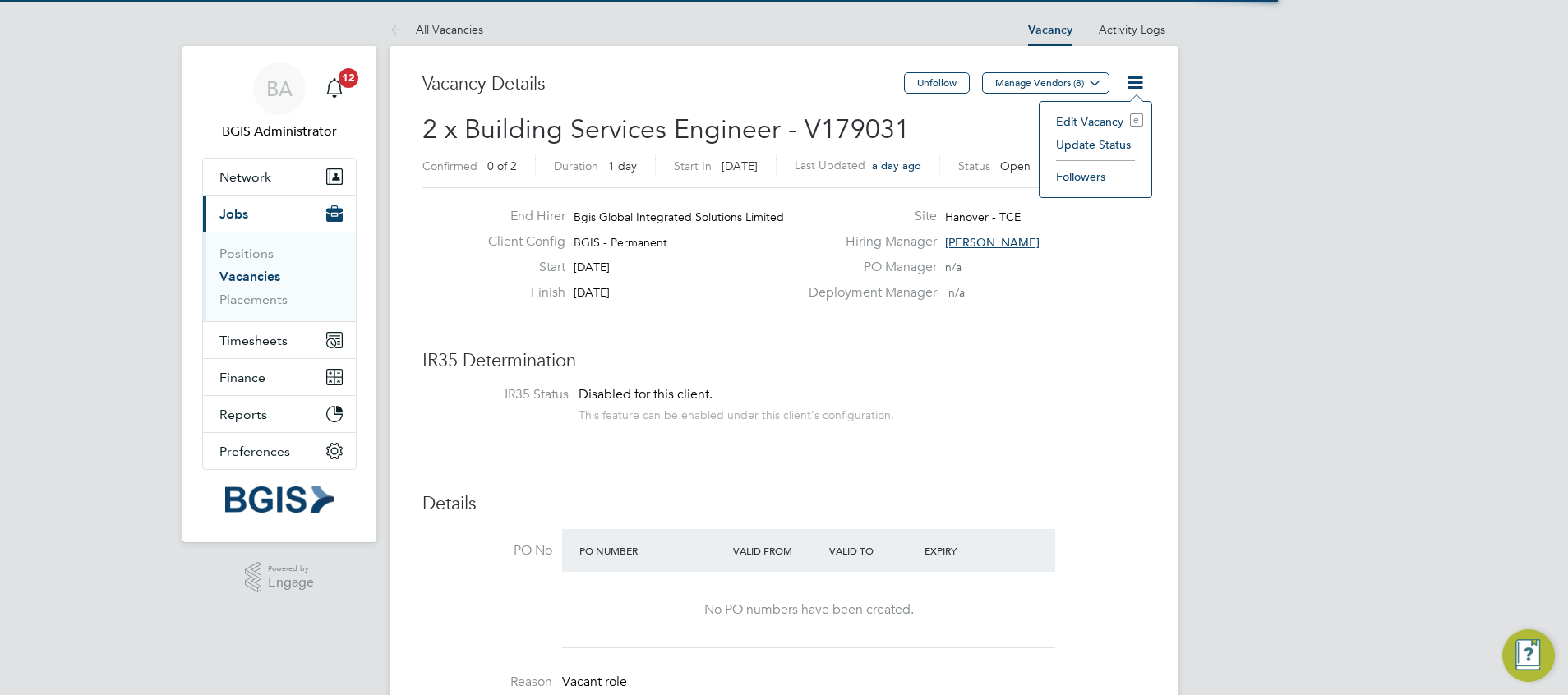
click at [1078, 115] on li "Edit Vacancy e" at bounding box center [1096, 122] width 95 height 23
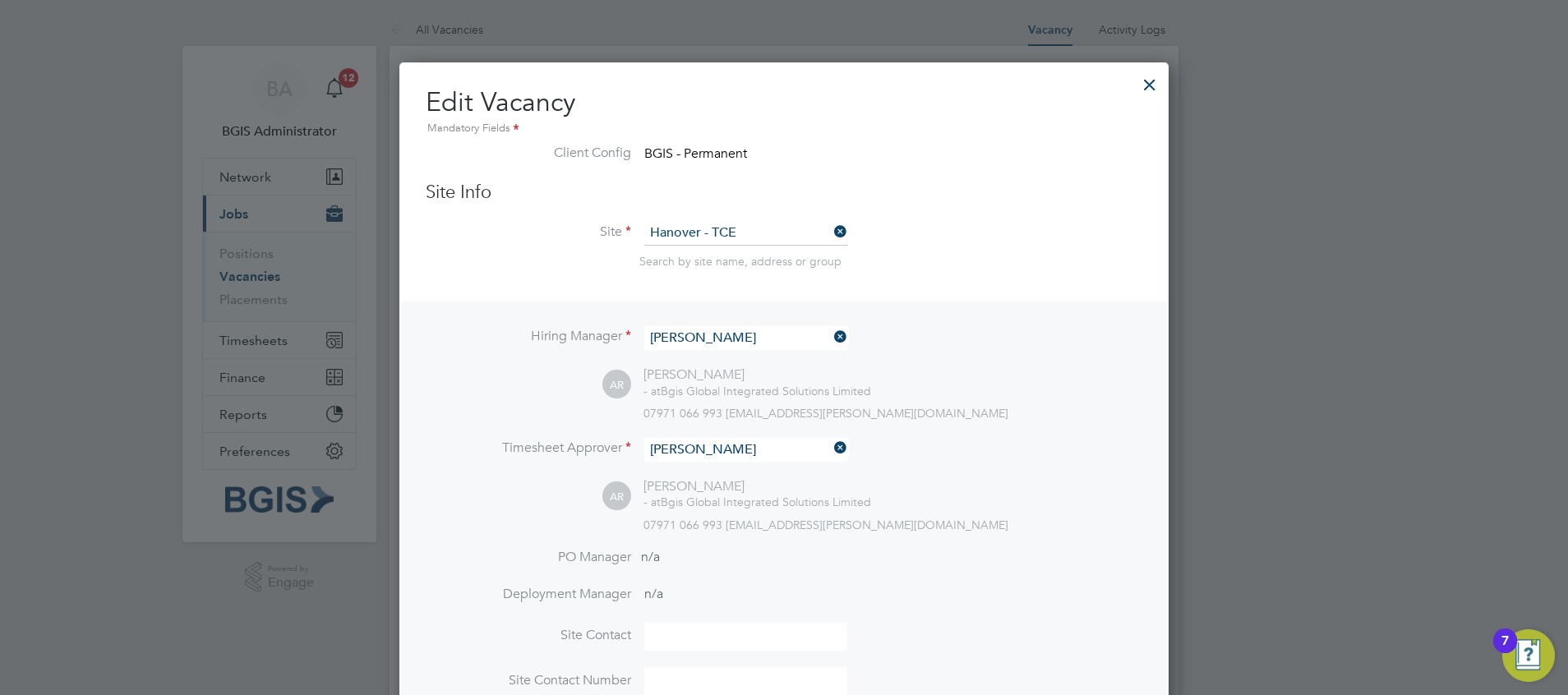
click at [675, 342] on input "[PERSON_NAME]" at bounding box center [746, 337] width 203 height 24
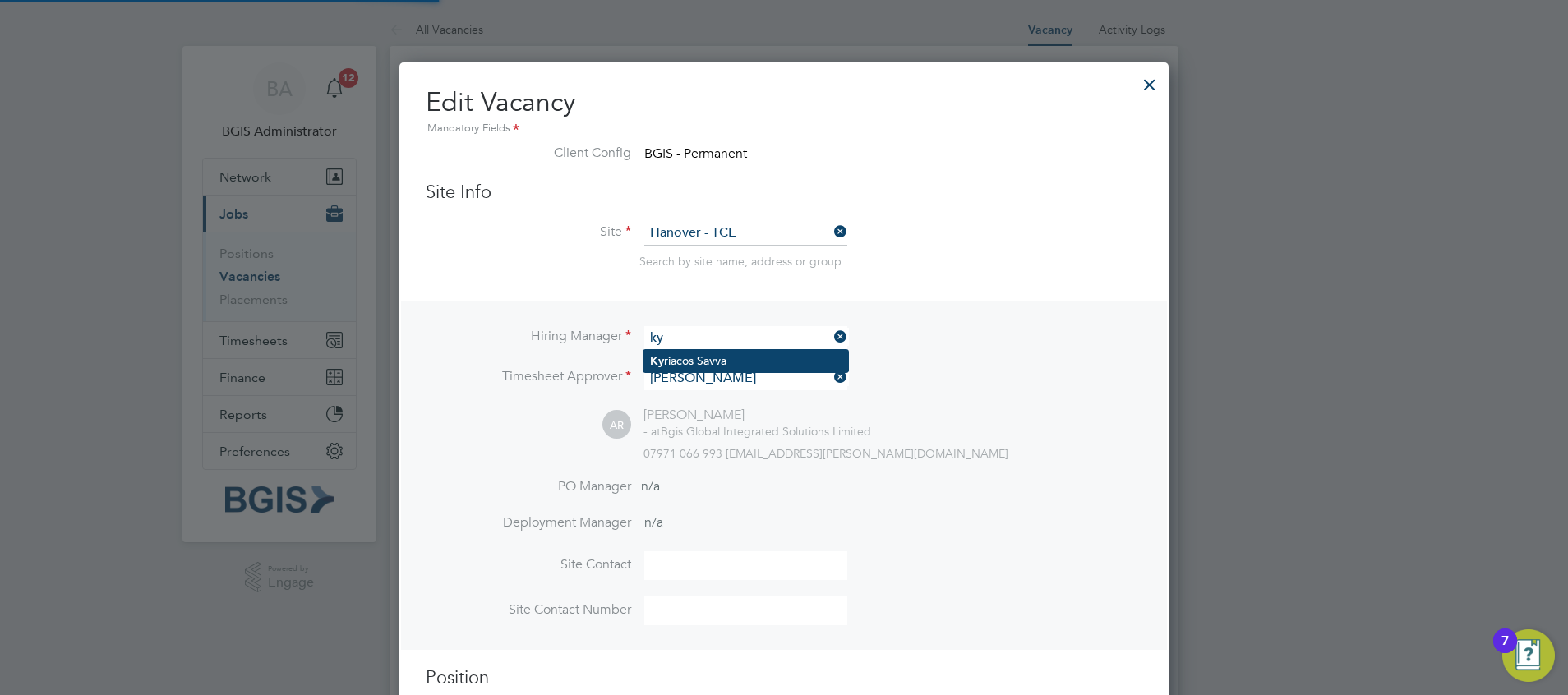
click at [704, 350] on li "Ky riacos Savva" at bounding box center [746, 360] width 205 height 22
type input "[PERSON_NAME]"
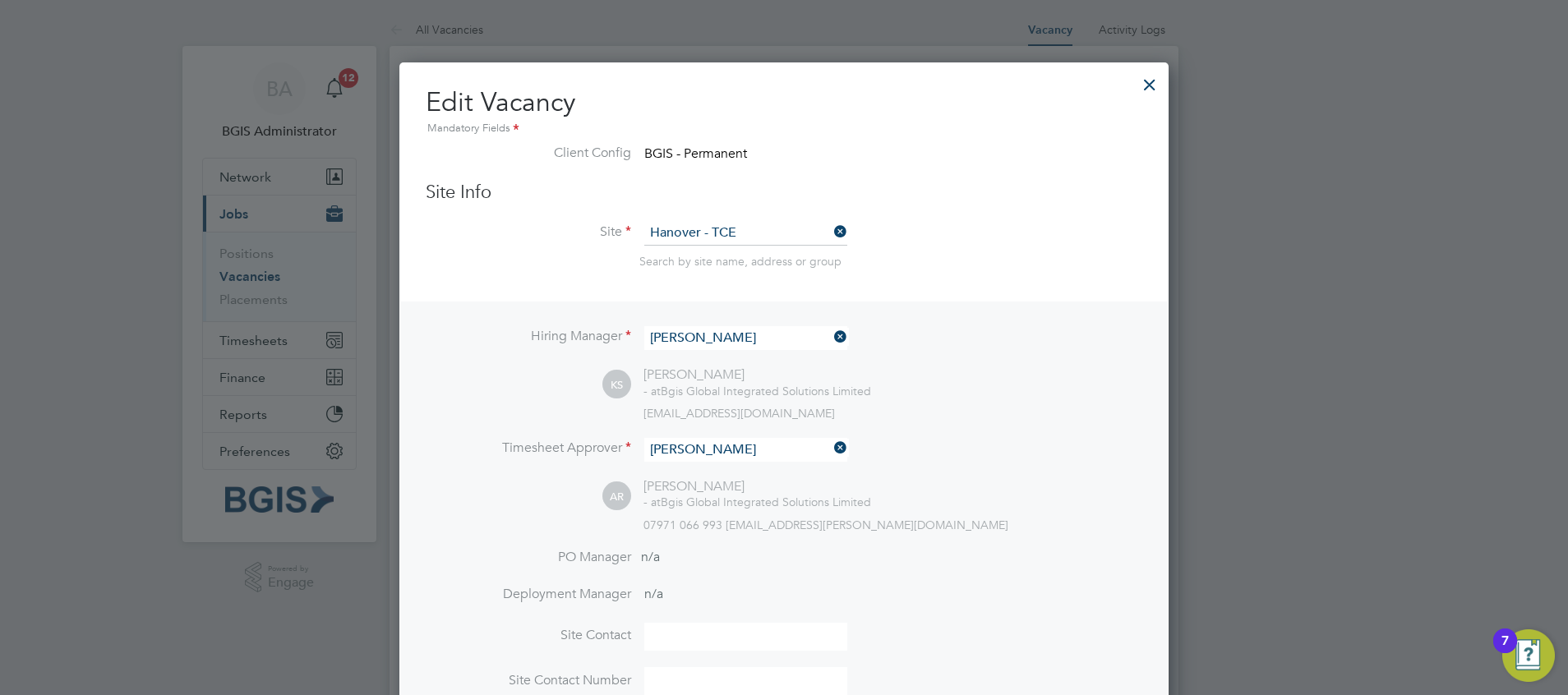
click at [679, 458] on input "[PERSON_NAME]" at bounding box center [746, 449] width 203 height 24
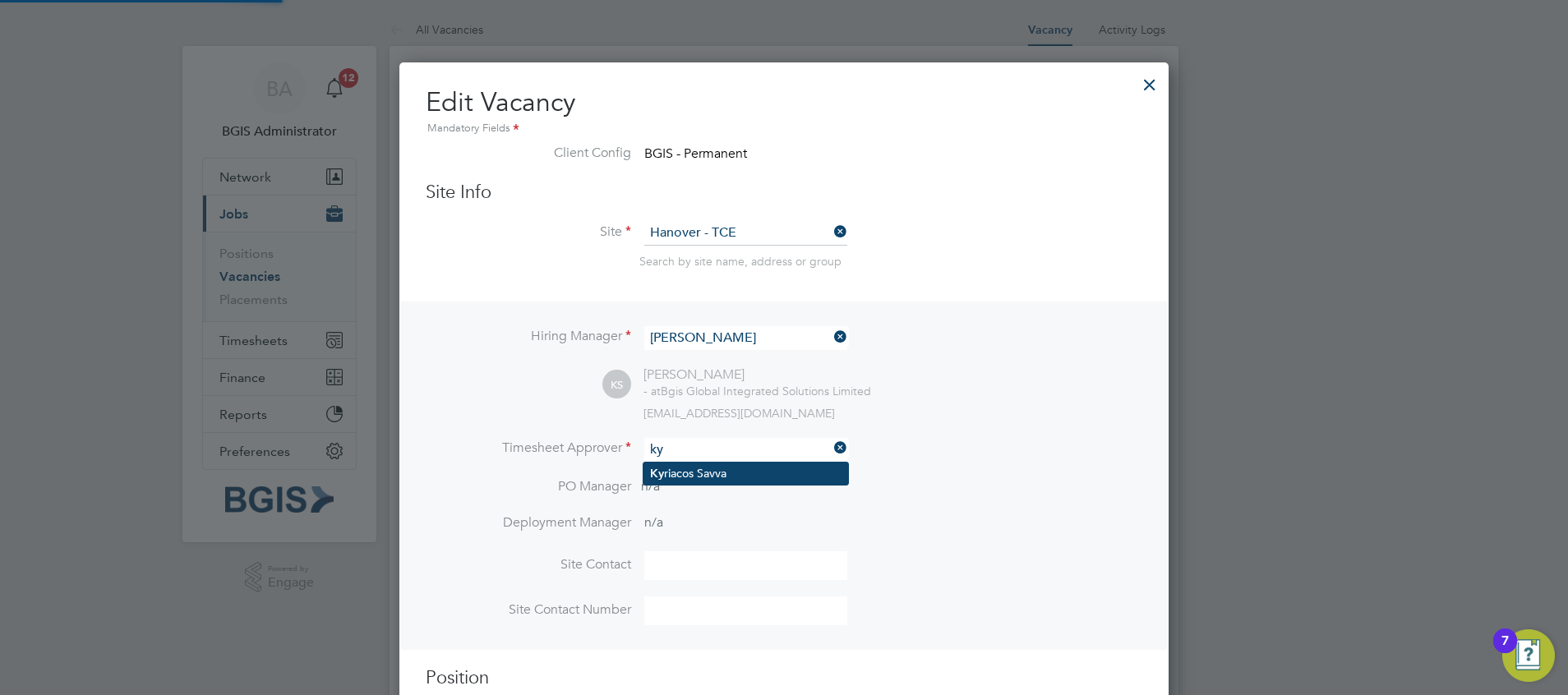
click at [693, 472] on li "Ky riacos Savva" at bounding box center [746, 473] width 205 height 22
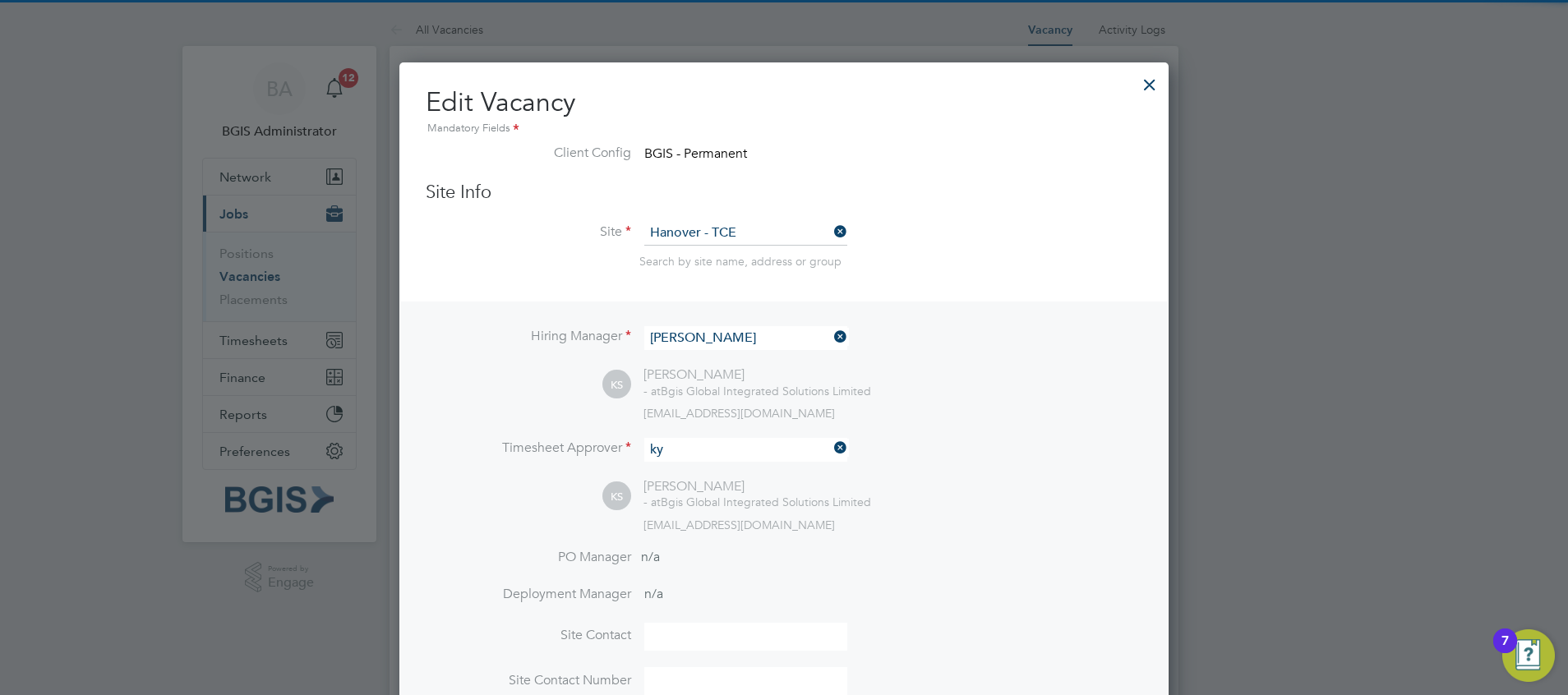
type input "[PERSON_NAME]"
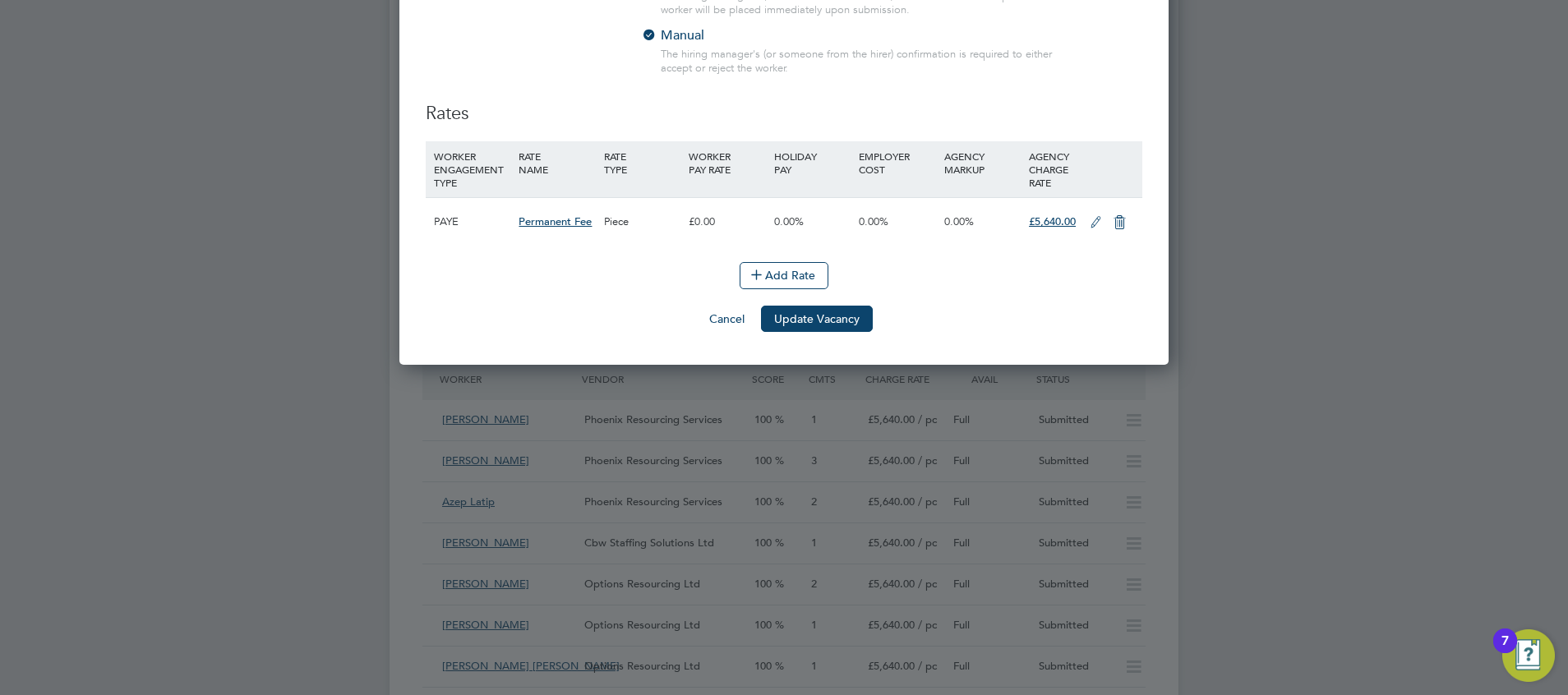
click at [839, 332] on button "Update Vacancy" at bounding box center [817, 319] width 112 height 26
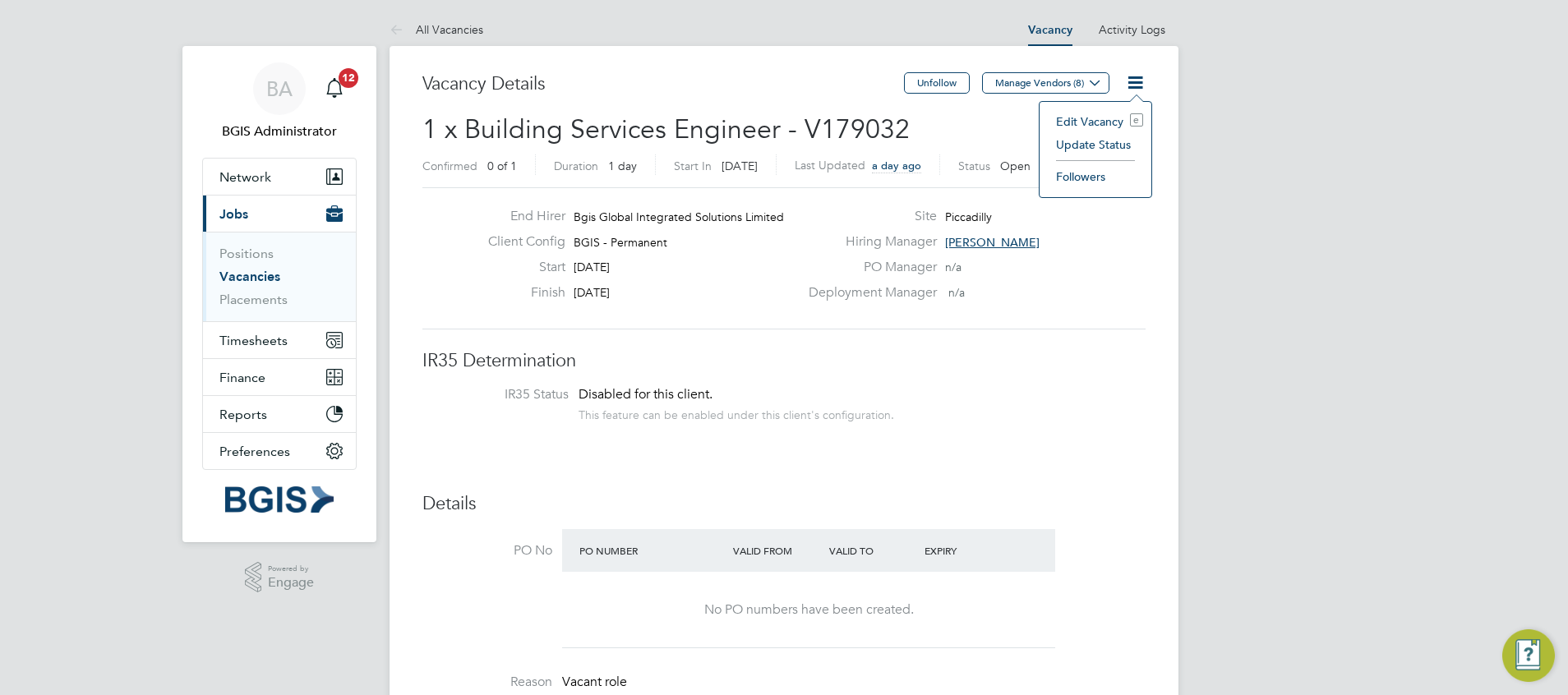
click at [1104, 115] on li "Edit Vacancy e" at bounding box center [1096, 122] width 95 height 23
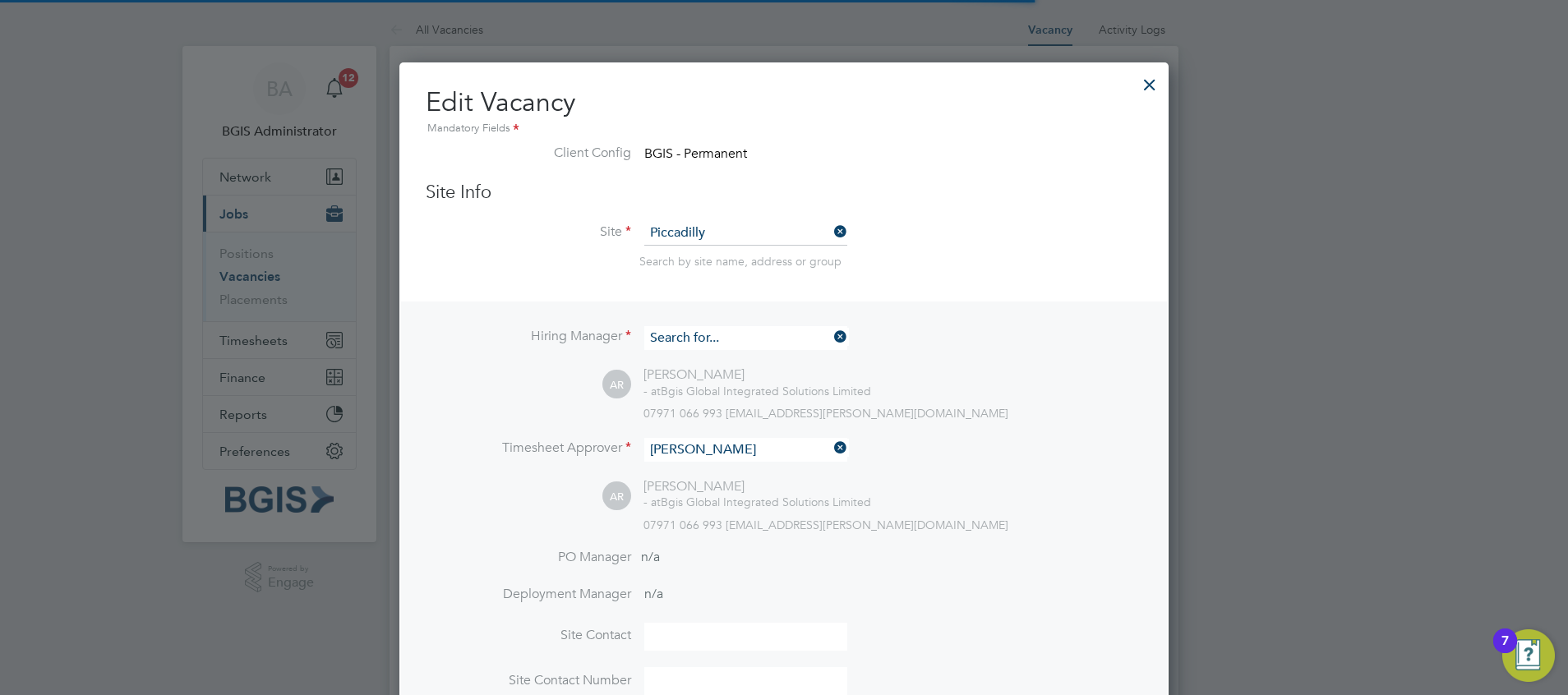
click at [704, 339] on input at bounding box center [746, 337] width 203 height 24
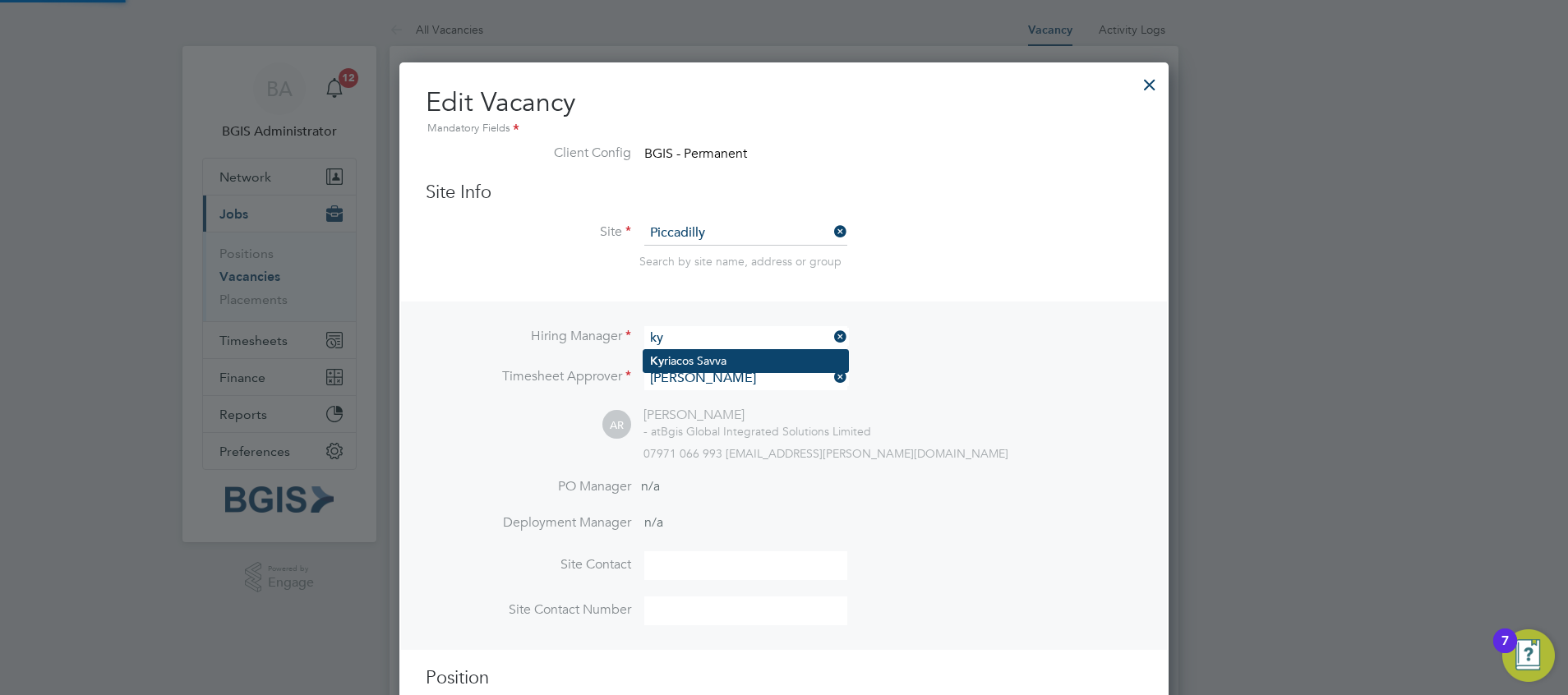
click at [701, 368] on li "Ky riacos Savva" at bounding box center [746, 360] width 205 height 22
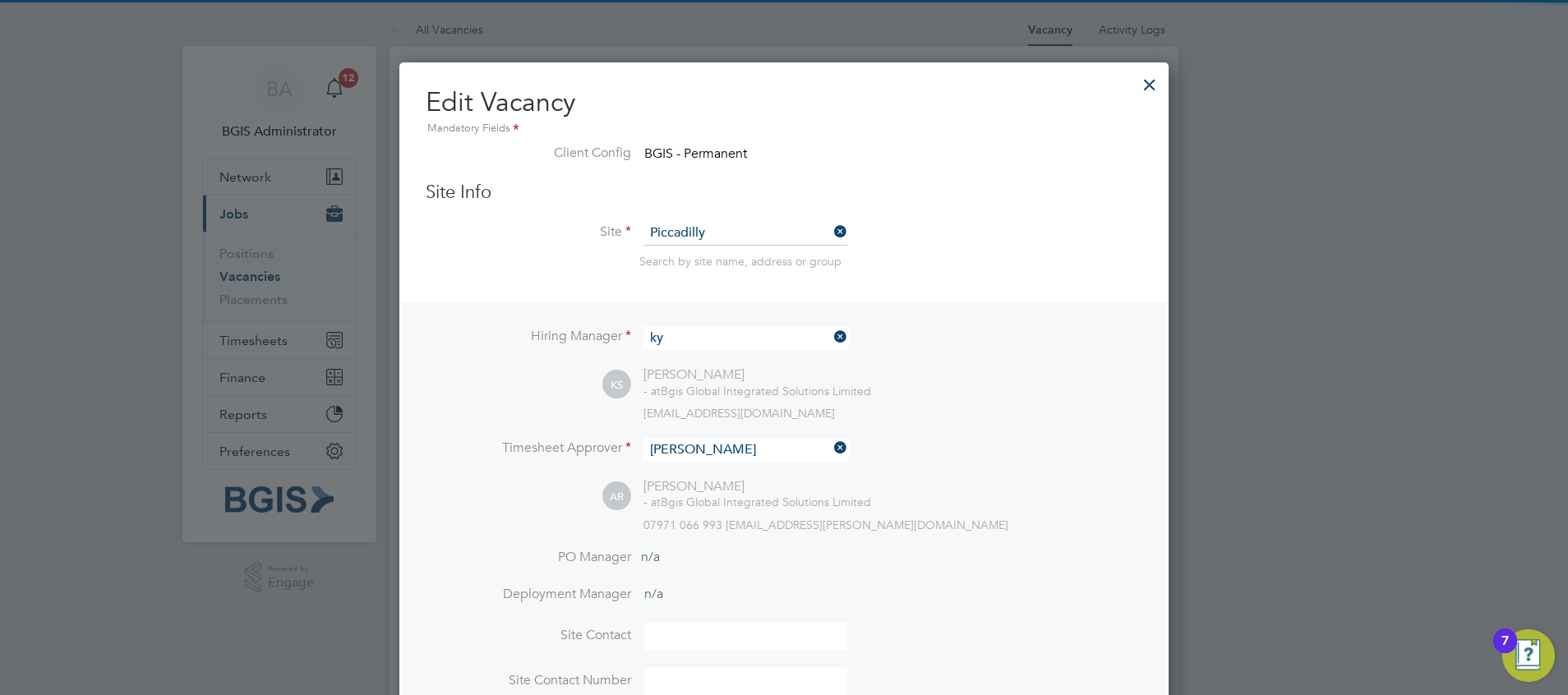
type input "[PERSON_NAME]"
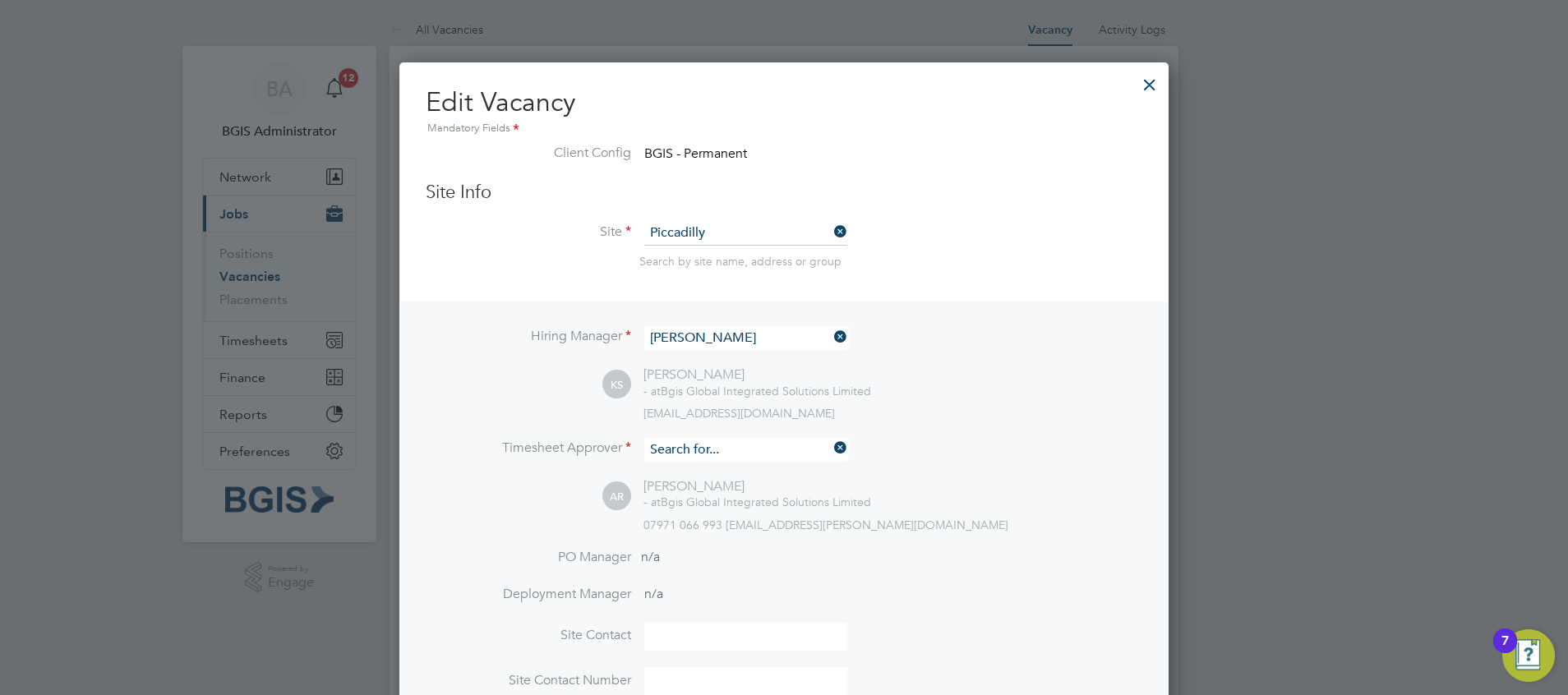
click at [714, 448] on input at bounding box center [746, 449] width 203 height 24
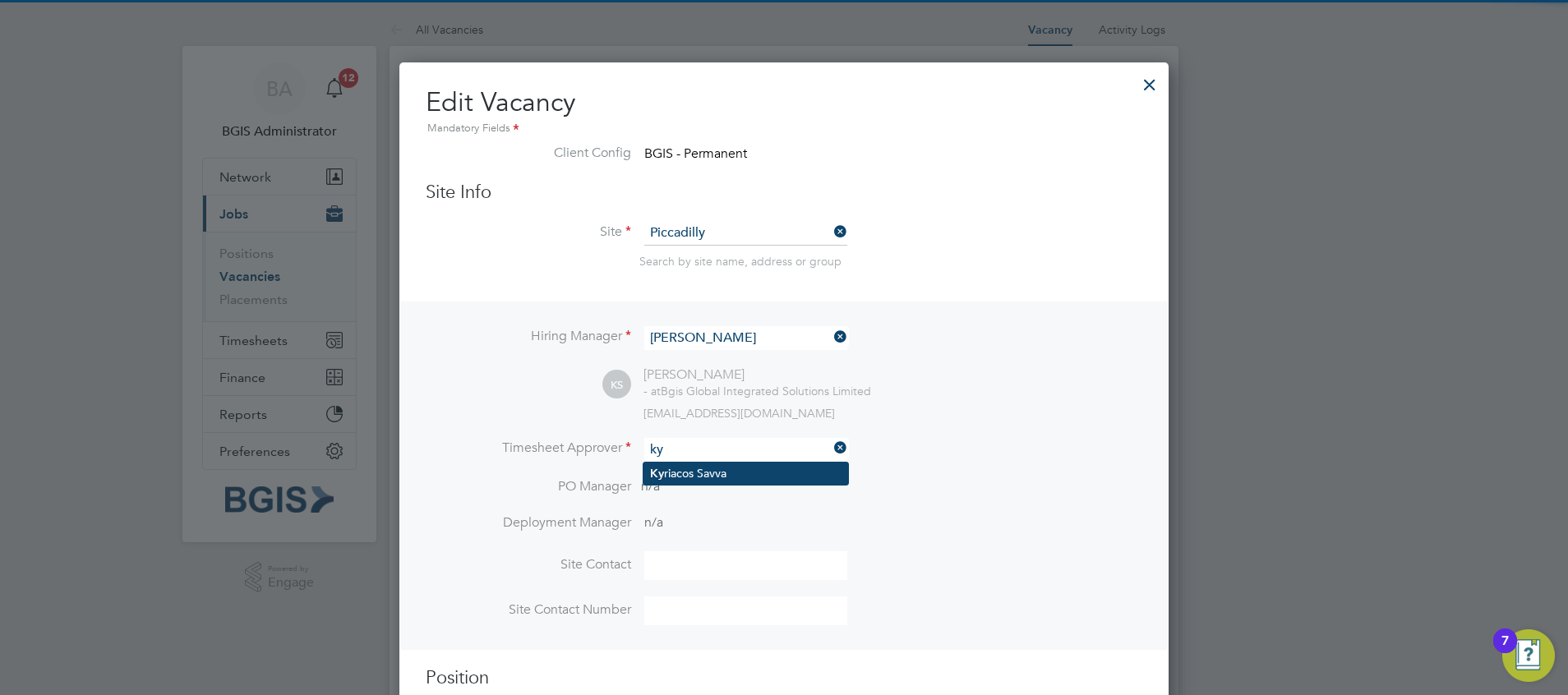
click at [712, 469] on li "Ky riacos Savva" at bounding box center [746, 473] width 205 height 22
type input "[PERSON_NAME]"
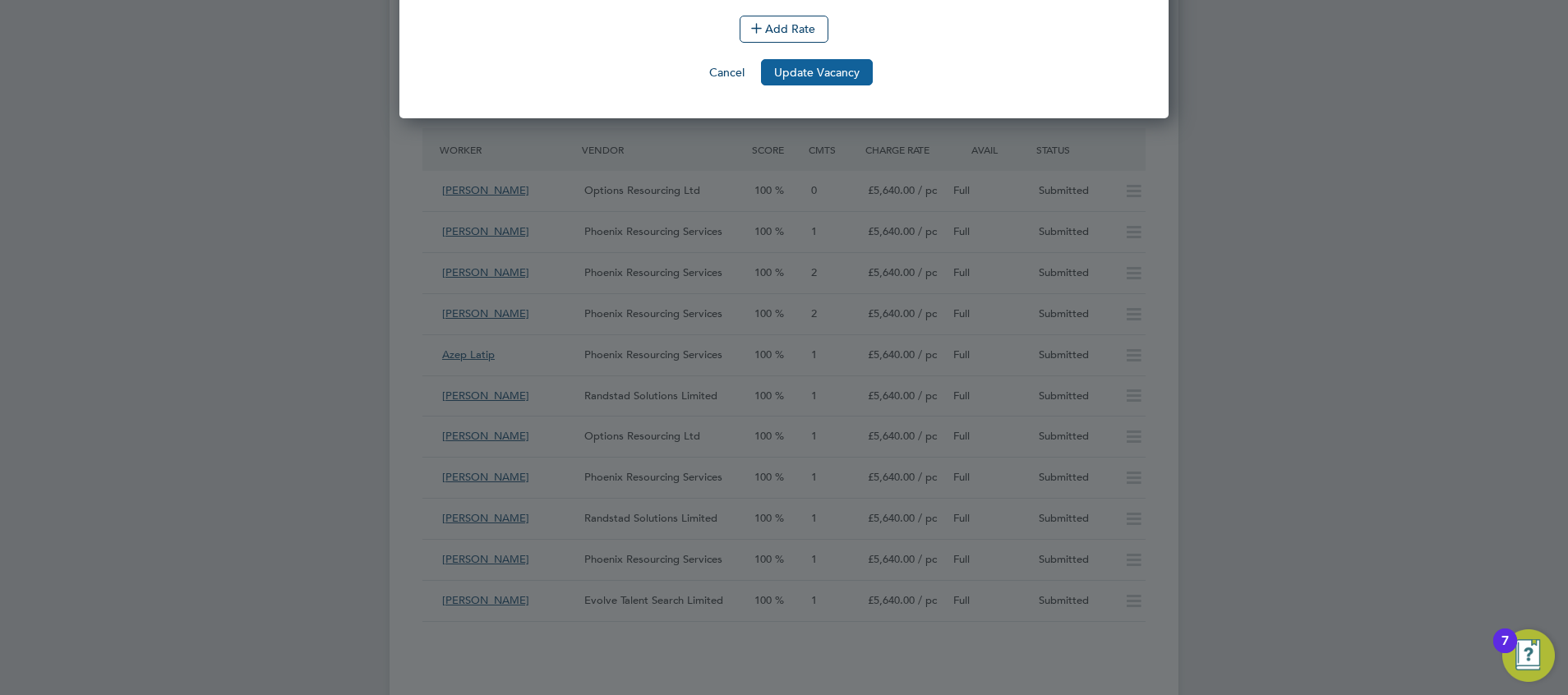
click at [871, 72] on button "Update Vacancy" at bounding box center [817, 72] width 112 height 26
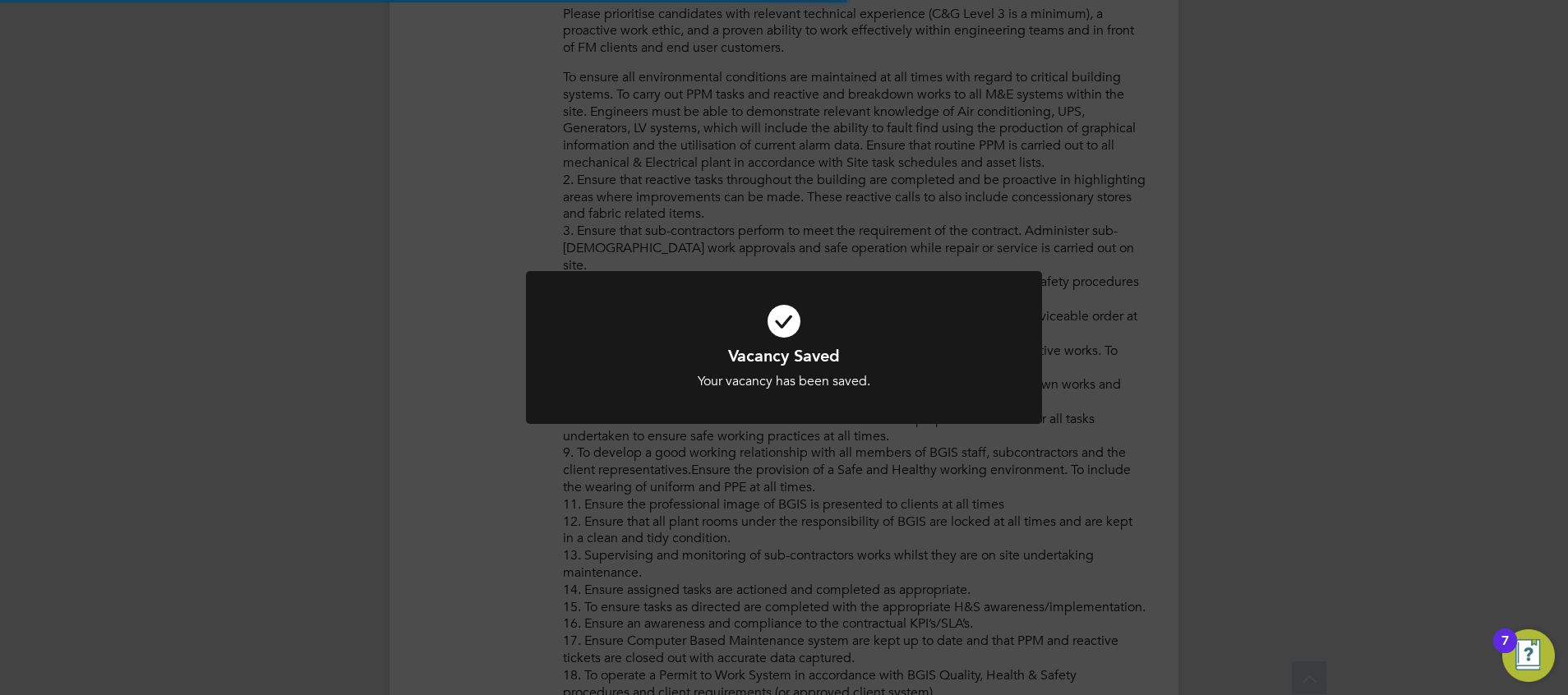
click at [1202, 316] on div "Vacancy Saved Your vacancy has been saved. Cancel Okay" at bounding box center [784, 347] width 1568 height 695
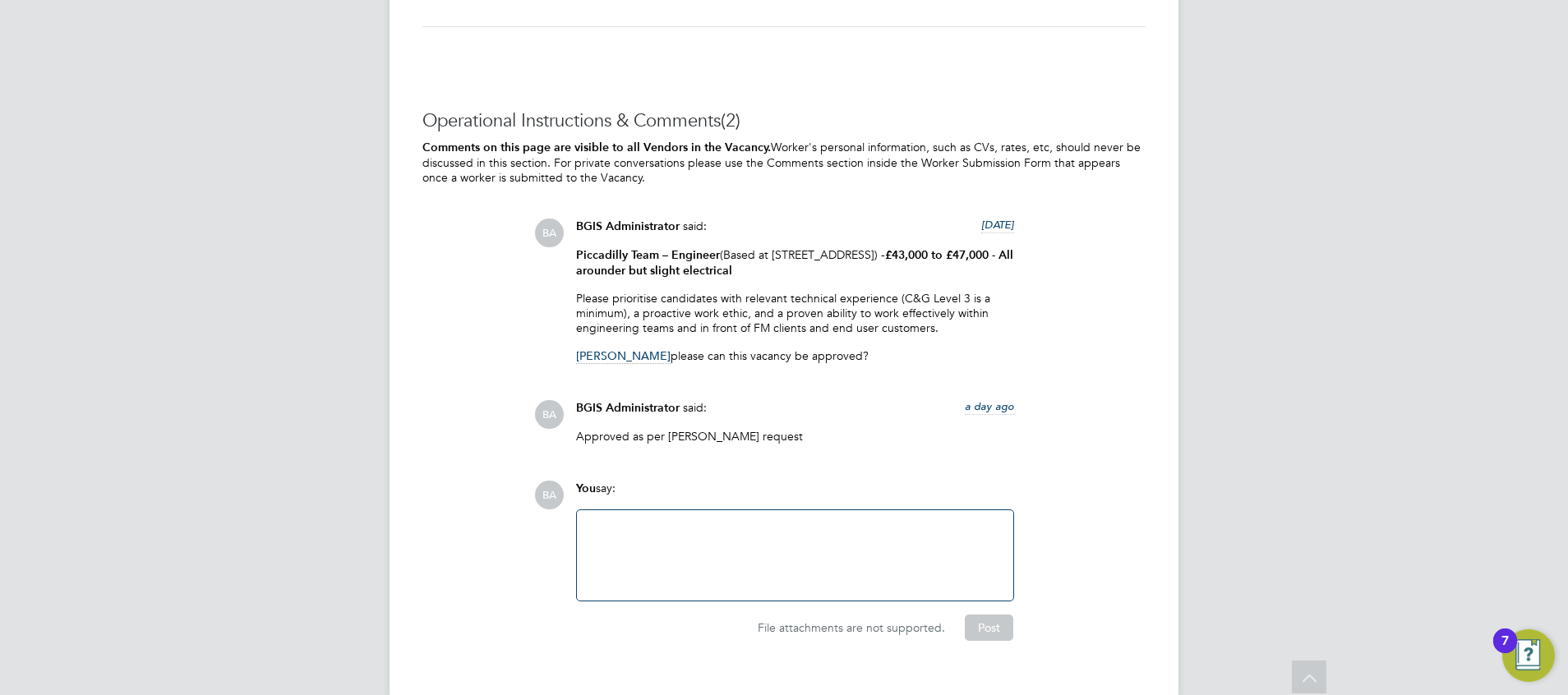
click at [705, 567] on div at bounding box center [795, 555] width 417 height 71
paste div
click at [1002, 615] on button "Post" at bounding box center [989, 628] width 49 height 26
